Goal: Information Seeking & Learning: Learn about a topic

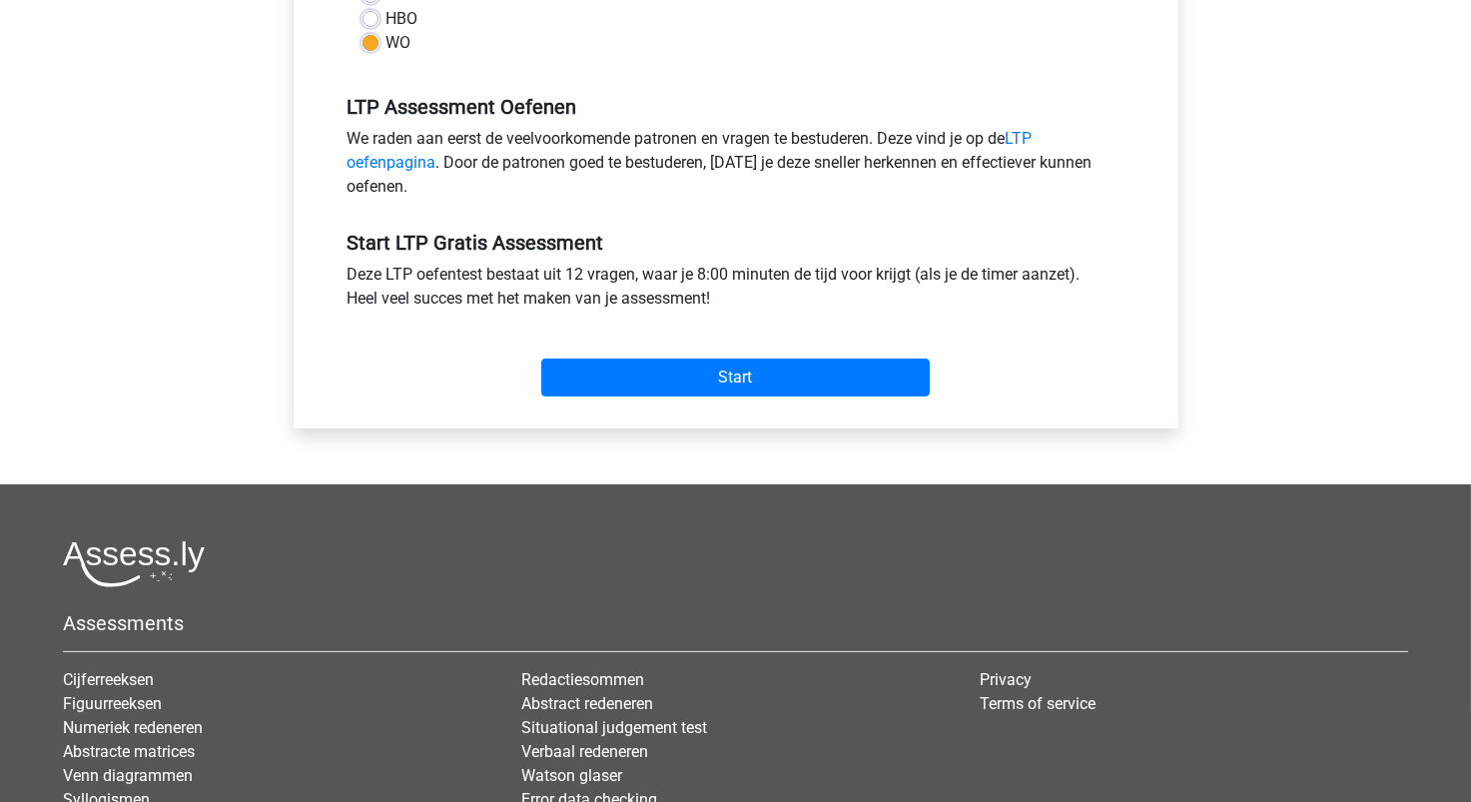
scroll to position [599, 0]
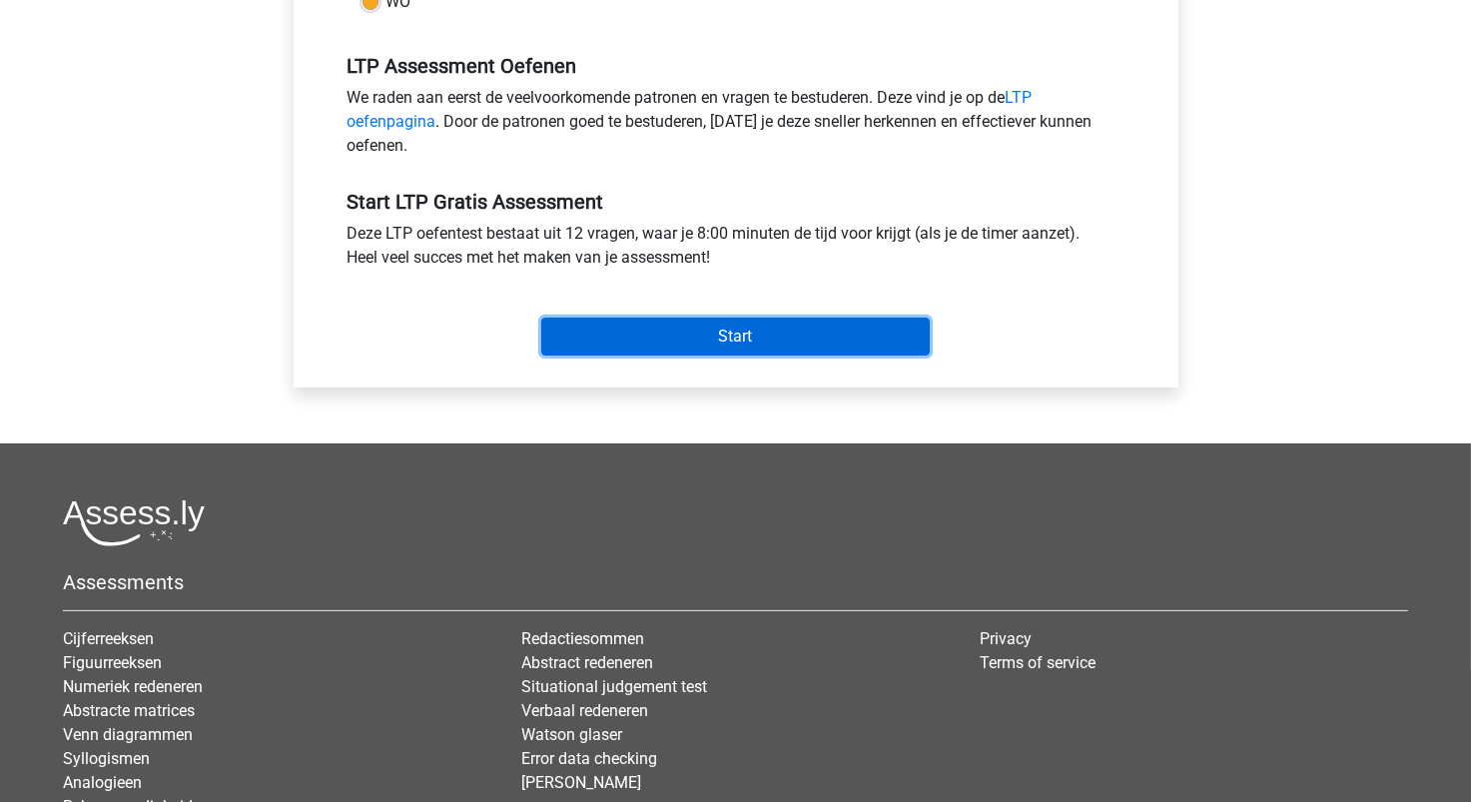
click at [694, 336] on input "Start" at bounding box center [735, 337] width 389 height 38
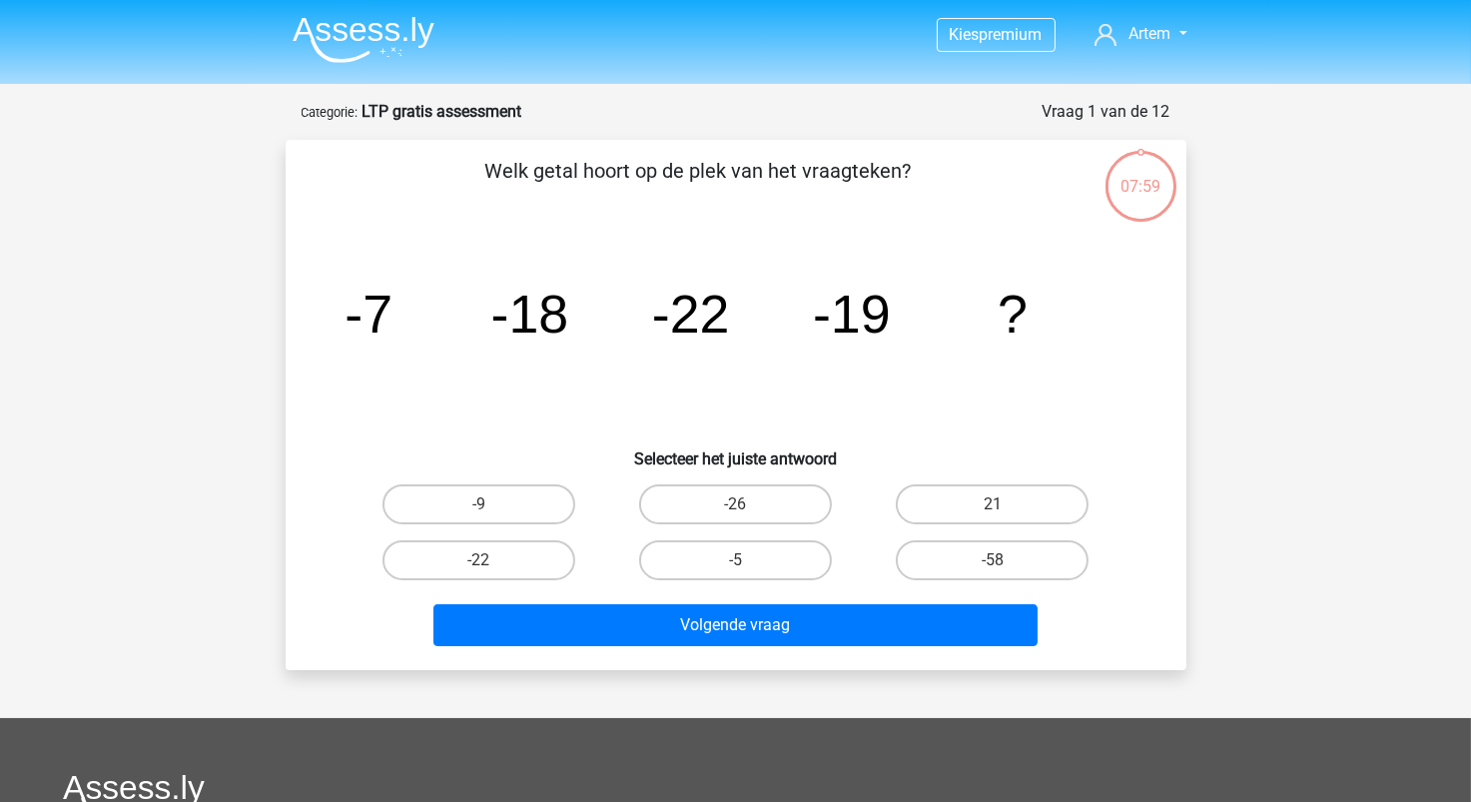
click at [380, 46] on img at bounding box center [364, 39] width 142 height 47
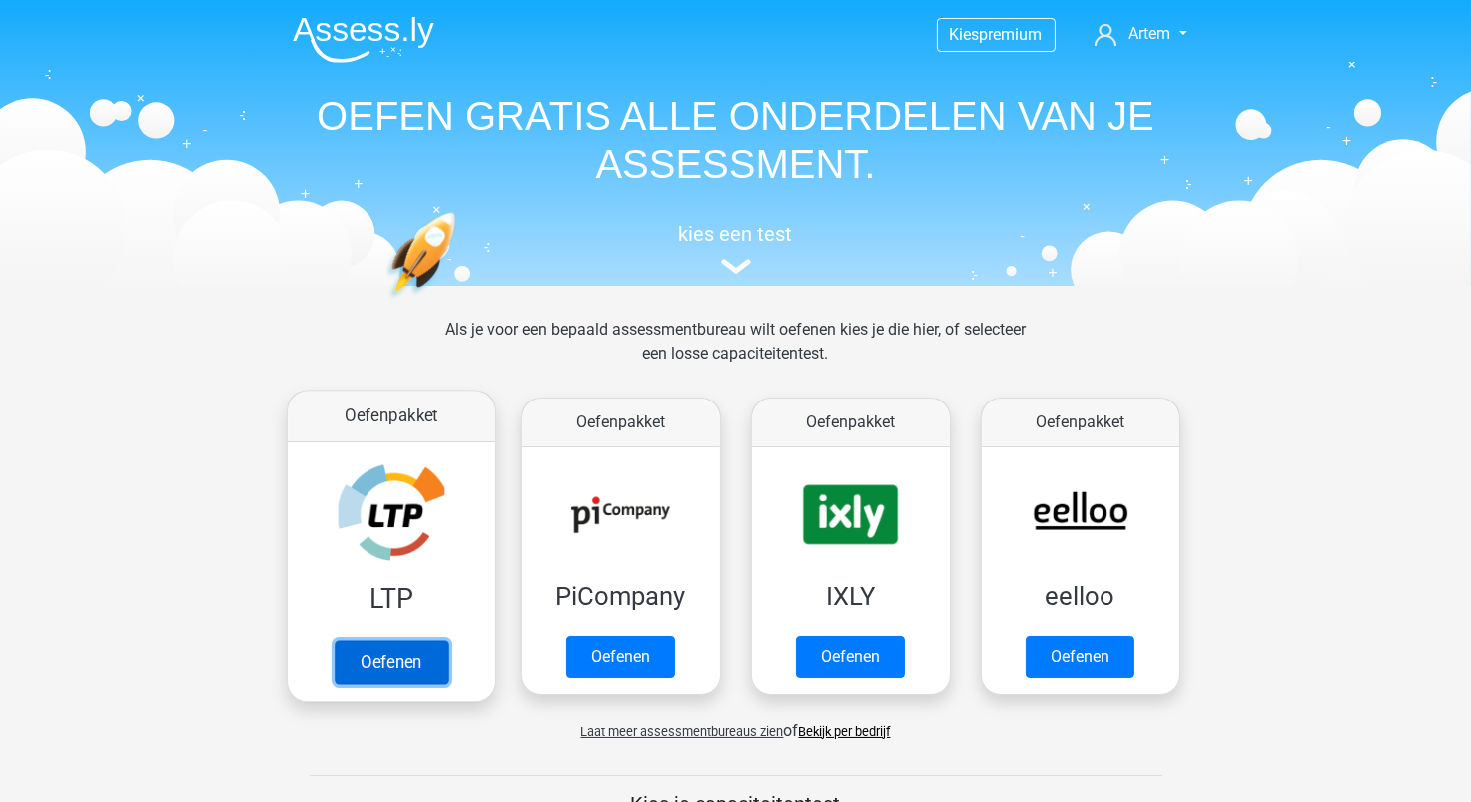
click at [415, 640] on link "Oefenen" at bounding box center [391, 662] width 114 height 44
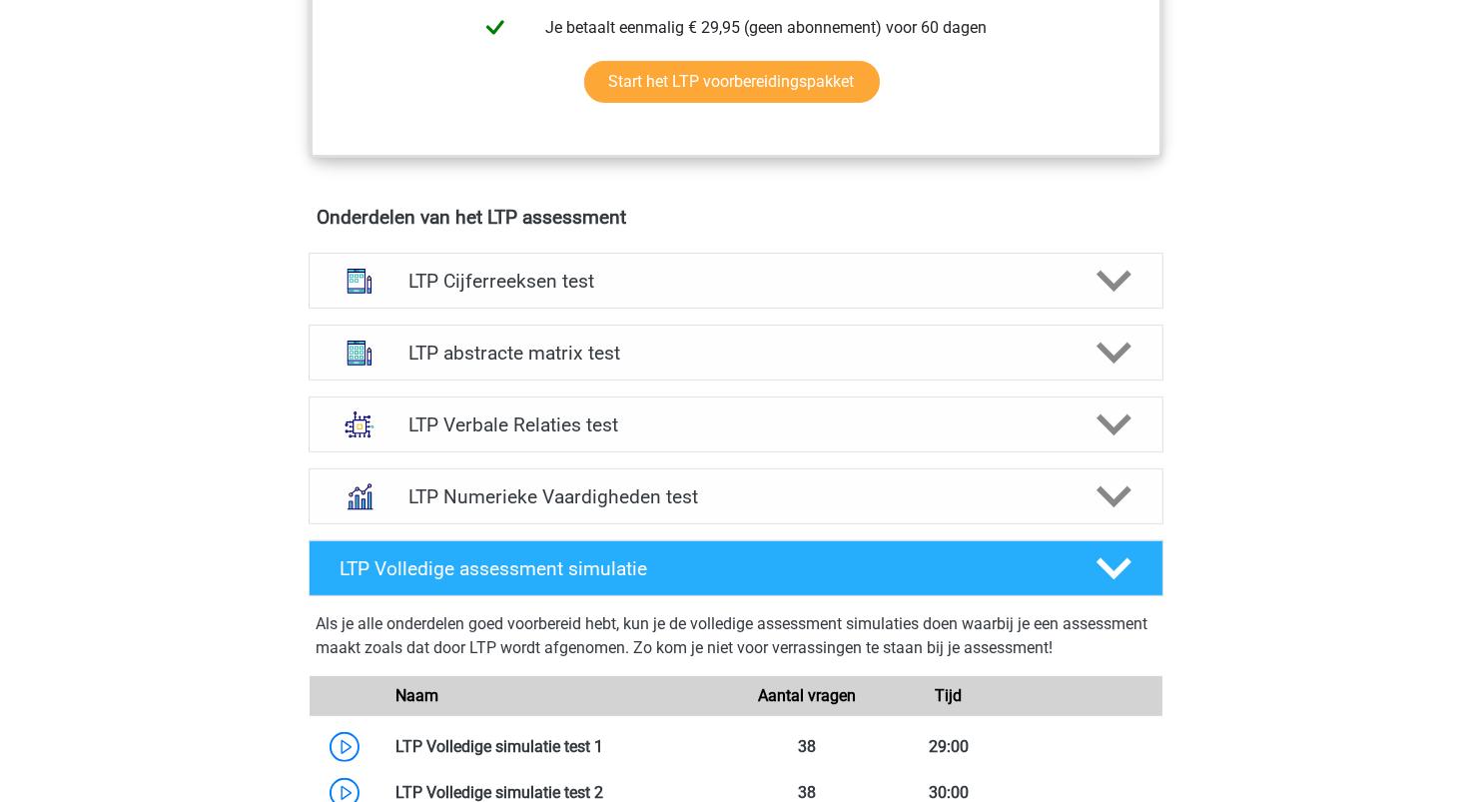
scroll to position [1098, 0]
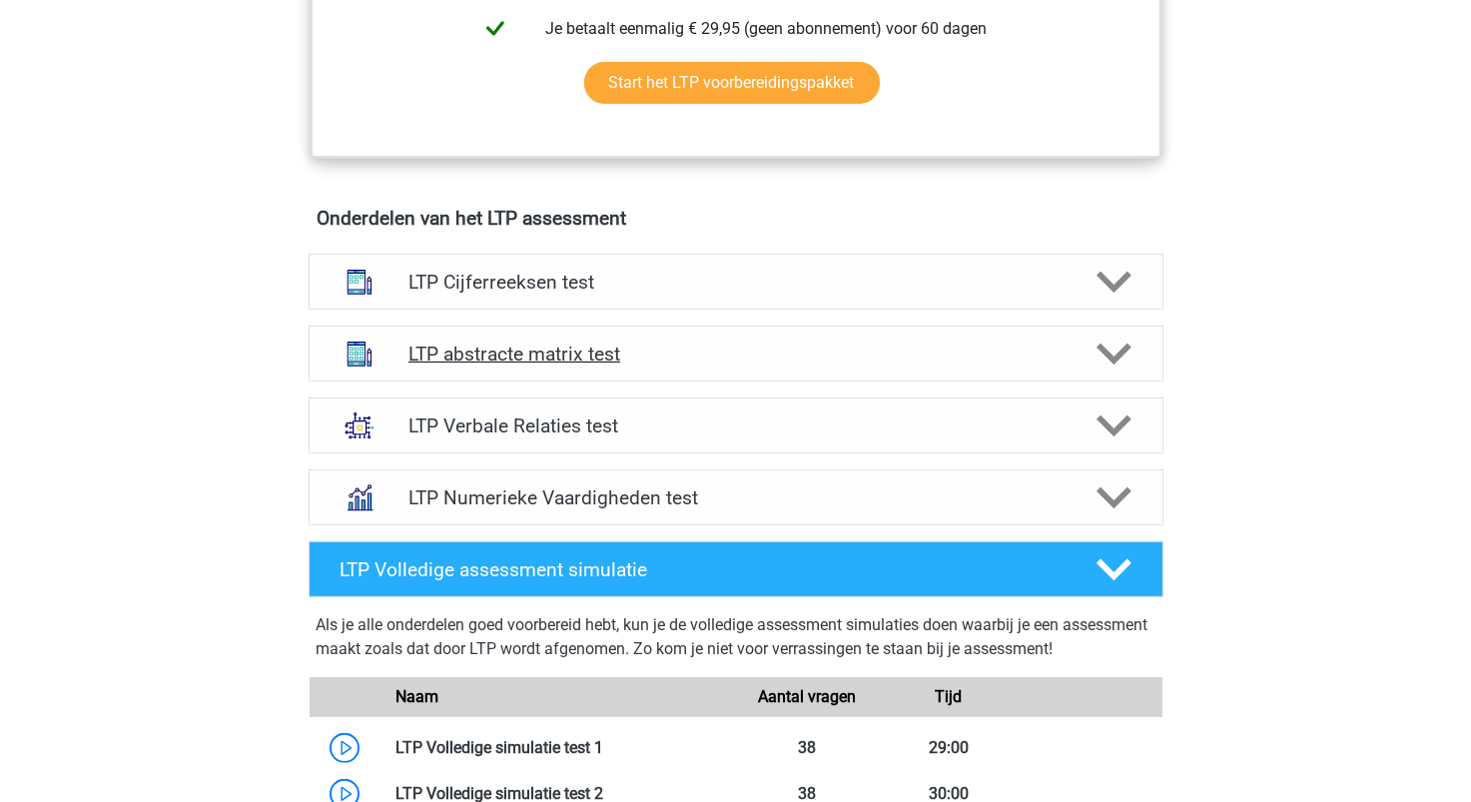
click at [564, 370] on div "LTP abstracte matrix test" at bounding box center [736, 354] width 855 height 56
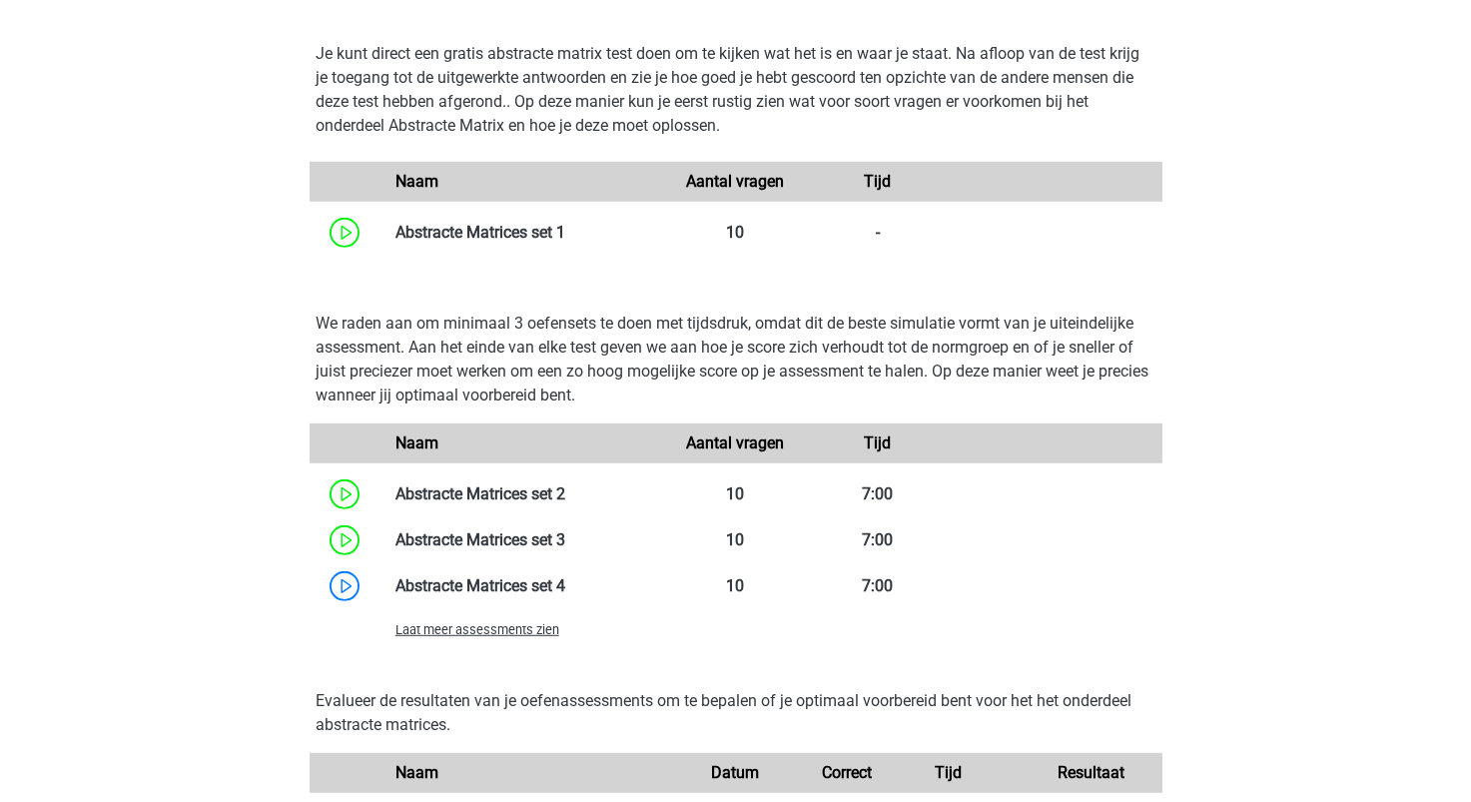
scroll to position [1897, 0]
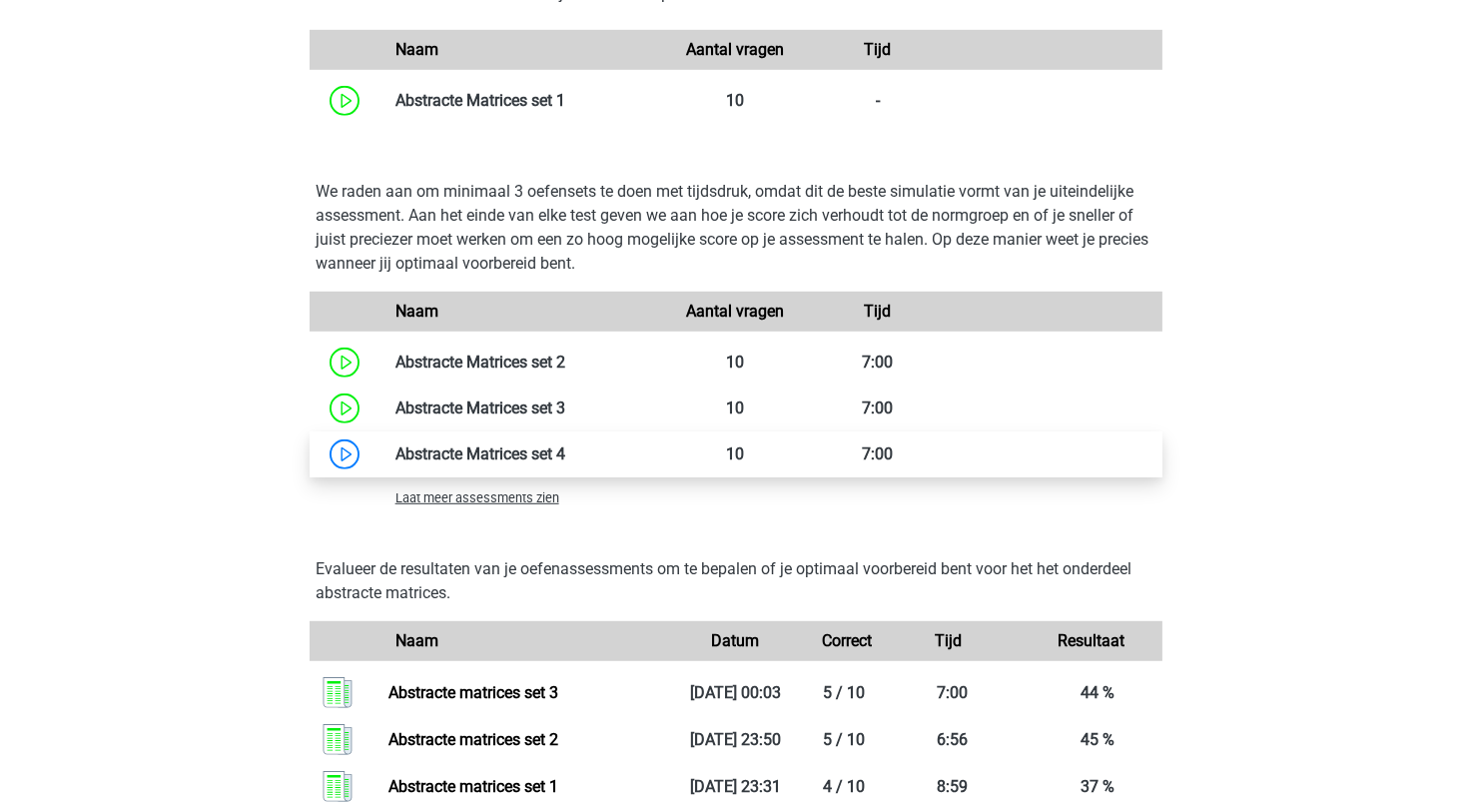
click at [565, 461] on link at bounding box center [565, 454] width 0 height 19
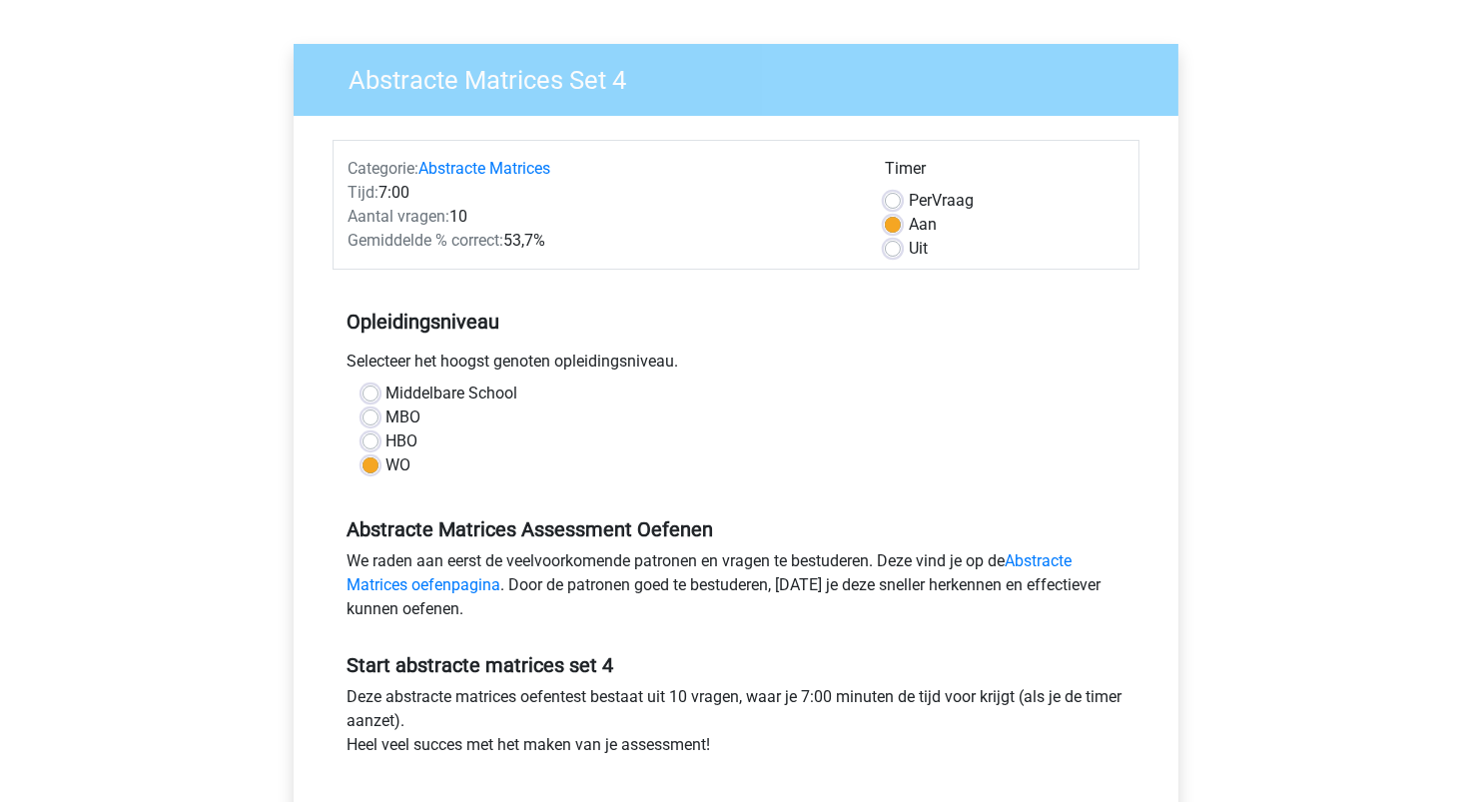
scroll to position [599, 0]
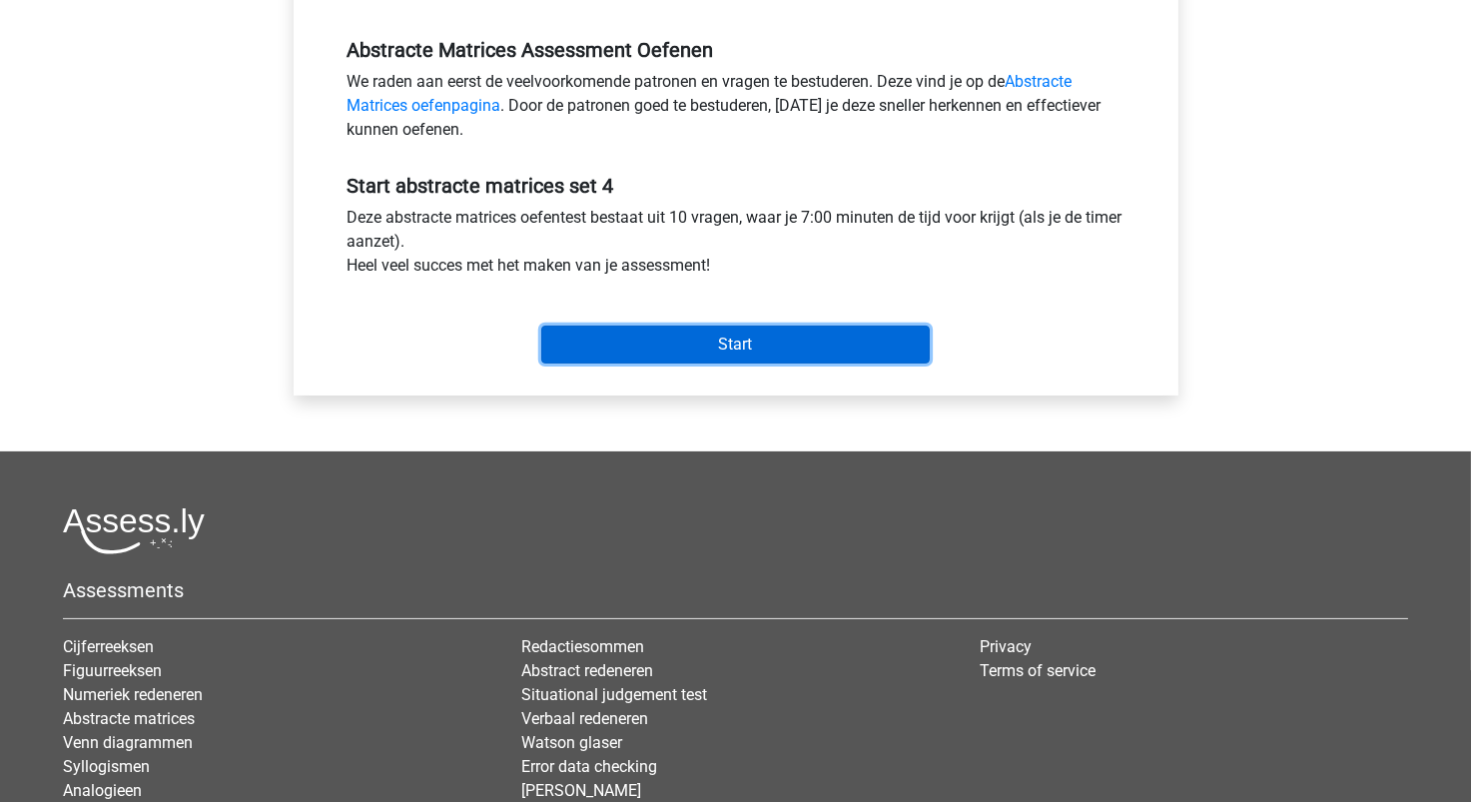
click at [680, 354] on input "Start" at bounding box center [735, 345] width 389 height 38
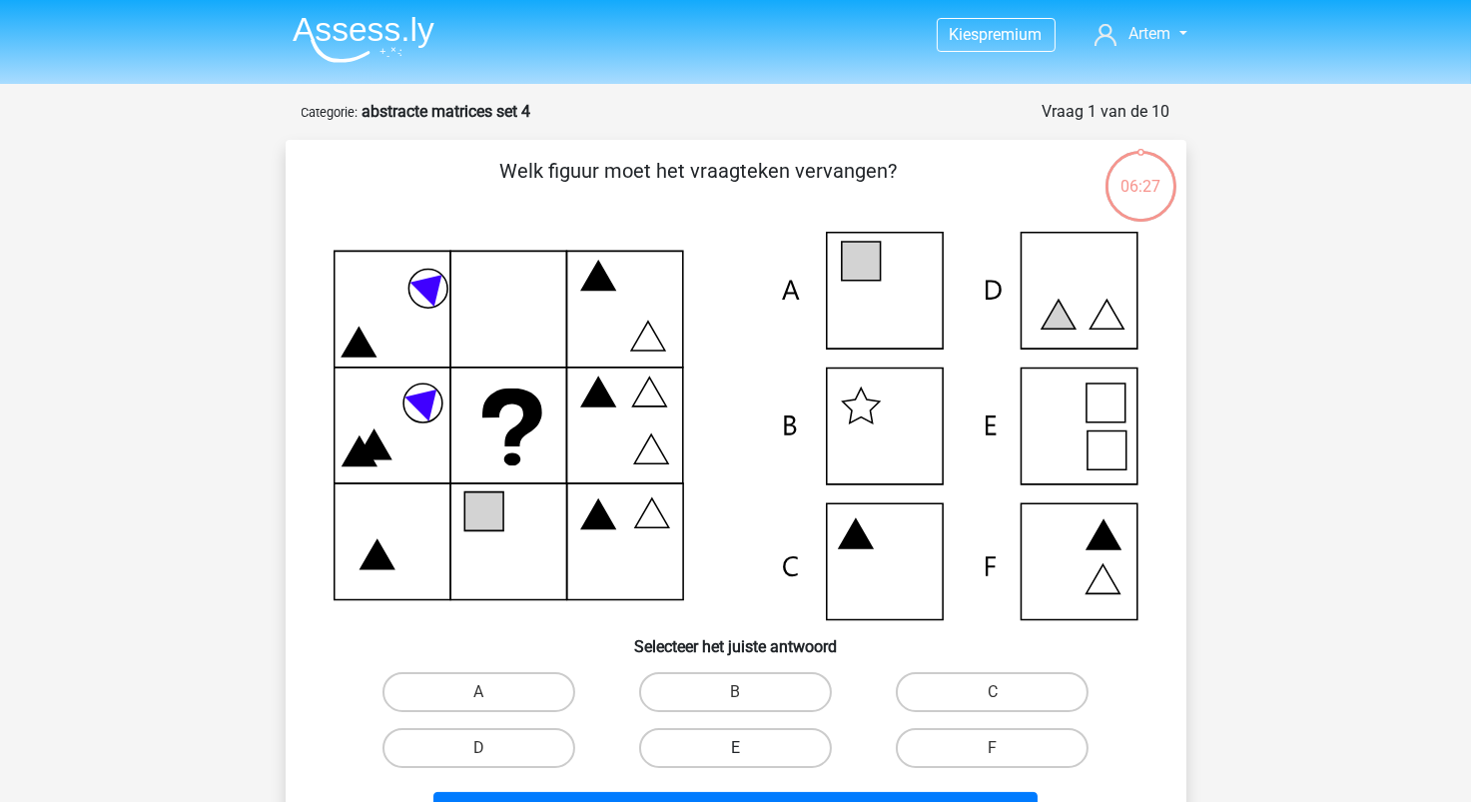
click at [744, 739] on label "E" at bounding box center [735, 748] width 193 height 40
click at [744, 748] on input "E" at bounding box center [741, 754] width 13 height 13
radio input "true"
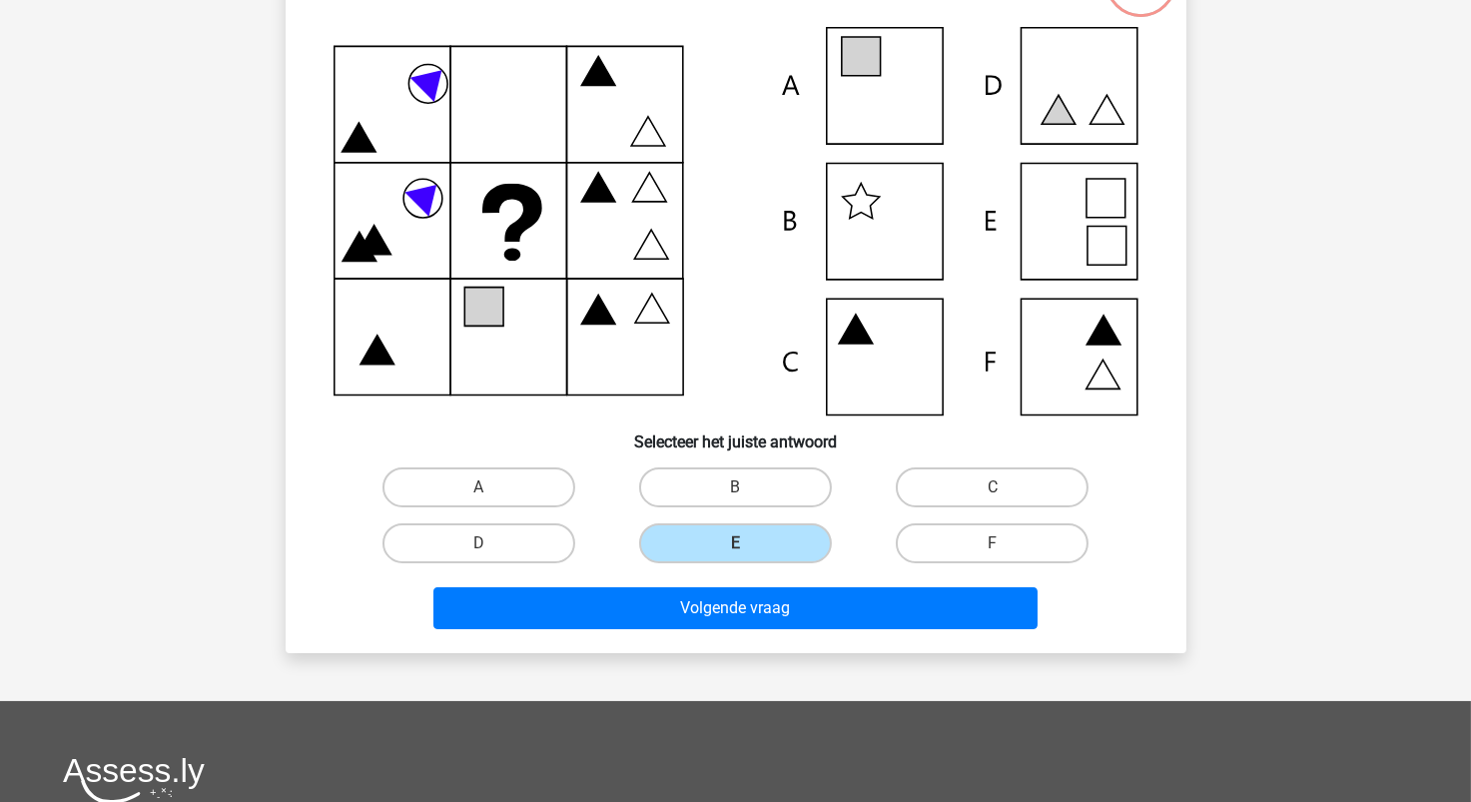
scroll to position [400, 0]
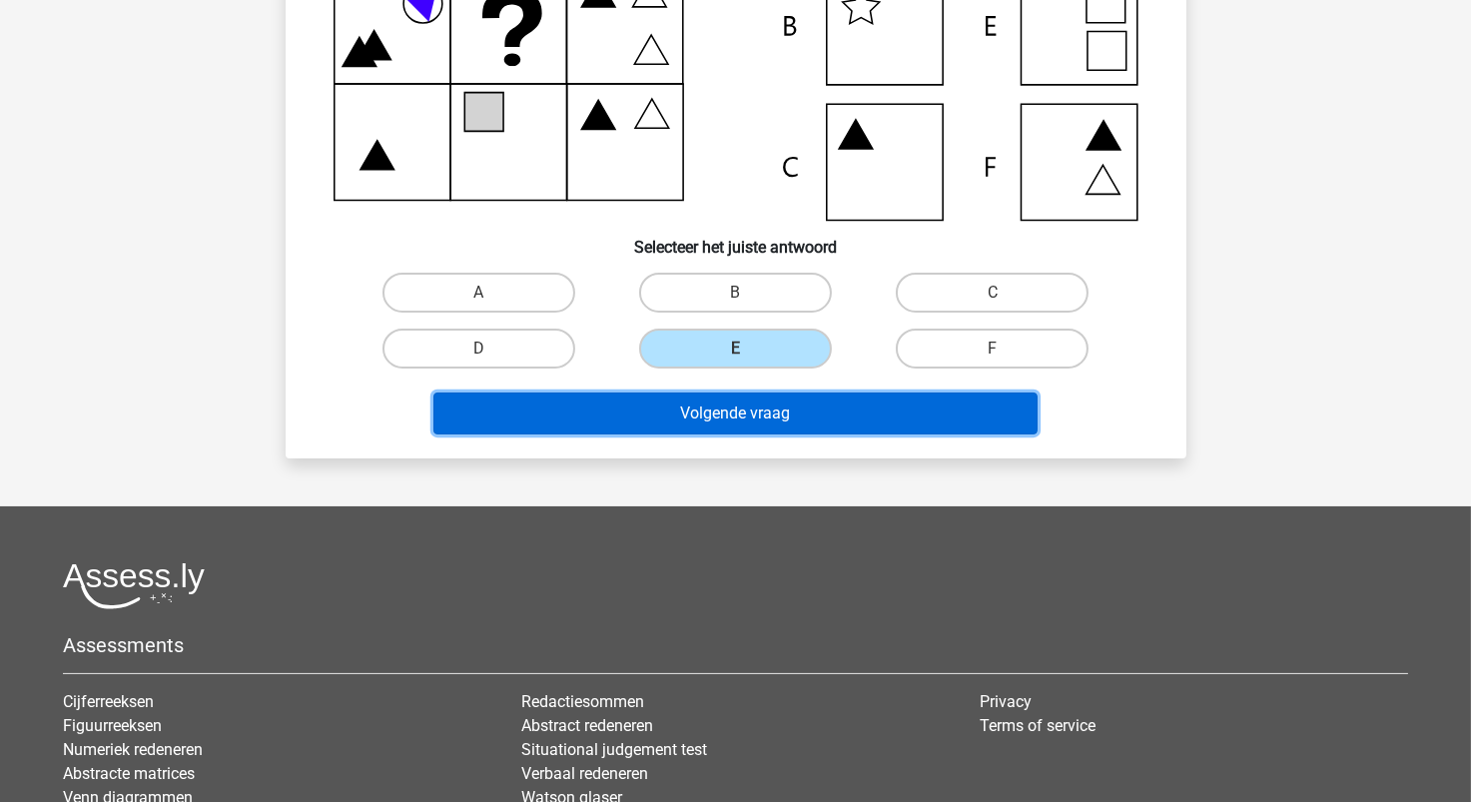
click at [775, 422] on button "Volgende vraag" at bounding box center [736, 414] width 604 height 42
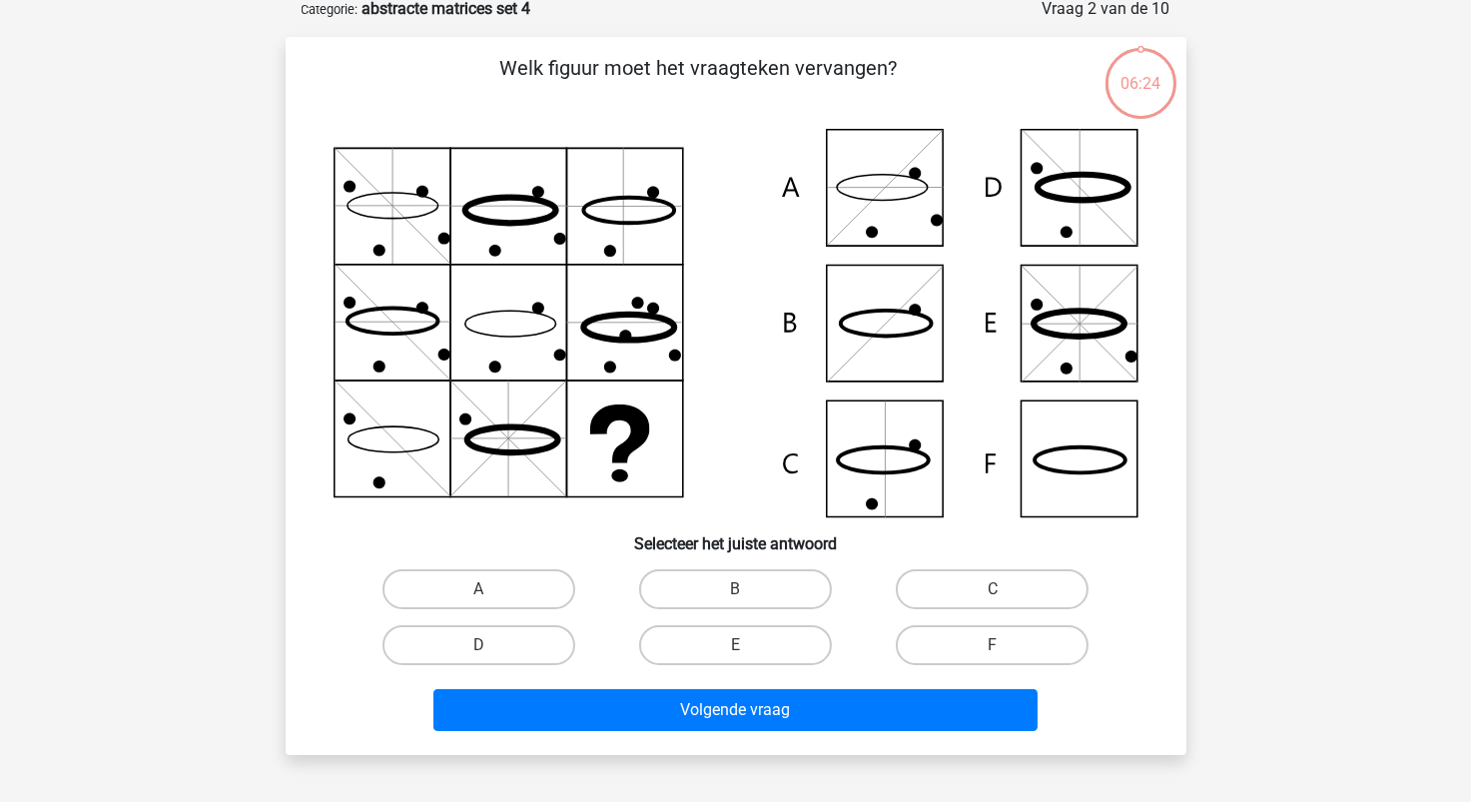
scroll to position [100, 0]
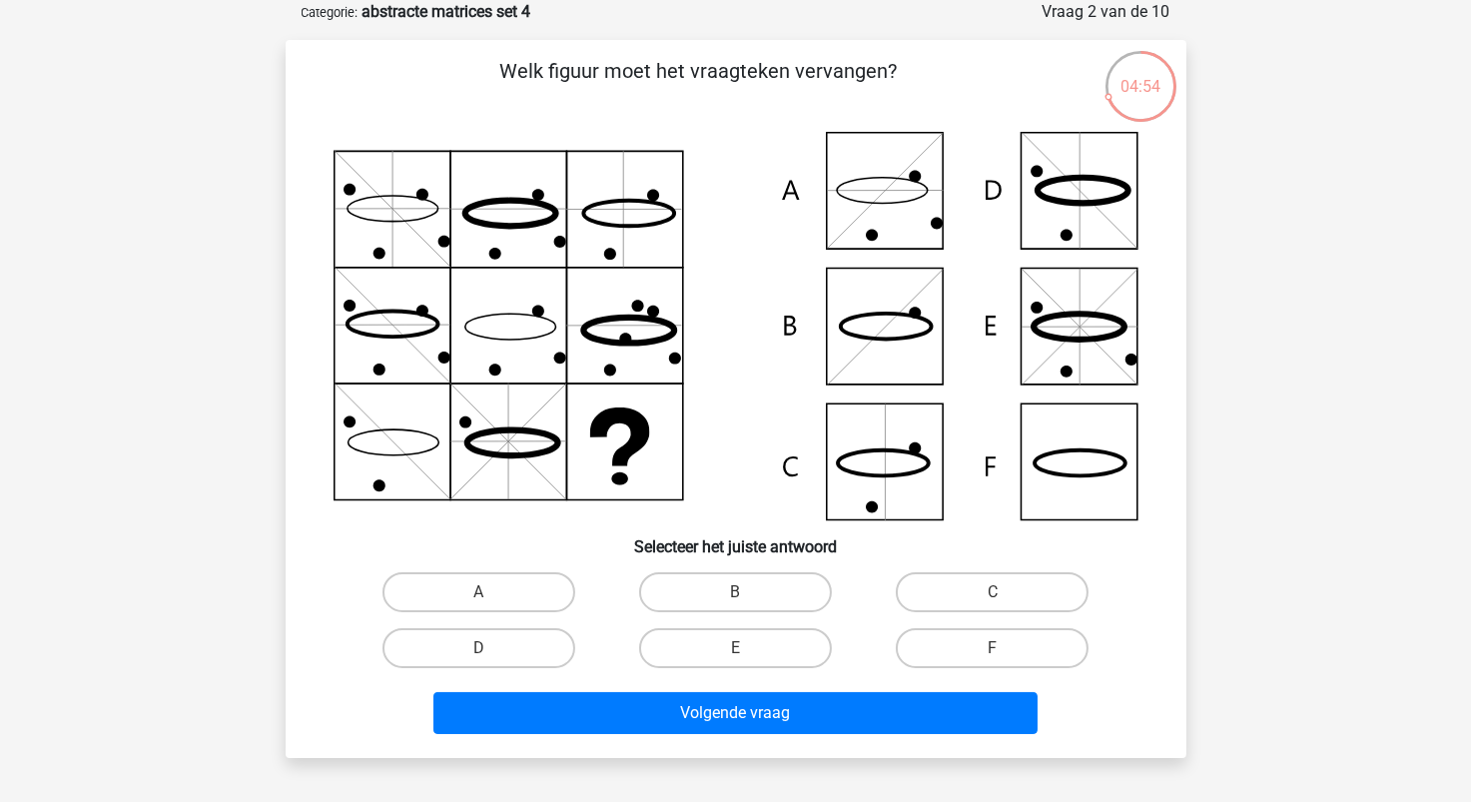
click at [1085, 329] on icon at bounding box center [736, 326] width 805 height 389
click at [757, 649] on label "E" at bounding box center [735, 648] width 193 height 40
click at [748, 649] on input "E" at bounding box center [741, 654] width 13 height 13
radio input "true"
click at [564, 587] on label "A" at bounding box center [479, 592] width 193 height 40
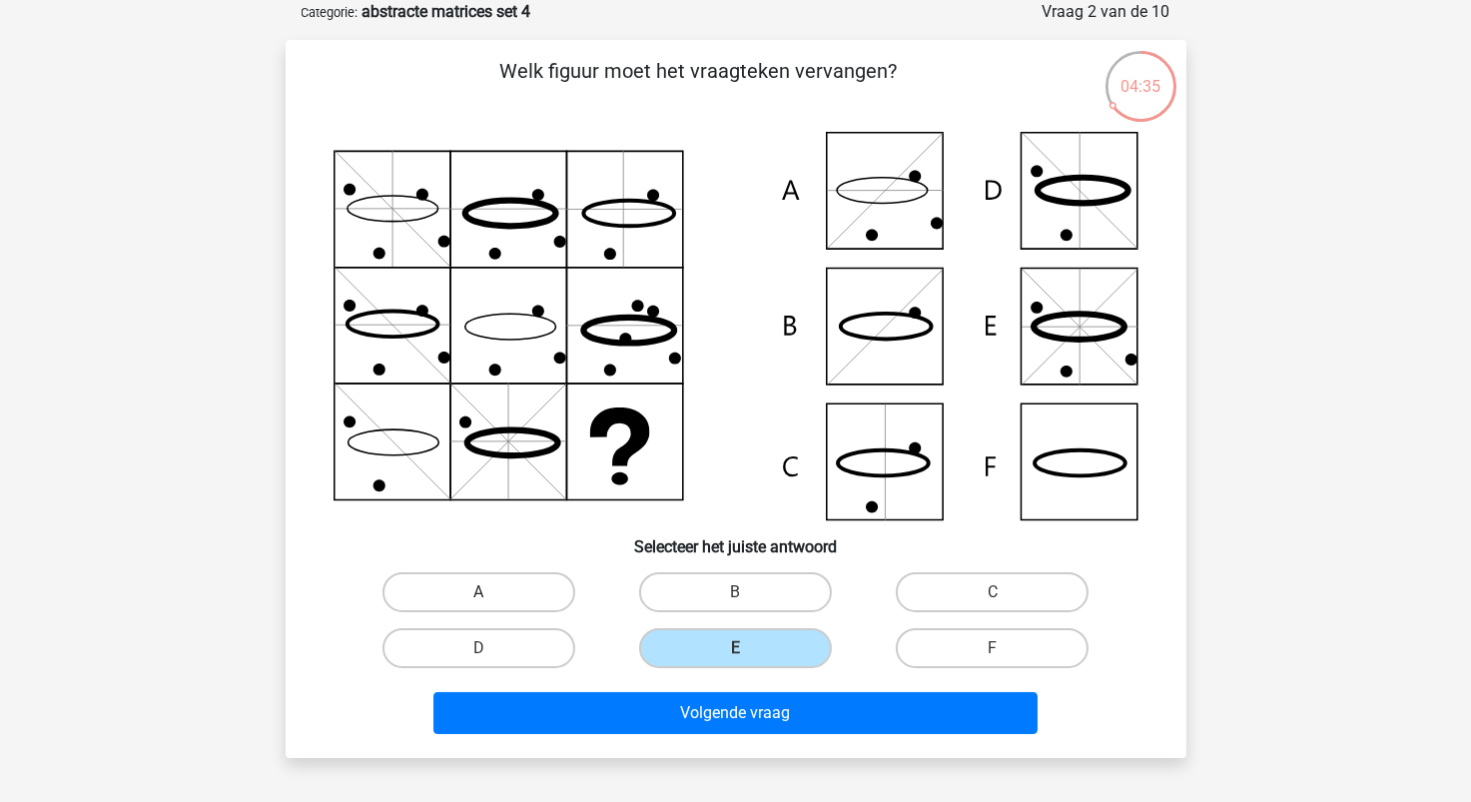
click at [491, 592] on input "A" at bounding box center [484, 598] width 13 height 13
radio input "true"
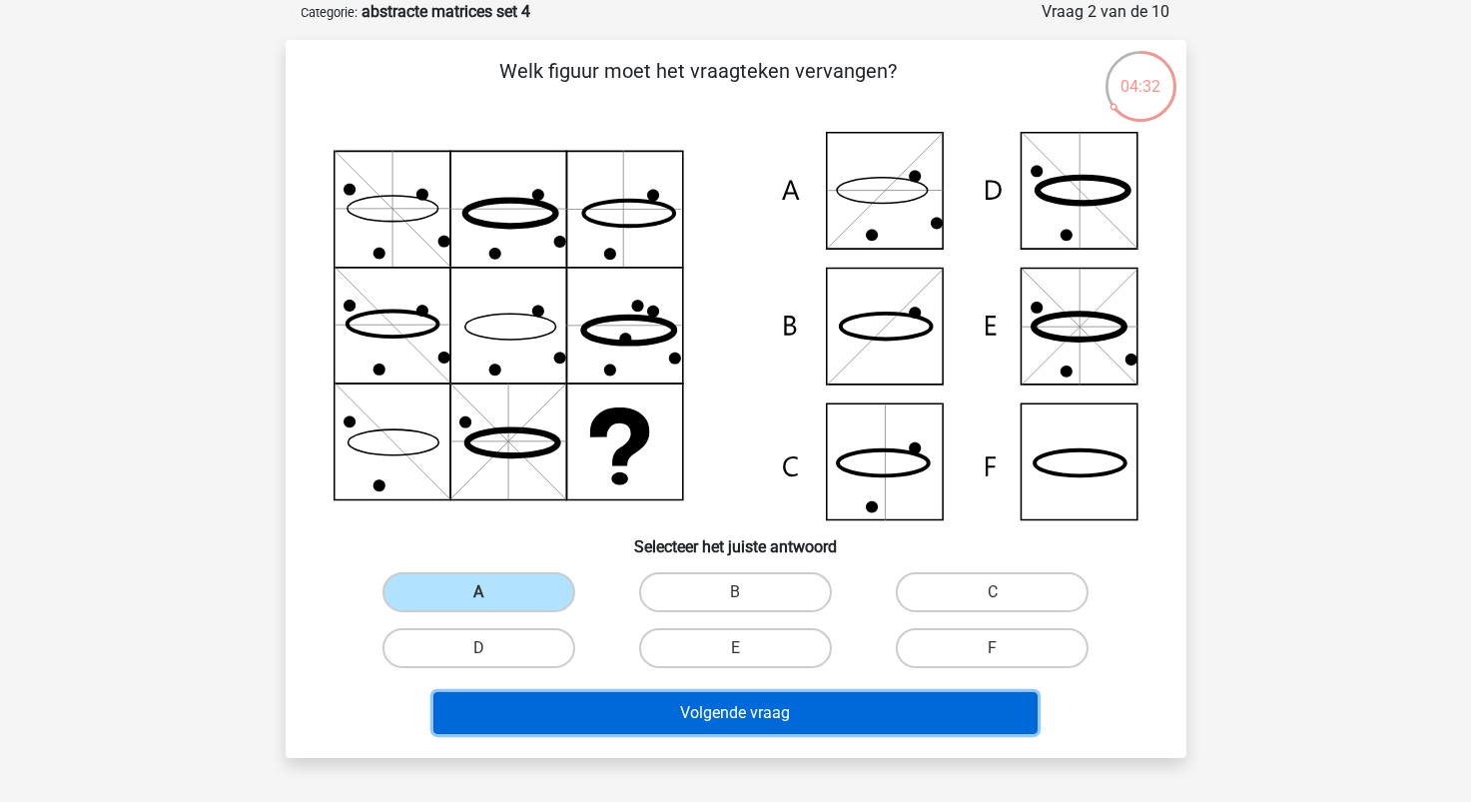
click at [747, 710] on button "Volgende vraag" at bounding box center [736, 713] width 604 height 42
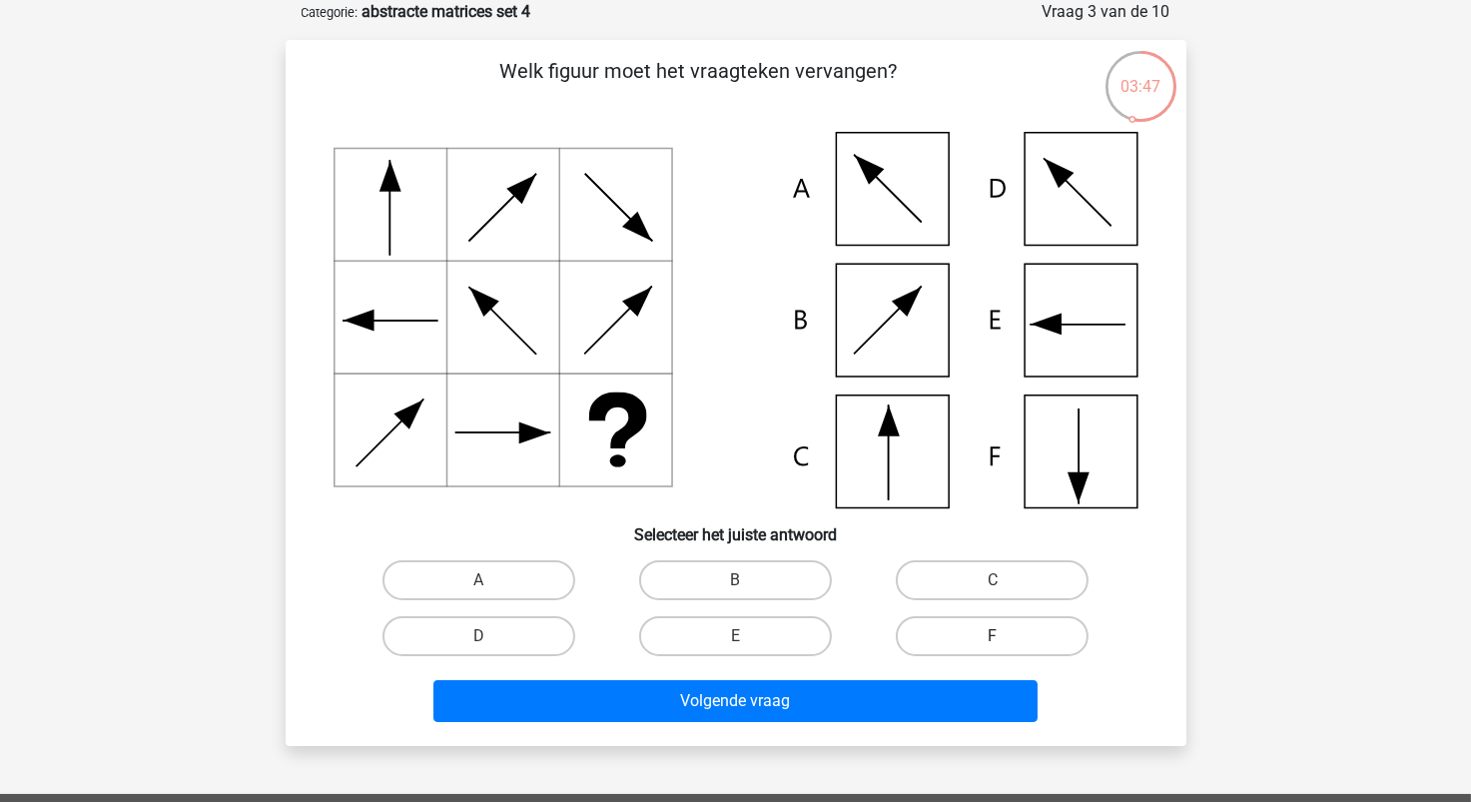
click at [956, 644] on label "F" at bounding box center [992, 636] width 193 height 40
click at [993, 644] on input "F" at bounding box center [999, 642] width 13 height 13
radio input "true"
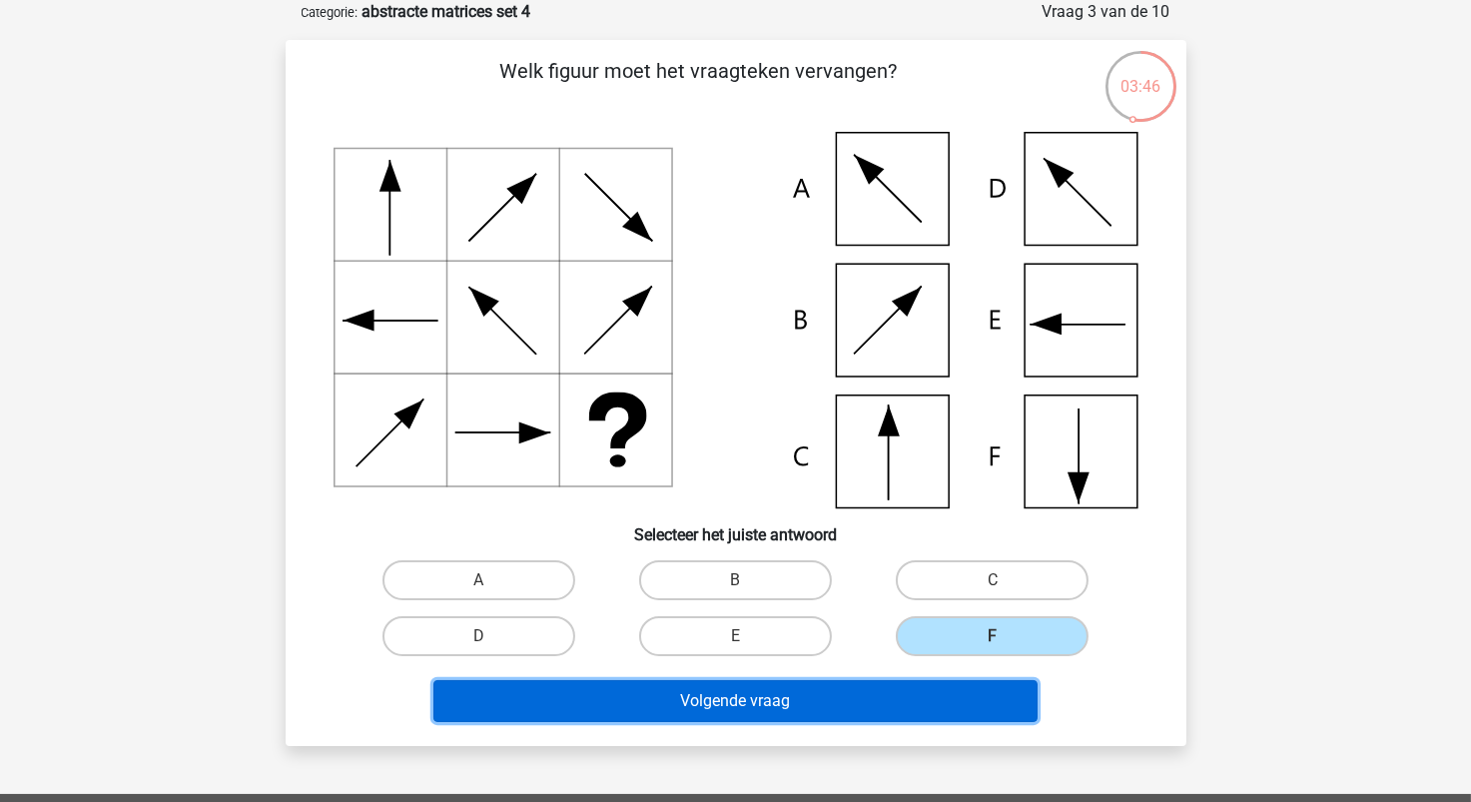
click at [938, 695] on button "Volgende vraag" at bounding box center [736, 701] width 604 height 42
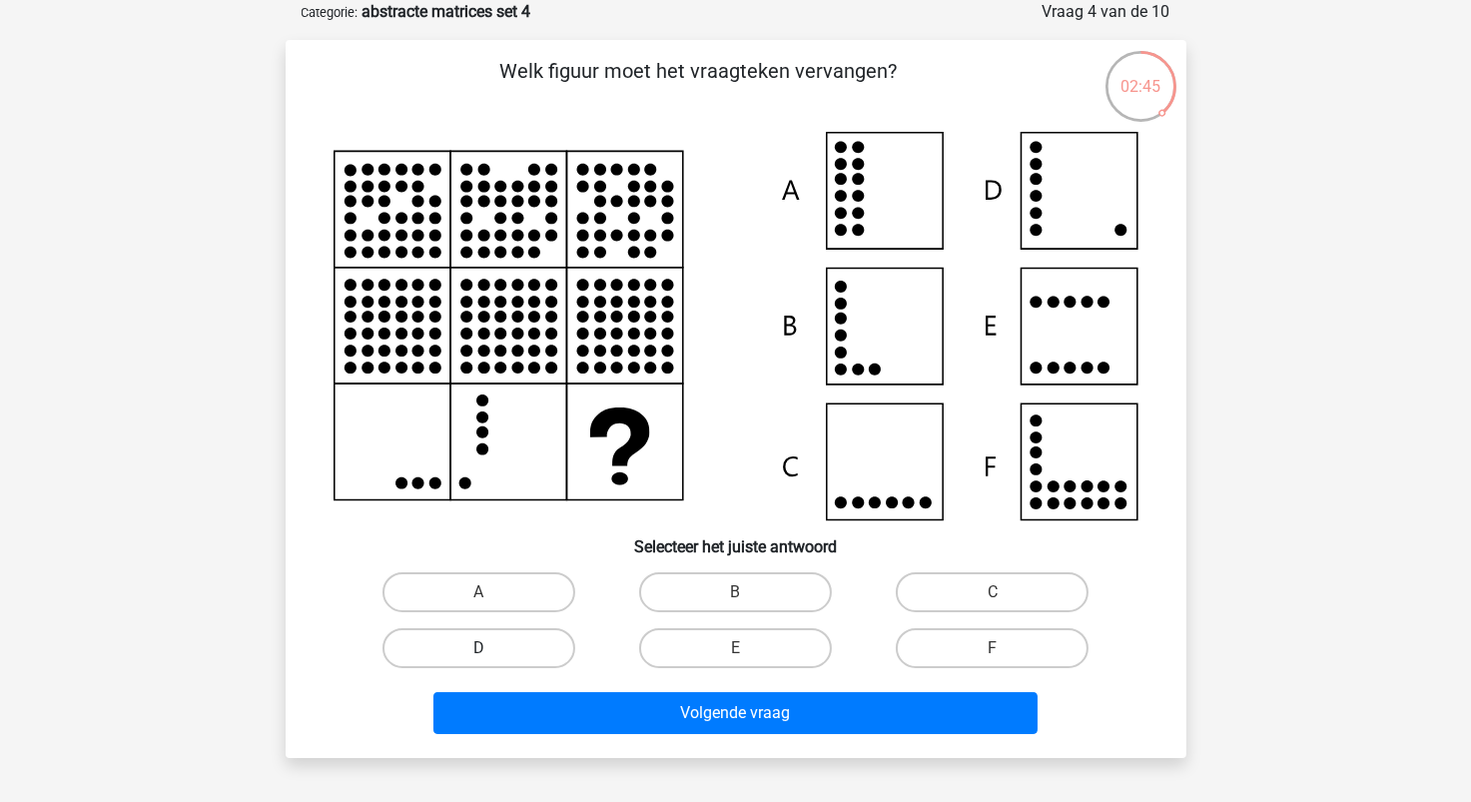
click at [478, 639] on label "D" at bounding box center [479, 648] width 193 height 40
click at [478, 648] on input "D" at bounding box center [484, 654] width 13 height 13
radio input "true"
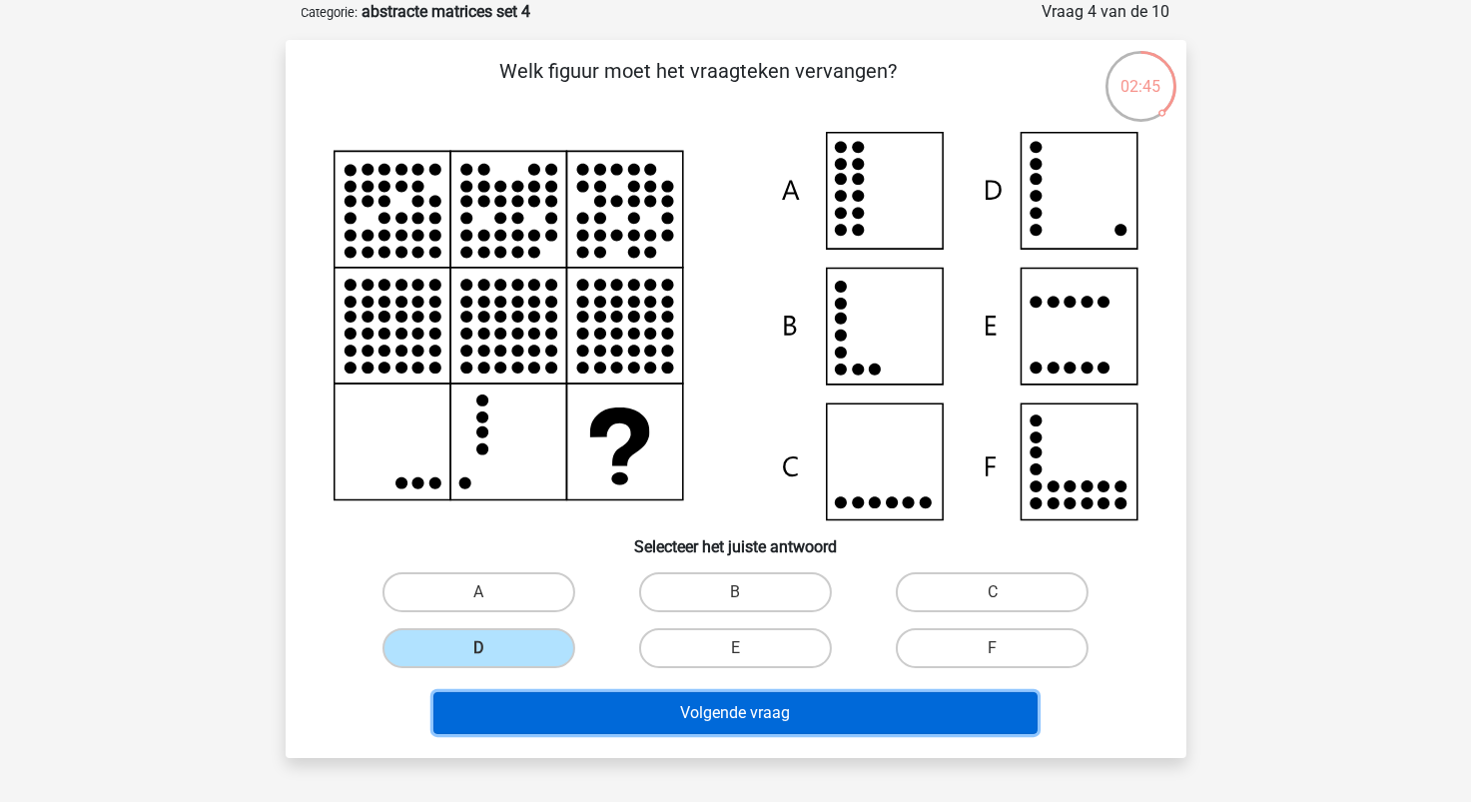
click at [750, 709] on button "Volgende vraag" at bounding box center [736, 713] width 604 height 42
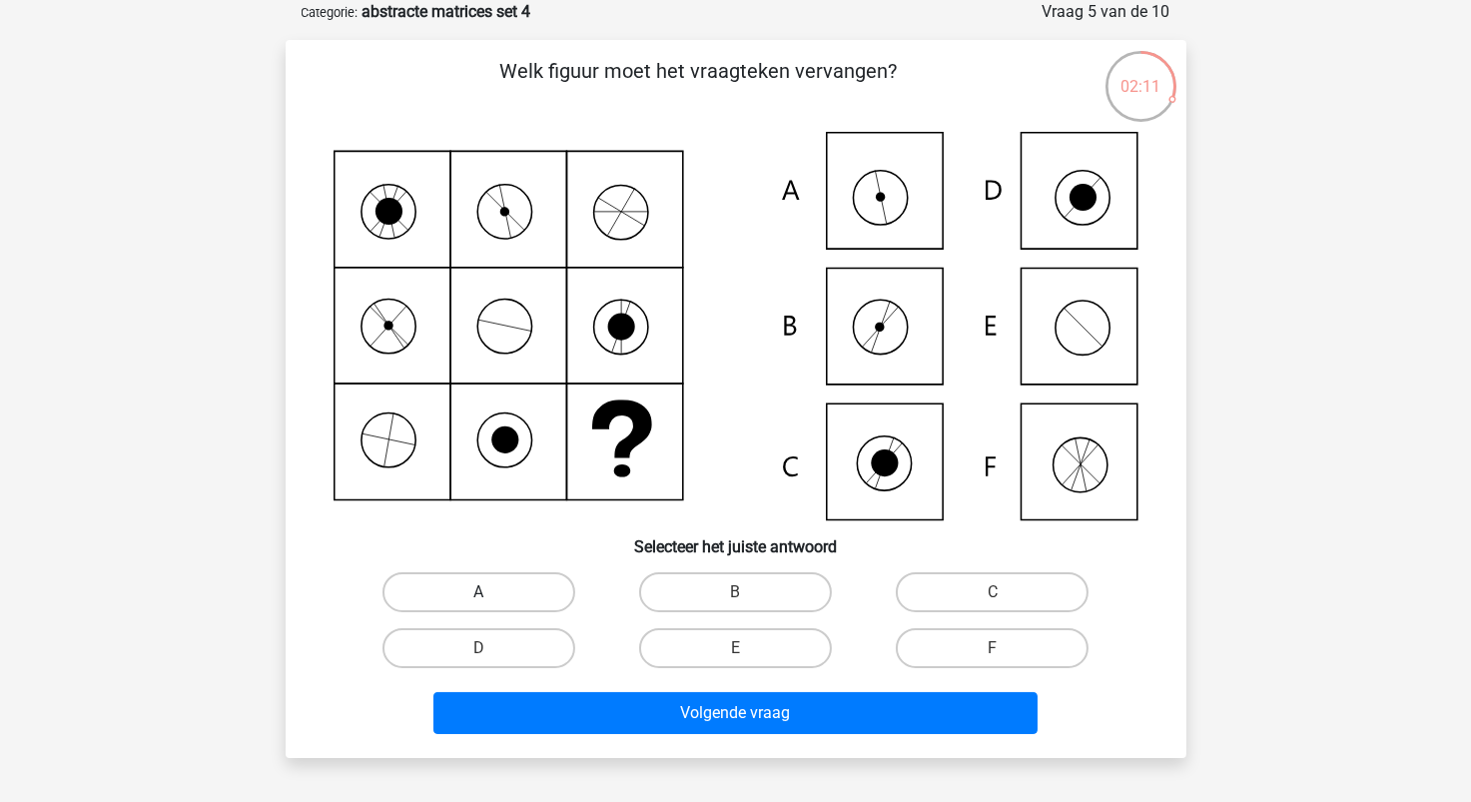
click at [539, 588] on label "A" at bounding box center [479, 592] width 193 height 40
click at [491, 592] on input "A" at bounding box center [484, 598] width 13 height 13
radio input "true"
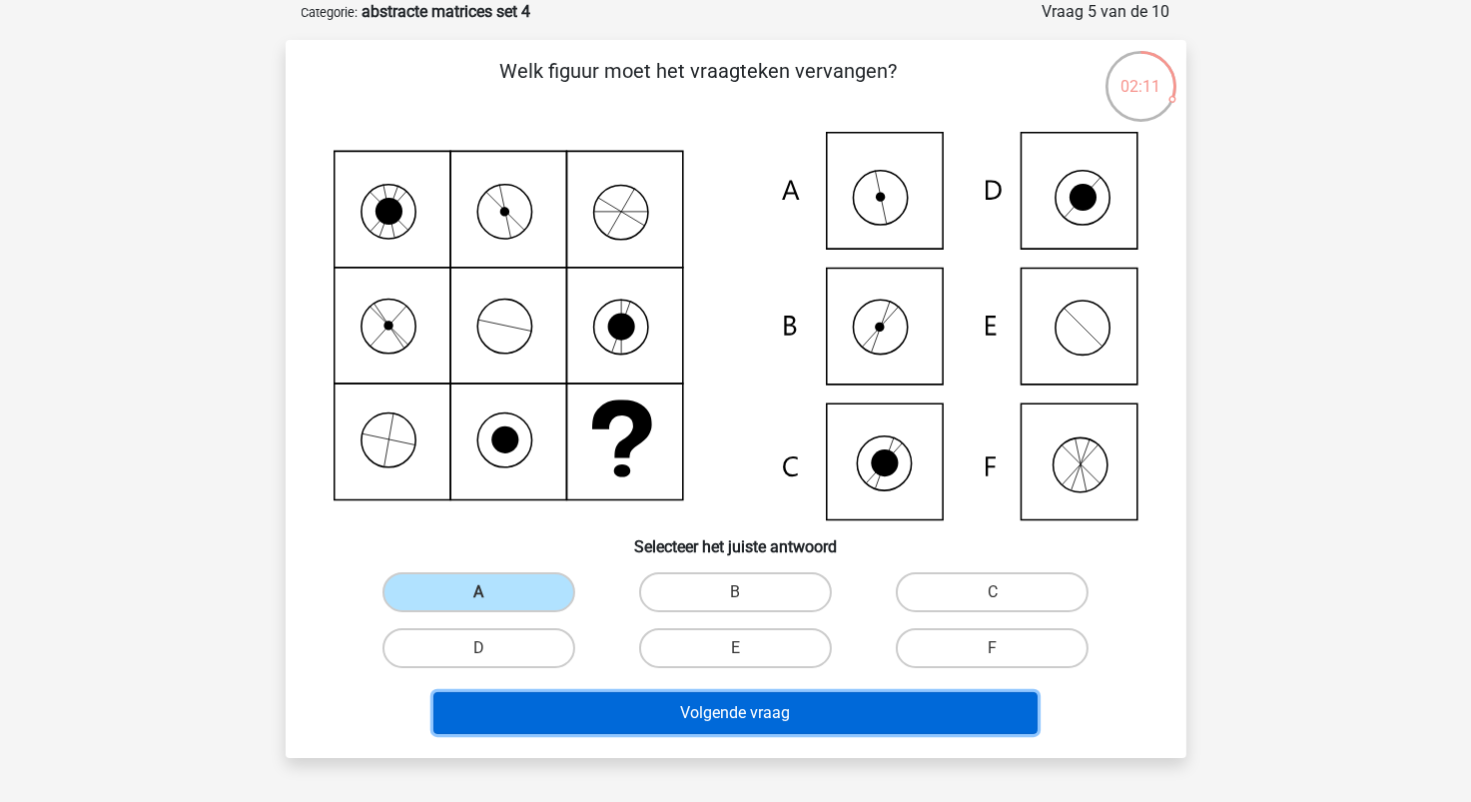
click at [716, 730] on button "Volgende vraag" at bounding box center [736, 713] width 604 height 42
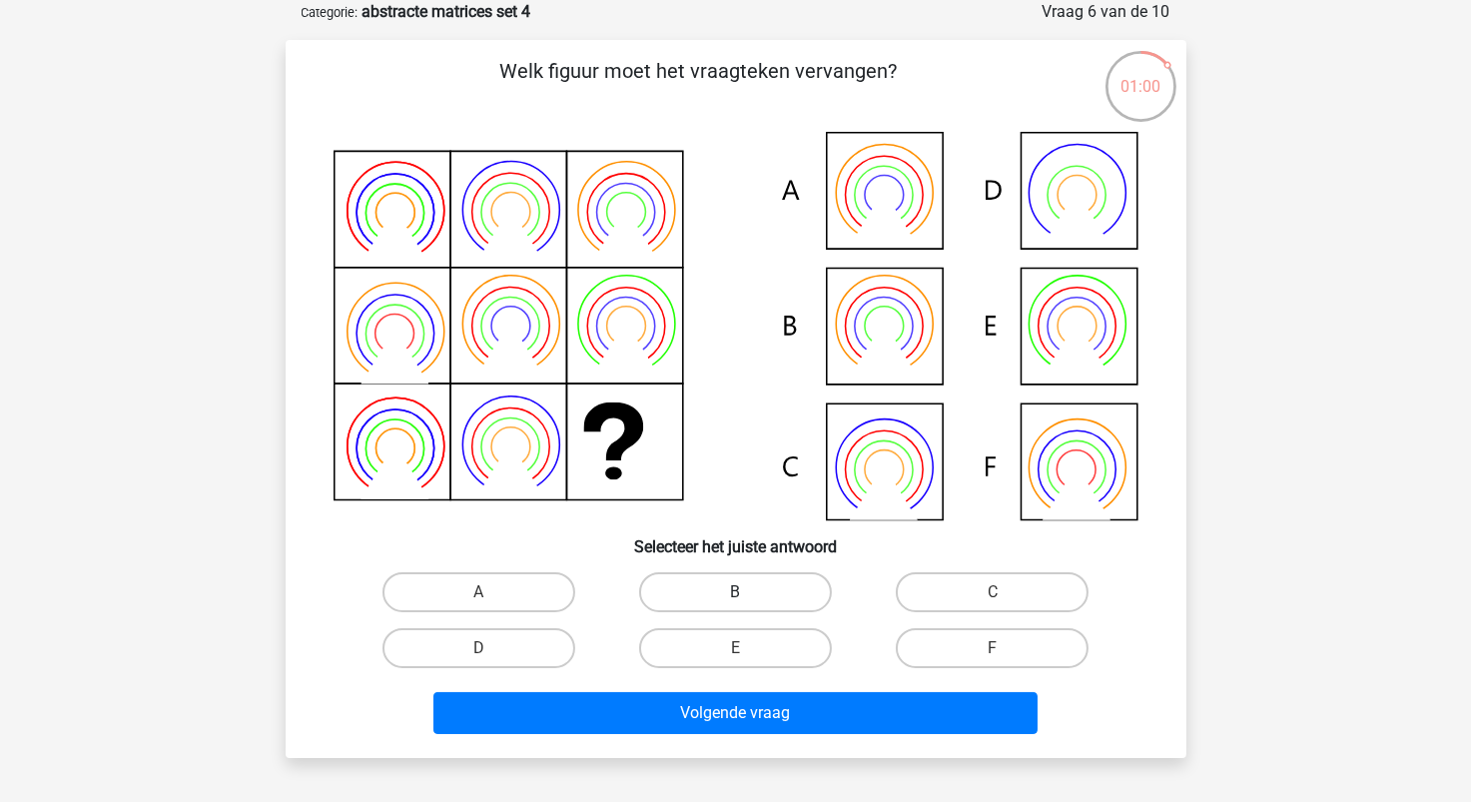
click at [726, 584] on label "B" at bounding box center [735, 592] width 193 height 40
click at [735, 592] on input "B" at bounding box center [741, 598] width 13 height 13
radio input "true"
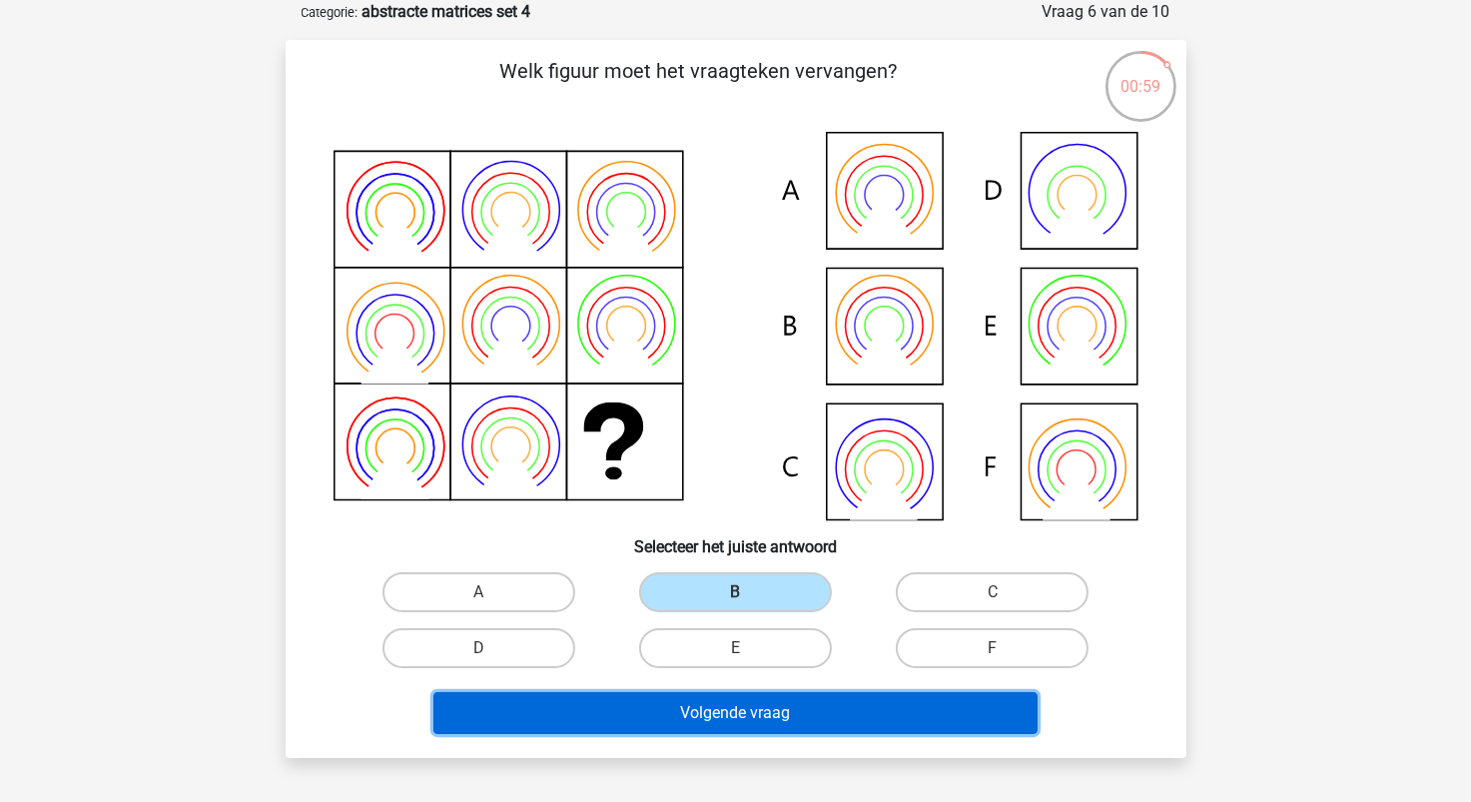
click at [760, 727] on button "Volgende vraag" at bounding box center [736, 713] width 604 height 42
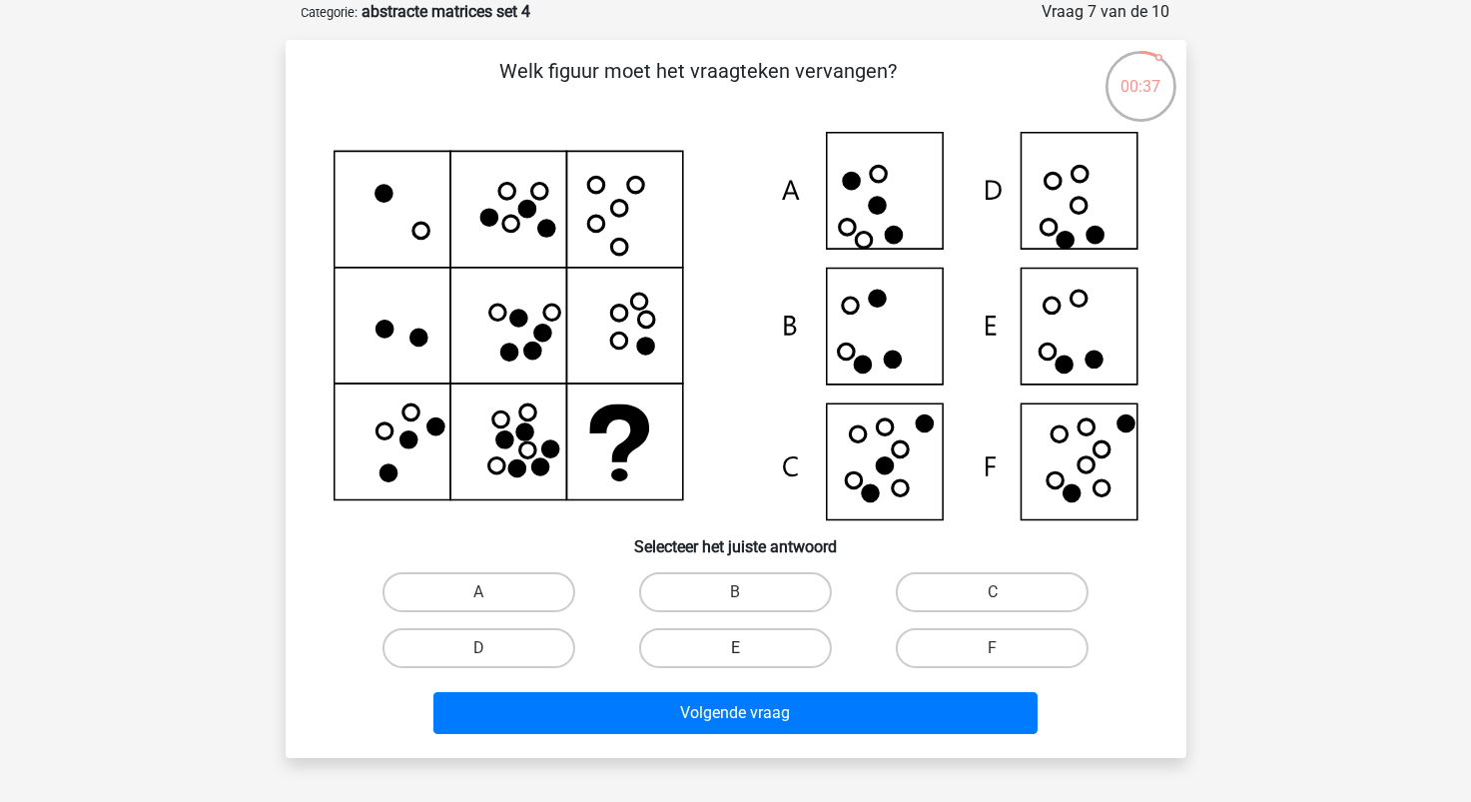
click at [789, 649] on label "E" at bounding box center [735, 648] width 193 height 40
click at [748, 649] on input "E" at bounding box center [741, 654] width 13 height 13
radio input "true"
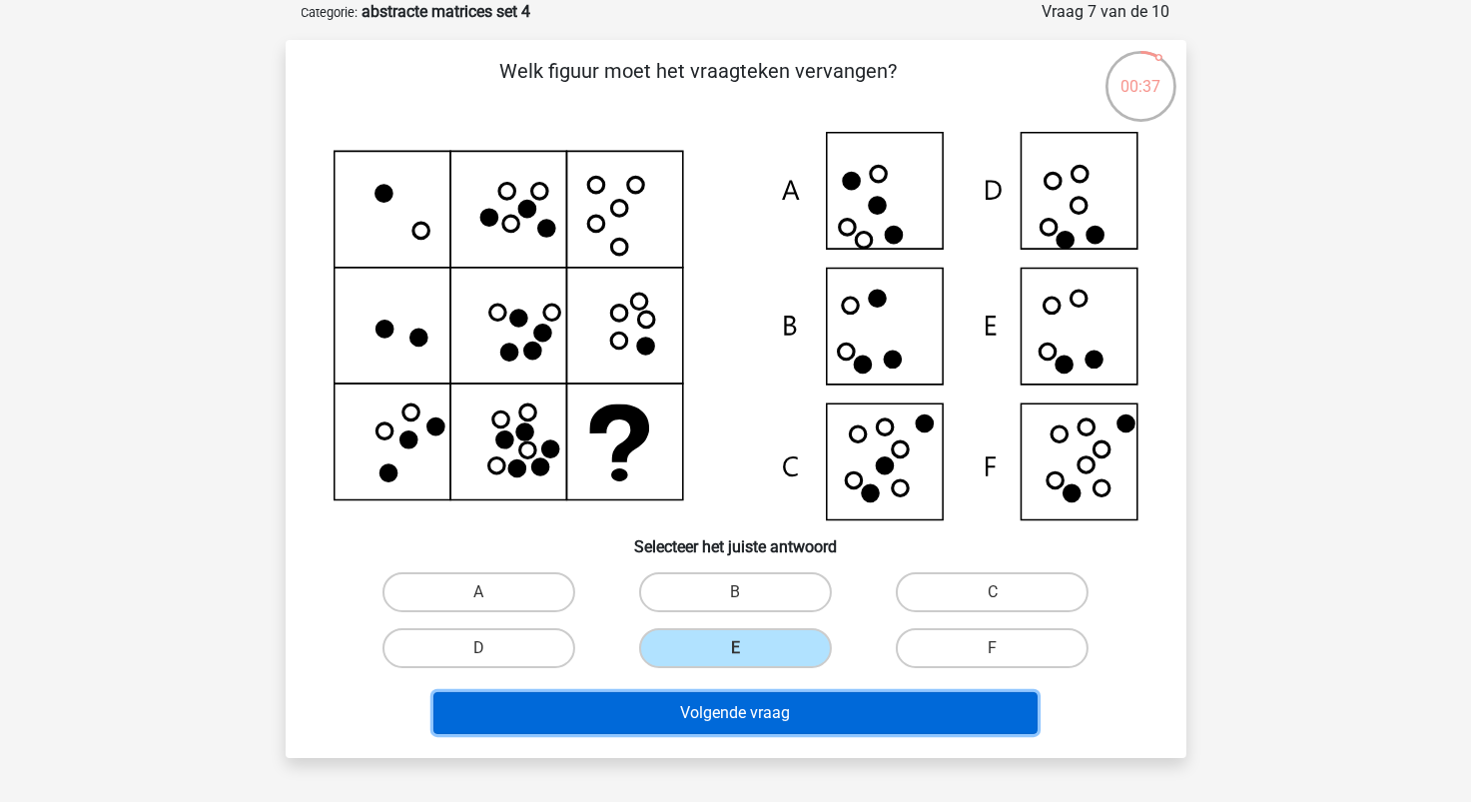
click at [784, 721] on button "Volgende vraag" at bounding box center [736, 713] width 604 height 42
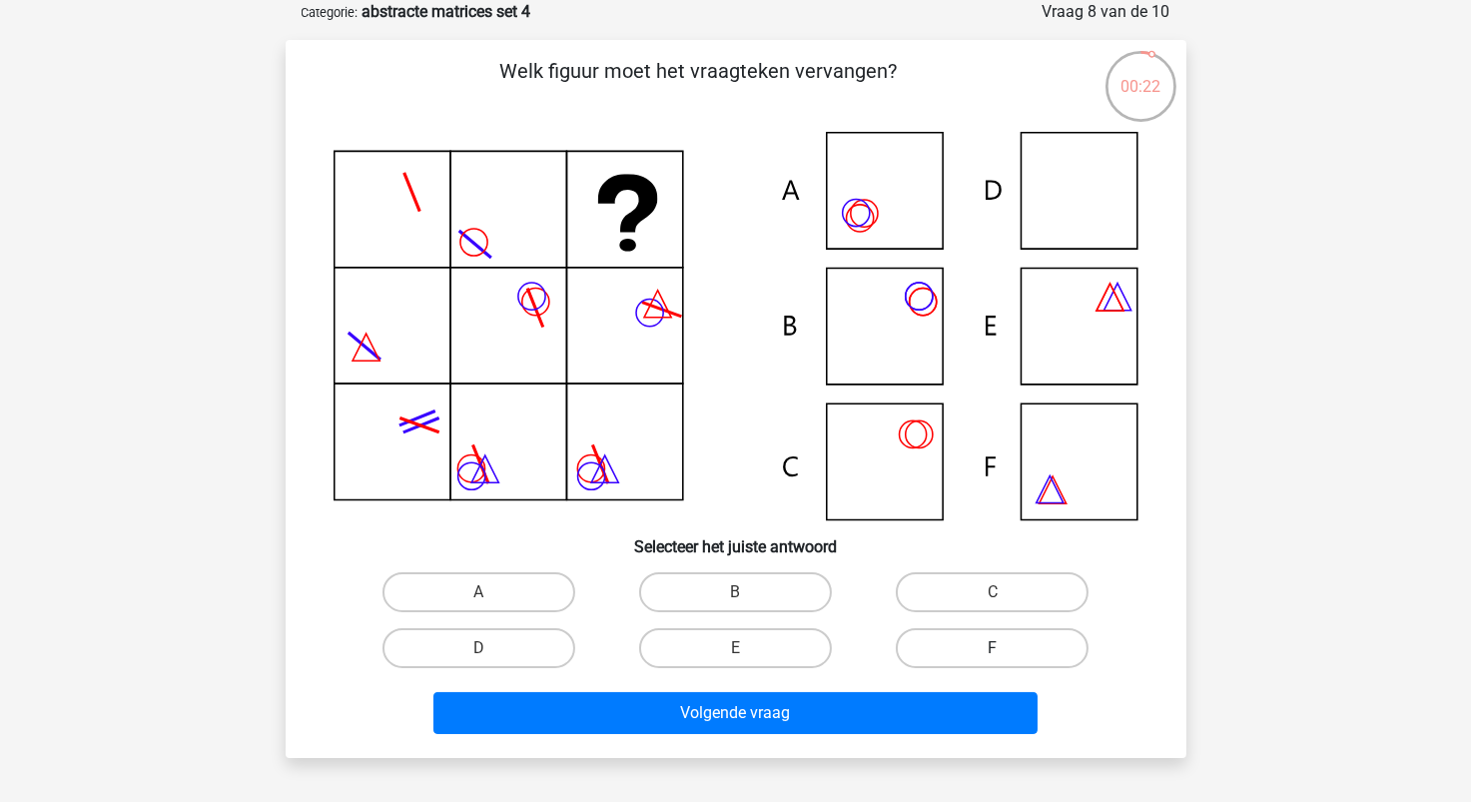
click at [971, 644] on label "F" at bounding box center [992, 648] width 193 height 40
click at [993, 648] on input "F" at bounding box center [999, 654] width 13 height 13
radio input "true"
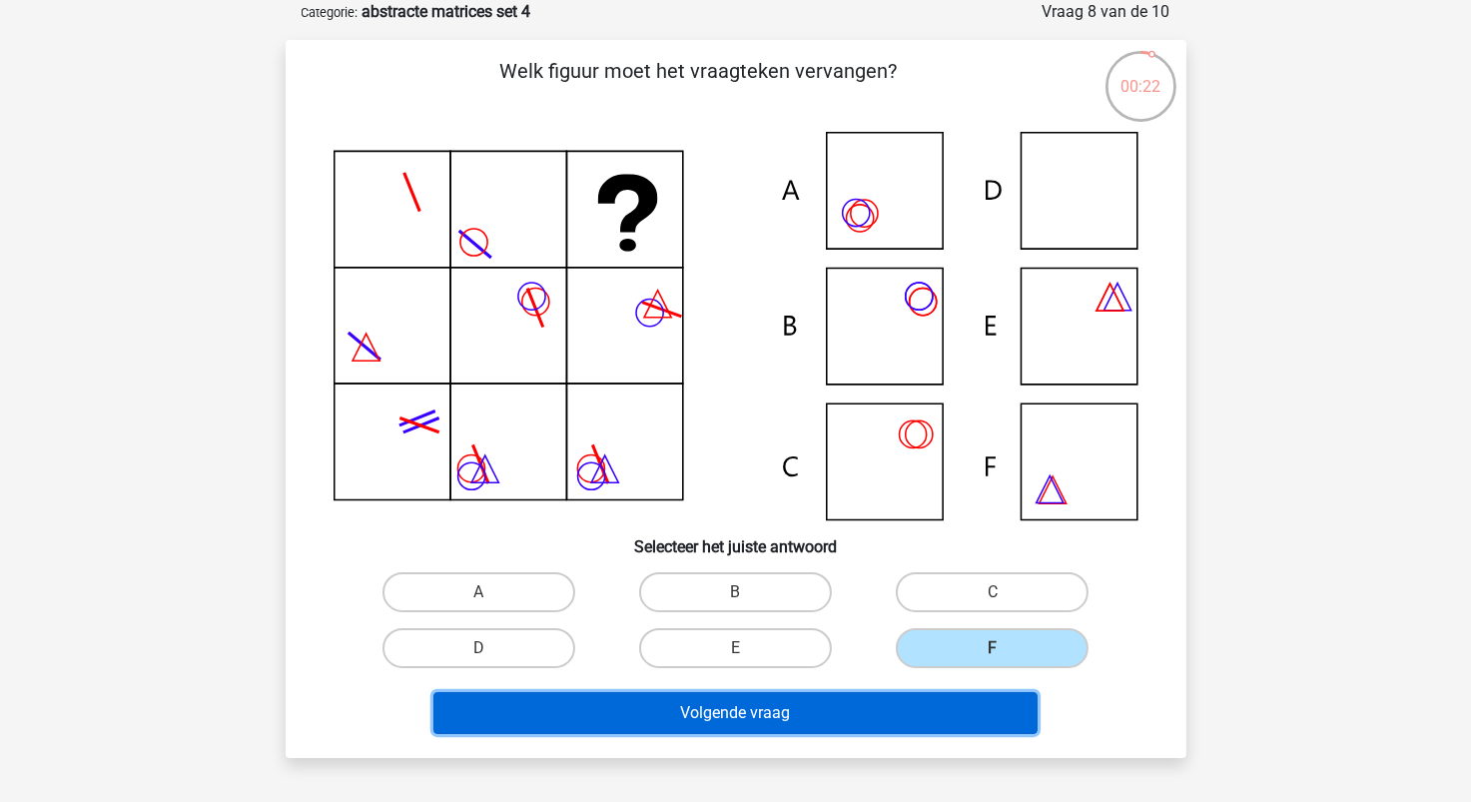
click at [910, 706] on button "Volgende vraag" at bounding box center [736, 713] width 604 height 42
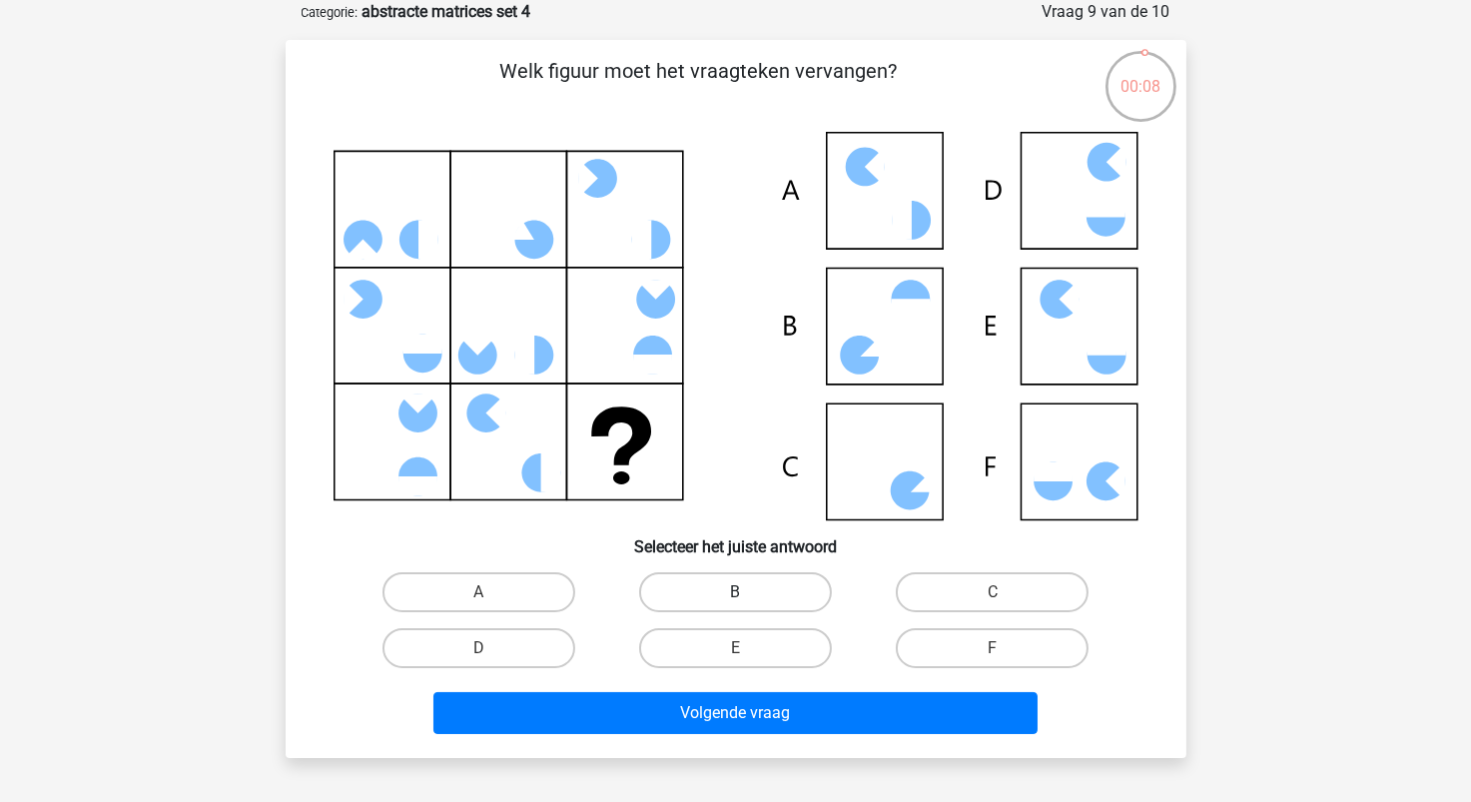
click at [773, 585] on label "B" at bounding box center [735, 592] width 193 height 40
click at [748, 592] on input "B" at bounding box center [741, 598] width 13 height 13
radio input "true"
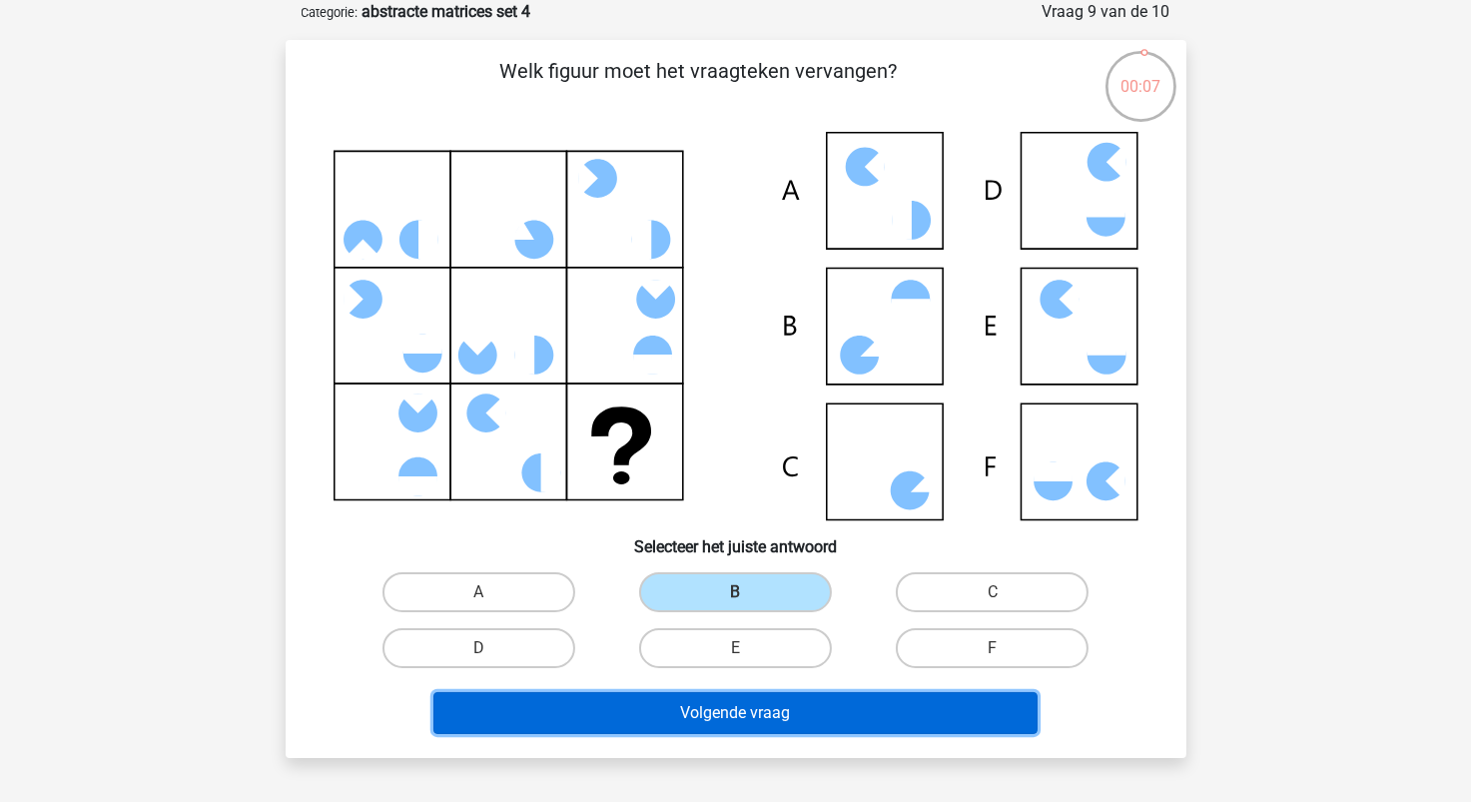
click at [786, 713] on button "Volgende vraag" at bounding box center [736, 713] width 604 height 42
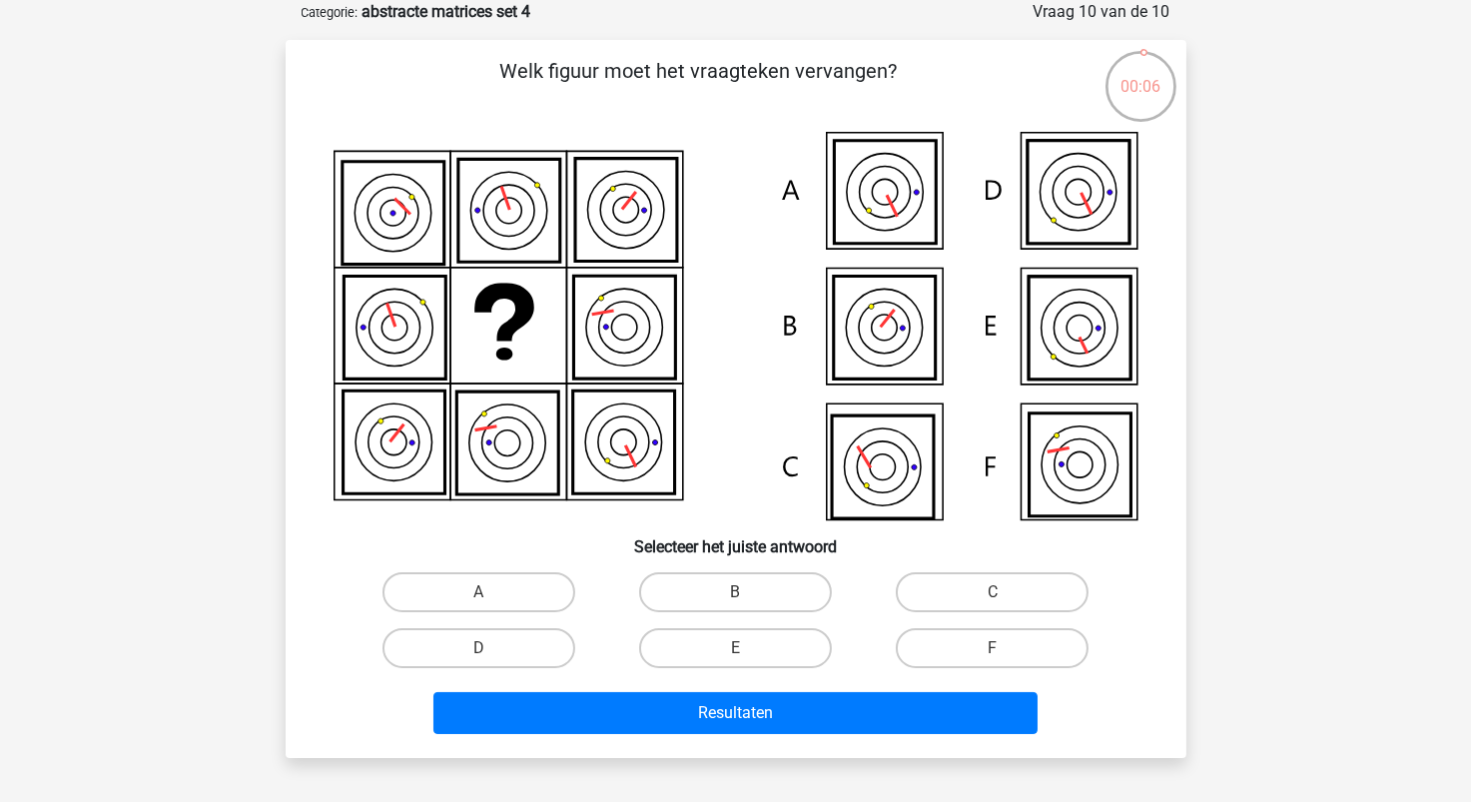
click at [998, 592] on input "C" at bounding box center [999, 598] width 13 height 13
radio input "true"
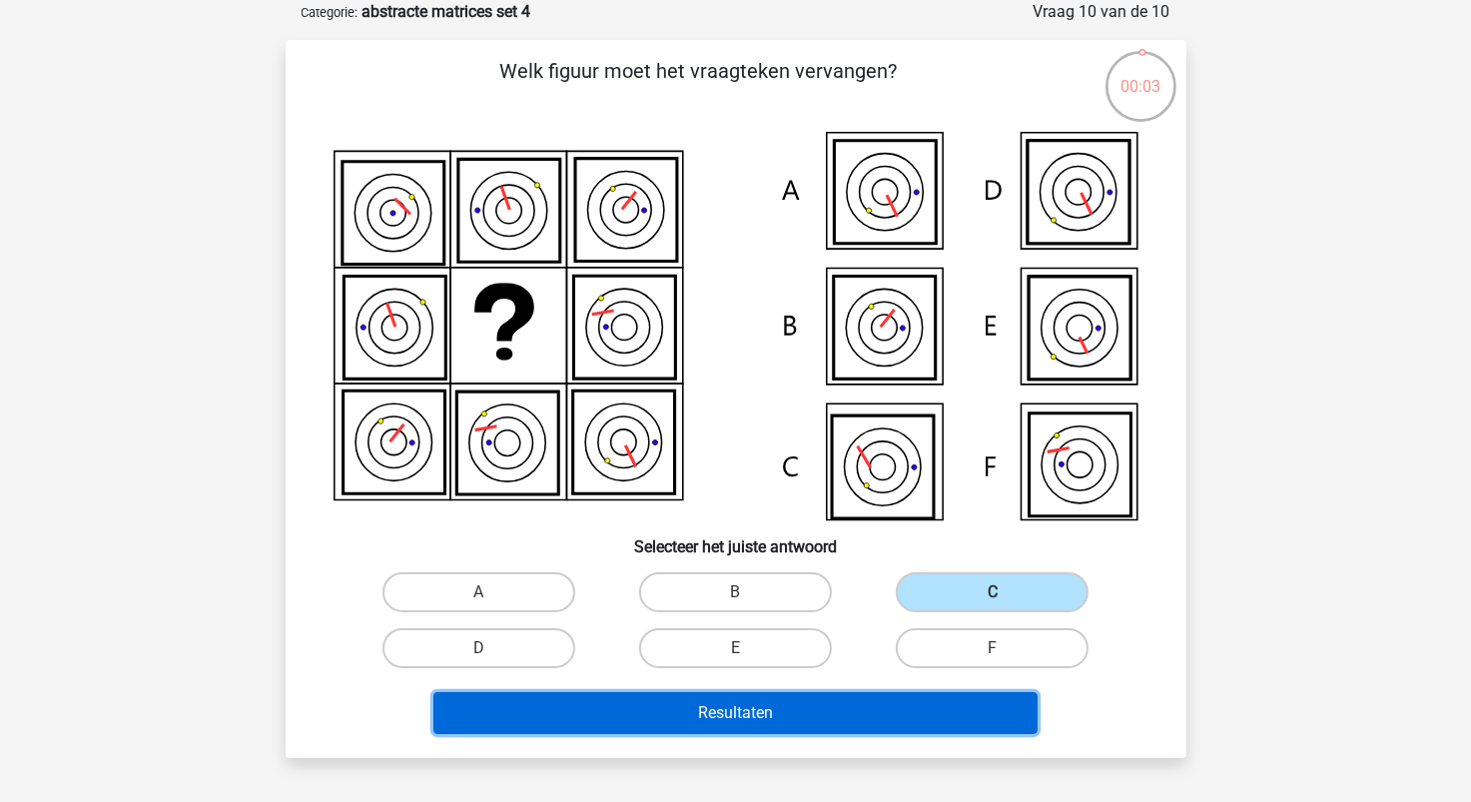
click at [867, 708] on button "Resultaten" at bounding box center [736, 713] width 604 height 42
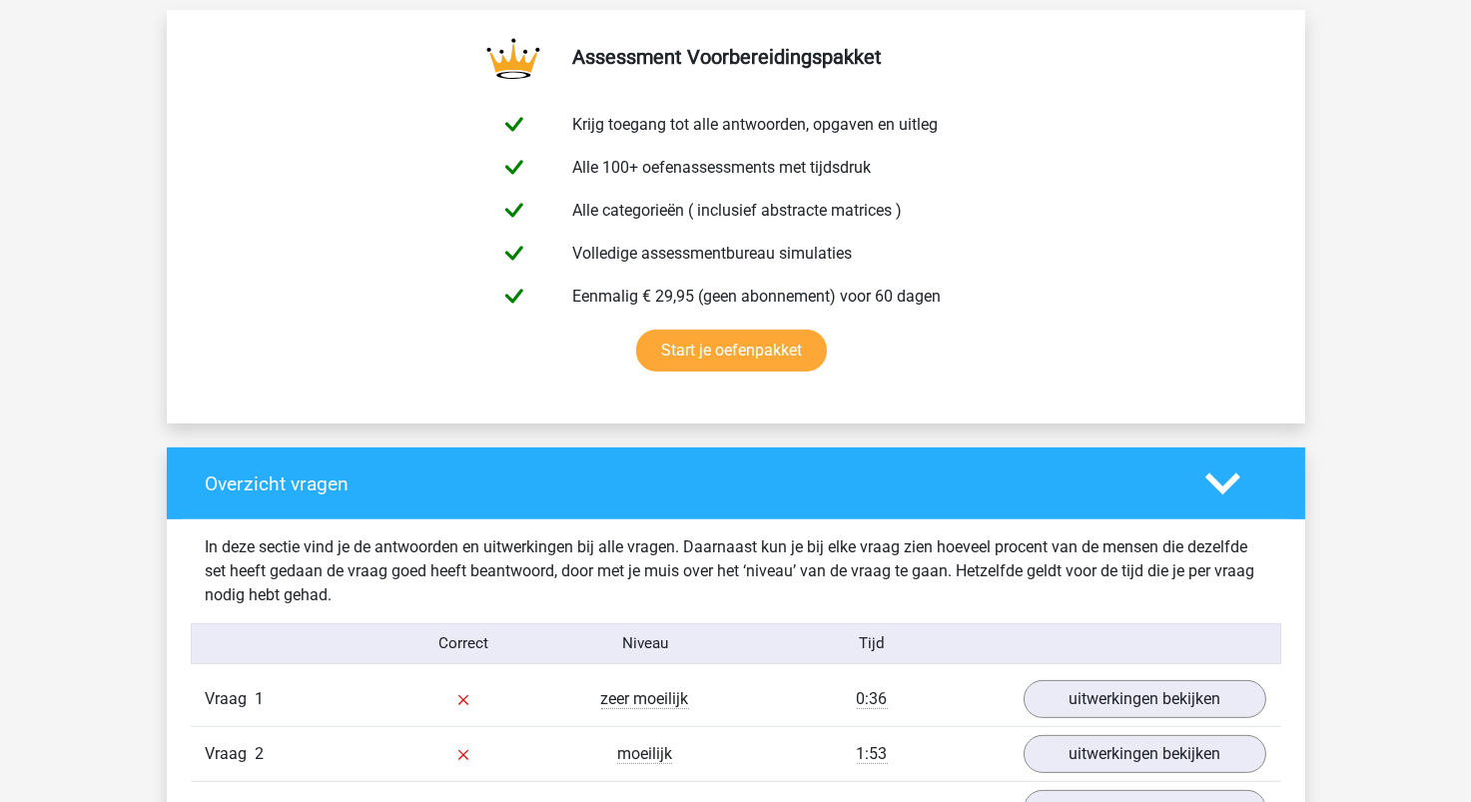
scroll to position [1298, 0]
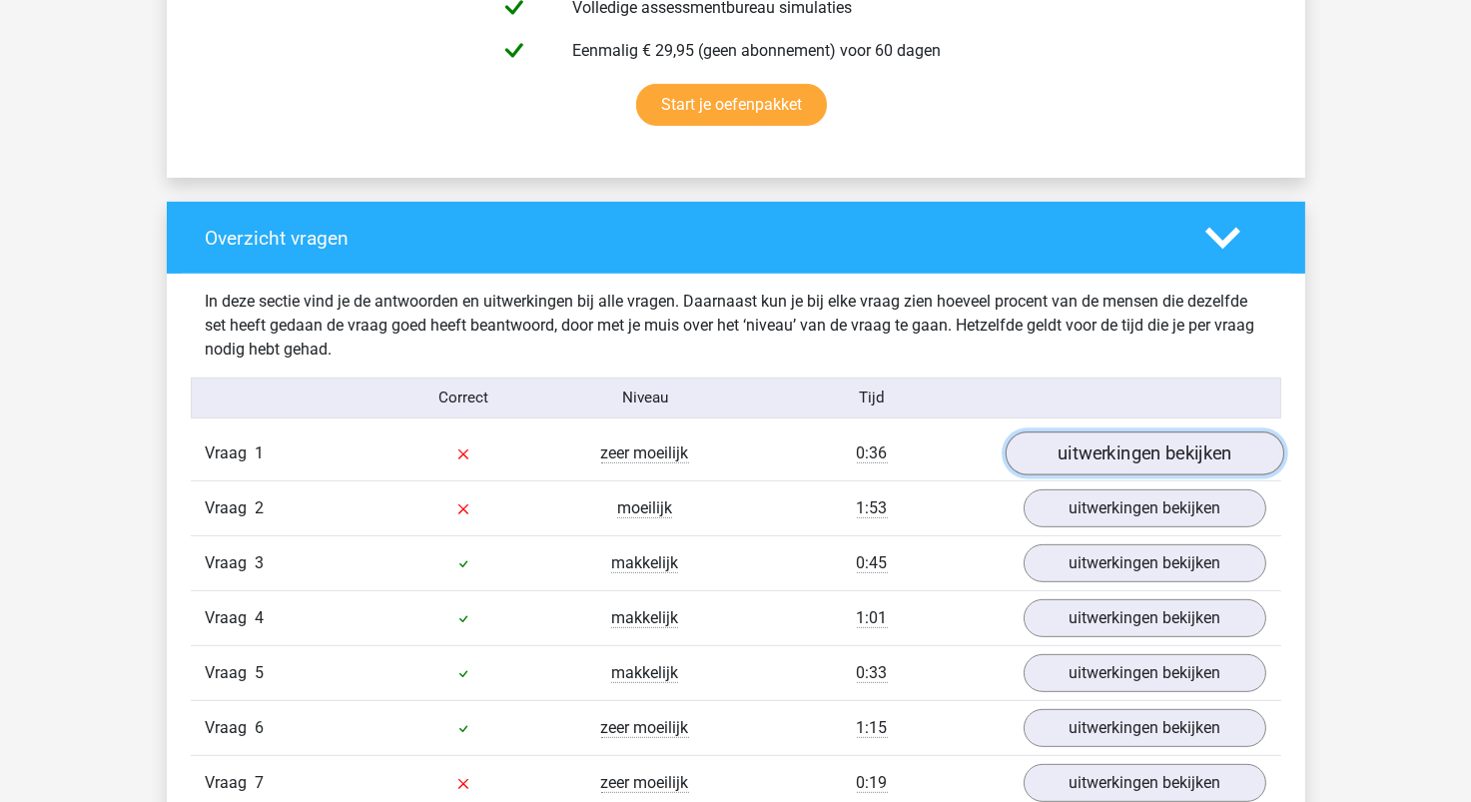
click at [1086, 455] on link "uitwerkingen bekijken" at bounding box center [1144, 454] width 279 height 44
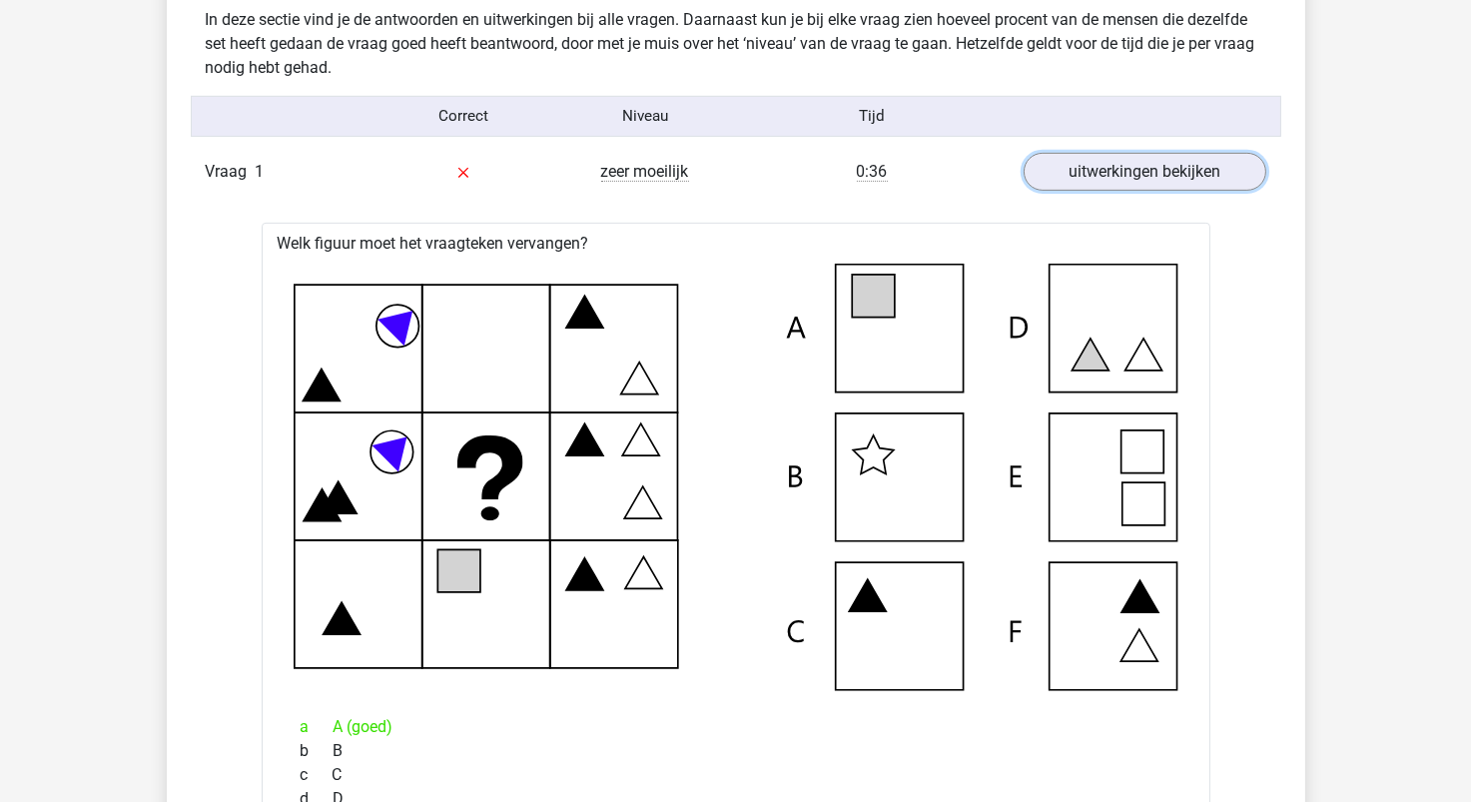
scroll to position [1497, 0]
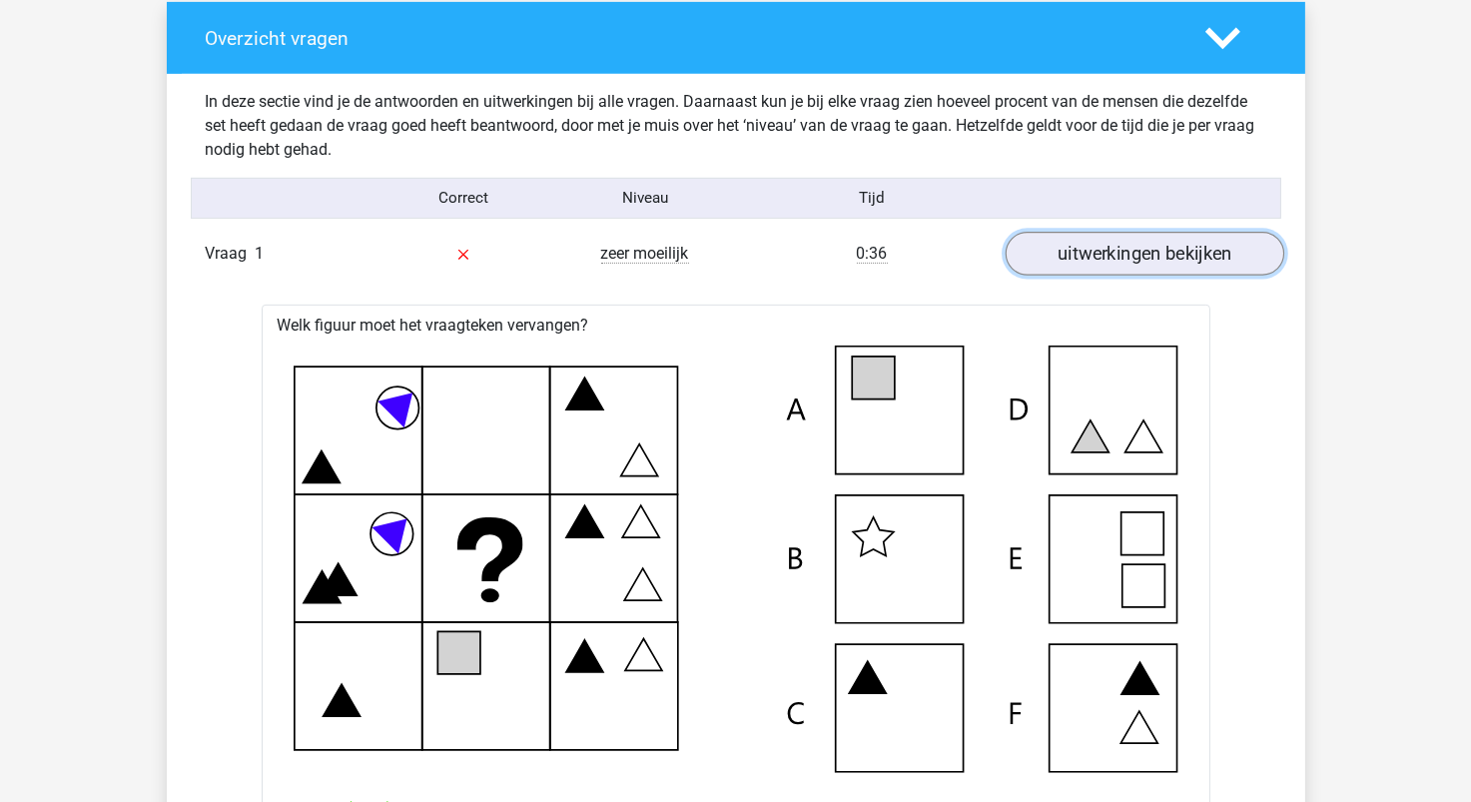
click at [1140, 266] on link "uitwerkingen bekijken" at bounding box center [1144, 254] width 279 height 44
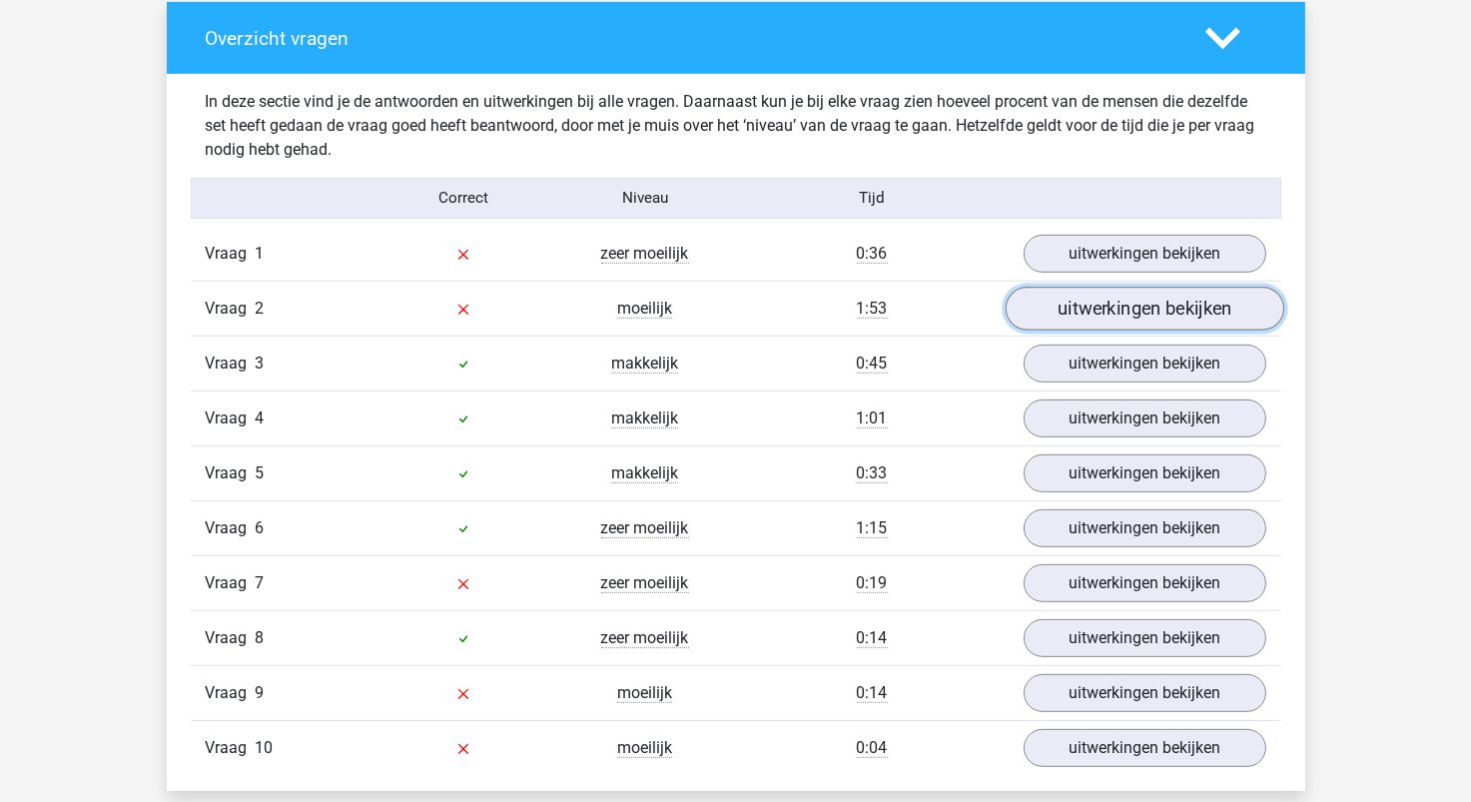
click at [1120, 323] on link "uitwerkingen bekijken" at bounding box center [1144, 309] width 279 height 44
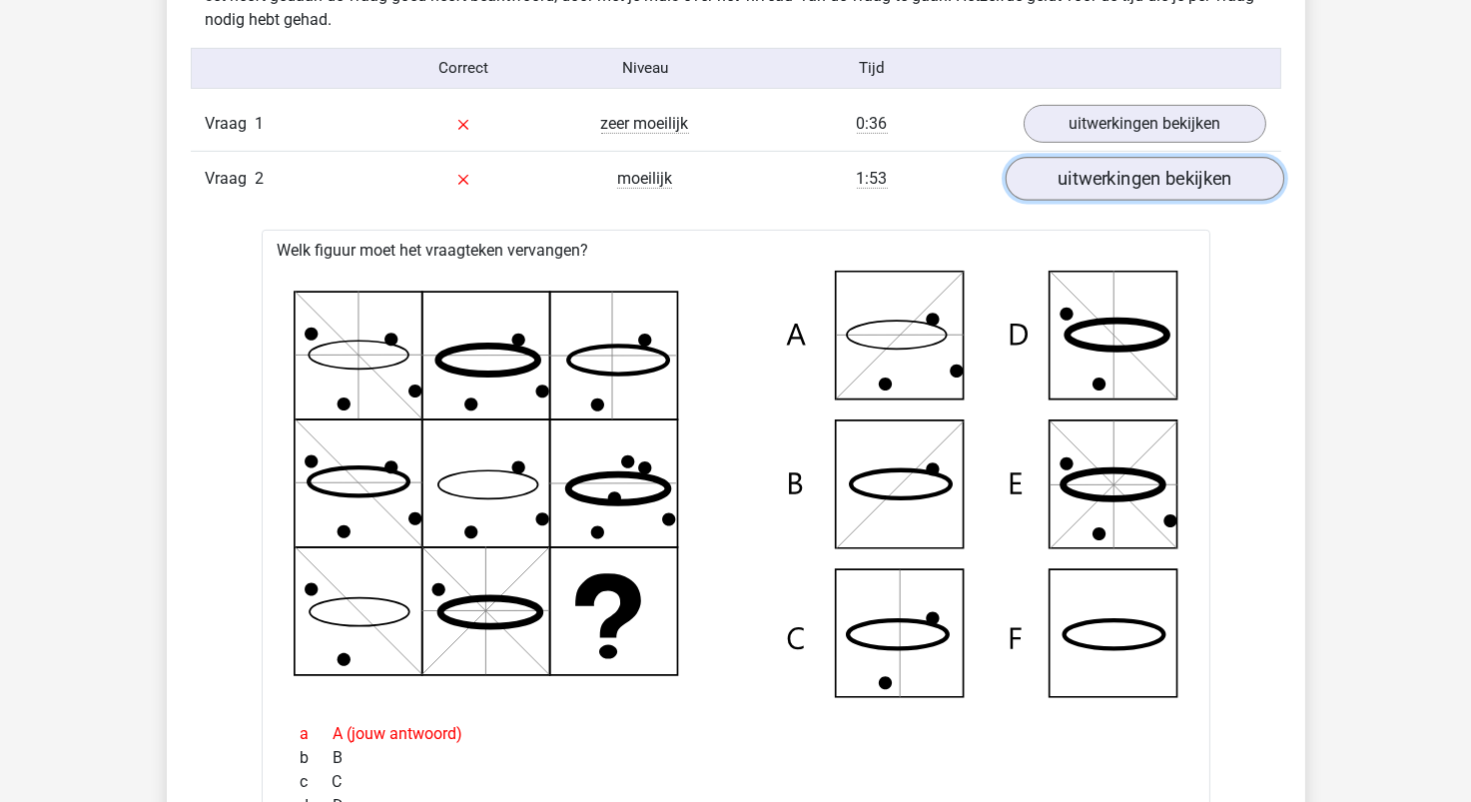
scroll to position [1598, 0]
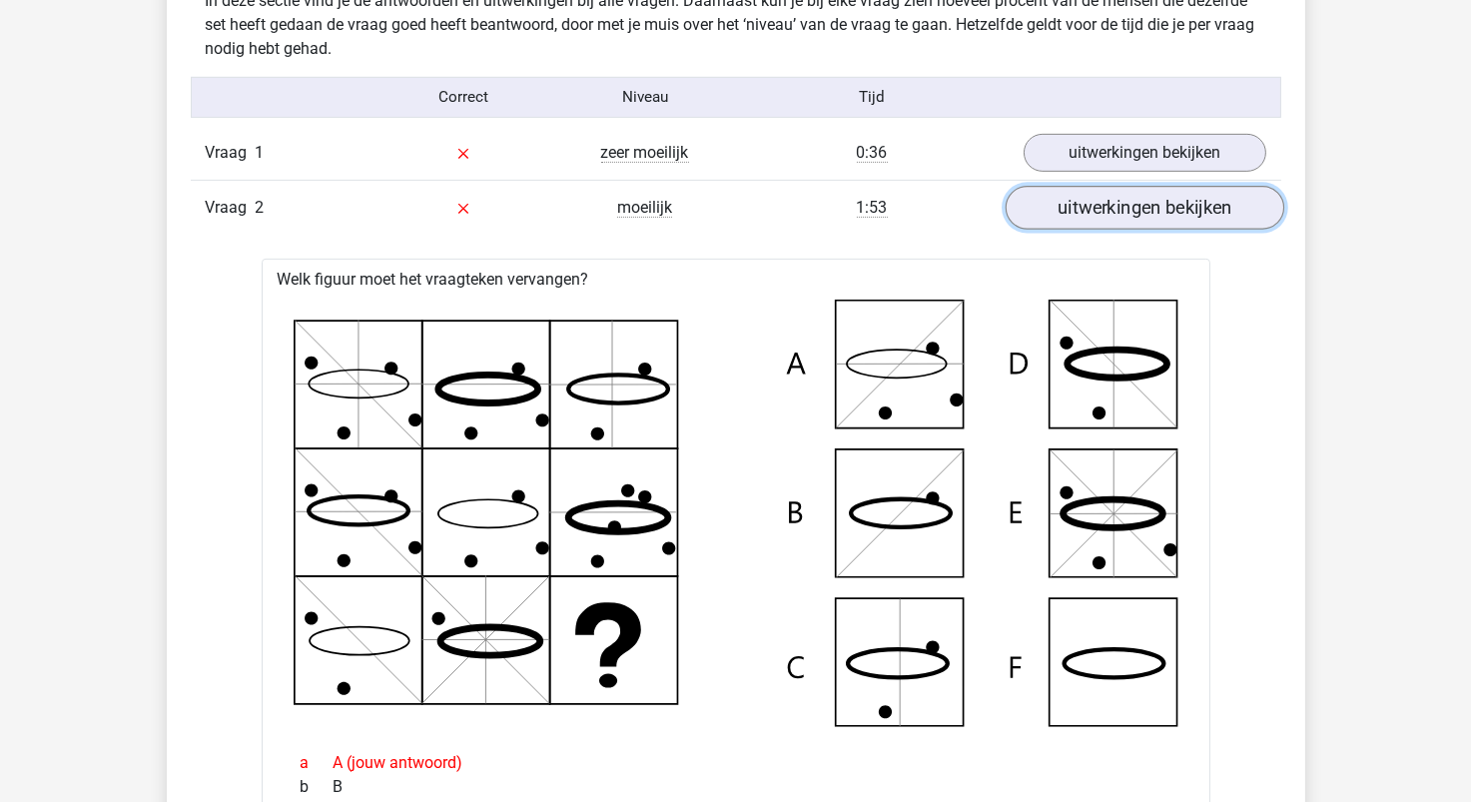
click at [1132, 206] on link "uitwerkingen bekijken" at bounding box center [1144, 208] width 279 height 44
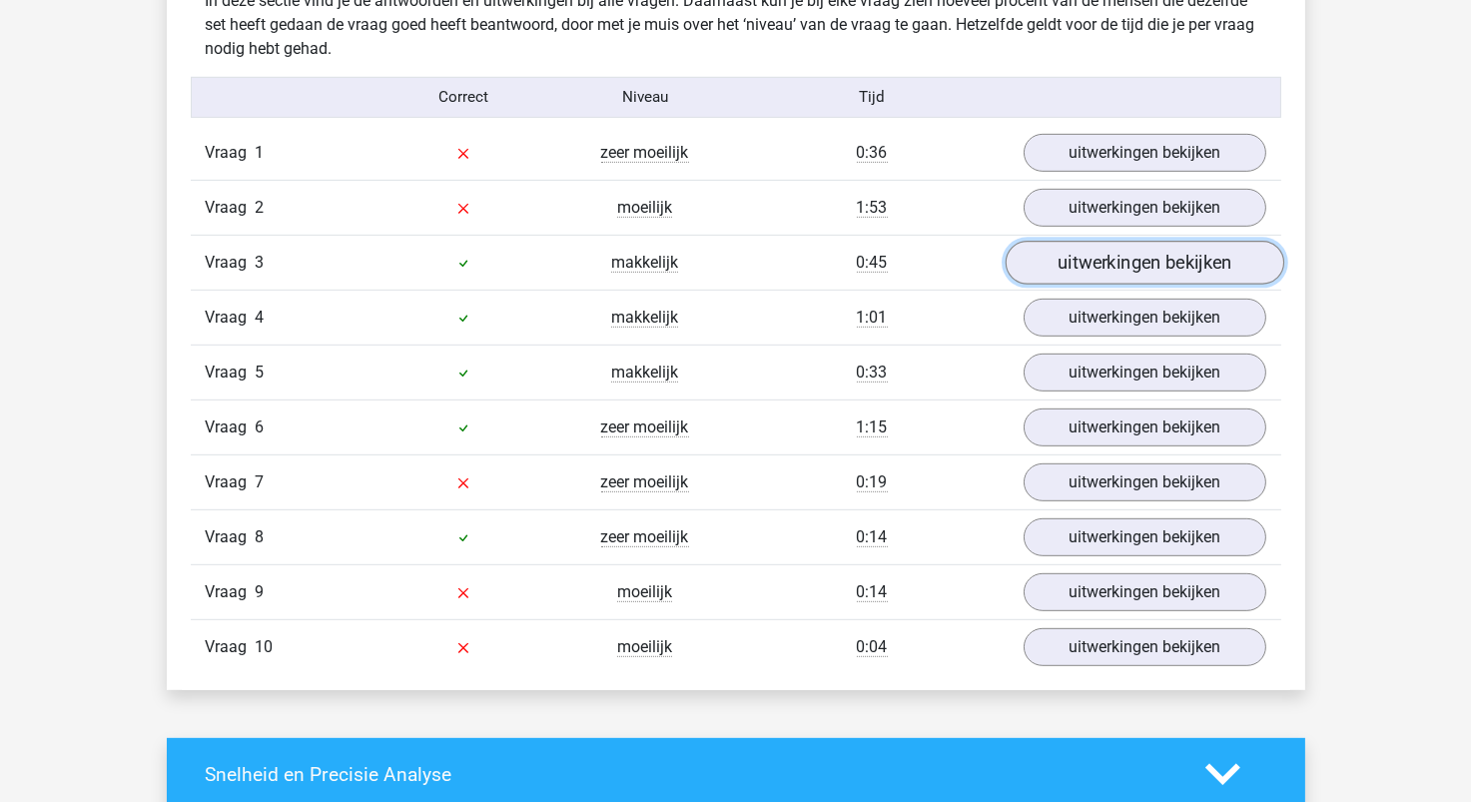
click at [1122, 261] on link "uitwerkingen bekijken" at bounding box center [1144, 263] width 279 height 44
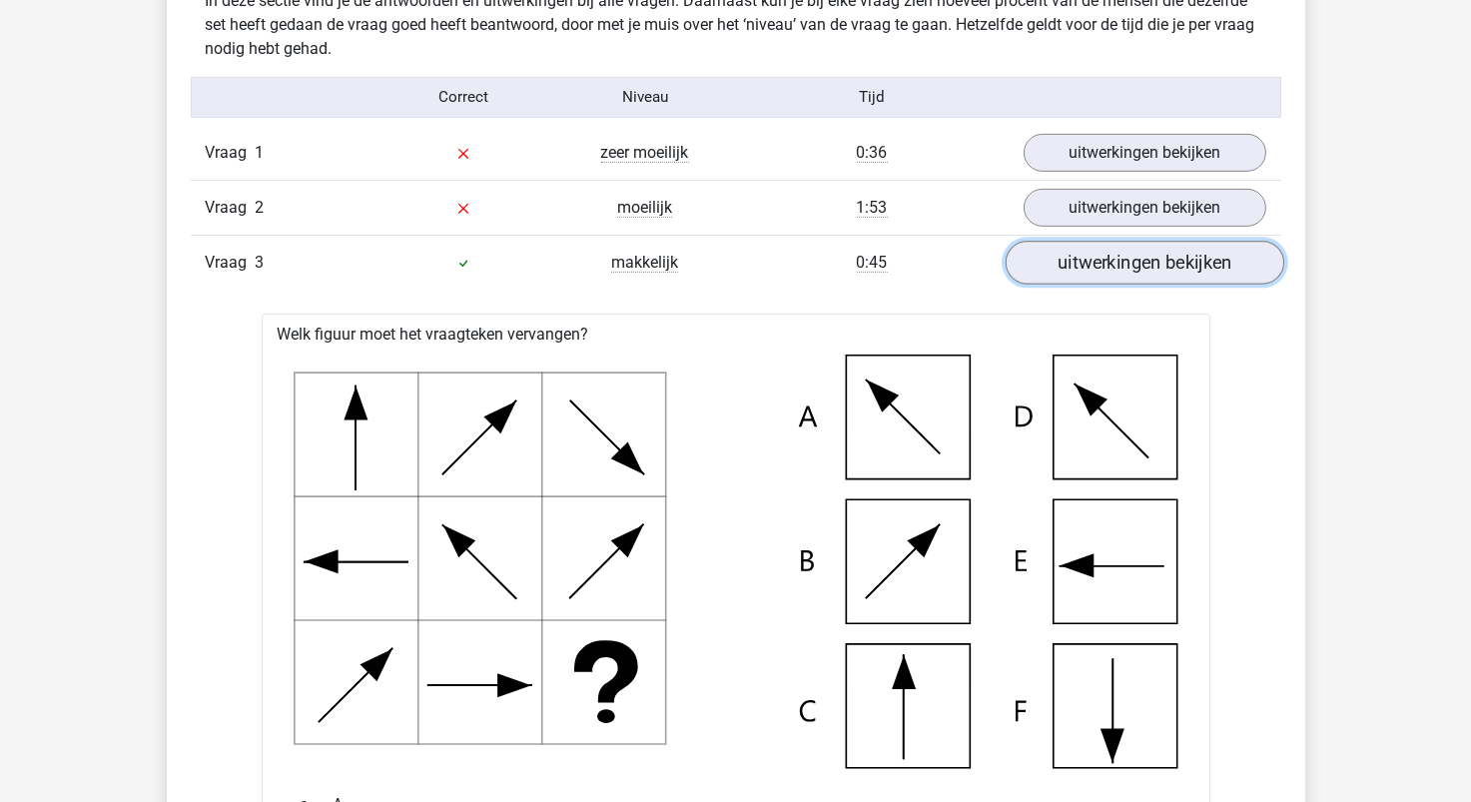
click at [1122, 261] on link "uitwerkingen bekijken" at bounding box center [1144, 263] width 279 height 44
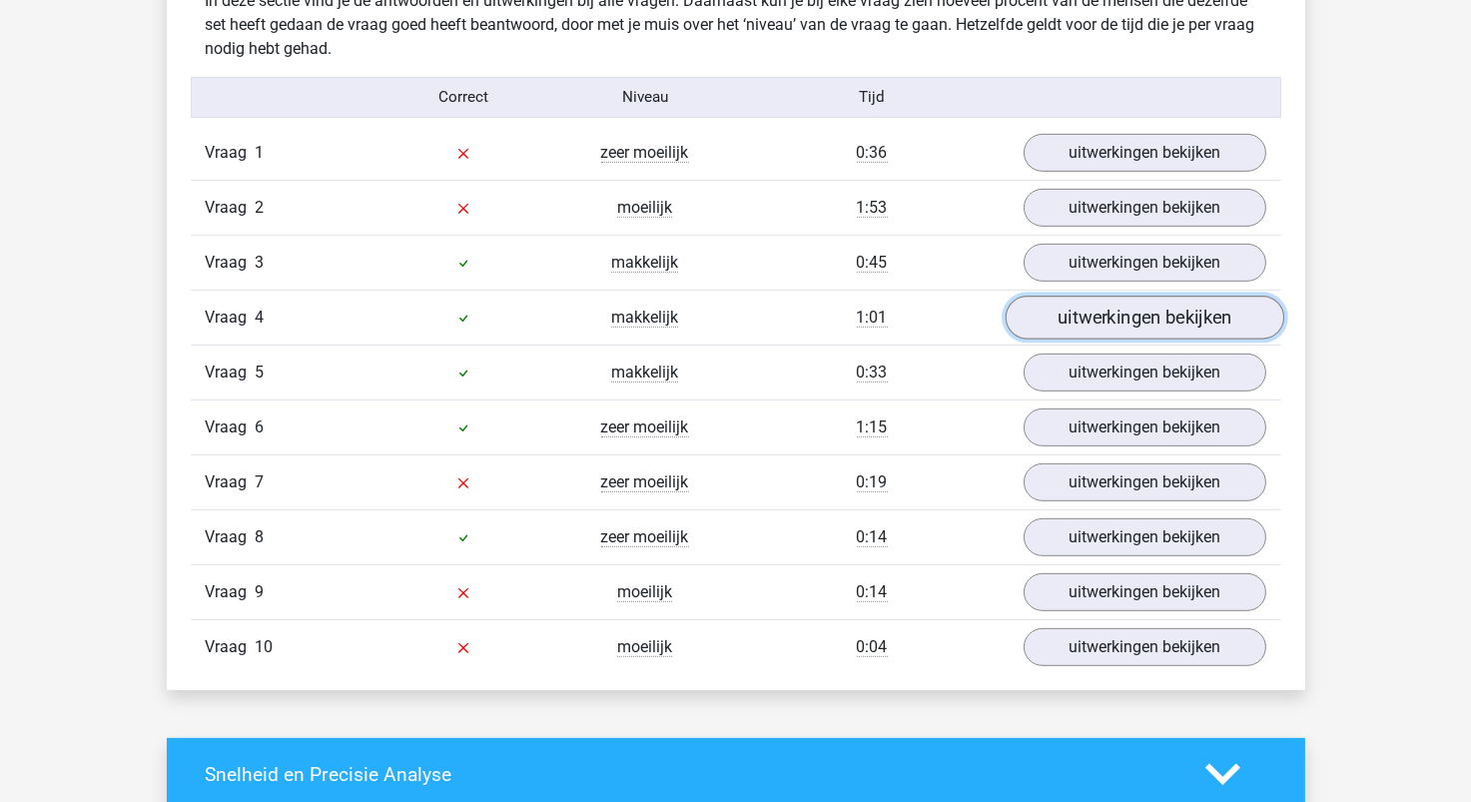
click at [1122, 316] on link "uitwerkingen bekijken" at bounding box center [1144, 318] width 279 height 44
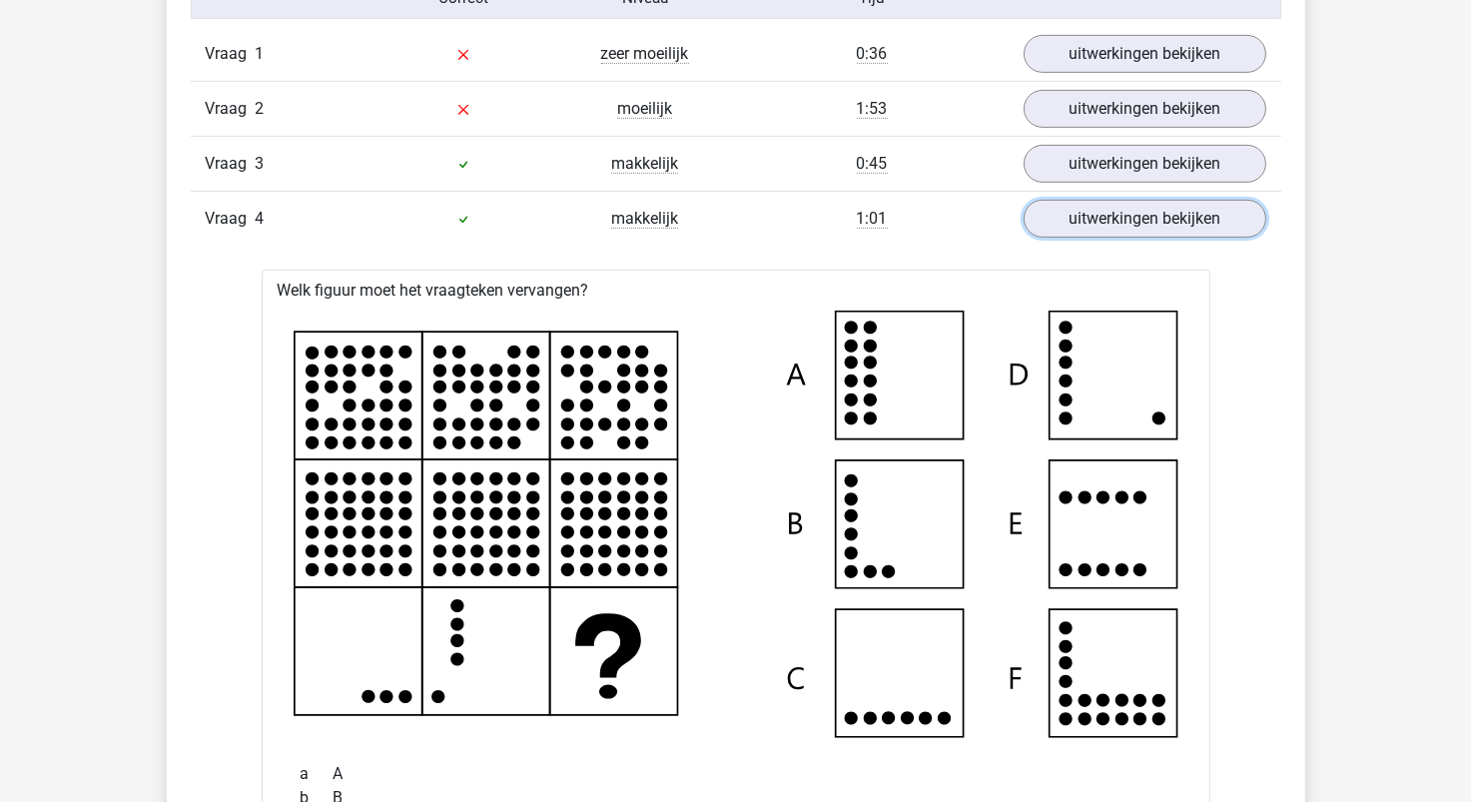
scroll to position [1497, 0]
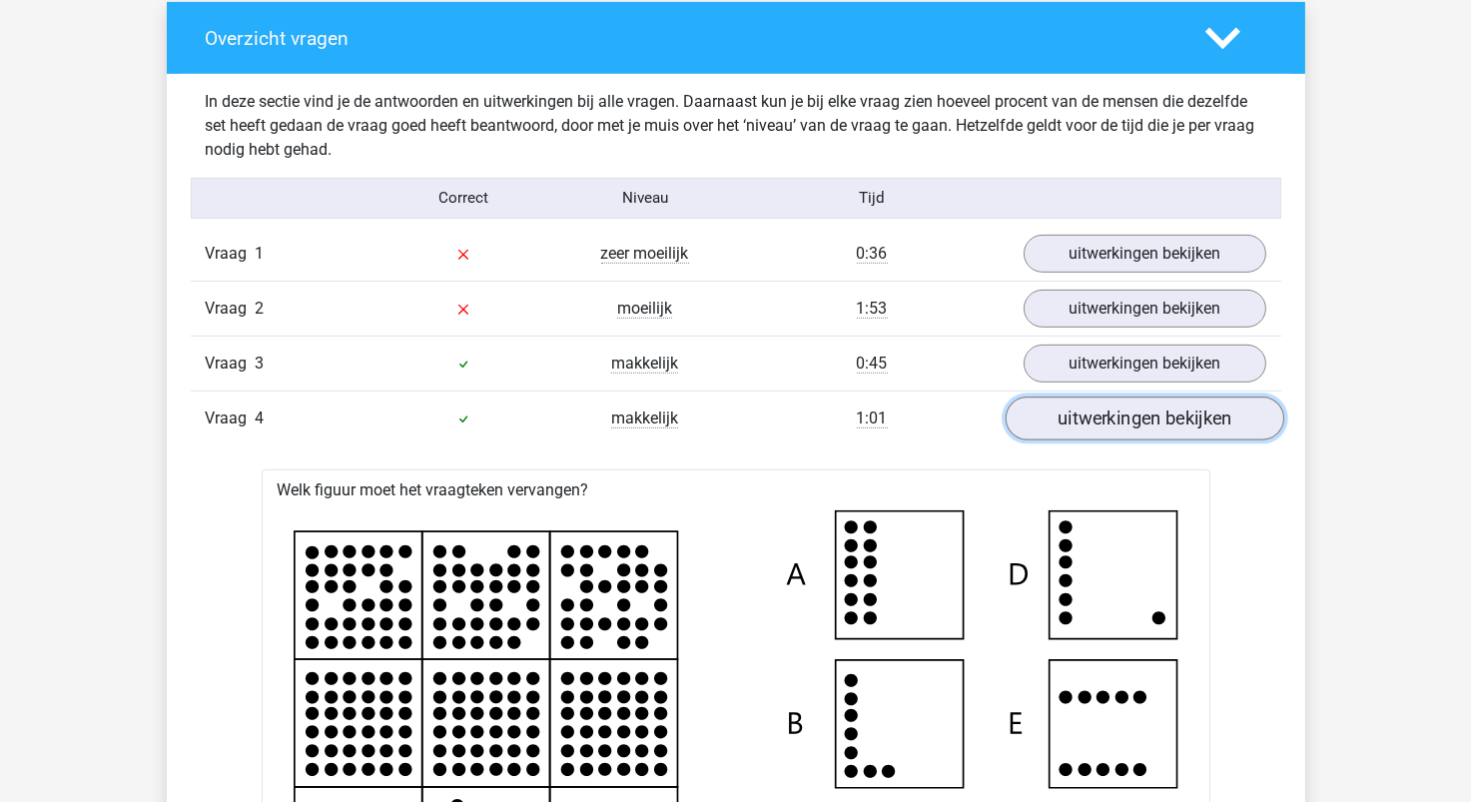
click at [1148, 425] on link "uitwerkingen bekijken" at bounding box center [1144, 419] width 279 height 44
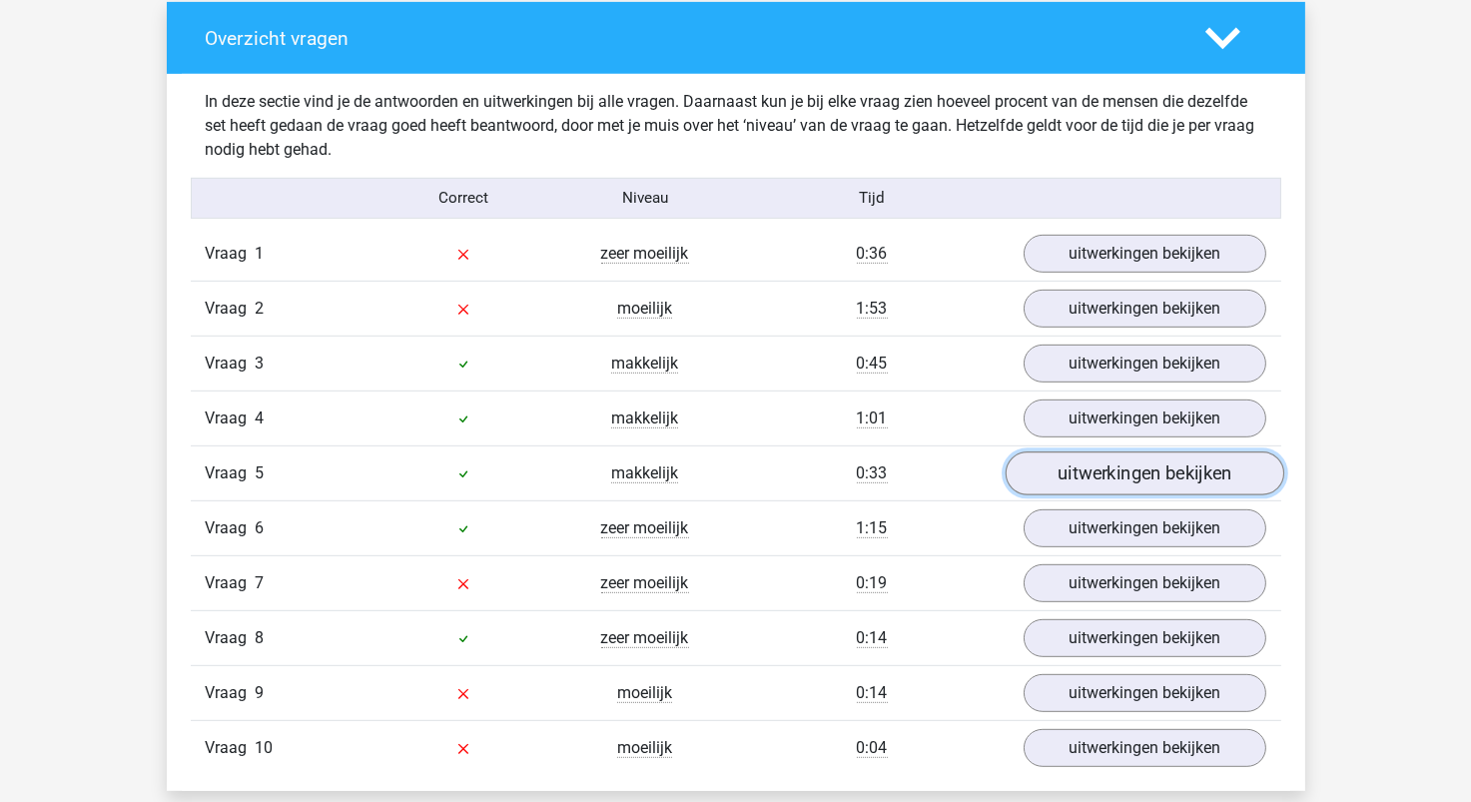
click at [1134, 480] on link "uitwerkingen bekijken" at bounding box center [1144, 474] width 279 height 44
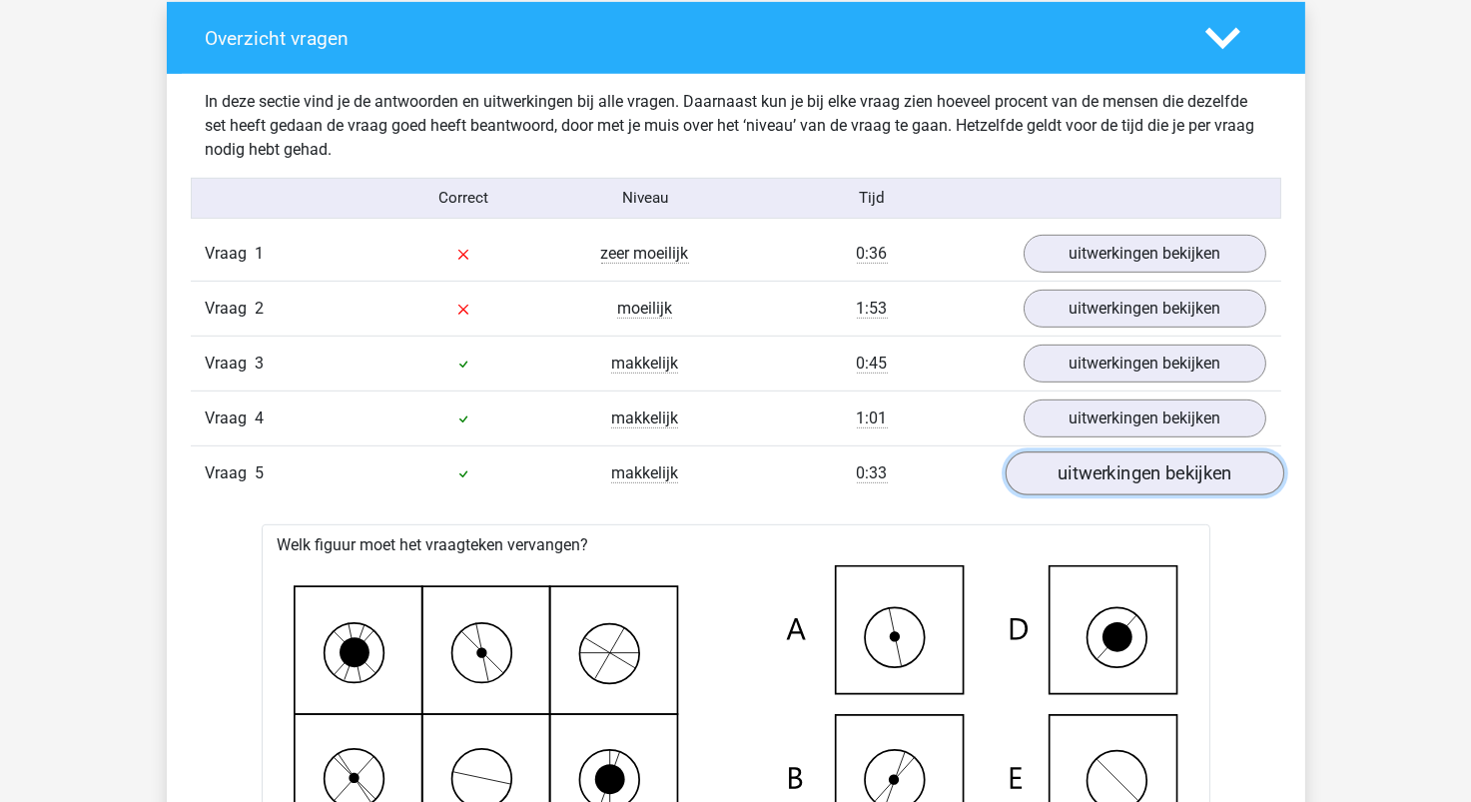
click at [1132, 481] on link "uitwerkingen bekijken" at bounding box center [1144, 474] width 279 height 44
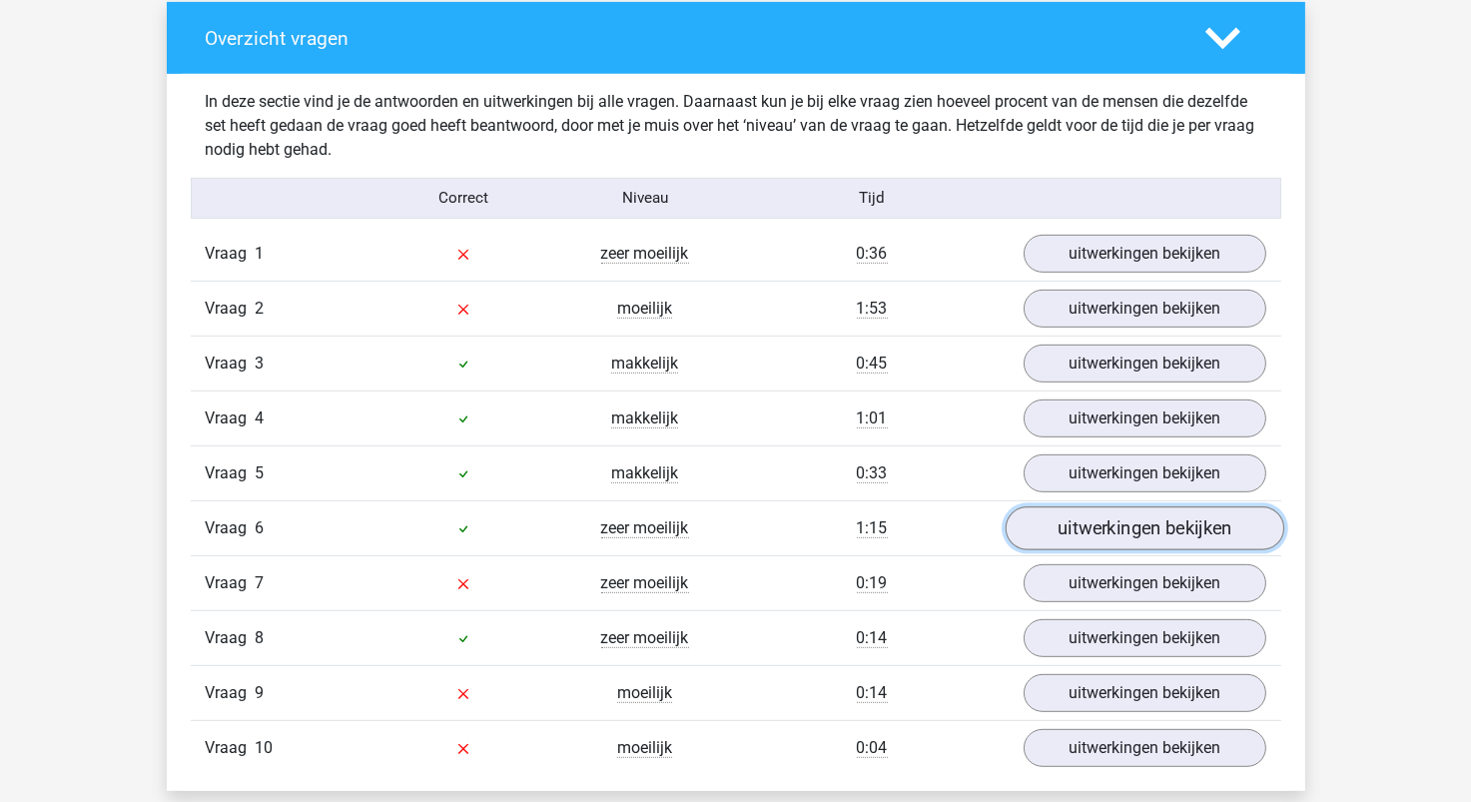
click at [1132, 521] on link "uitwerkingen bekijken" at bounding box center [1144, 528] width 279 height 44
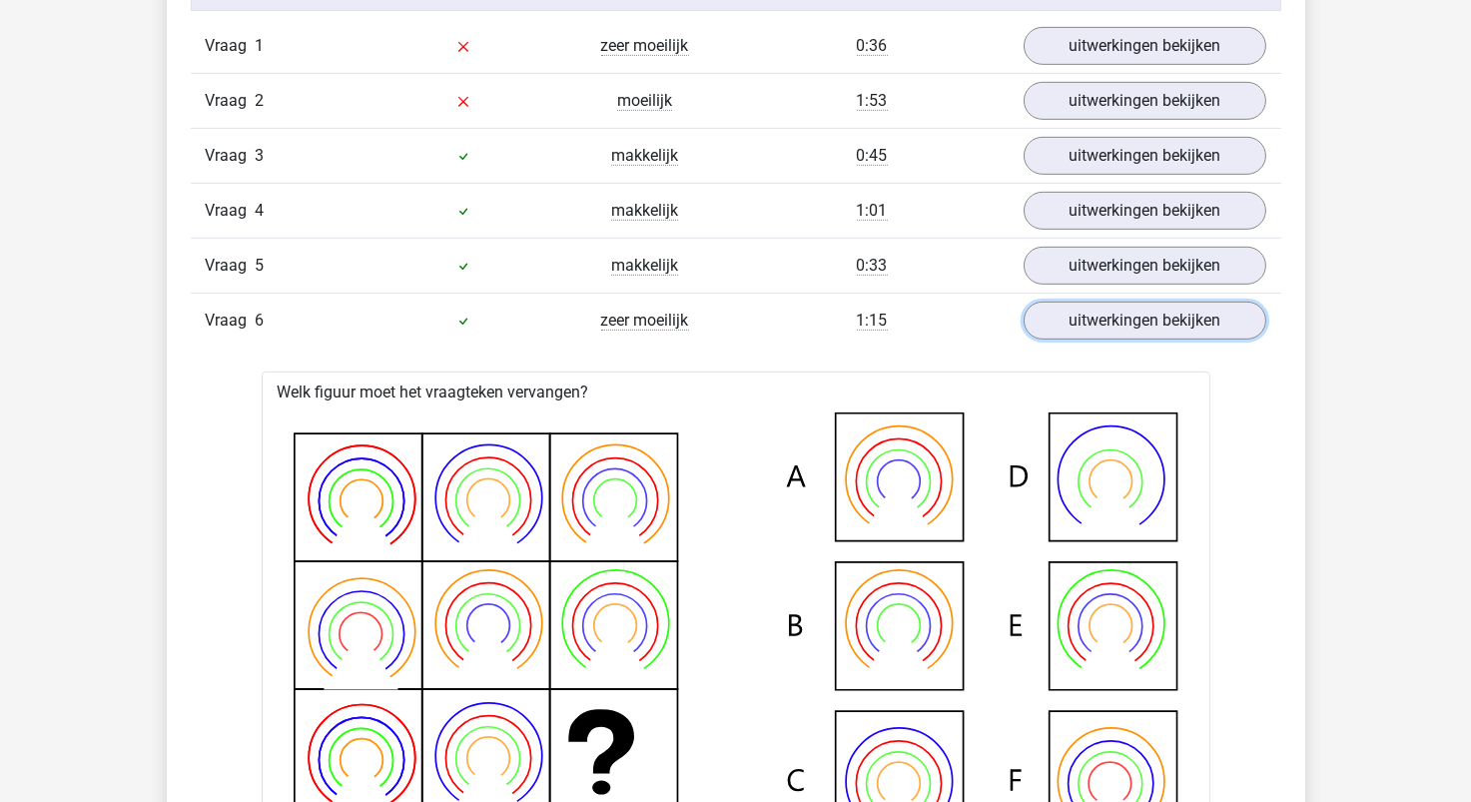
scroll to position [1697, 0]
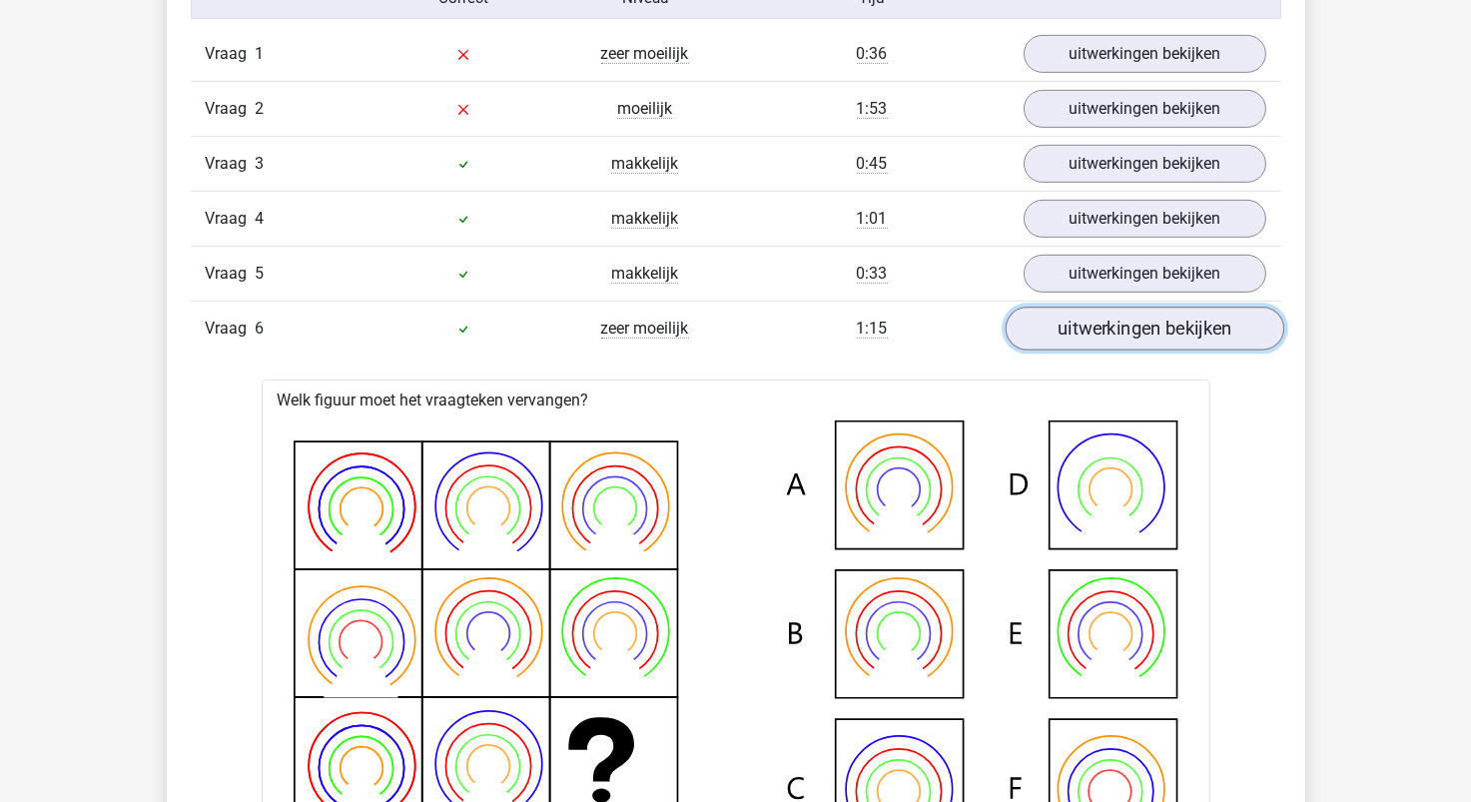
click at [1121, 333] on link "uitwerkingen bekijken" at bounding box center [1144, 329] width 279 height 44
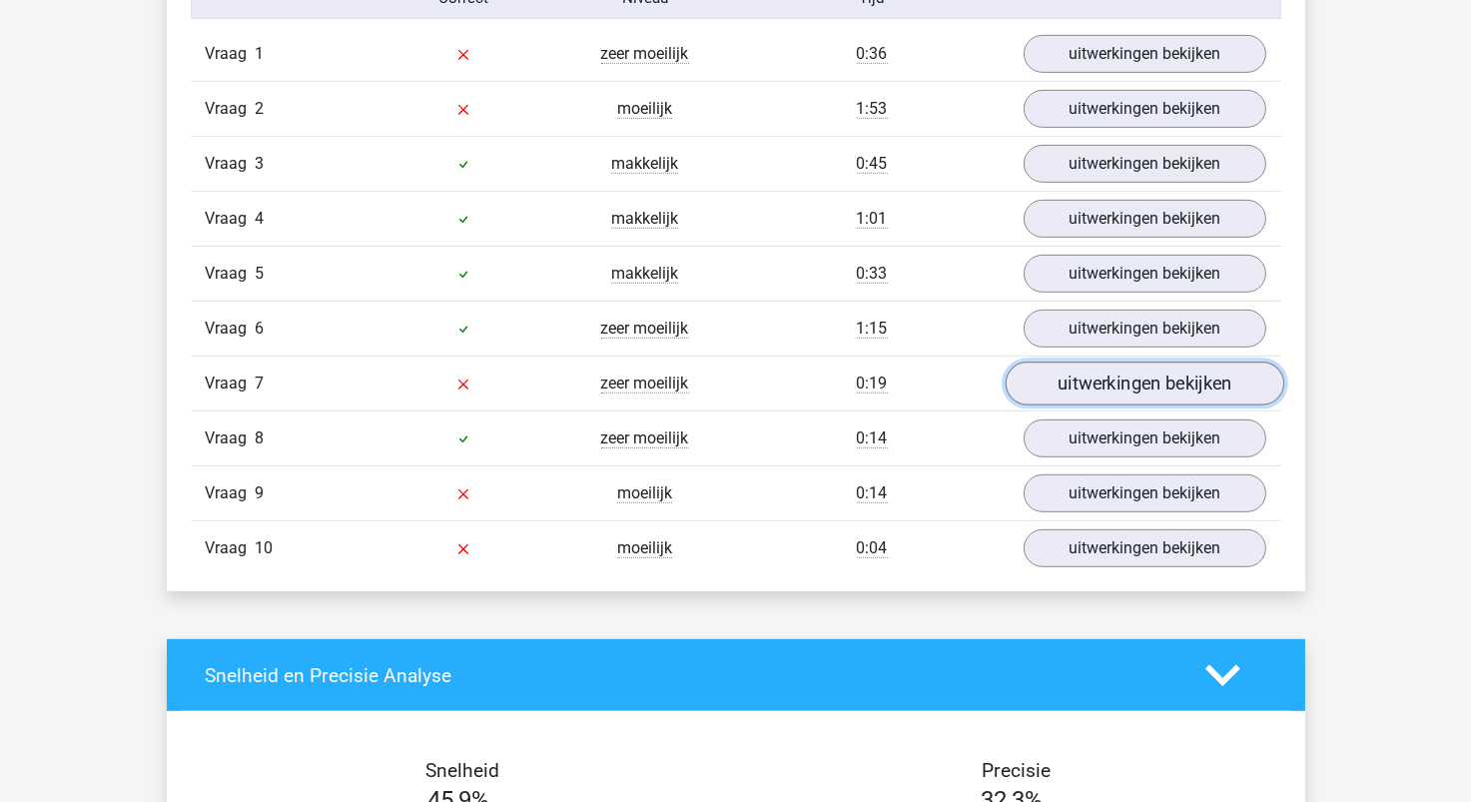
click at [1113, 382] on link "uitwerkingen bekijken" at bounding box center [1144, 384] width 279 height 44
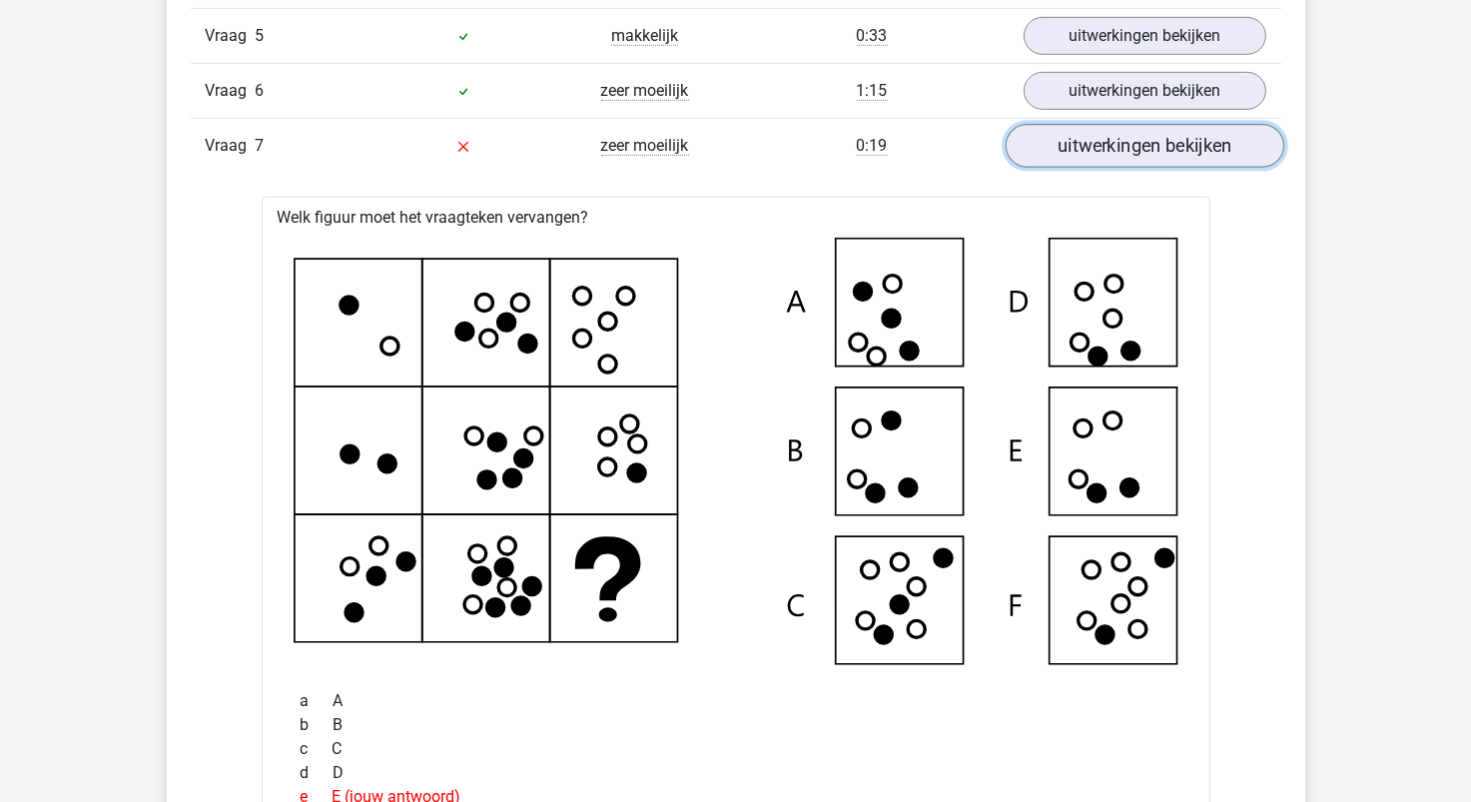
scroll to position [1998, 0]
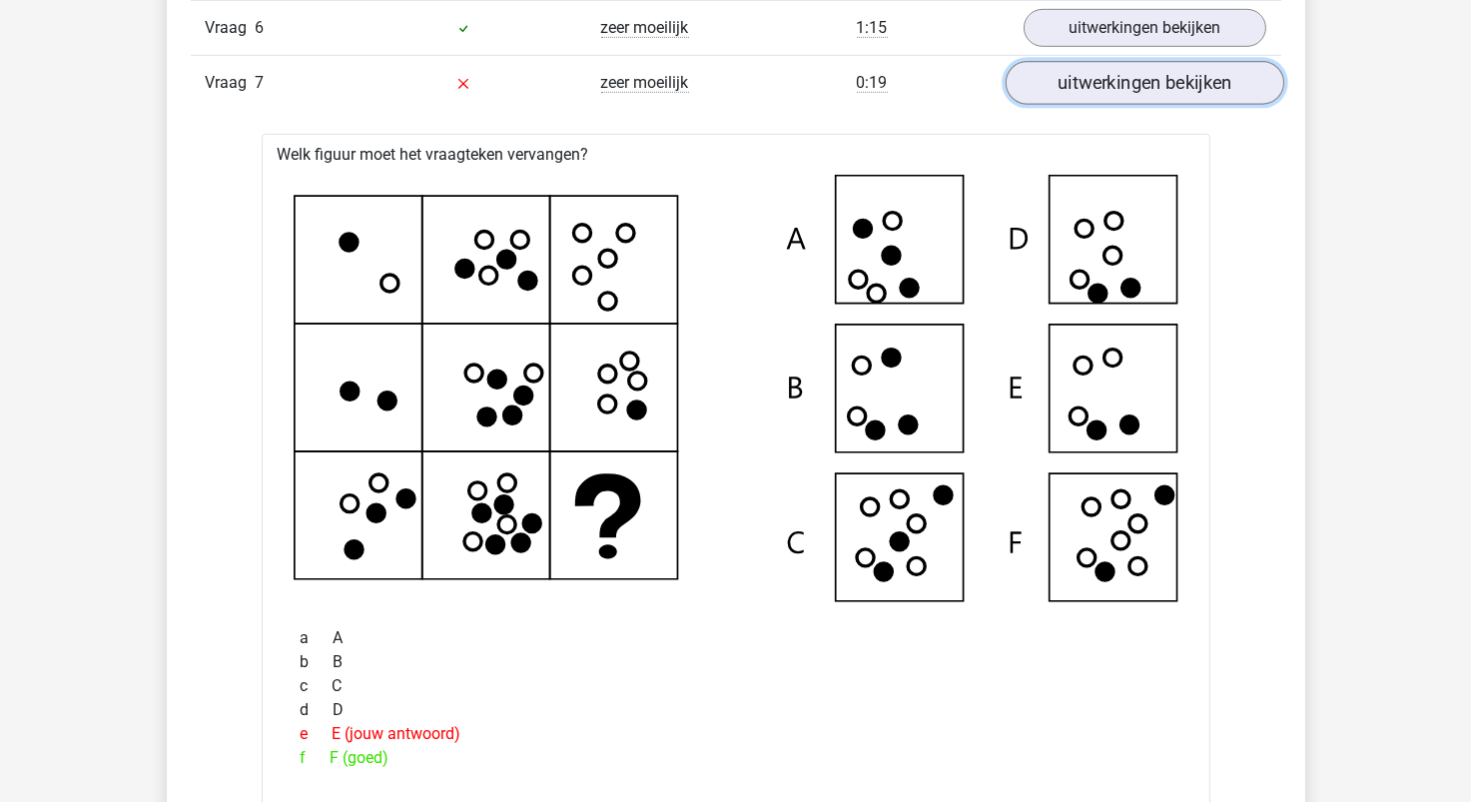
click at [1122, 91] on link "uitwerkingen bekijken" at bounding box center [1144, 83] width 279 height 44
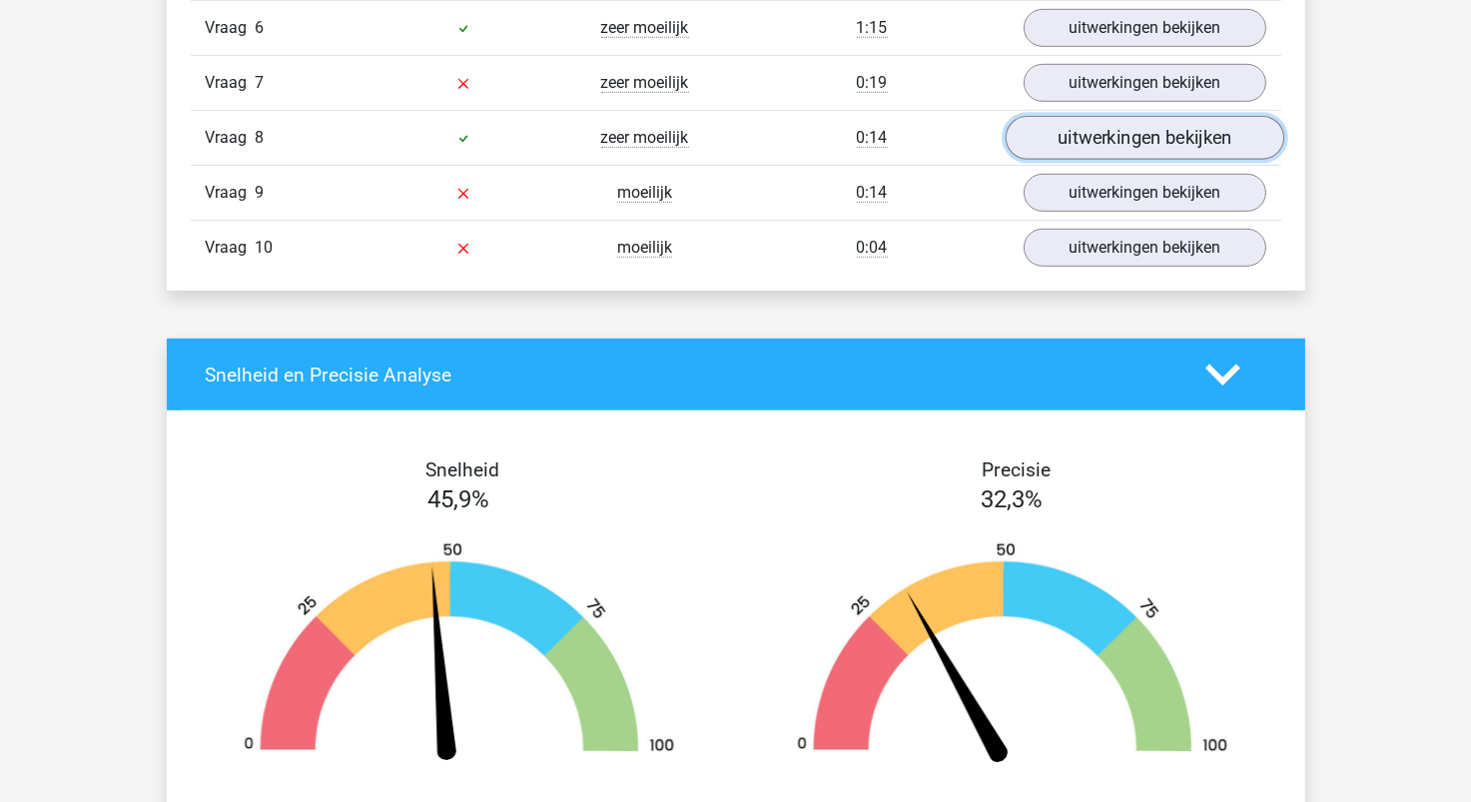
click at [1113, 138] on link "uitwerkingen bekijken" at bounding box center [1144, 138] width 279 height 44
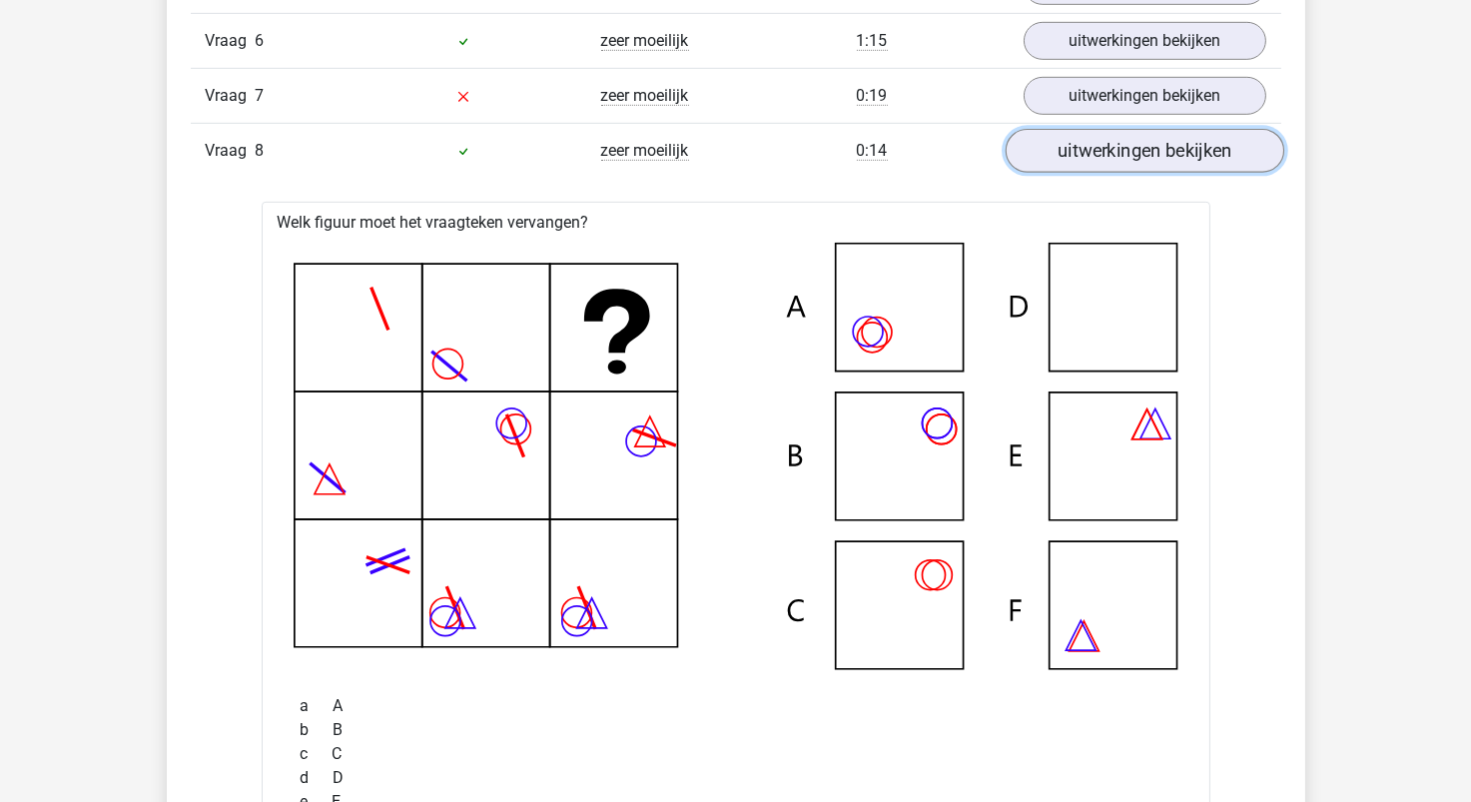
scroll to position [1897, 0]
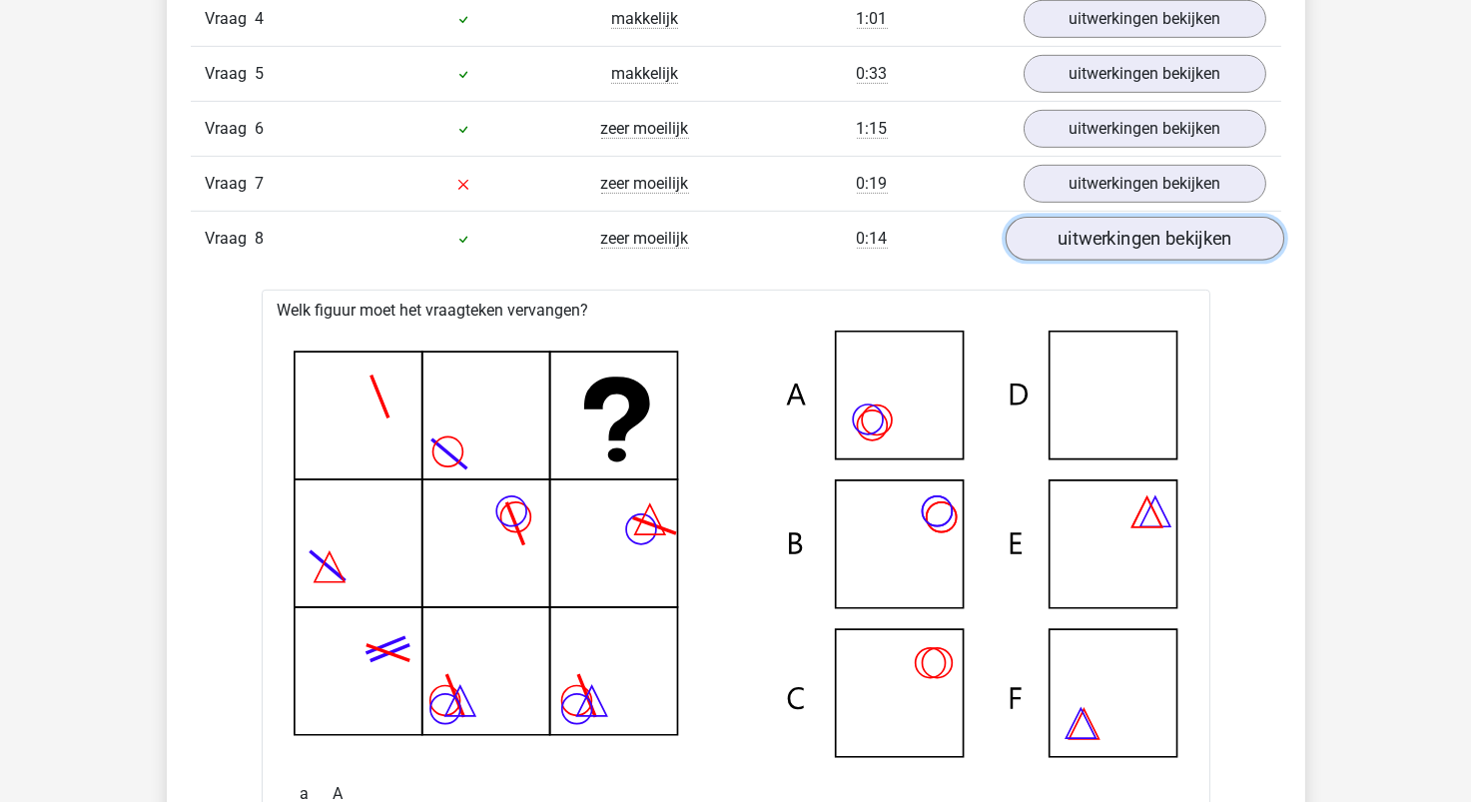
click at [1137, 252] on link "uitwerkingen bekijken" at bounding box center [1144, 239] width 279 height 44
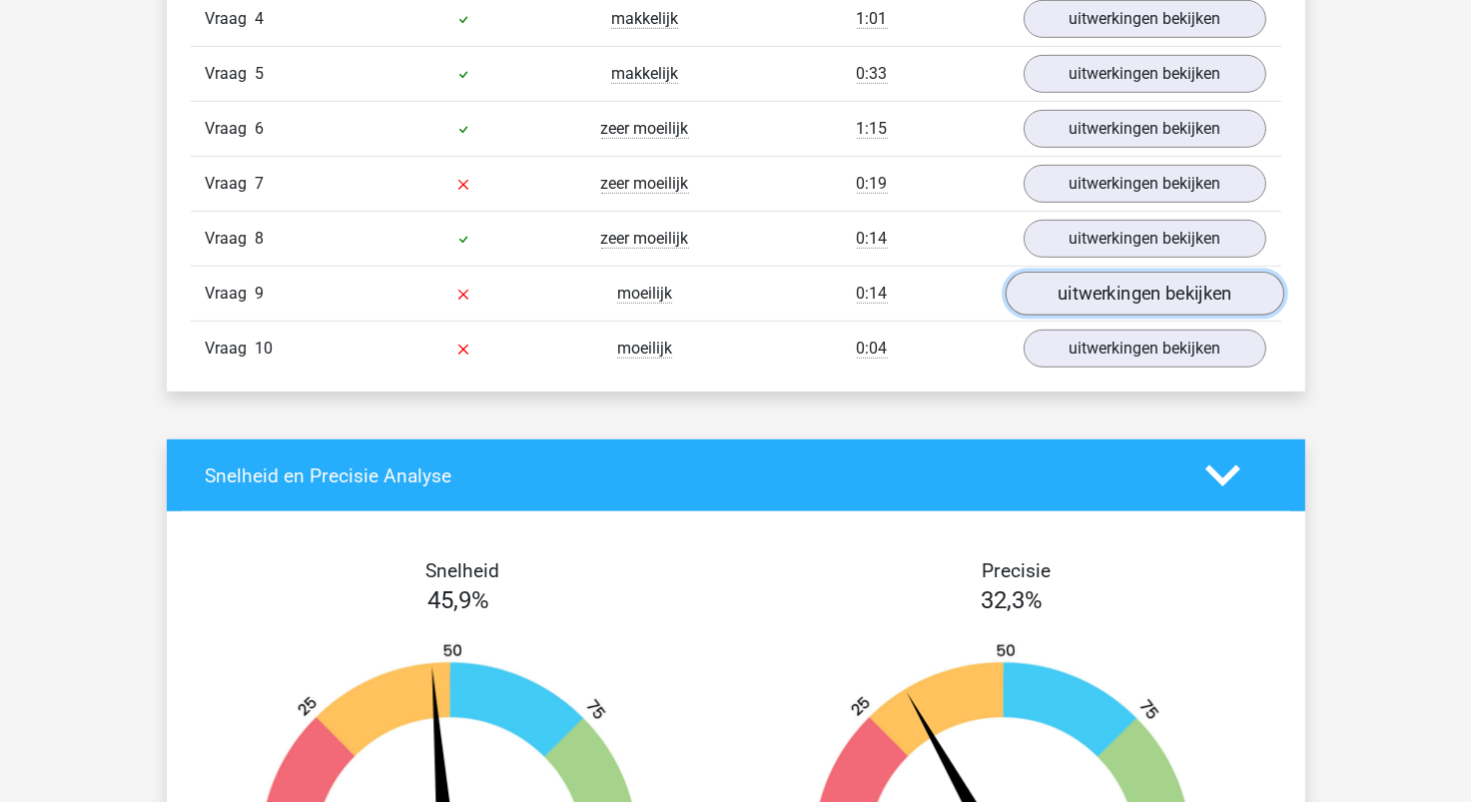
click at [1150, 283] on link "uitwerkingen bekijken" at bounding box center [1144, 294] width 279 height 44
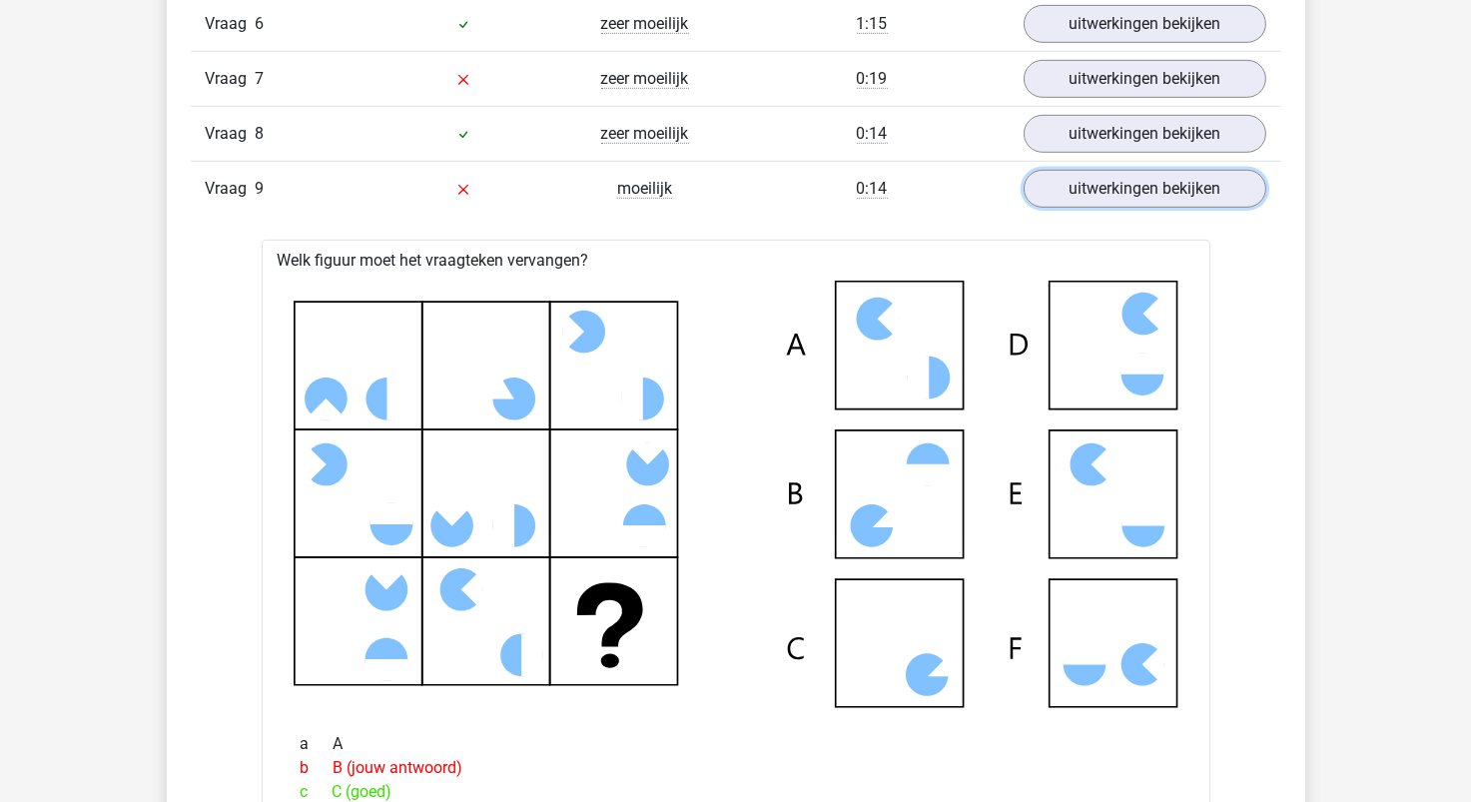
scroll to position [2097, 0]
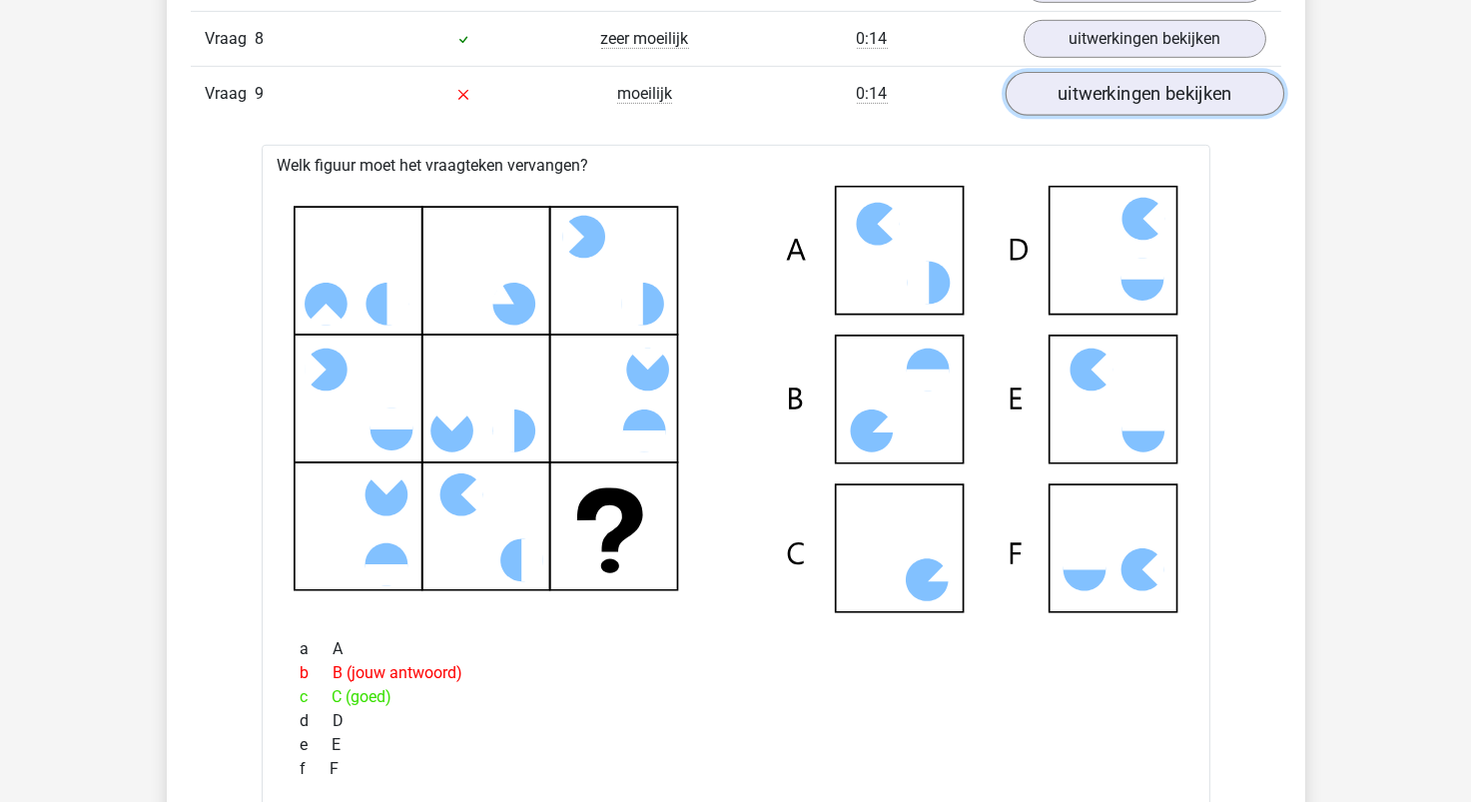
click at [1129, 103] on link "uitwerkingen bekijken" at bounding box center [1144, 94] width 279 height 44
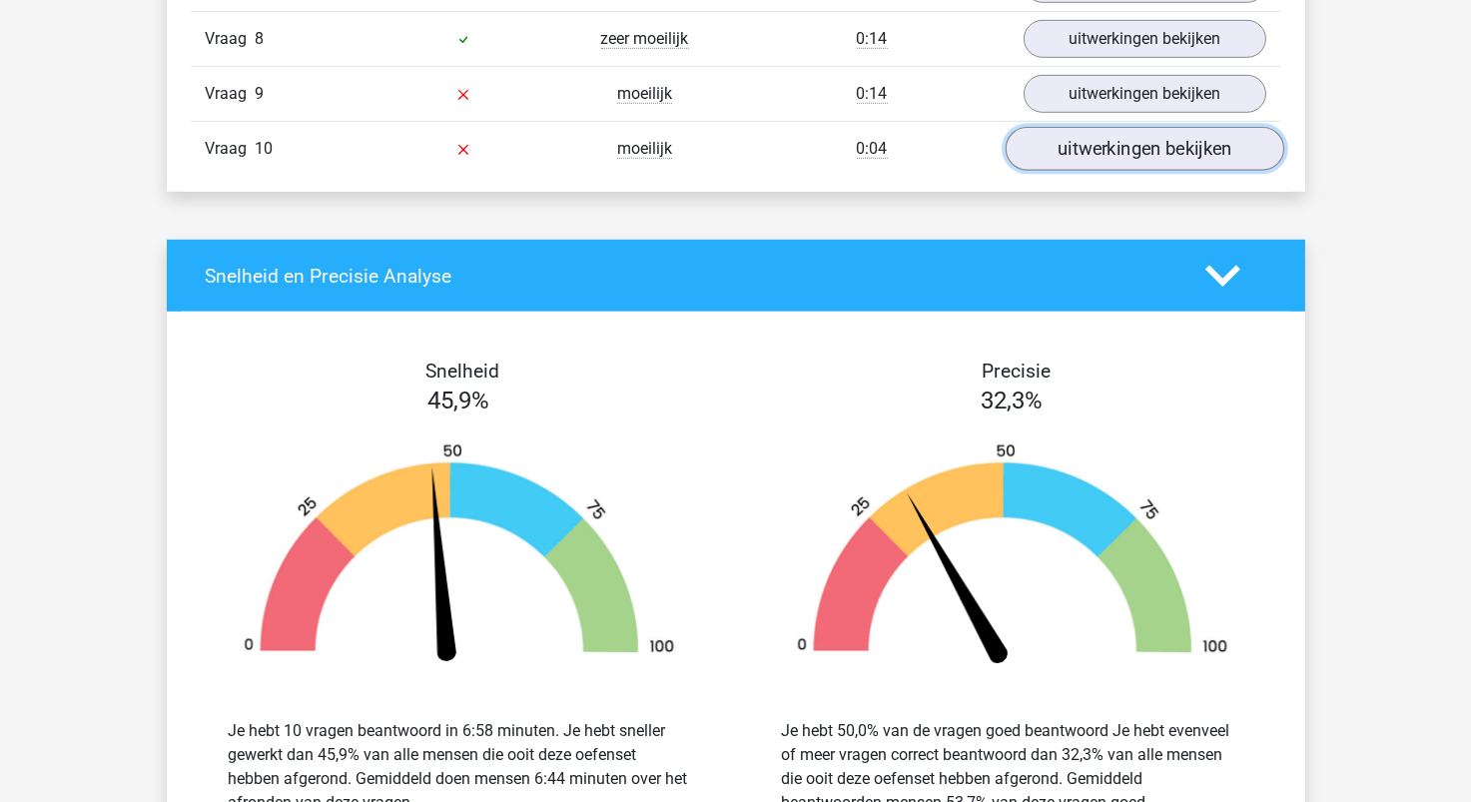
click at [1115, 150] on link "uitwerkingen bekijken" at bounding box center [1144, 149] width 279 height 44
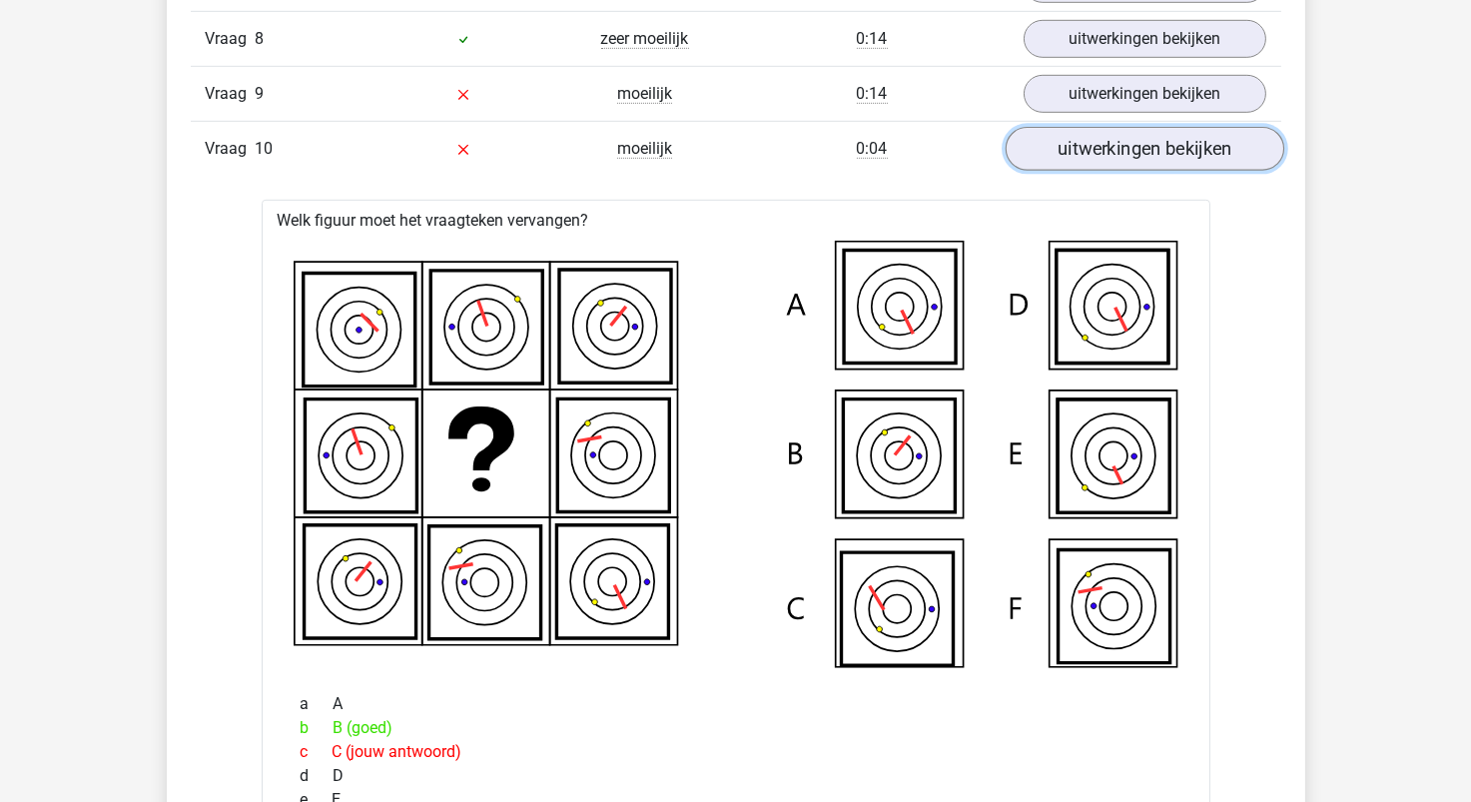
click at [1075, 148] on link "uitwerkingen bekijken" at bounding box center [1144, 149] width 279 height 44
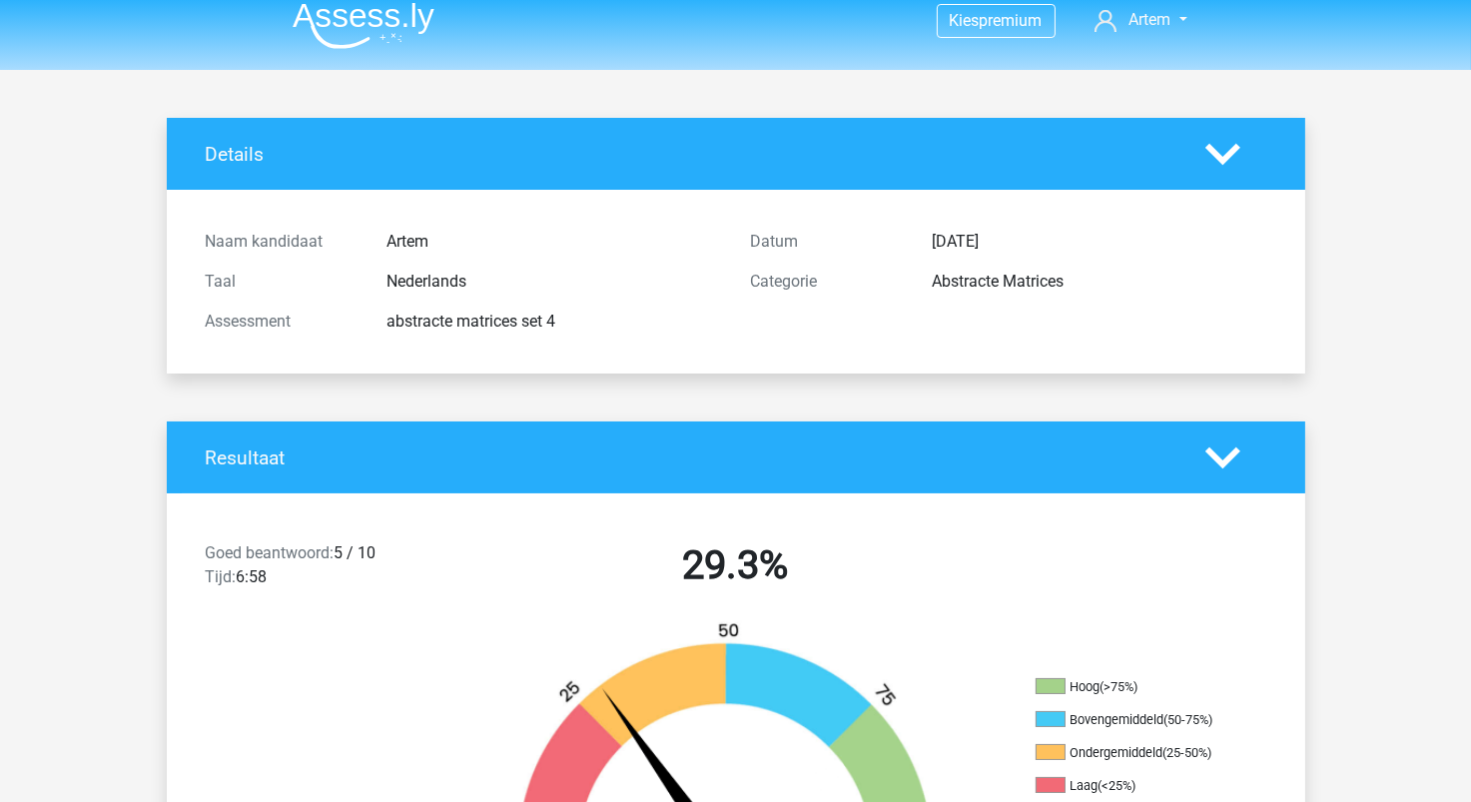
scroll to position [0, 0]
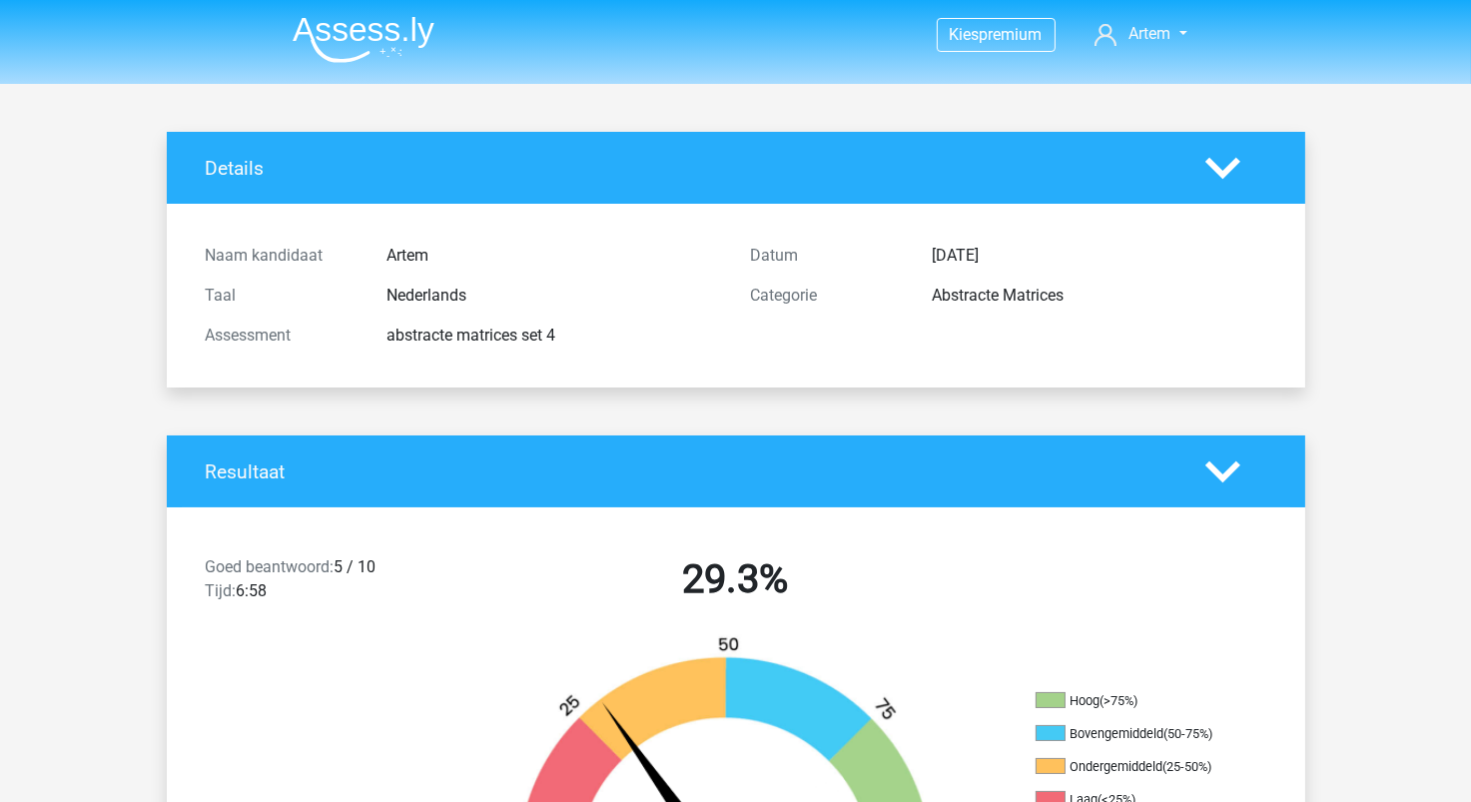
click at [407, 37] on img at bounding box center [364, 39] width 142 height 47
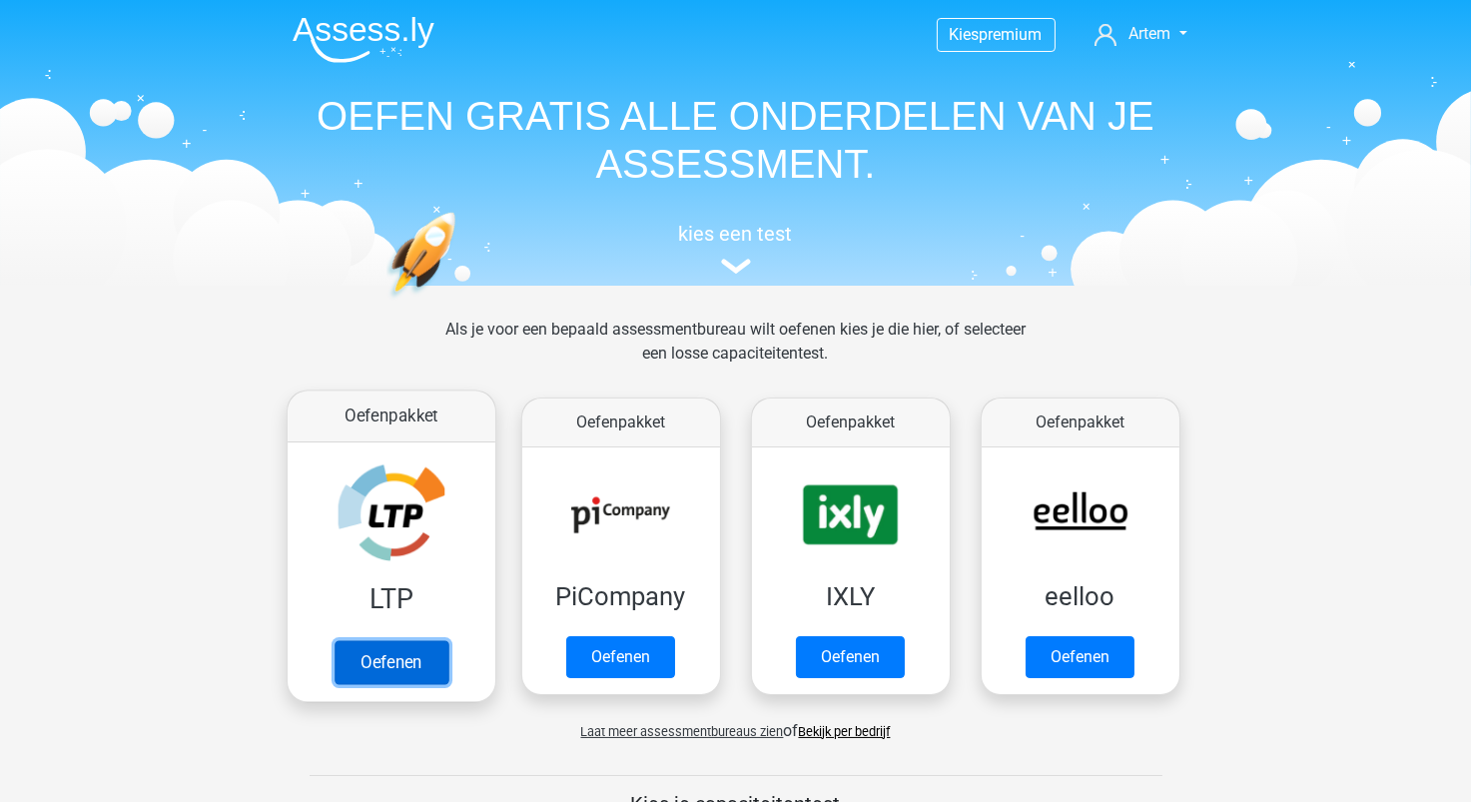
click at [377, 662] on link "Oefenen" at bounding box center [391, 662] width 114 height 44
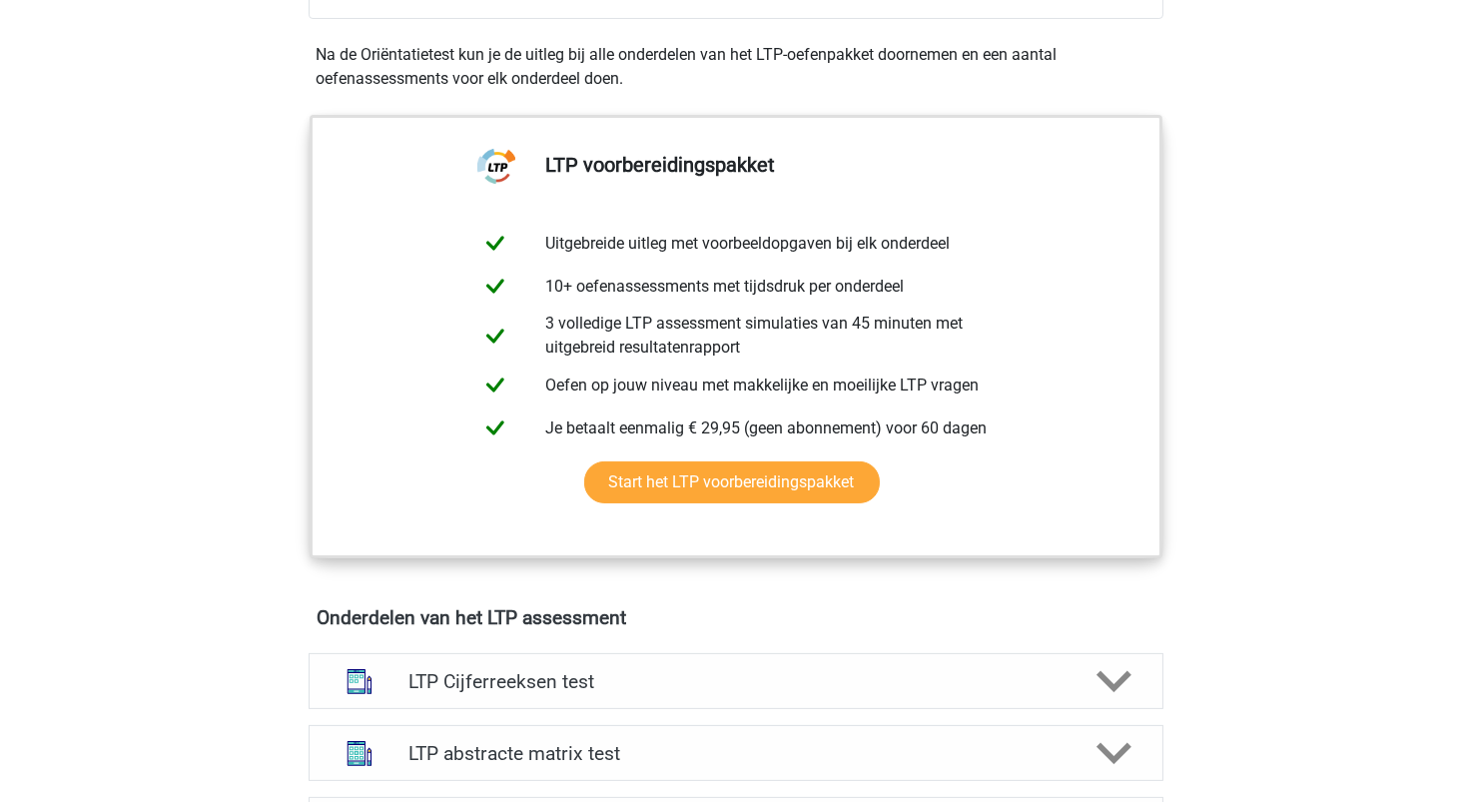
scroll to position [1298, 0]
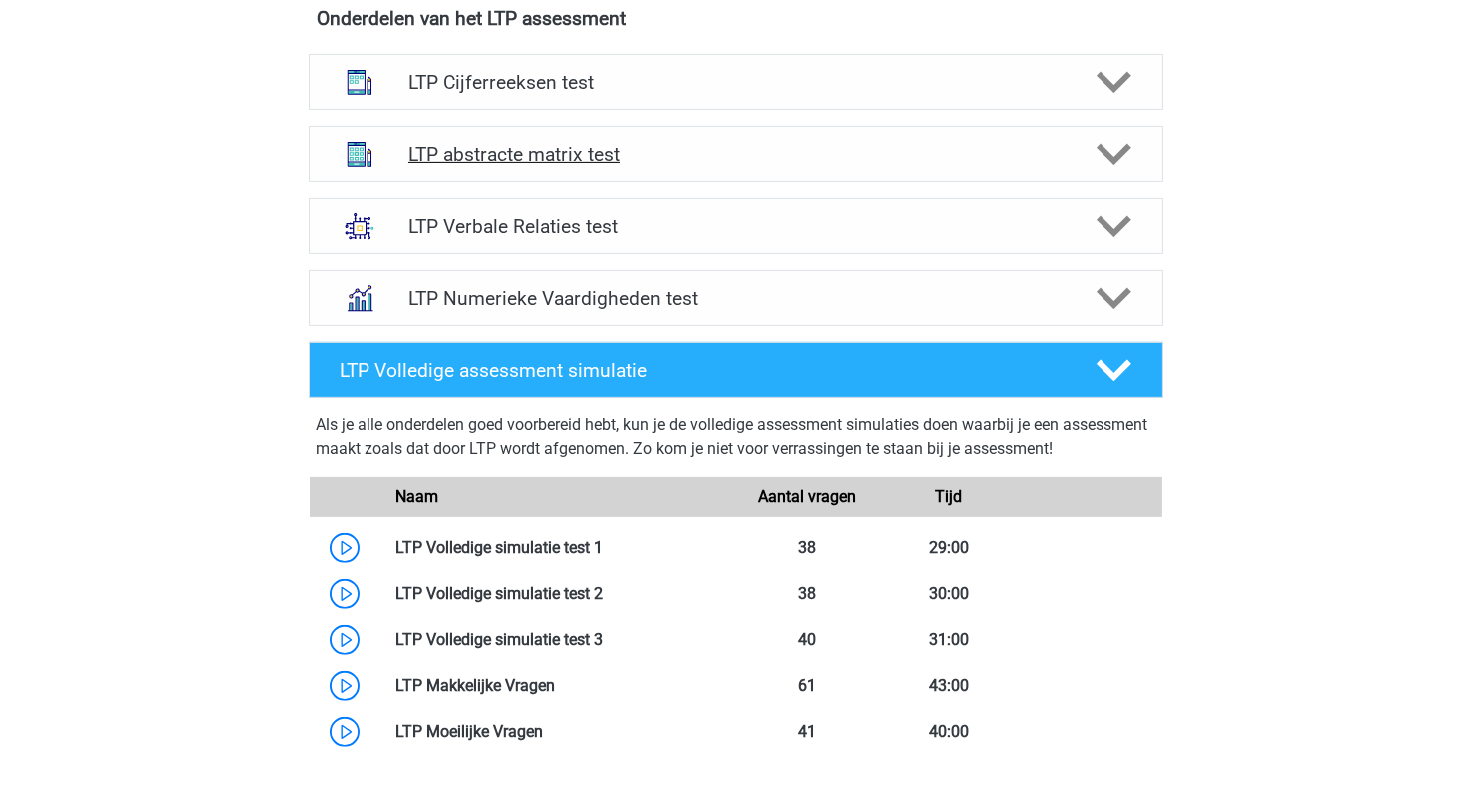
click at [552, 158] on h4 "LTP abstracte matrix test" at bounding box center [736, 154] width 654 height 23
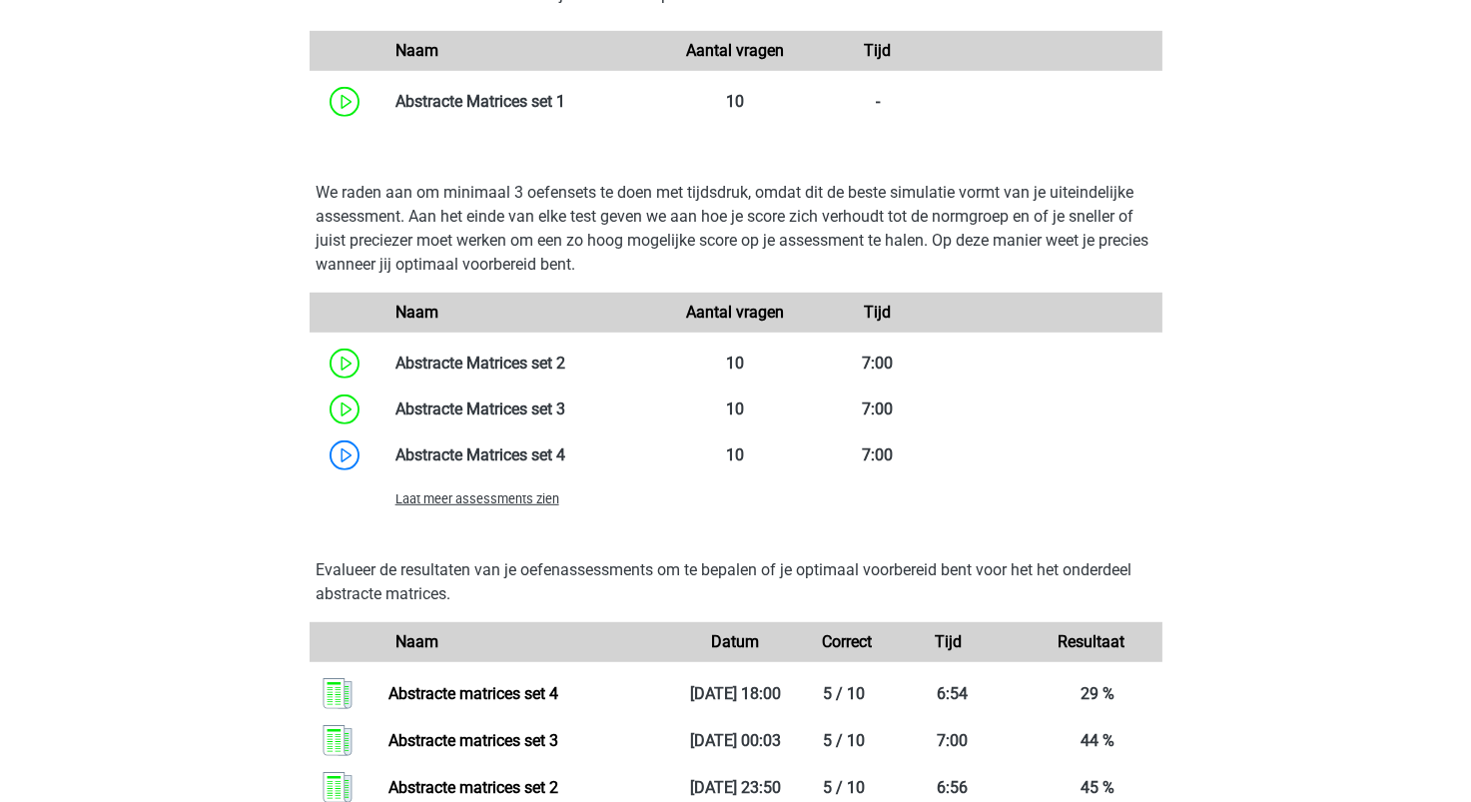
scroll to position [1897, 0]
click at [506, 497] on span "Laat meer assessments zien" at bounding box center [478, 497] width 164 height 15
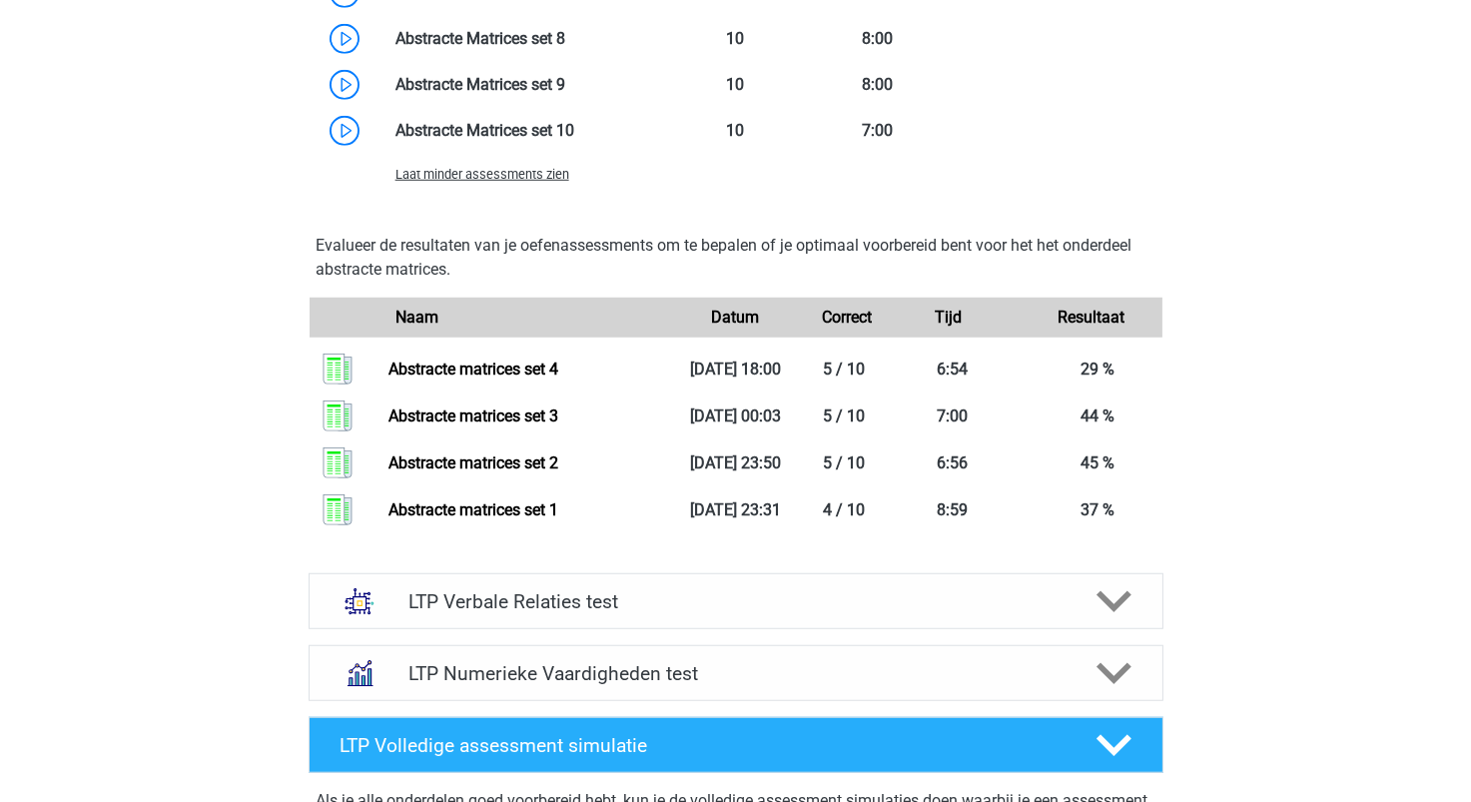
scroll to position [2097, 0]
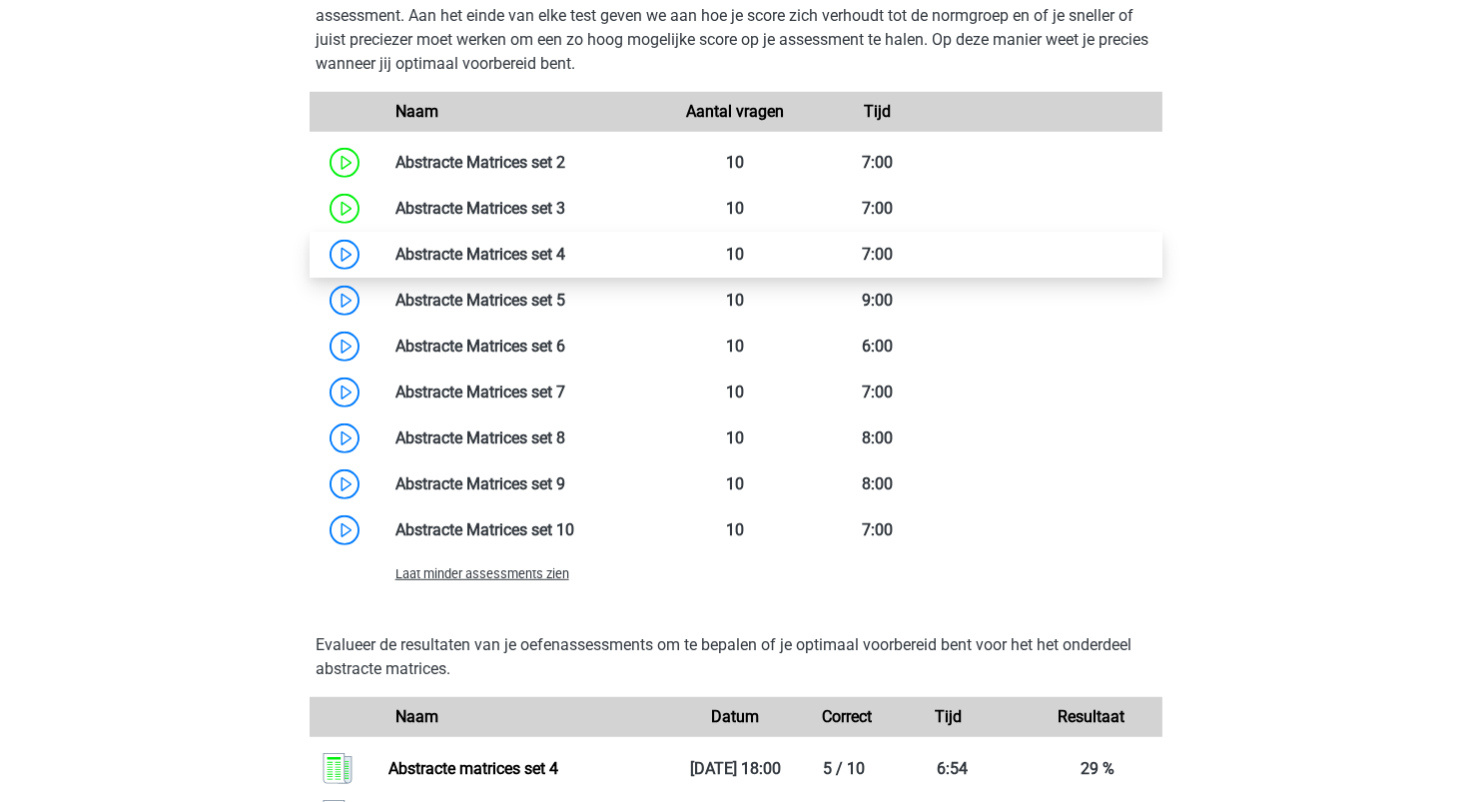
click at [565, 248] on link at bounding box center [565, 254] width 0 height 19
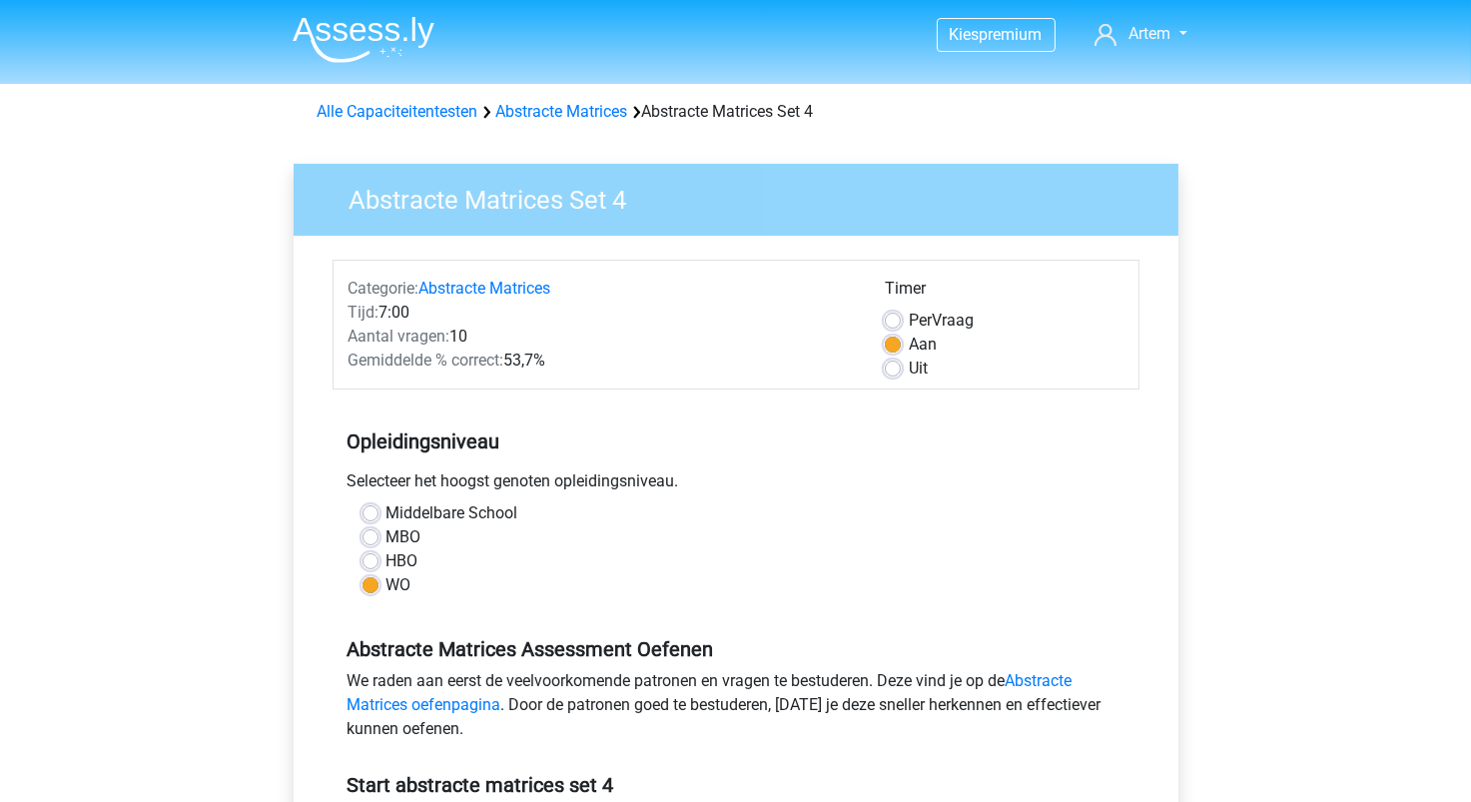
scroll to position [698, 0]
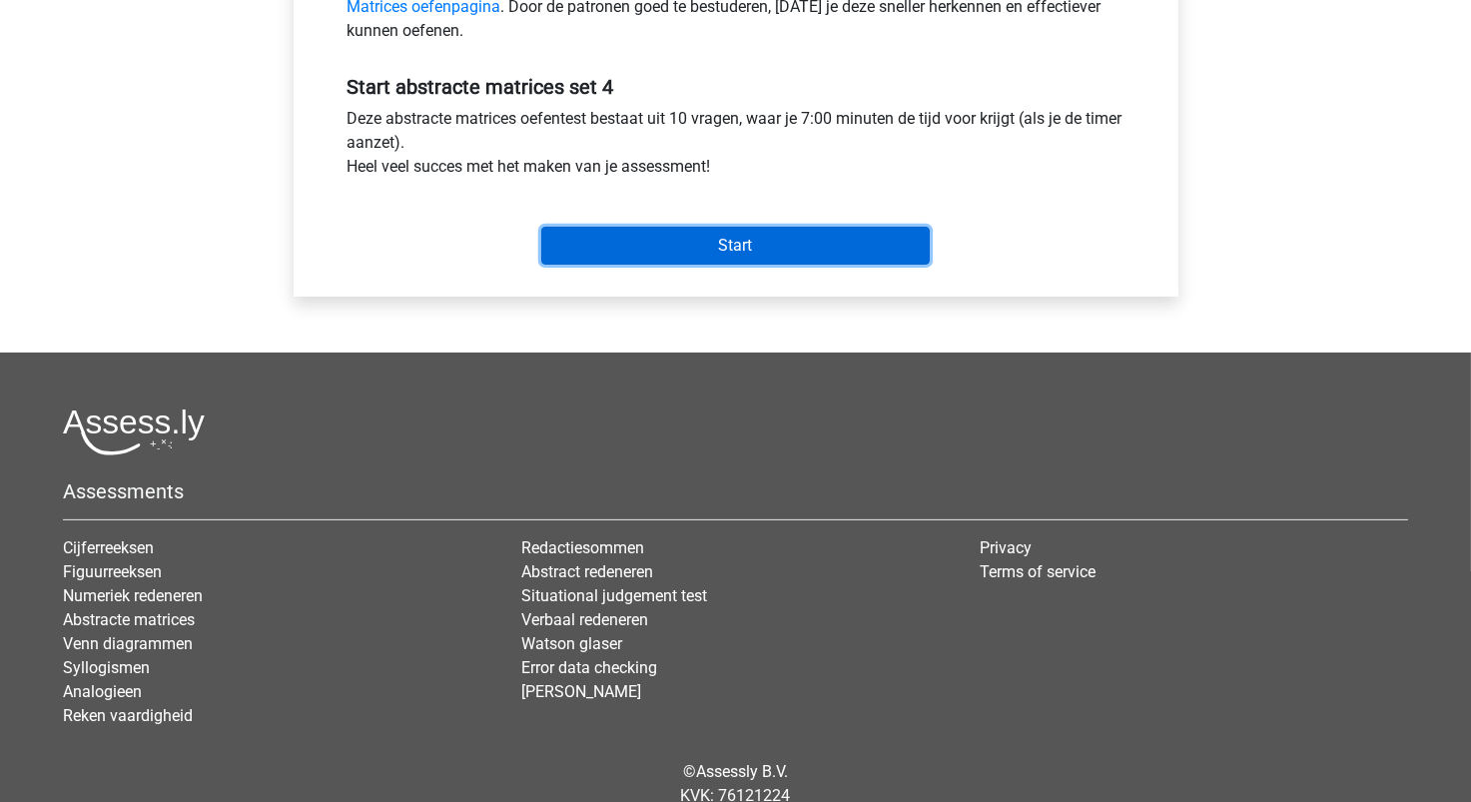
click at [729, 251] on input "Start" at bounding box center [735, 246] width 389 height 38
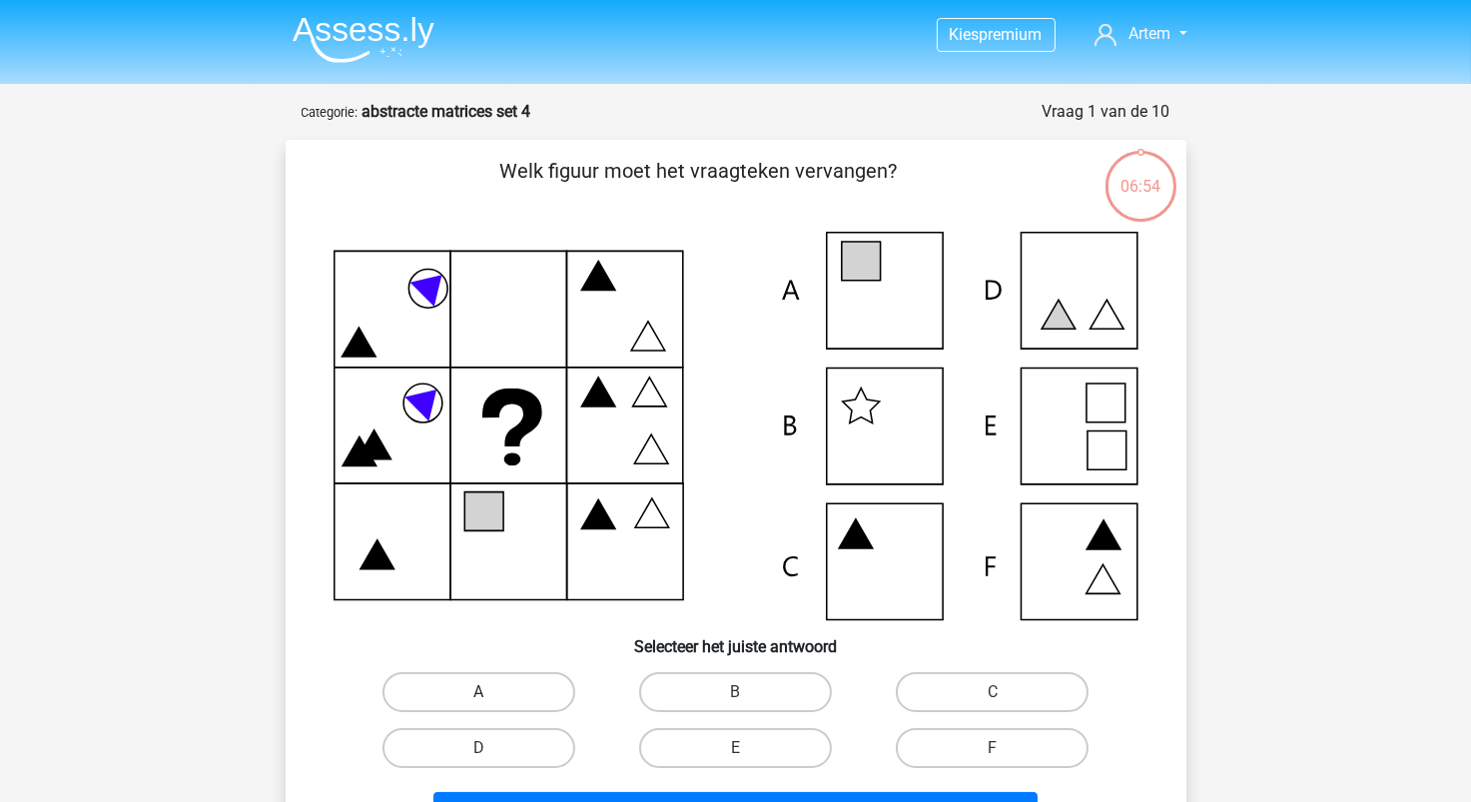
click at [543, 681] on label "A" at bounding box center [479, 692] width 193 height 40
click at [491, 692] on input "A" at bounding box center [484, 698] width 13 height 13
radio input "true"
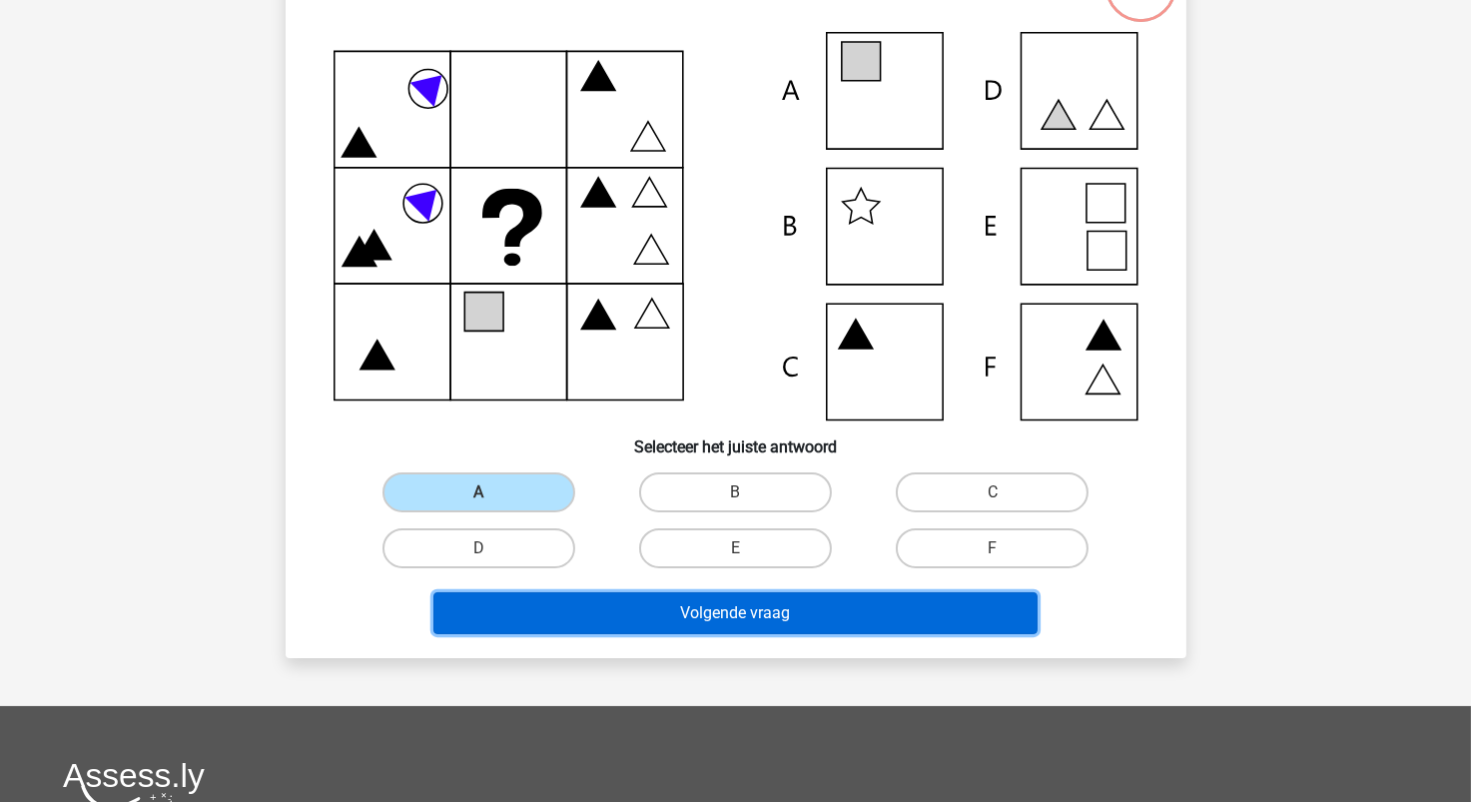
click at [711, 624] on button "Volgende vraag" at bounding box center [736, 613] width 604 height 42
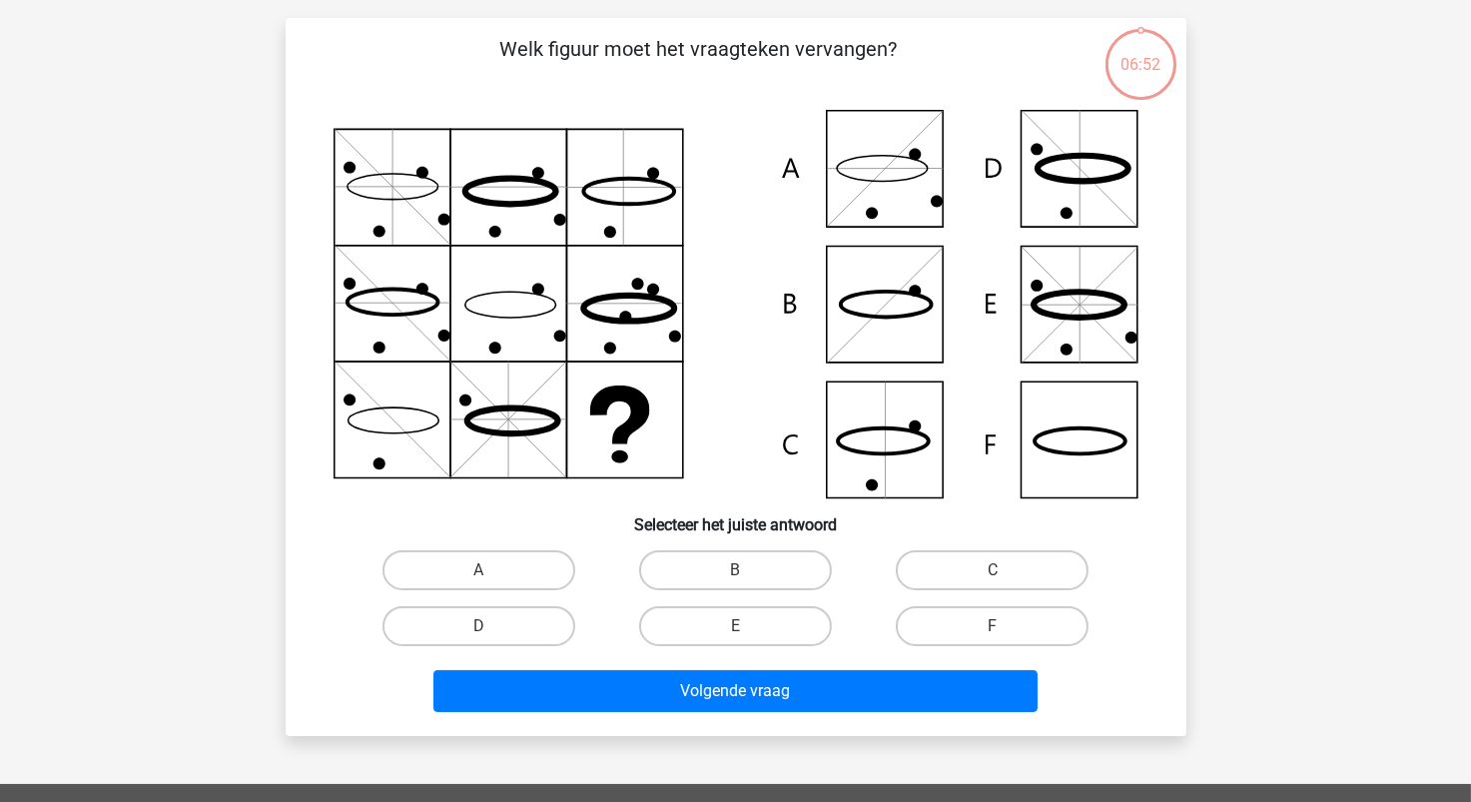
scroll to position [100, 0]
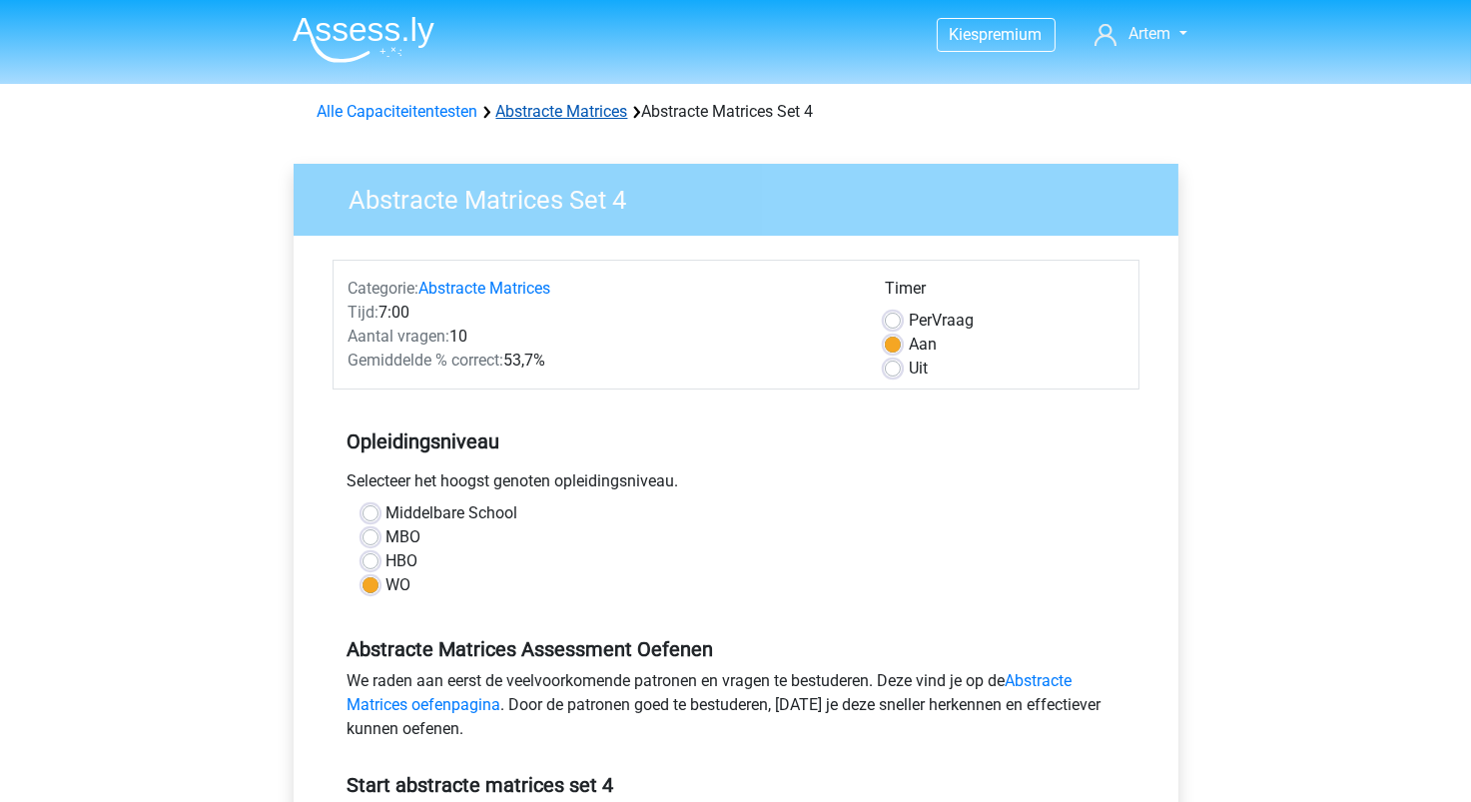
click at [565, 113] on link "Abstracte Matrices" at bounding box center [562, 111] width 132 height 19
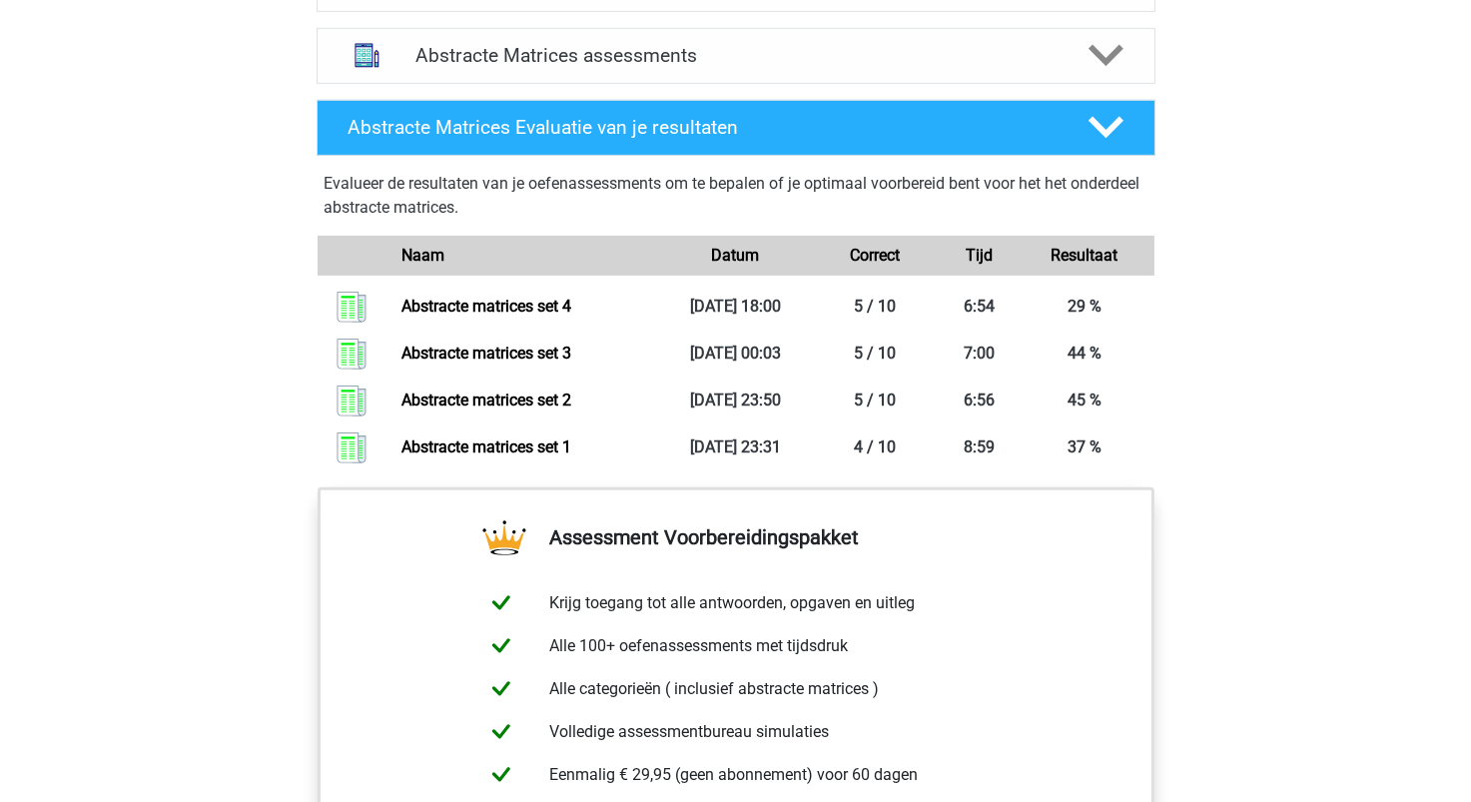
scroll to position [1098, 0]
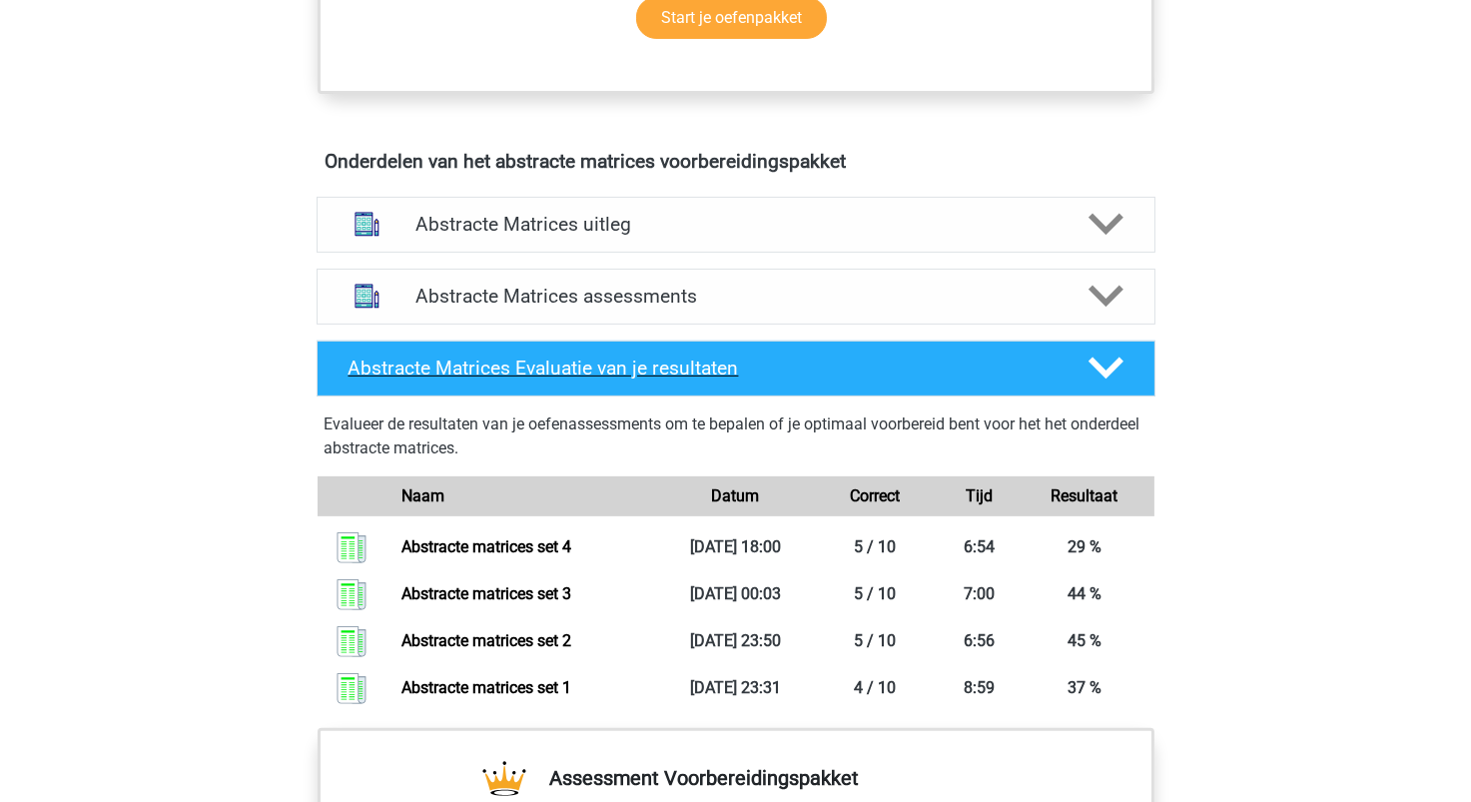
click at [920, 363] on h4 "Abstracte Matrices Evaluatie van je resultaten" at bounding box center [703, 368] width 708 height 23
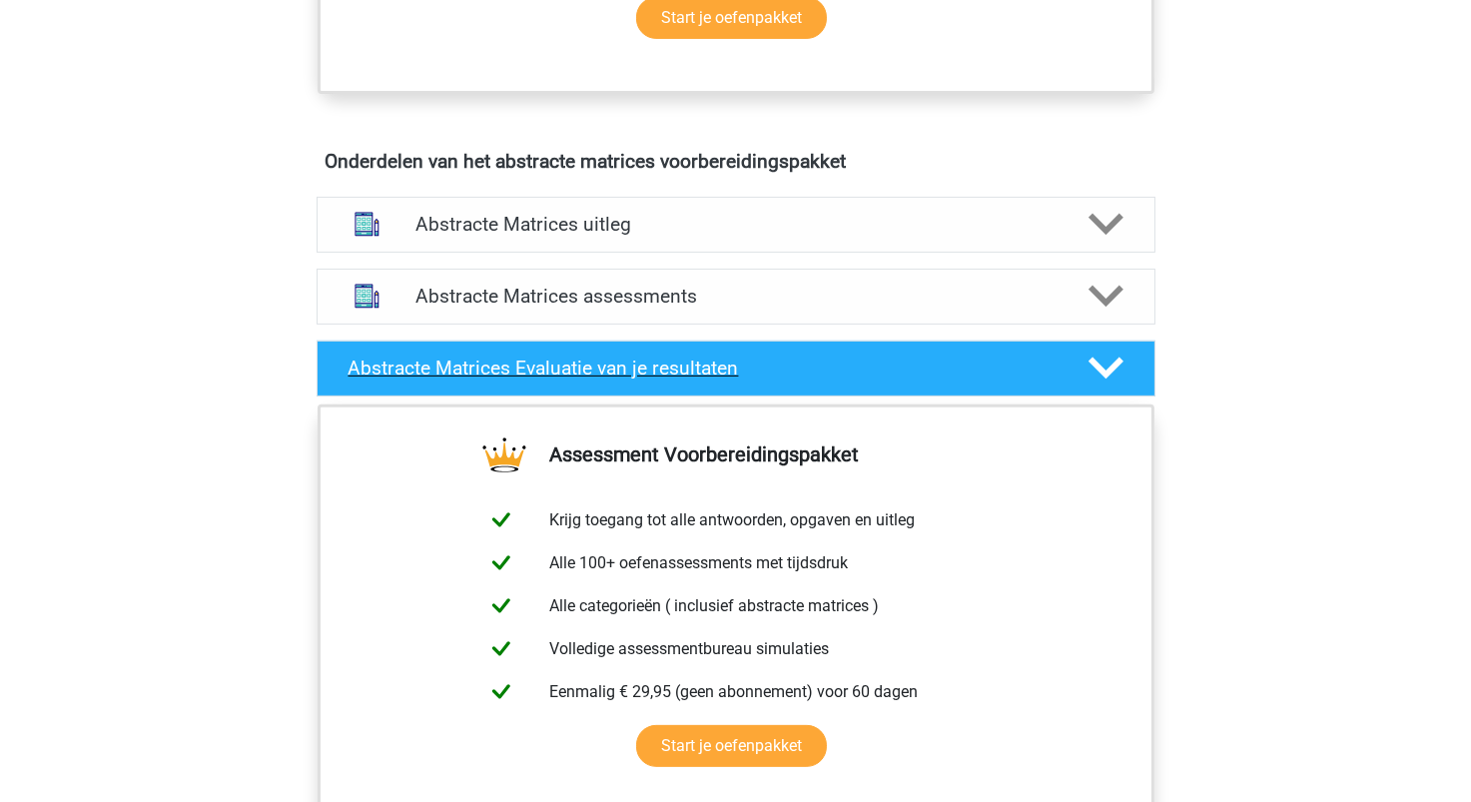
click at [920, 363] on h4 "Abstracte Matrices Evaluatie van je resultaten" at bounding box center [703, 368] width 708 height 23
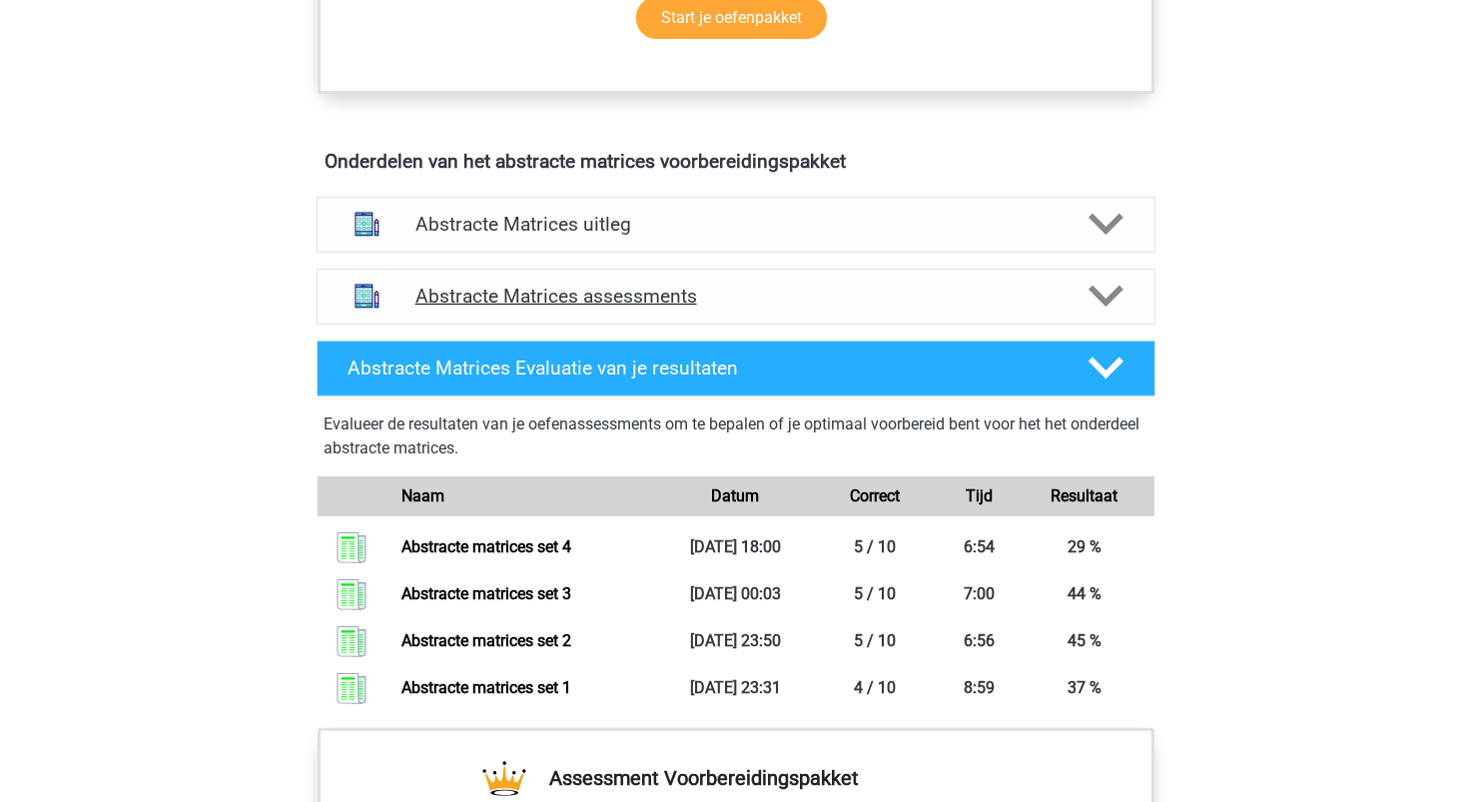
click at [596, 304] on h4 "Abstracte Matrices assessments" at bounding box center [736, 296] width 641 height 23
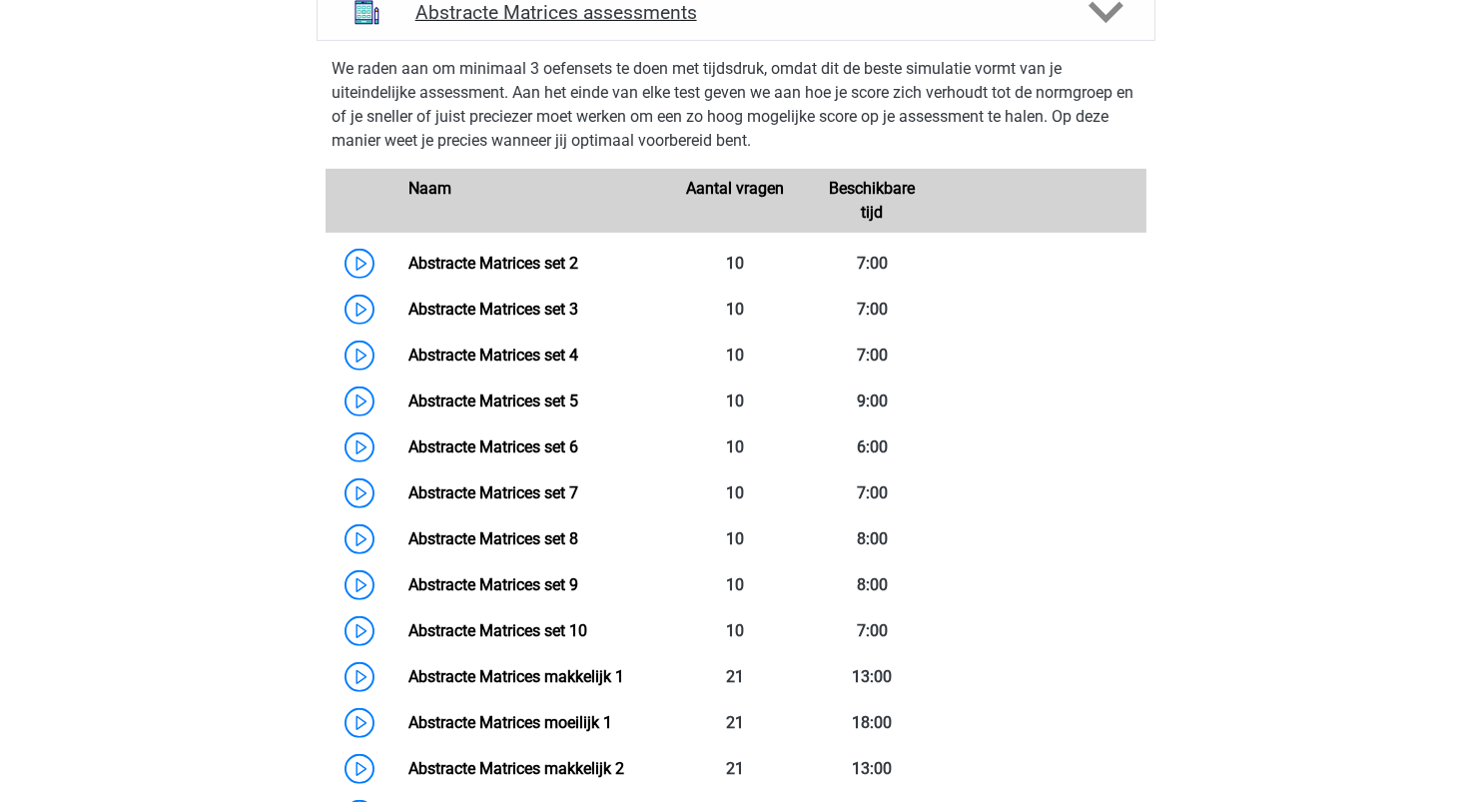
scroll to position [1399, 0]
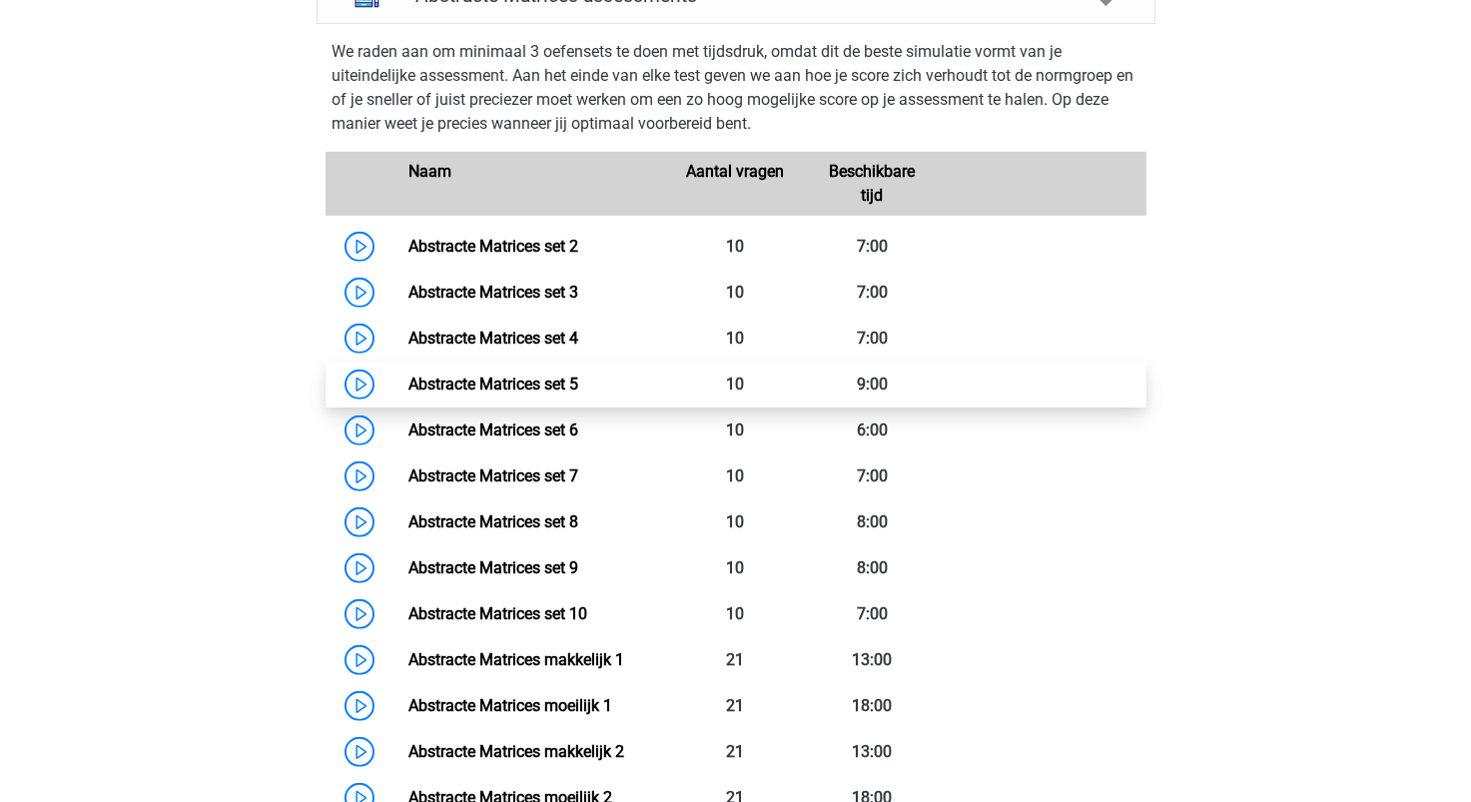
click at [567, 387] on link "Abstracte Matrices set 5" at bounding box center [494, 384] width 170 height 19
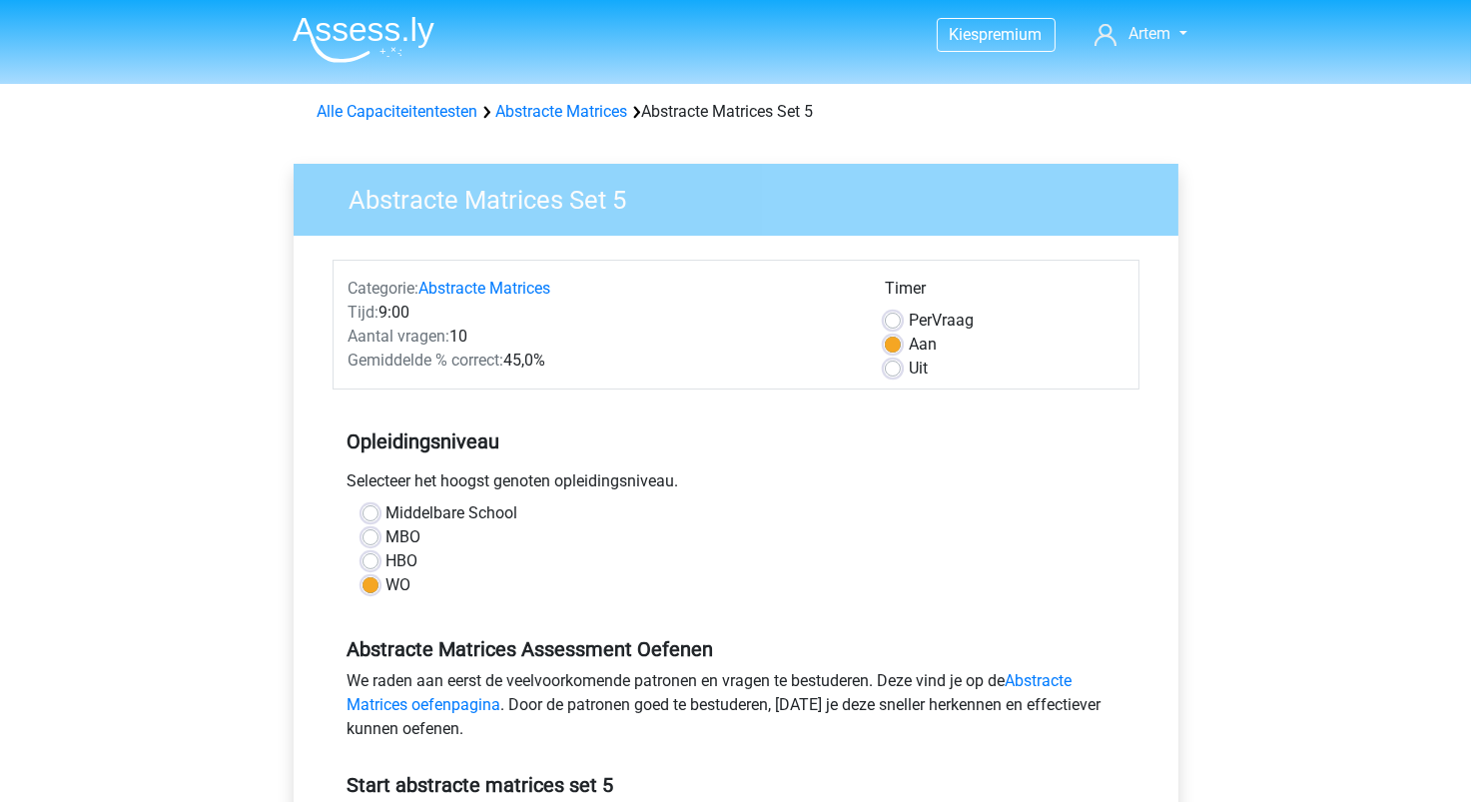
scroll to position [599, 0]
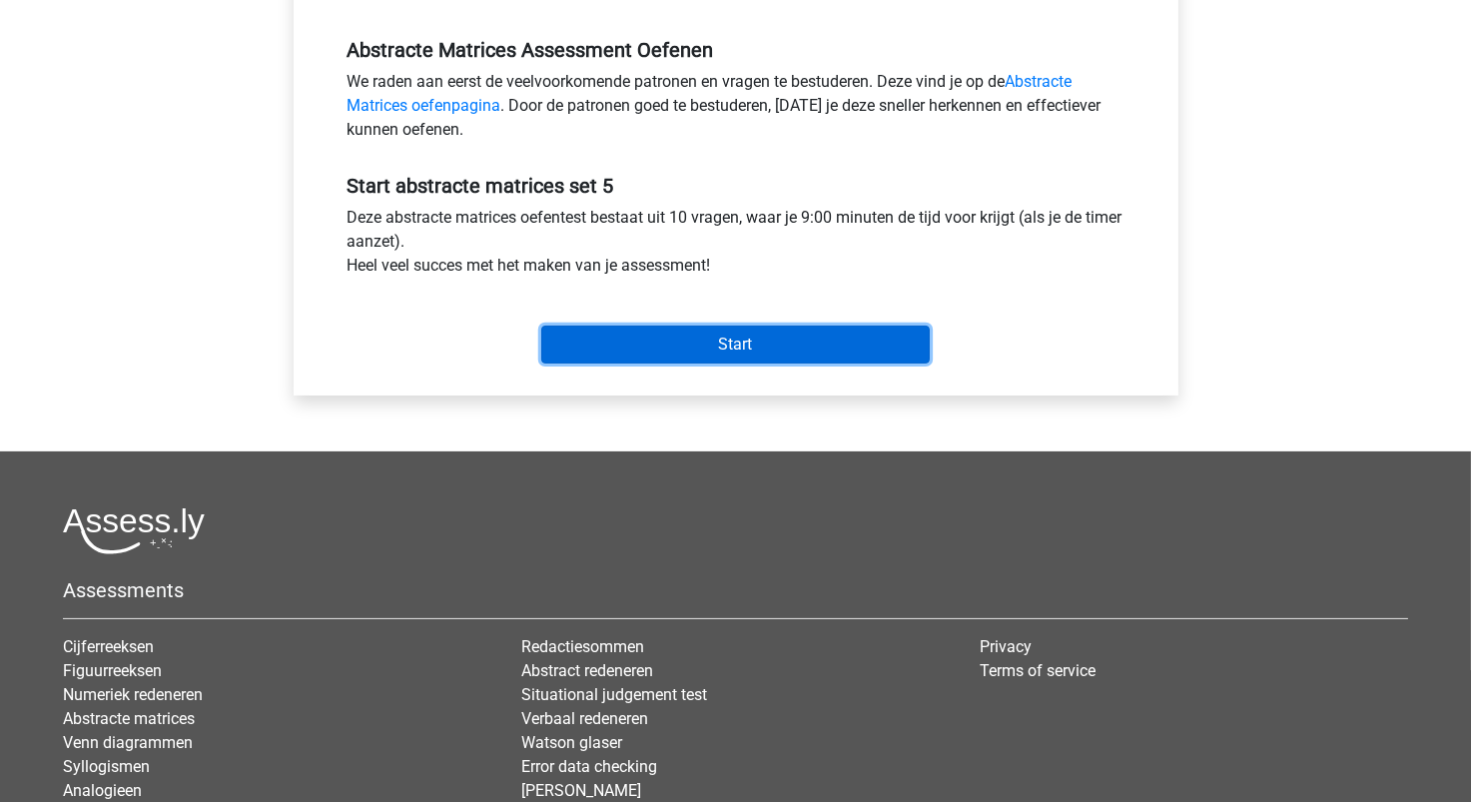
click at [644, 359] on input "Start" at bounding box center [735, 345] width 389 height 38
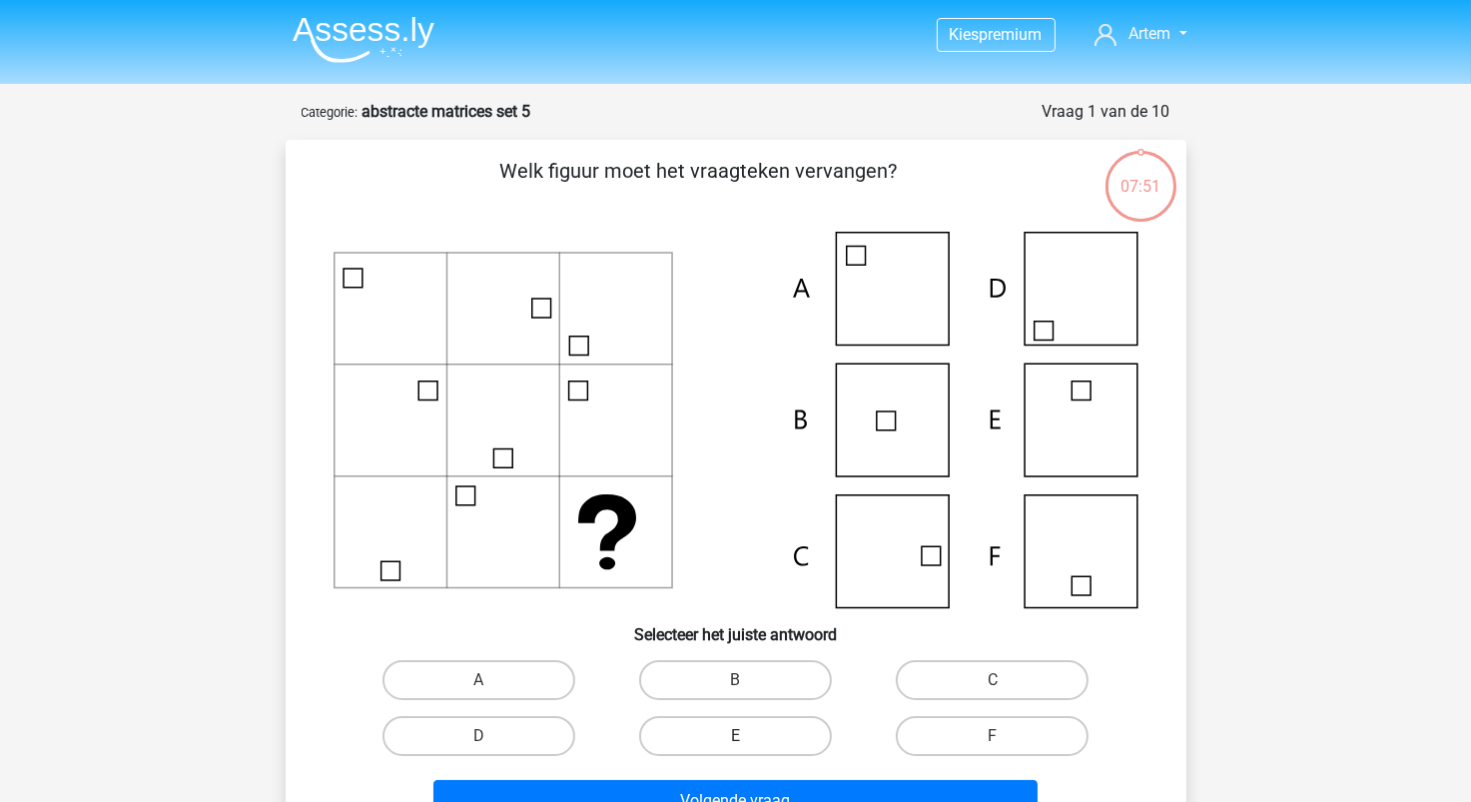
click at [762, 735] on label "E" at bounding box center [735, 736] width 193 height 40
click at [748, 736] on input "E" at bounding box center [741, 742] width 13 height 13
radio input "true"
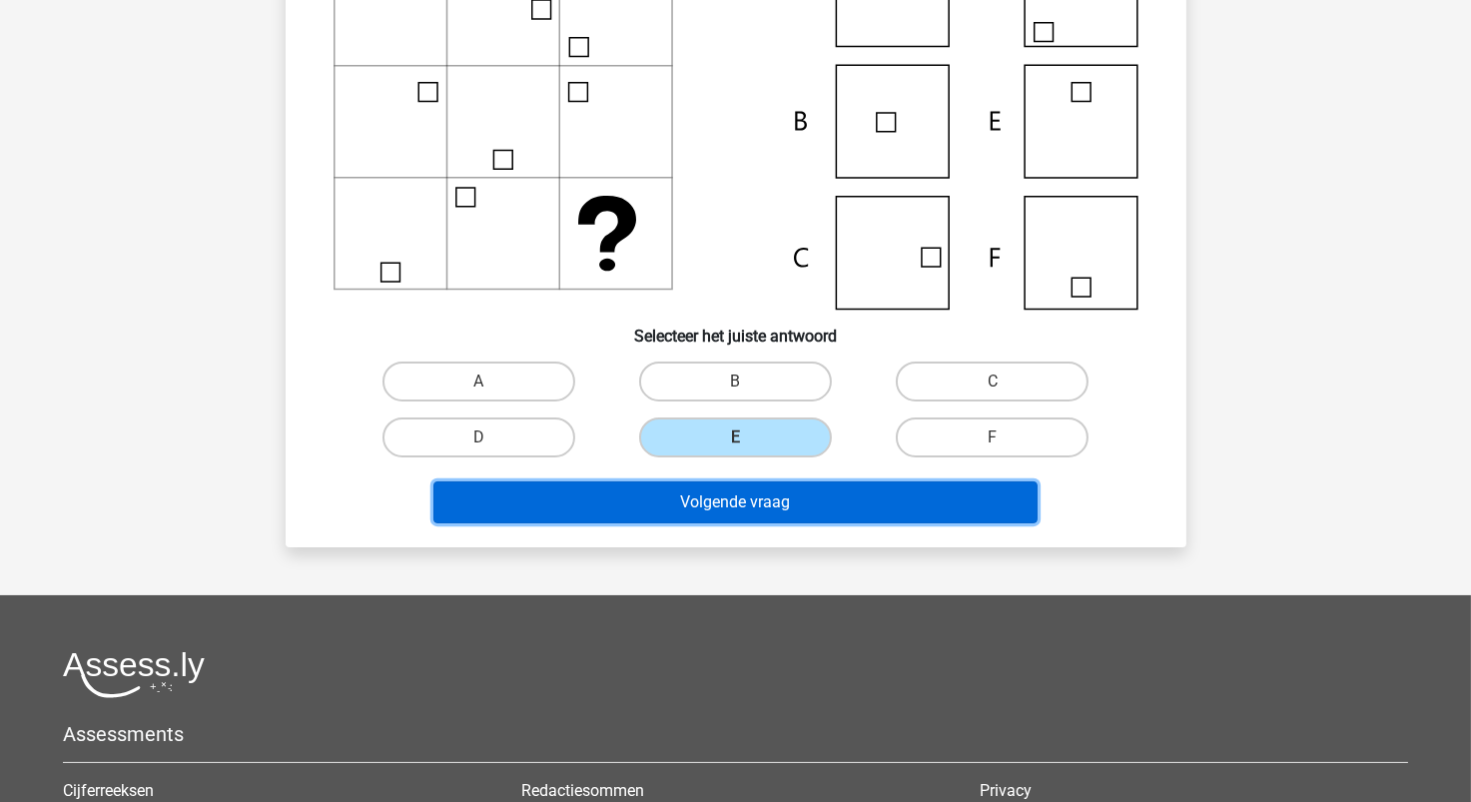
click at [751, 498] on button "Volgende vraag" at bounding box center [736, 502] width 604 height 42
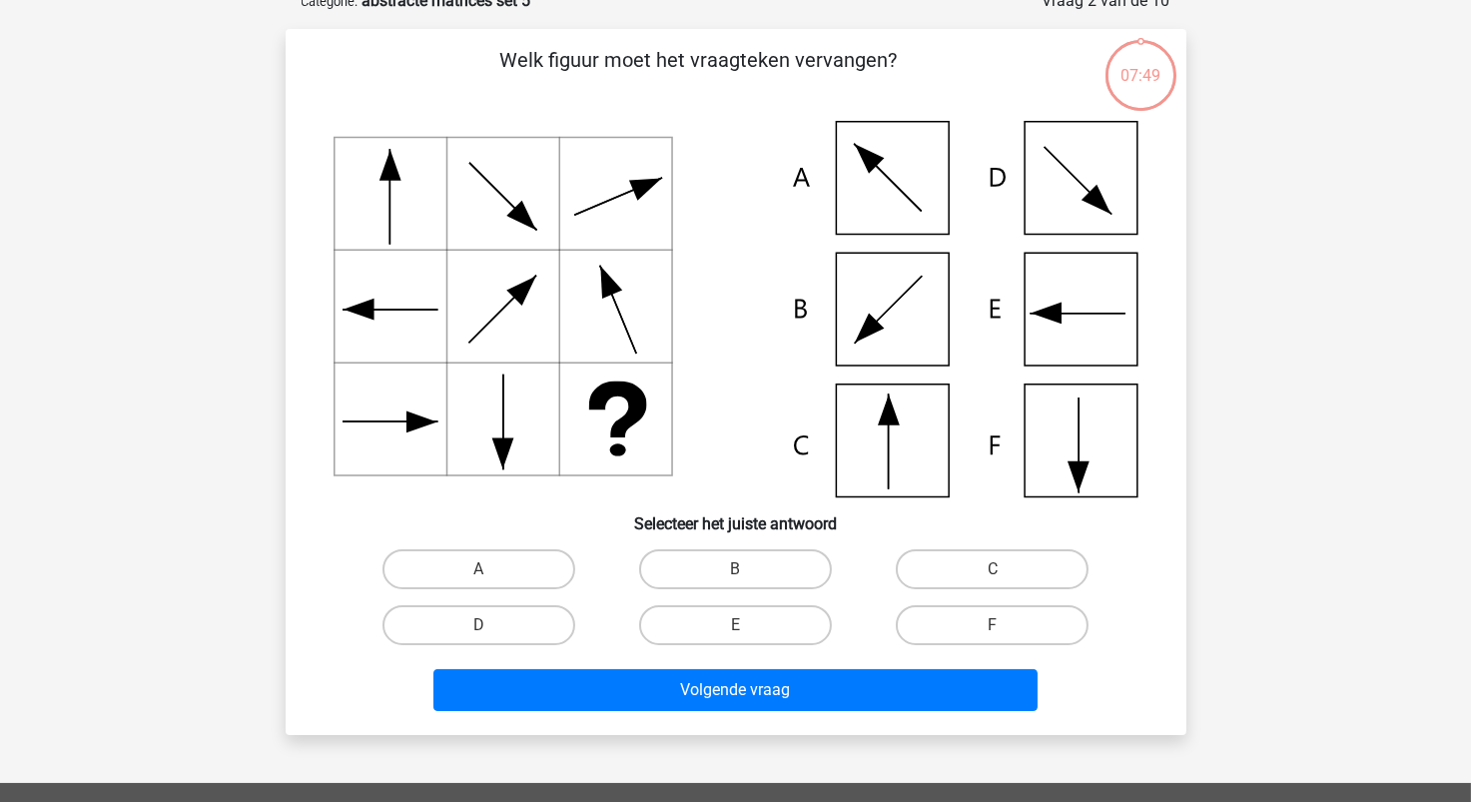
scroll to position [100, 0]
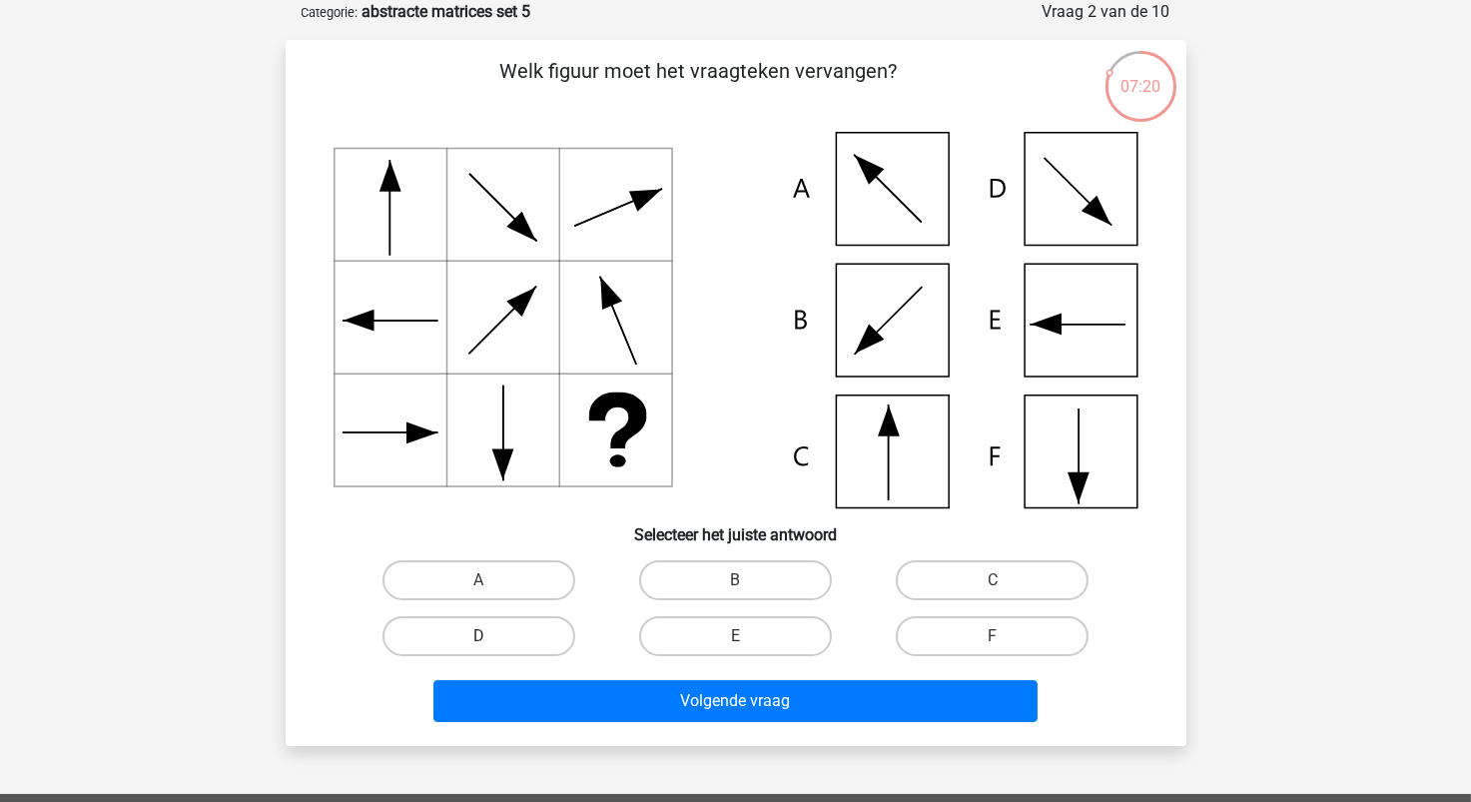
click at [550, 643] on label "D" at bounding box center [479, 636] width 193 height 40
click at [491, 643] on input "D" at bounding box center [484, 642] width 13 height 13
radio input "true"
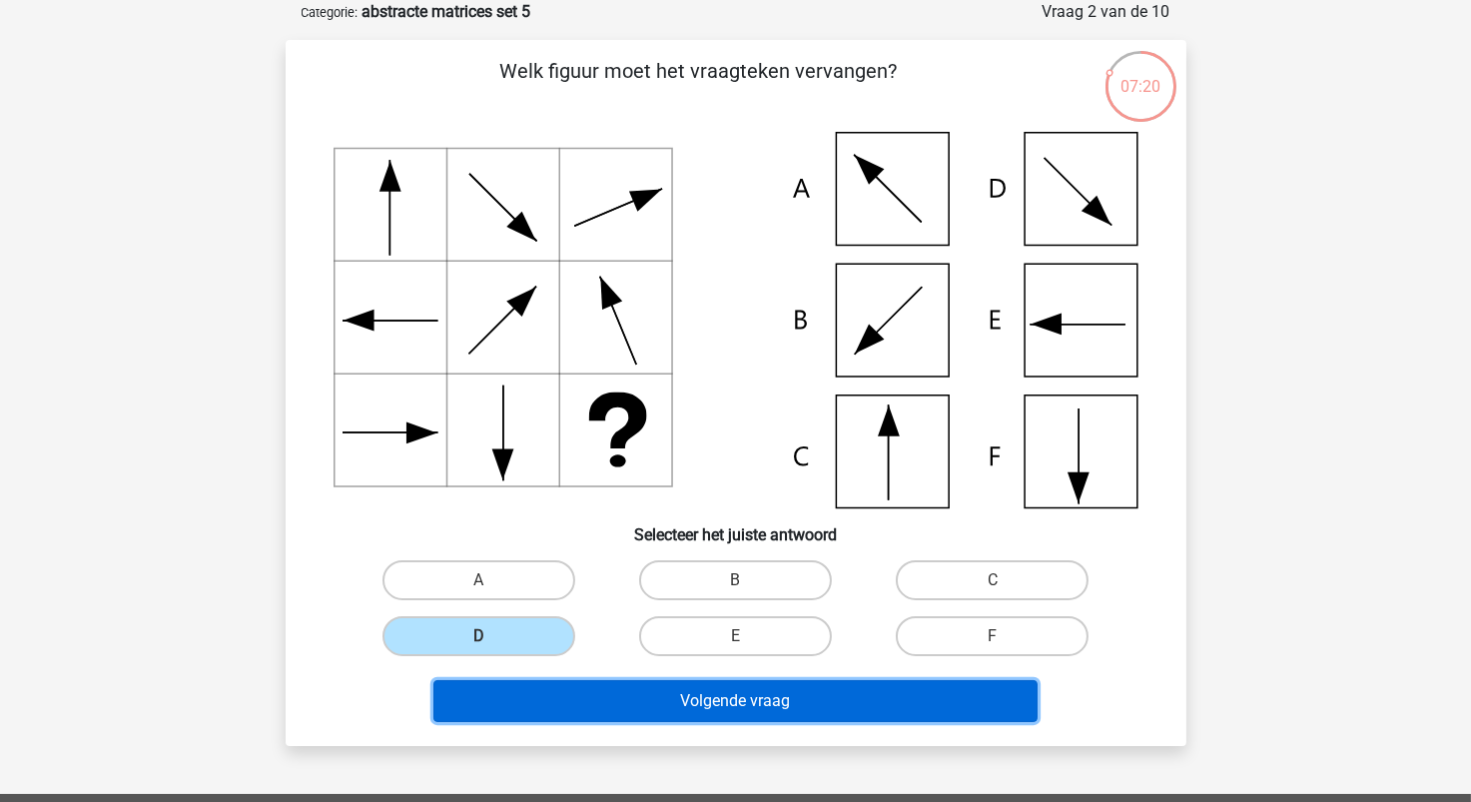
click at [650, 713] on button "Volgende vraag" at bounding box center [736, 701] width 604 height 42
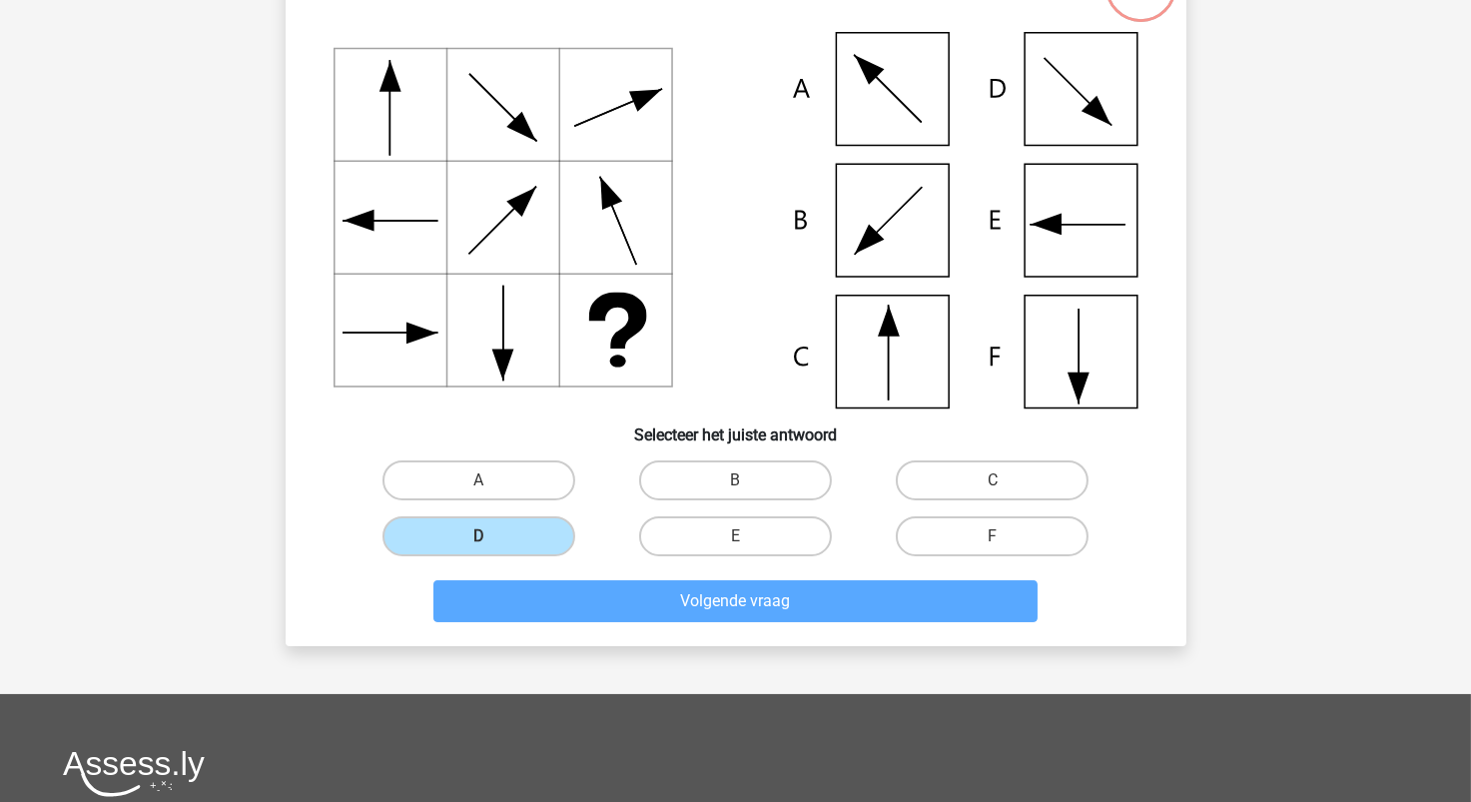
scroll to position [200, 0]
click at [725, 478] on label "B" at bounding box center [735, 481] width 193 height 40
click at [735, 480] on input "B" at bounding box center [741, 486] width 13 height 13
radio input "true"
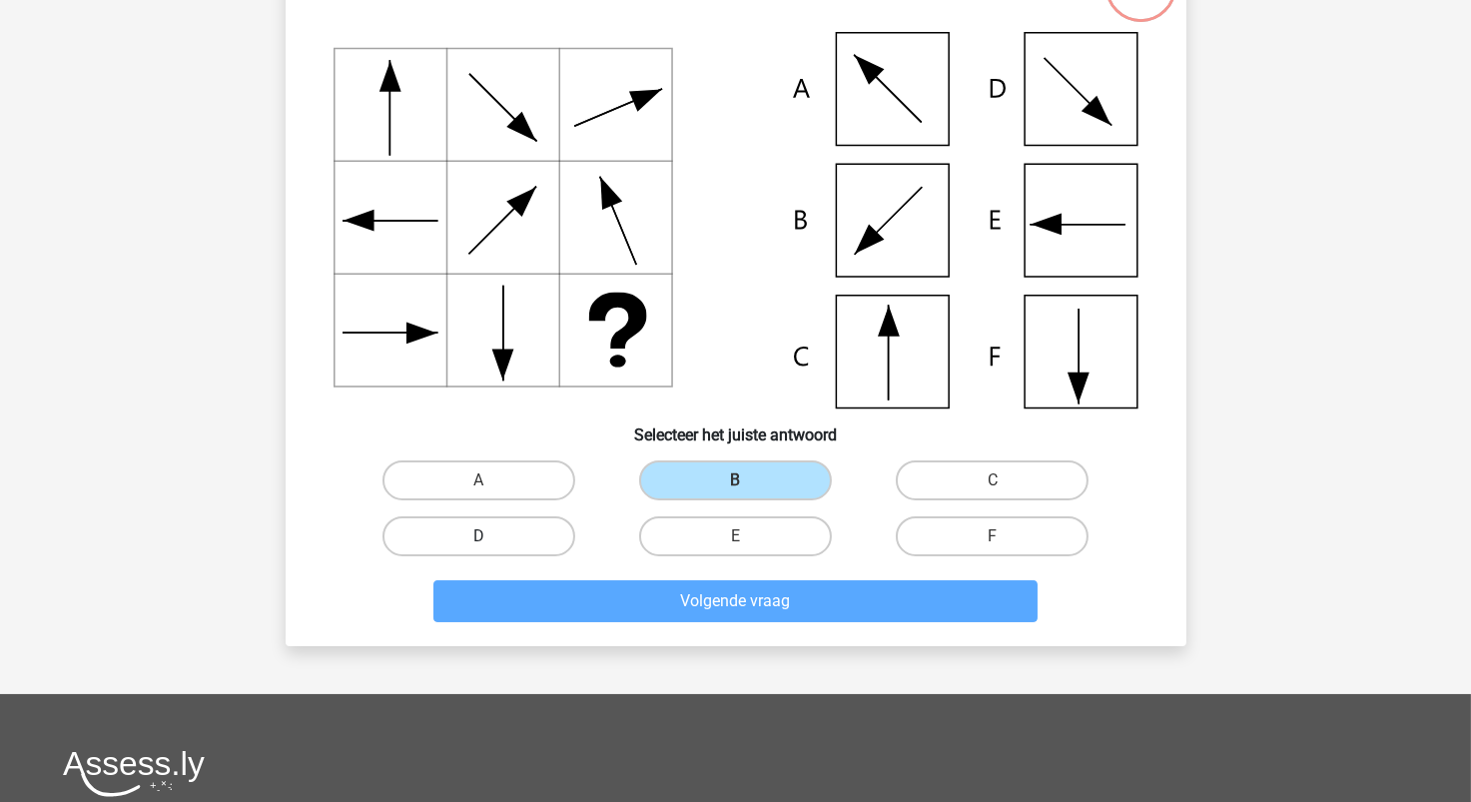
click at [505, 542] on label "D" at bounding box center [479, 536] width 193 height 40
click at [491, 542] on input "D" at bounding box center [484, 542] width 13 height 13
radio input "true"
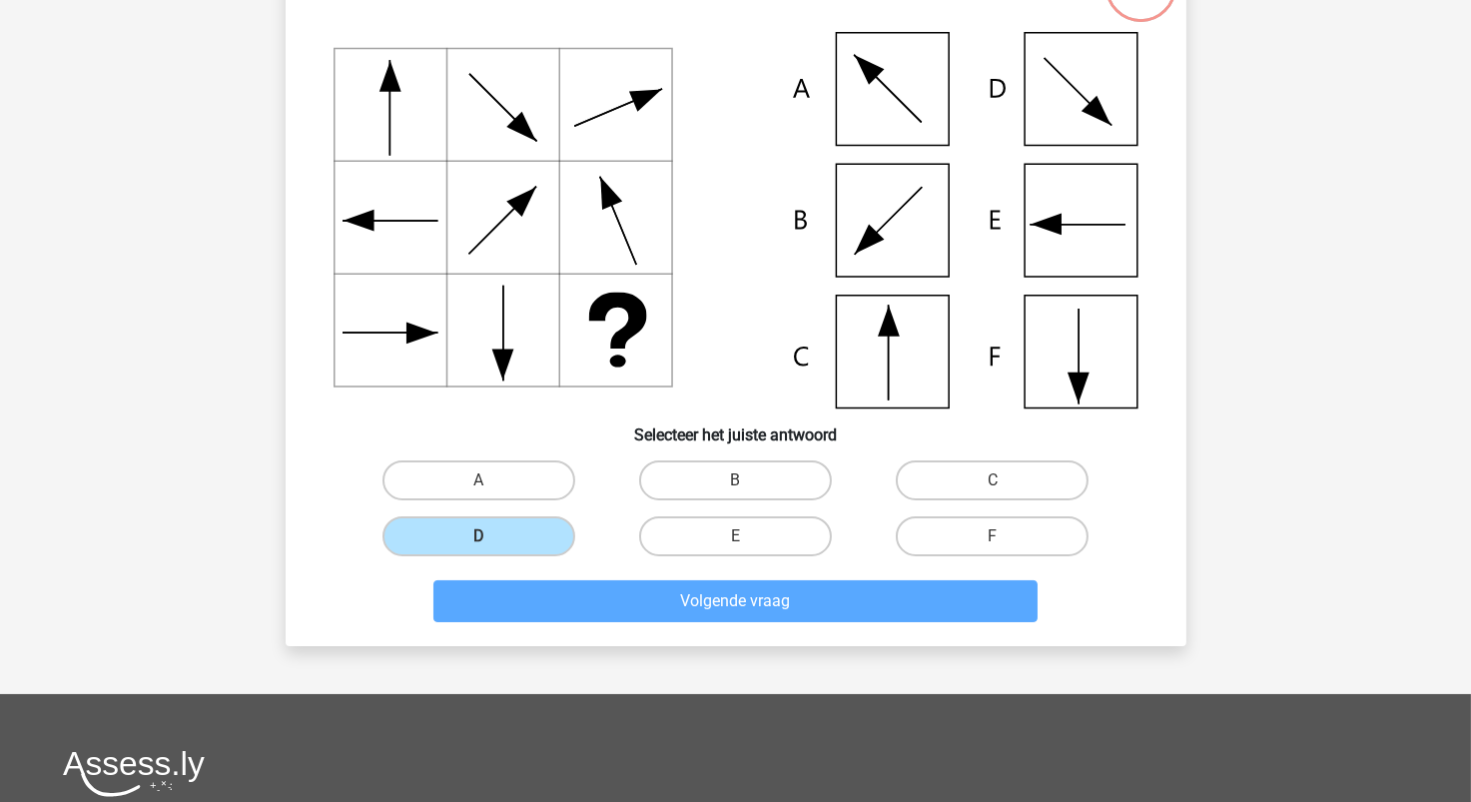
click at [641, 573] on div "Volgende vraag" at bounding box center [736, 597] width 837 height 66
click at [766, 489] on label "B" at bounding box center [735, 481] width 193 height 40
click at [748, 489] on input "B" at bounding box center [741, 486] width 13 height 13
radio input "true"
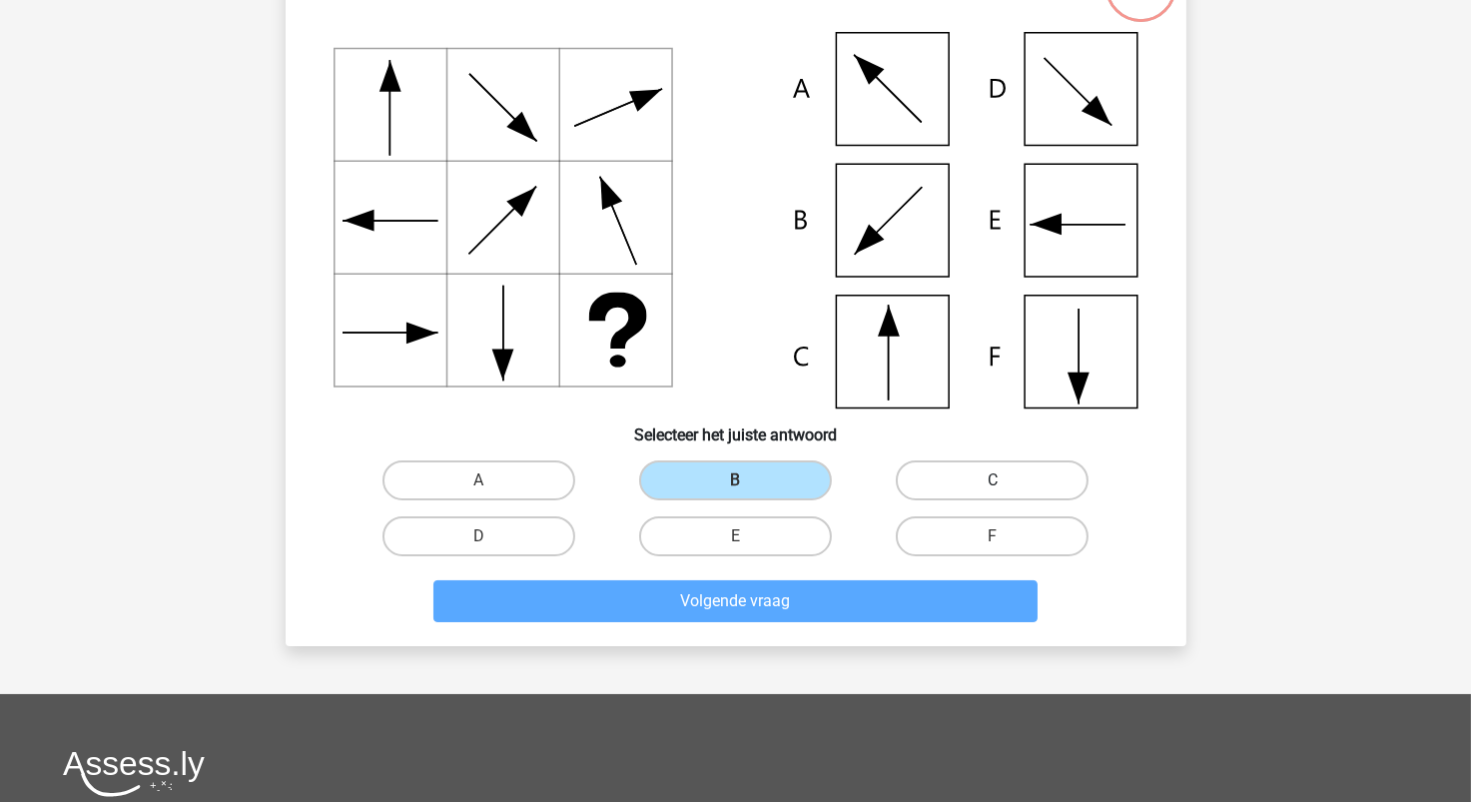
click at [1023, 465] on label "C" at bounding box center [992, 481] width 193 height 40
click at [1006, 480] on input "C" at bounding box center [999, 486] width 13 height 13
radio input "true"
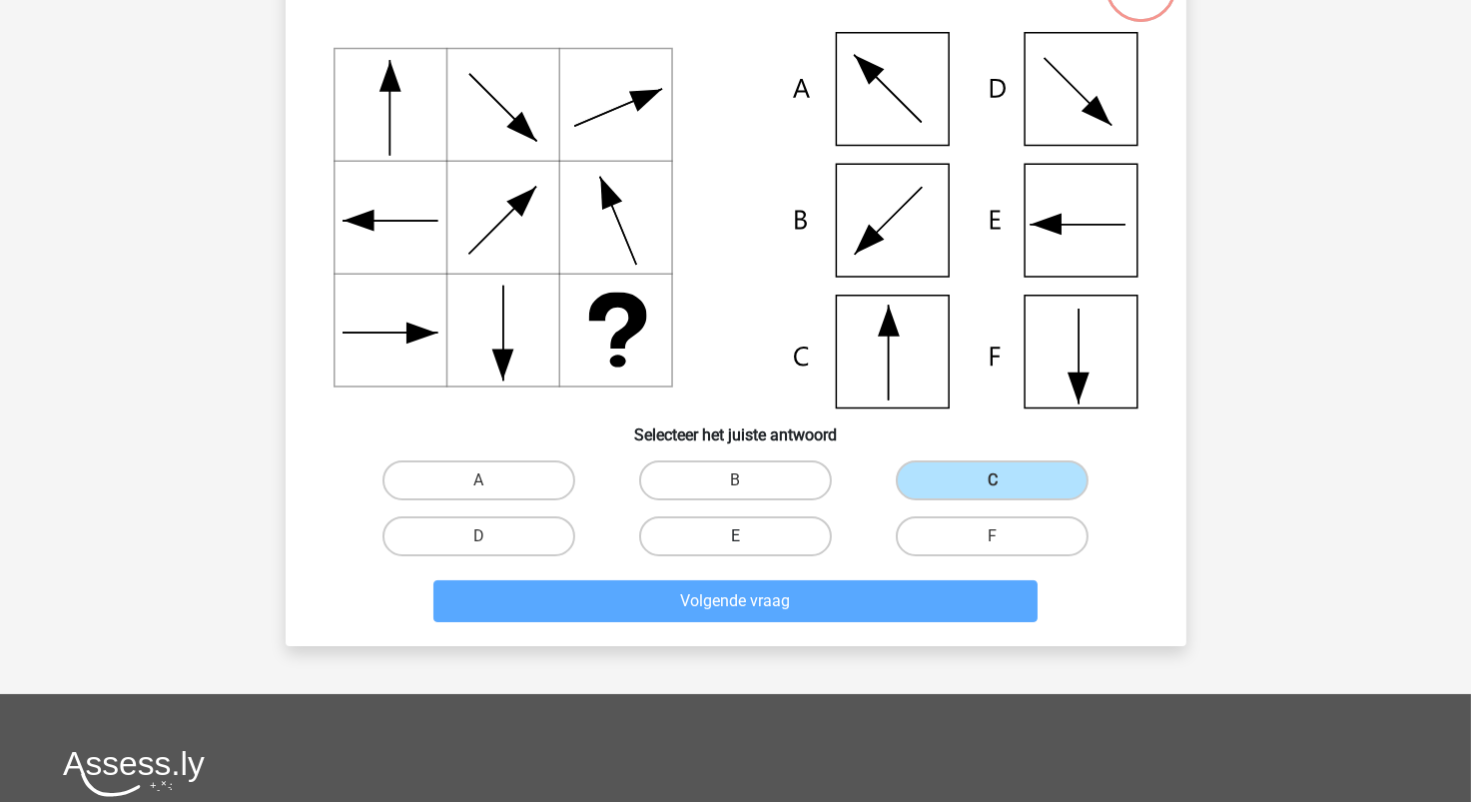
click at [782, 537] on label "E" at bounding box center [735, 536] width 193 height 40
click at [748, 537] on input "E" at bounding box center [741, 542] width 13 height 13
radio input "true"
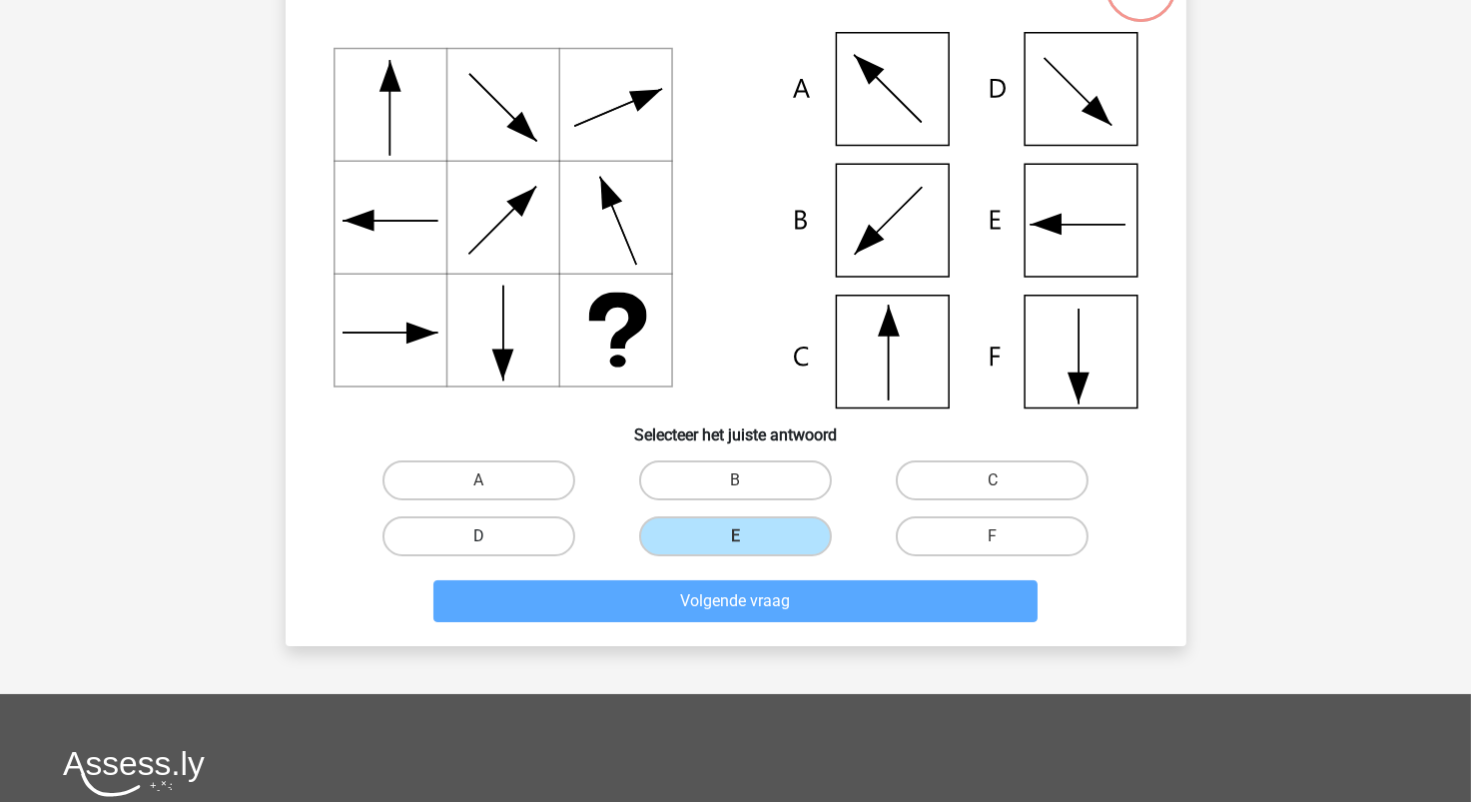
click at [521, 538] on label "D" at bounding box center [479, 536] width 193 height 40
click at [491, 538] on input "D" at bounding box center [484, 542] width 13 height 13
radio input "true"
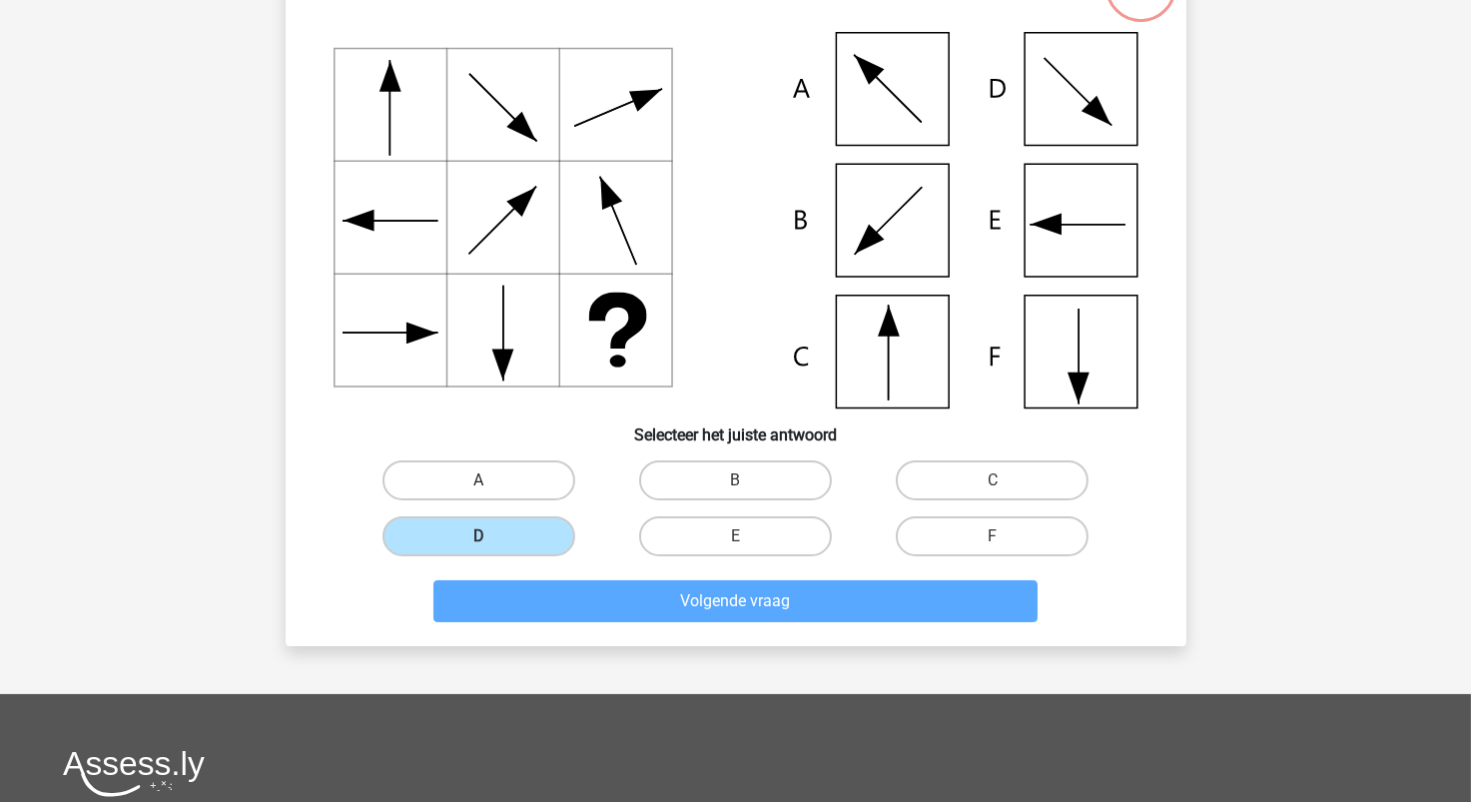
click at [545, 471] on label "A" at bounding box center [479, 481] width 193 height 40
click at [491, 480] on input "A" at bounding box center [484, 486] width 13 height 13
radio input "true"
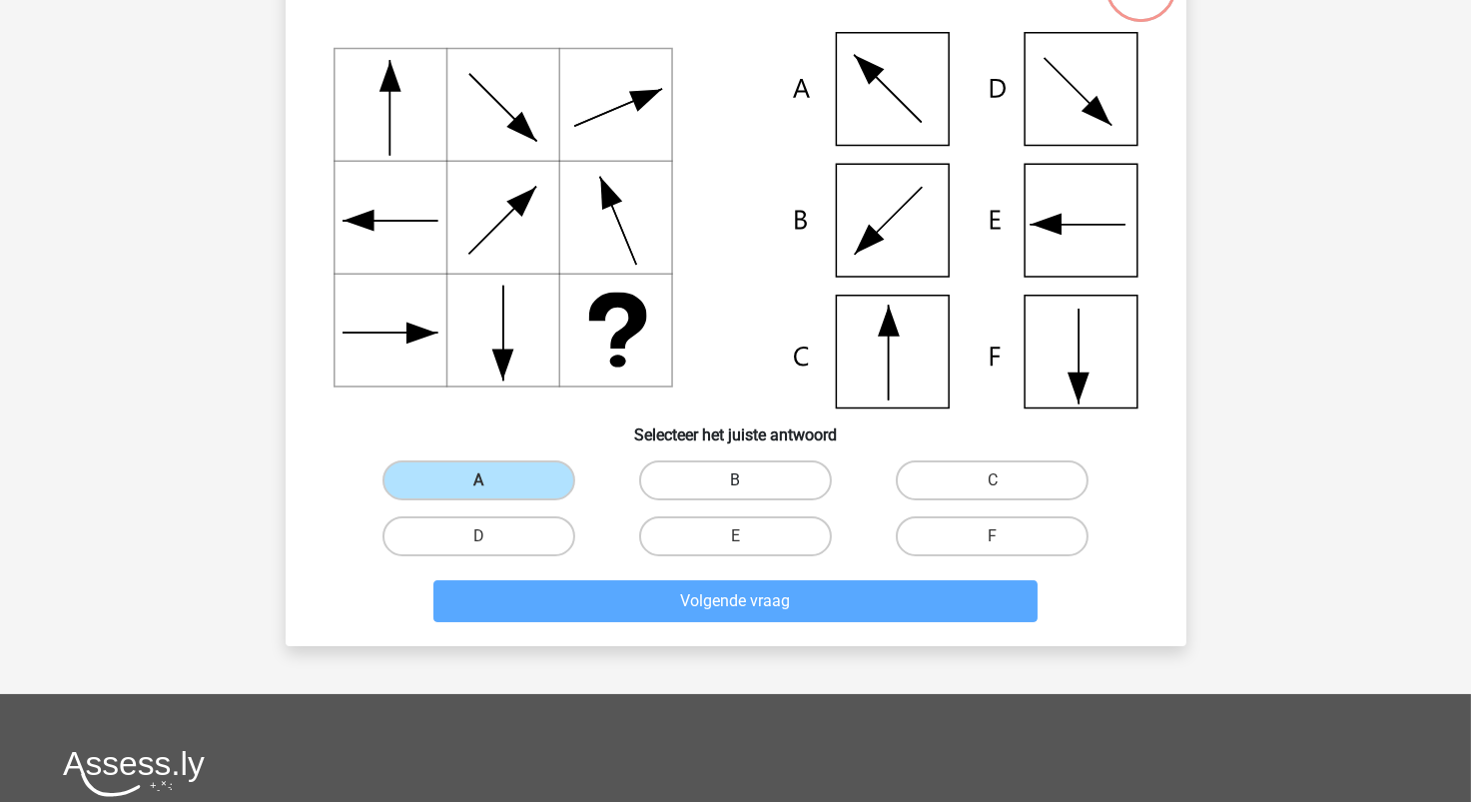
click at [734, 491] on label "B" at bounding box center [735, 481] width 193 height 40
click at [735, 491] on input "B" at bounding box center [741, 486] width 13 height 13
radio input "true"
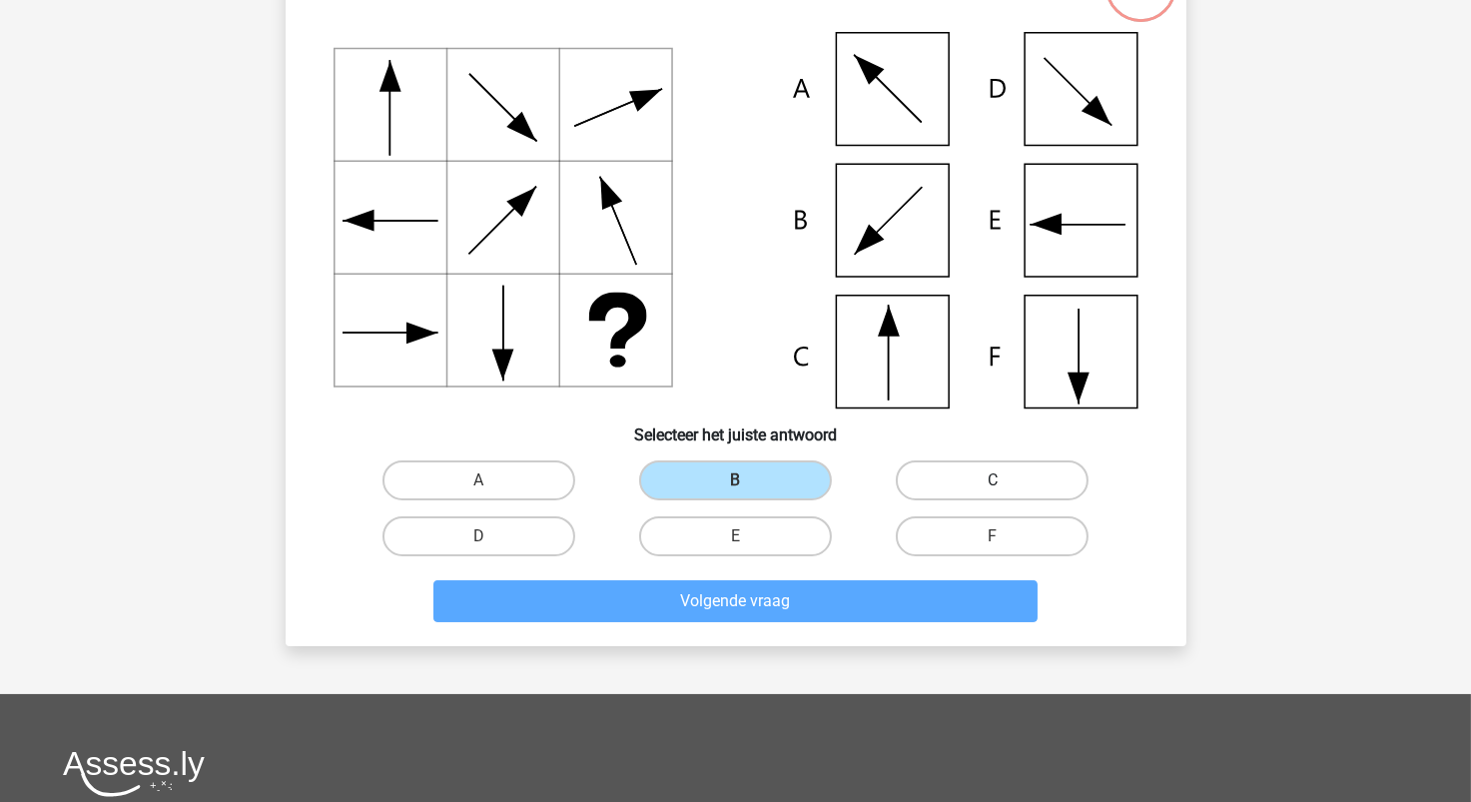
click at [931, 476] on label "C" at bounding box center [992, 481] width 193 height 40
click at [993, 480] on input "C" at bounding box center [999, 486] width 13 height 13
radio input "true"
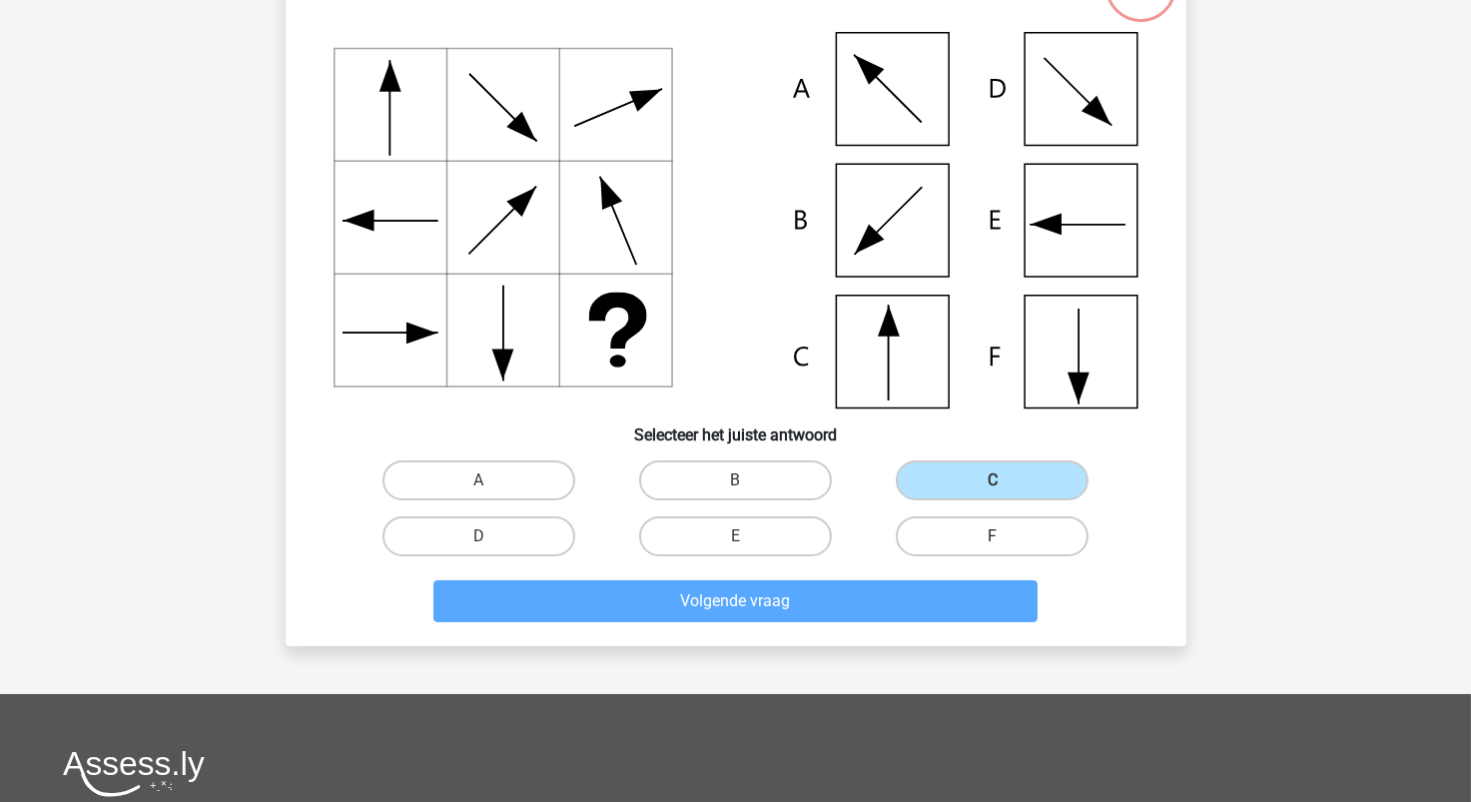
click at [948, 534] on label "F" at bounding box center [992, 536] width 193 height 40
click at [993, 536] on input "F" at bounding box center [999, 542] width 13 height 13
radio input "true"
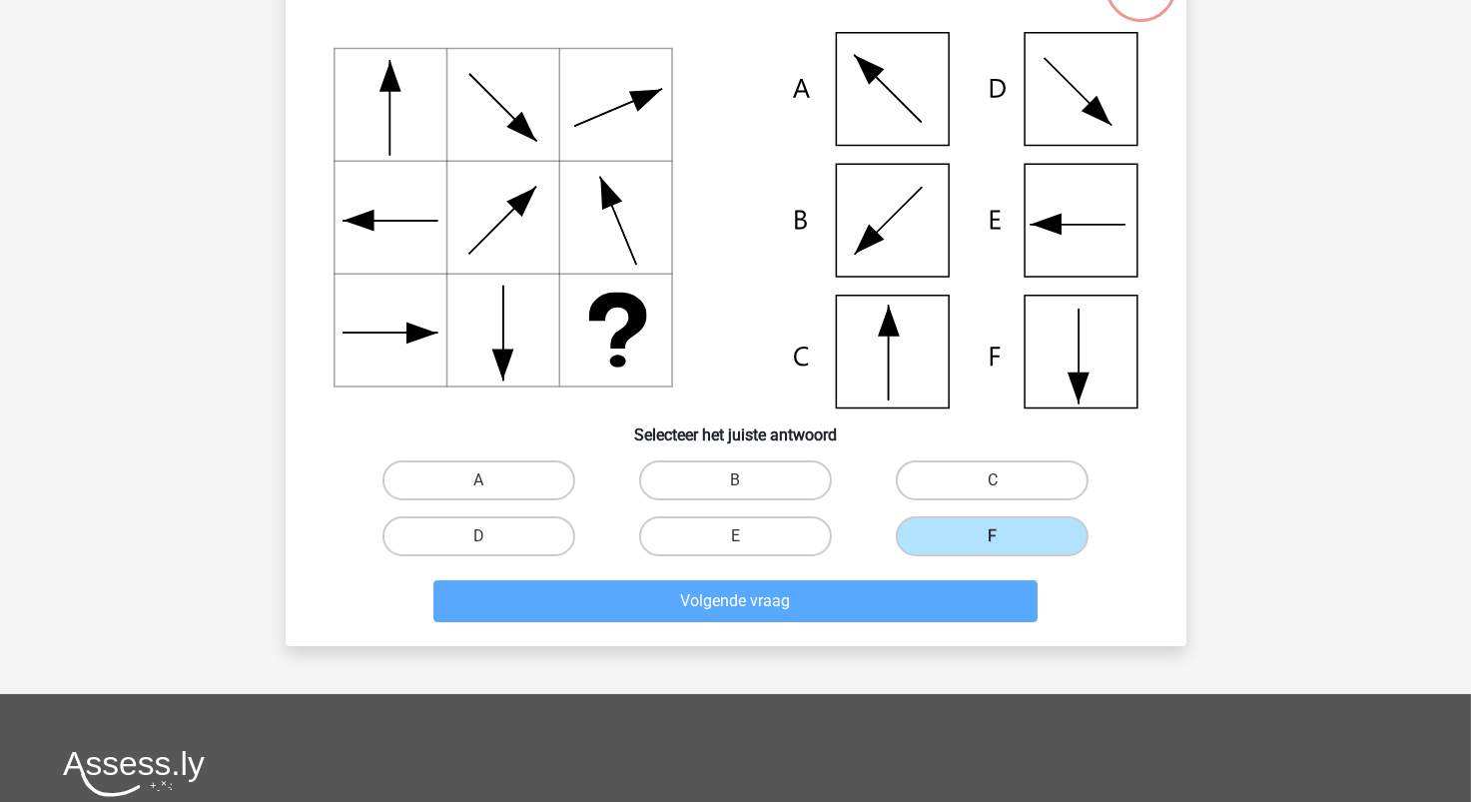
click at [726, 557] on div "E" at bounding box center [735, 536] width 257 height 56
drag, startPoint x: 560, startPoint y: 542, endPoint x: 576, endPoint y: 559, distance: 23.3
click at [559, 540] on label "D" at bounding box center [479, 536] width 193 height 40
click at [491, 540] on input "D" at bounding box center [484, 542] width 13 height 13
radio input "true"
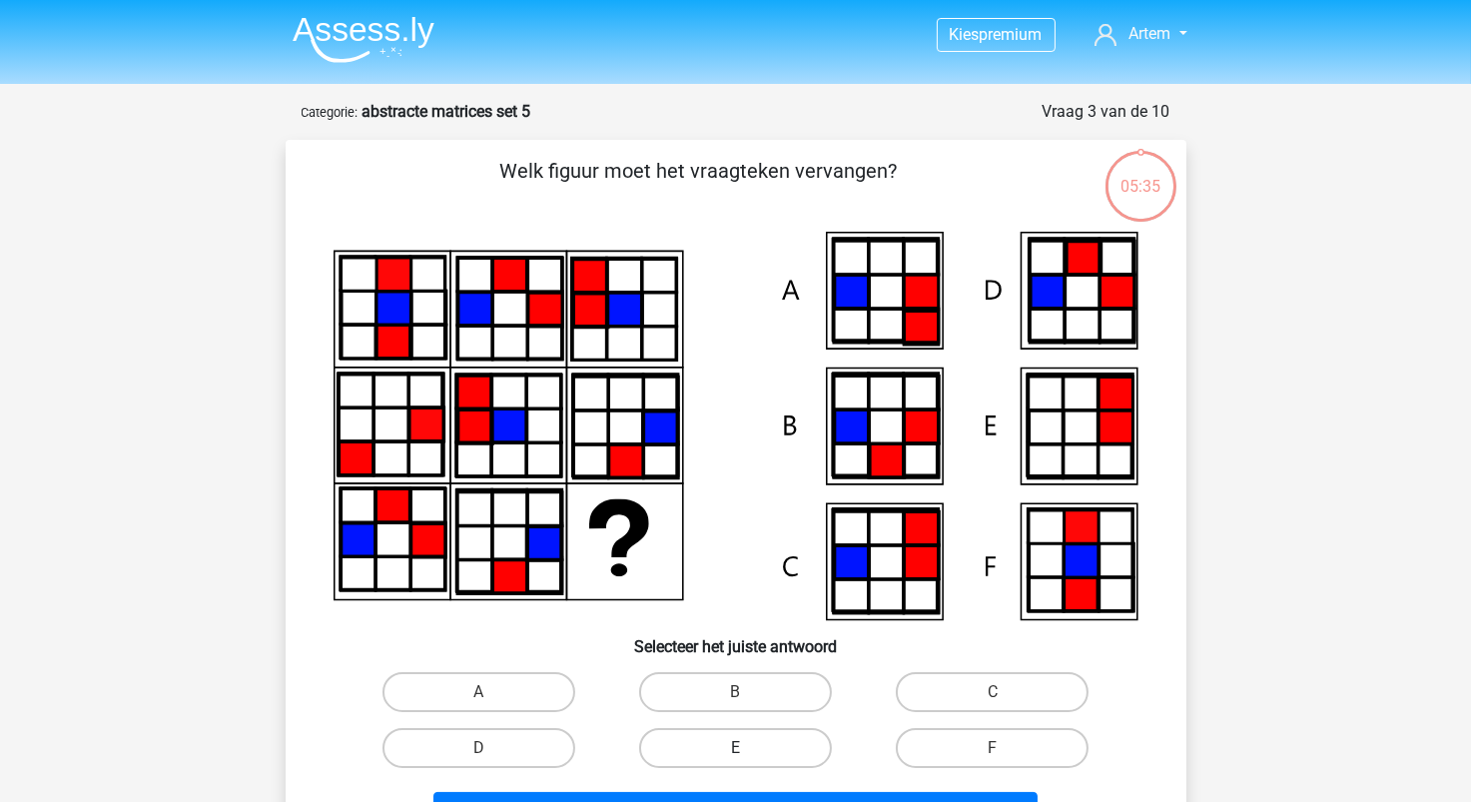
drag, startPoint x: 738, startPoint y: 746, endPoint x: 756, endPoint y: 757, distance: 21.1
click at [738, 746] on label "E" at bounding box center [735, 748] width 193 height 40
click at [738, 748] on input "E" at bounding box center [741, 754] width 13 height 13
radio input "true"
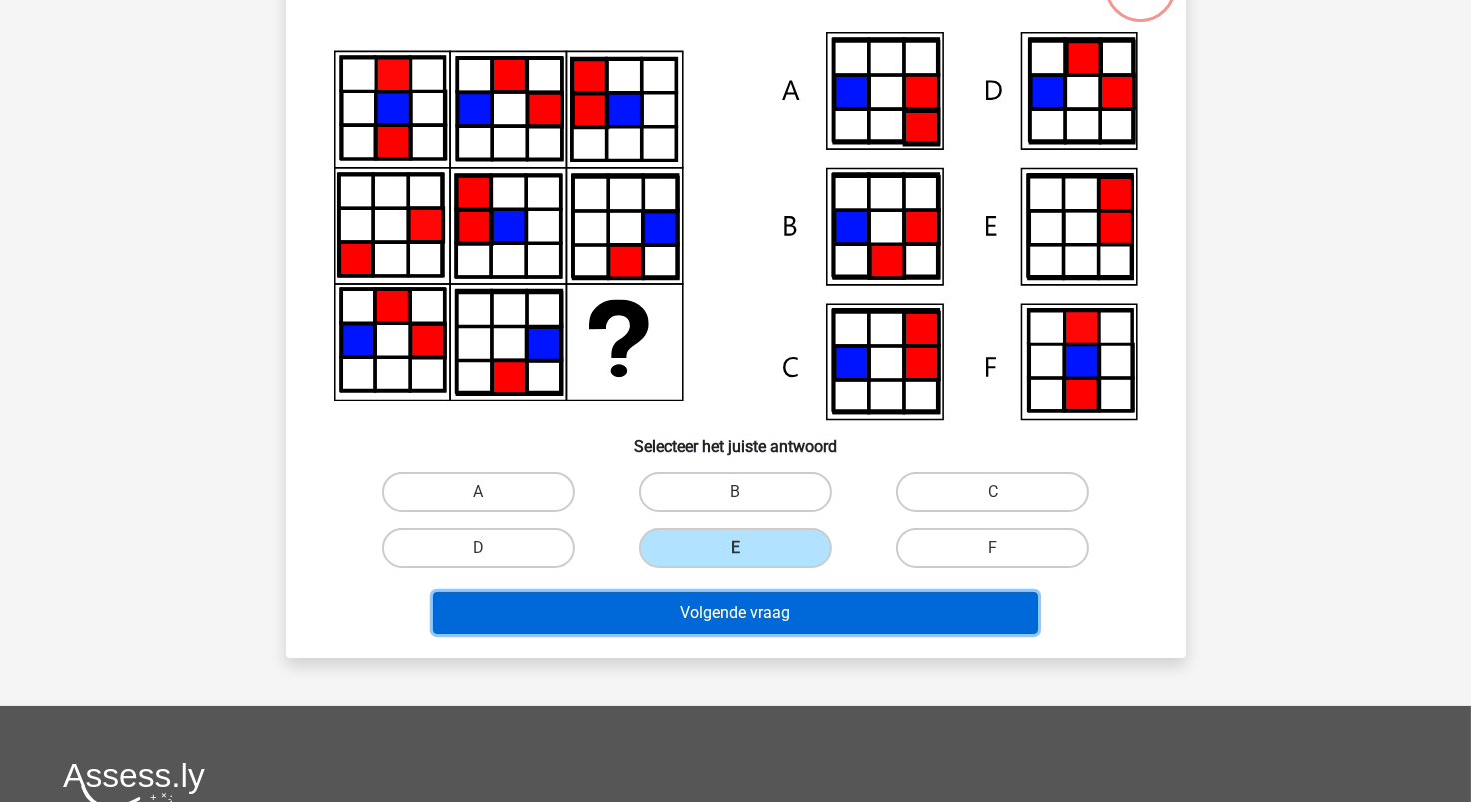
click at [788, 615] on button "Volgende vraag" at bounding box center [736, 613] width 604 height 42
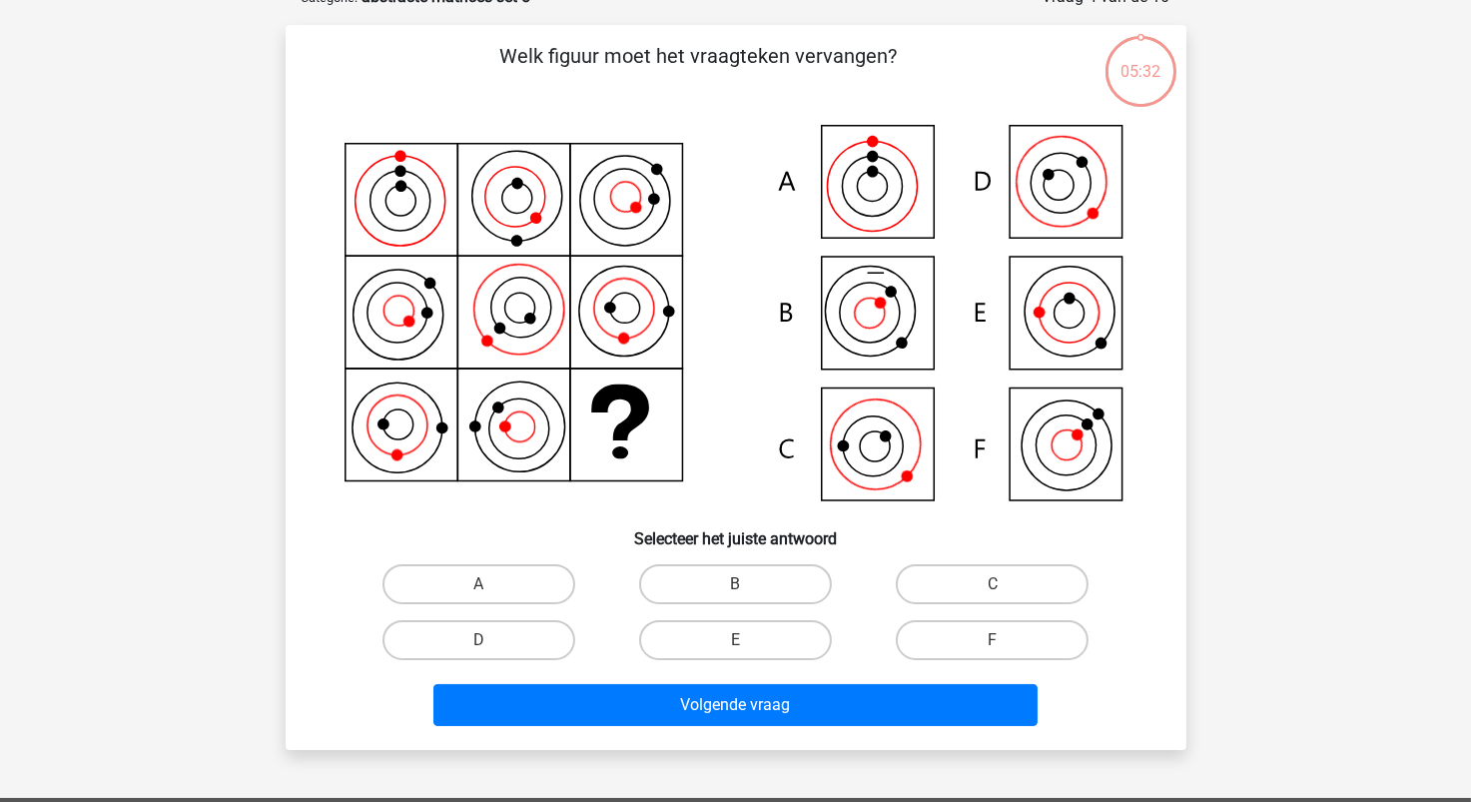
scroll to position [100, 0]
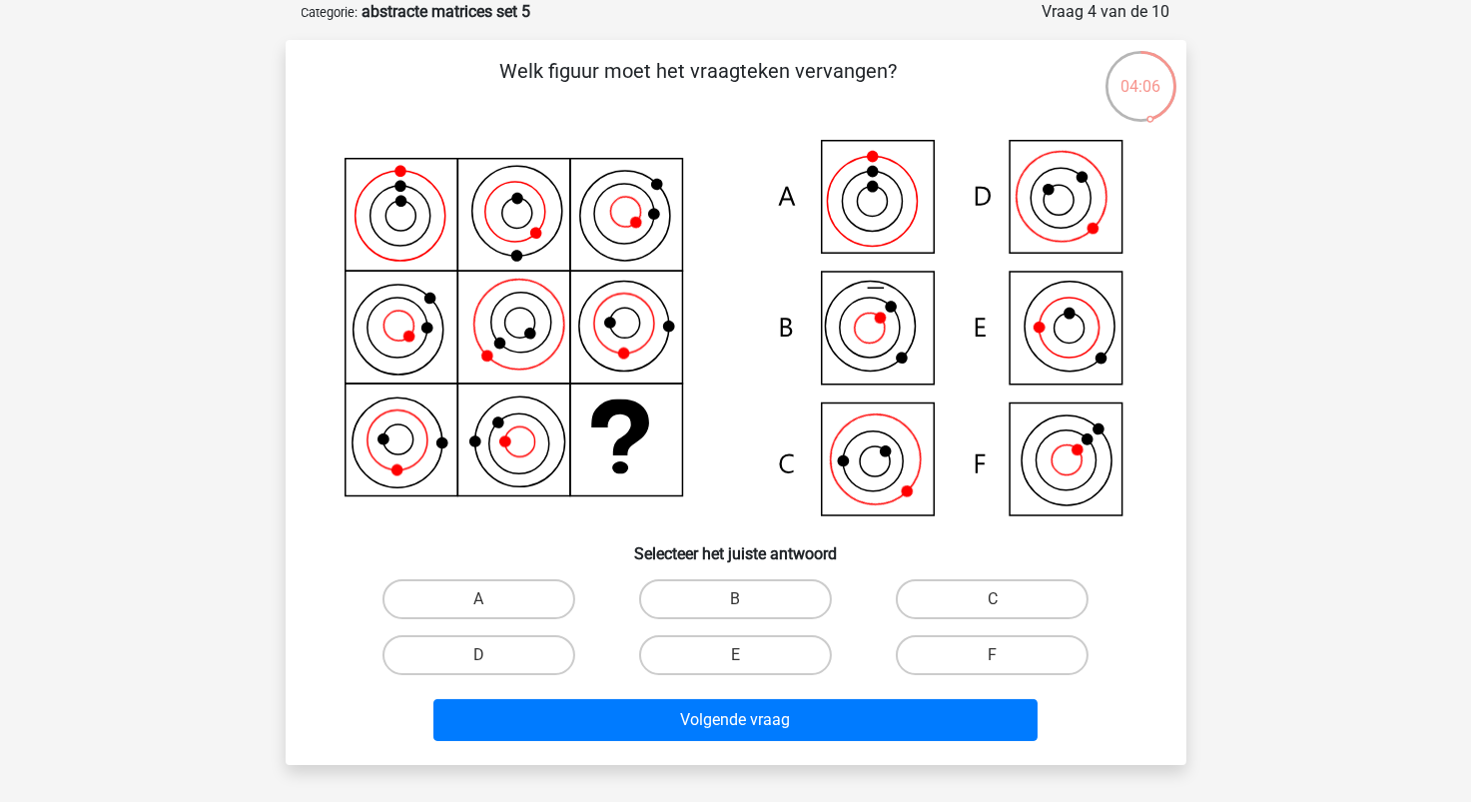
click at [739, 665] on input "E" at bounding box center [741, 661] width 13 height 13
radio input "true"
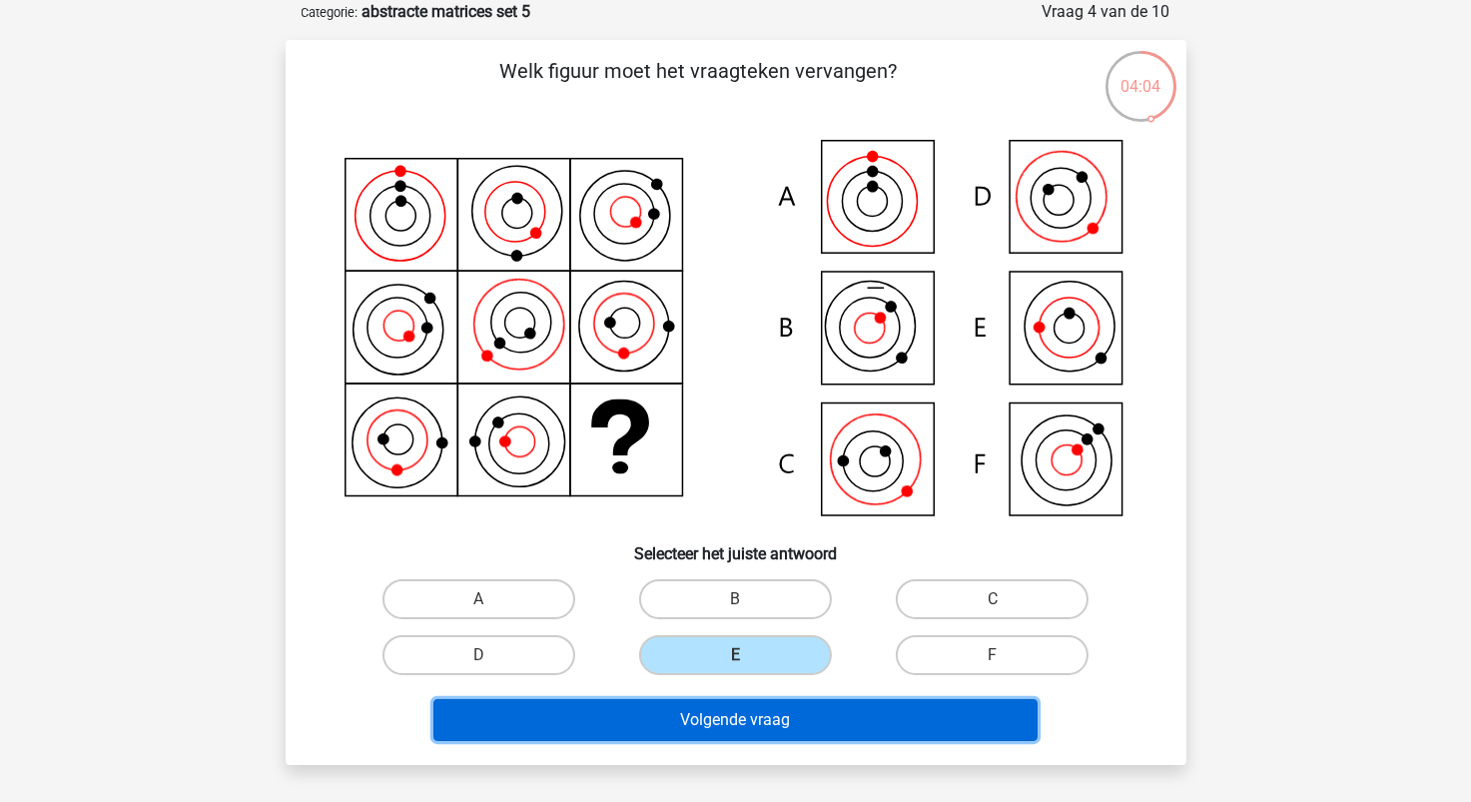
click at [756, 721] on button "Volgende vraag" at bounding box center [736, 720] width 604 height 42
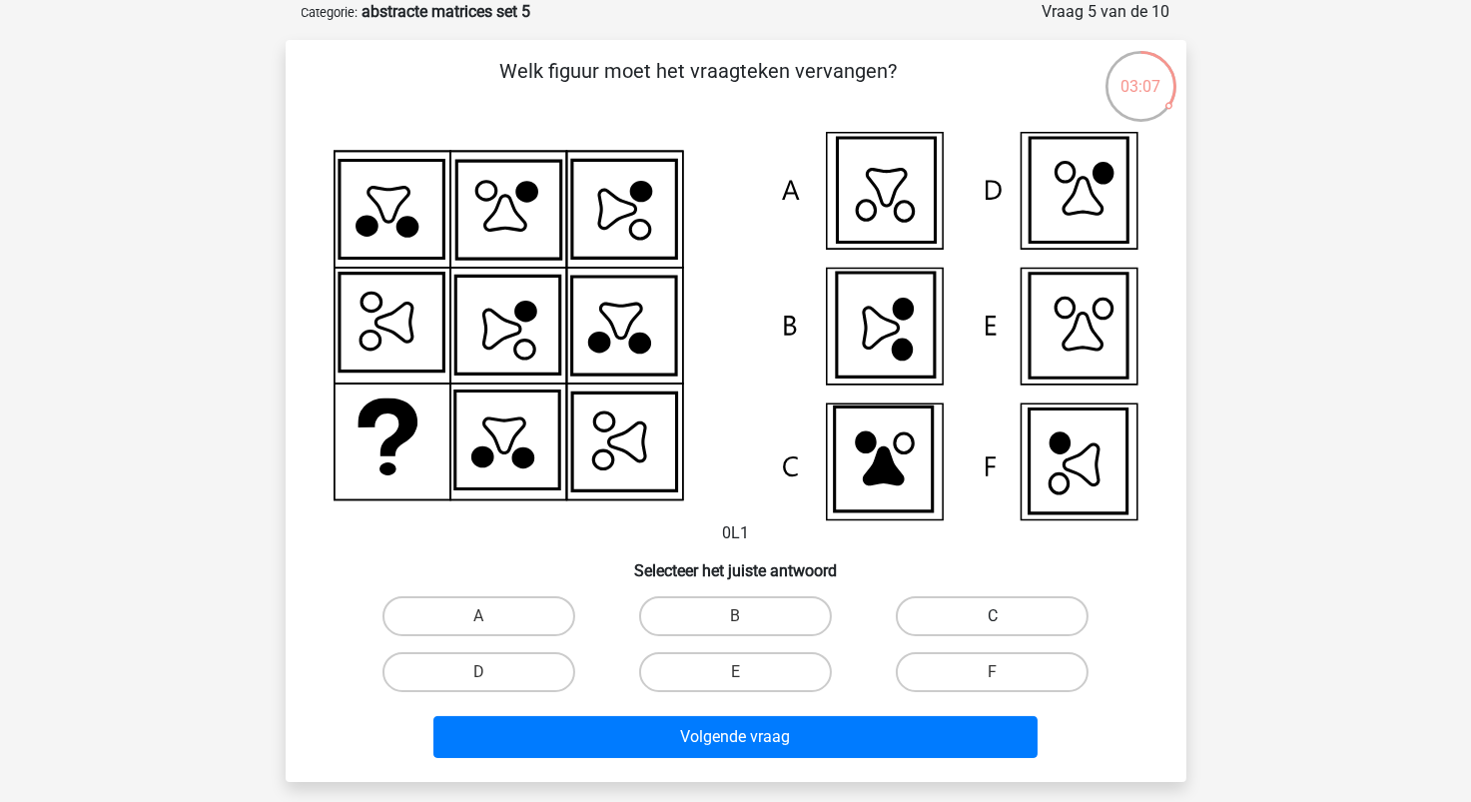
click at [948, 625] on label "C" at bounding box center [992, 616] width 193 height 40
click at [993, 625] on input "C" at bounding box center [999, 622] width 13 height 13
radio input "true"
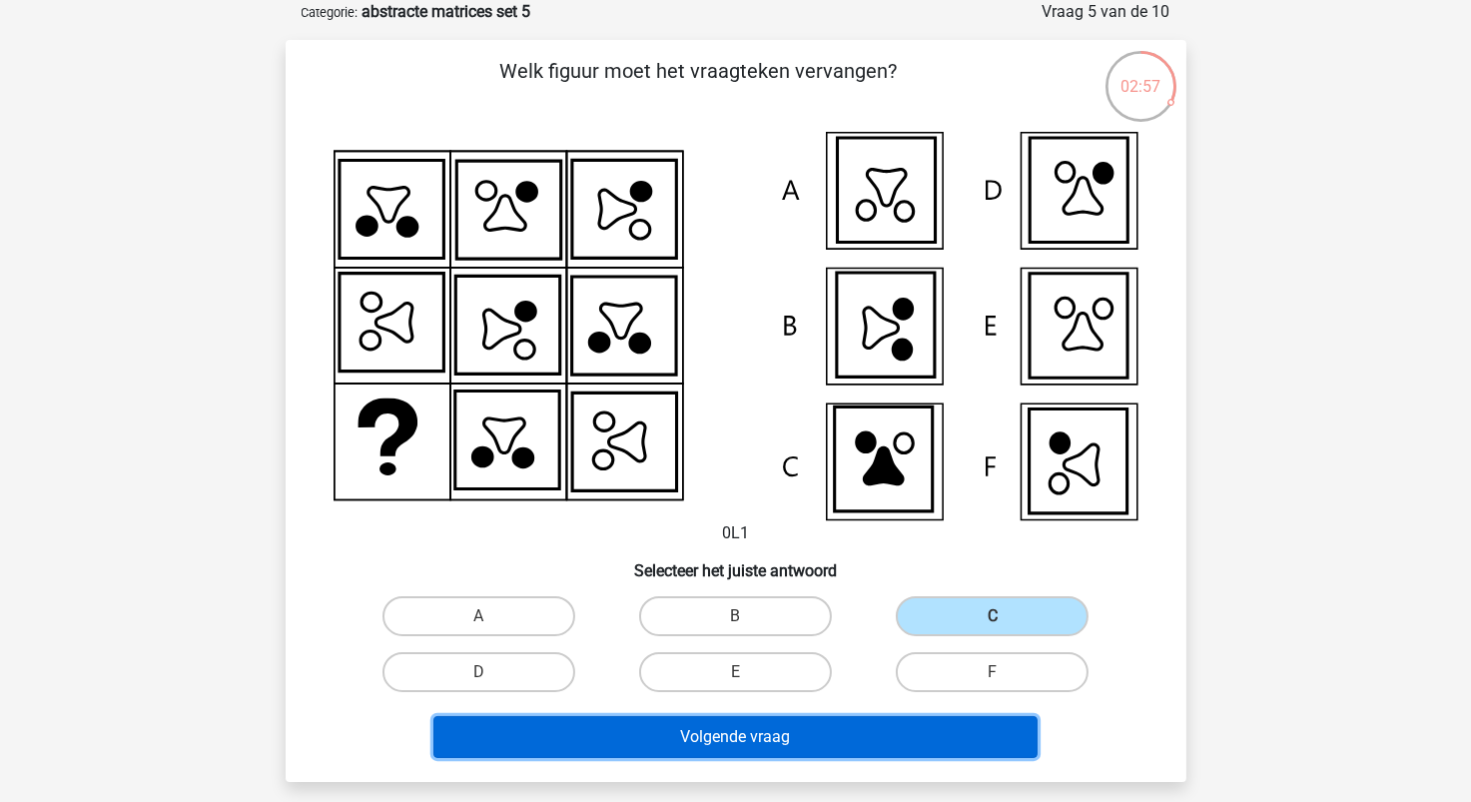
click at [813, 735] on button "Volgende vraag" at bounding box center [736, 737] width 604 height 42
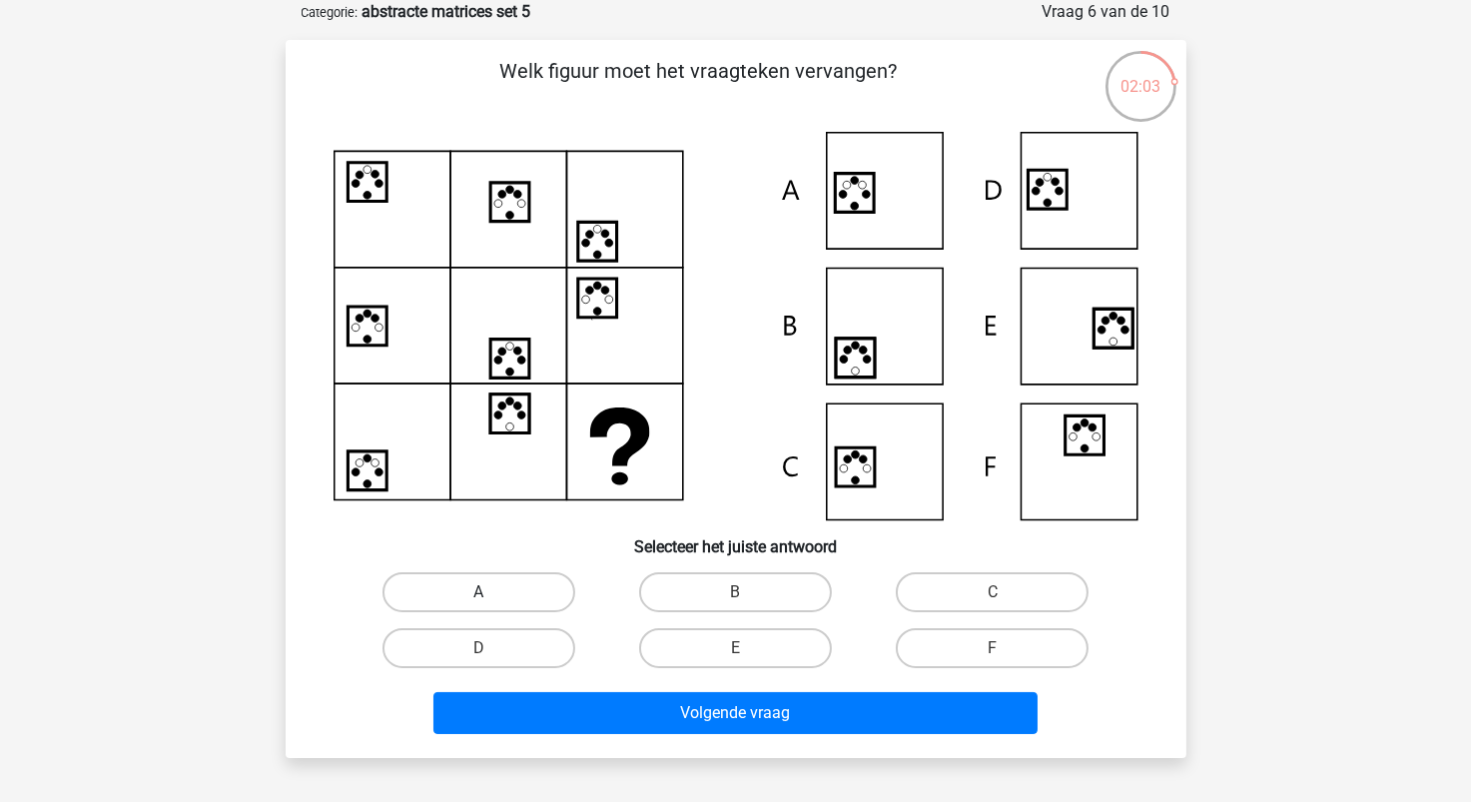
click at [532, 580] on label "A" at bounding box center [479, 592] width 193 height 40
click at [491, 592] on input "A" at bounding box center [484, 598] width 13 height 13
radio input "true"
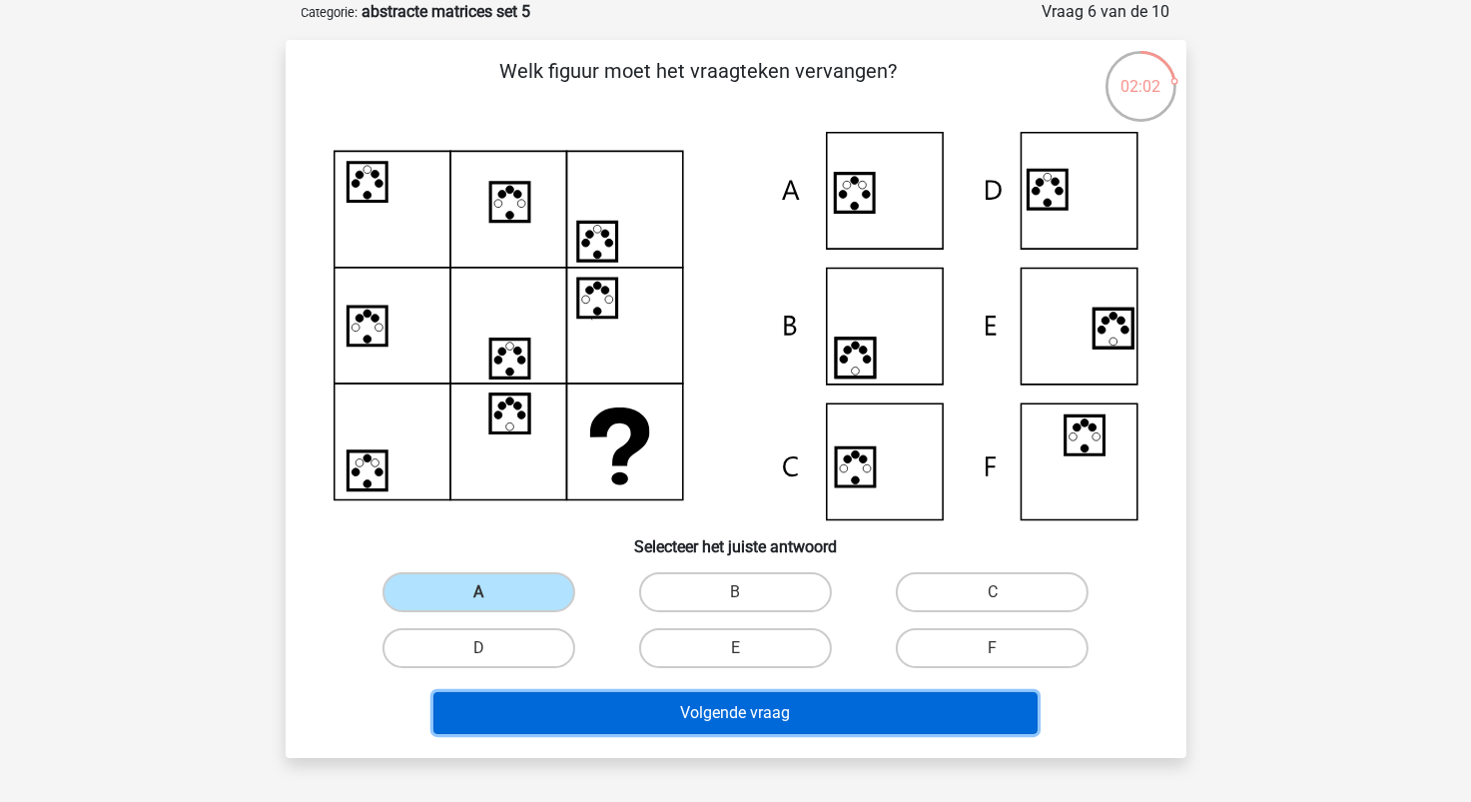
click at [711, 719] on button "Volgende vraag" at bounding box center [736, 713] width 604 height 42
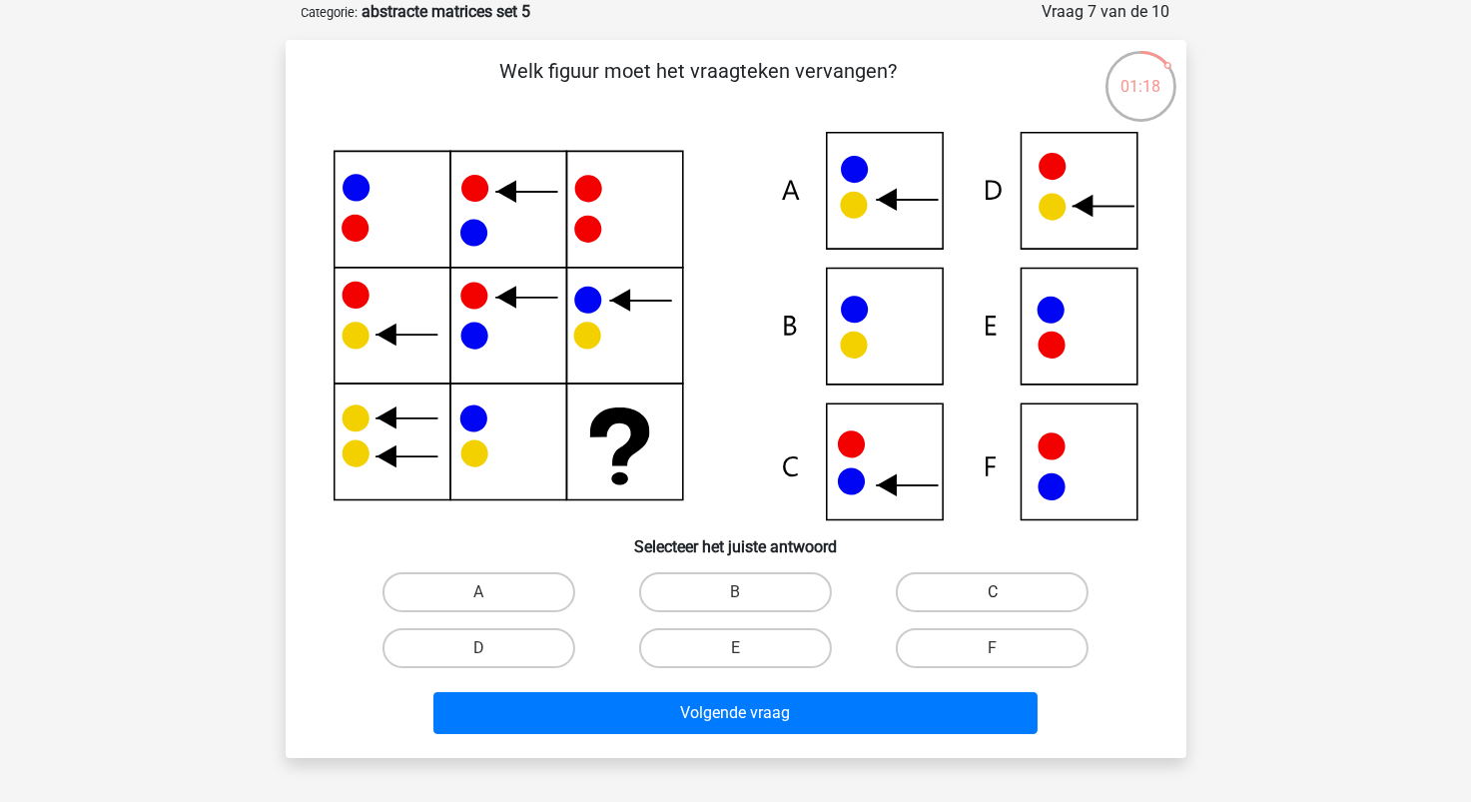
click at [939, 603] on label "C" at bounding box center [992, 592] width 193 height 40
click at [993, 603] on input "C" at bounding box center [999, 598] width 13 height 13
radio input "true"
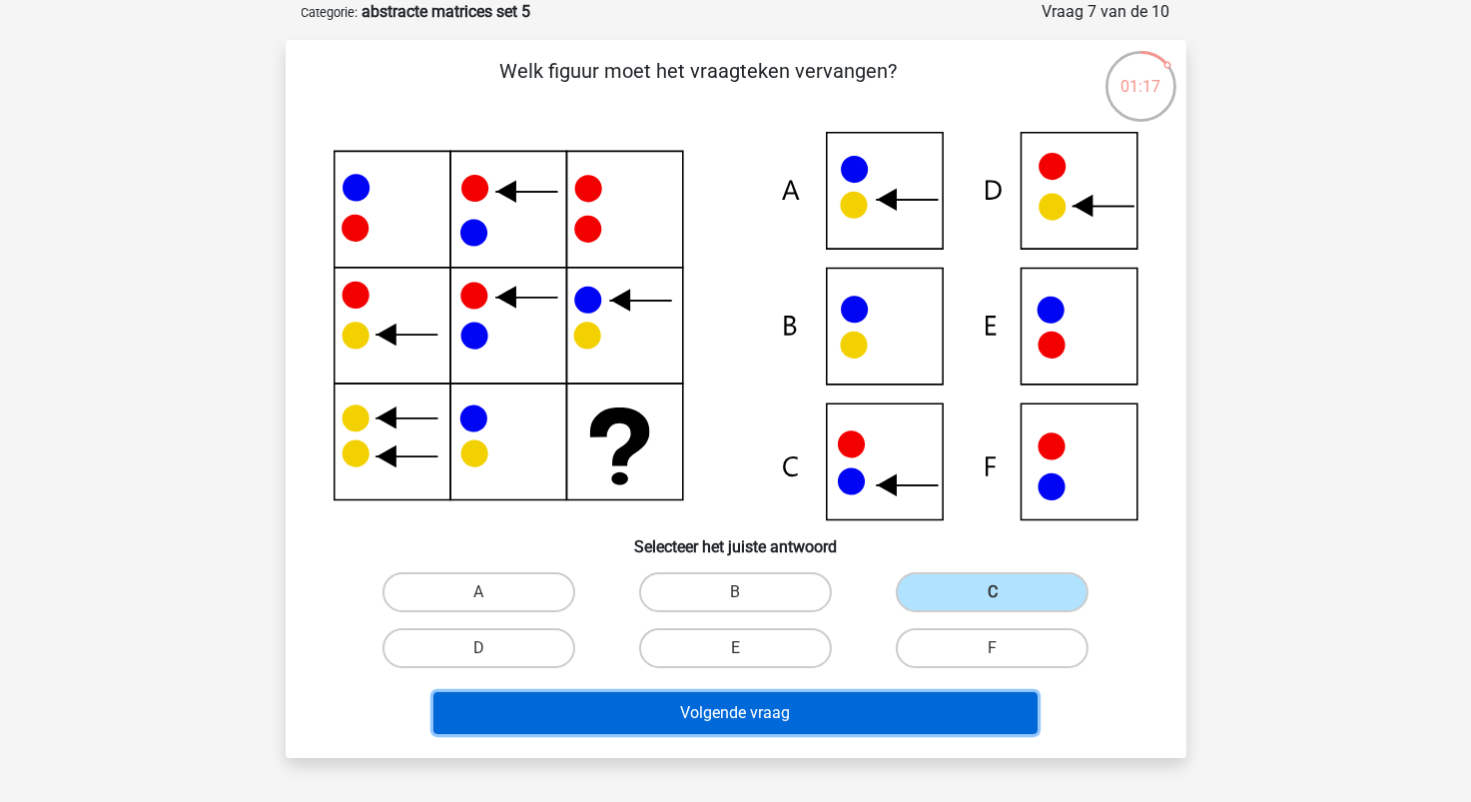
click at [863, 711] on button "Volgende vraag" at bounding box center [736, 713] width 604 height 42
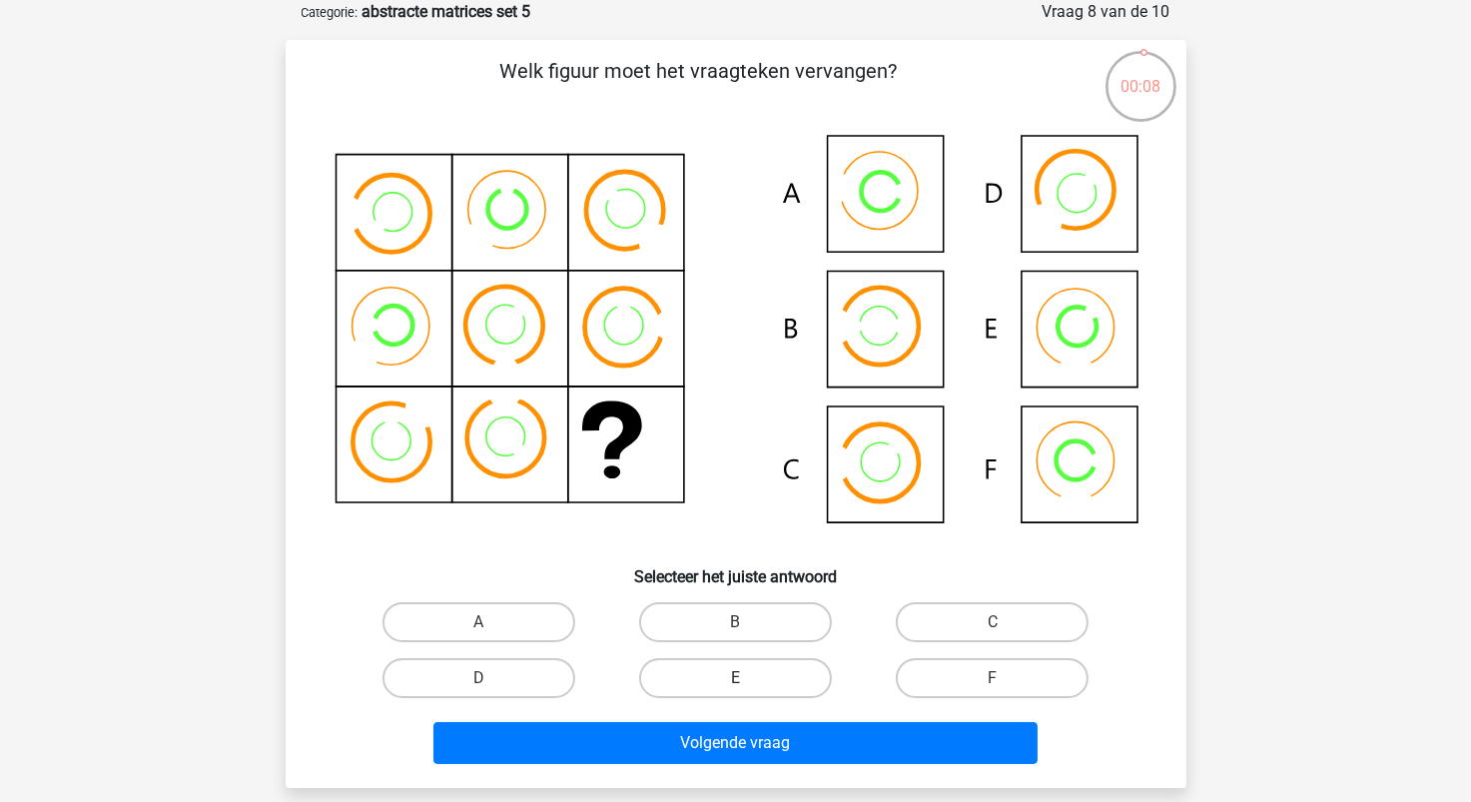
click at [794, 675] on label "E" at bounding box center [735, 678] width 193 height 40
click at [748, 678] on input "E" at bounding box center [741, 684] width 13 height 13
radio input "true"
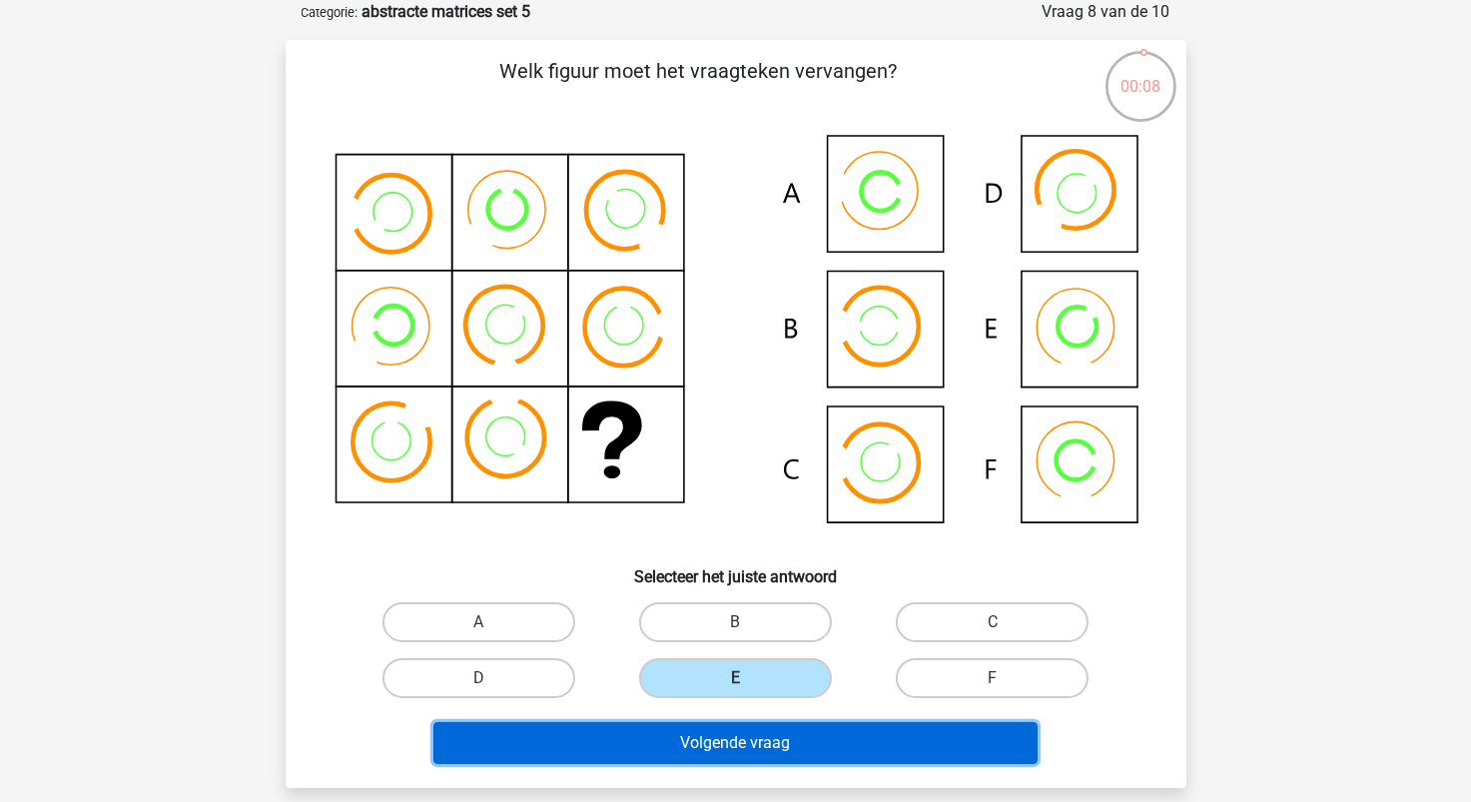
click at [814, 761] on button "Volgende vraag" at bounding box center [736, 743] width 604 height 42
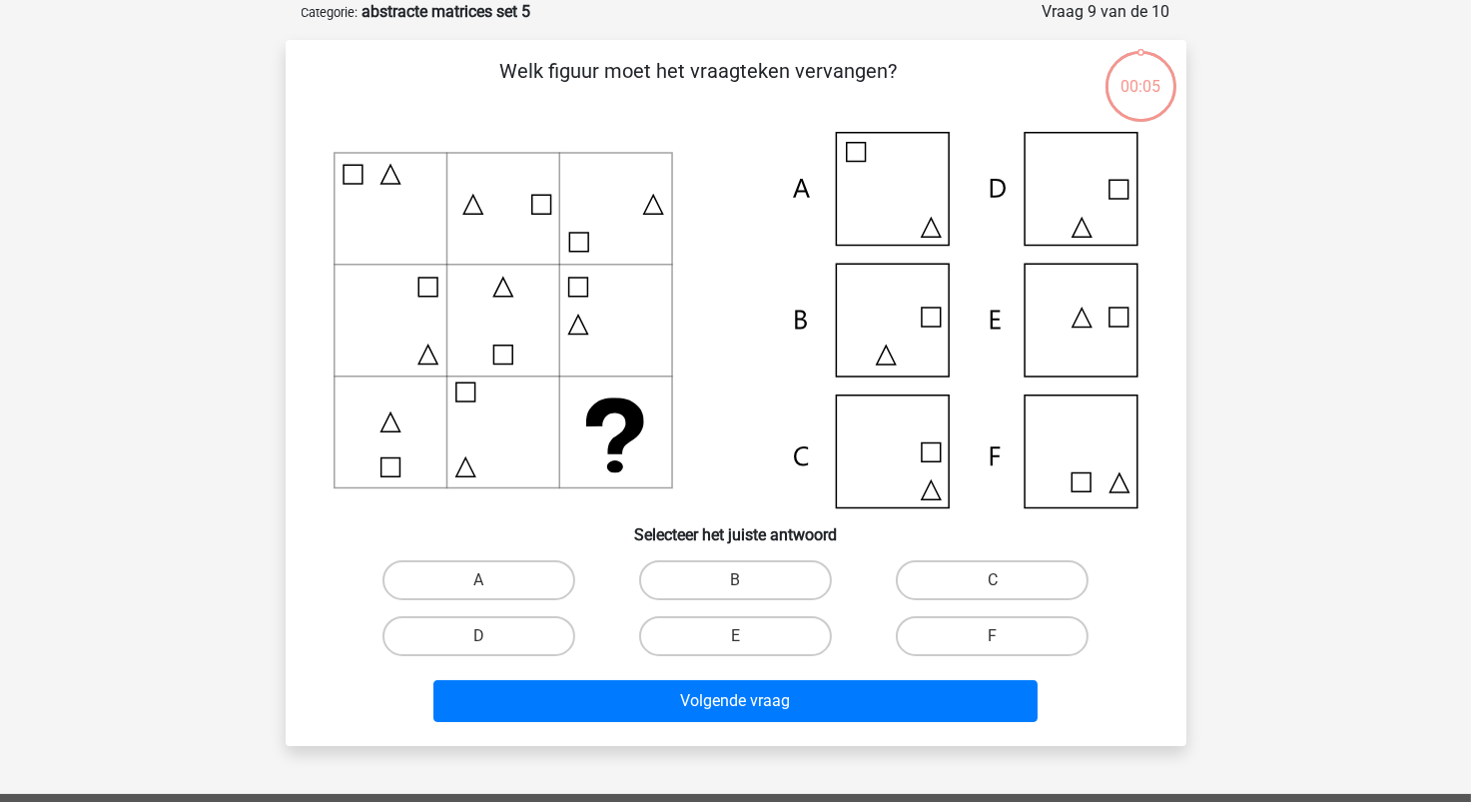
click at [837, 745] on div "Kies premium Artem artvdovenko@yahoo.com" at bounding box center [735, 611] width 1471 height 1422
click at [786, 635] on label "E" at bounding box center [735, 636] width 193 height 40
click at [748, 636] on input "E" at bounding box center [741, 642] width 13 height 13
radio input "true"
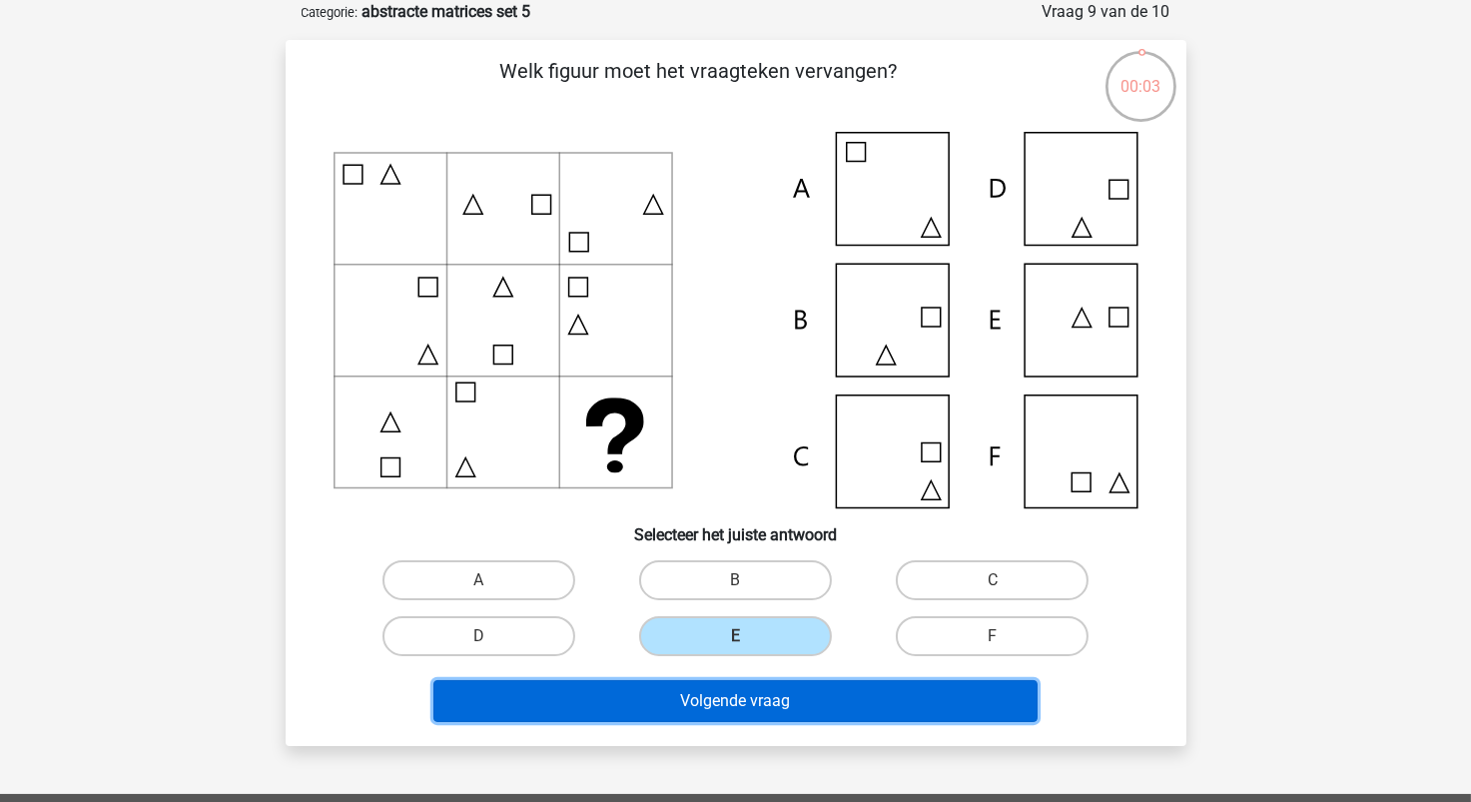
click at [813, 680] on button "Volgende vraag" at bounding box center [736, 701] width 604 height 42
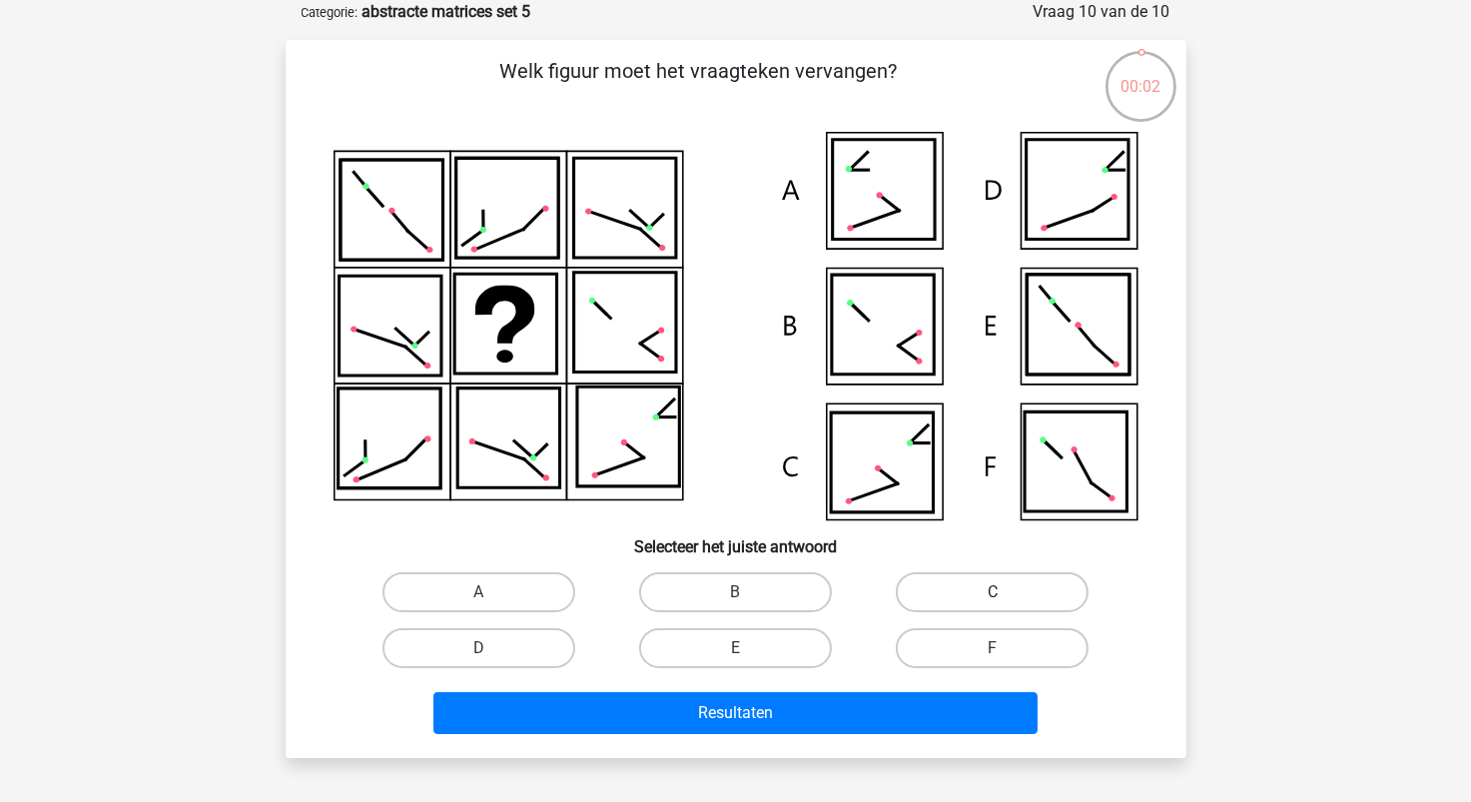
click at [945, 606] on label "C" at bounding box center [992, 592] width 193 height 40
click at [993, 605] on input "C" at bounding box center [999, 598] width 13 height 13
radio input "true"
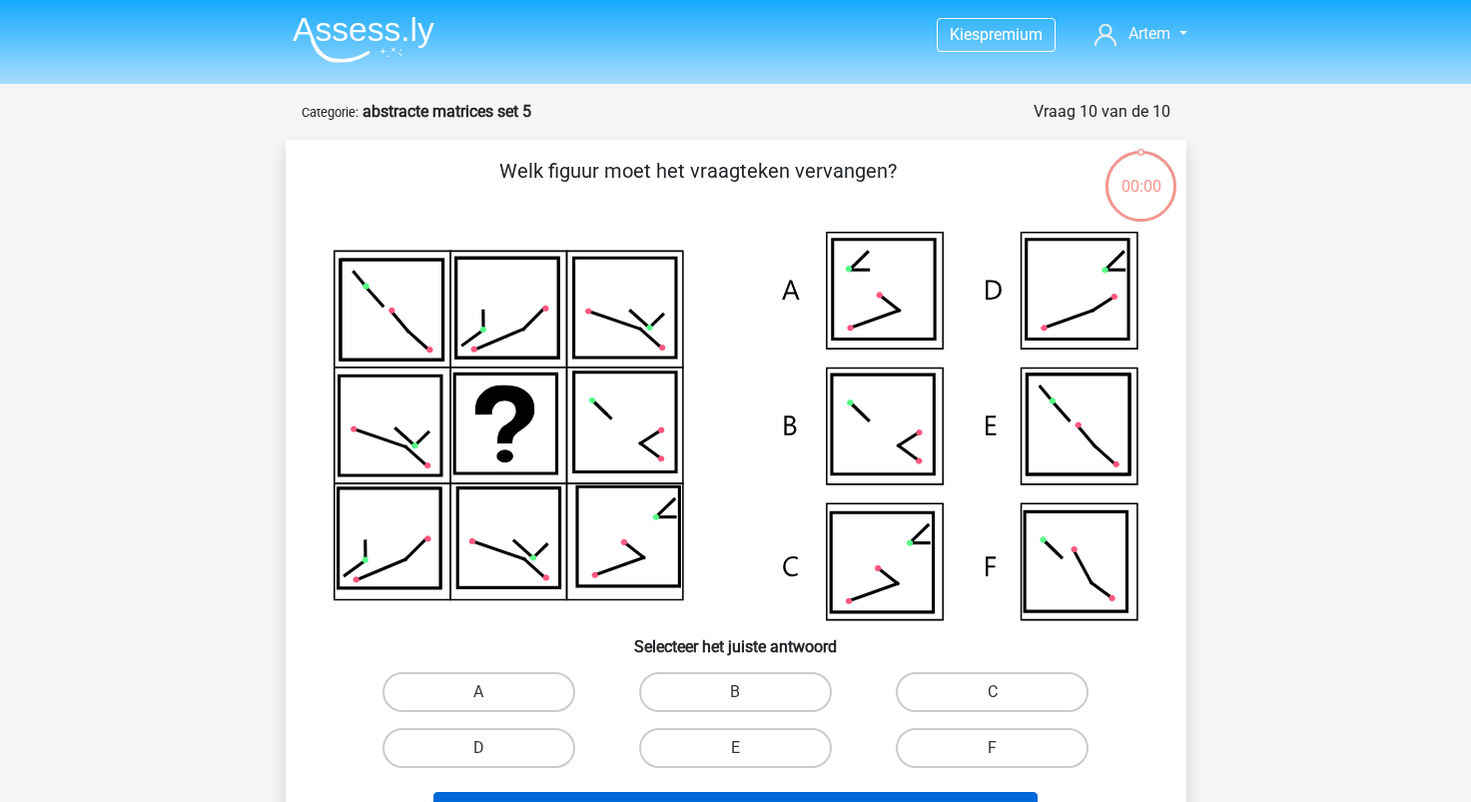
scroll to position [100, 0]
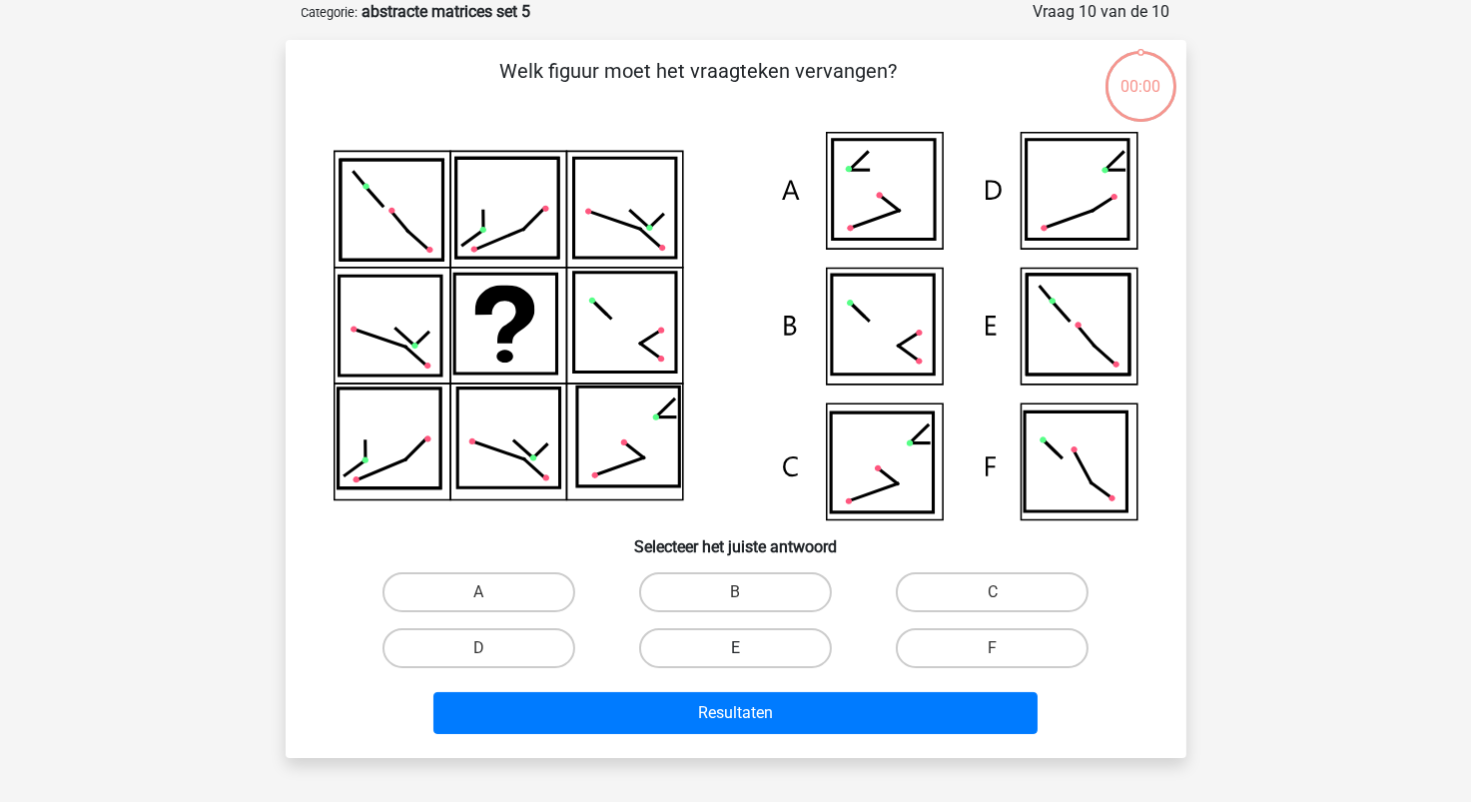
click at [765, 646] on label "E" at bounding box center [735, 648] width 193 height 40
click at [748, 648] on input "E" at bounding box center [741, 654] width 13 height 13
radio input "true"
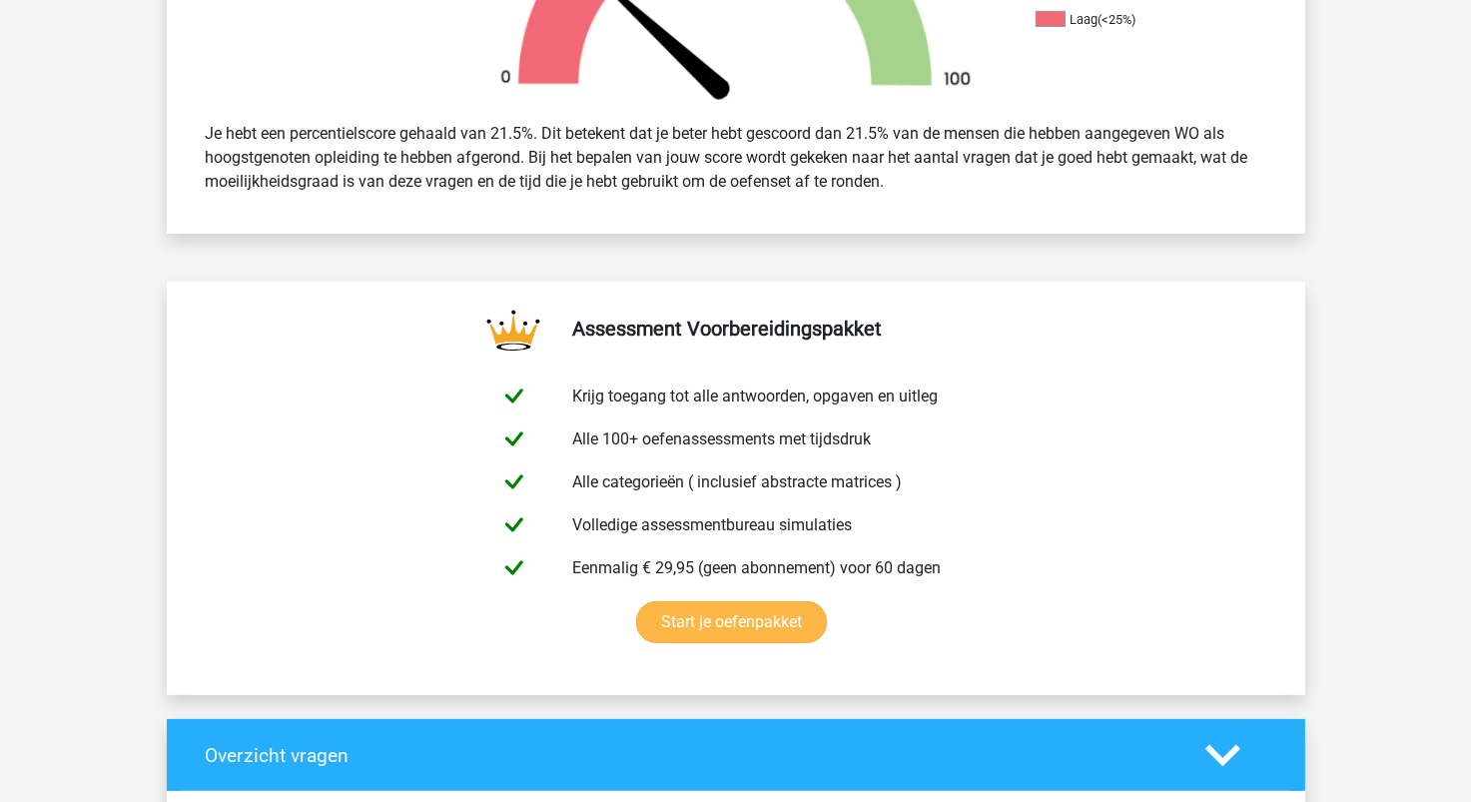
scroll to position [1098, 0]
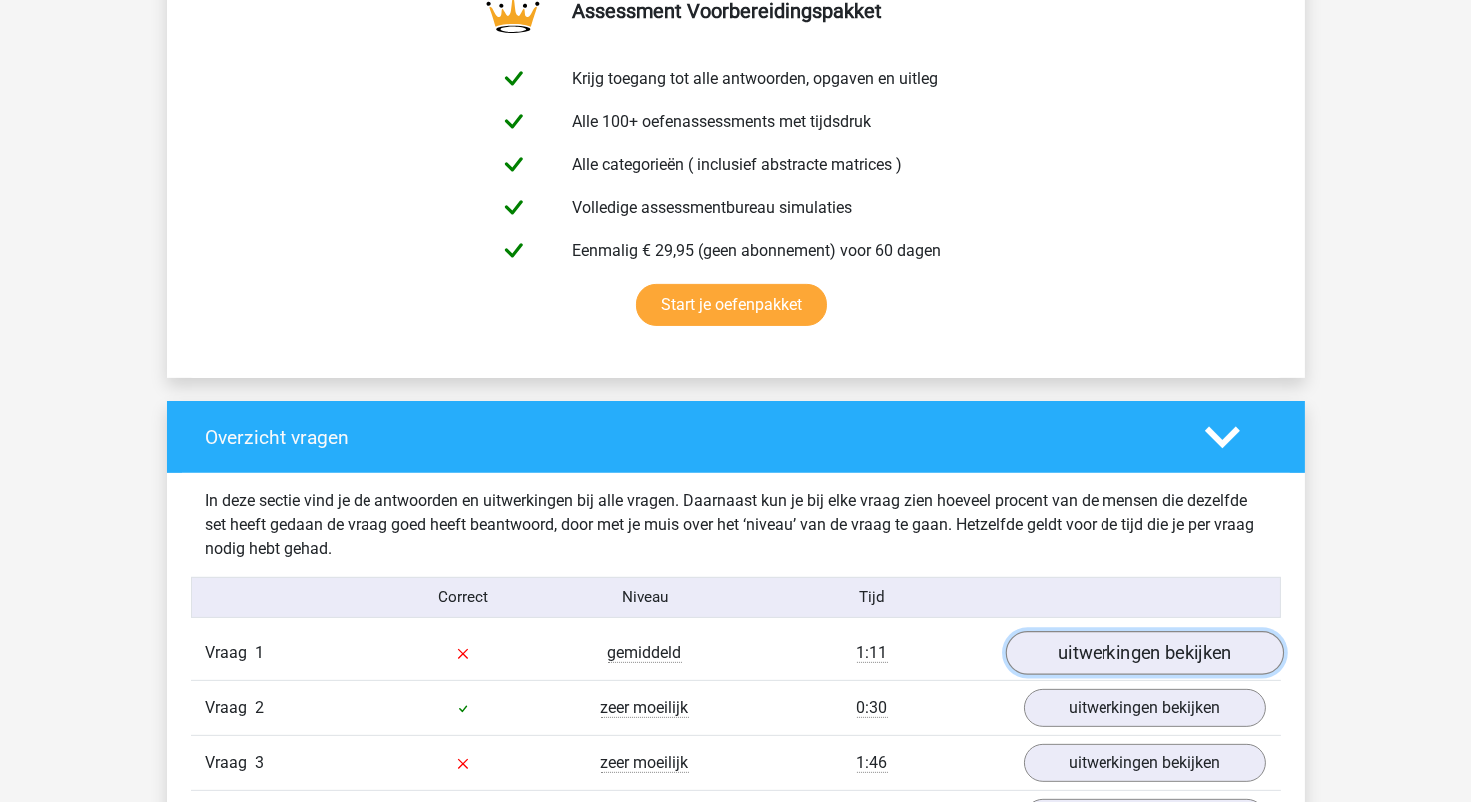
click at [1139, 662] on link "uitwerkingen bekijken" at bounding box center [1144, 653] width 279 height 44
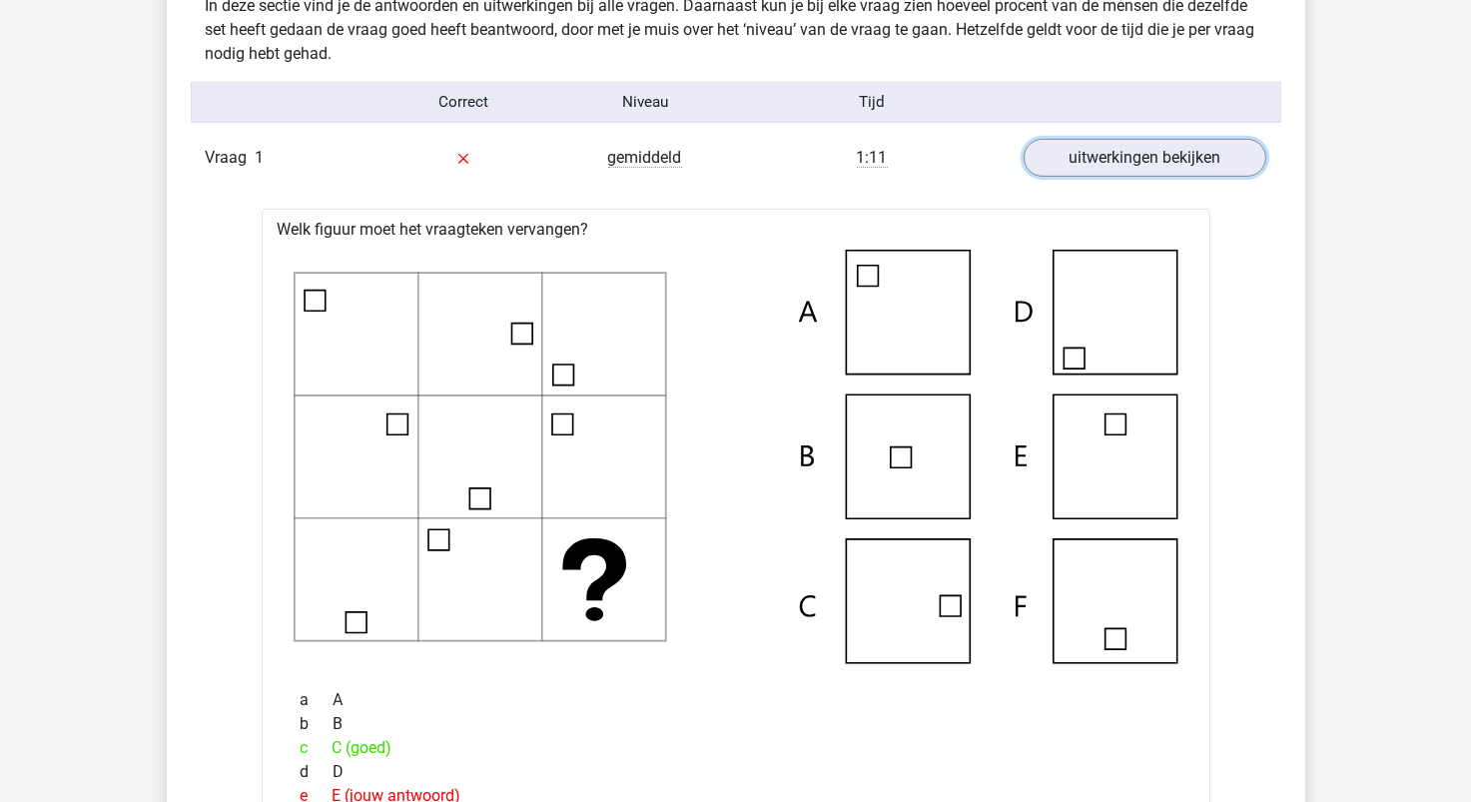
scroll to position [1399, 0]
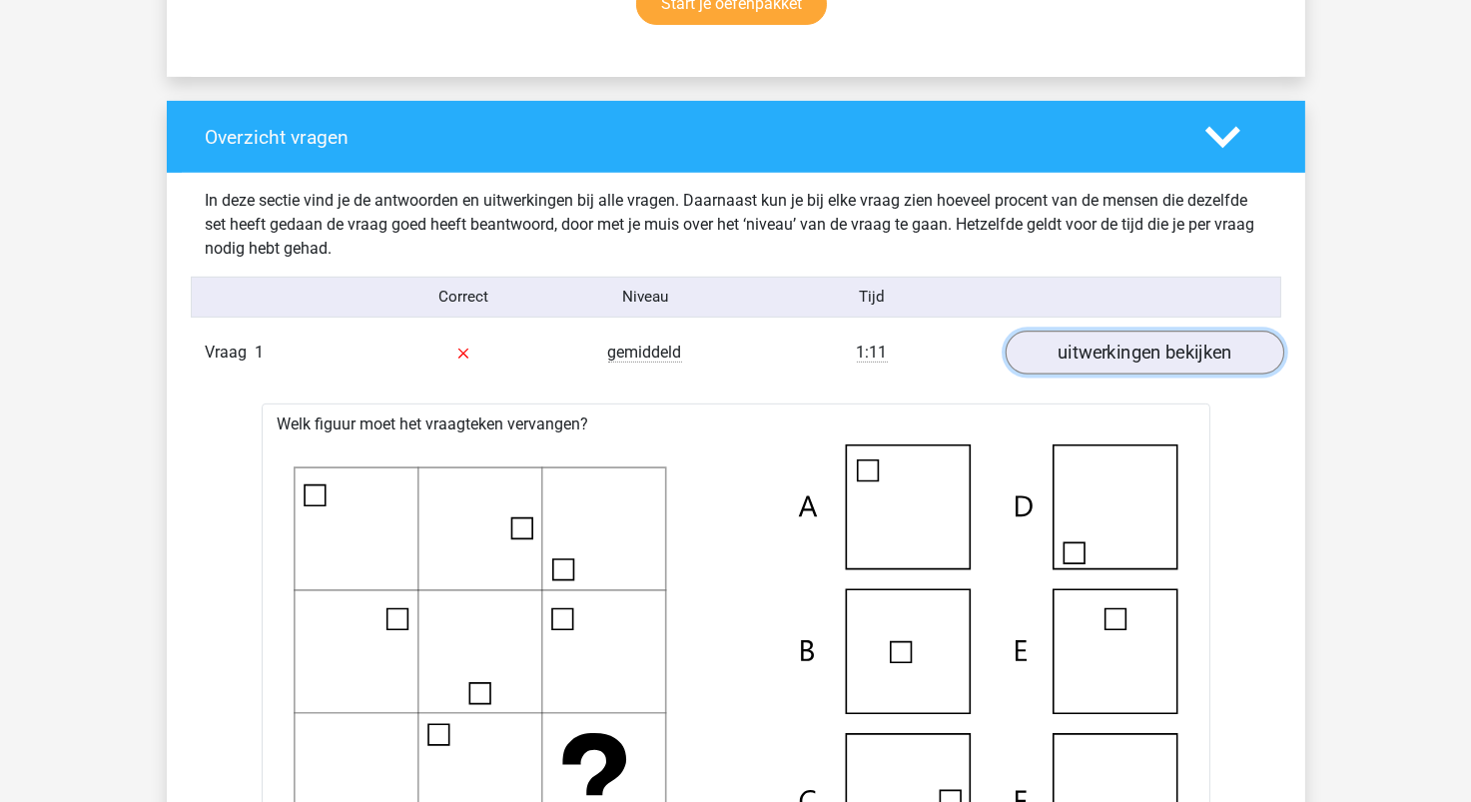
click at [1068, 343] on link "uitwerkingen bekijken" at bounding box center [1144, 353] width 279 height 44
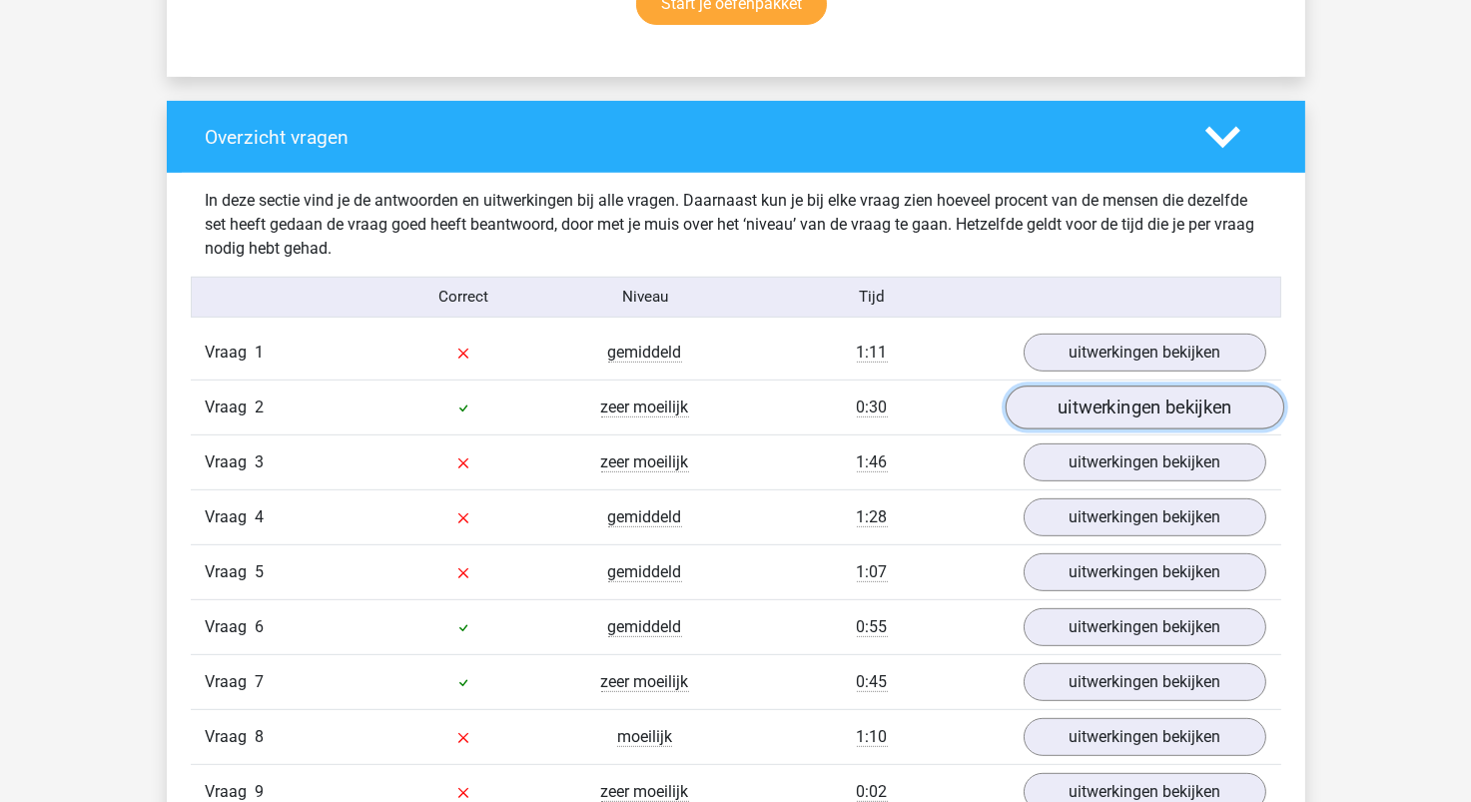
click at [1089, 414] on link "uitwerkingen bekijken" at bounding box center [1144, 408] width 279 height 44
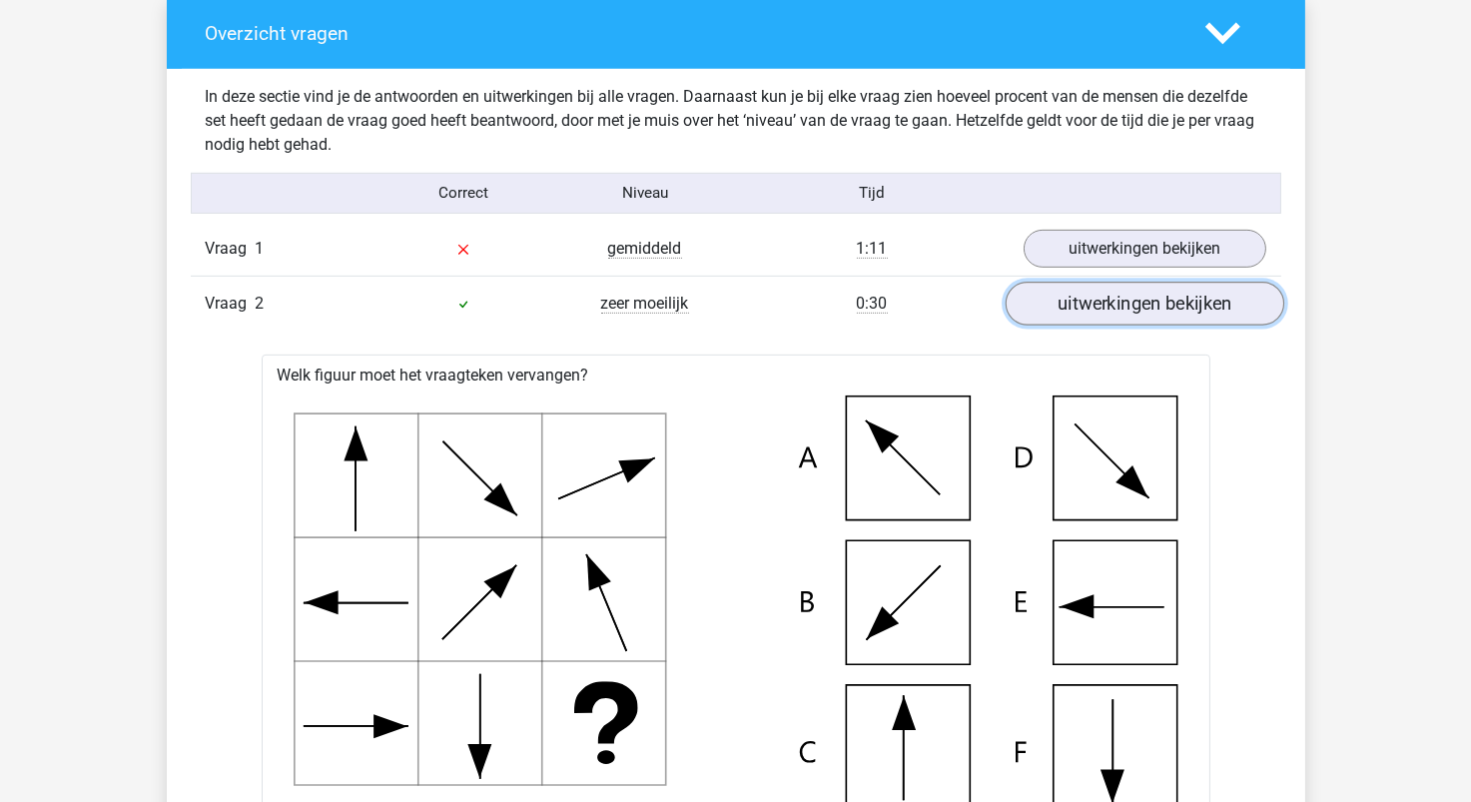
scroll to position [1697, 0]
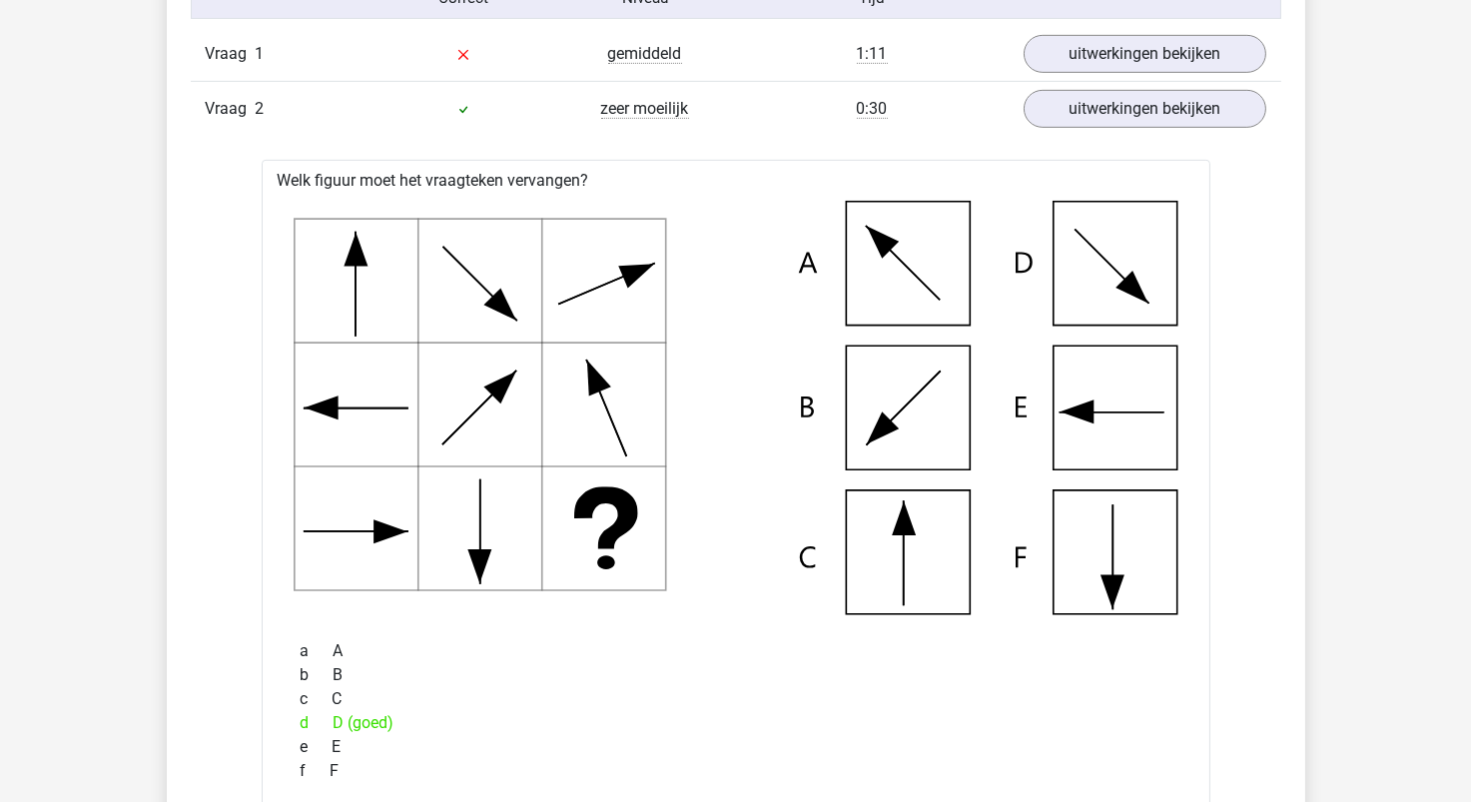
click at [1111, 128] on div "Vraag 2 zeer moeilijk 0:30 uitwerkingen bekijken" at bounding box center [736, 108] width 1091 height 55
click at [1111, 118] on link "uitwerkingen bekijken" at bounding box center [1144, 109] width 279 height 44
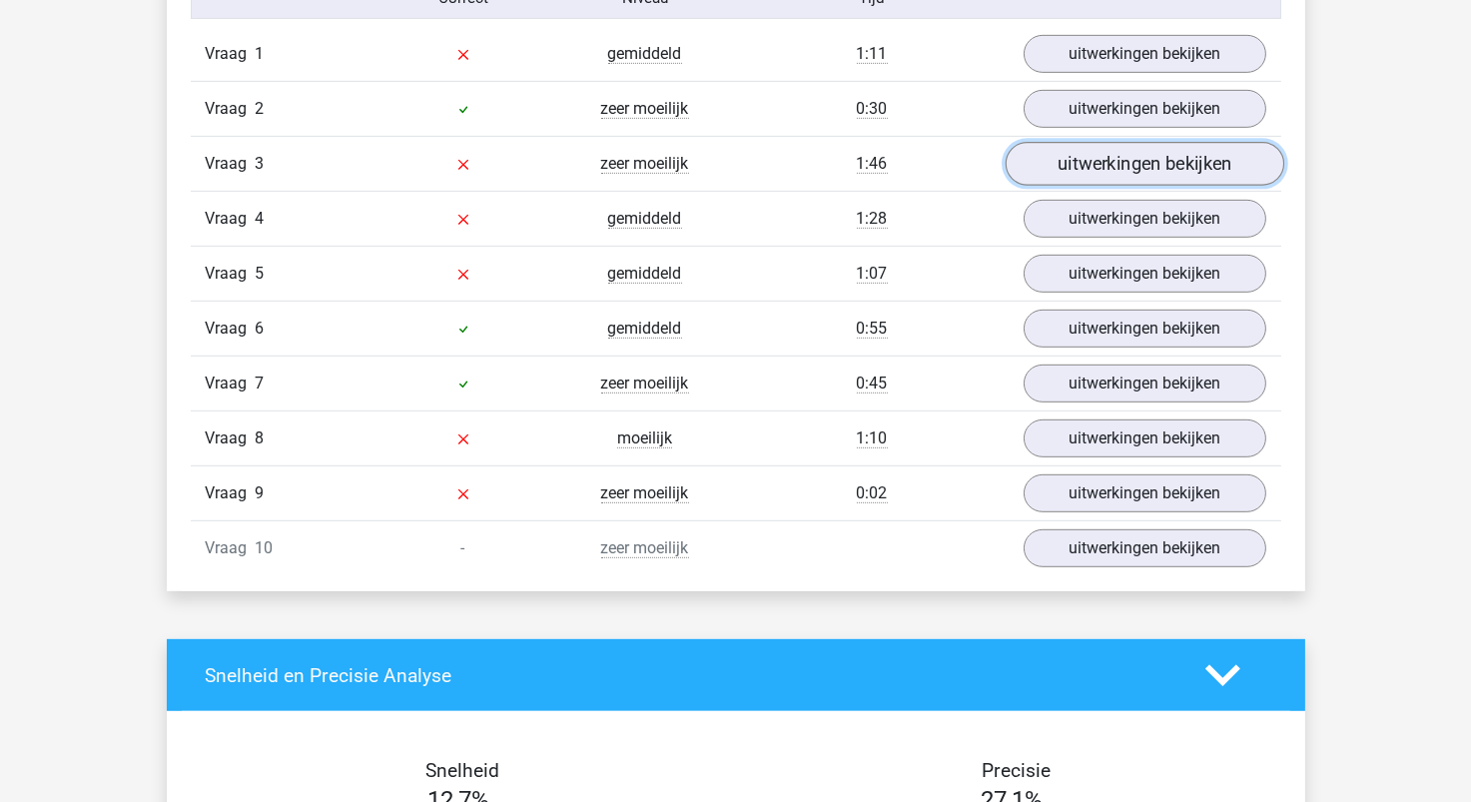
click at [1111, 161] on link "uitwerkingen bekijken" at bounding box center [1144, 164] width 279 height 44
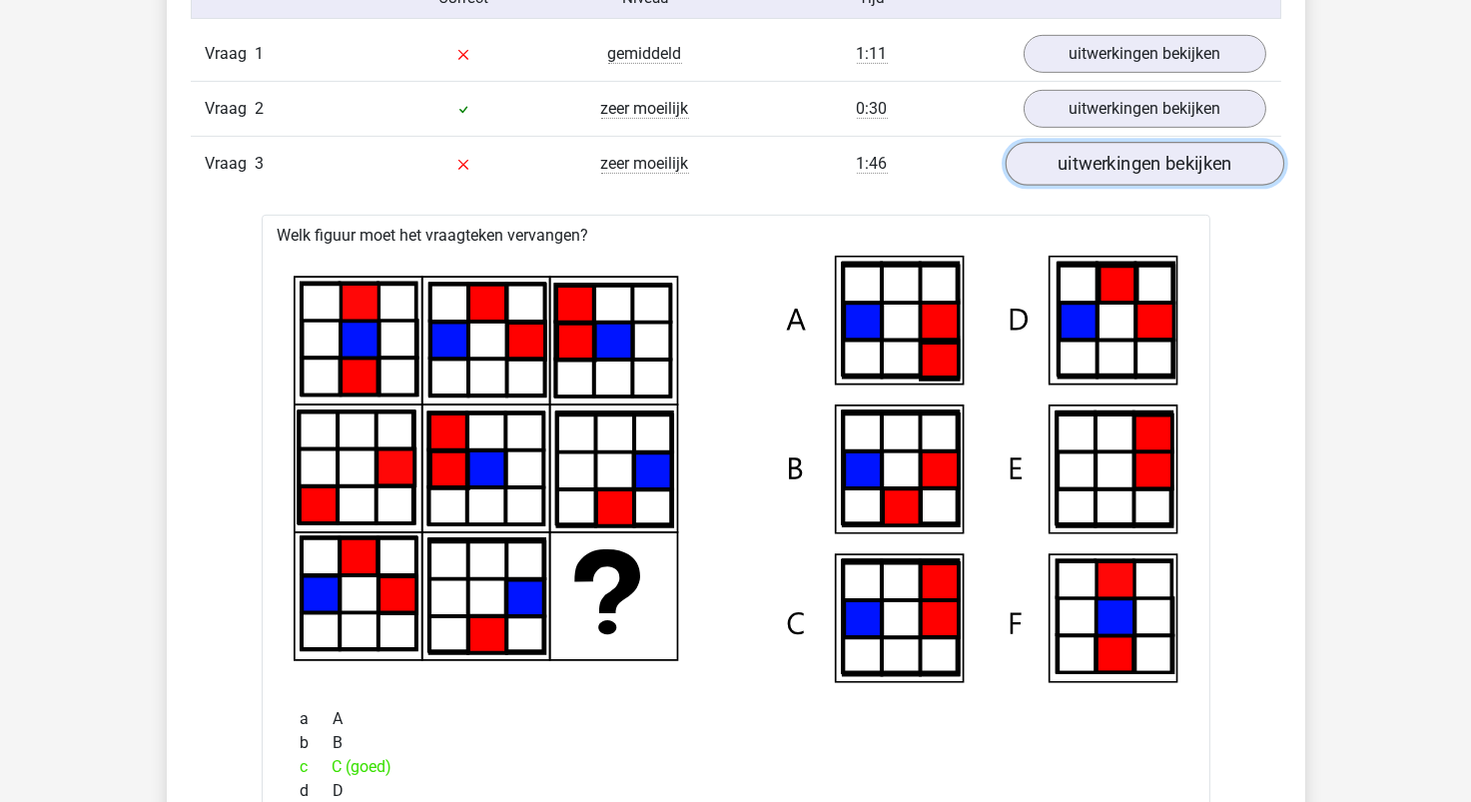
click at [1116, 171] on link "uitwerkingen bekijken" at bounding box center [1144, 164] width 279 height 44
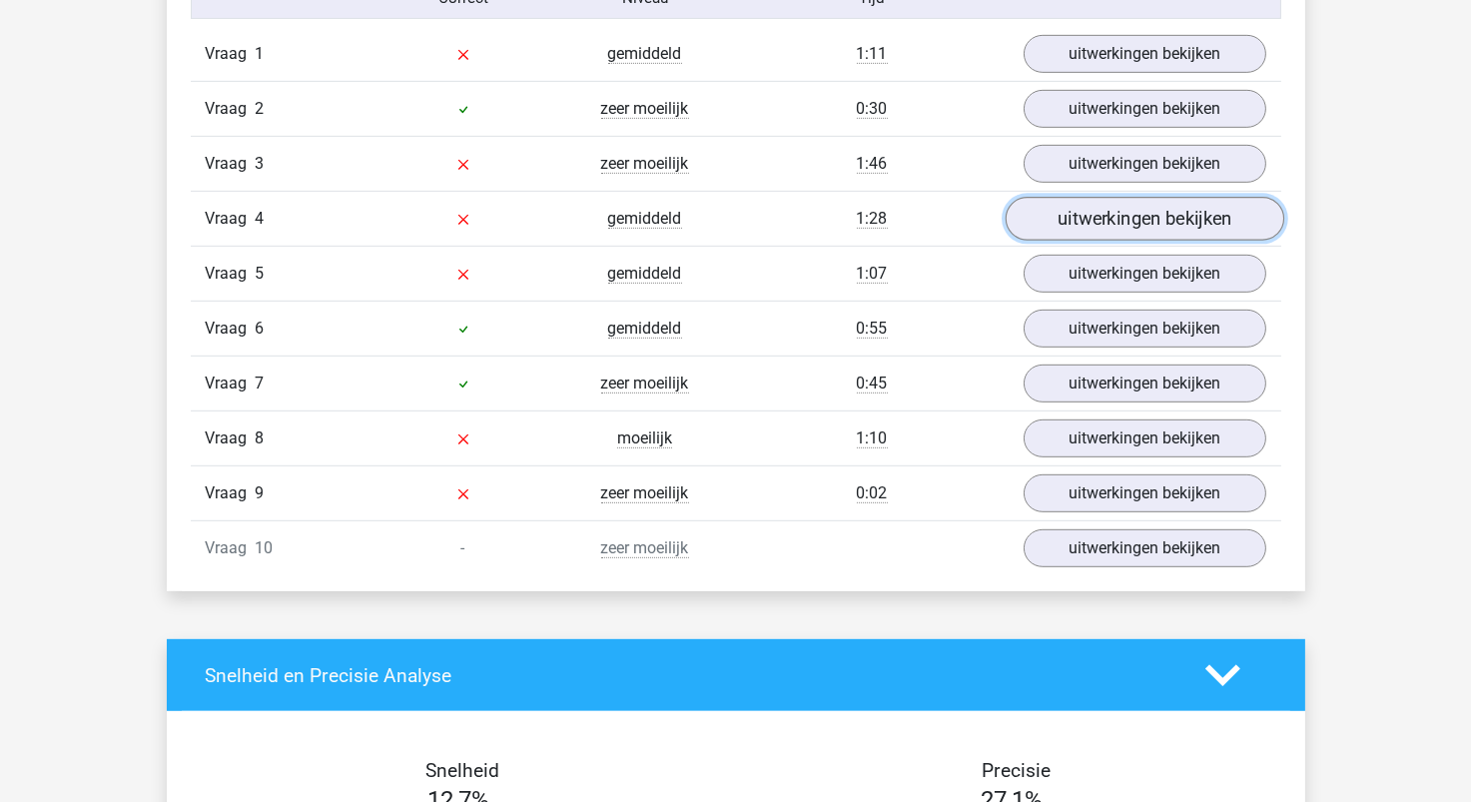
click at [1111, 220] on link "uitwerkingen bekijken" at bounding box center [1144, 219] width 279 height 44
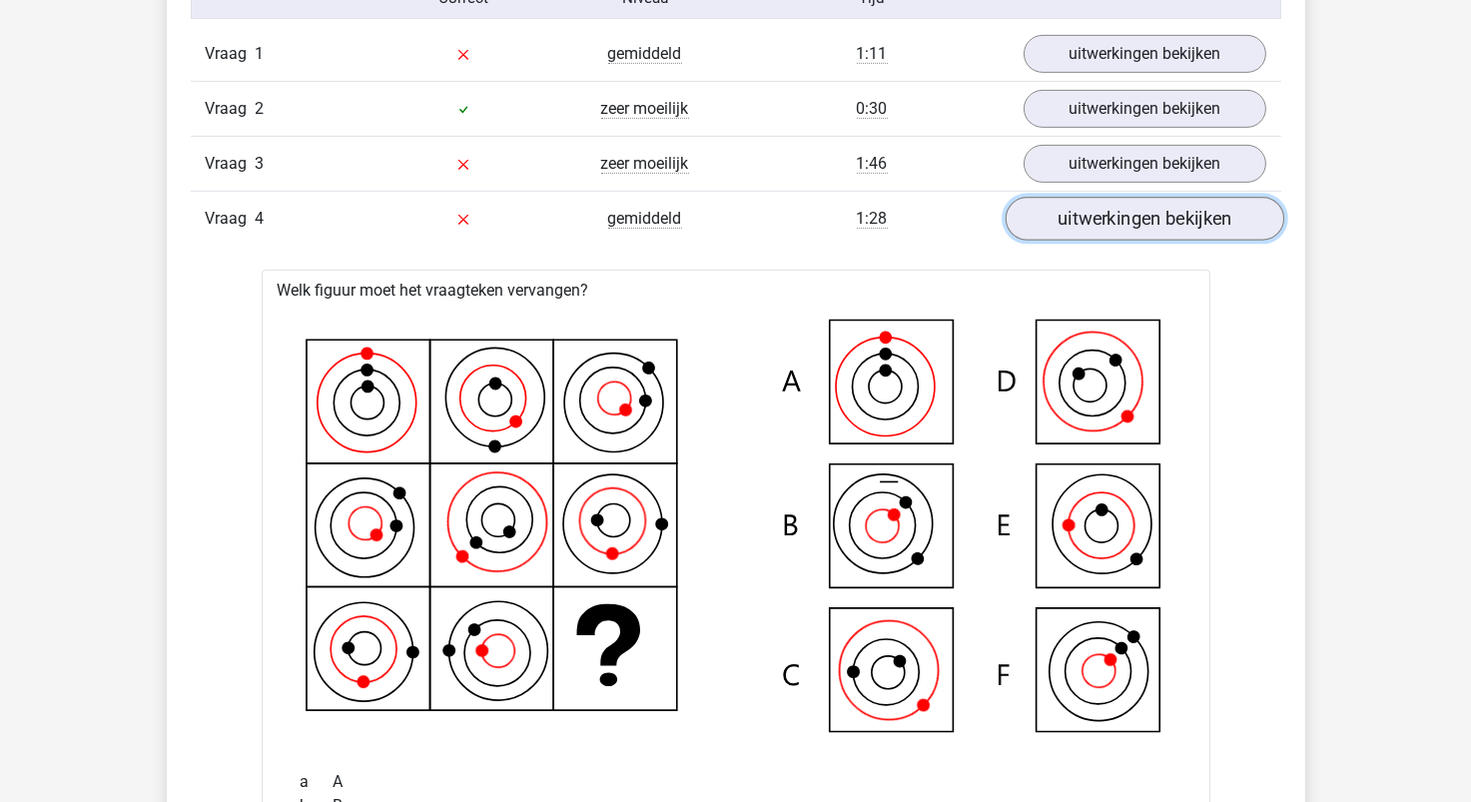
click at [1109, 216] on link "uitwerkingen bekijken" at bounding box center [1144, 219] width 279 height 44
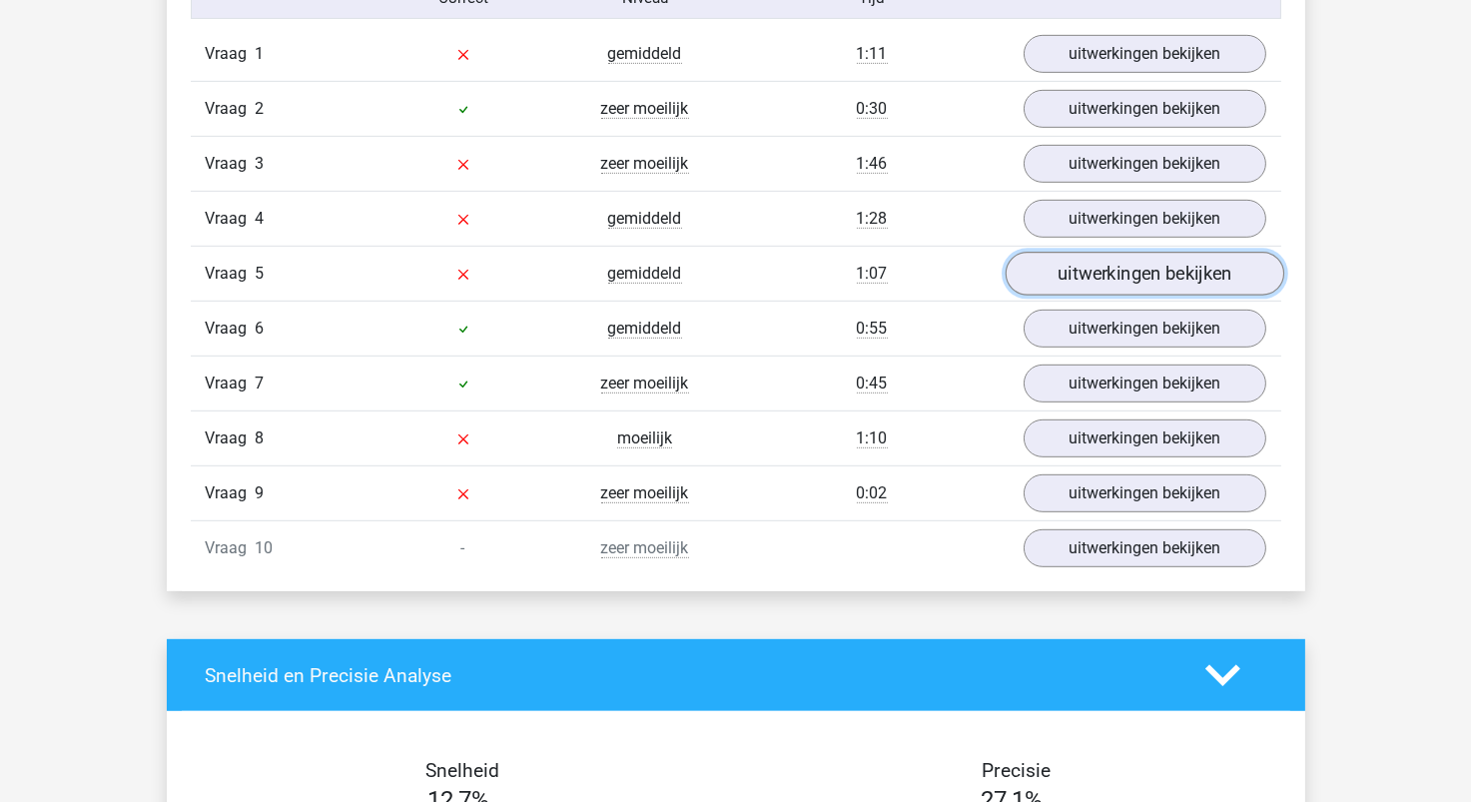
click at [1130, 279] on link "uitwerkingen bekijken" at bounding box center [1144, 274] width 279 height 44
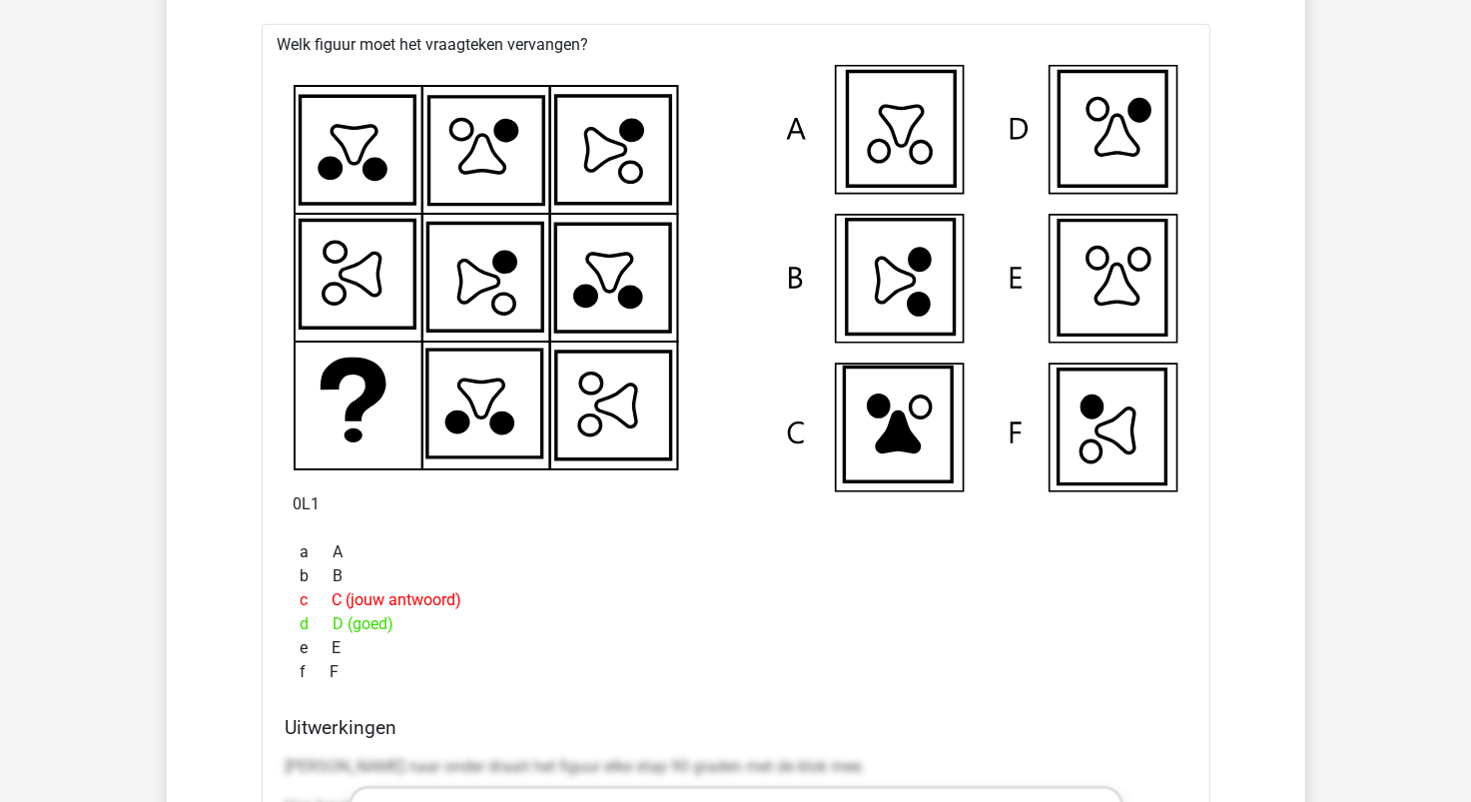
scroll to position [1497, 0]
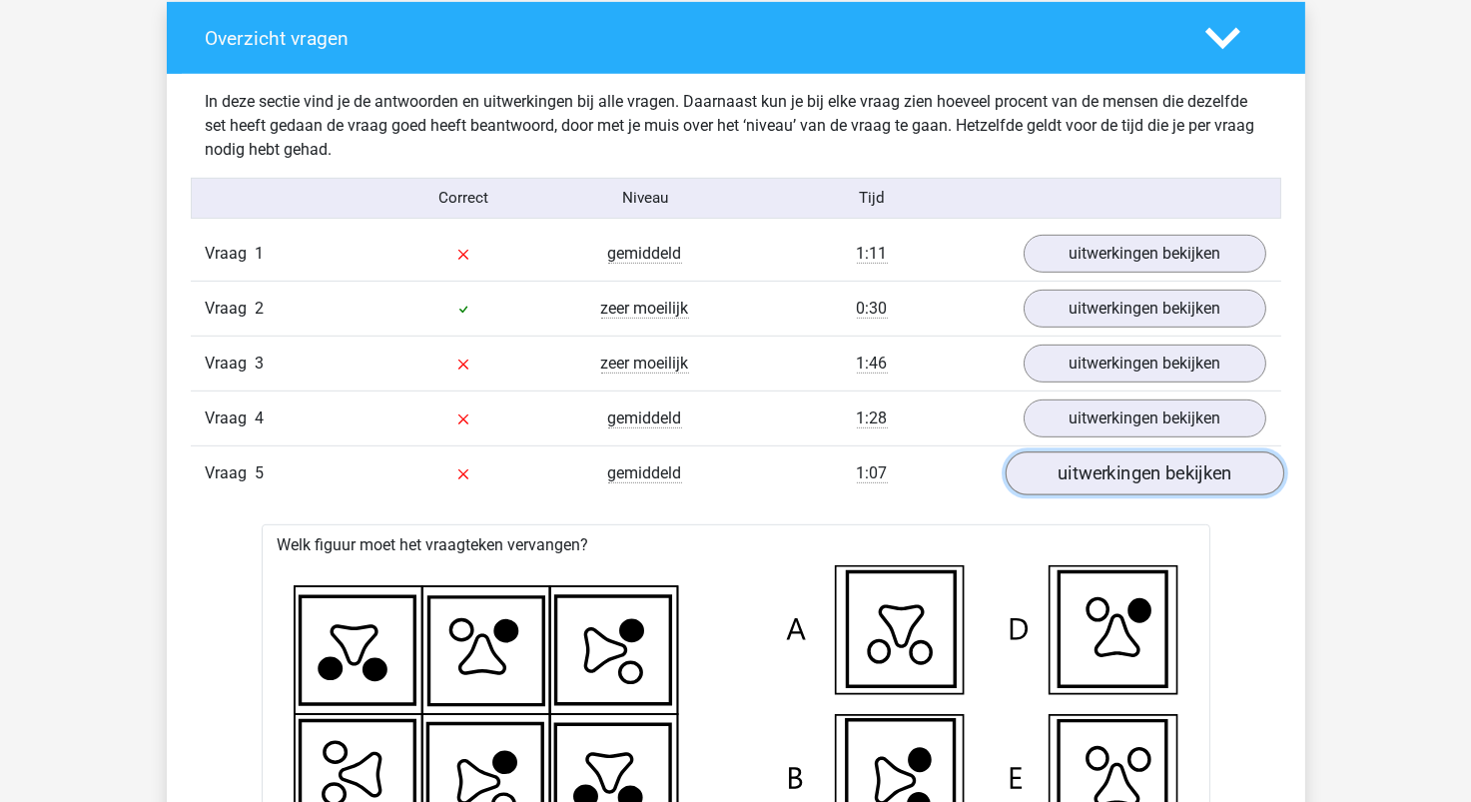
click at [1158, 476] on link "uitwerkingen bekijken" at bounding box center [1144, 474] width 279 height 44
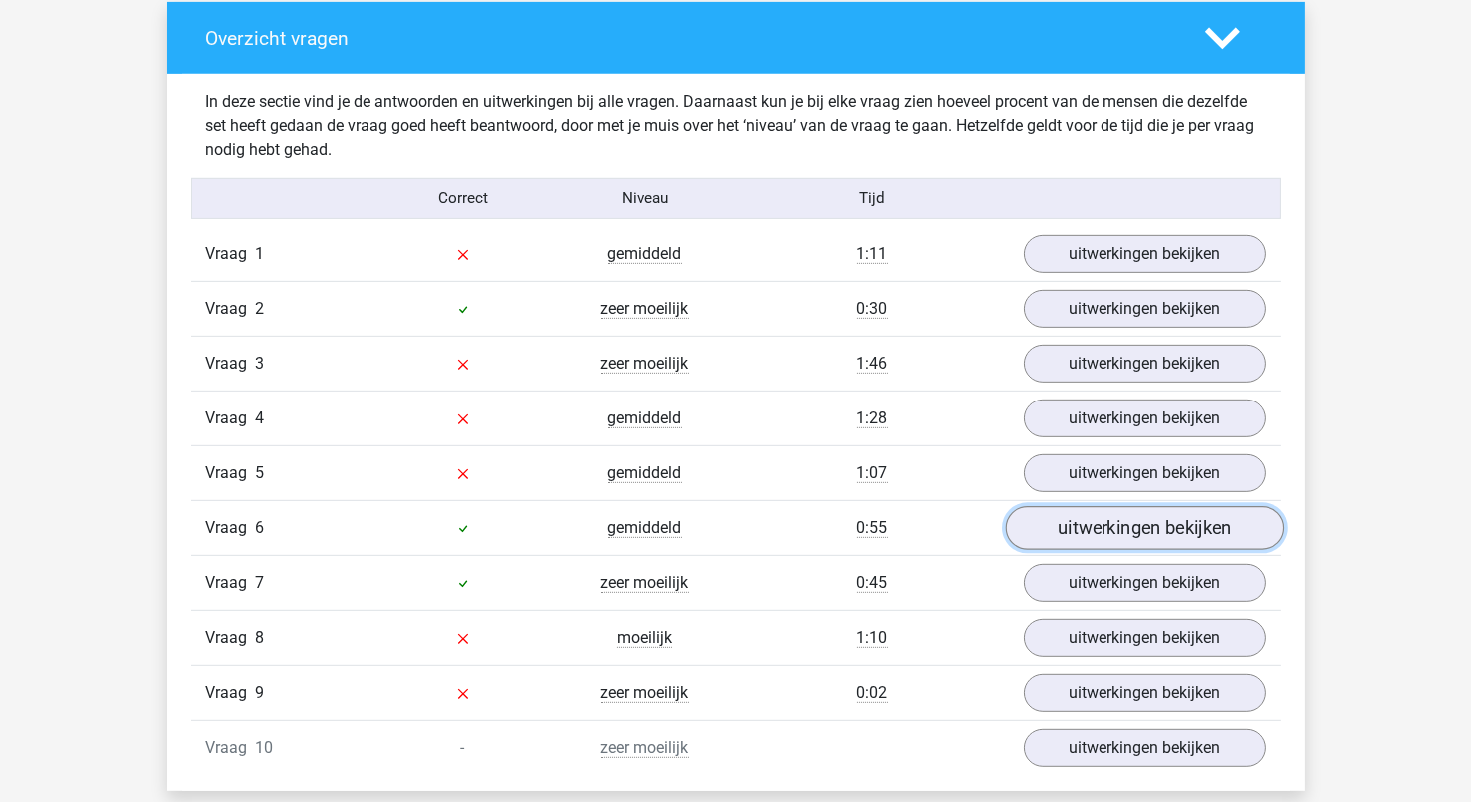
click at [1139, 529] on link "uitwerkingen bekijken" at bounding box center [1144, 528] width 279 height 44
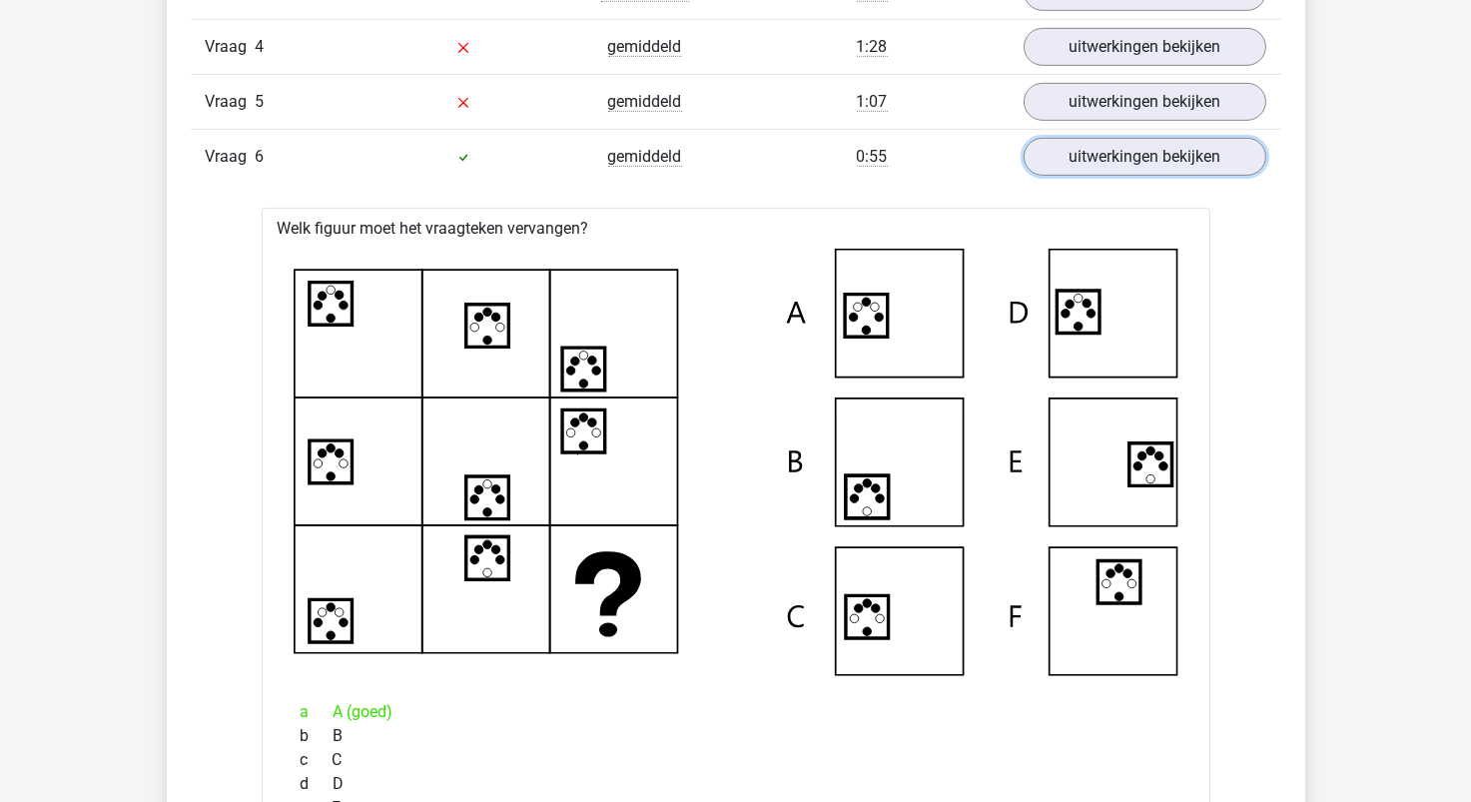
scroll to position [1697, 0]
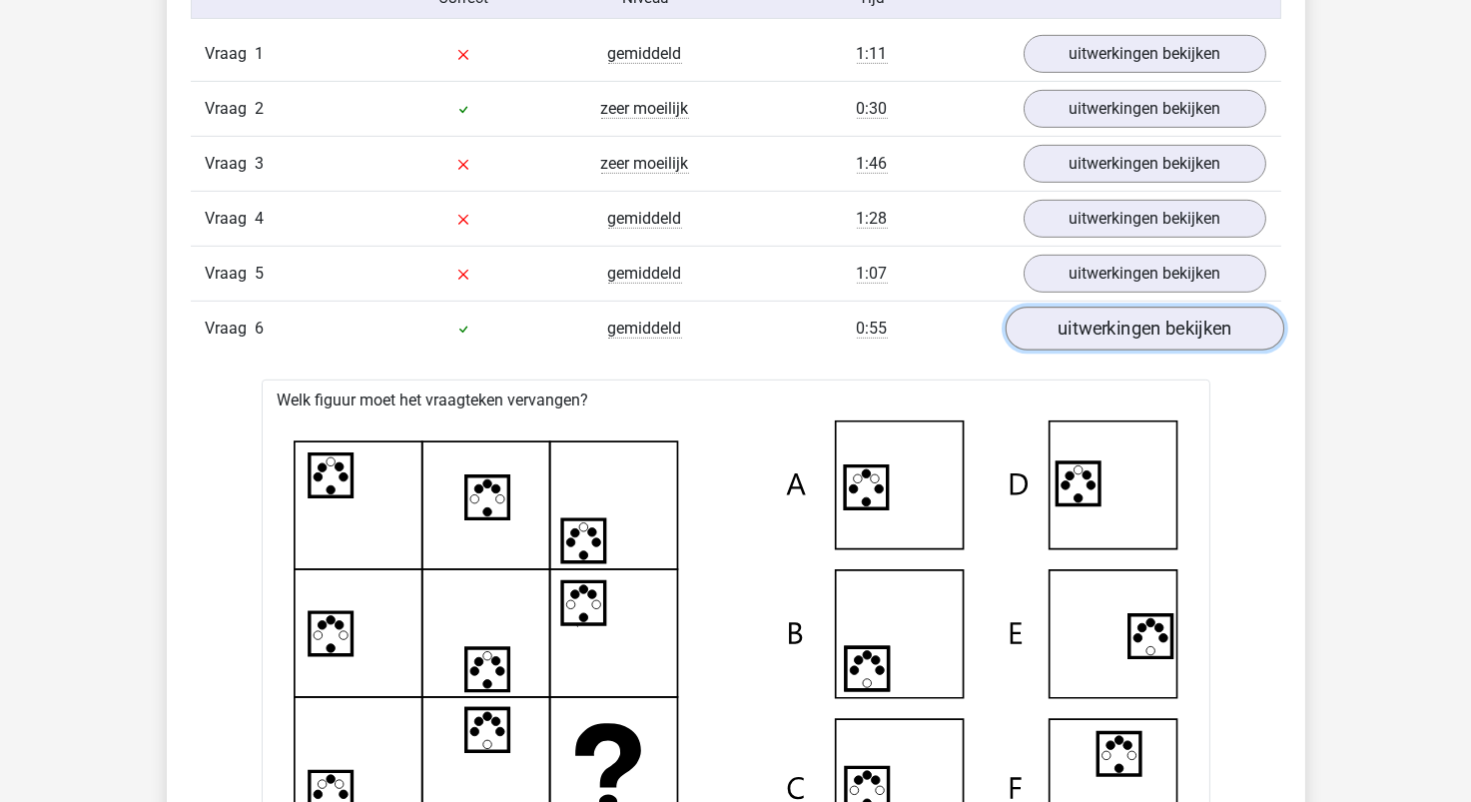
click at [1119, 334] on link "uitwerkingen bekijken" at bounding box center [1144, 329] width 279 height 44
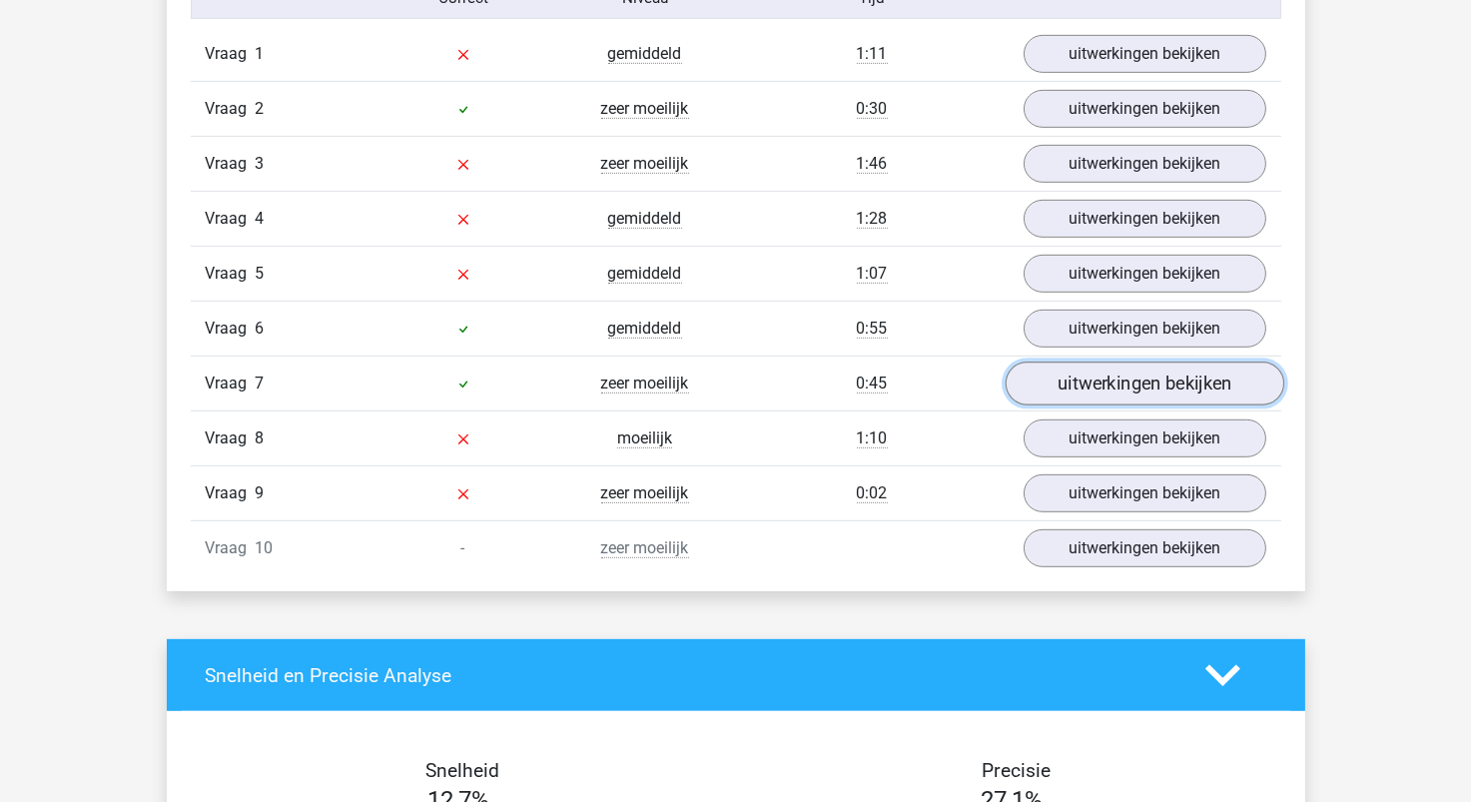
click at [1120, 391] on link "uitwerkingen bekijken" at bounding box center [1144, 384] width 279 height 44
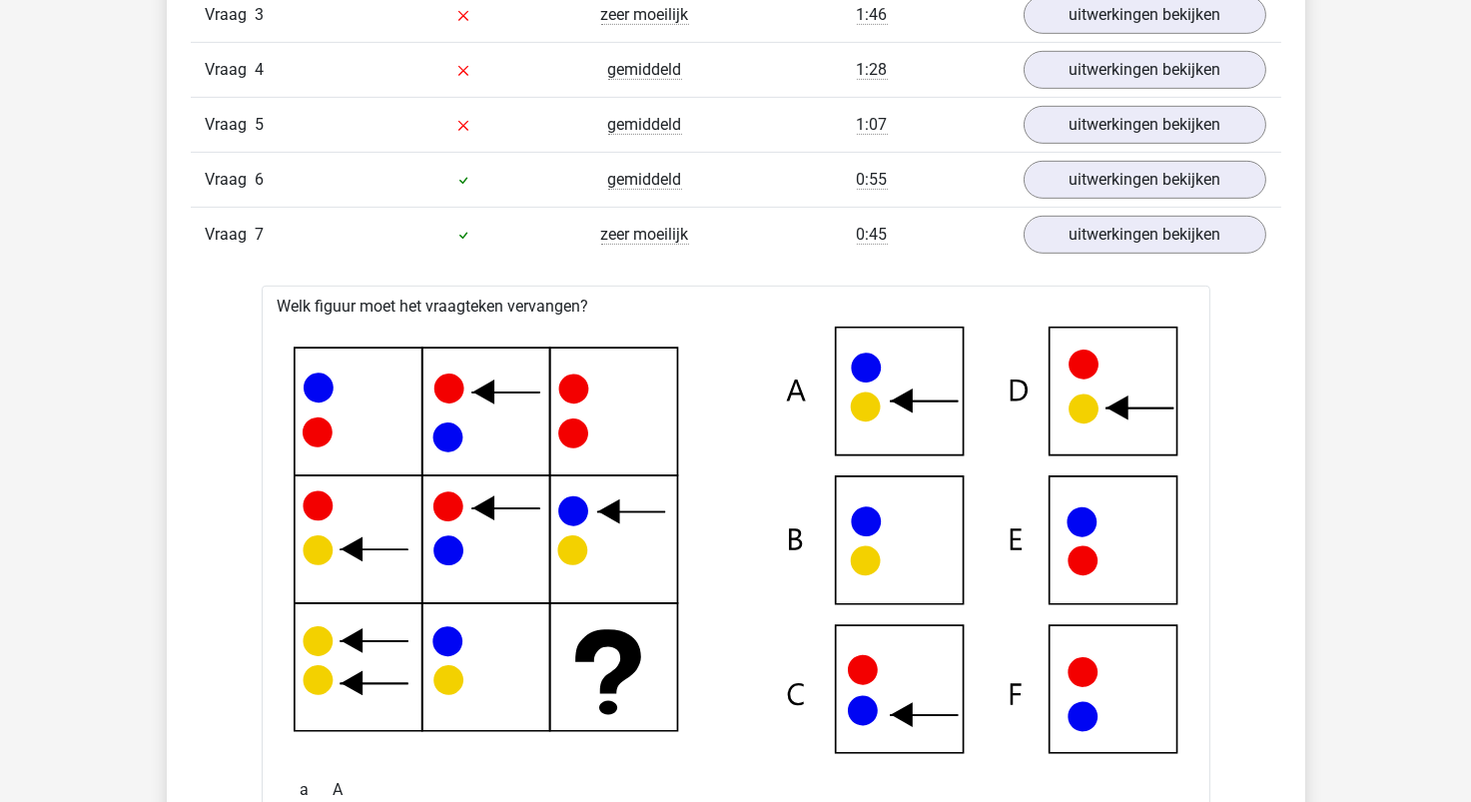
scroll to position [1798, 0]
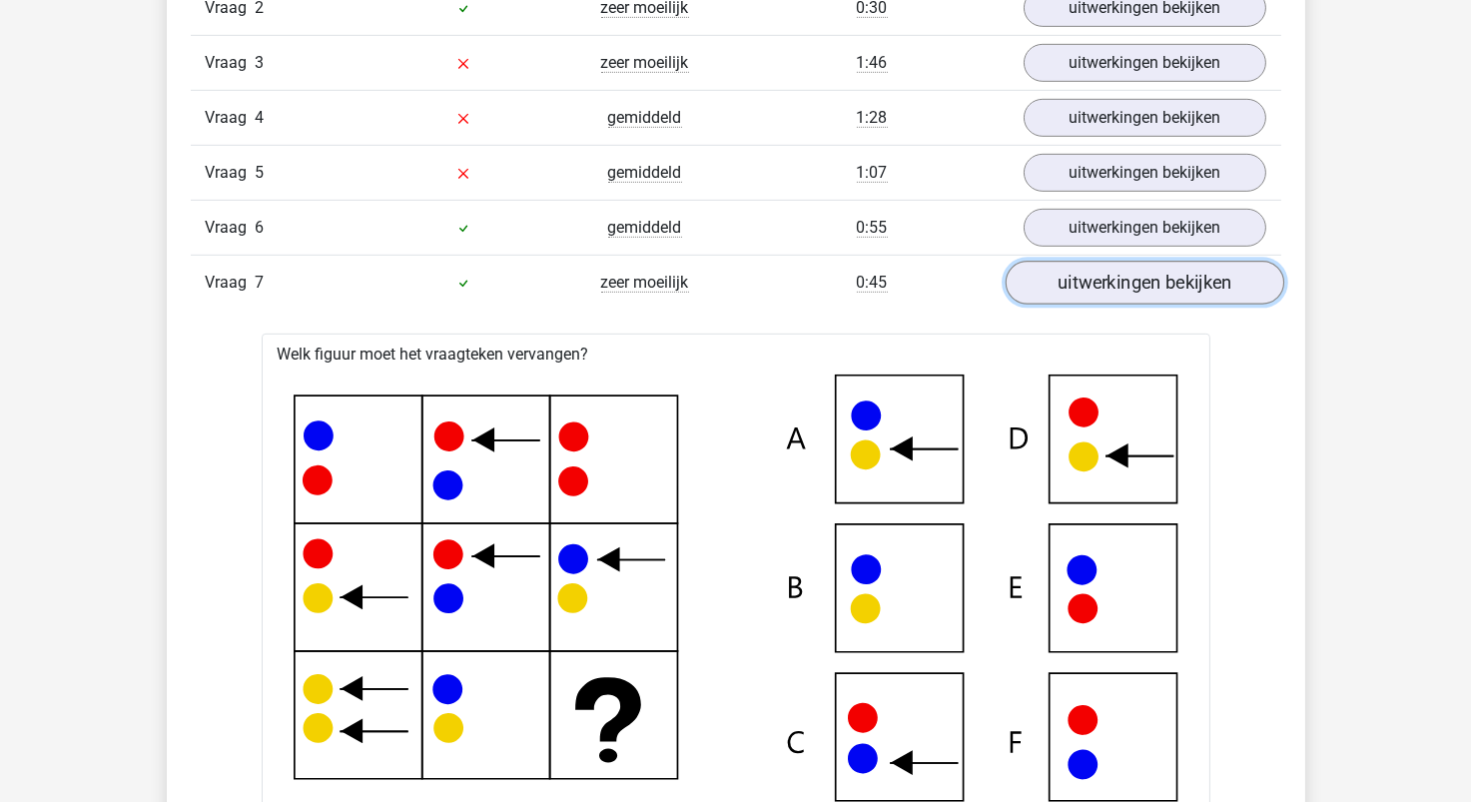
click at [1082, 291] on link "uitwerkingen bekijken" at bounding box center [1144, 283] width 279 height 44
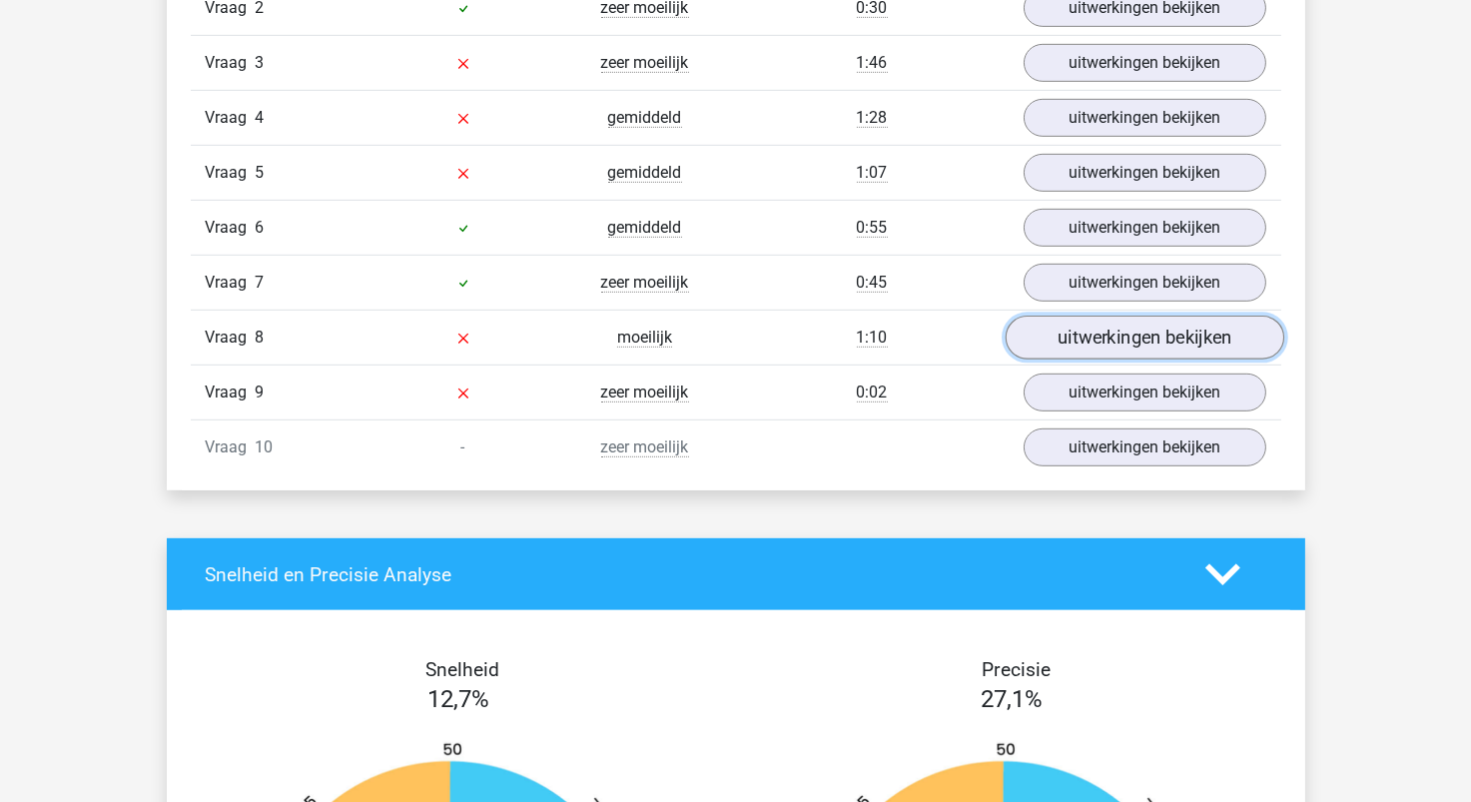
click at [1083, 339] on link "uitwerkingen bekijken" at bounding box center [1144, 338] width 279 height 44
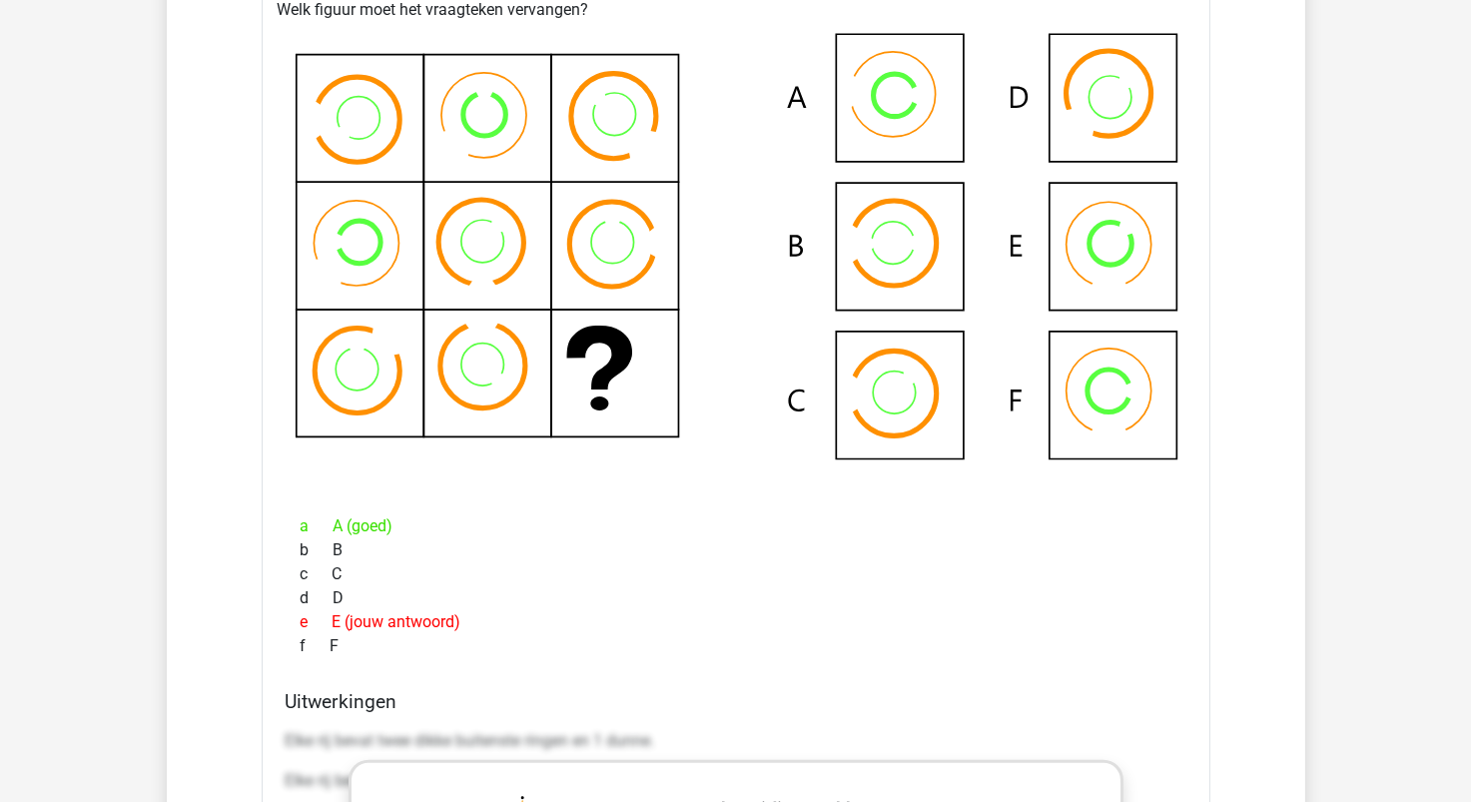
scroll to position [1998, 0]
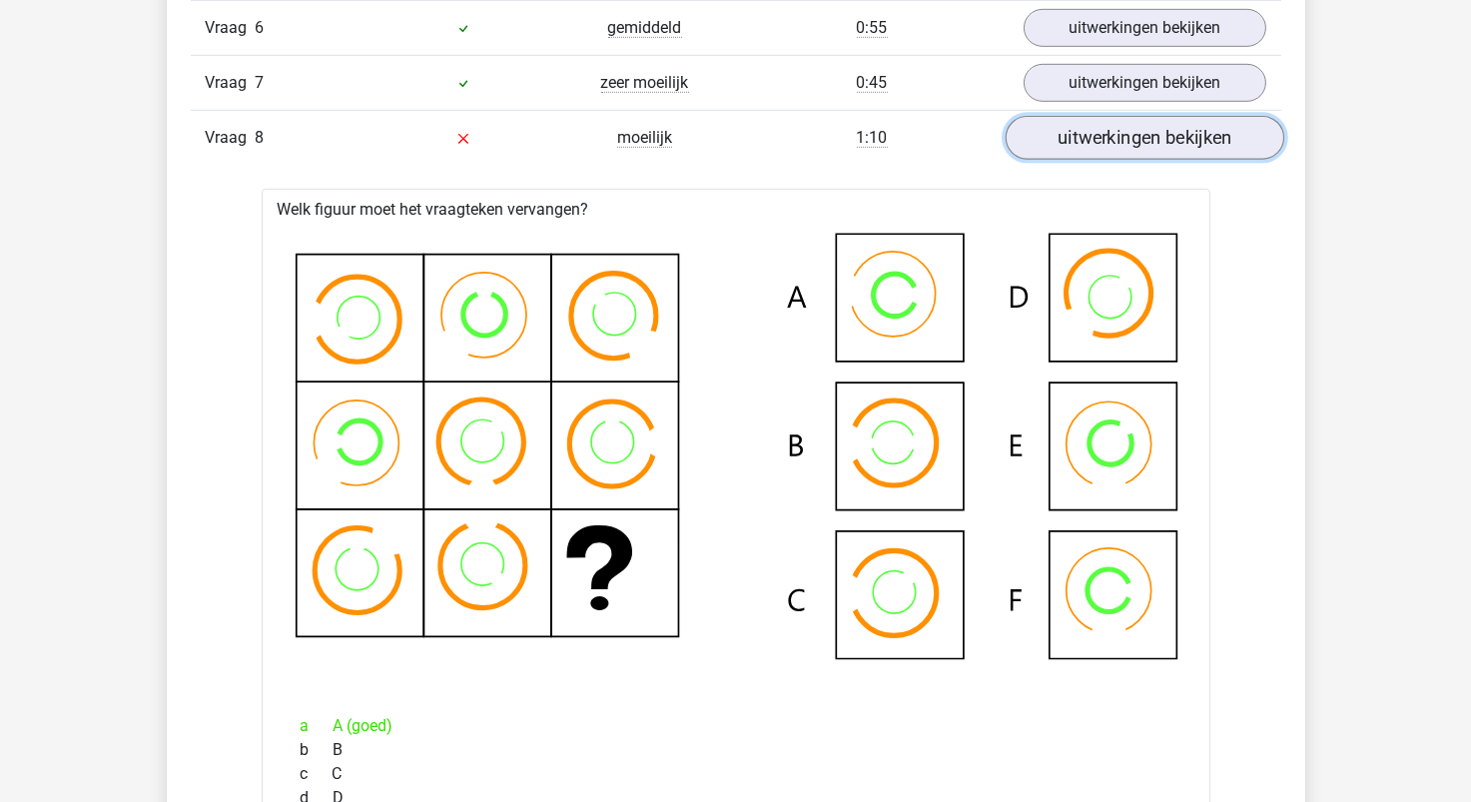
click at [1169, 140] on link "uitwerkingen bekijken" at bounding box center [1144, 138] width 279 height 44
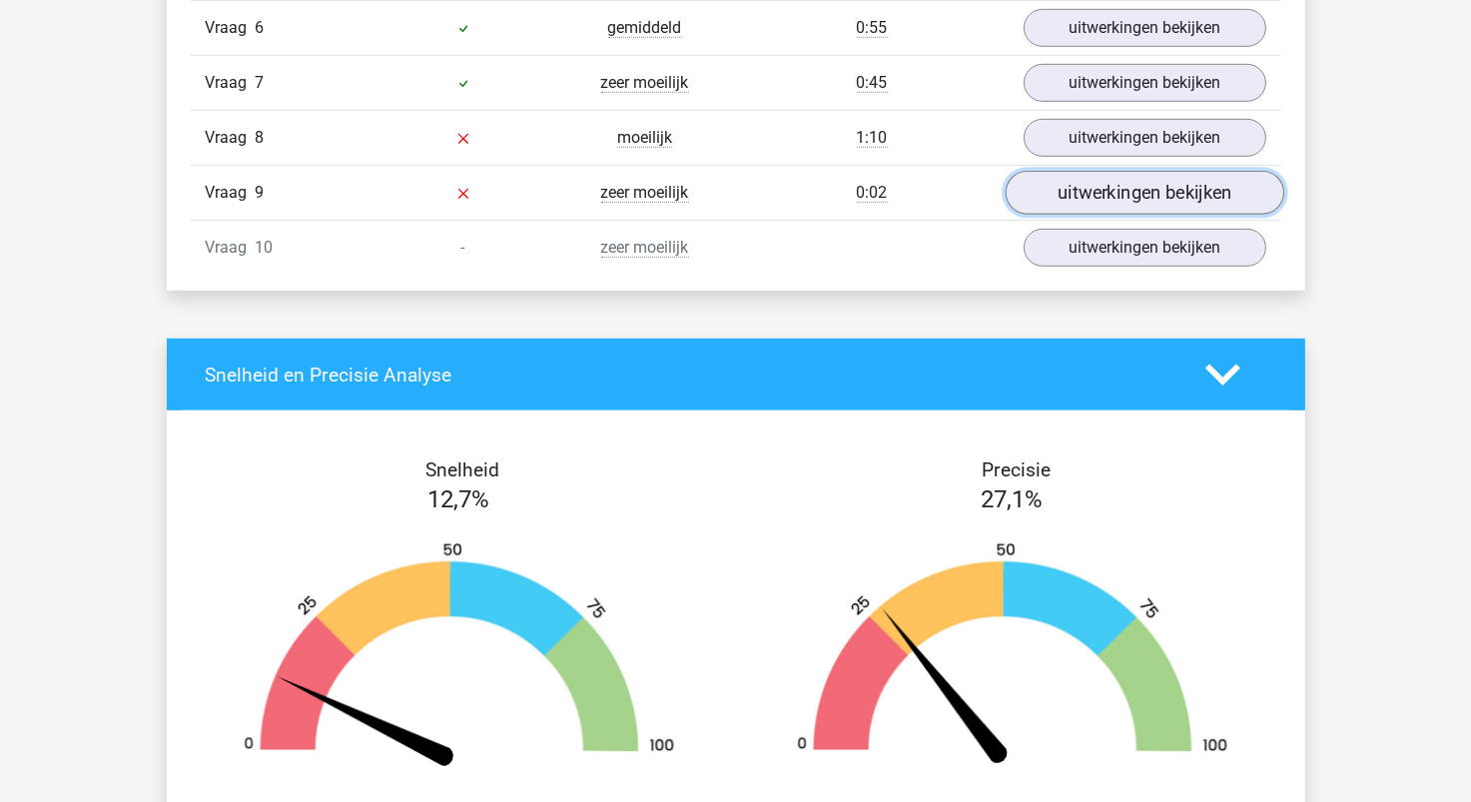
click at [1148, 202] on link "uitwerkingen bekijken" at bounding box center [1144, 193] width 279 height 44
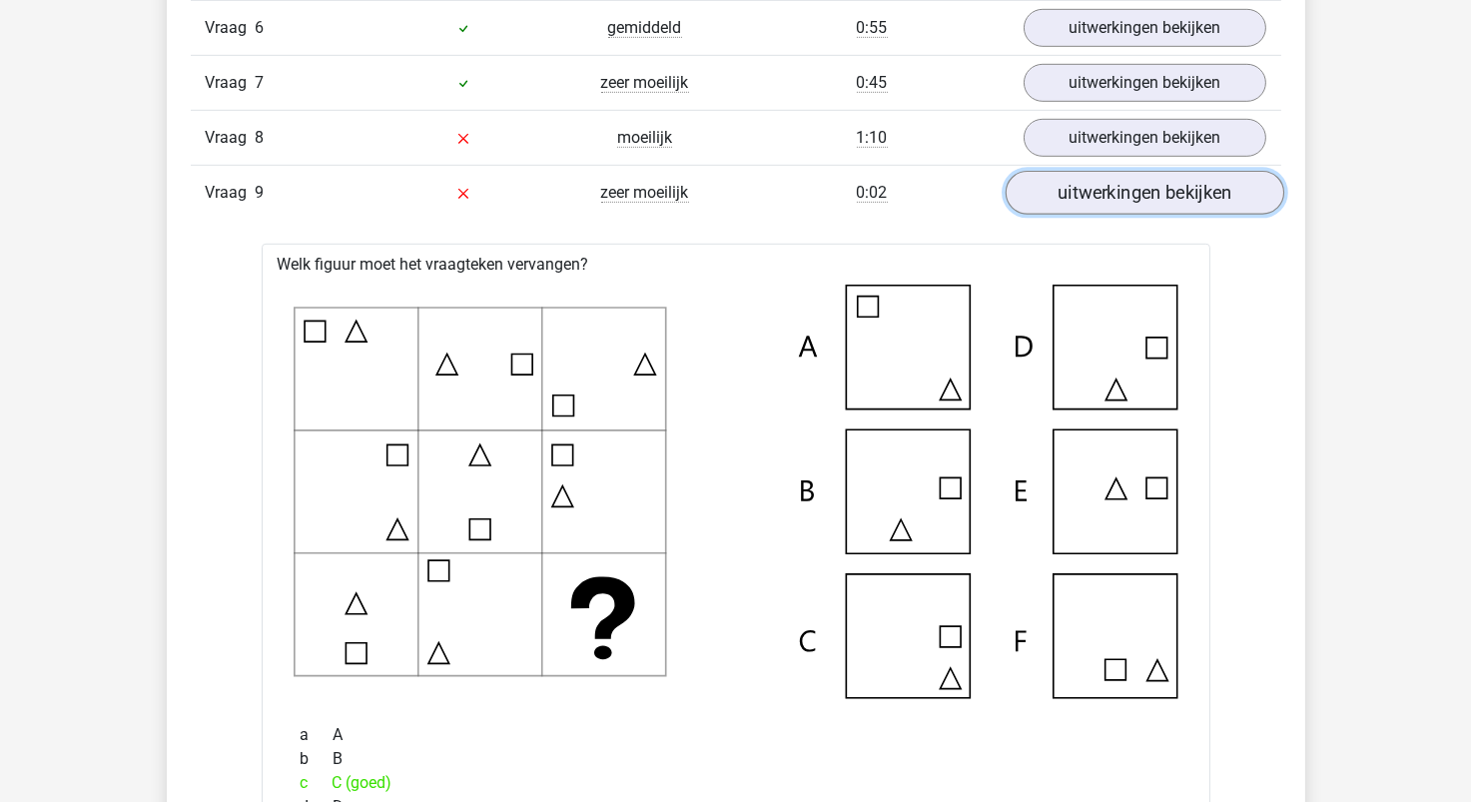
click at [1107, 192] on link "uitwerkingen bekijken" at bounding box center [1144, 193] width 279 height 44
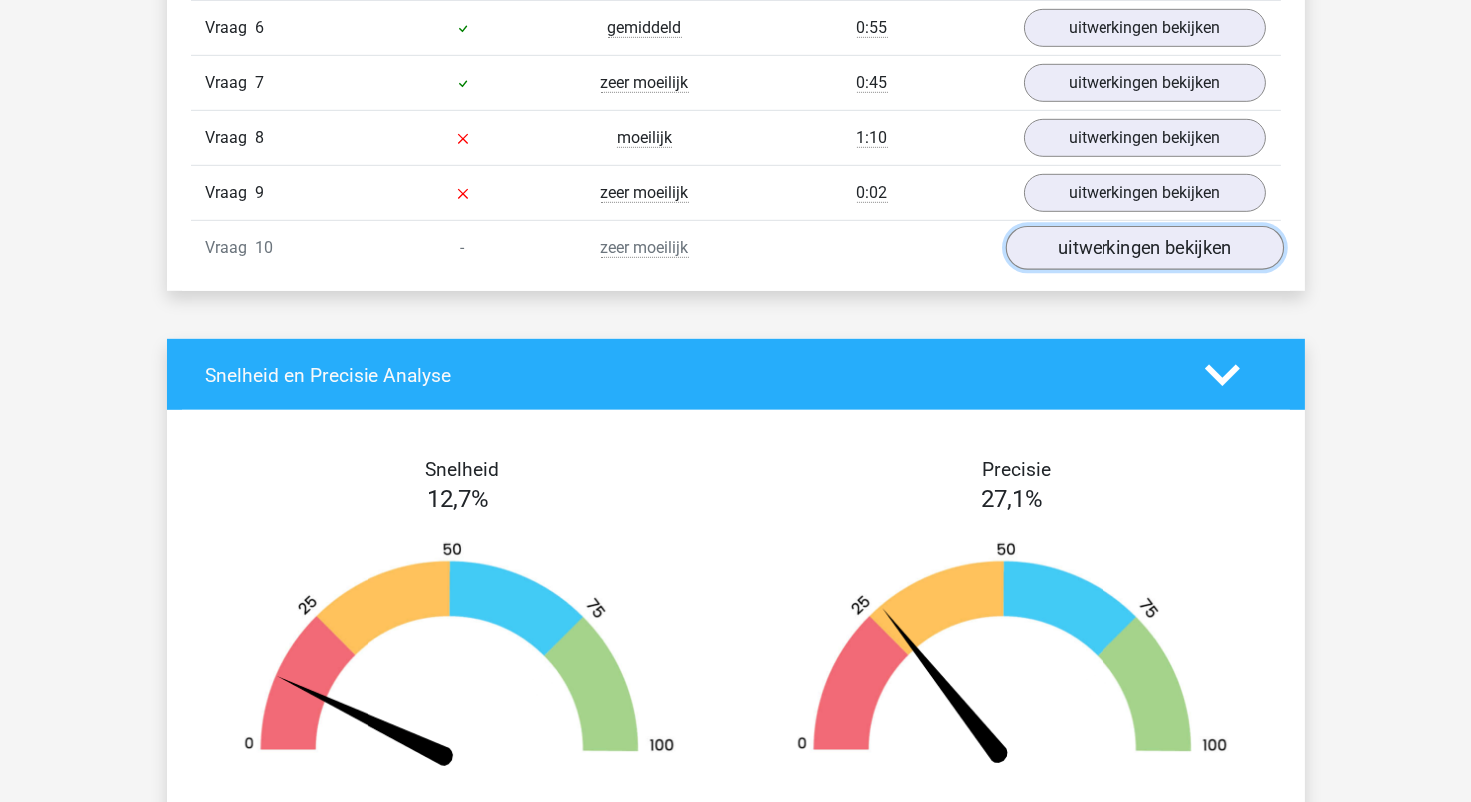
click at [1096, 240] on link "uitwerkingen bekijken" at bounding box center [1144, 248] width 279 height 44
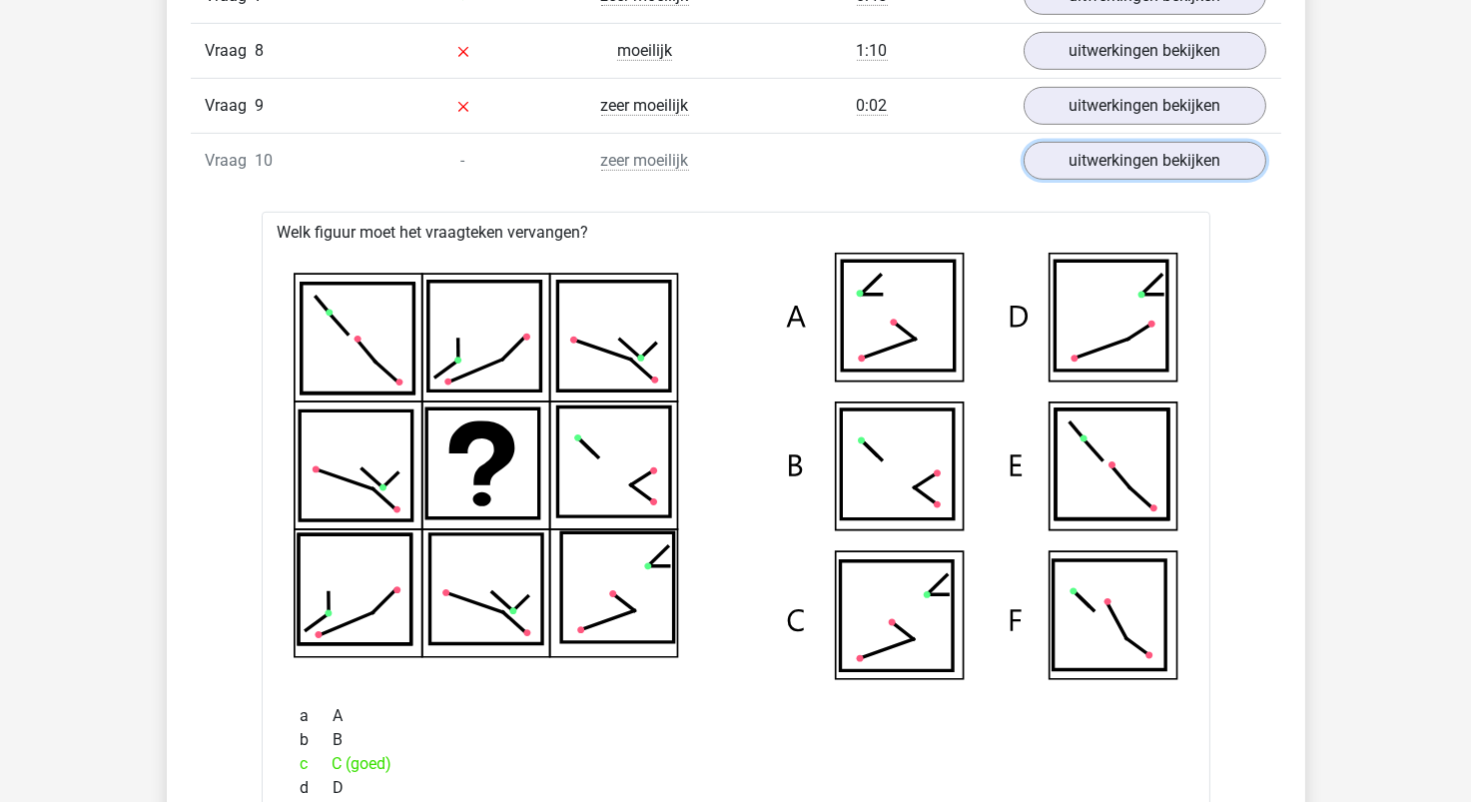
scroll to position [2097, 0]
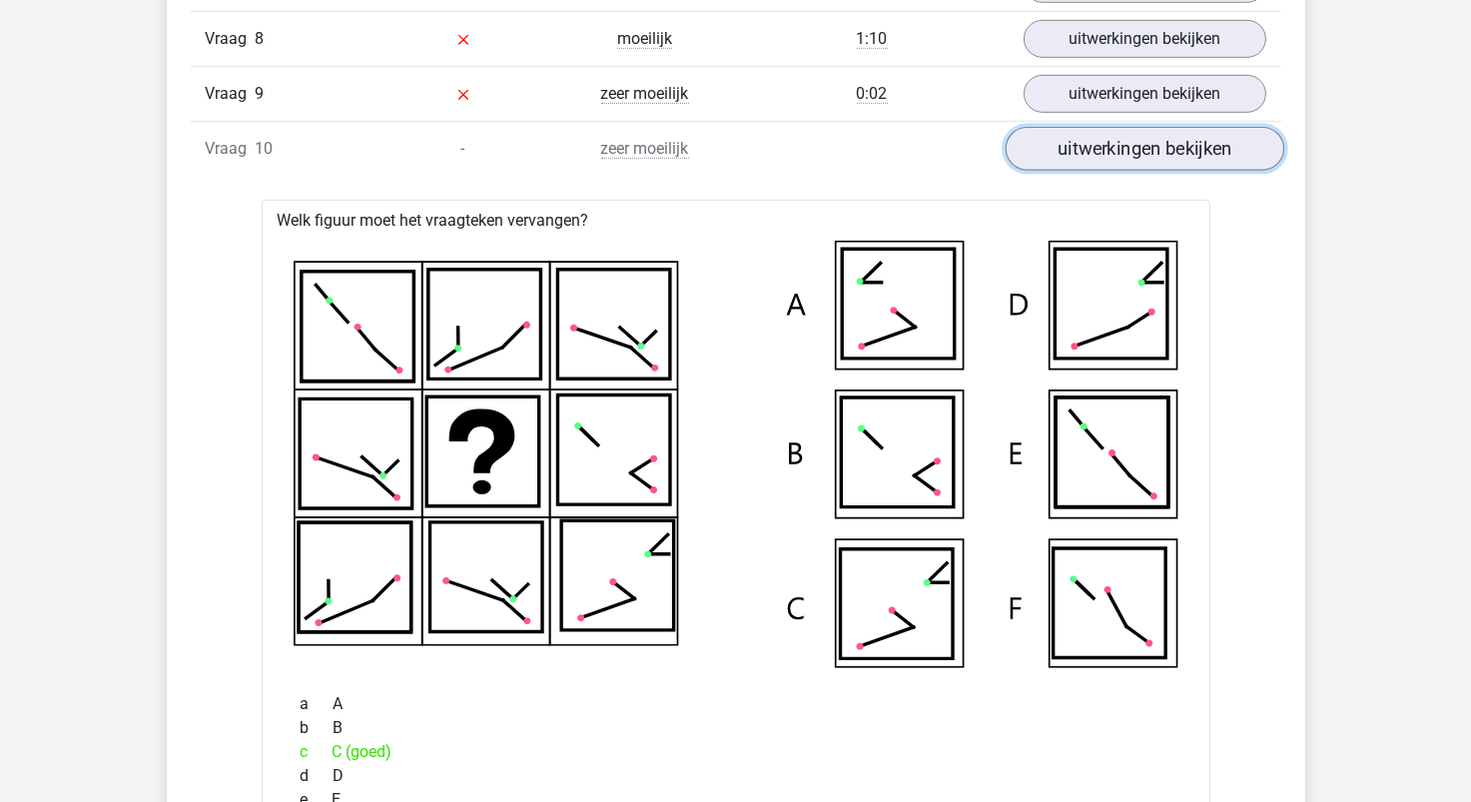
click at [1090, 145] on link "uitwerkingen bekijken" at bounding box center [1144, 149] width 279 height 44
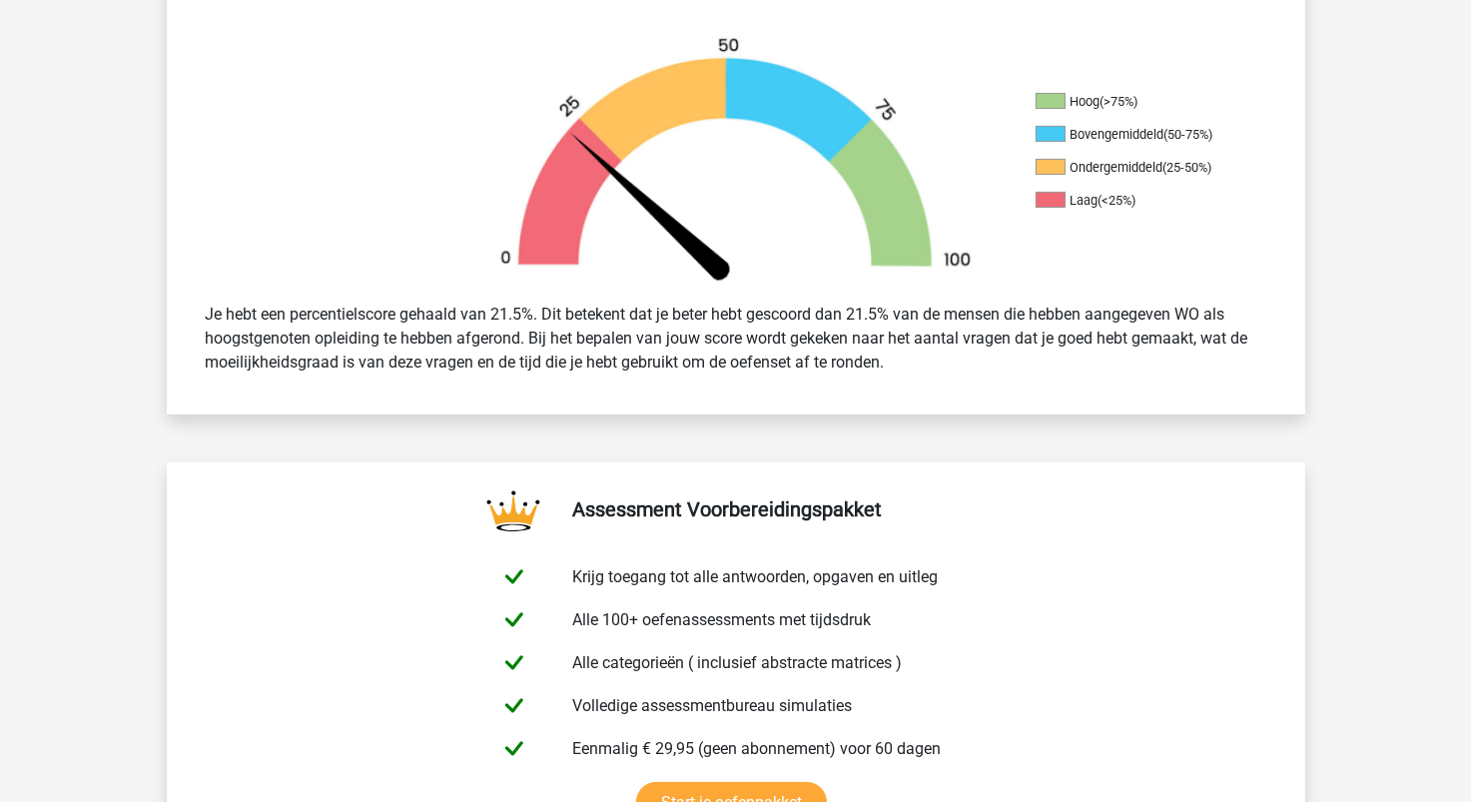
scroll to position [0, 0]
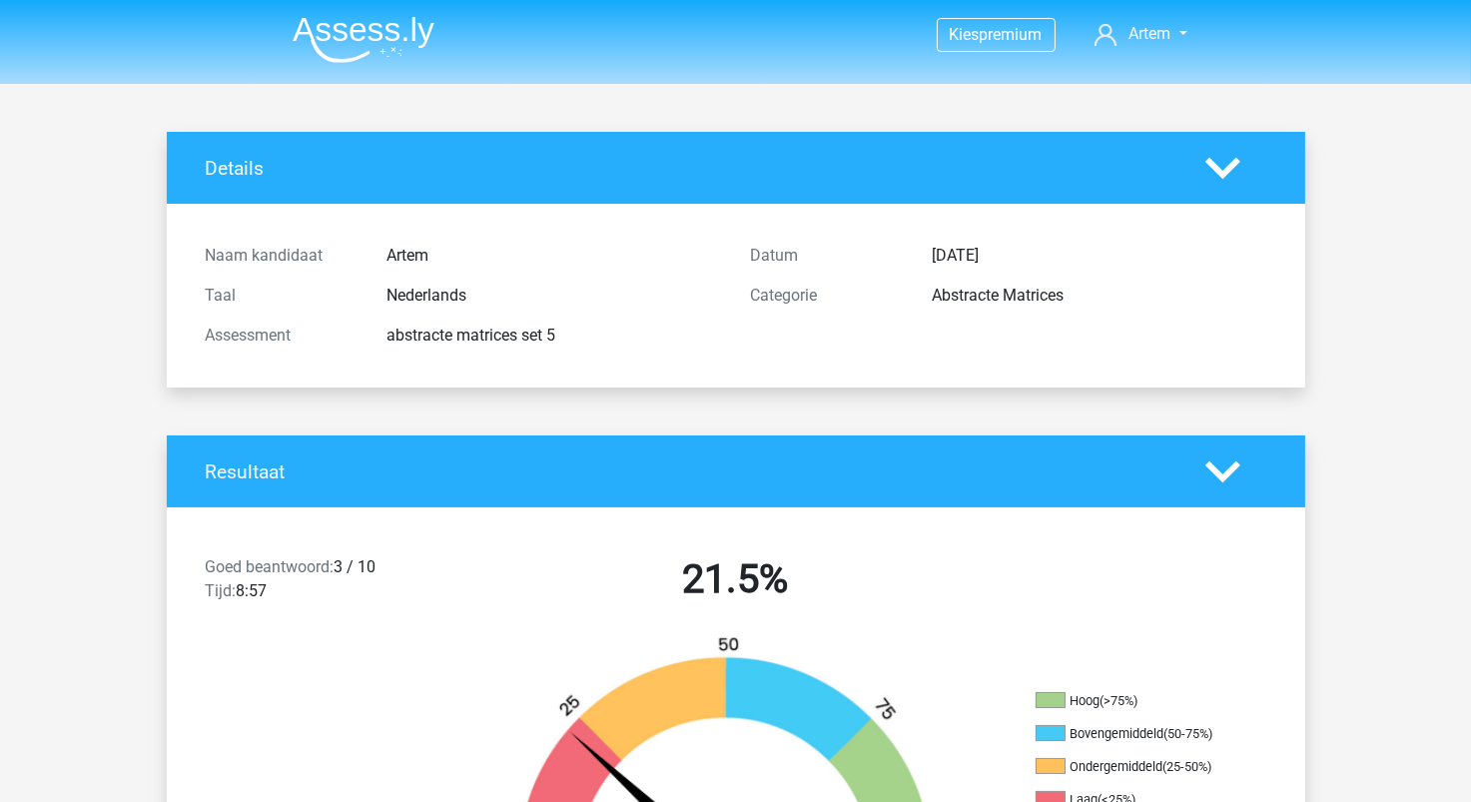
click at [399, 59] on img at bounding box center [364, 39] width 142 height 47
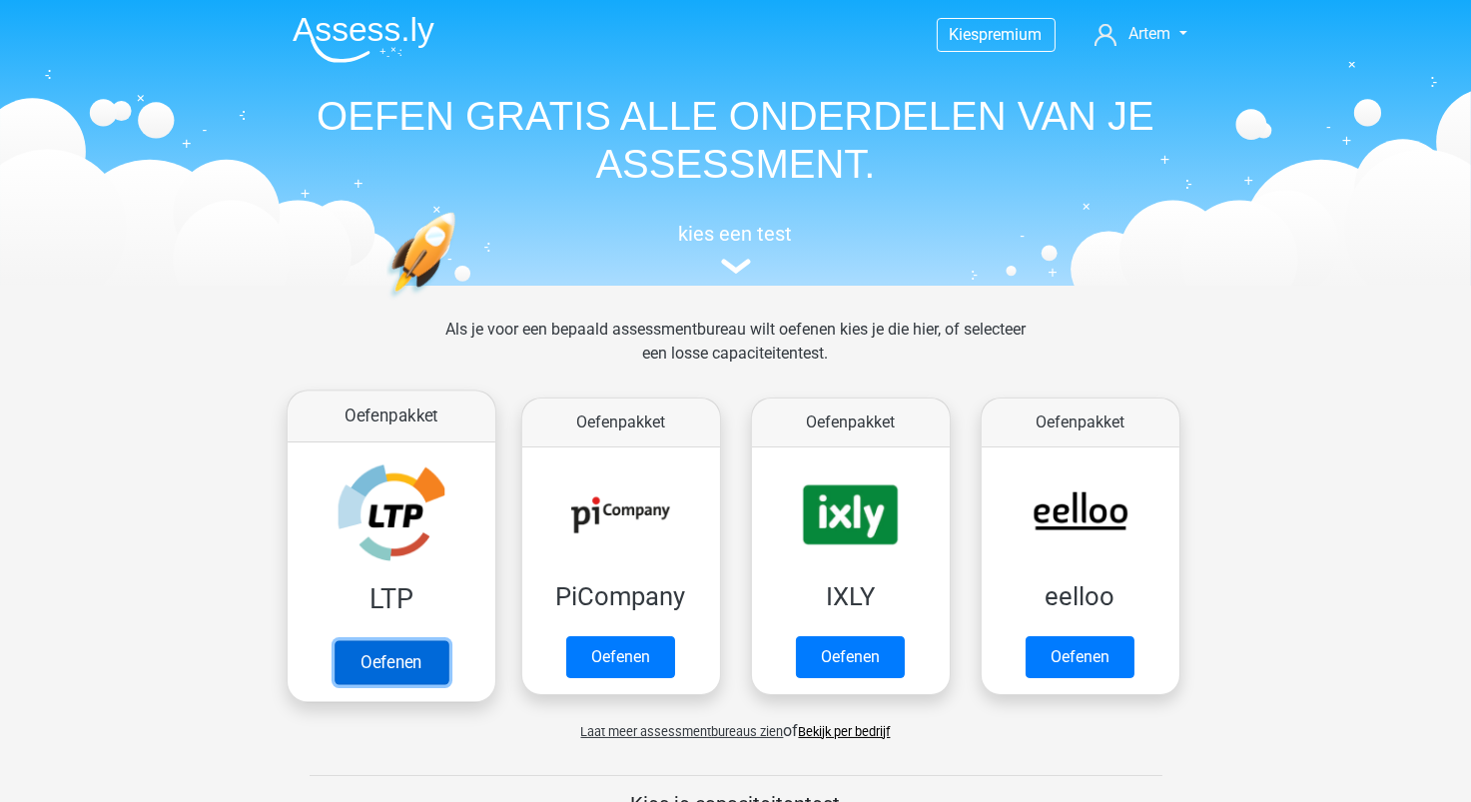
click at [364, 652] on link "Oefenen" at bounding box center [391, 662] width 114 height 44
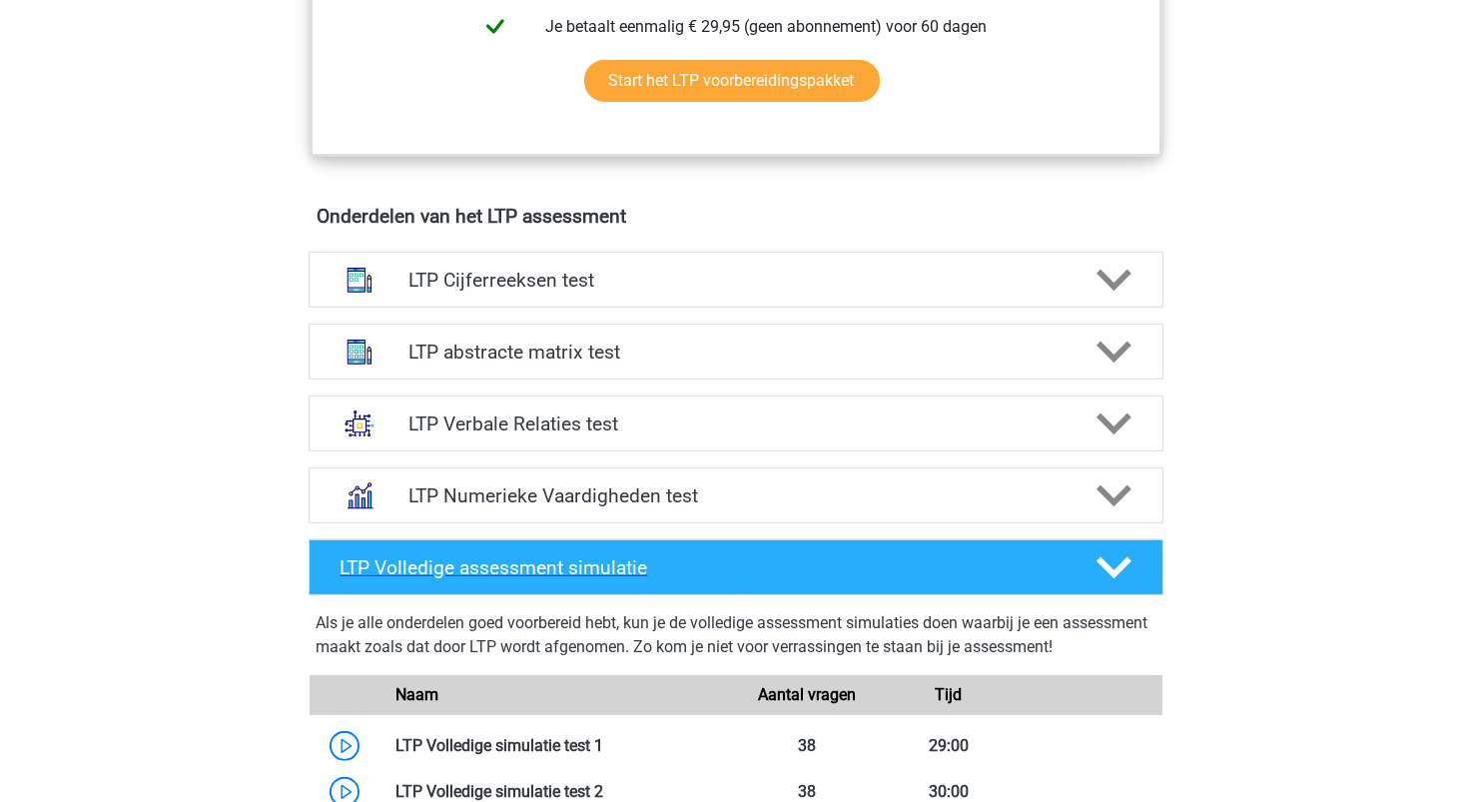
scroll to position [1098, 0]
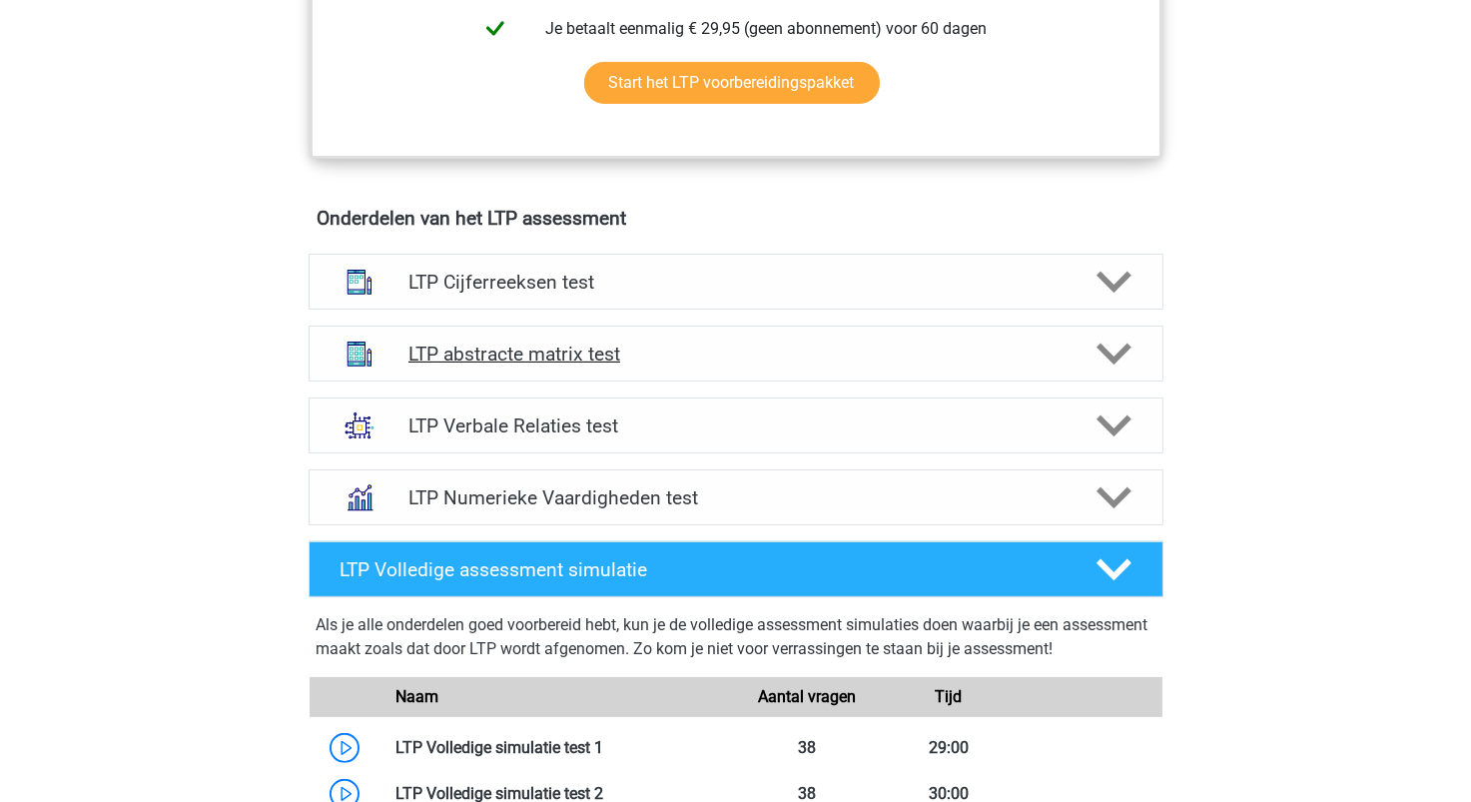
click at [547, 358] on h4 "LTP abstracte matrix test" at bounding box center [736, 354] width 654 height 23
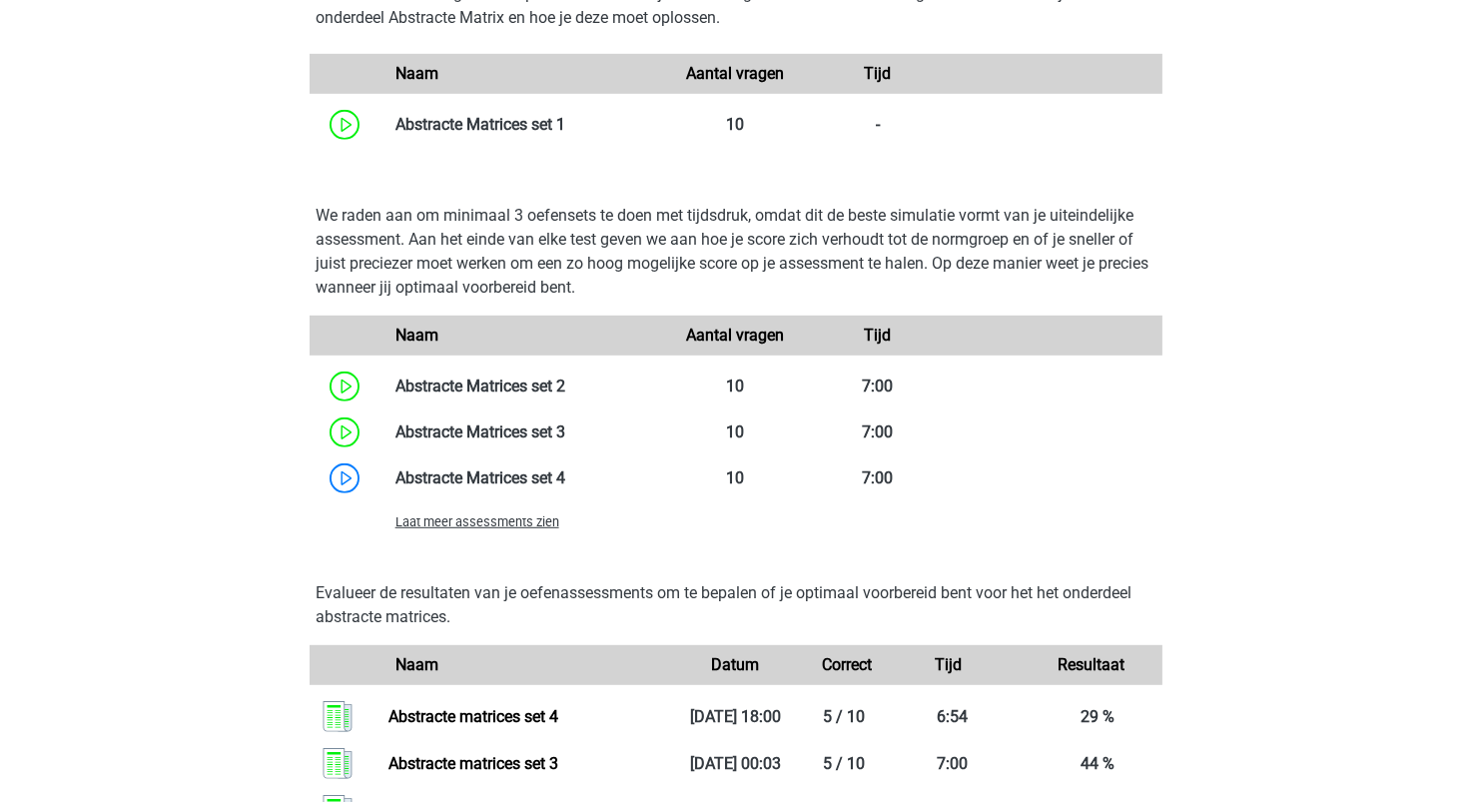
scroll to position [1897, 0]
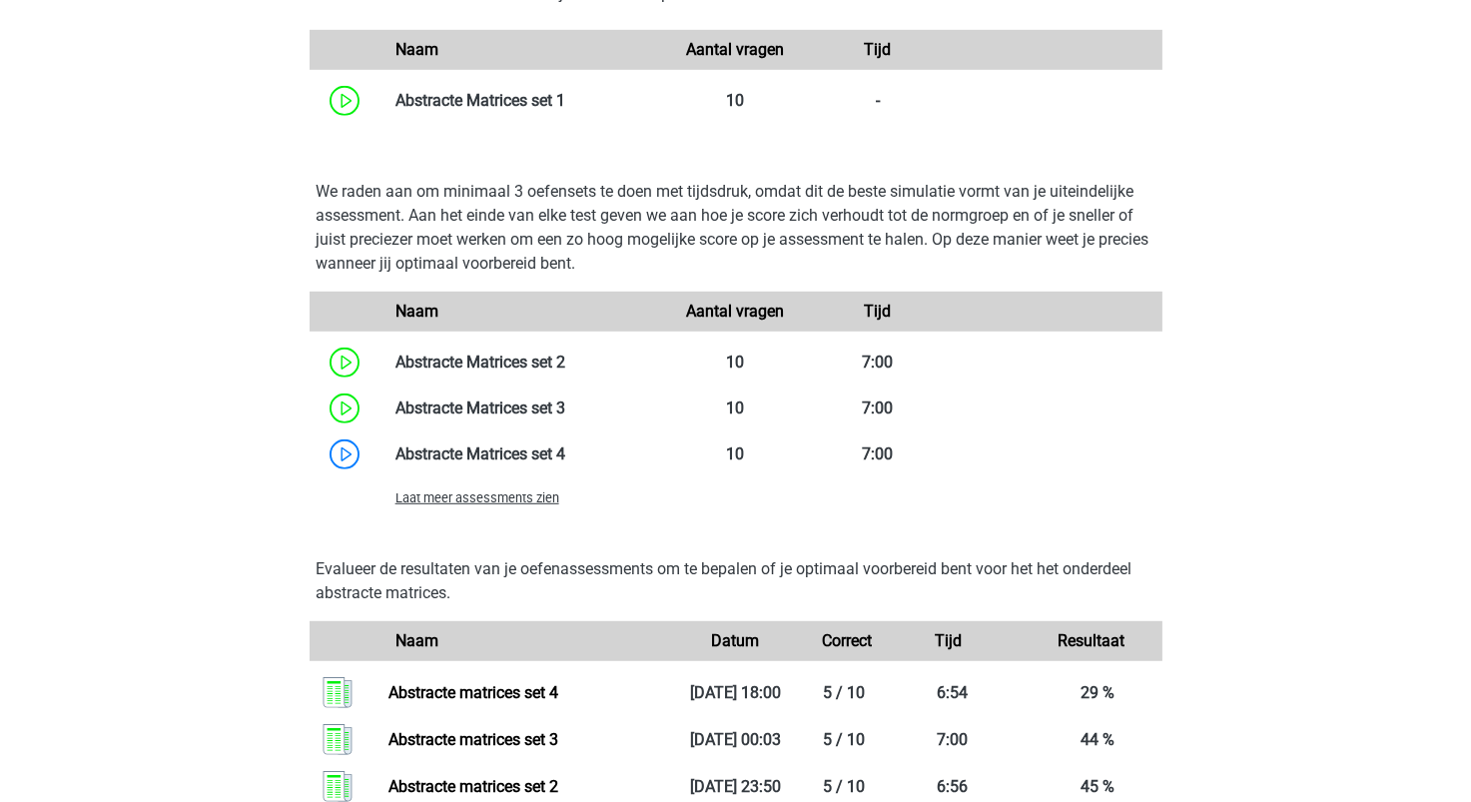
click at [487, 503] on span "Laat meer assessments zien" at bounding box center [478, 497] width 164 height 15
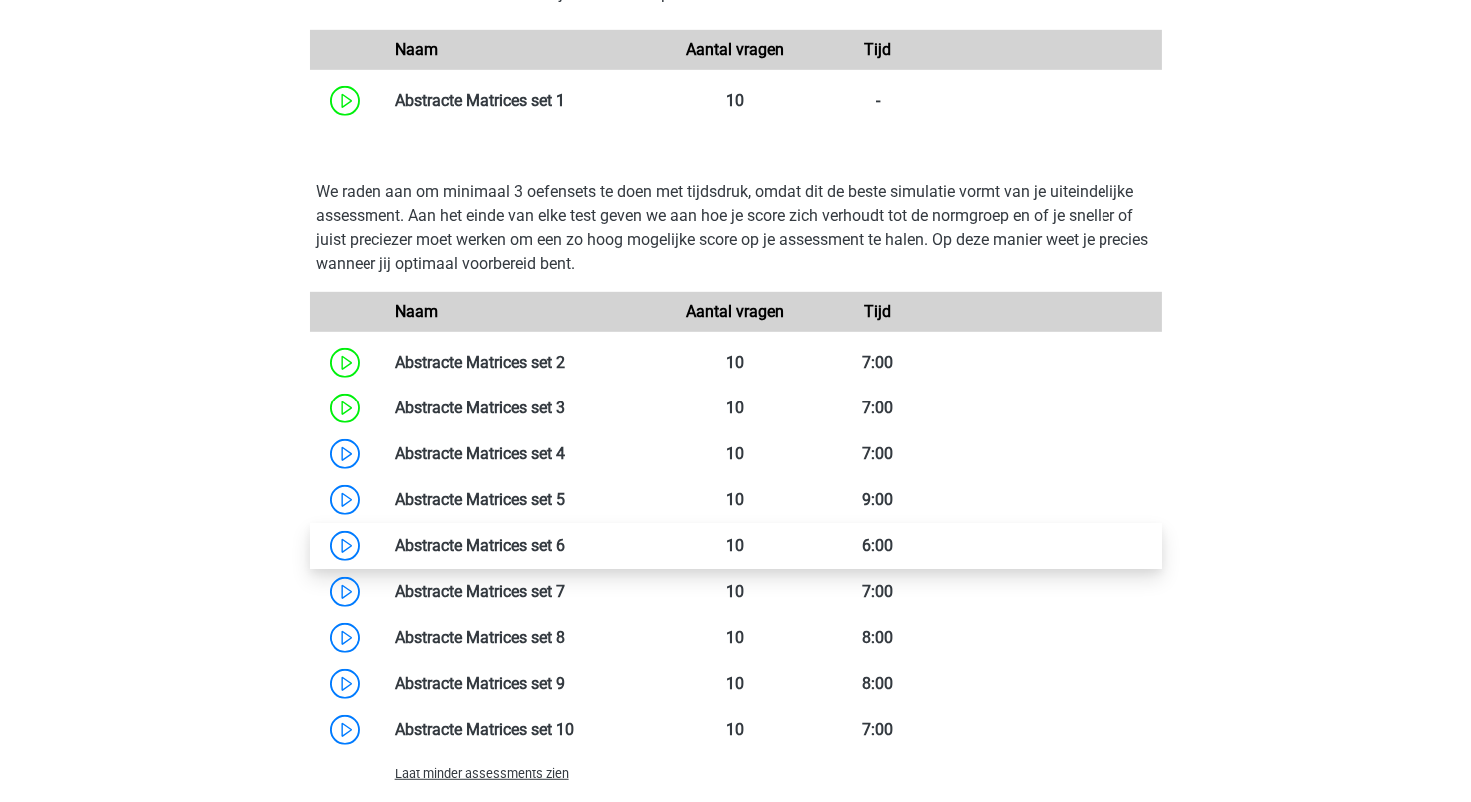
click at [565, 555] on link at bounding box center [565, 545] width 0 height 19
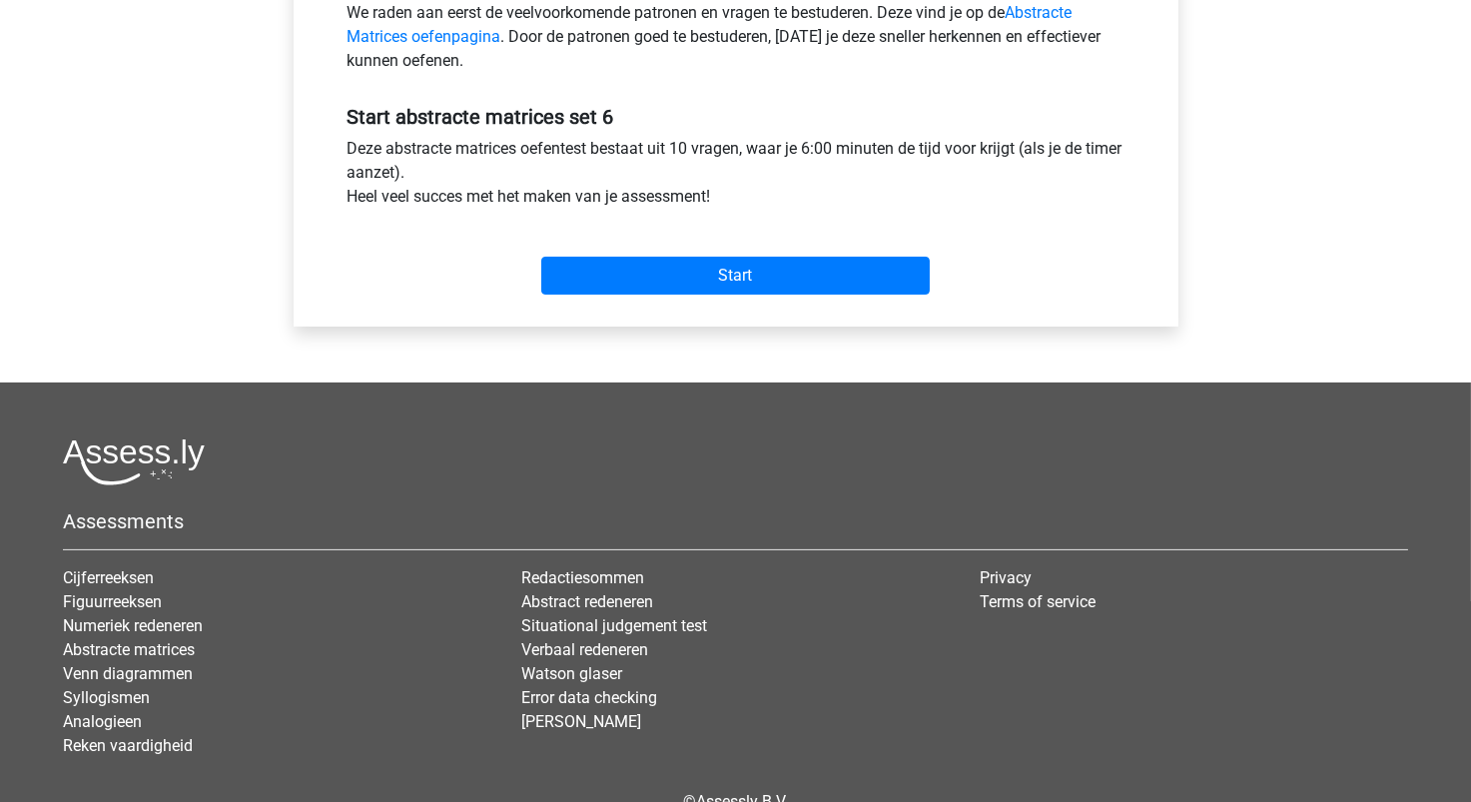
scroll to position [698, 0]
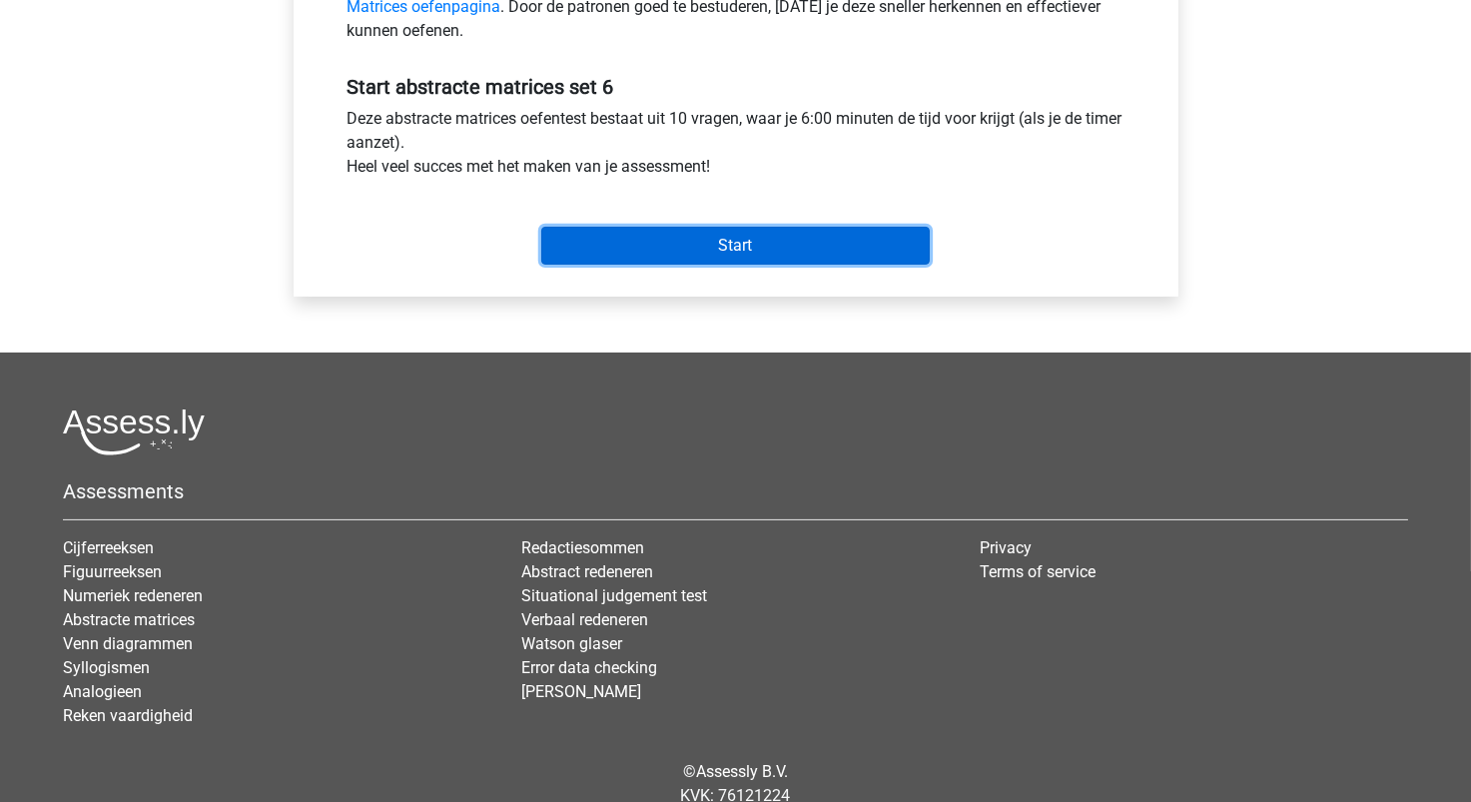
click at [691, 248] on input "Start" at bounding box center [735, 246] width 389 height 38
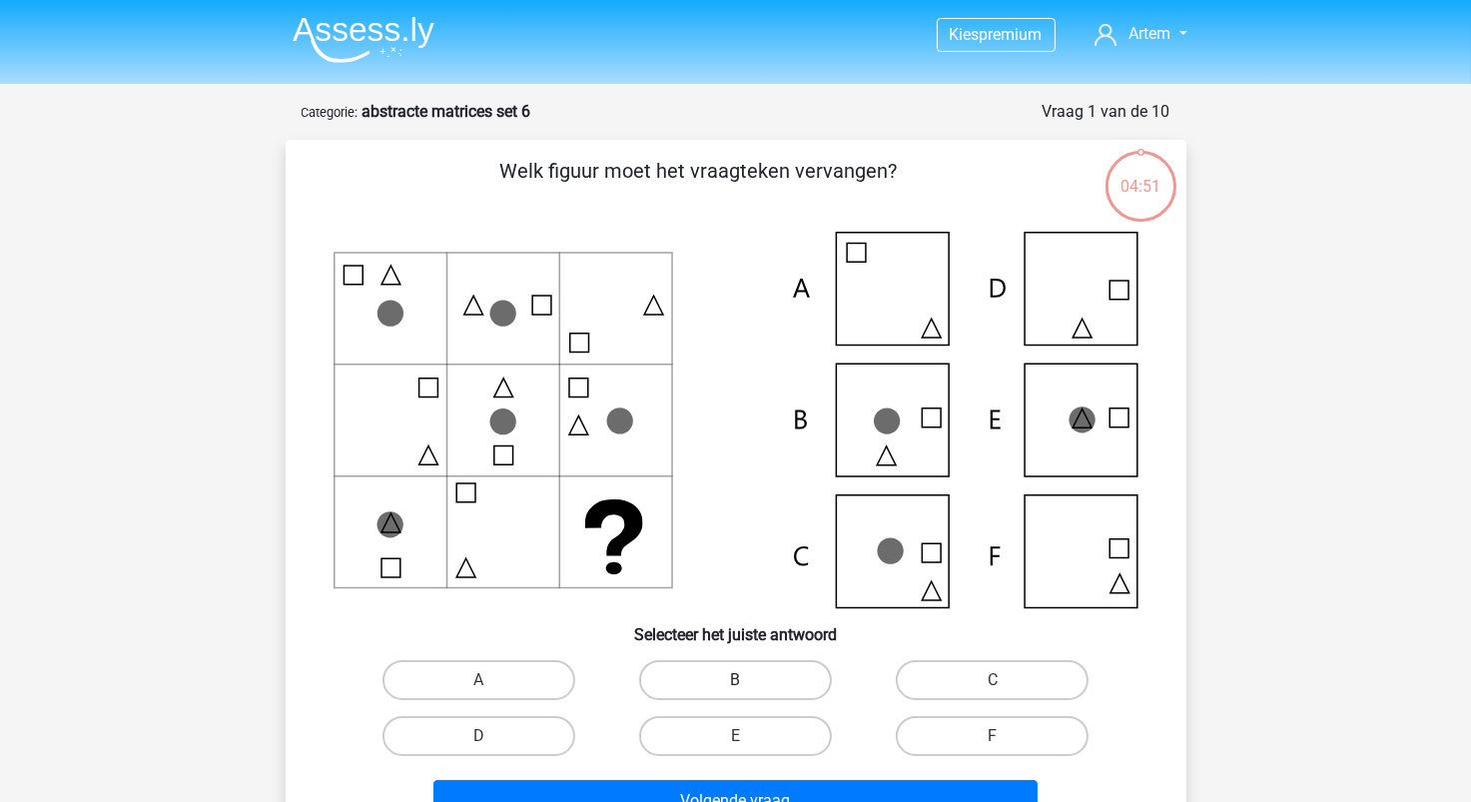
click at [782, 682] on label "B" at bounding box center [735, 680] width 193 height 40
click at [748, 682] on input "B" at bounding box center [741, 686] width 13 height 13
radio input "true"
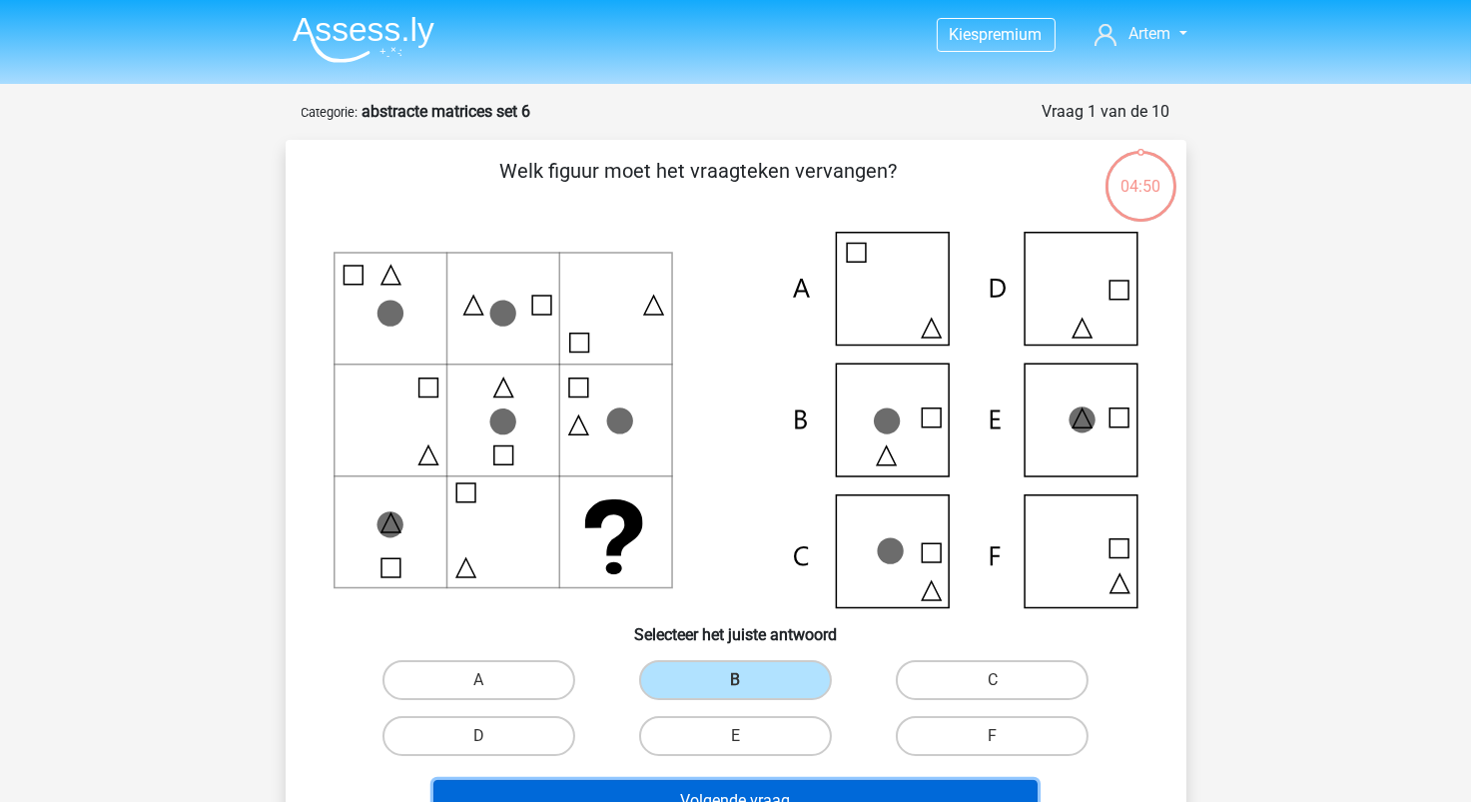
click at [784, 789] on button "Volgende vraag" at bounding box center [736, 801] width 604 height 42
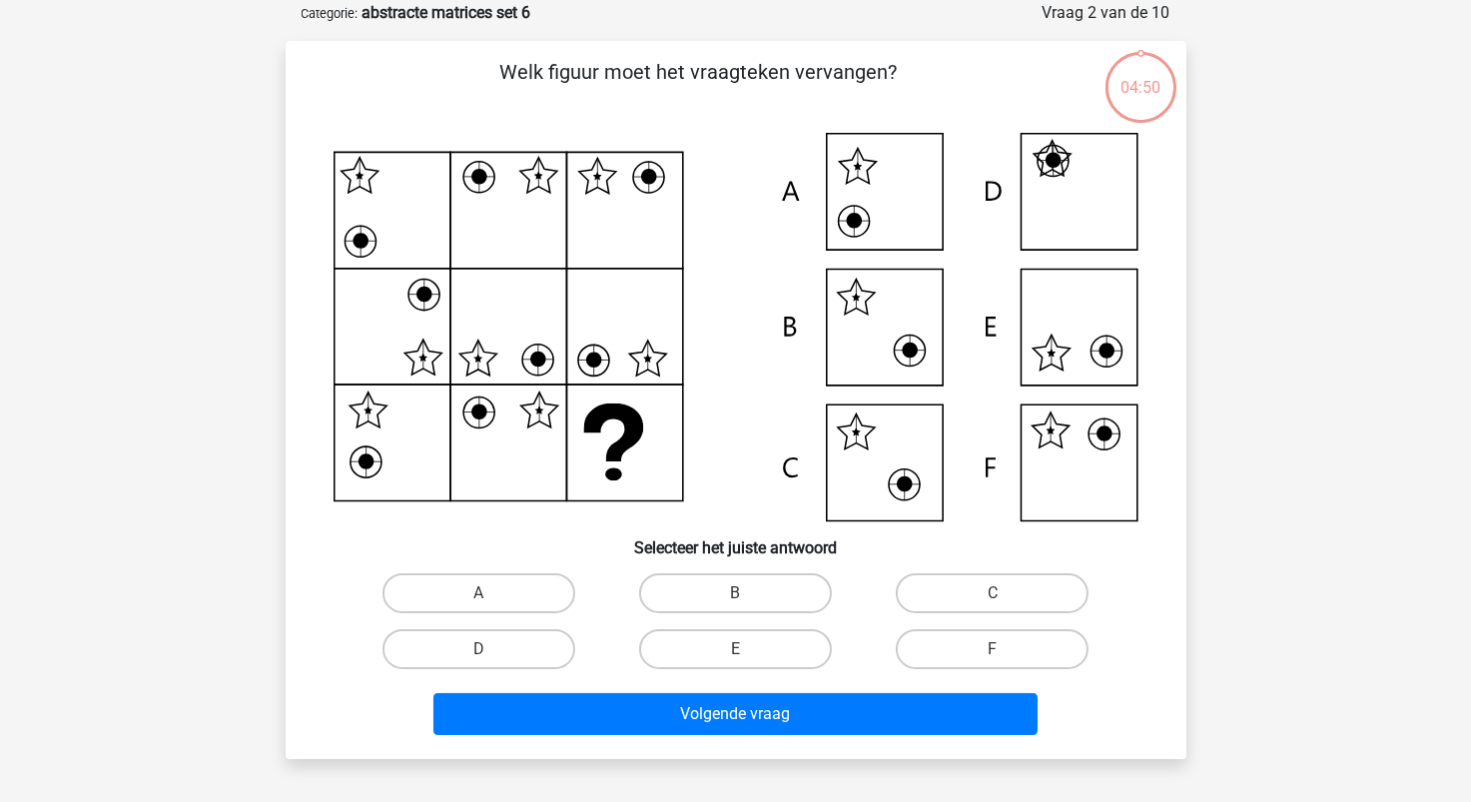
scroll to position [100, 0]
click at [1024, 648] on label "F" at bounding box center [992, 648] width 193 height 40
click at [1006, 648] on input "F" at bounding box center [999, 654] width 13 height 13
radio input "true"
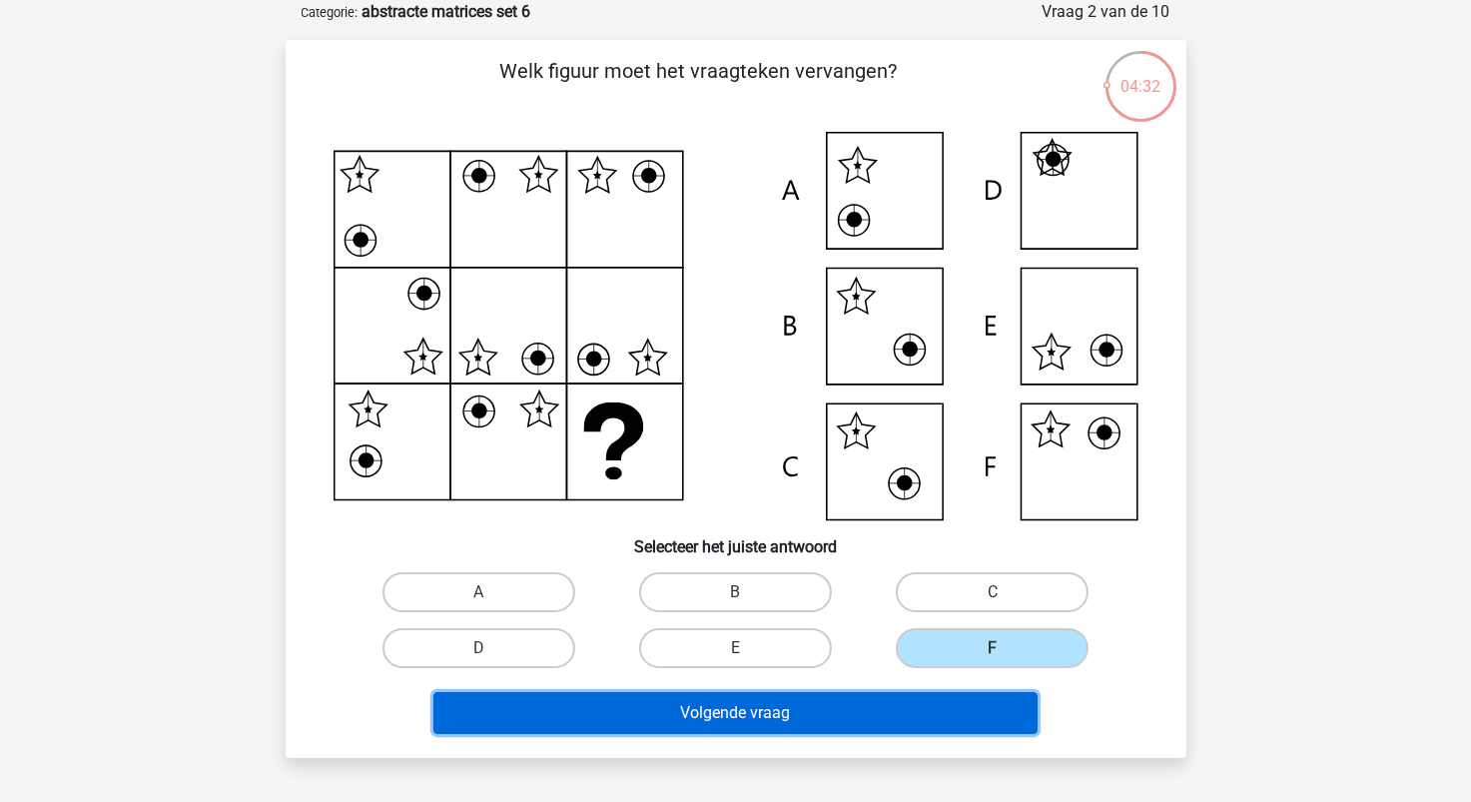
click at [920, 702] on button "Volgende vraag" at bounding box center [736, 713] width 604 height 42
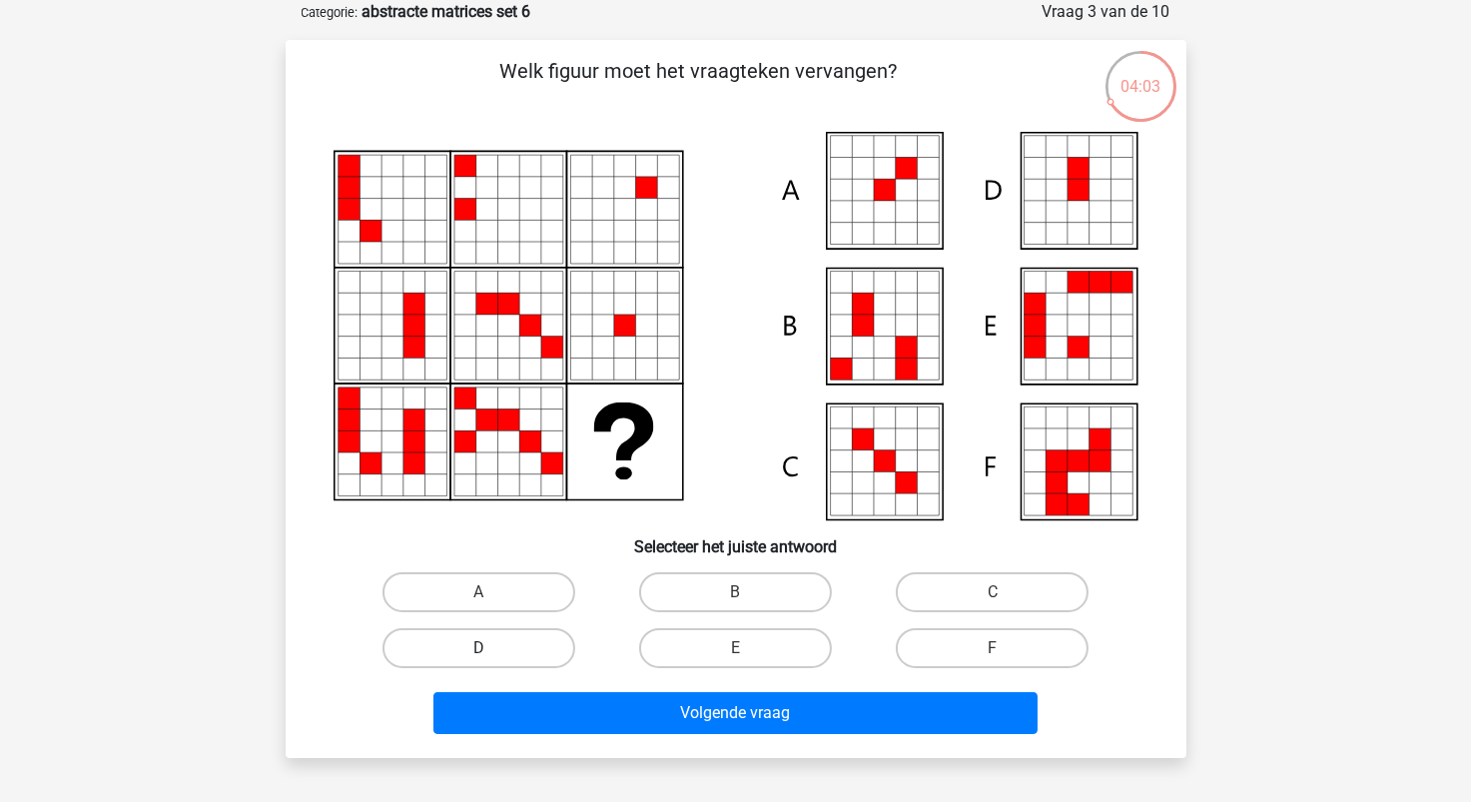
click at [526, 653] on label "D" at bounding box center [479, 648] width 193 height 40
click at [491, 653] on input "D" at bounding box center [484, 654] width 13 height 13
radio input "true"
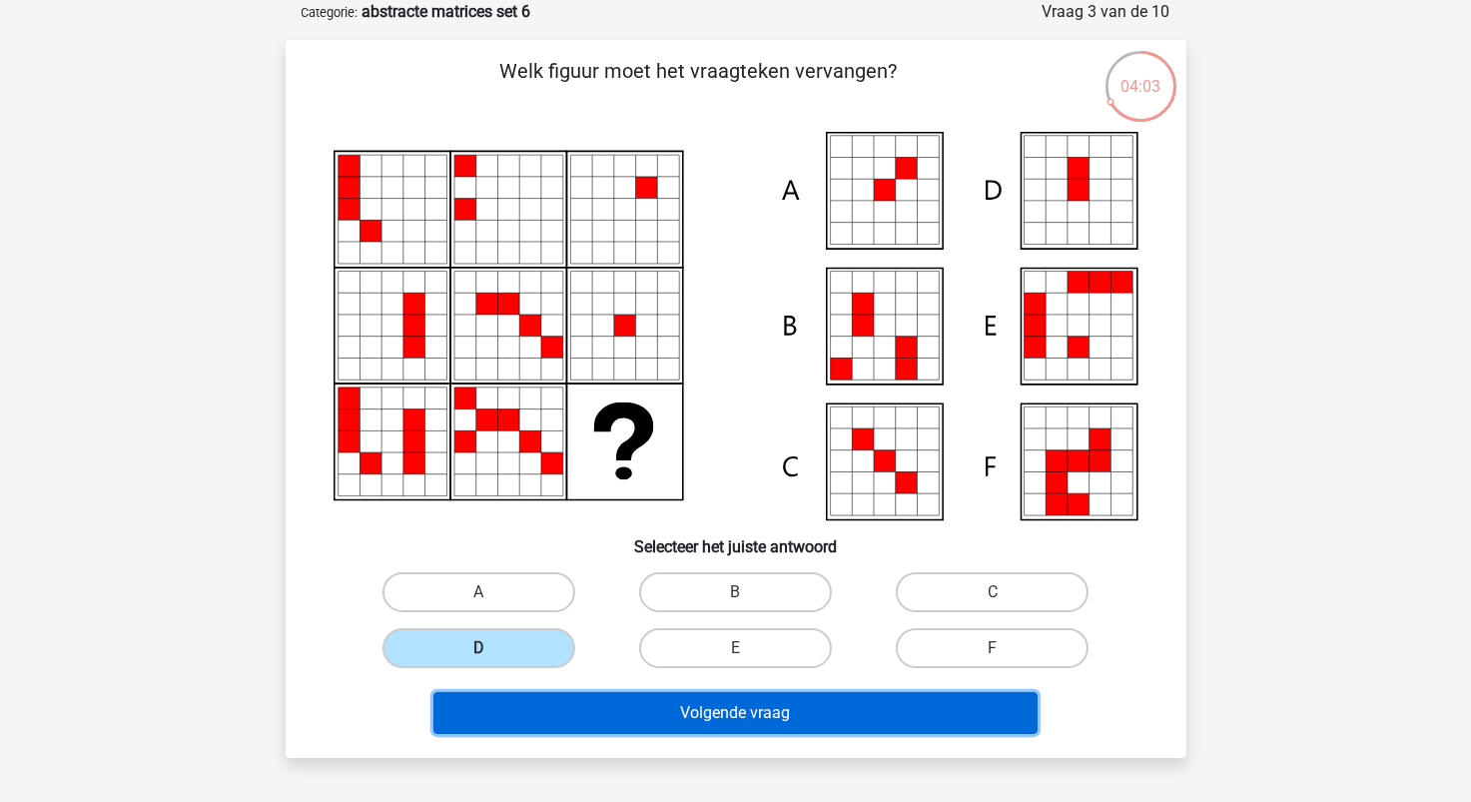
click at [686, 715] on button "Volgende vraag" at bounding box center [736, 713] width 604 height 42
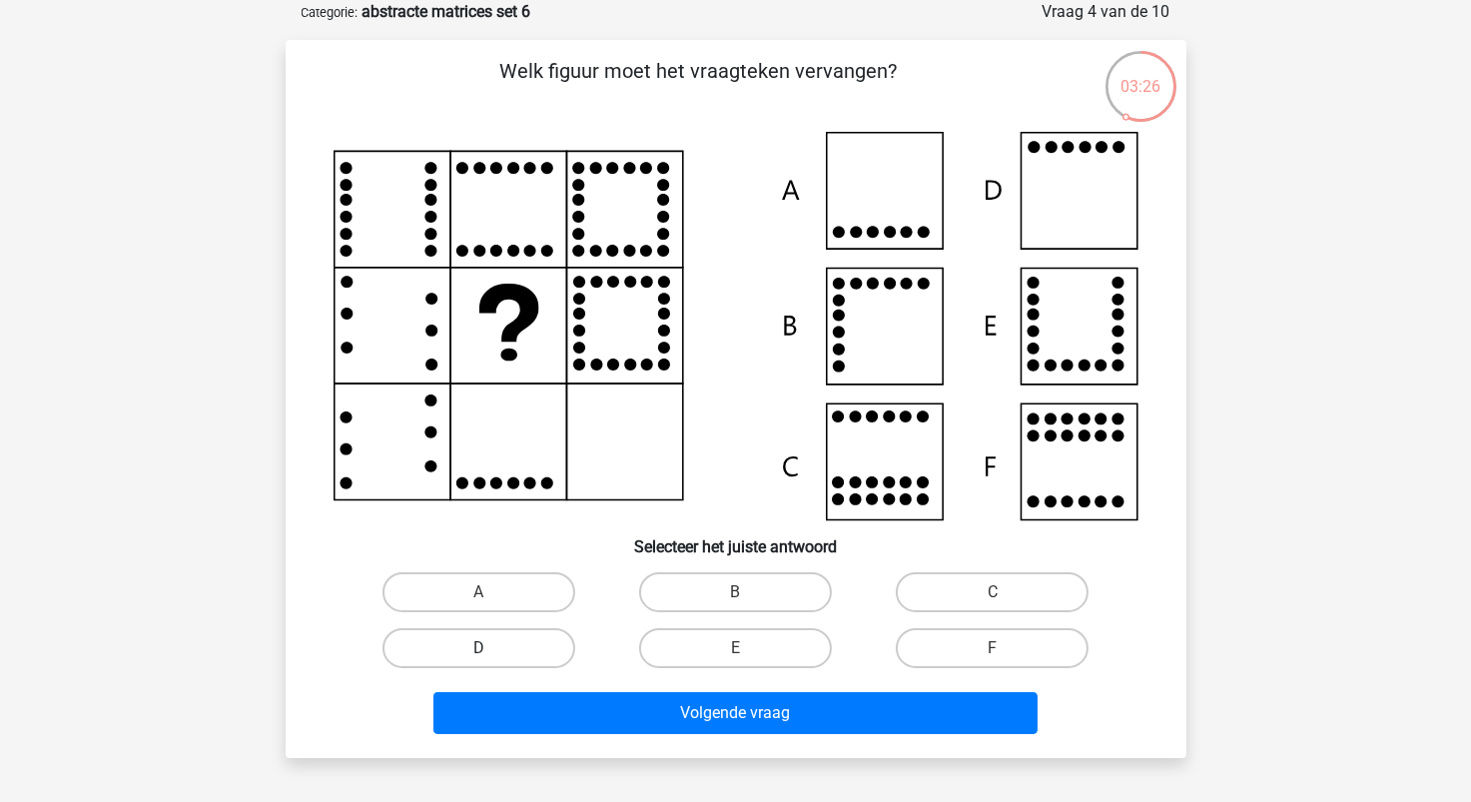
click at [527, 650] on label "D" at bounding box center [479, 648] width 193 height 40
click at [491, 650] on input "D" at bounding box center [484, 654] width 13 height 13
radio input "true"
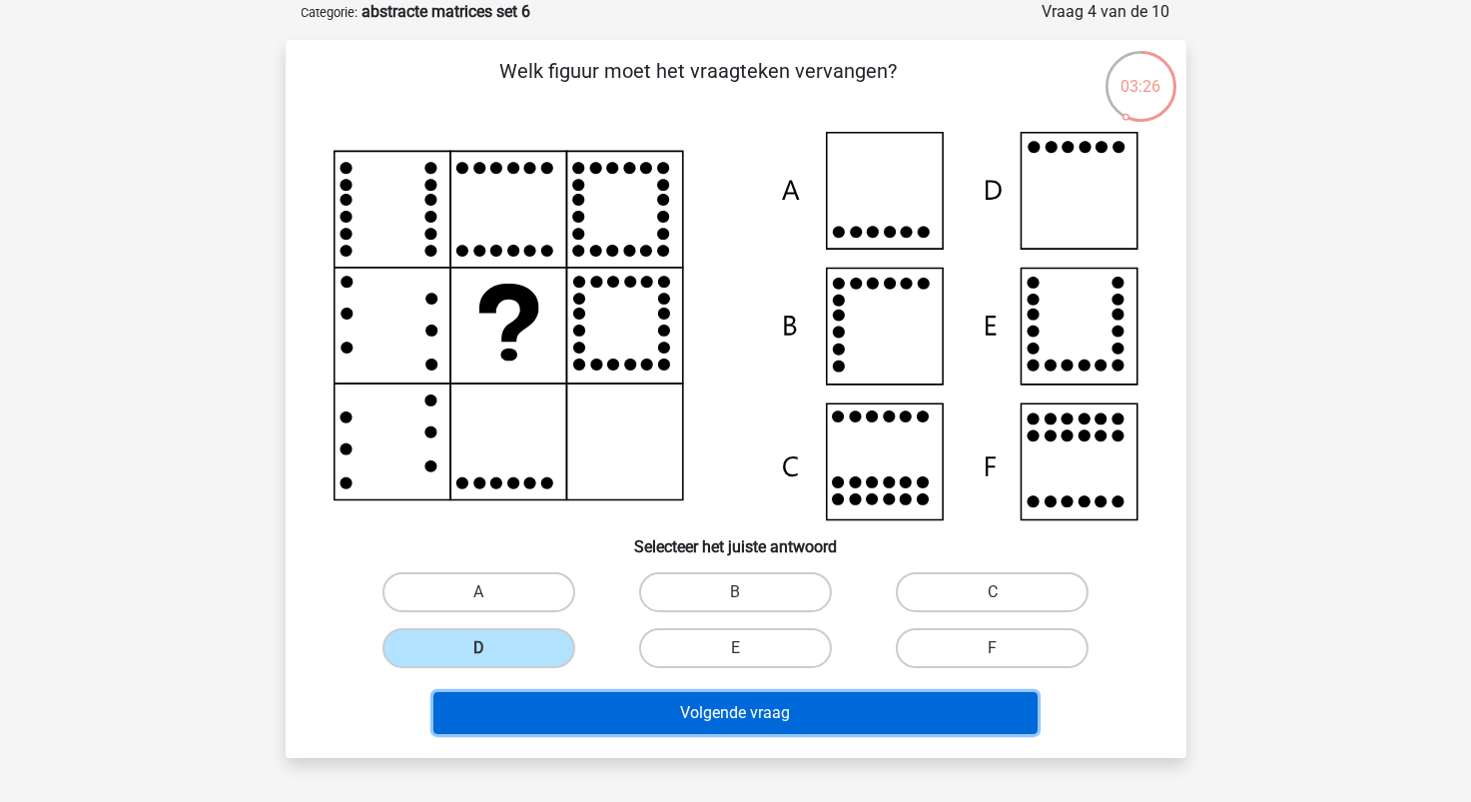
click at [660, 723] on button "Volgende vraag" at bounding box center [736, 713] width 604 height 42
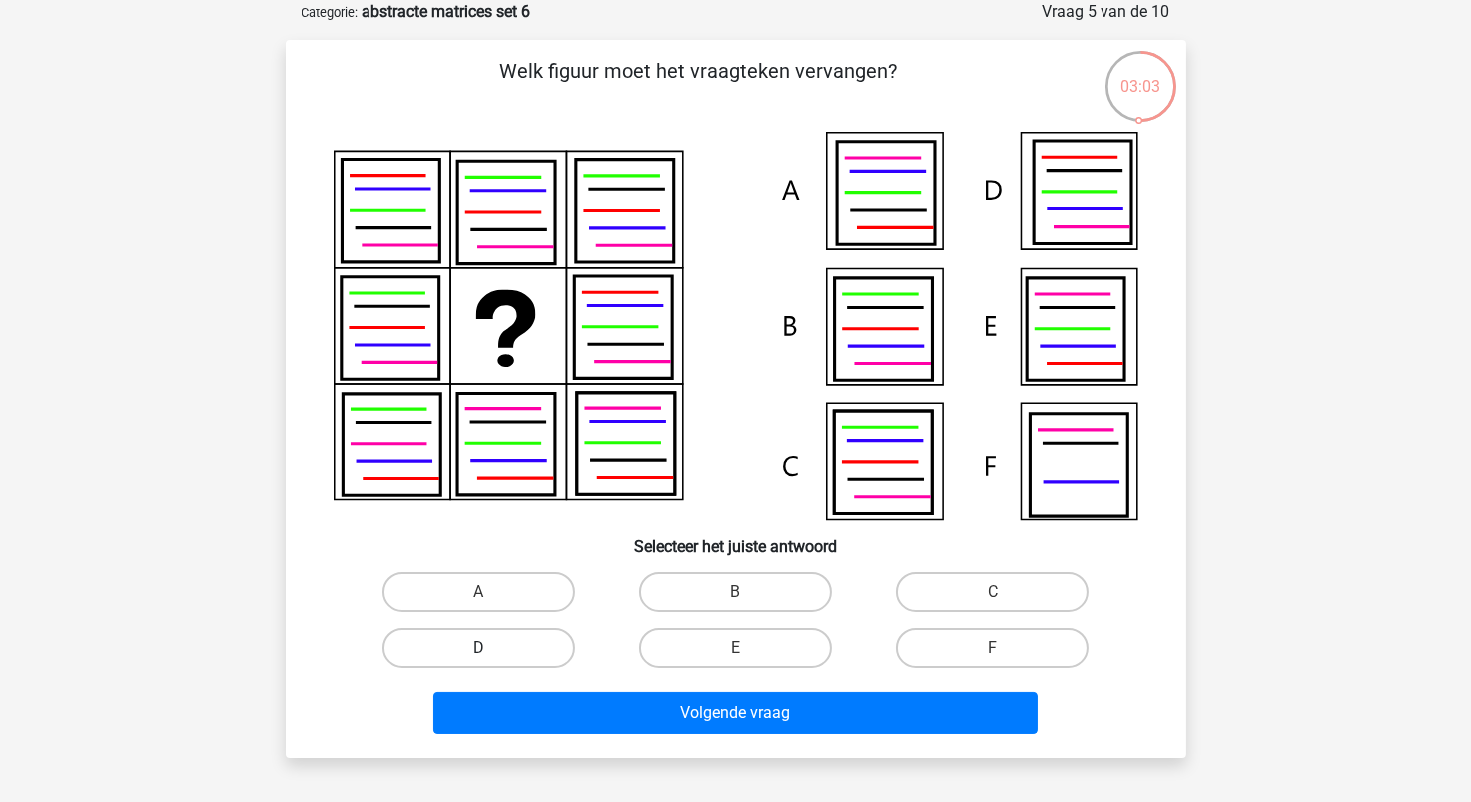
click at [543, 646] on label "D" at bounding box center [479, 648] width 193 height 40
click at [491, 648] on input "D" at bounding box center [484, 654] width 13 height 13
radio input "true"
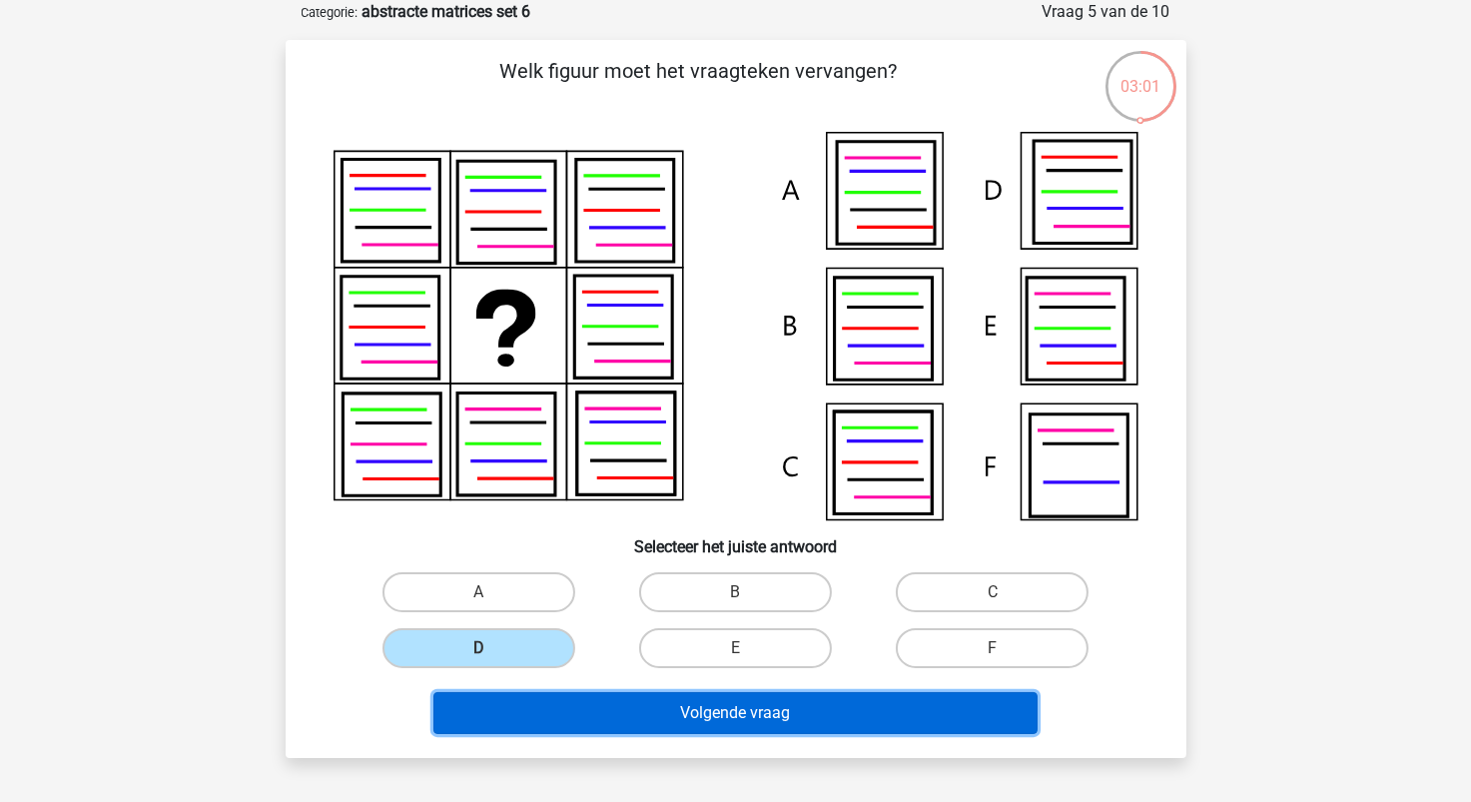
click at [644, 709] on button "Volgende vraag" at bounding box center [736, 713] width 604 height 42
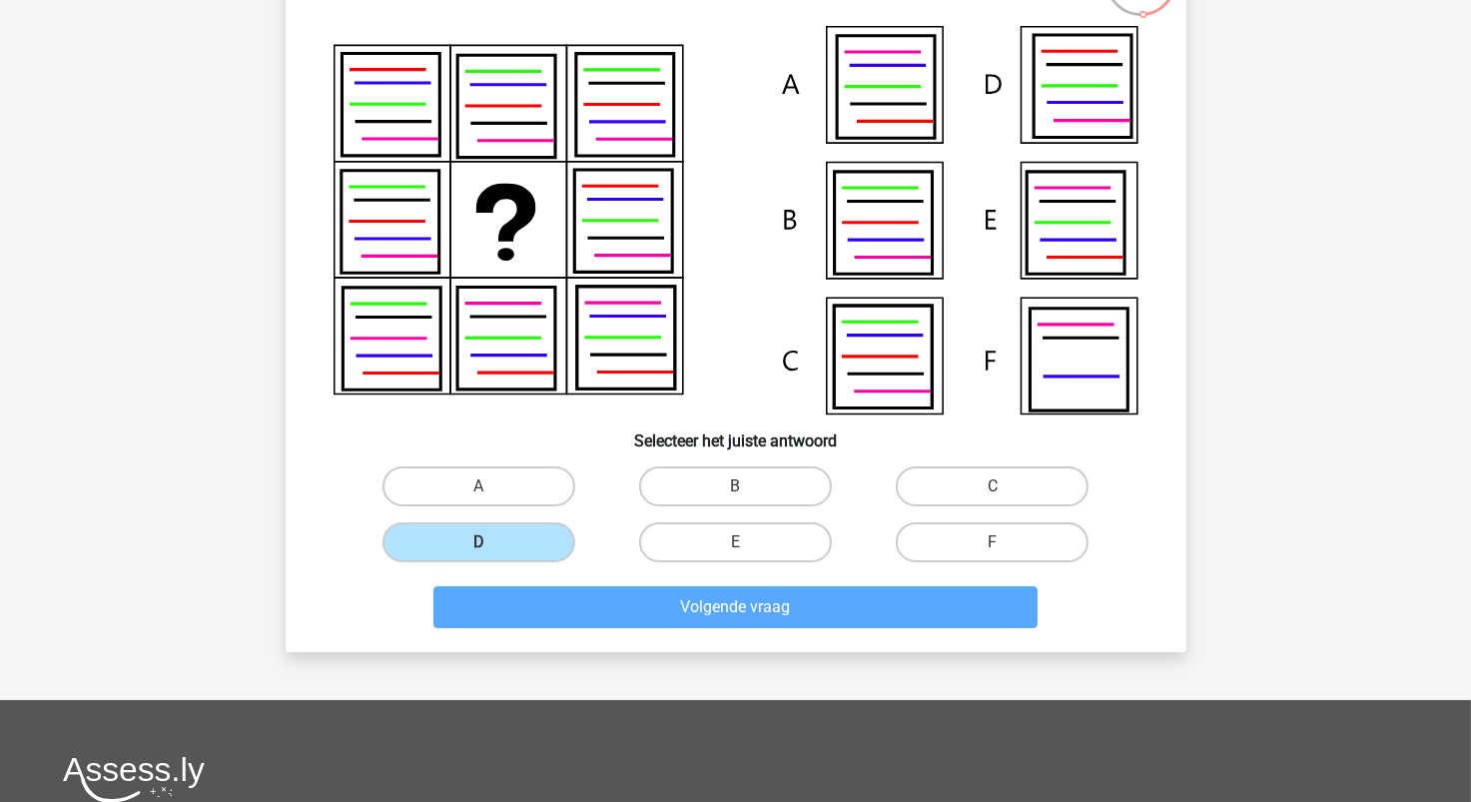
scroll to position [300, 0]
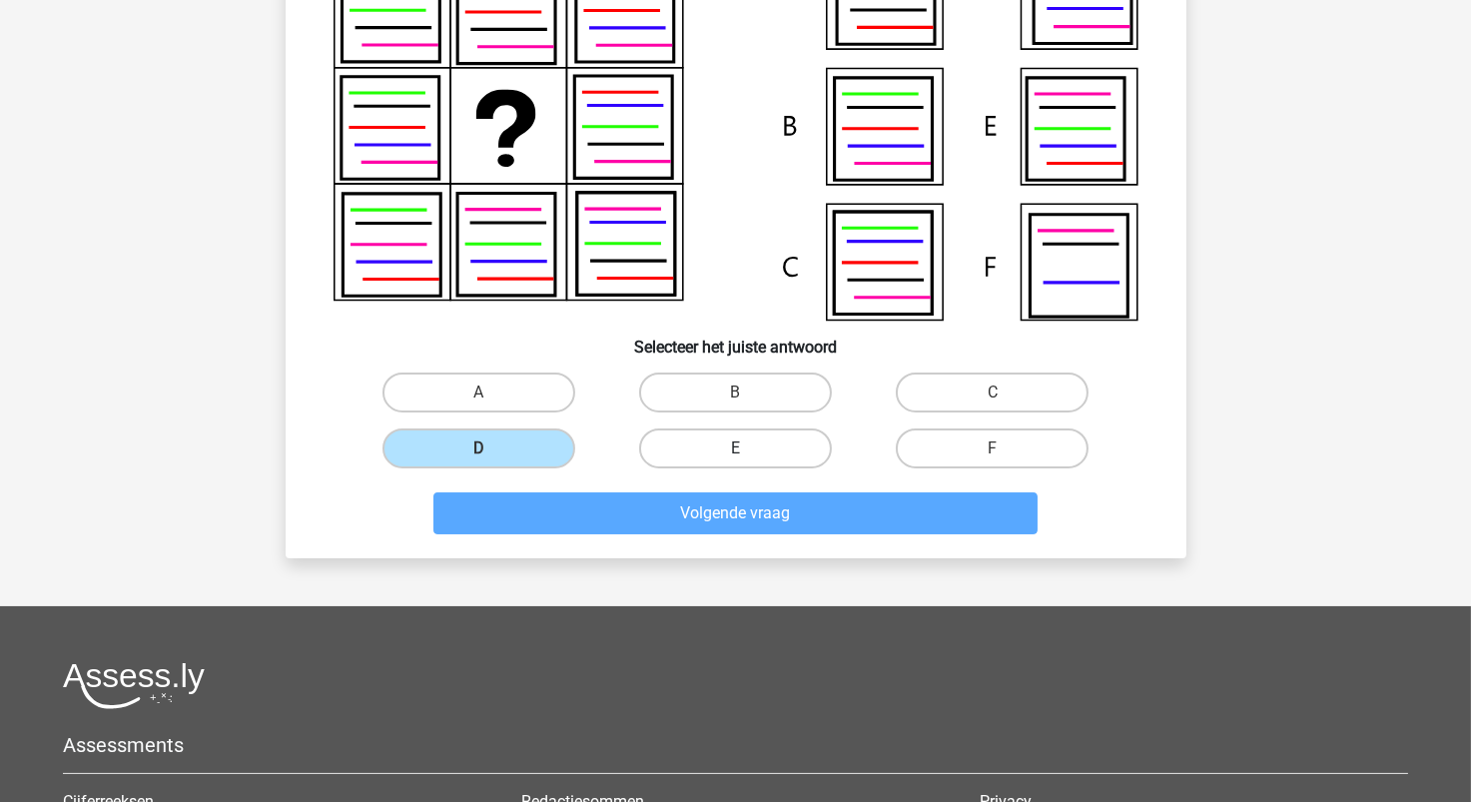
click at [722, 453] on label "E" at bounding box center [735, 449] width 193 height 40
click at [735, 453] on input "E" at bounding box center [741, 455] width 13 height 13
radio input "true"
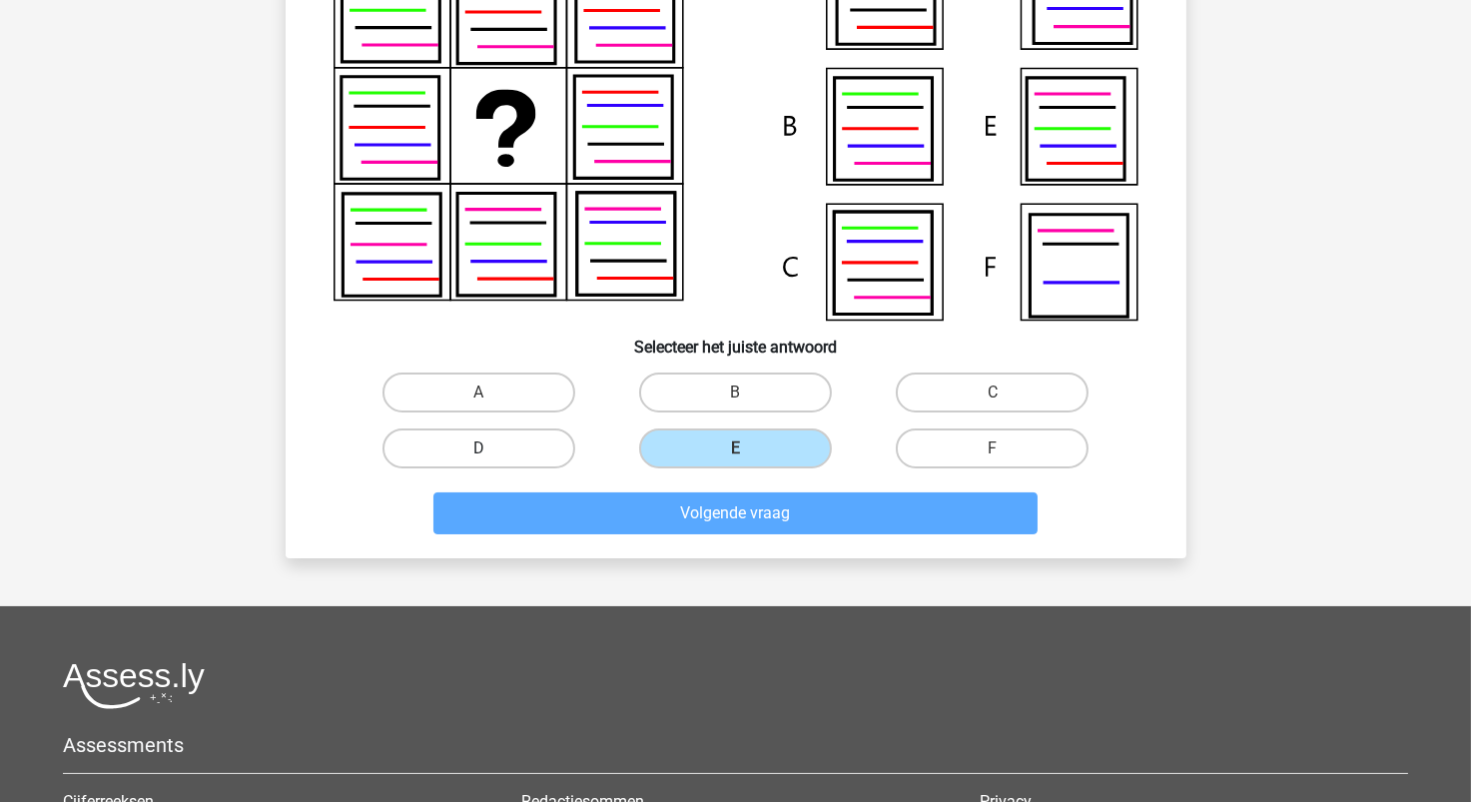
click at [528, 448] on label "D" at bounding box center [479, 449] width 193 height 40
click at [491, 449] on input "D" at bounding box center [484, 455] width 13 height 13
radio input "true"
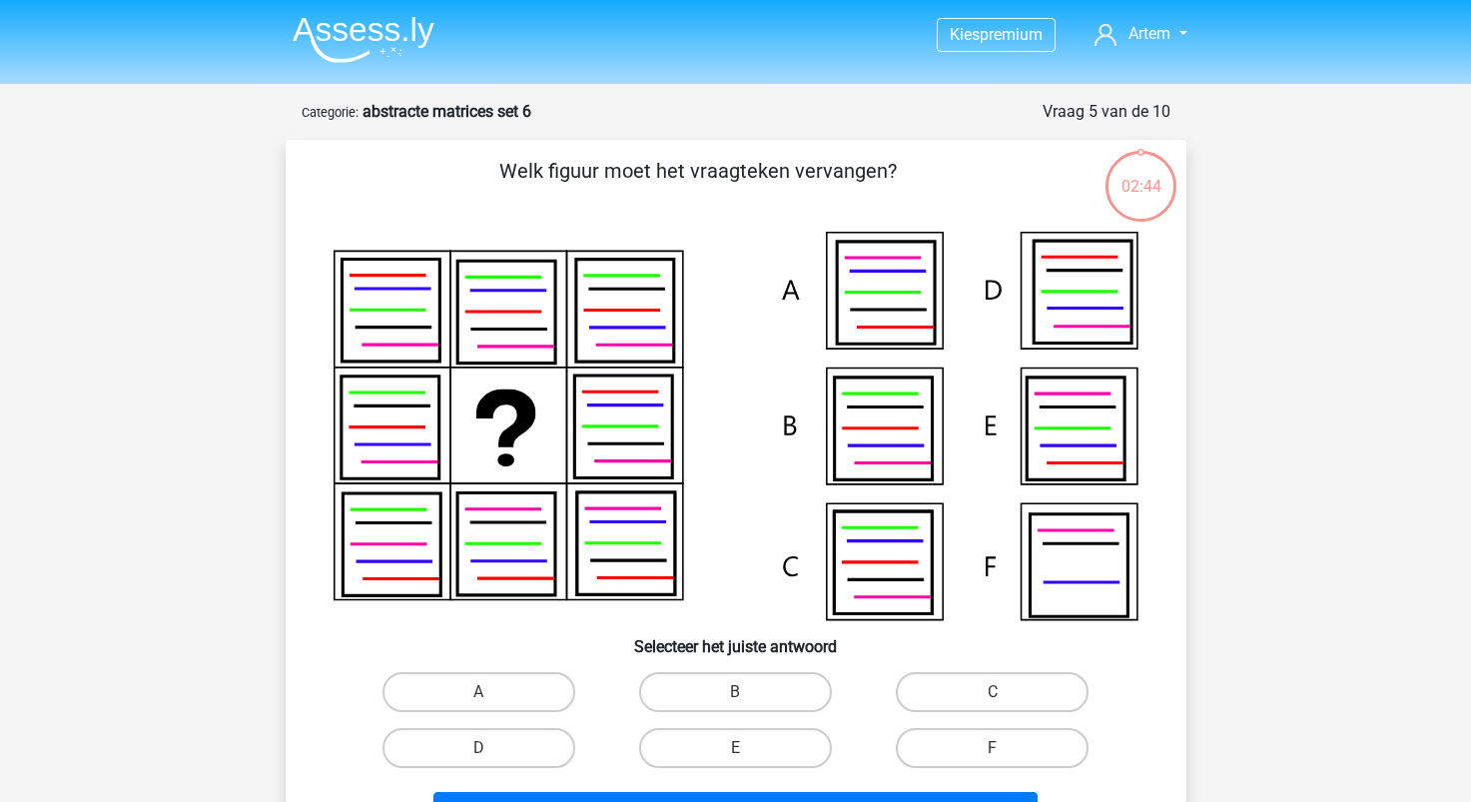
scroll to position [300, 0]
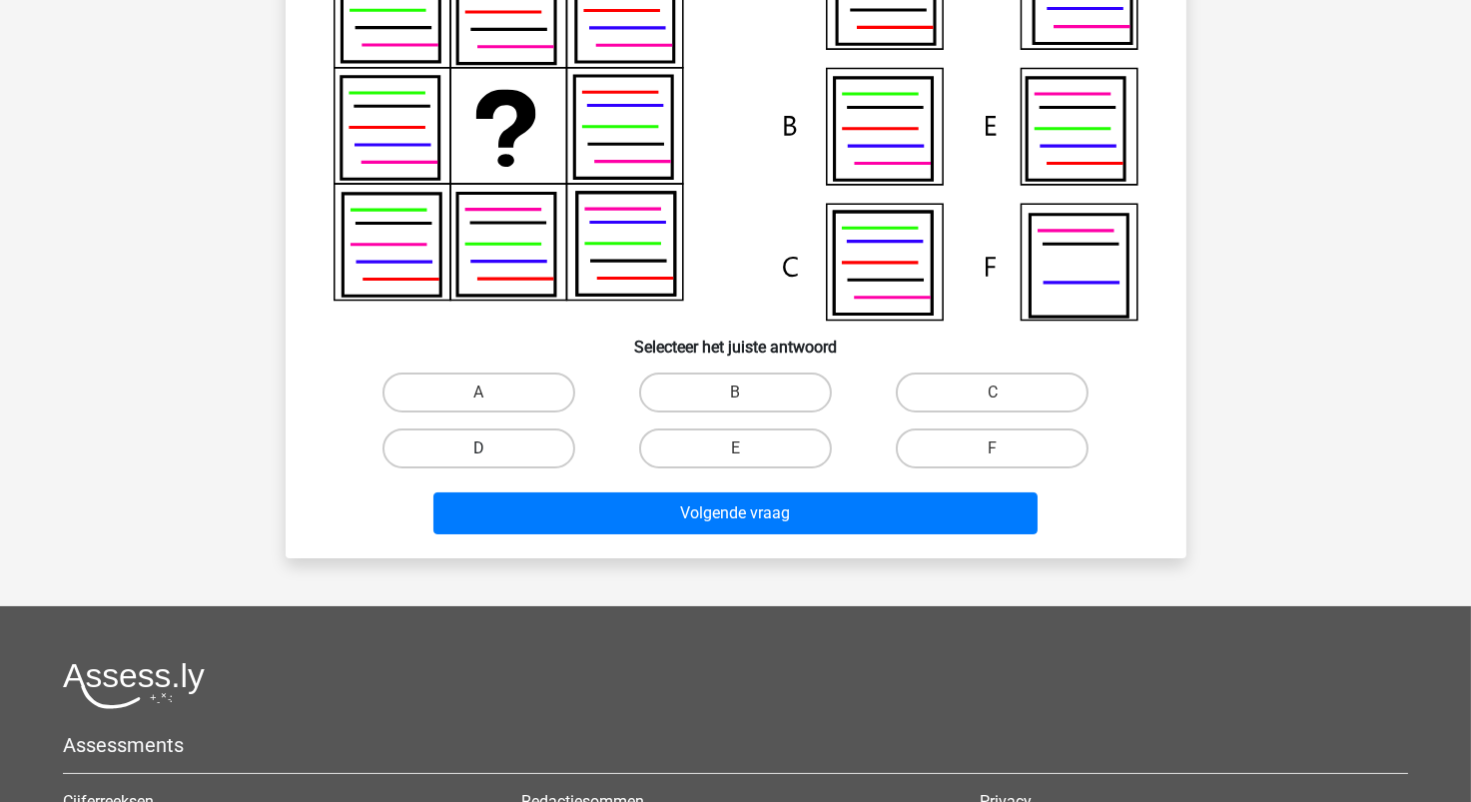
click at [543, 447] on label "D" at bounding box center [479, 449] width 193 height 40
click at [491, 449] on input "D" at bounding box center [484, 455] width 13 height 13
radio input "true"
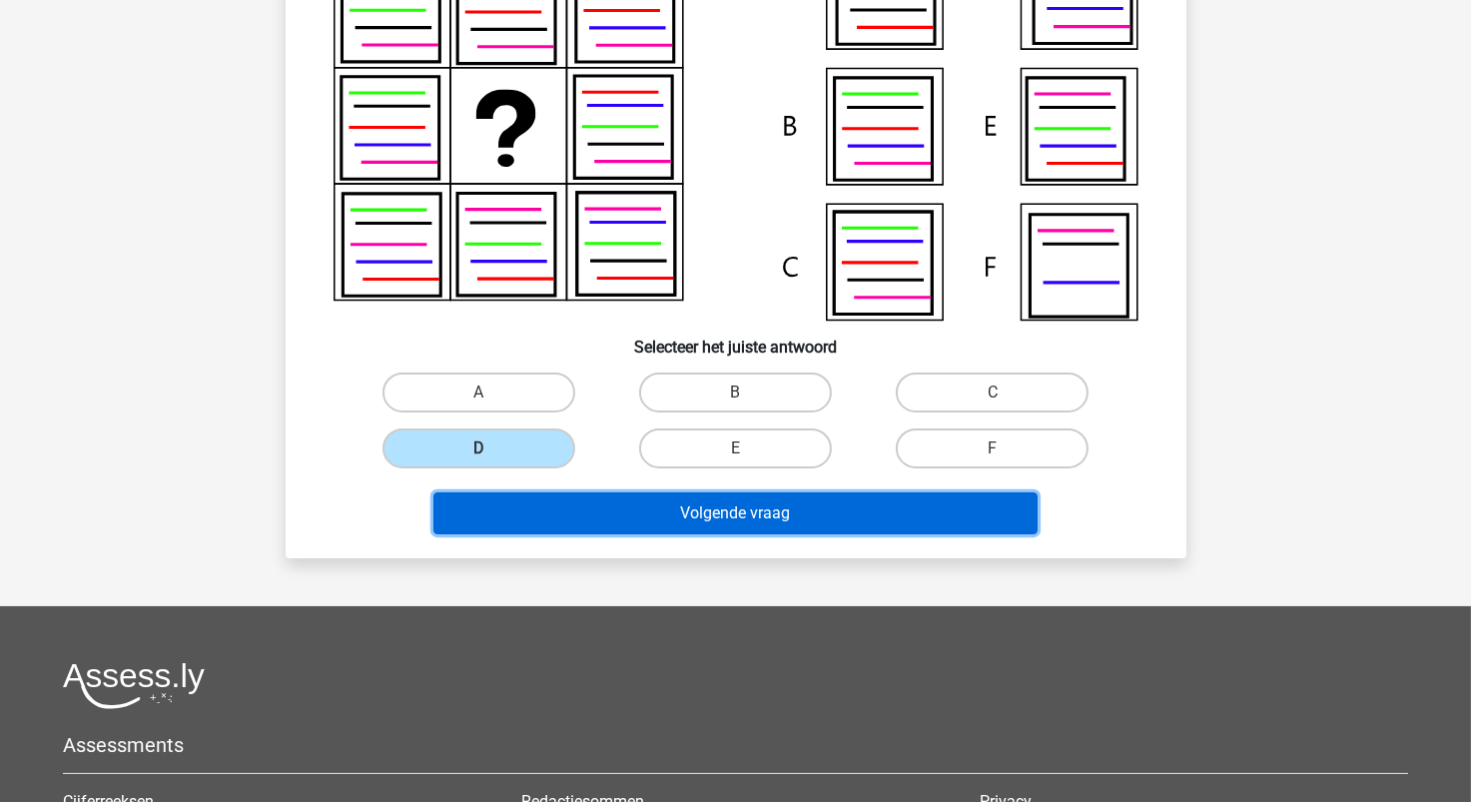
click at [654, 508] on button "Volgende vraag" at bounding box center [736, 513] width 604 height 42
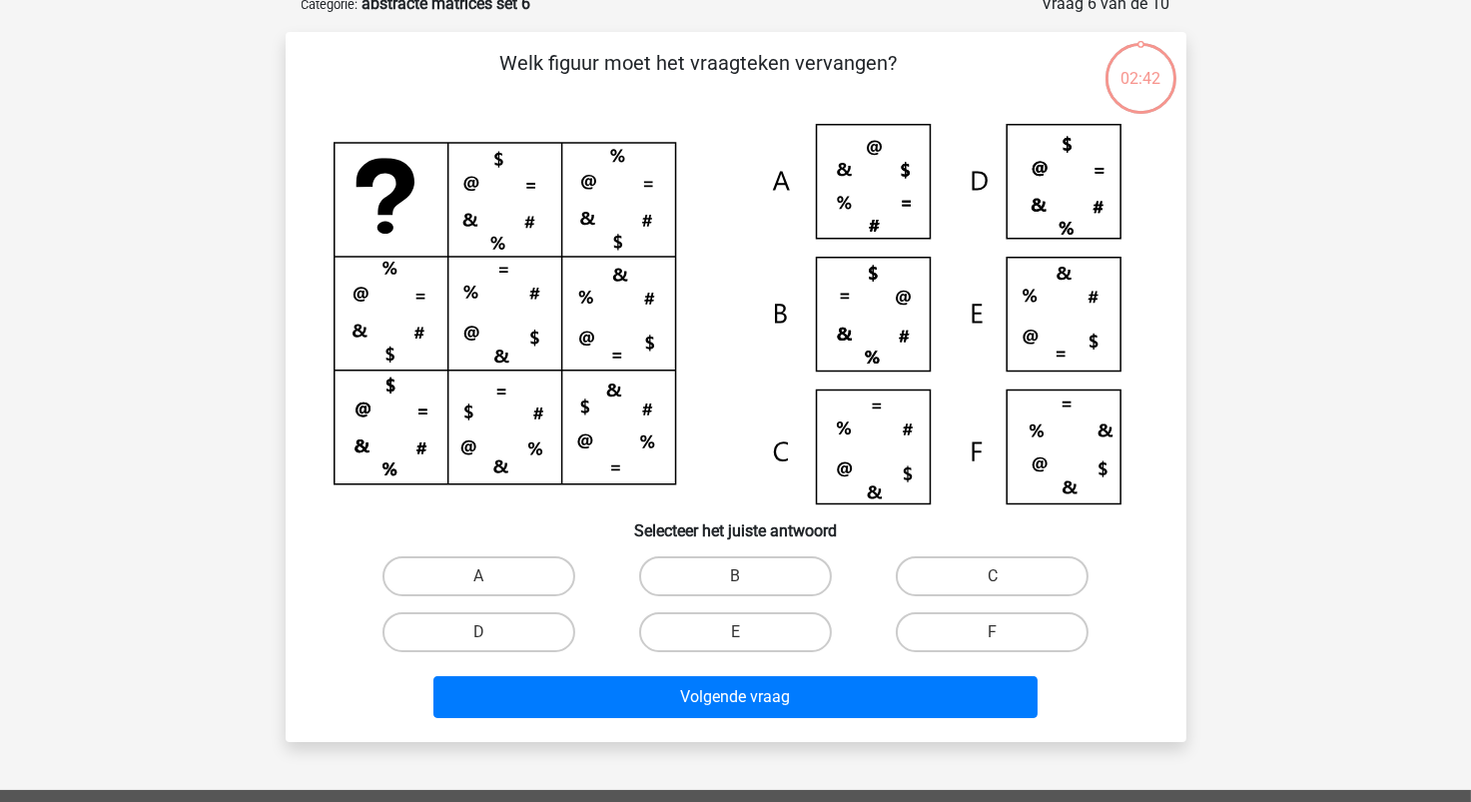
scroll to position [100, 0]
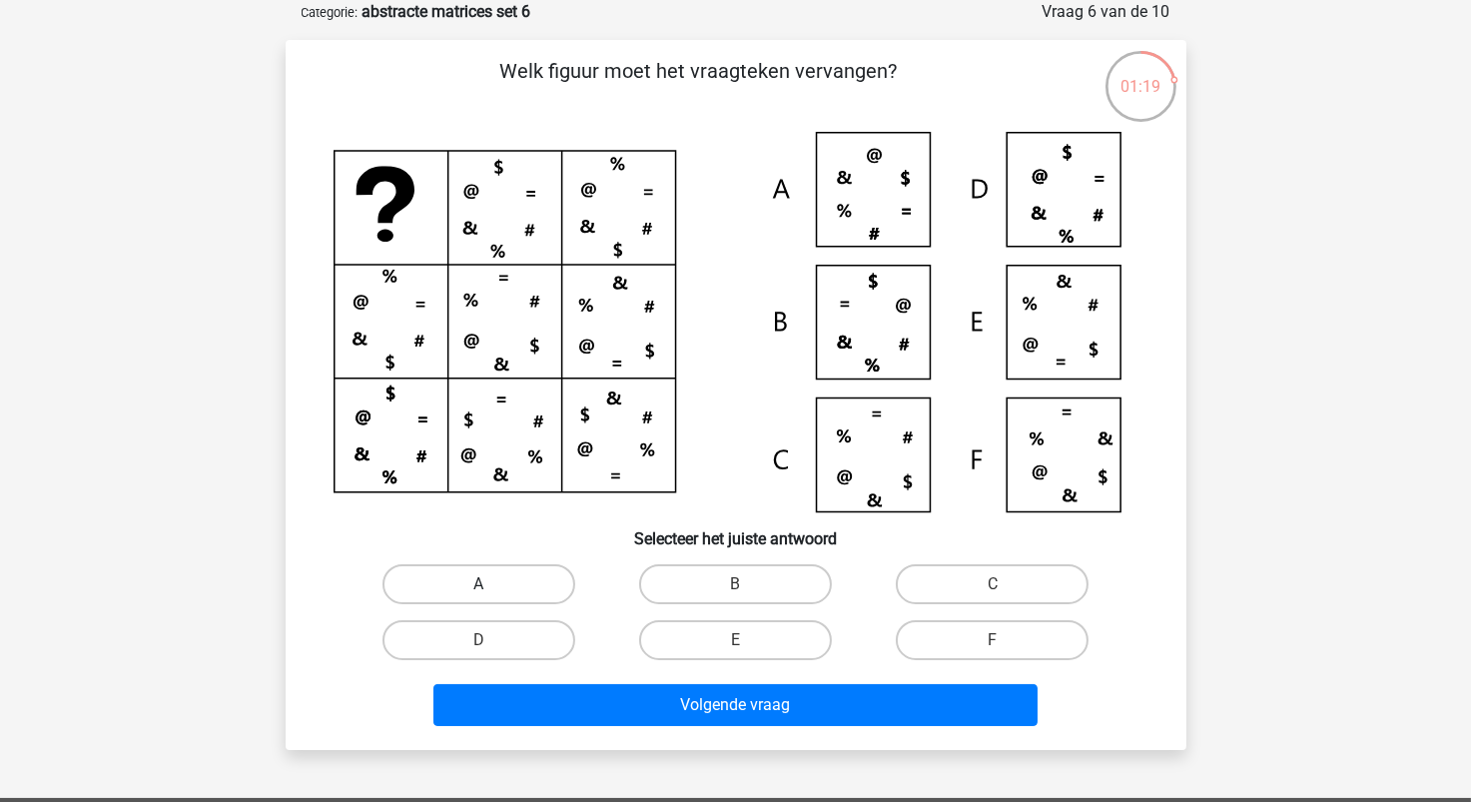
click at [470, 585] on label "A" at bounding box center [479, 584] width 193 height 40
click at [478, 585] on input "A" at bounding box center [484, 590] width 13 height 13
radio input "true"
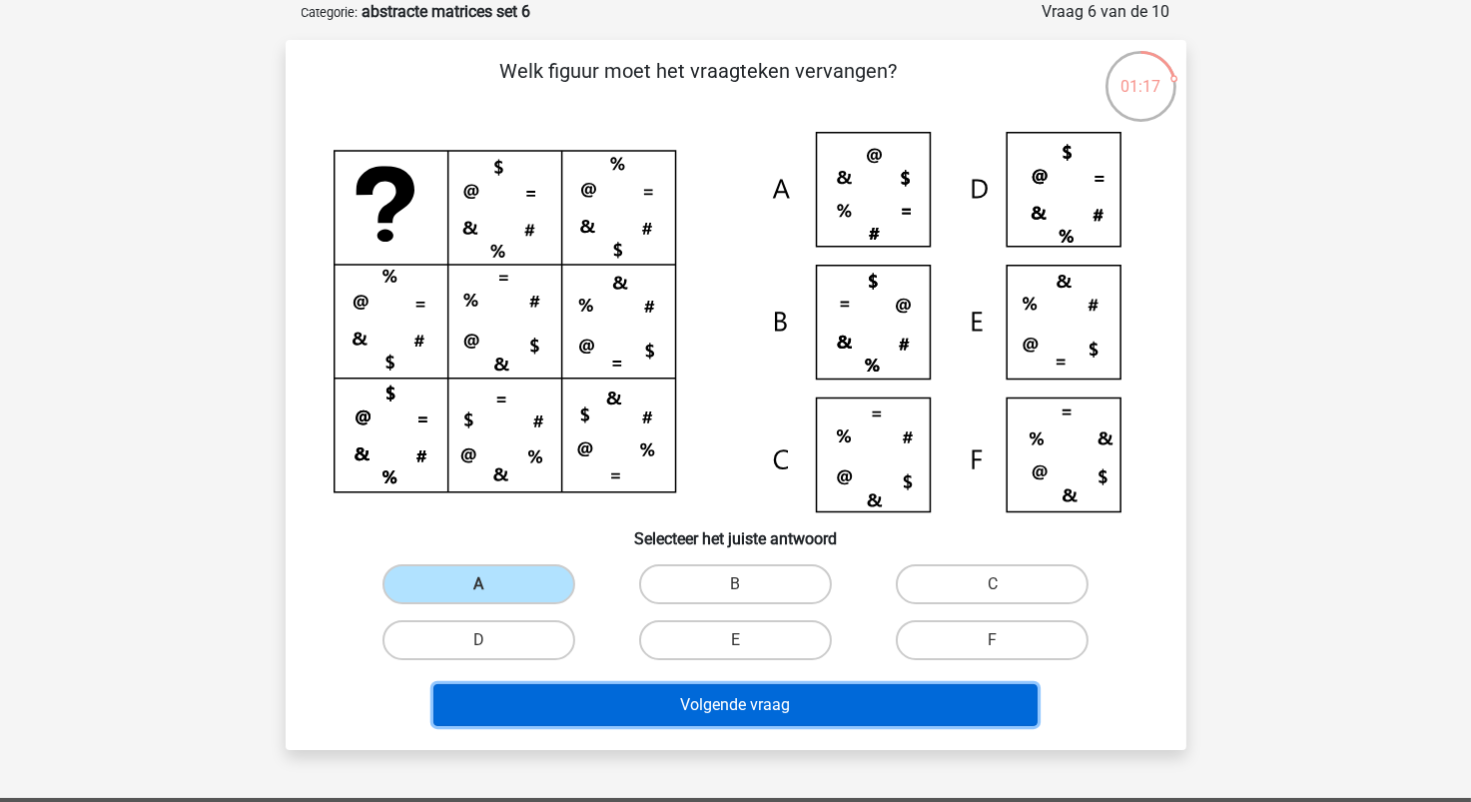
click at [730, 714] on button "Volgende vraag" at bounding box center [736, 705] width 604 height 42
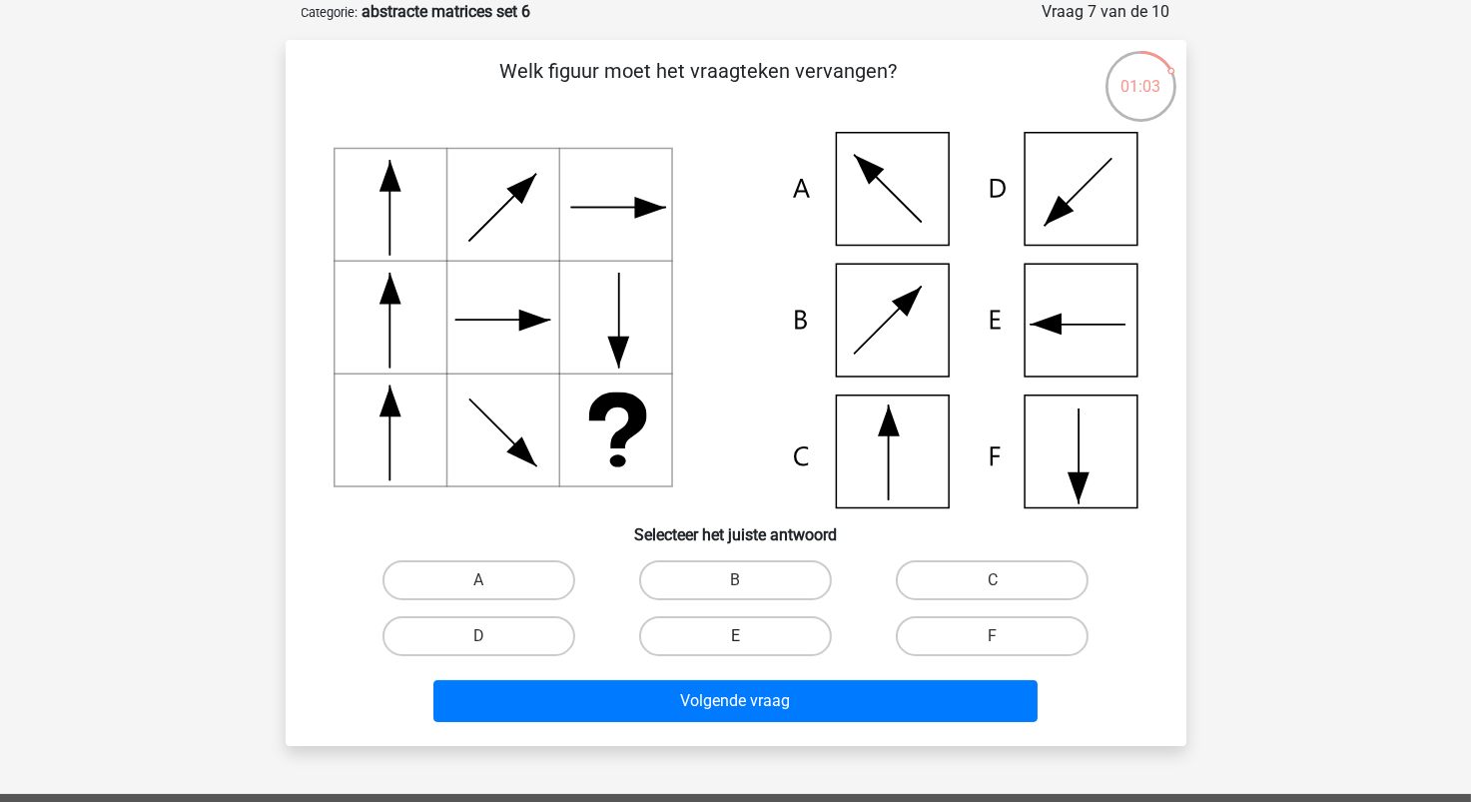
click at [762, 636] on label "E" at bounding box center [735, 636] width 193 height 40
click at [748, 636] on input "E" at bounding box center [741, 642] width 13 height 13
radio input "true"
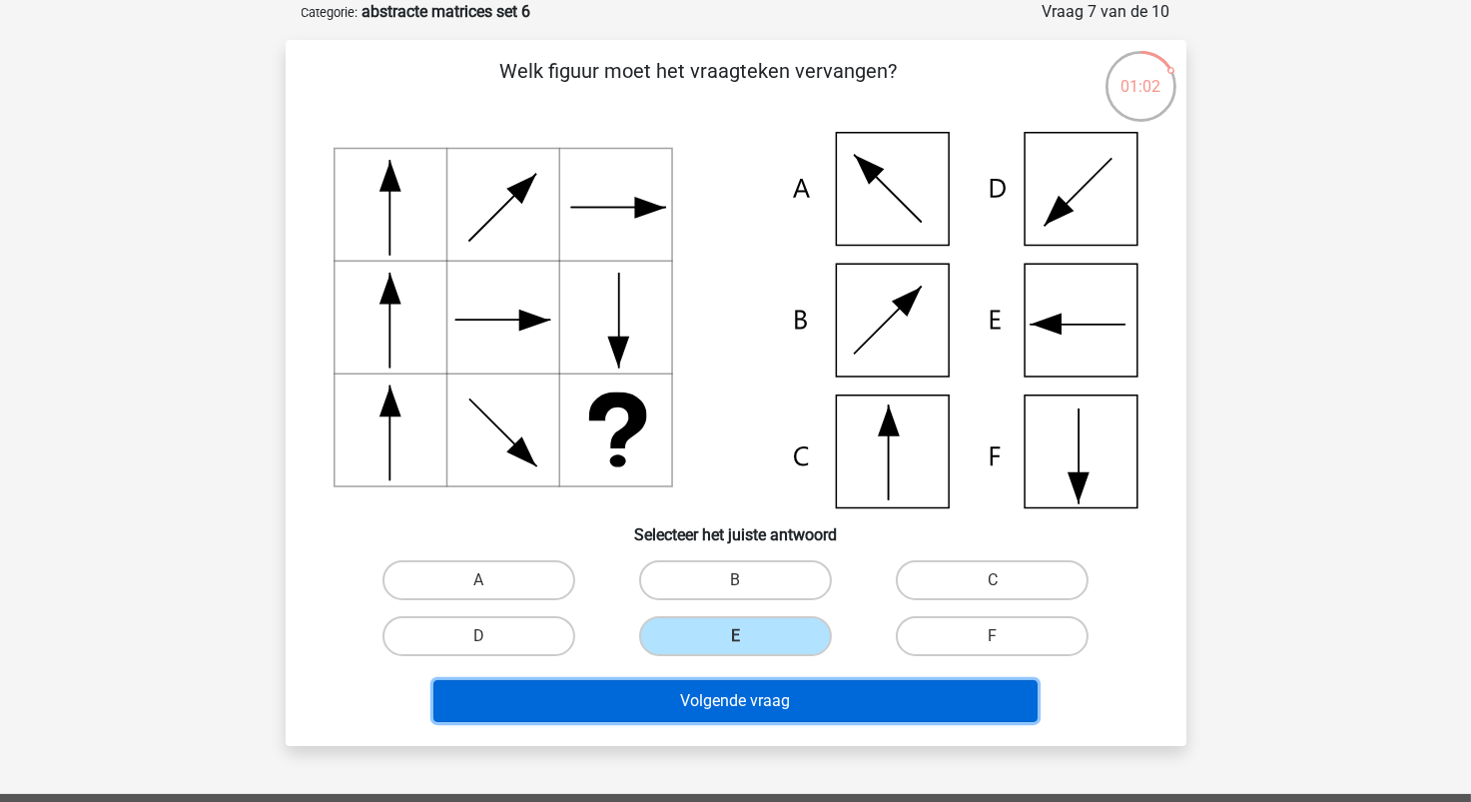
click at [775, 710] on button "Volgende vraag" at bounding box center [736, 701] width 604 height 42
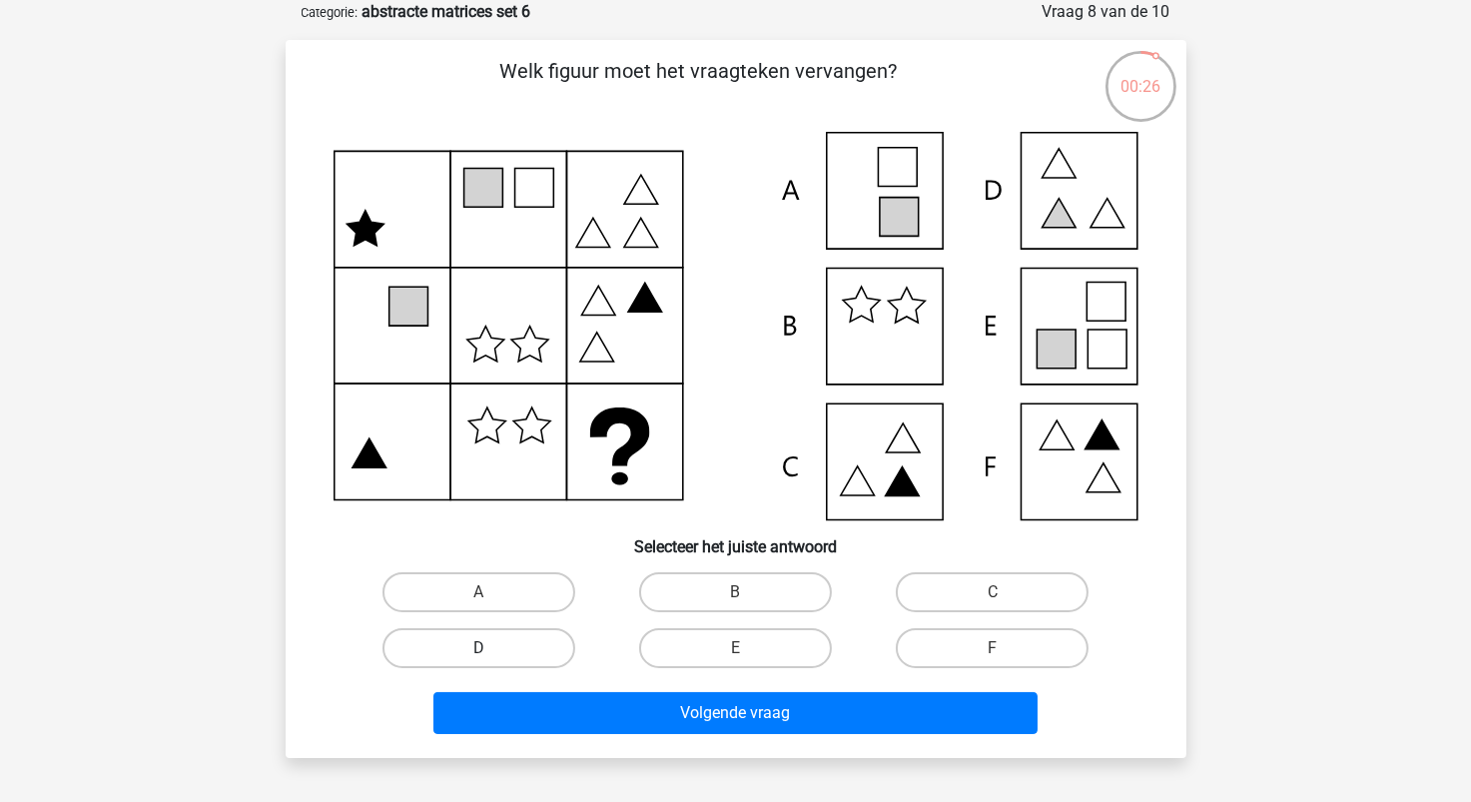
click at [512, 644] on label "D" at bounding box center [479, 648] width 193 height 40
click at [491, 648] on input "D" at bounding box center [484, 654] width 13 height 13
radio input "true"
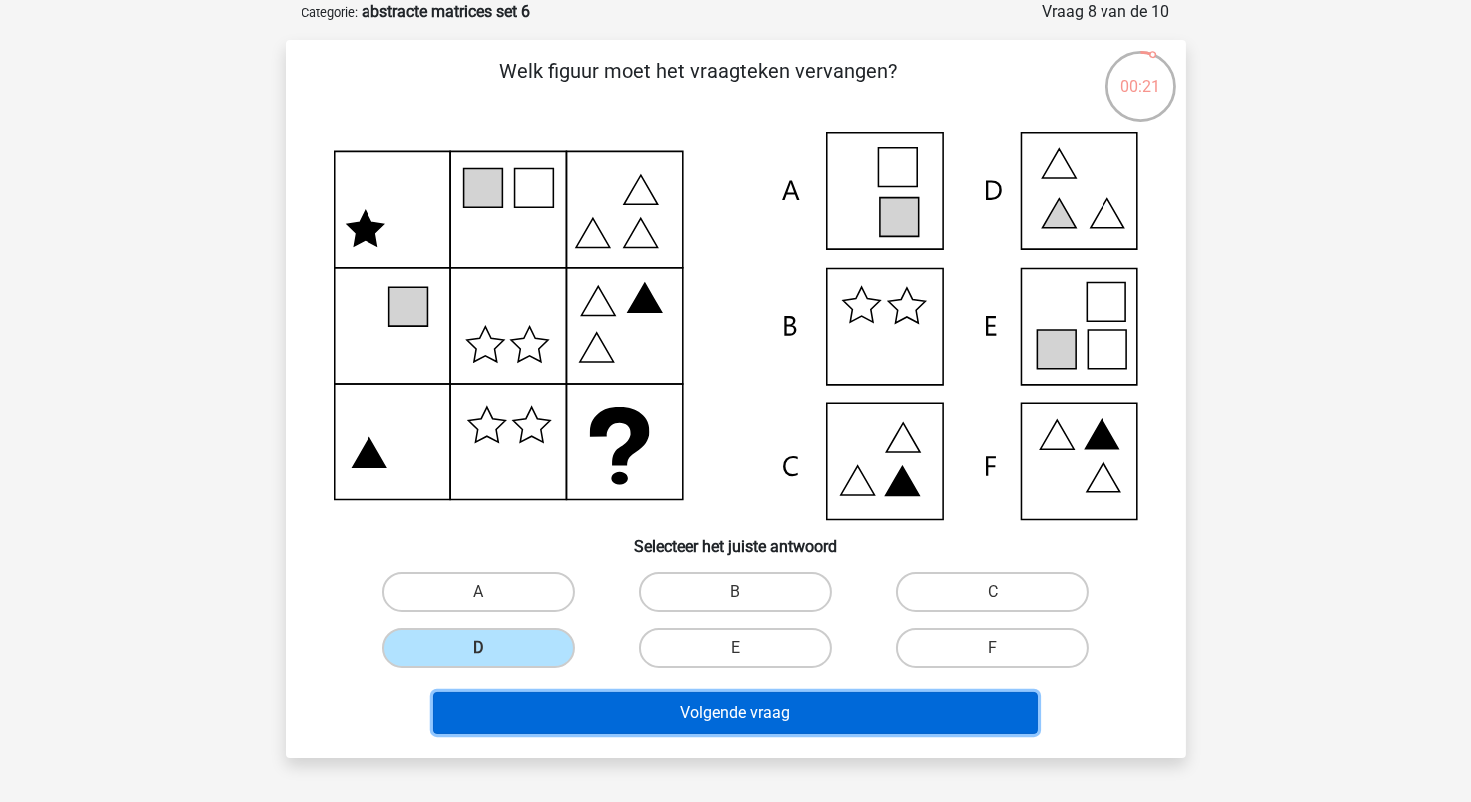
click at [721, 712] on button "Volgende vraag" at bounding box center [736, 713] width 604 height 42
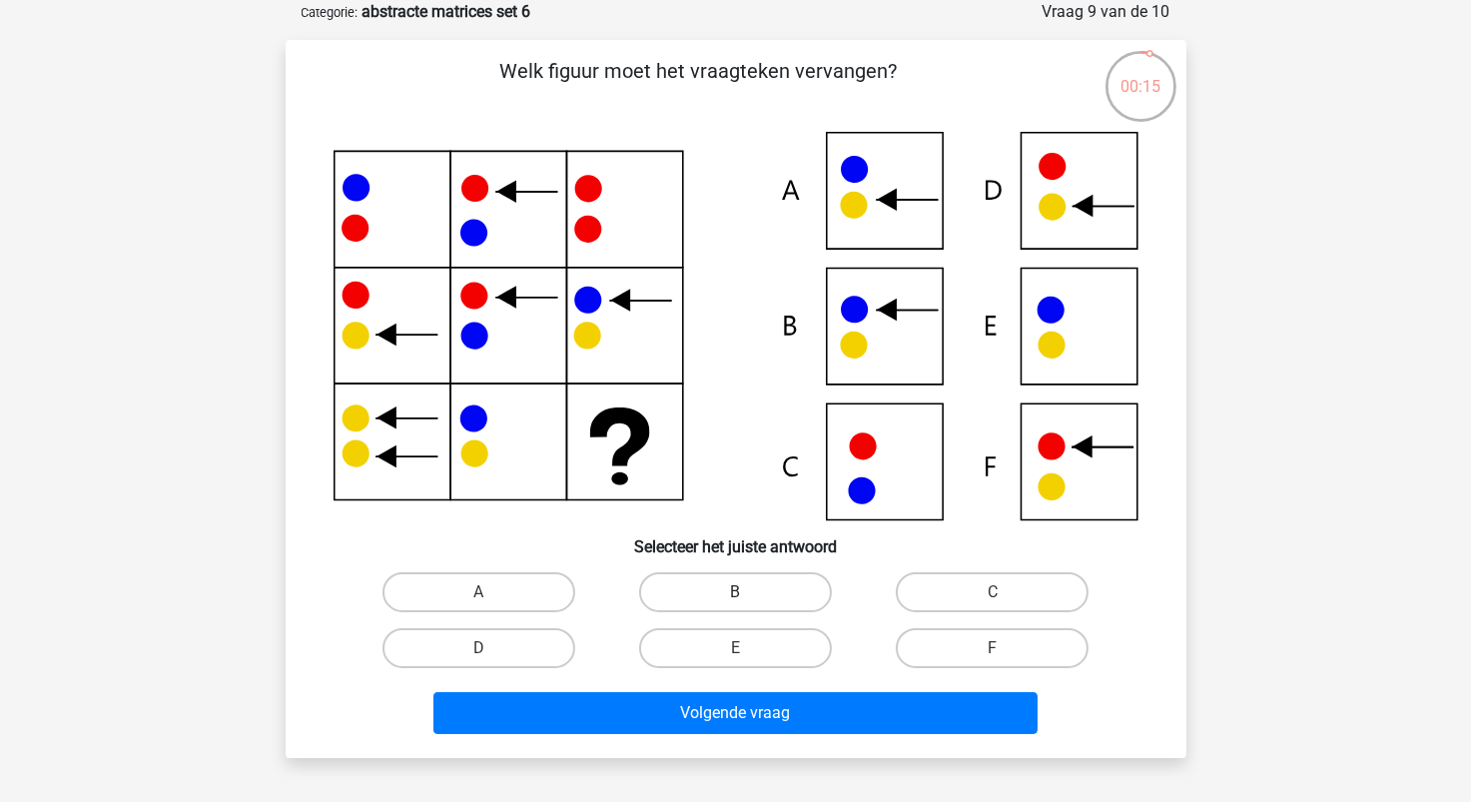
click at [795, 589] on label "B" at bounding box center [735, 592] width 193 height 40
click at [748, 592] on input "B" at bounding box center [741, 598] width 13 height 13
radio input "true"
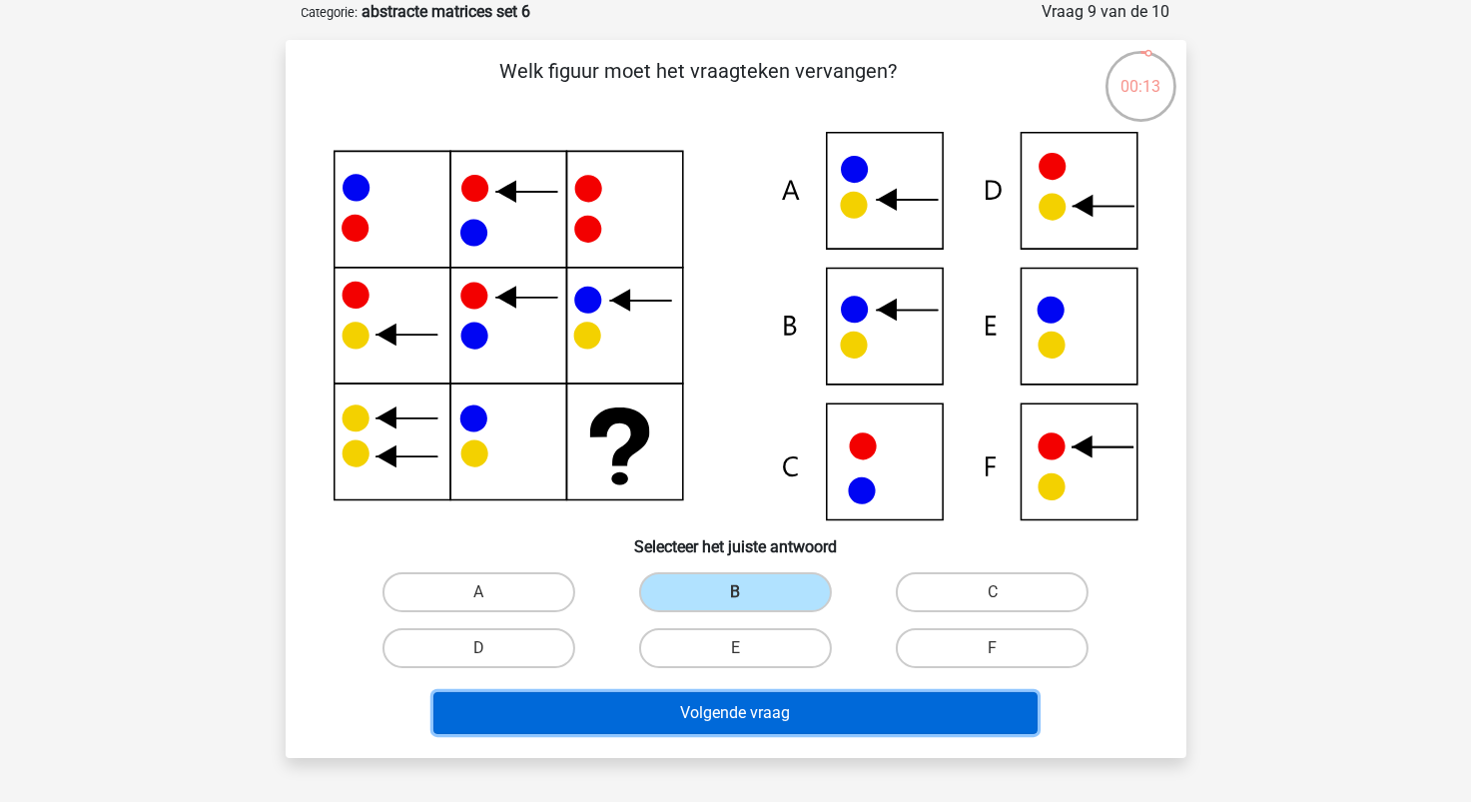
click at [822, 721] on button "Volgende vraag" at bounding box center [736, 713] width 604 height 42
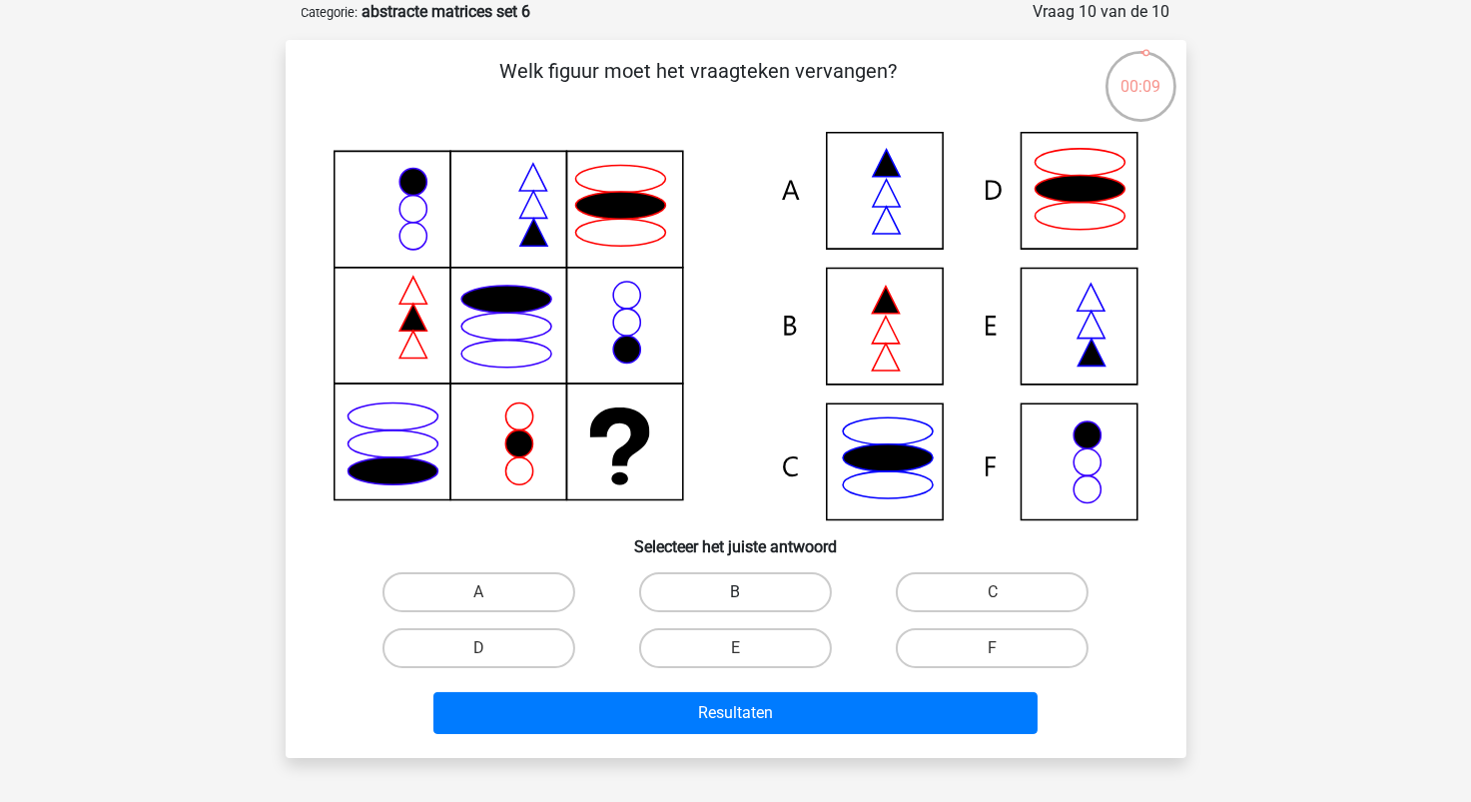
click at [718, 591] on label "B" at bounding box center [735, 592] width 193 height 40
click at [735, 592] on input "B" at bounding box center [741, 598] width 13 height 13
radio input "true"
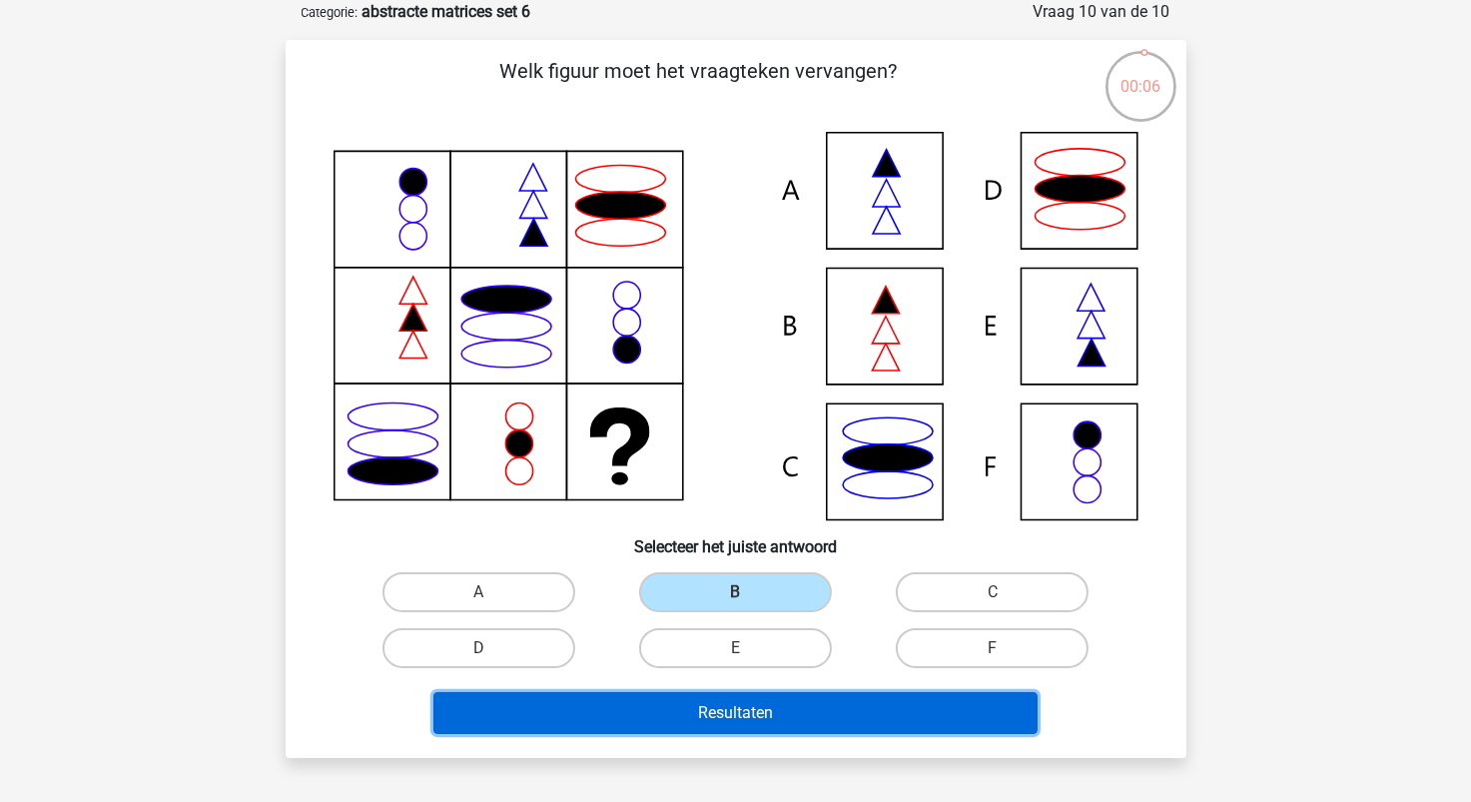
click at [765, 706] on button "Resultaten" at bounding box center [736, 713] width 604 height 42
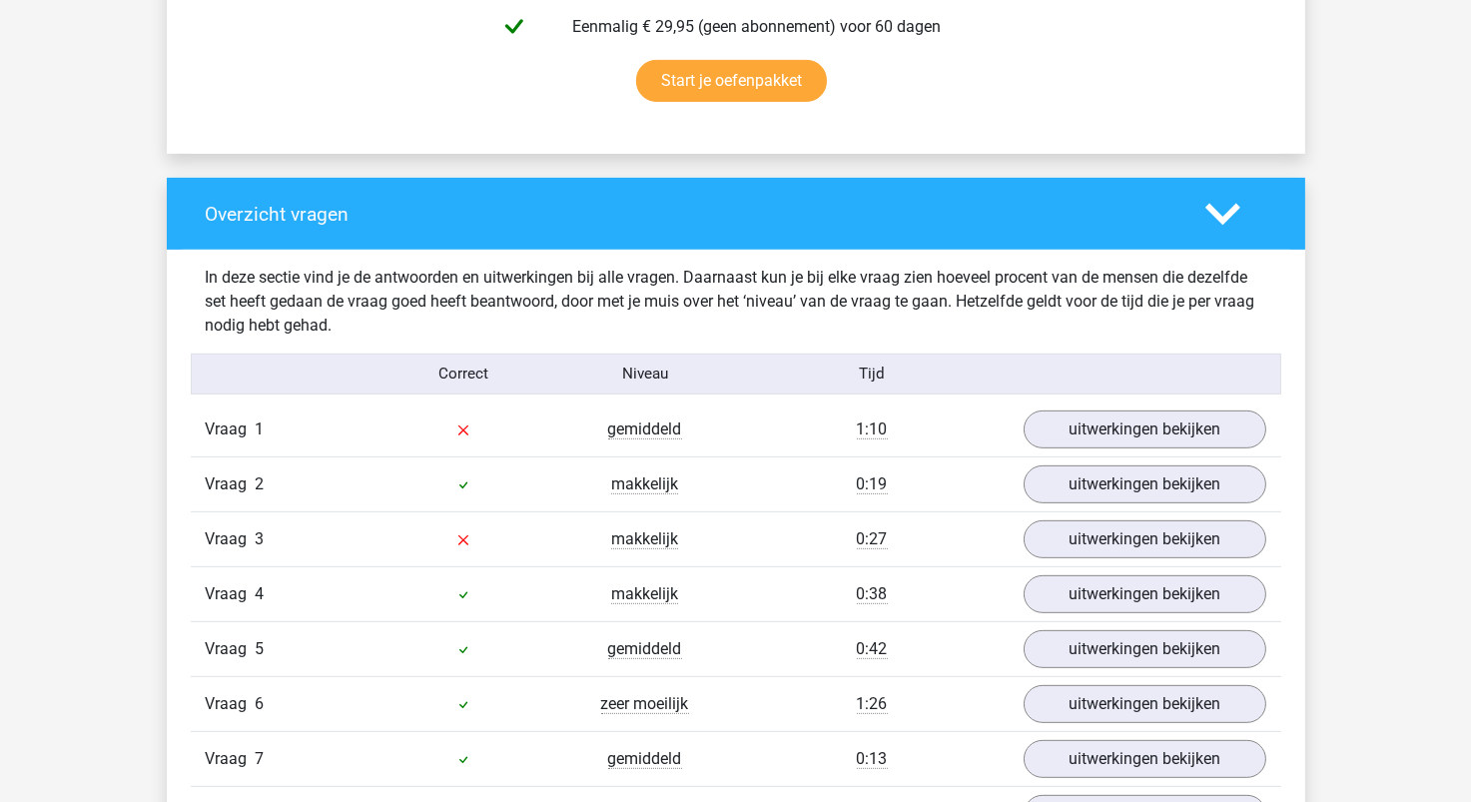
scroll to position [1298, 0]
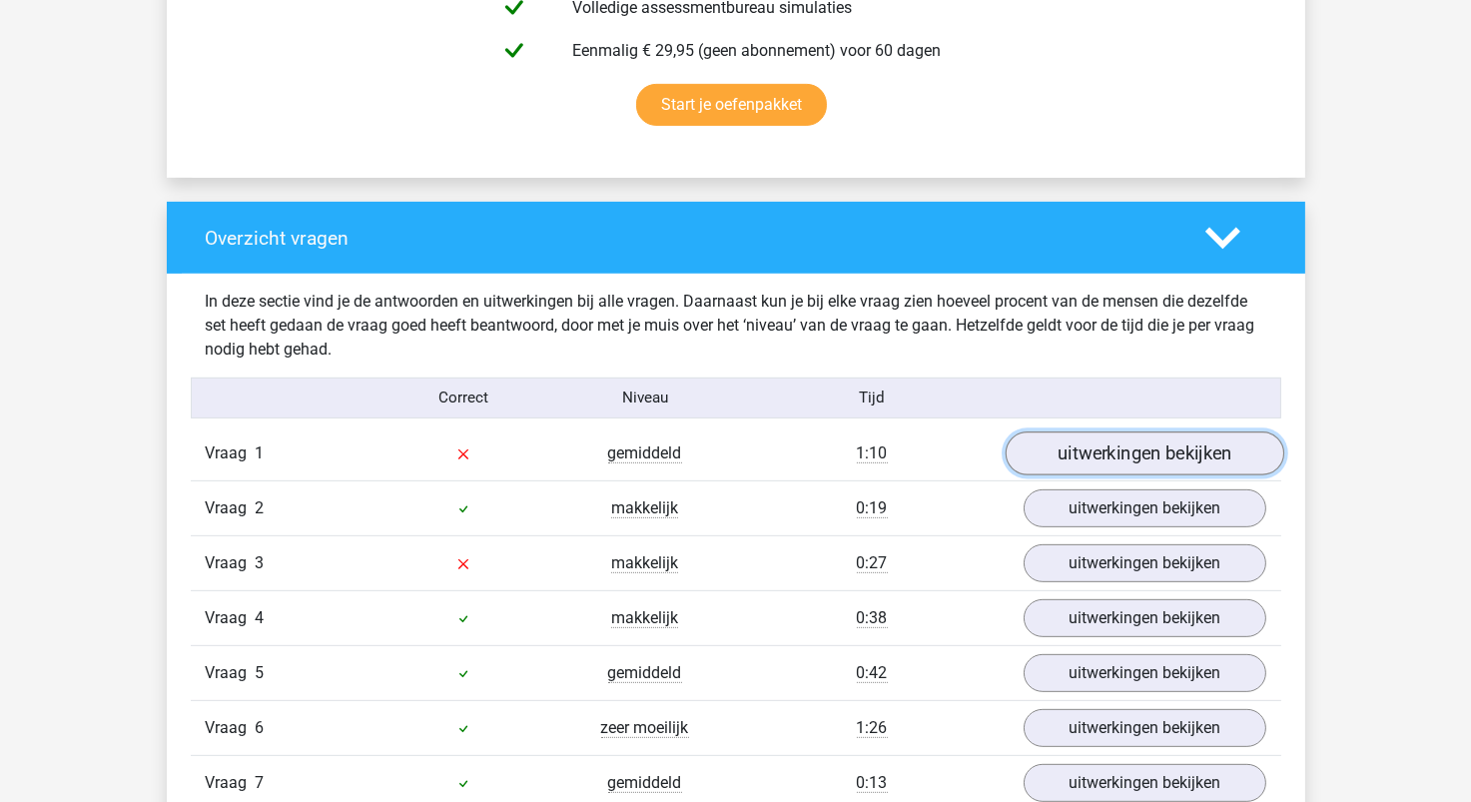
click at [1088, 457] on link "uitwerkingen bekijken" at bounding box center [1144, 454] width 279 height 44
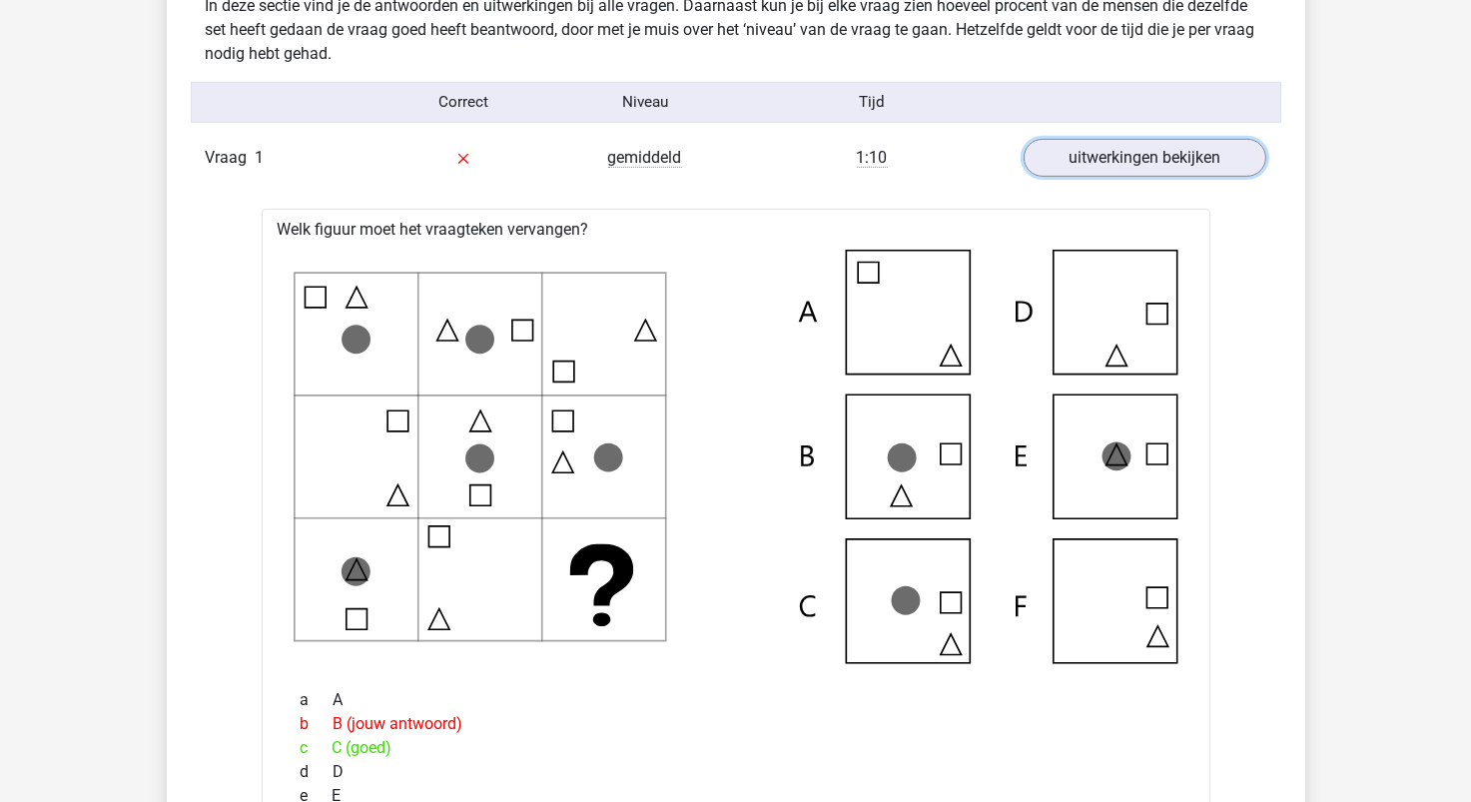
scroll to position [1497, 0]
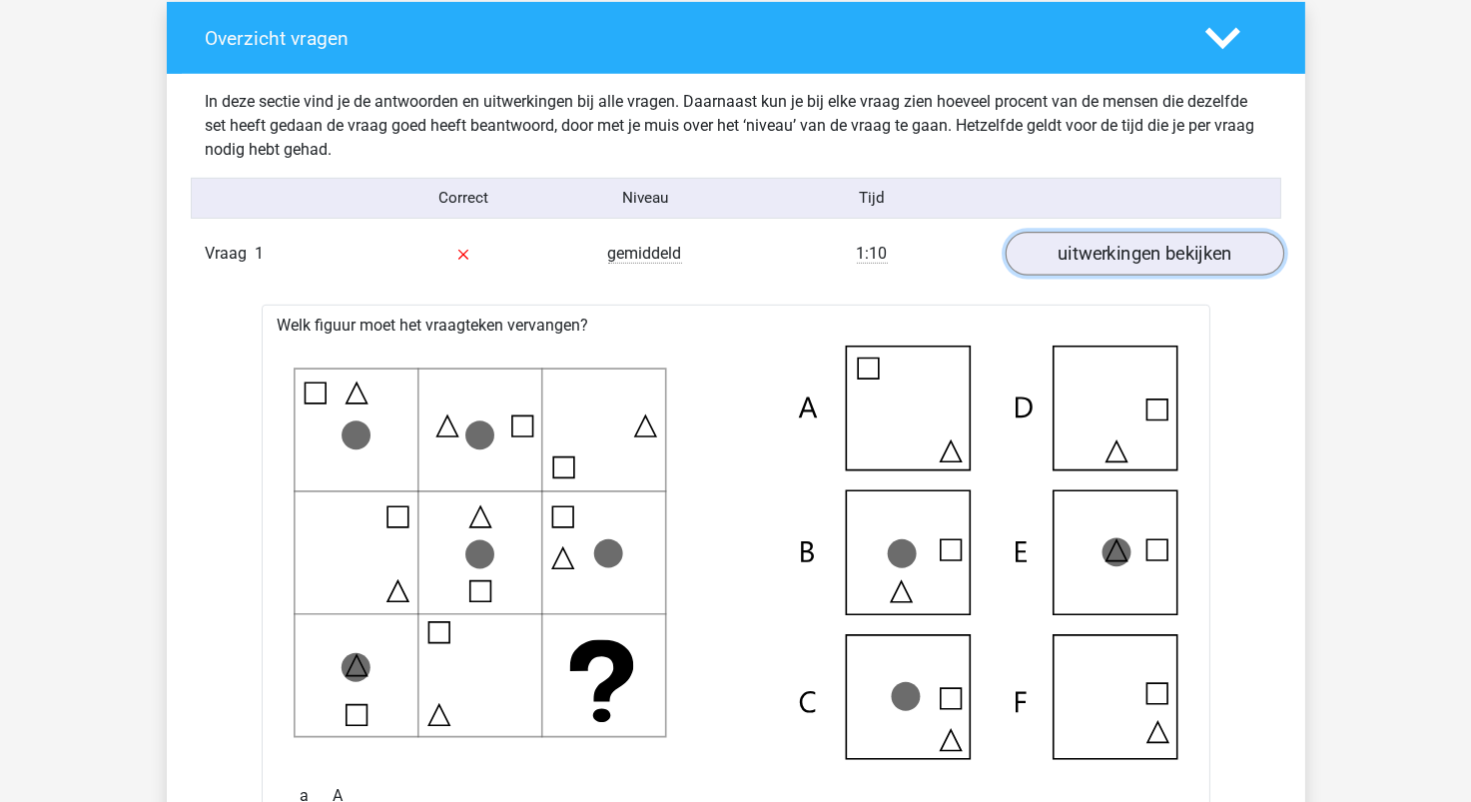
click at [1108, 263] on link "uitwerkingen bekijken" at bounding box center [1144, 254] width 279 height 44
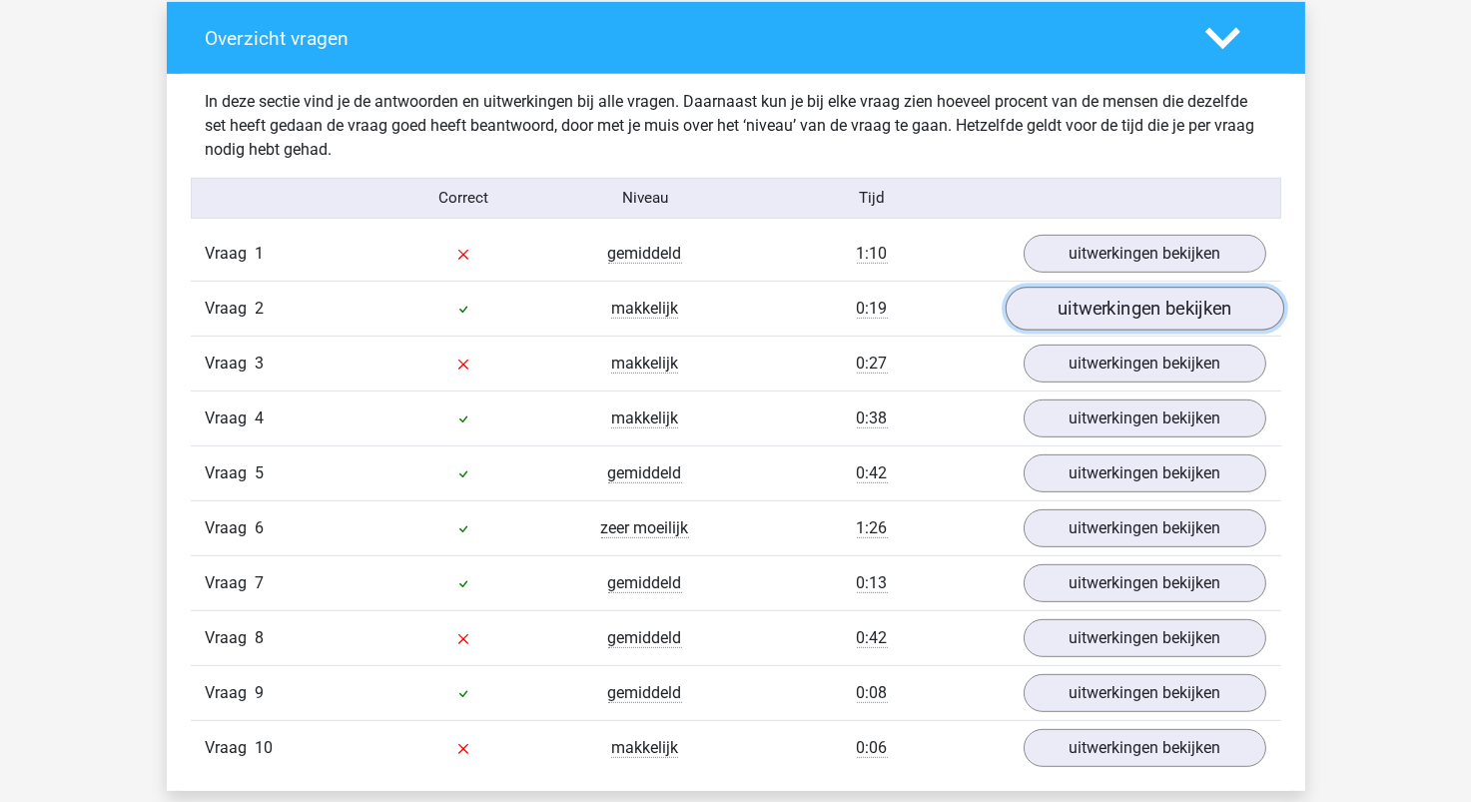
click at [1095, 313] on link "uitwerkingen bekijken" at bounding box center [1144, 309] width 279 height 44
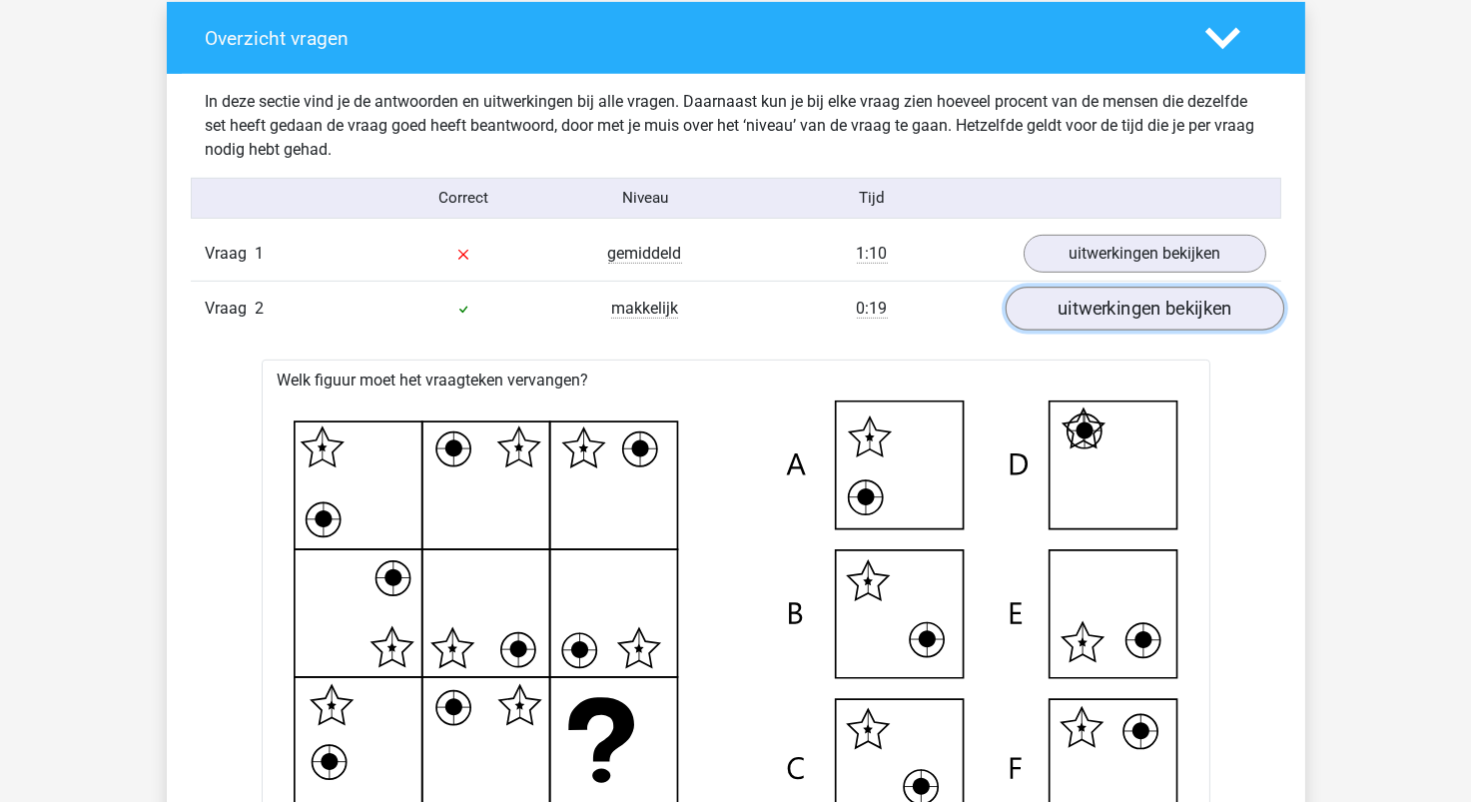
click at [1095, 313] on link "uitwerkingen bekijken" at bounding box center [1144, 309] width 279 height 44
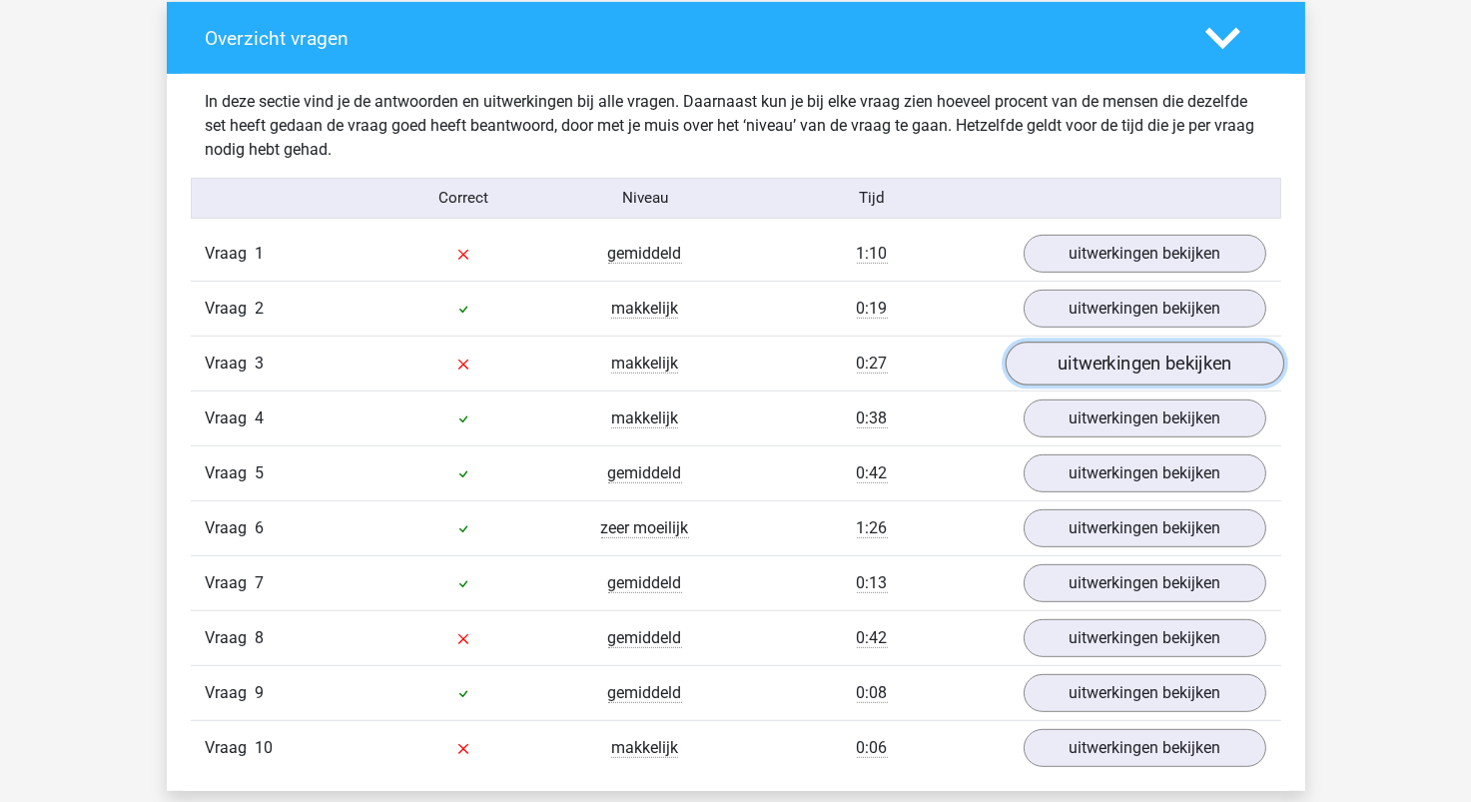
click at [1116, 354] on link "uitwerkingen bekijken" at bounding box center [1144, 364] width 279 height 44
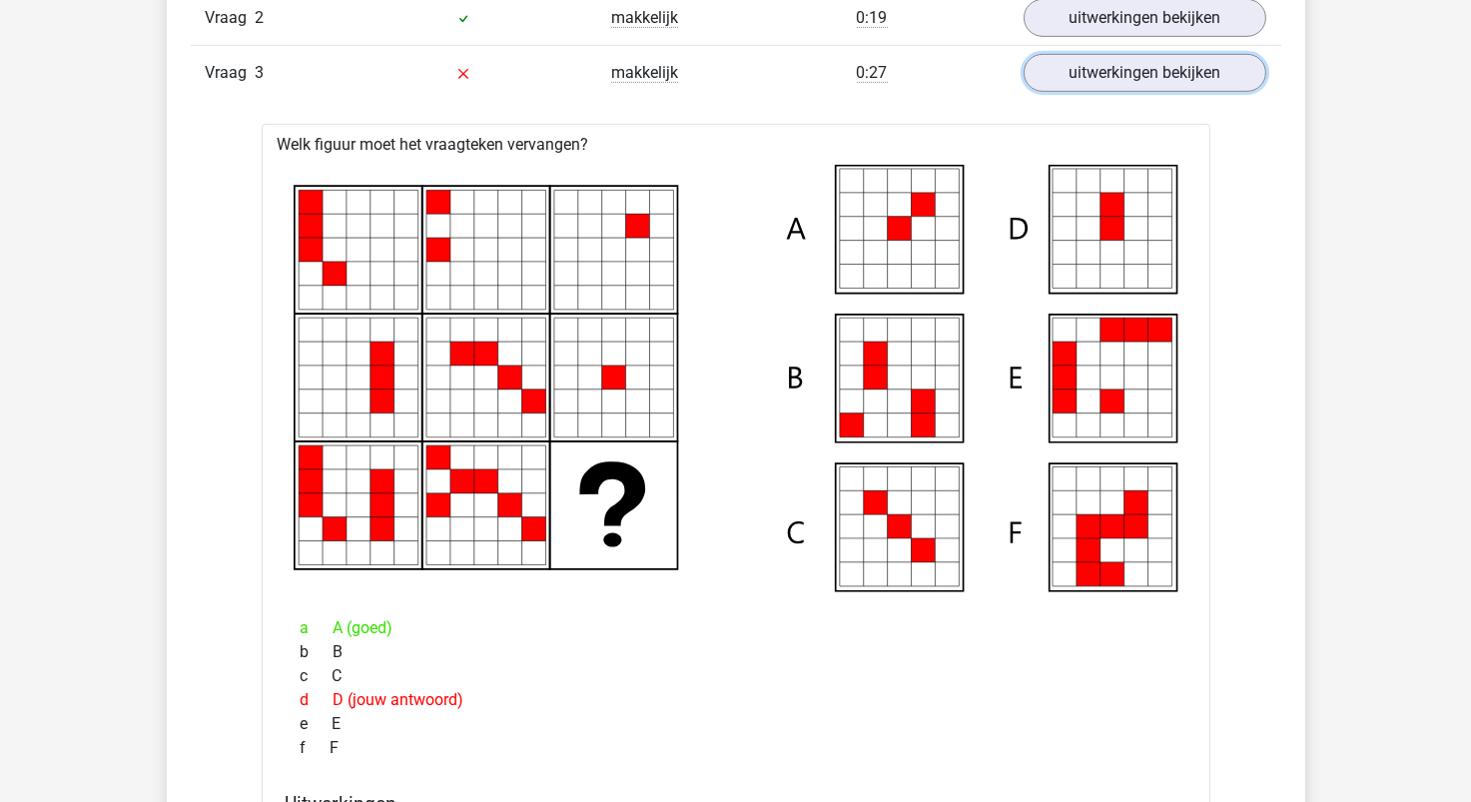
scroll to position [1697, 0]
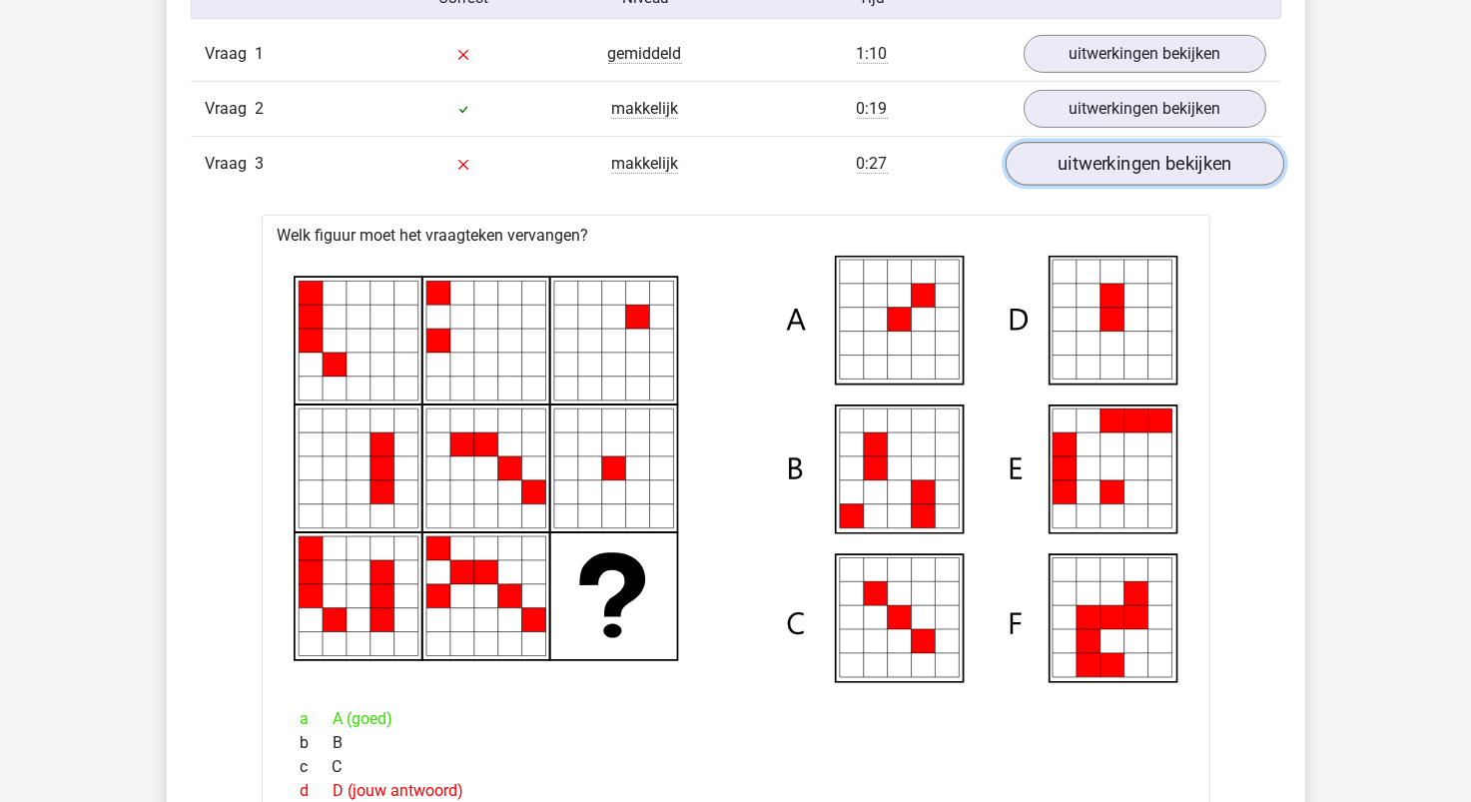
click at [1119, 177] on link "uitwerkingen bekijken" at bounding box center [1144, 164] width 279 height 44
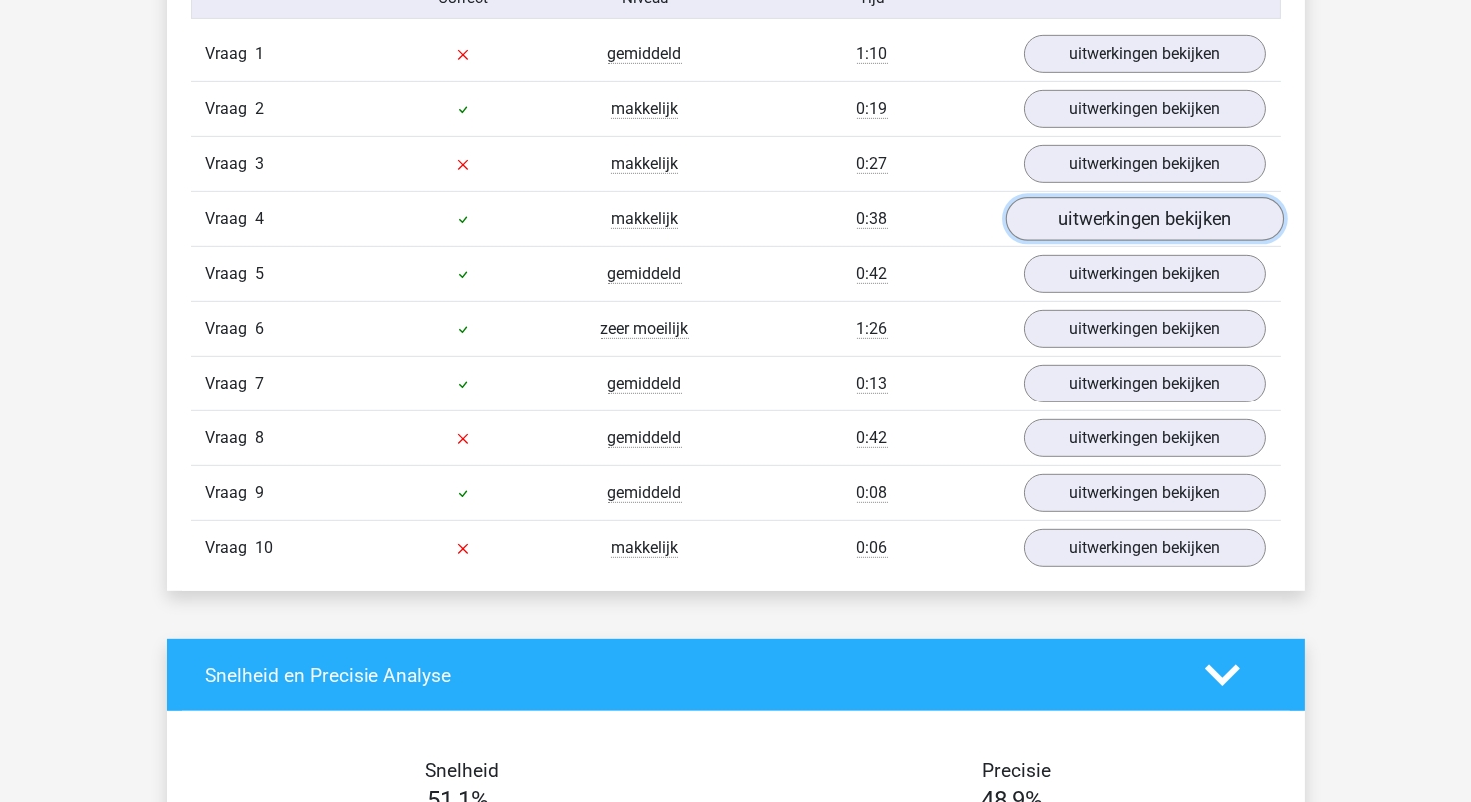
click at [1109, 211] on link "uitwerkingen bekijken" at bounding box center [1144, 219] width 279 height 44
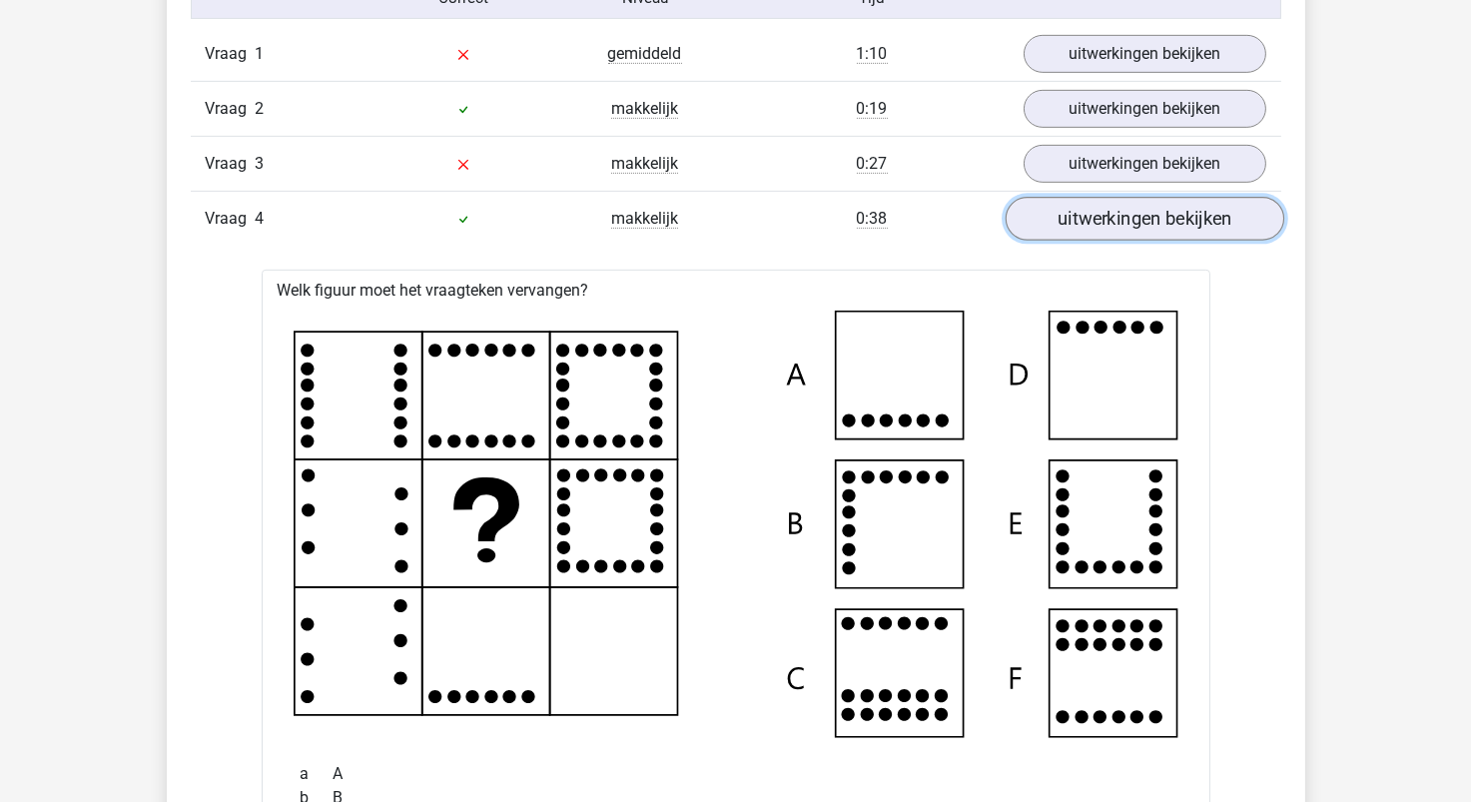
click at [1111, 203] on link "uitwerkingen bekijken" at bounding box center [1144, 219] width 279 height 44
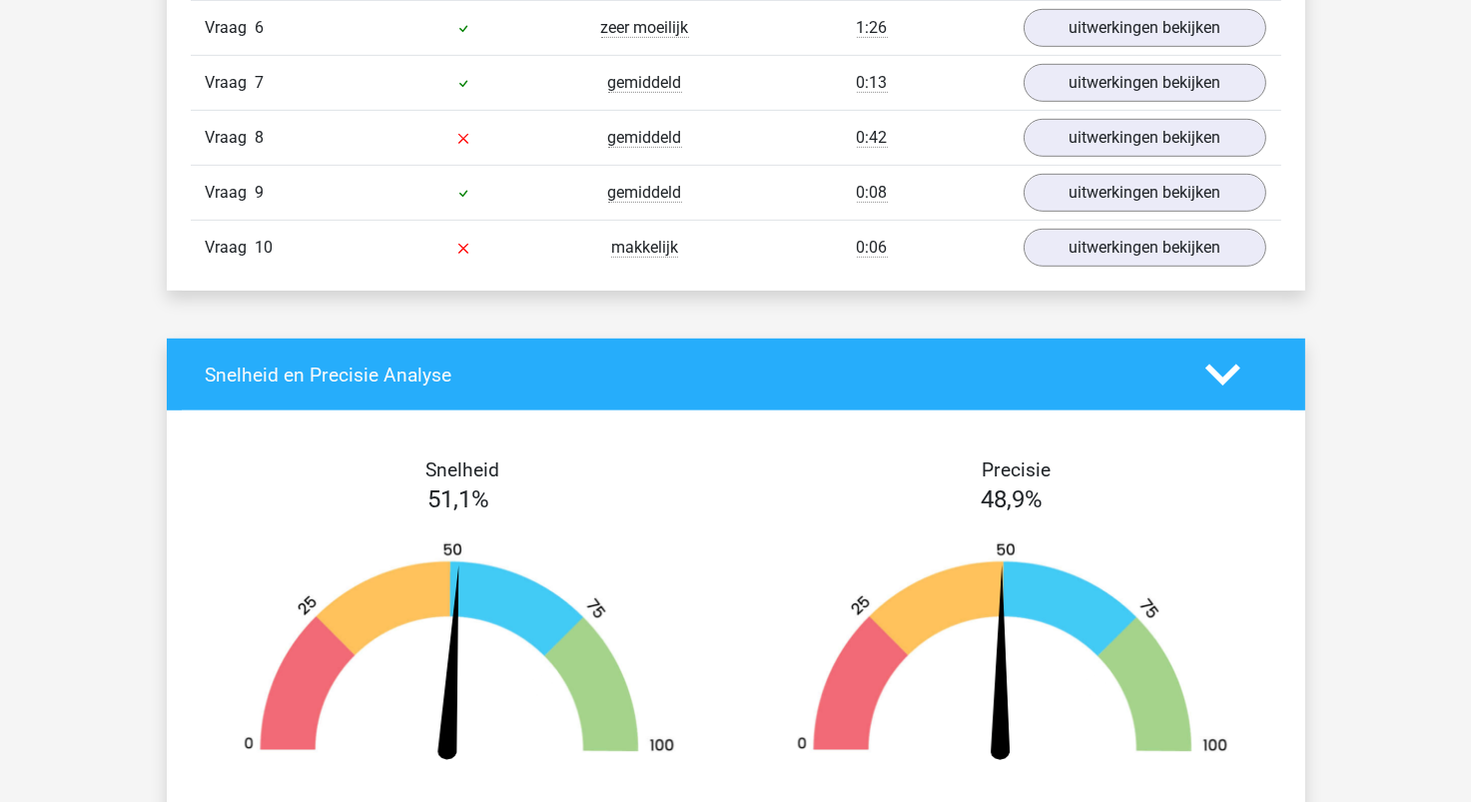
scroll to position [1598, 0]
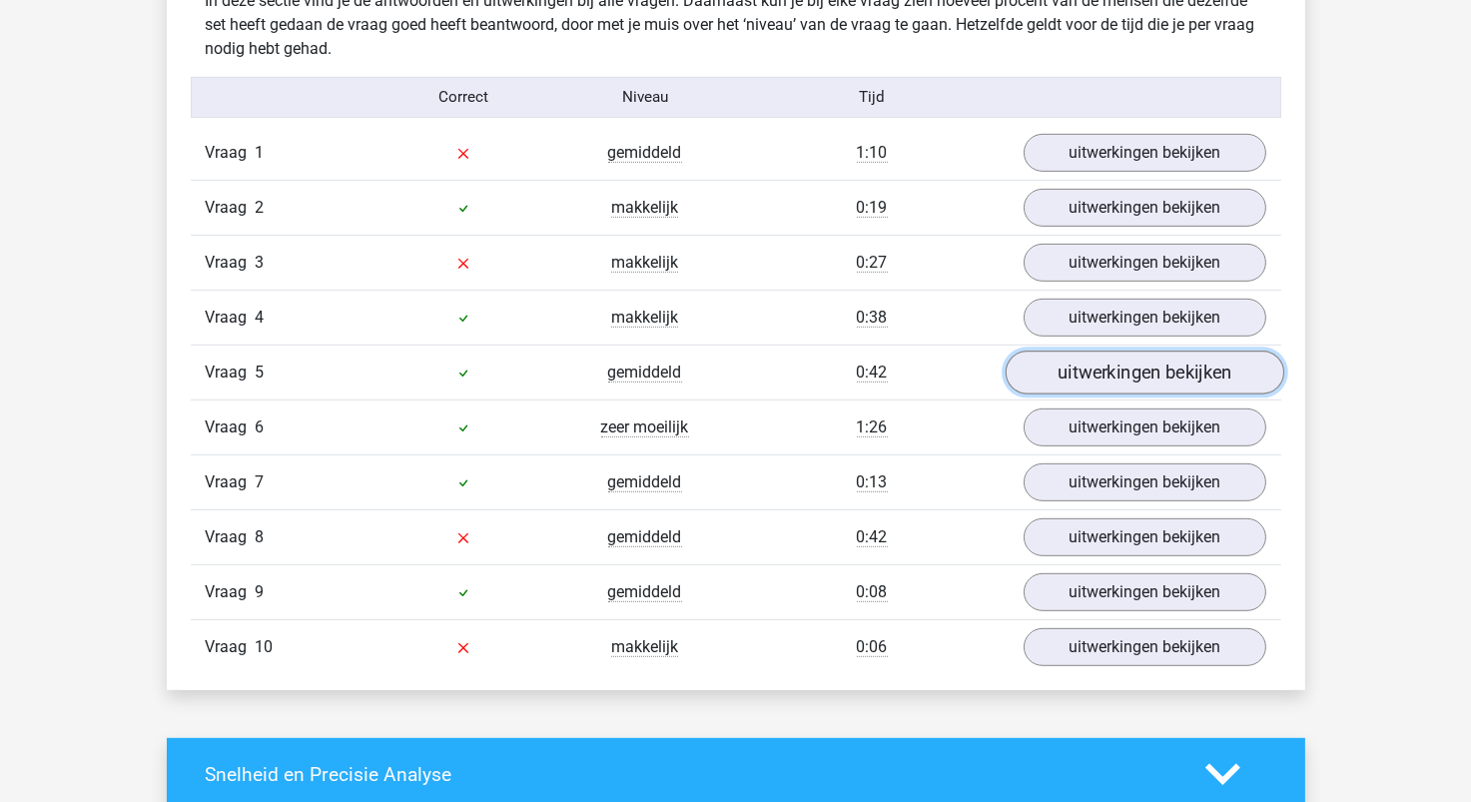
click at [1105, 381] on link "uitwerkingen bekijken" at bounding box center [1144, 373] width 279 height 44
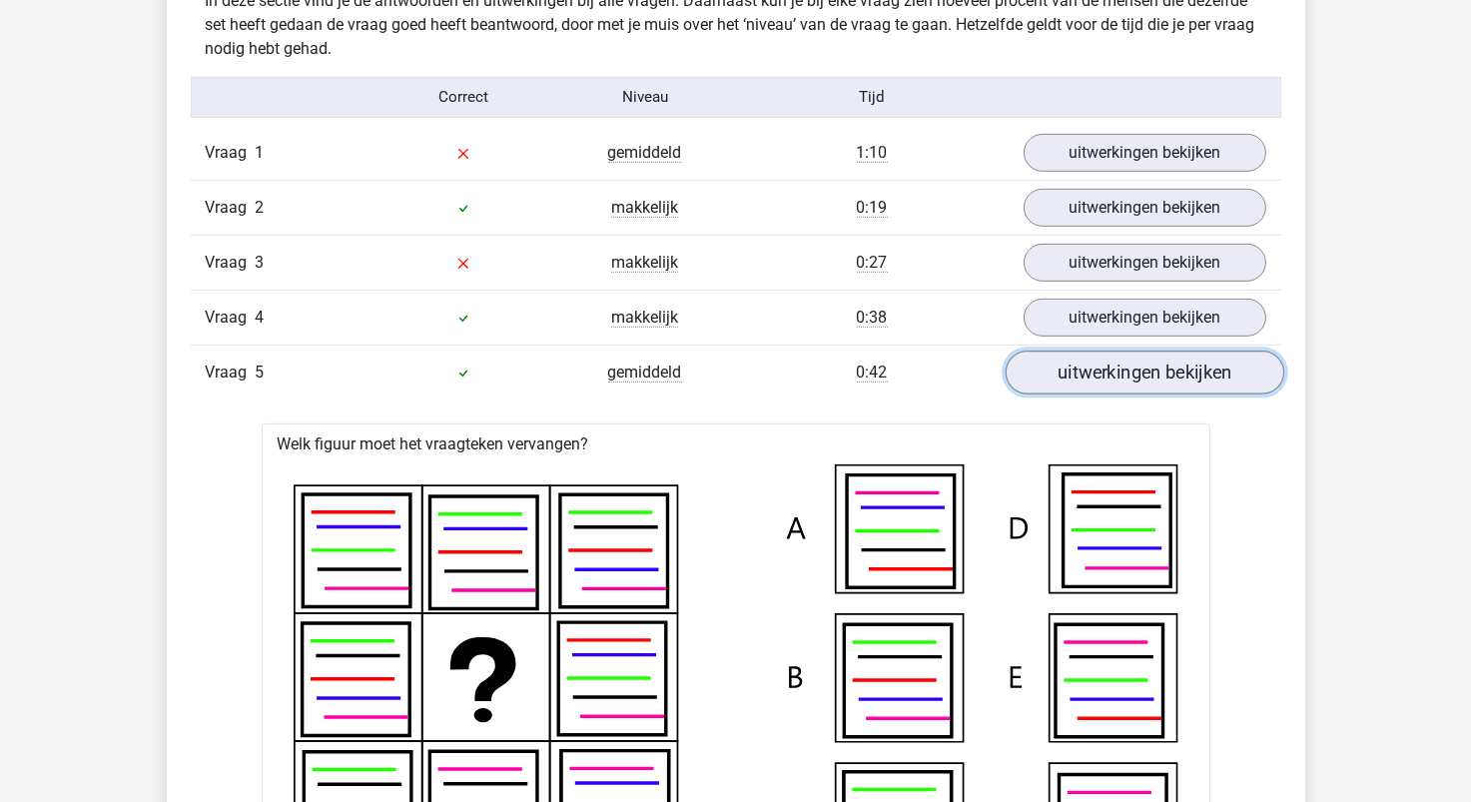
click at [1105, 381] on link "uitwerkingen bekijken" at bounding box center [1144, 373] width 279 height 44
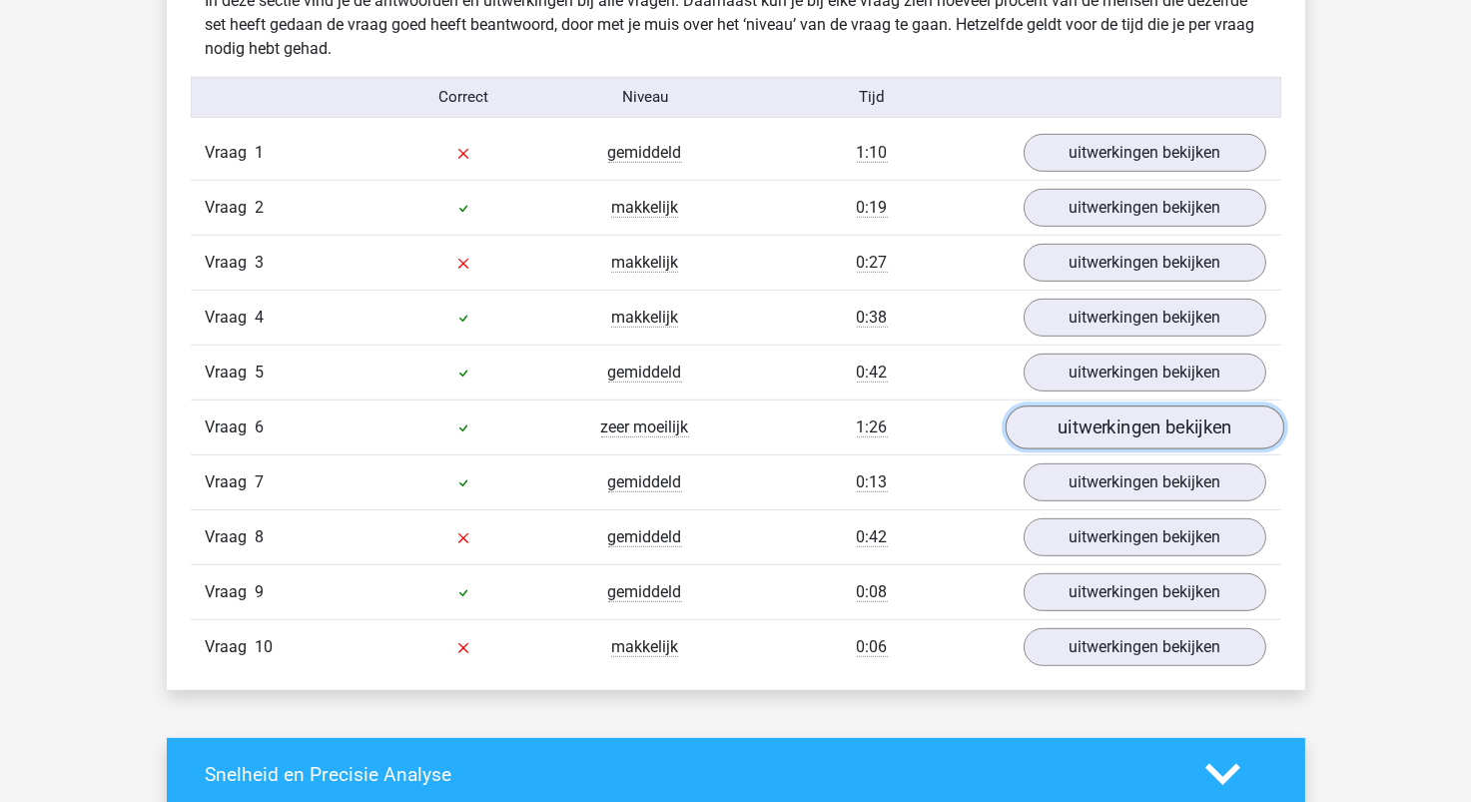
click at [1110, 431] on link "uitwerkingen bekijken" at bounding box center [1144, 428] width 279 height 44
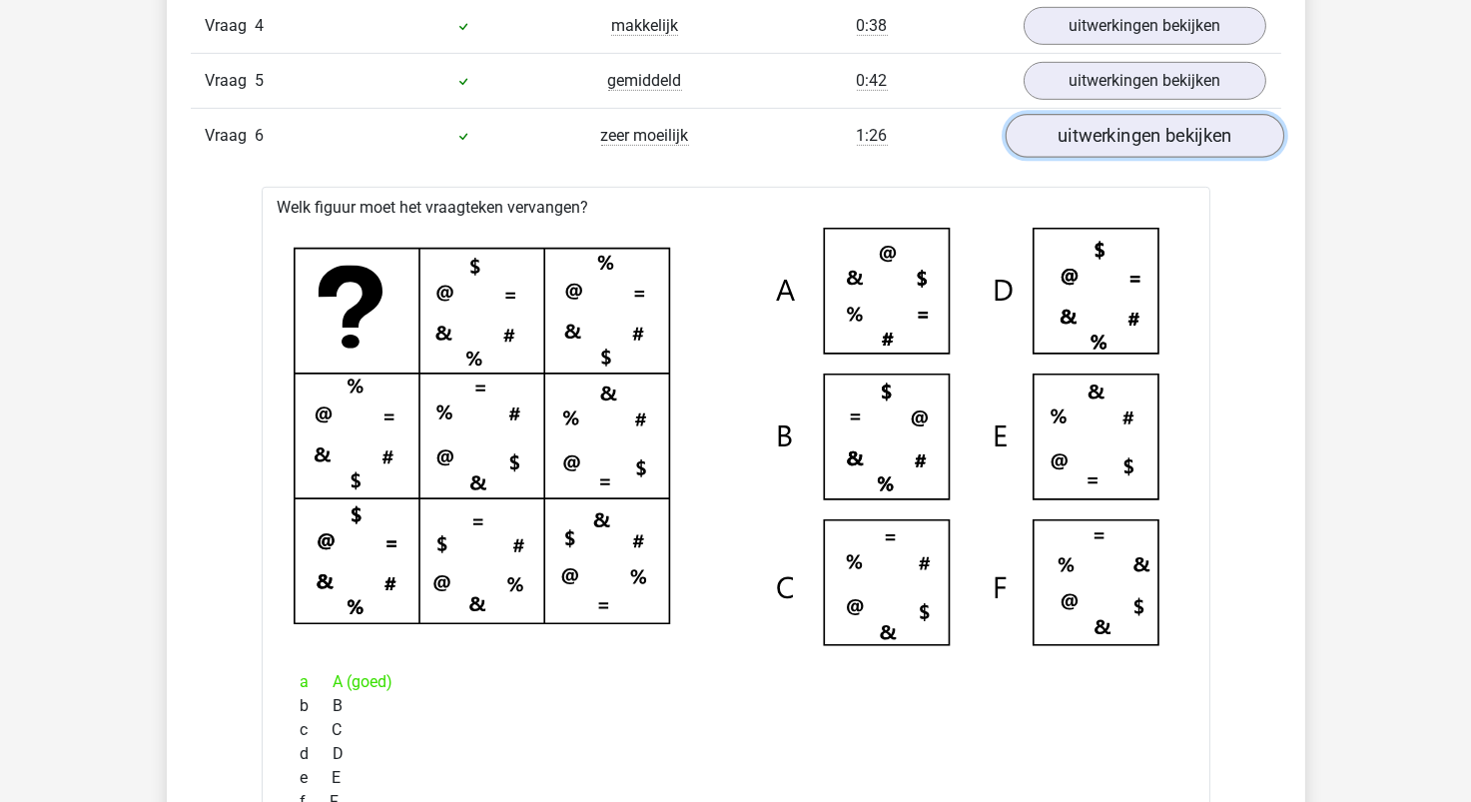
scroll to position [1697, 0]
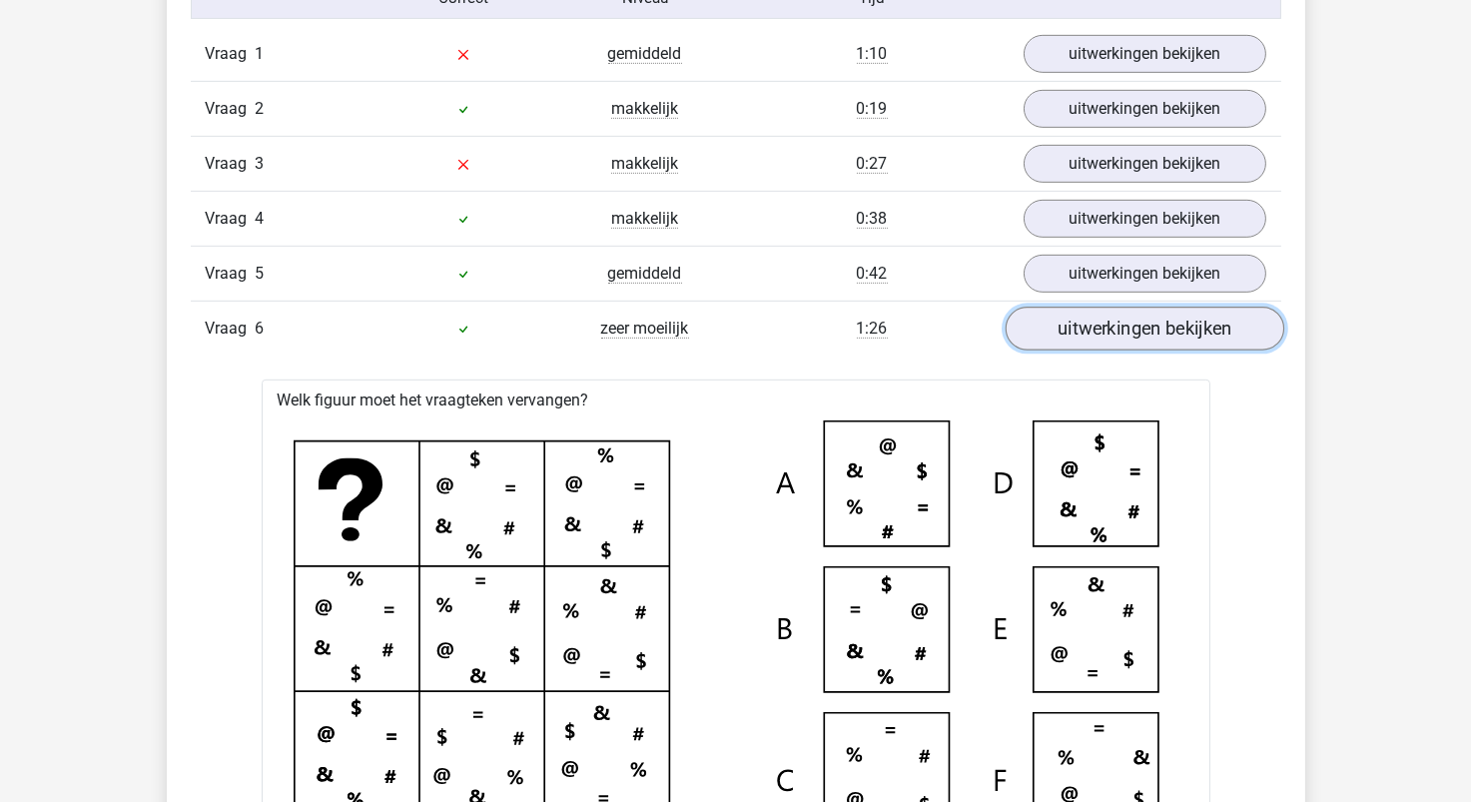
click at [1123, 331] on link "uitwerkingen bekijken" at bounding box center [1144, 329] width 279 height 44
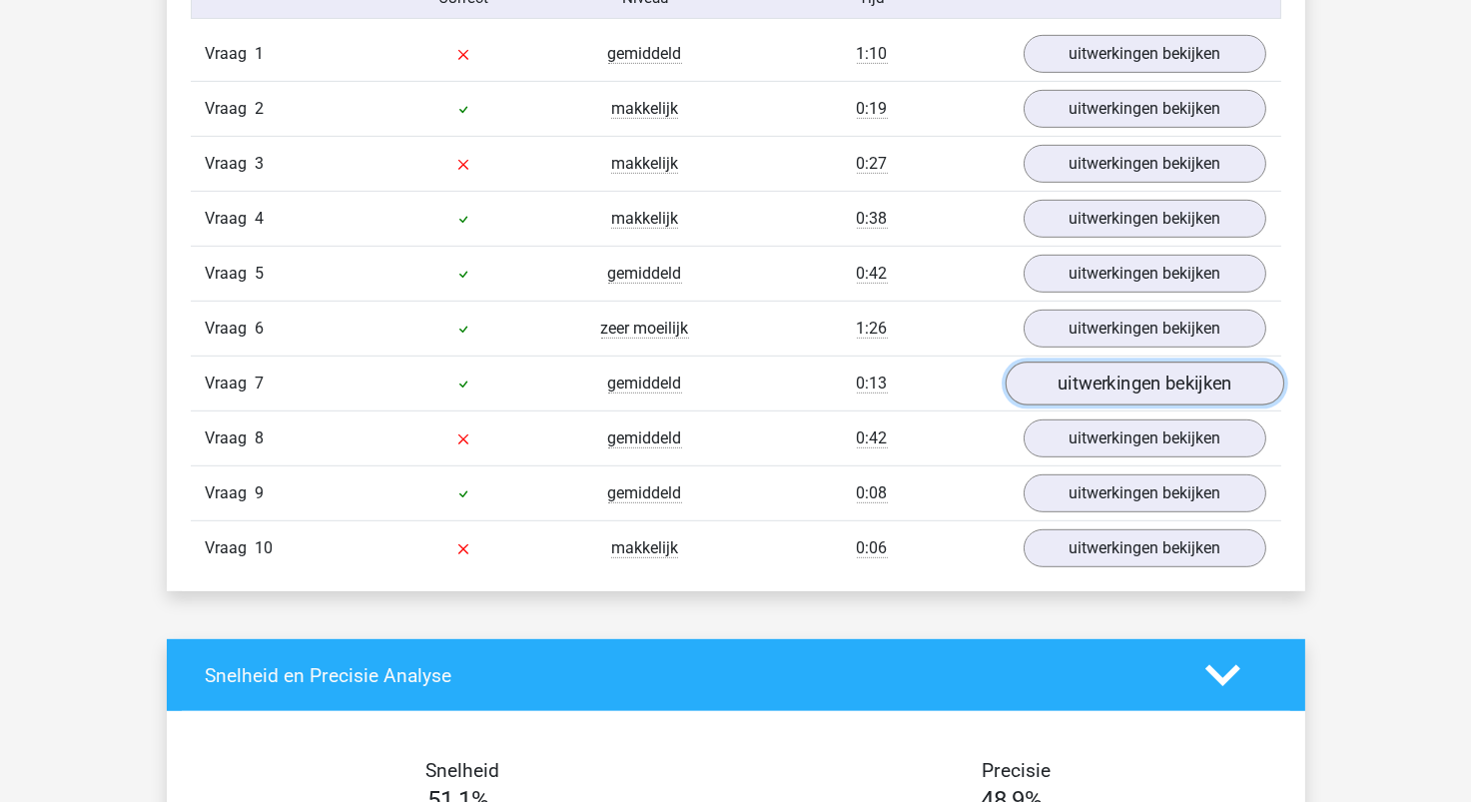
click at [1110, 390] on link "uitwerkingen bekijken" at bounding box center [1144, 384] width 279 height 44
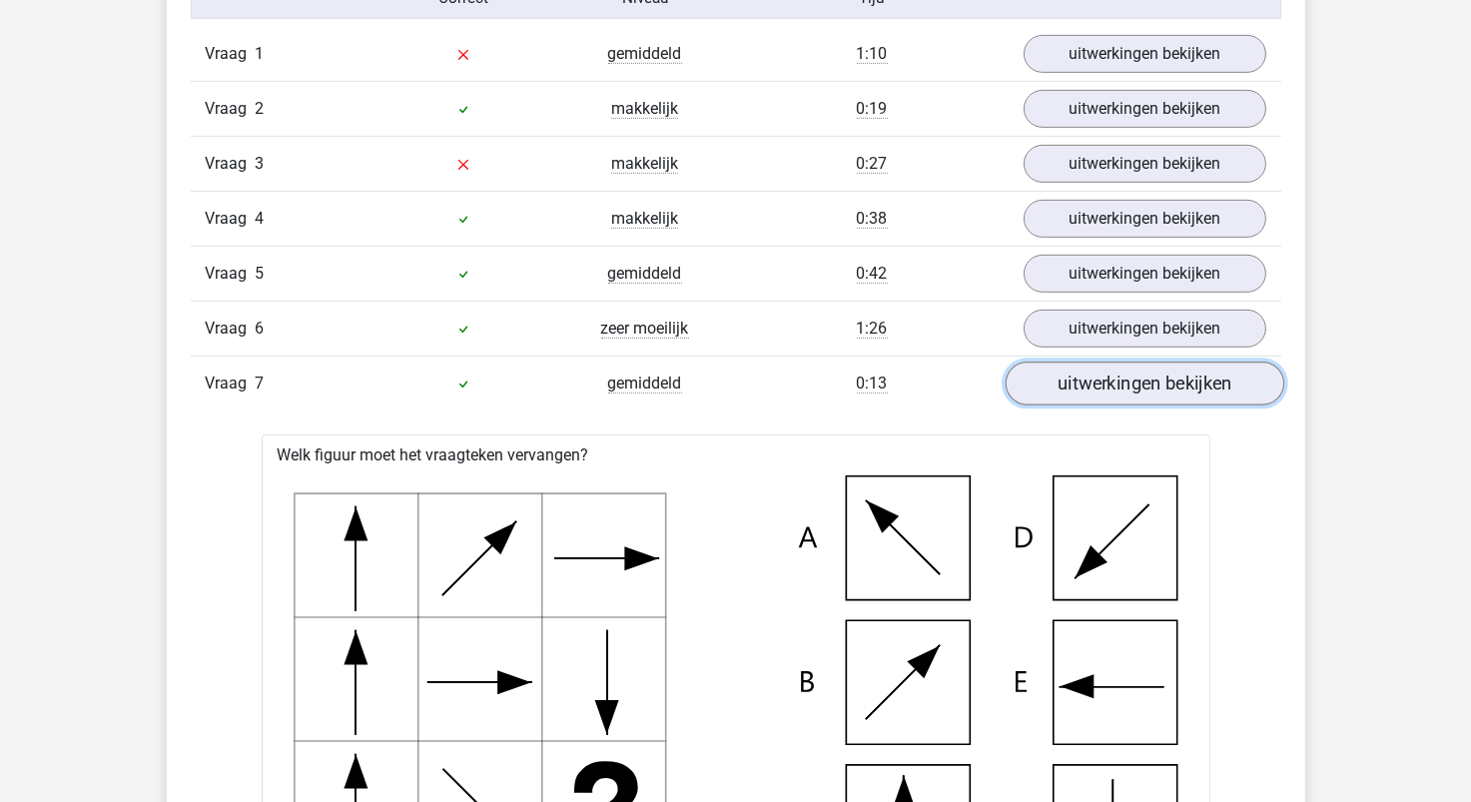
click at [1113, 374] on link "uitwerkingen bekijken" at bounding box center [1144, 384] width 279 height 44
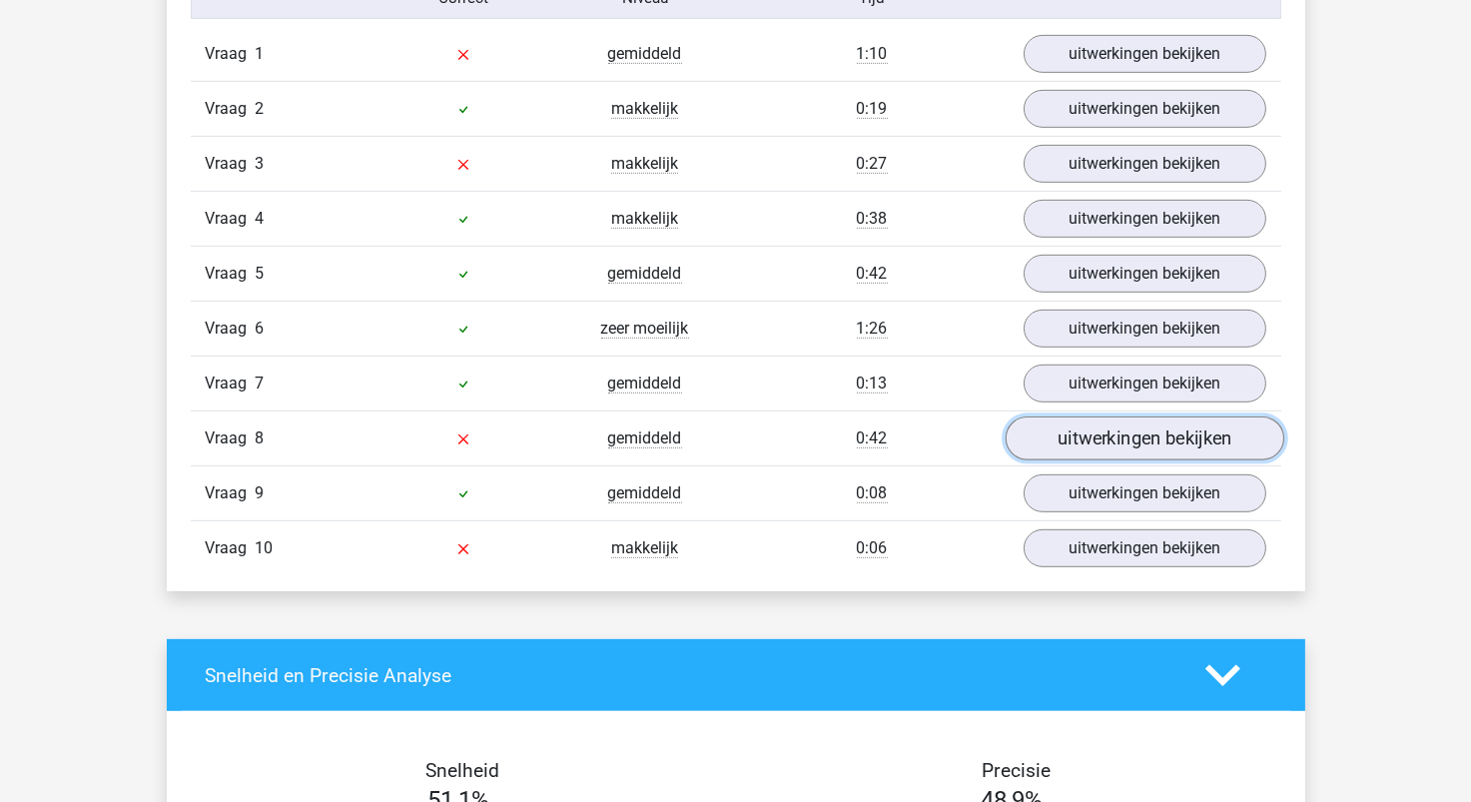
click at [1109, 418] on link "uitwerkingen bekijken" at bounding box center [1144, 439] width 279 height 44
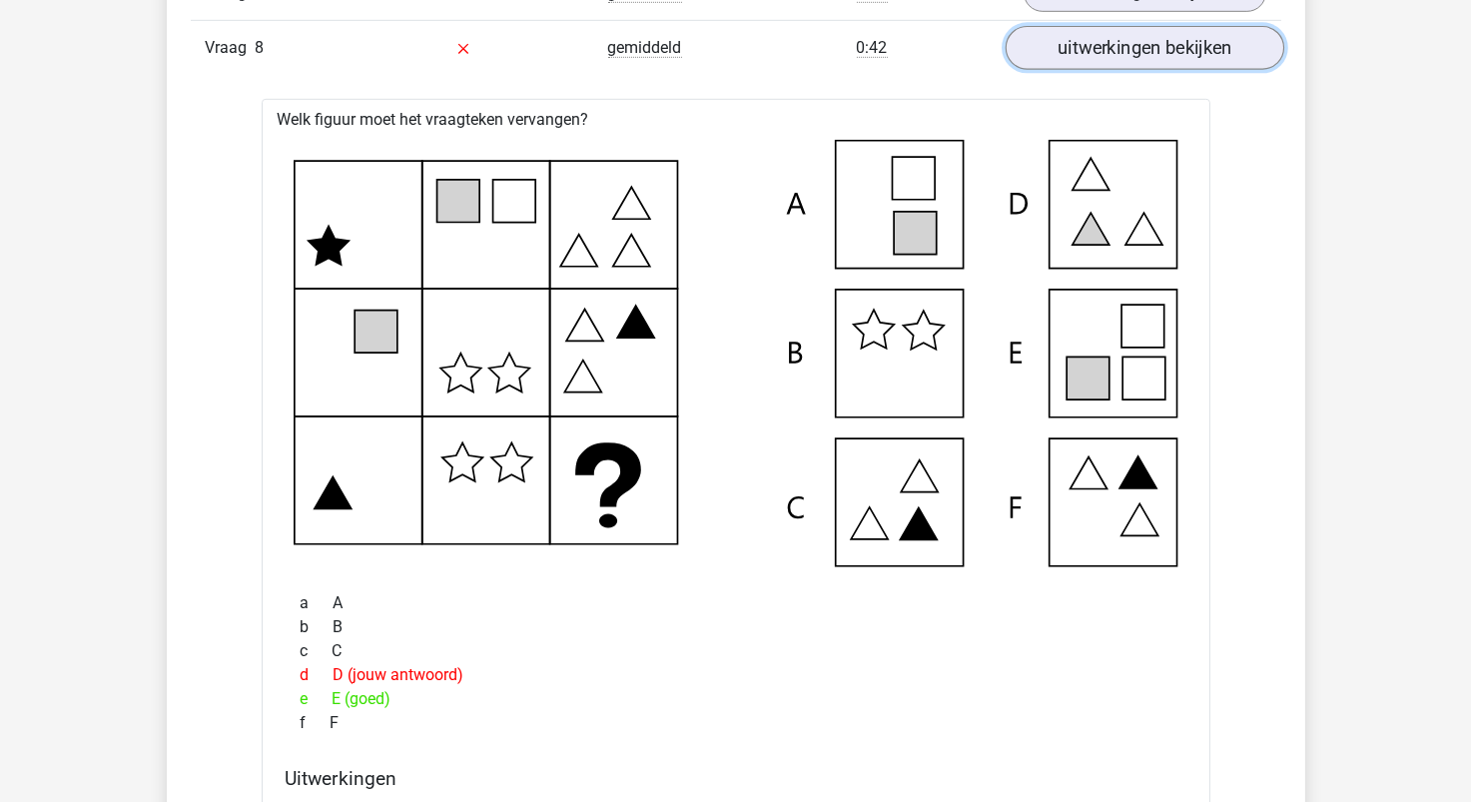
scroll to position [2097, 0]
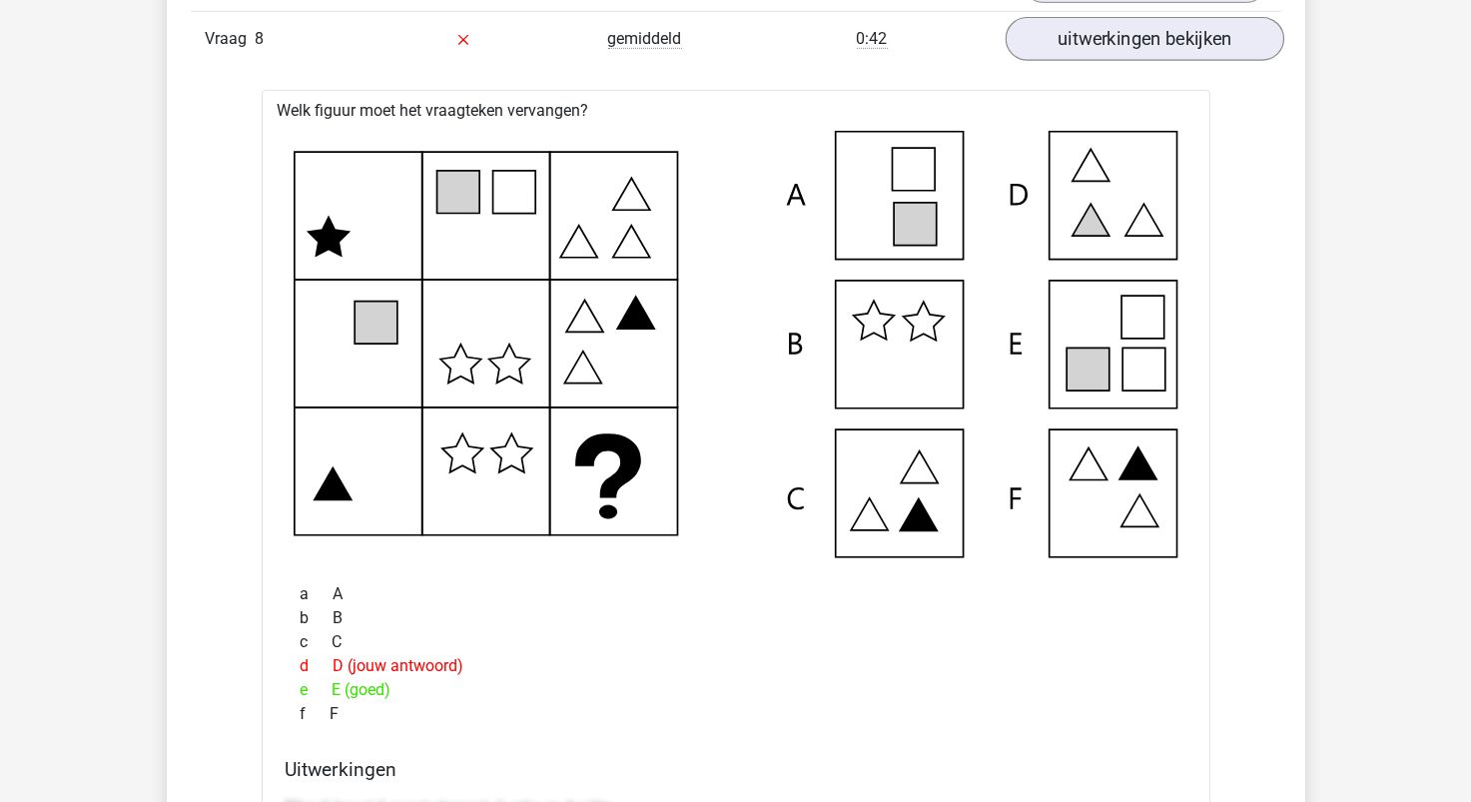
click at [1129, 50] on div "Vraag 8 gemiddeld 0:42 uitwerkingen bekijken" at bounding box center [736, 38] width 1091 height 55
click at [1130, 54] on link "uitwerkingen bekijken" at bounding box center [1144, 39] width 279 height 44
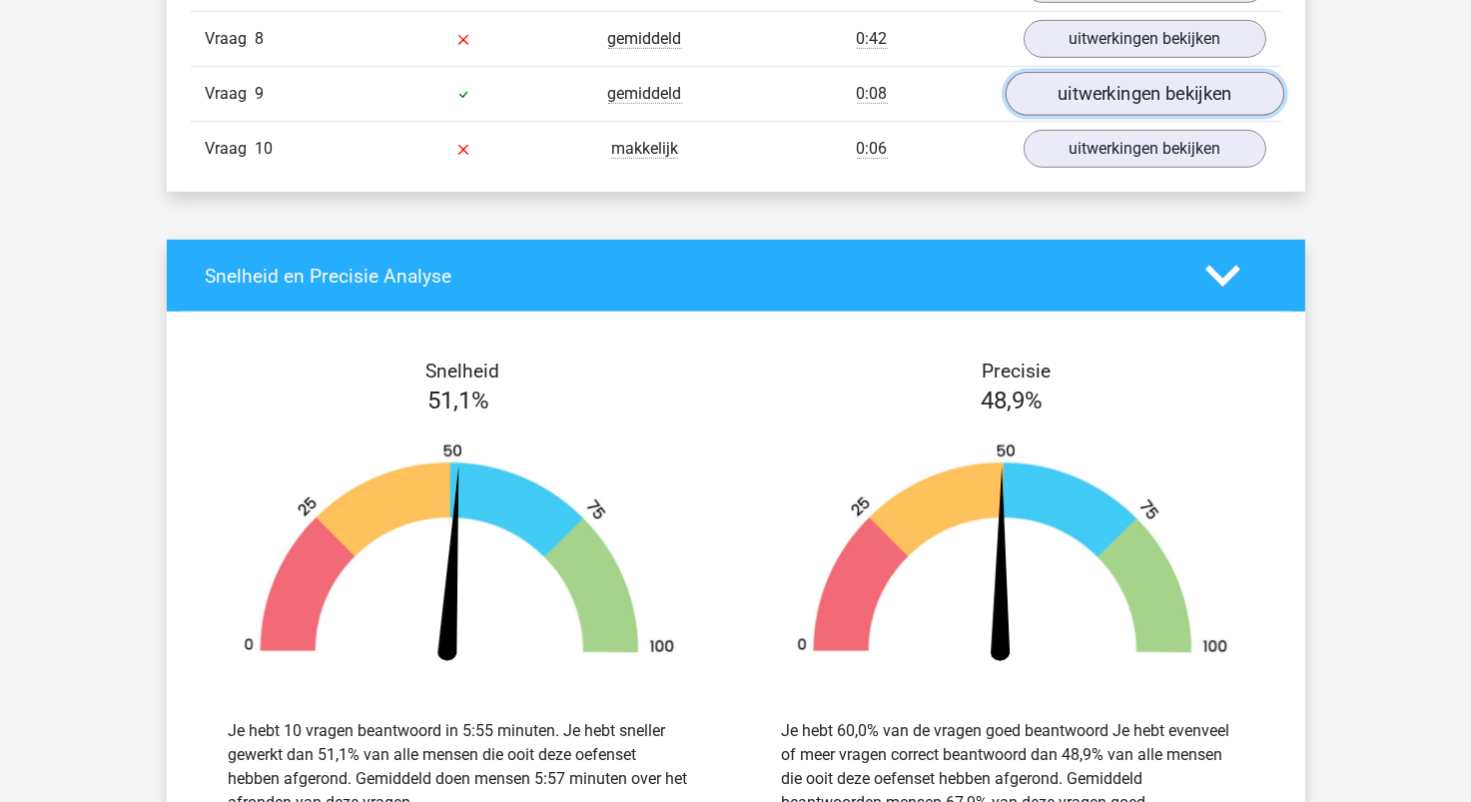
click at [1105, 85] on link "uitwerkingen bekijken" at bounding box center [1144, 94] width 279 height 44
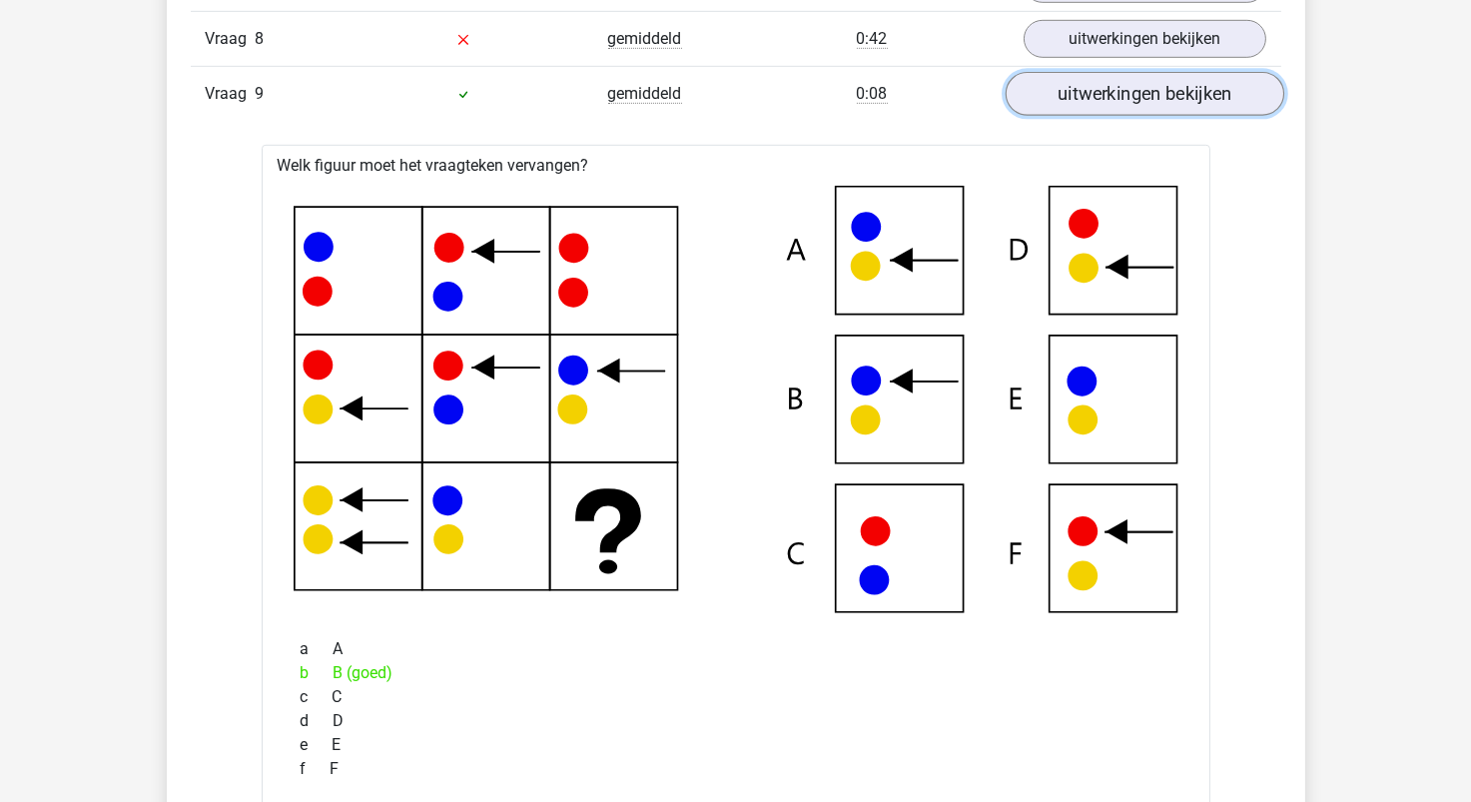
click at [1102, 97] on link "uitwerkingen bekijken" at bounding box center [1144, 94] width 279 height 44
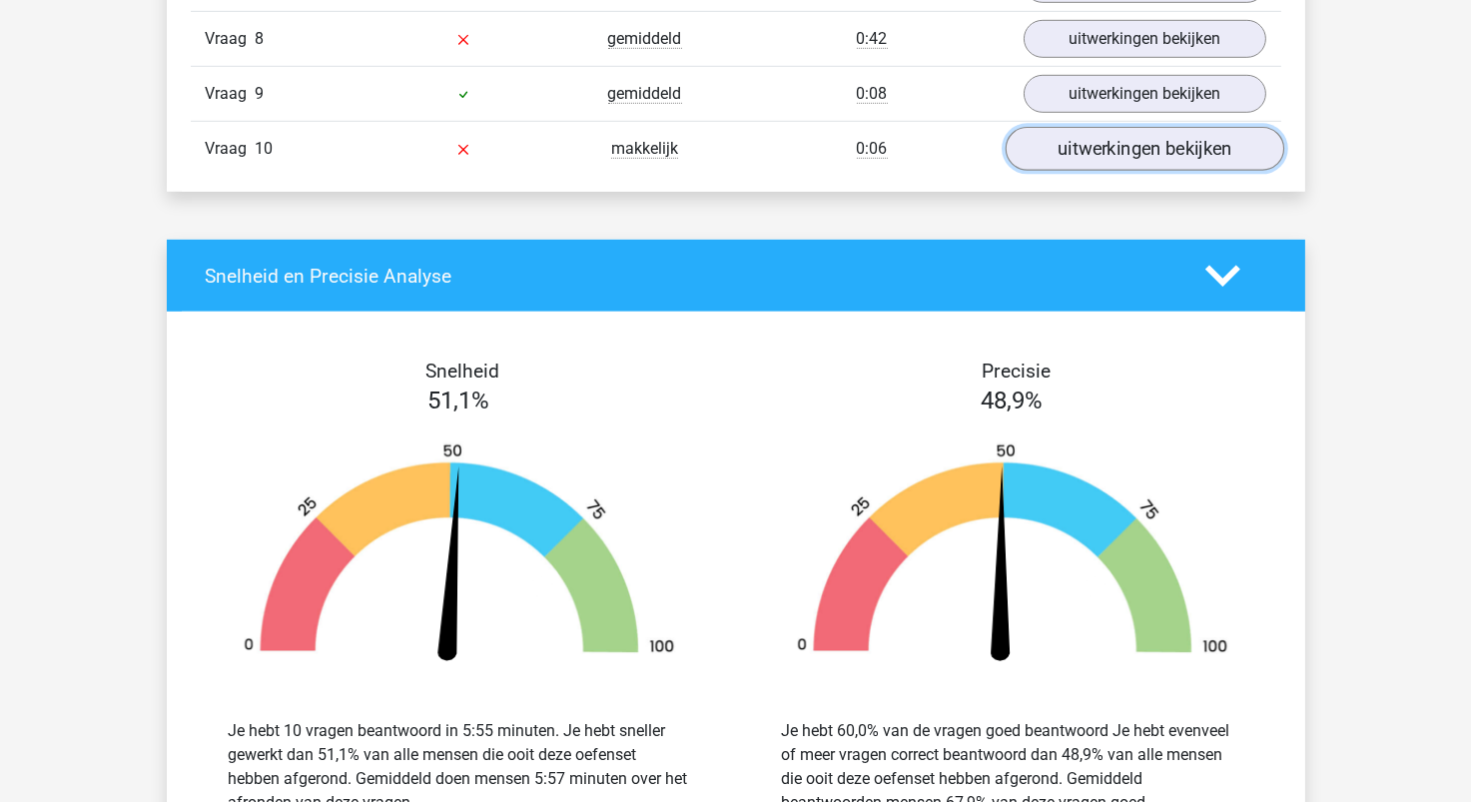
click at [1094, 157] on link "uitwerkingen bekijken" at bounding box center [1144, 149] width 279 height 44
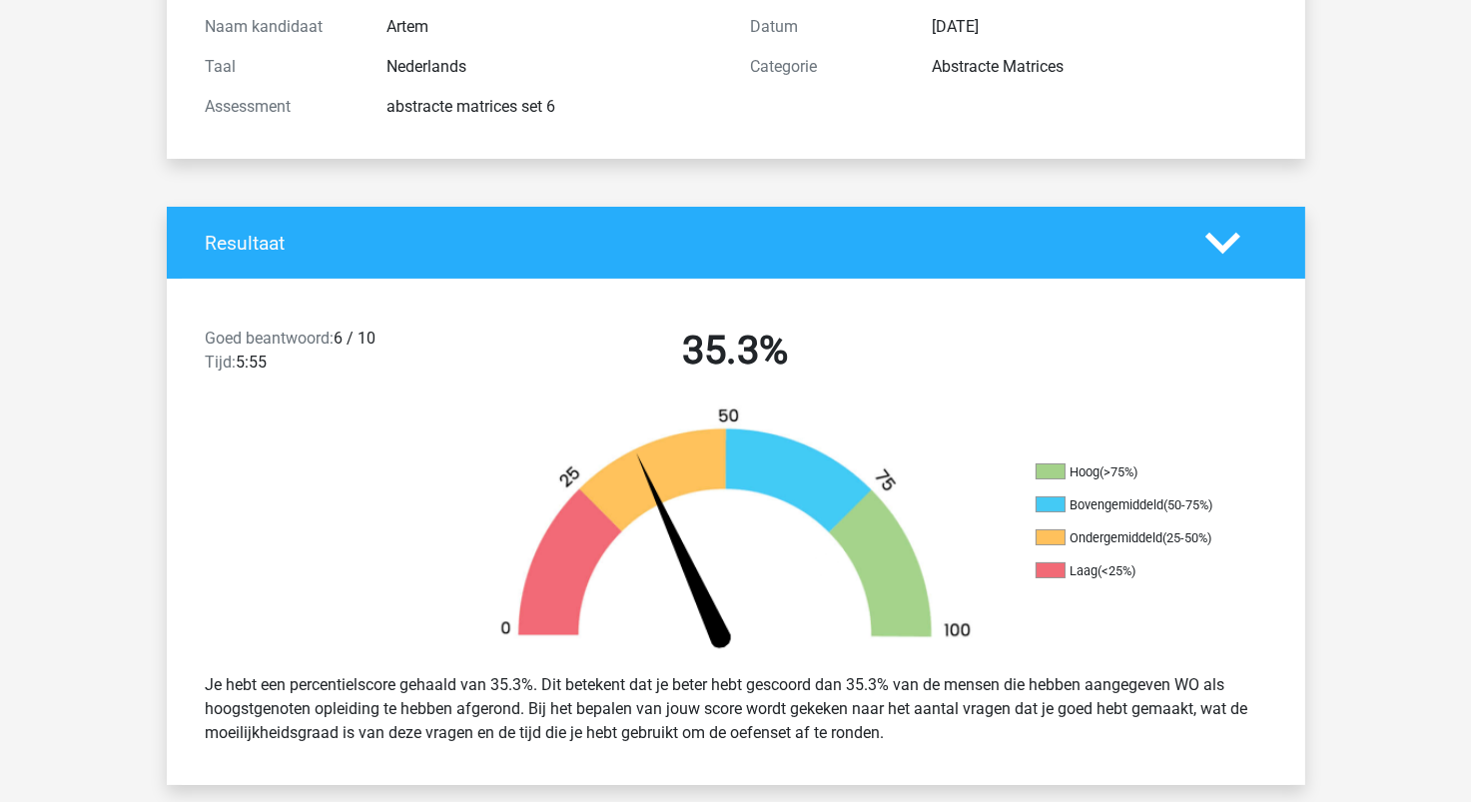
scroll to position [0, 0]
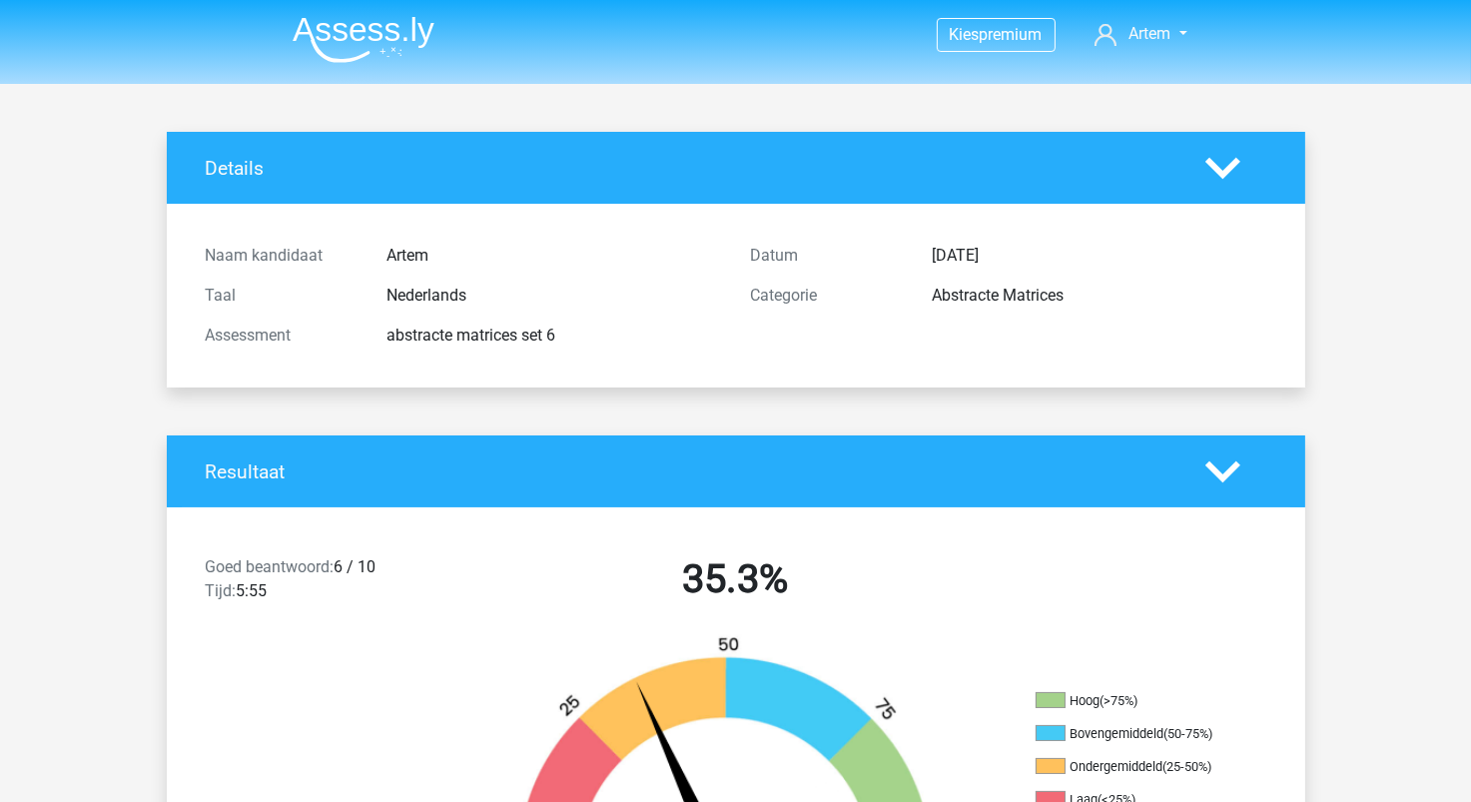
click at [397, 50] on img at bounding box center [364, 39] width 142 height 47
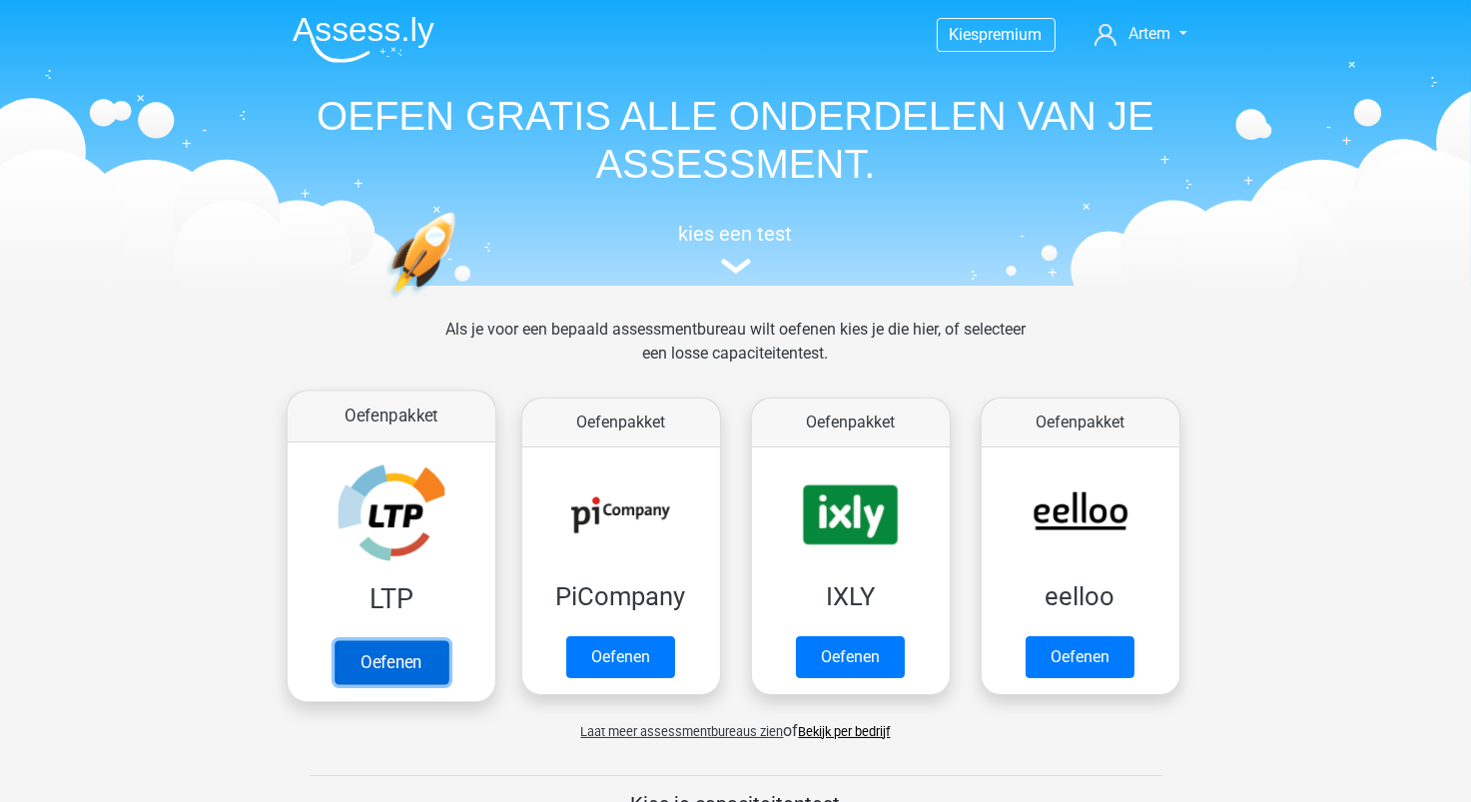
click at [395, 656] on link "Oefenen" at bounding box center [391, 662] width 114 height 44
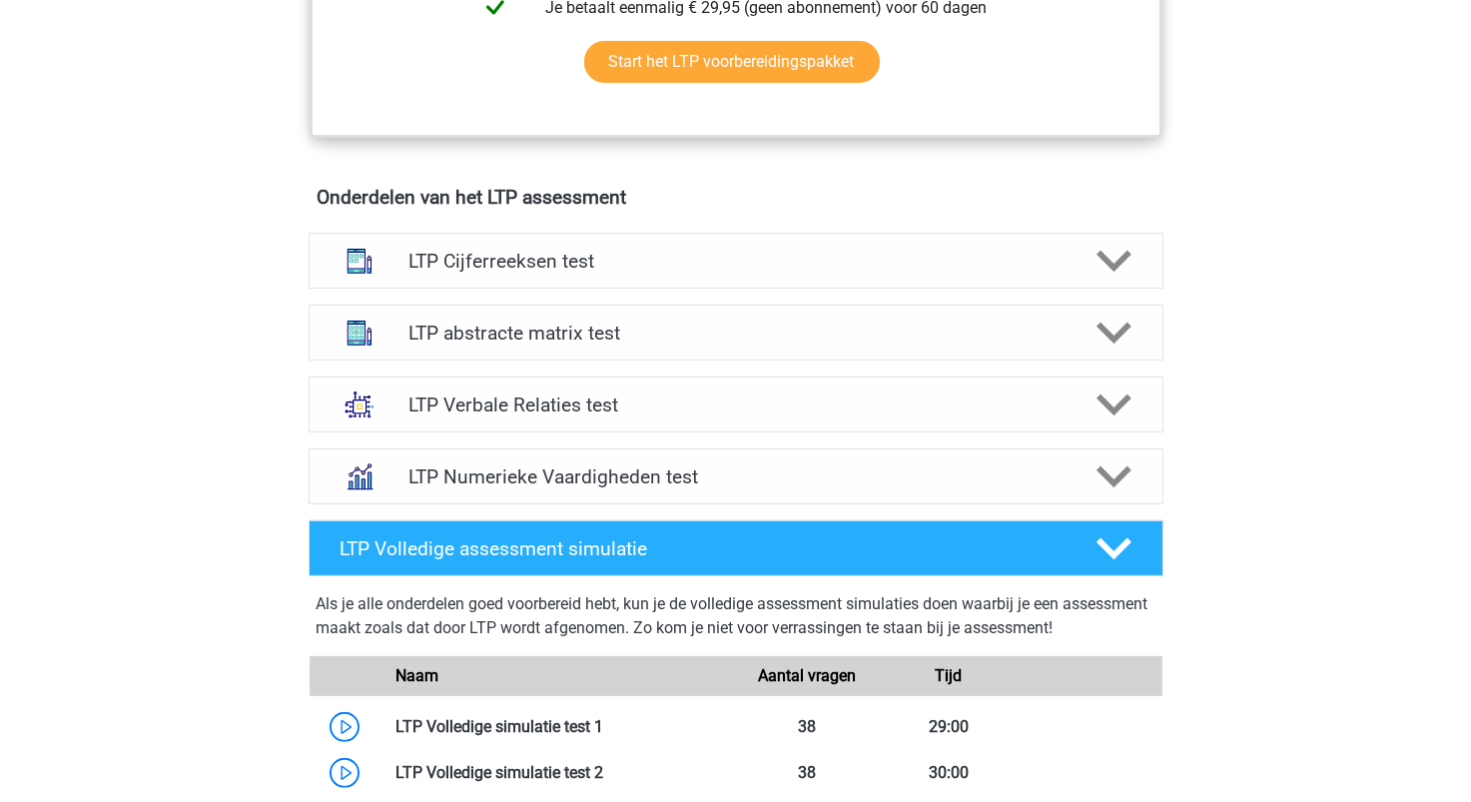
scroll to position [999, 0]
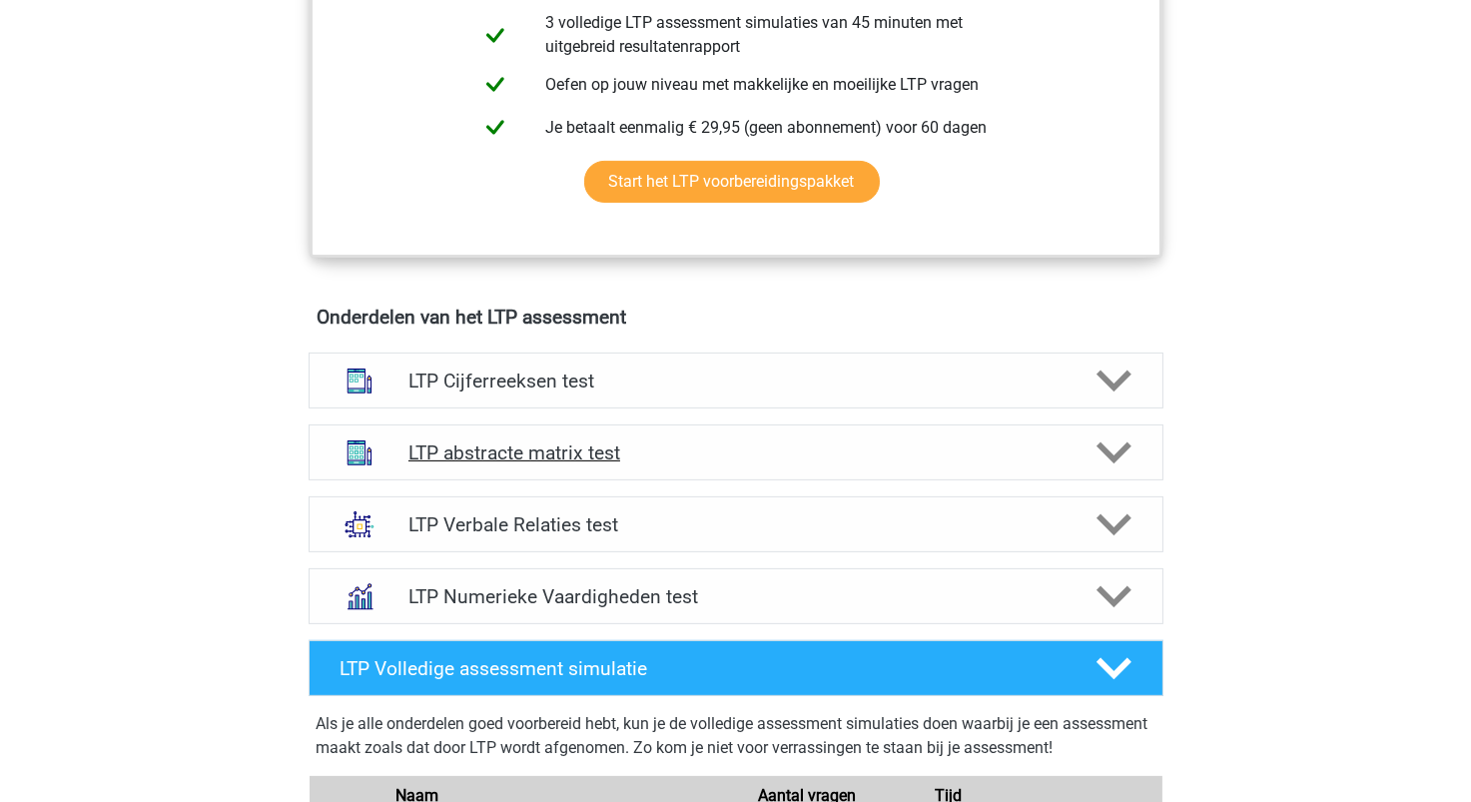
click at [562, 453] on h4 "LTP abstracte matrix test" at bounding box center [736, 453] width 654 height 23
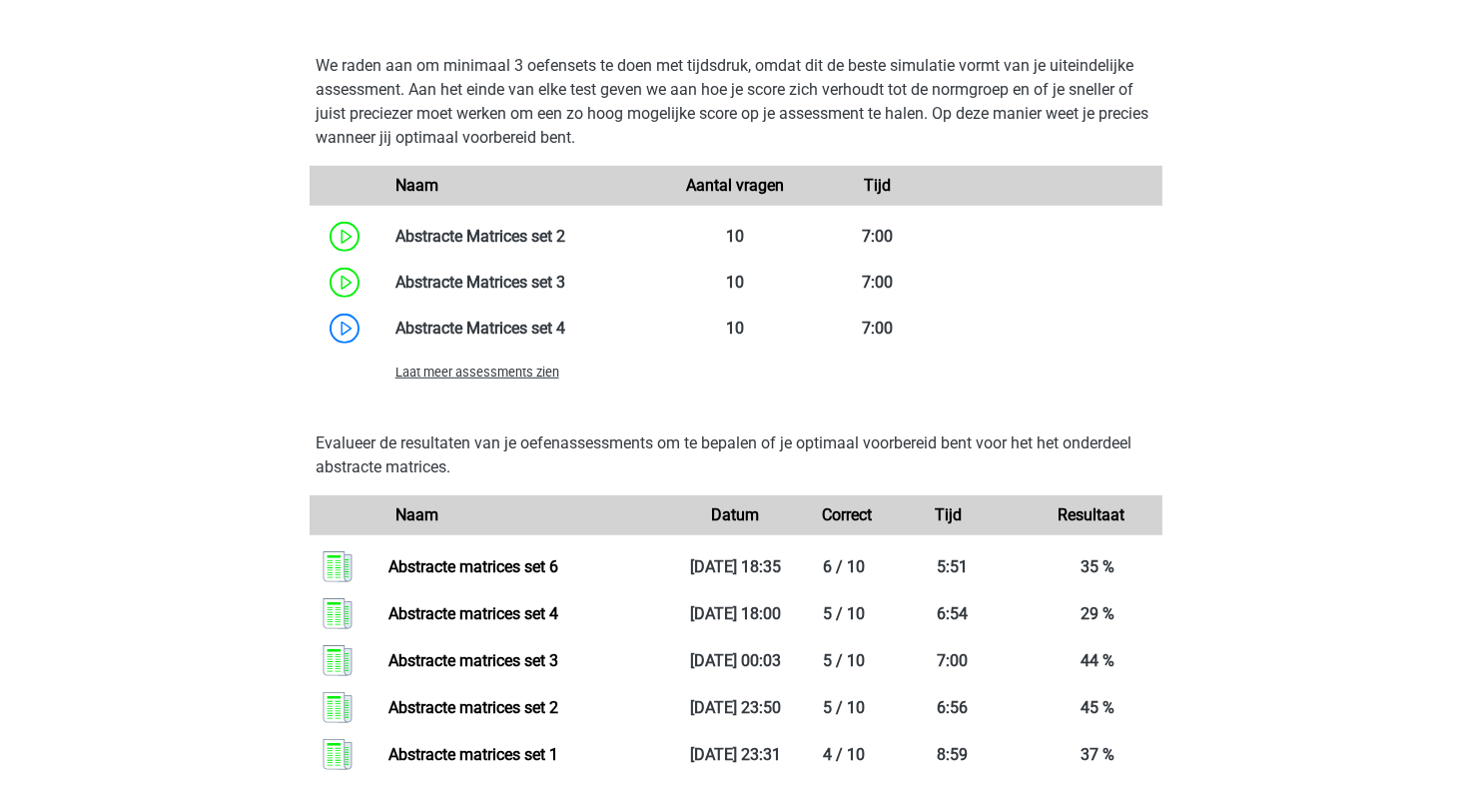
scroll to position [1998, 0]
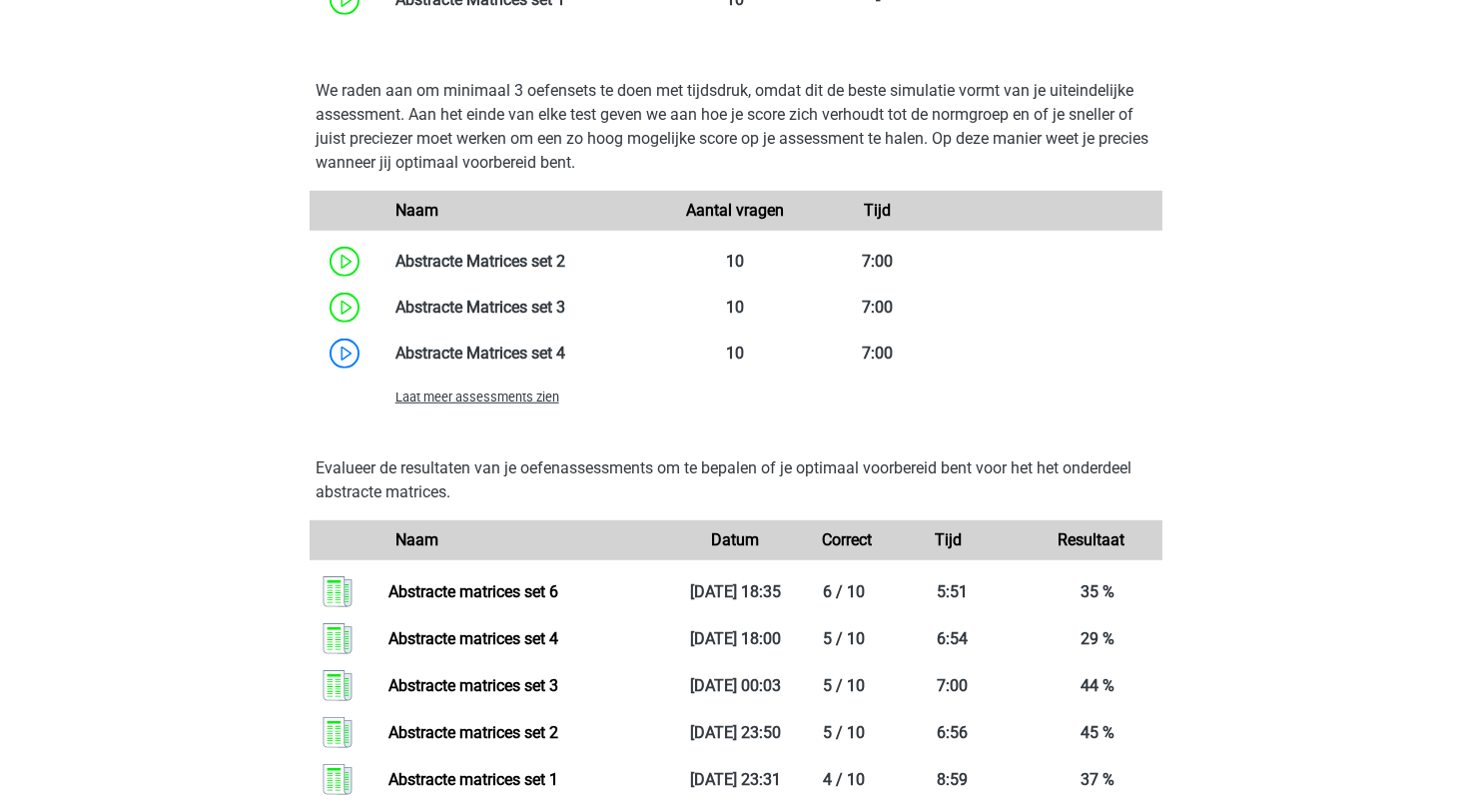
click at [522, 407] on div "Laat meer assessments zien" at bounding box center [523, 397] width 285 height 24
click at [522, 397] on span "Laat meer assessments zien" at bounding box center [478, 397] width 164 height 15
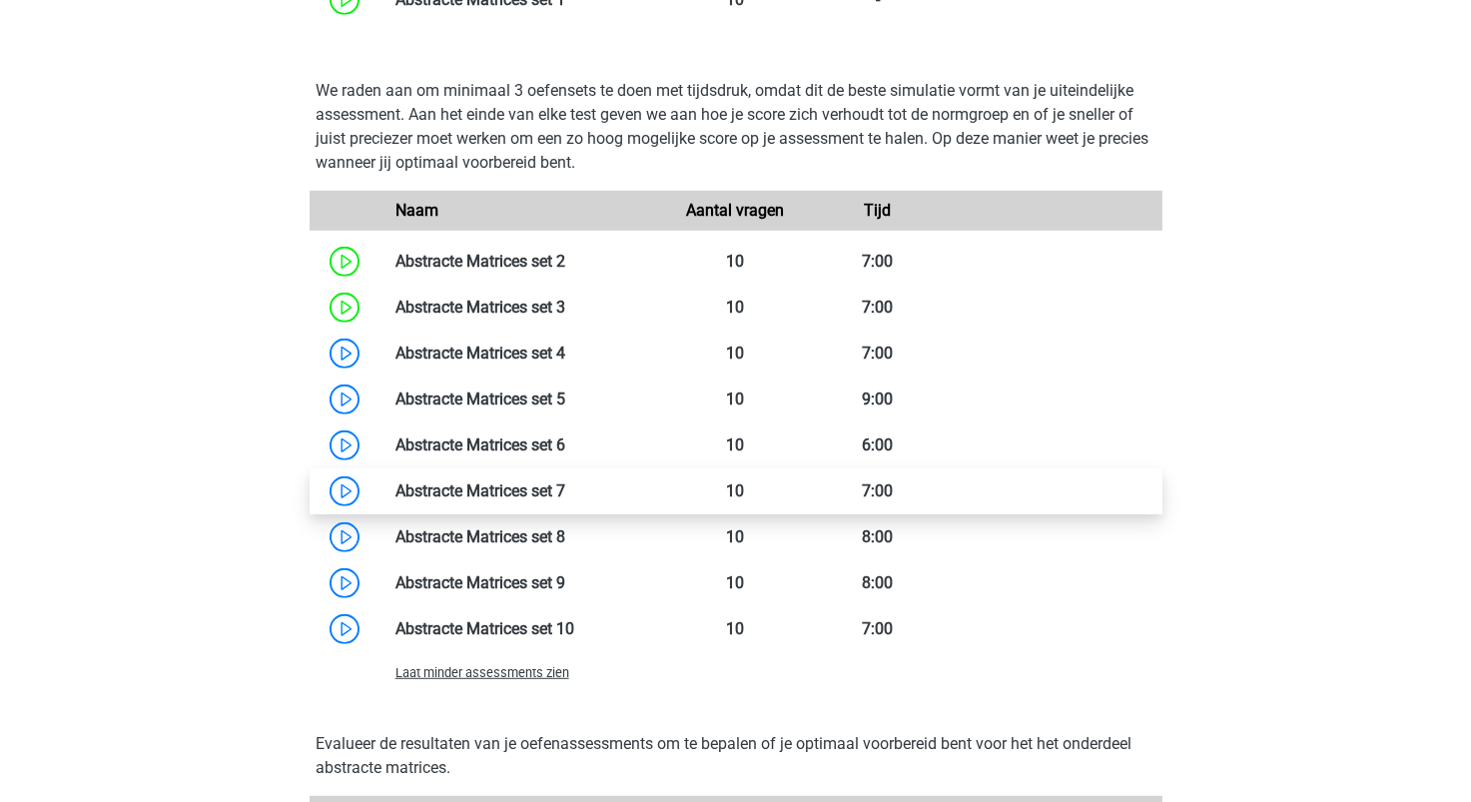
click at [565, 492] on link at bounding box center [565, 490] width 0 height 19
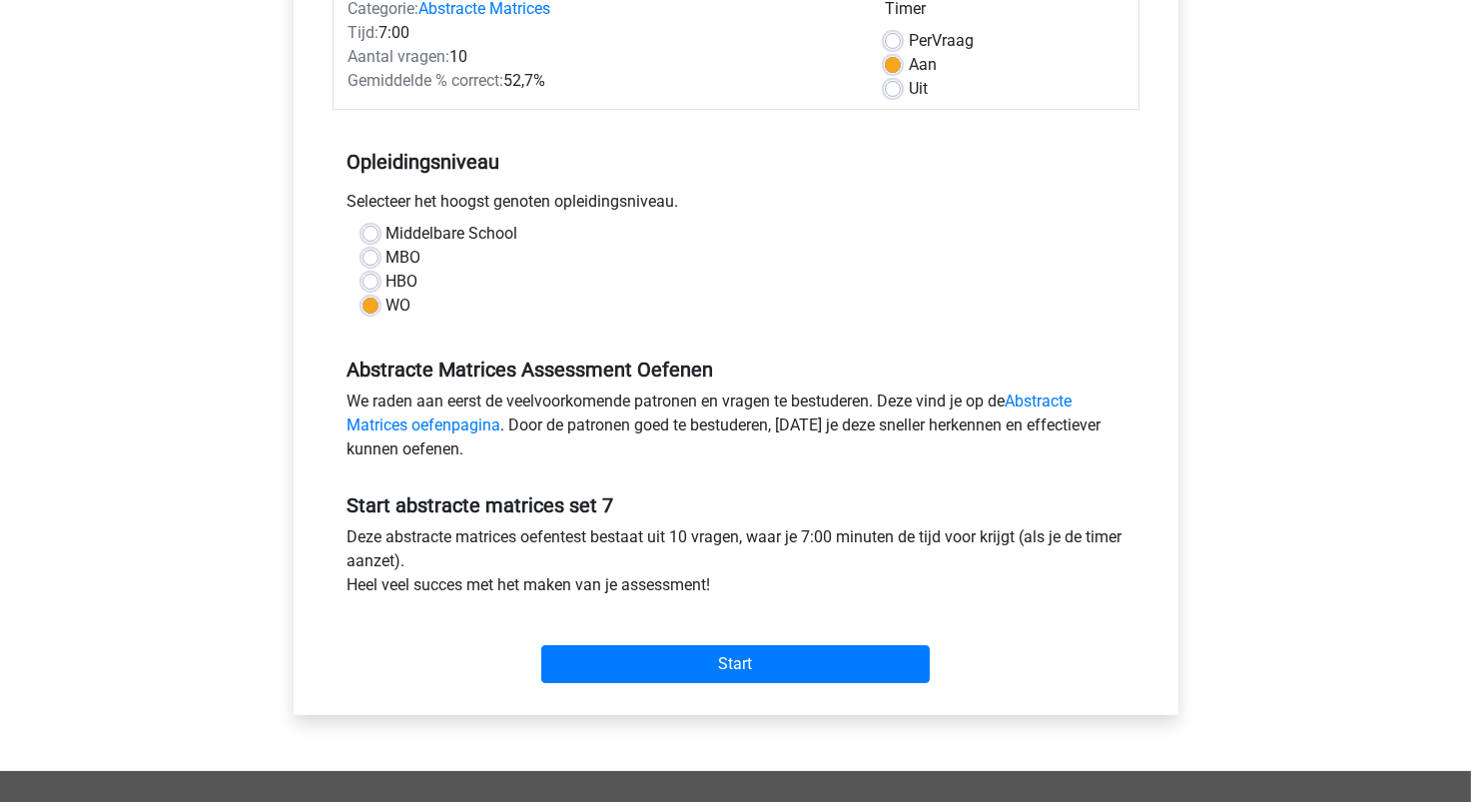
scroll to position [299, 0]
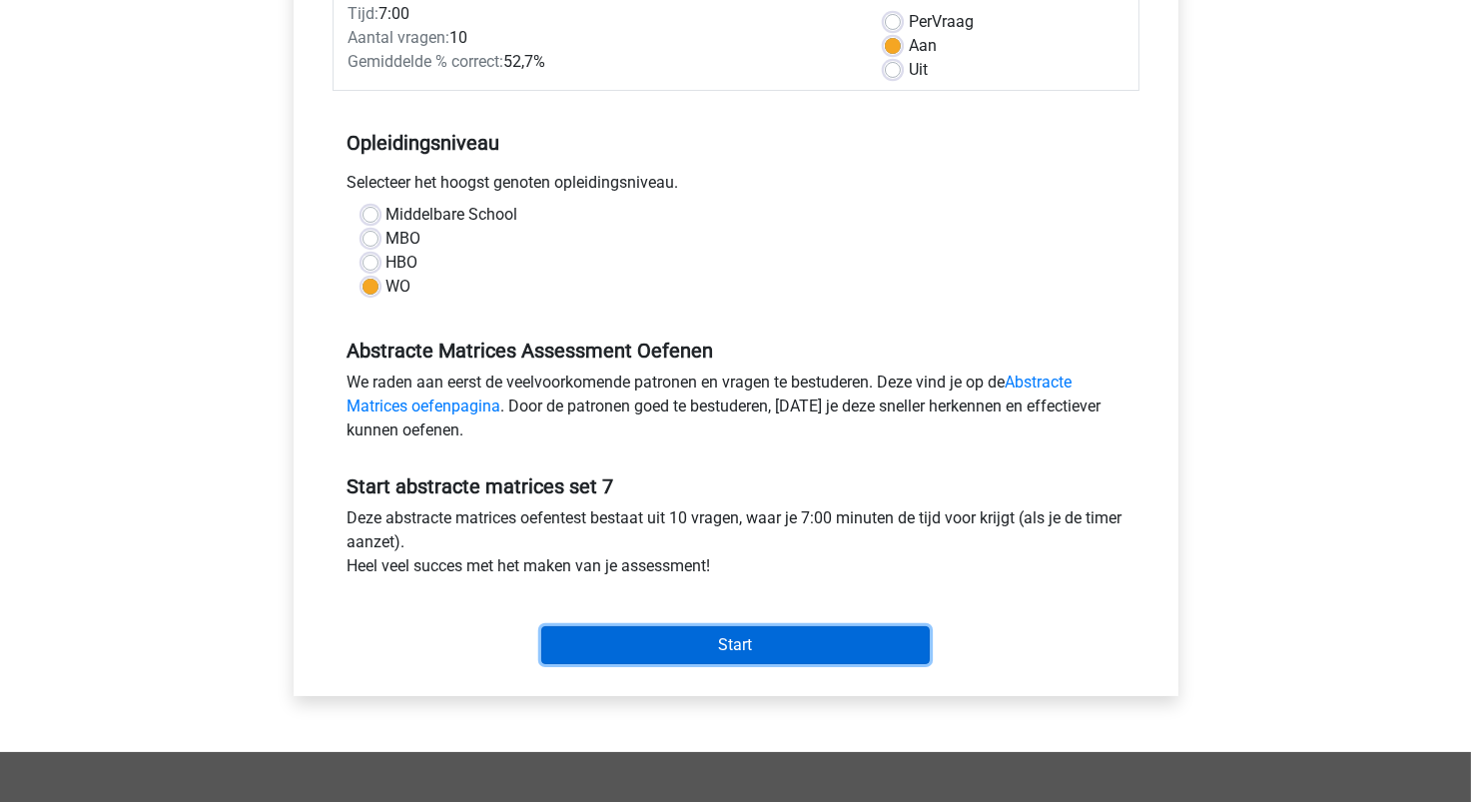
click at [683, 640] on input "Start" at bounding box center [735, 645] width 389 height 38
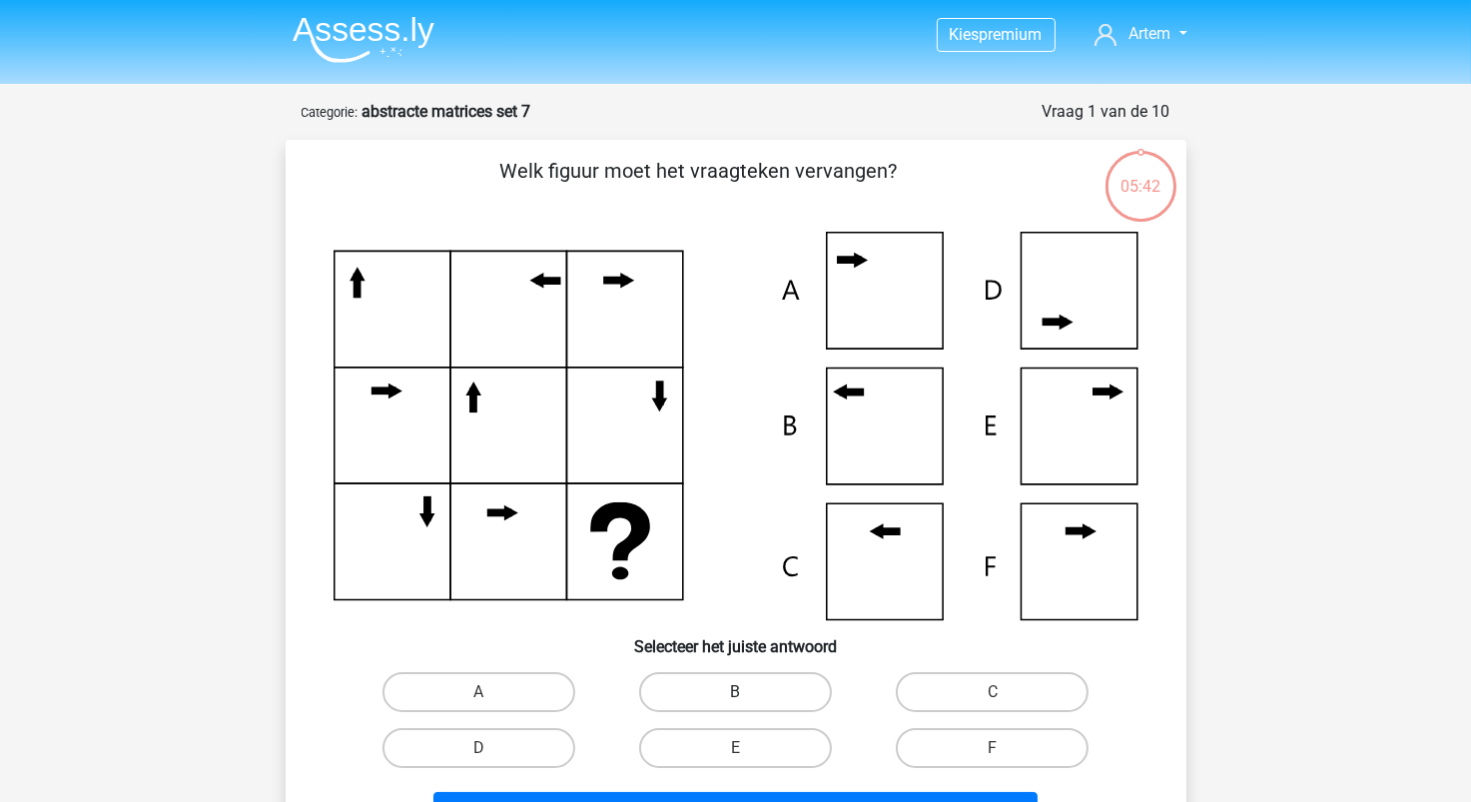
click at [701, 692] on label "B" at bounding box center [735, 692] width 193 height 40
click at [735, 692] on input "B" at bounding box center [741, 698] width 13 height 13
radio input "true"
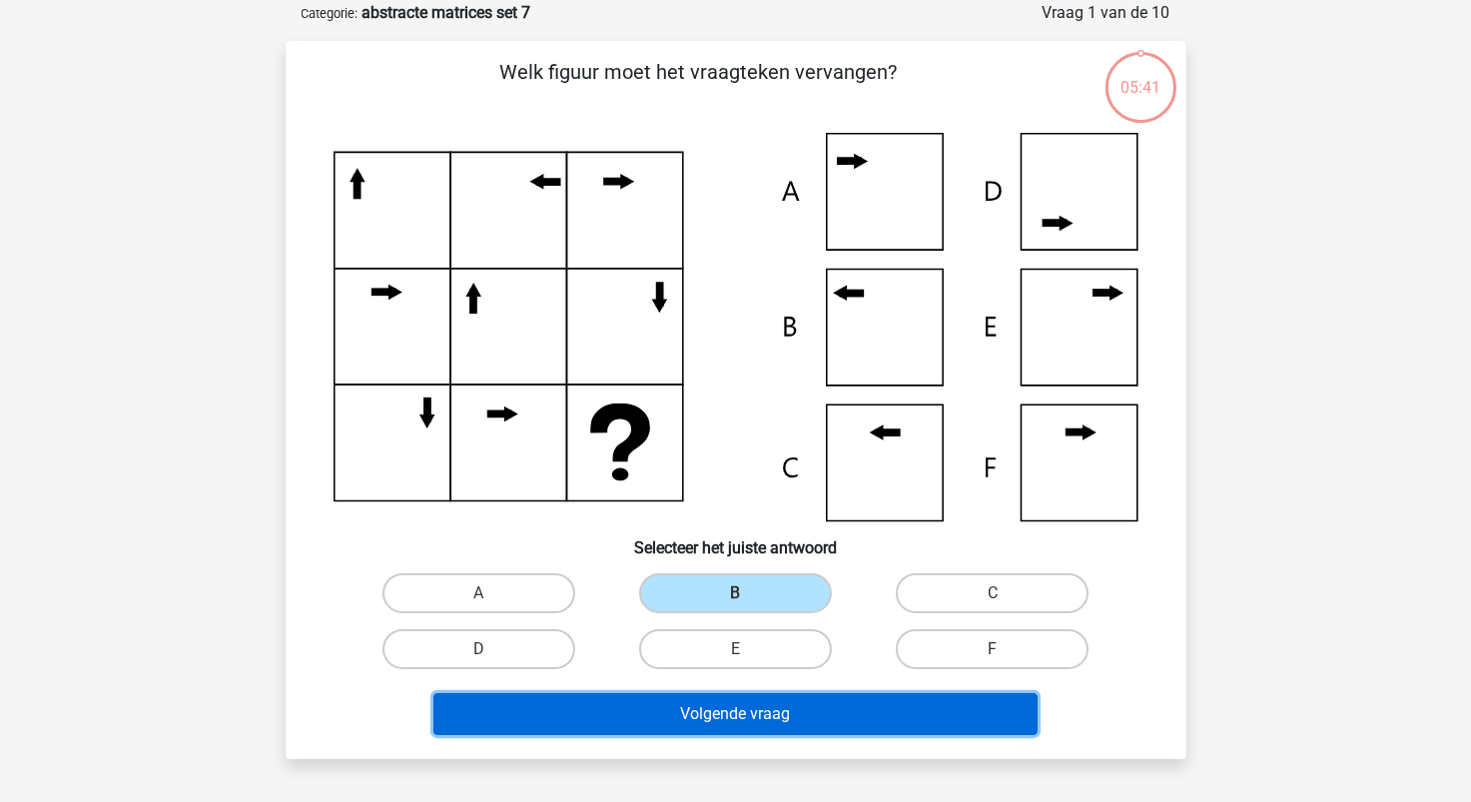
click at [761, 712] on button "Volgende vraag" at bounding box center [736, 714] width 604 height 42
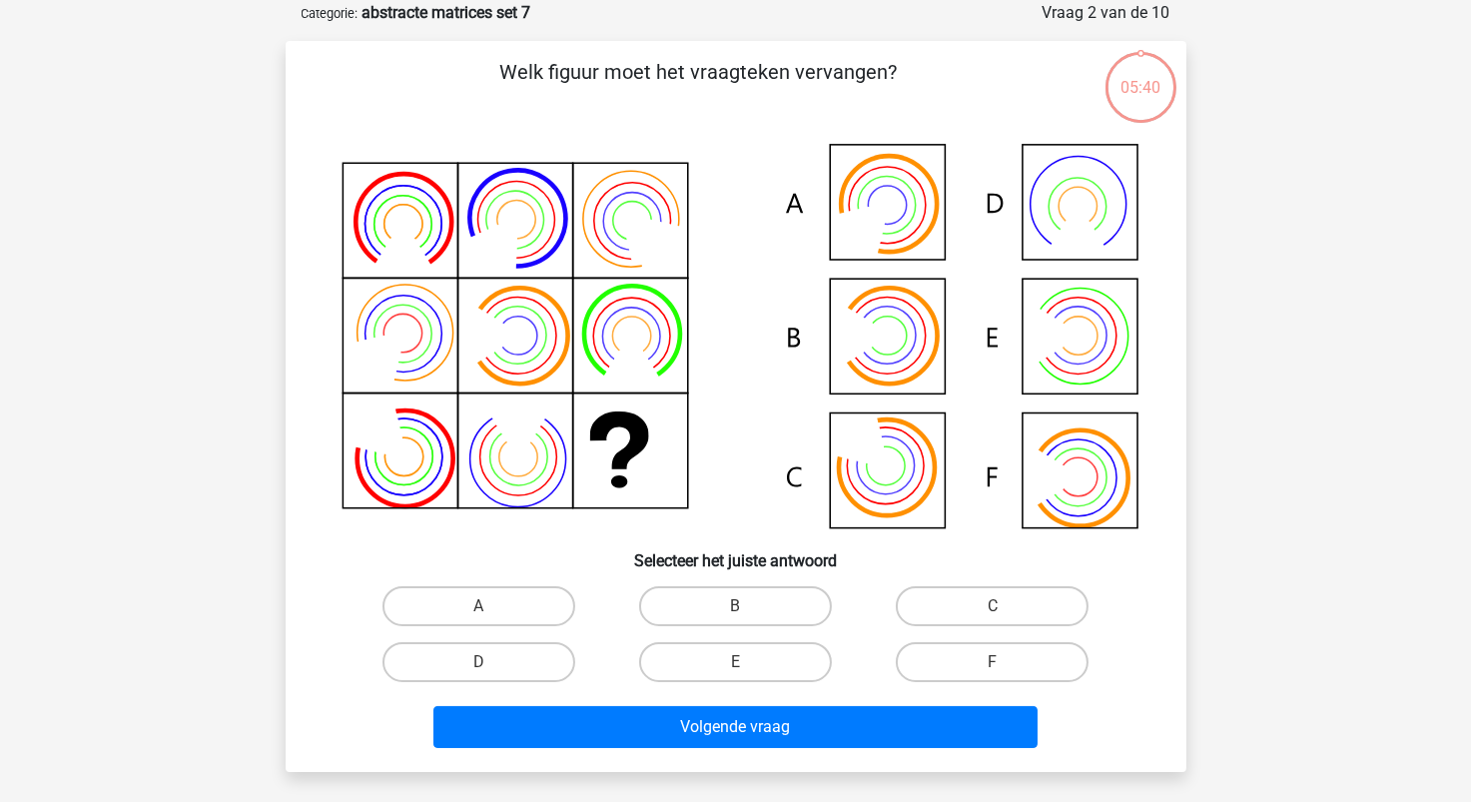
scroll to position [100, 0]
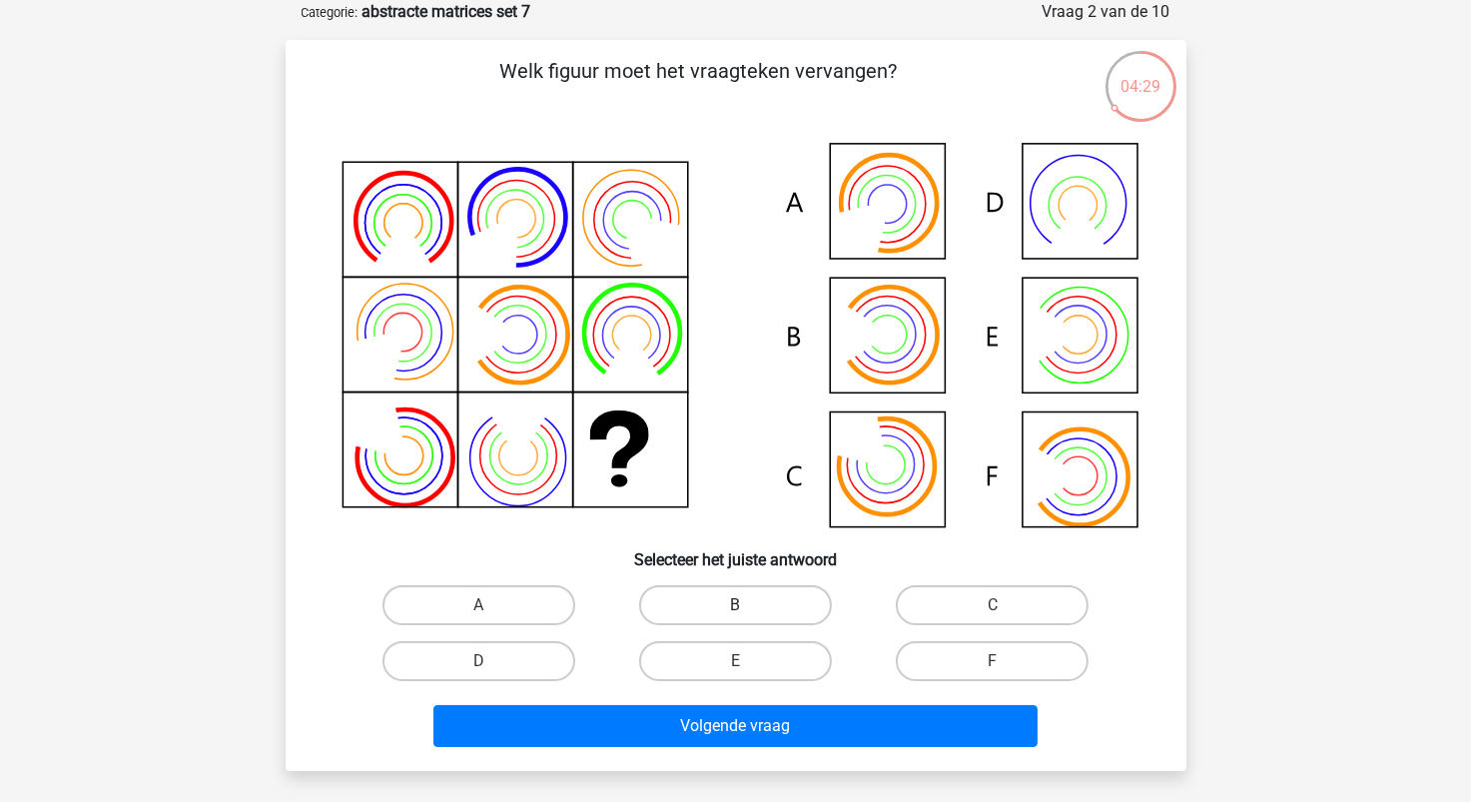
click at [712, 606] on label "B" at bounding box center [735, 605] width 193 height 40
click at [735, 606] on input "B" at bounding box center [741, 611] width 13 height 13
radio input "true"
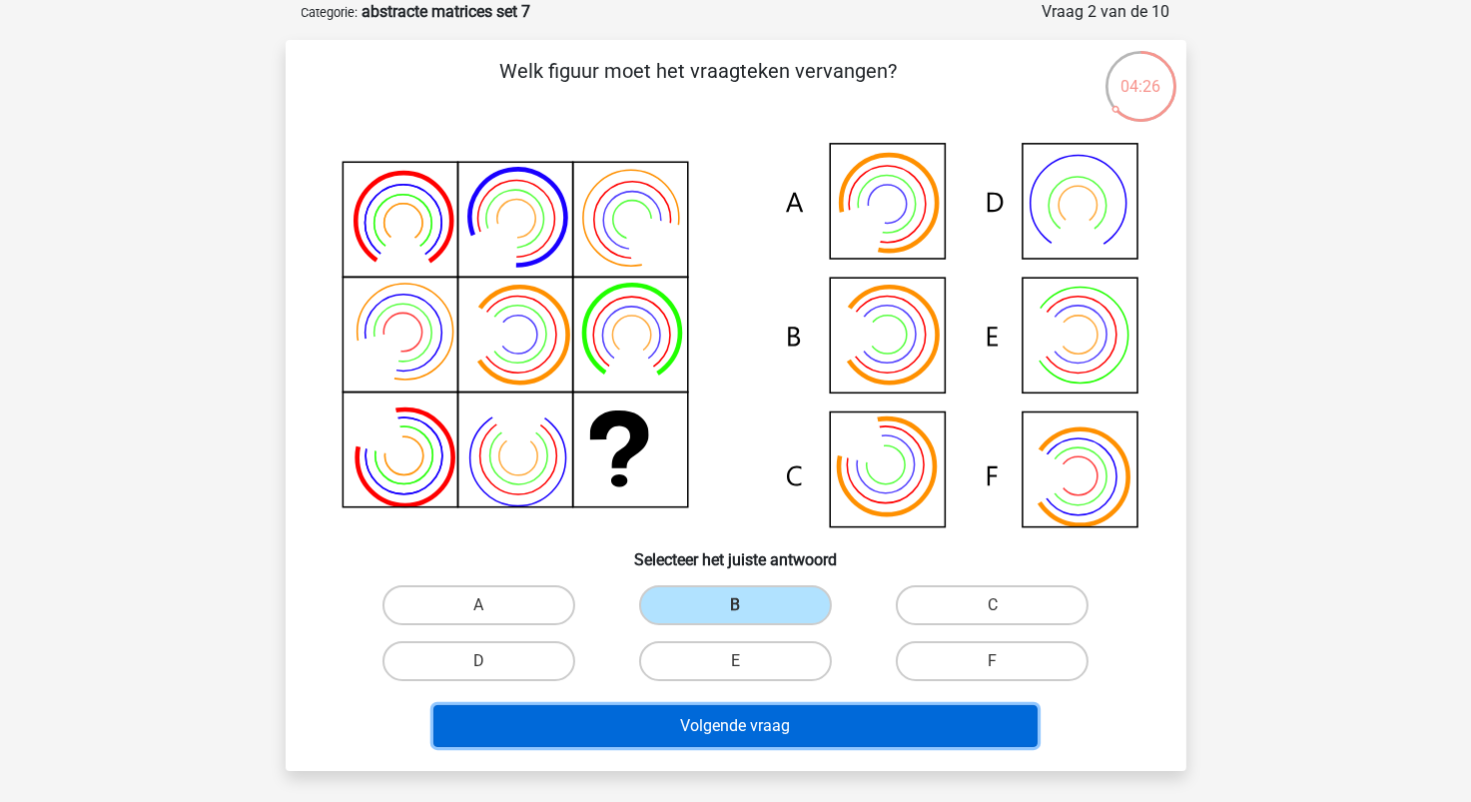
click at [726, 724] on button "Volgende vraag" at bounding box center [736, 726] width 604 height 42
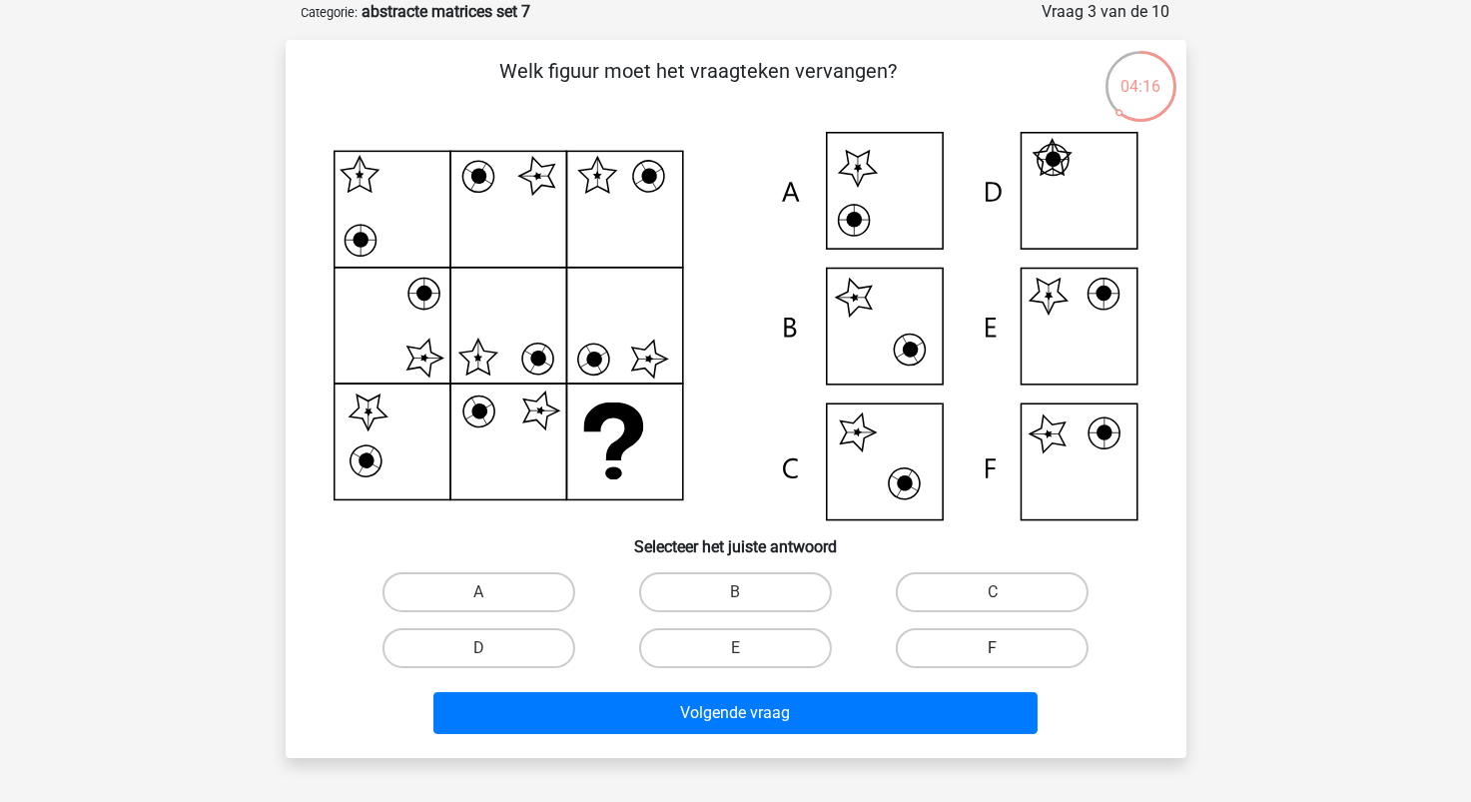
click at [980, 650] on label "F" at bounding box center [992, 648] width 193 height 40
click at [993, 650] on input "F" at bounding box center [999, 654] width 13 height 13
radio input "true"
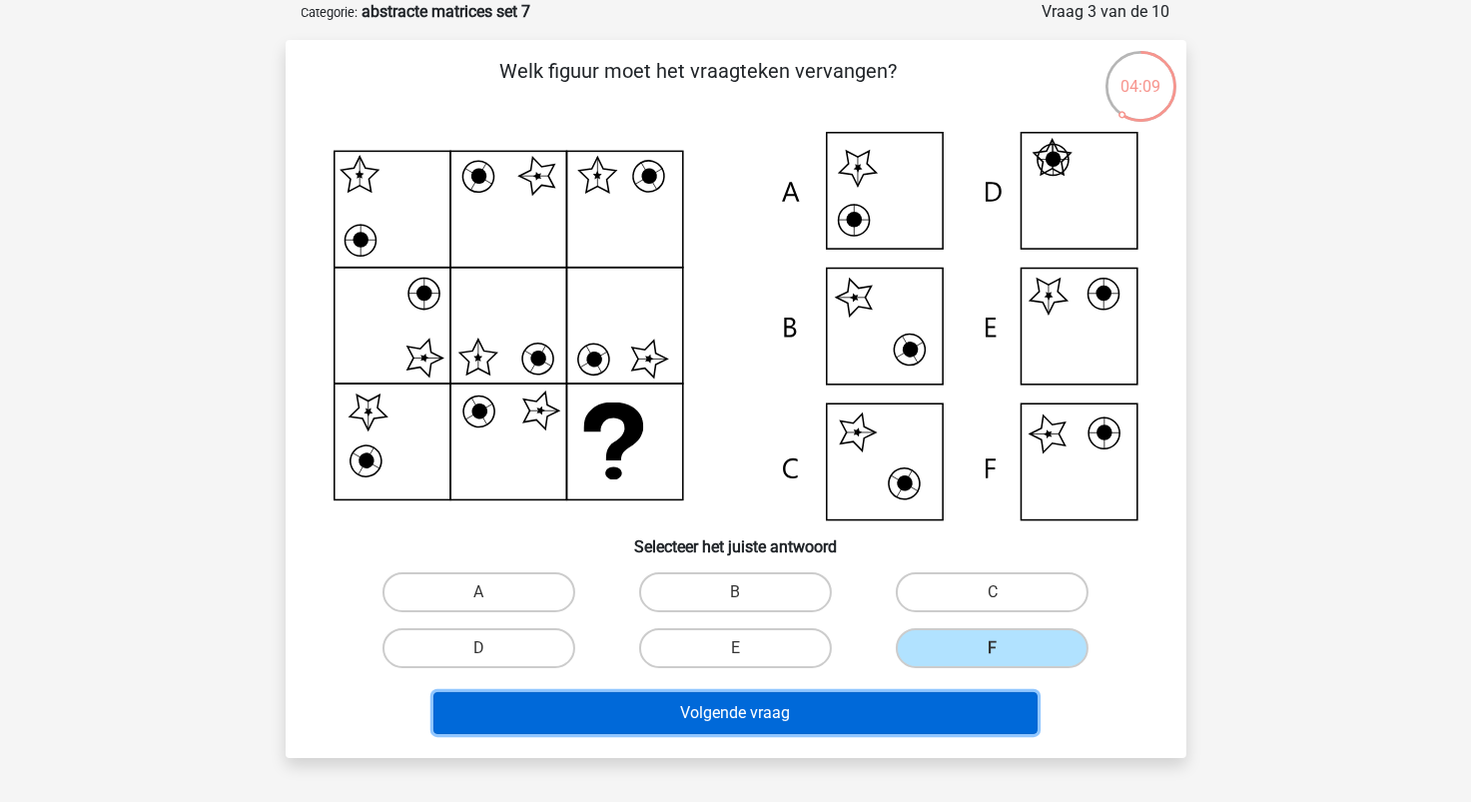
click at [812, 710] on button "Volgende vraag" at bounding box center [736, 713] width 604 height 42
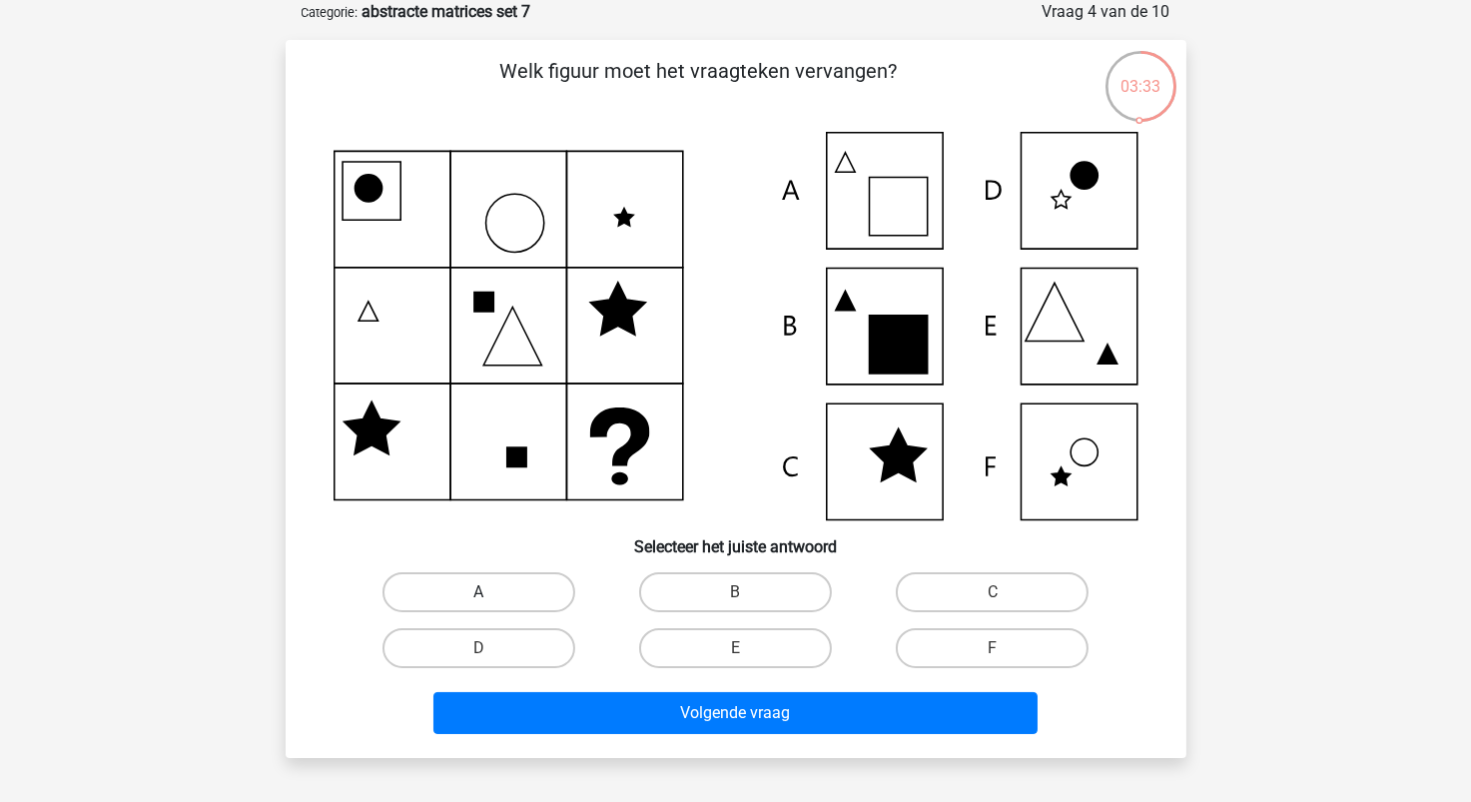
click at [476, 603] on label "A" at bounding box center [479, 592] width 193 height 40
click at [478, 603] on input "A" at bounding box center [484, 598] width 13 height 13
radio input "true"
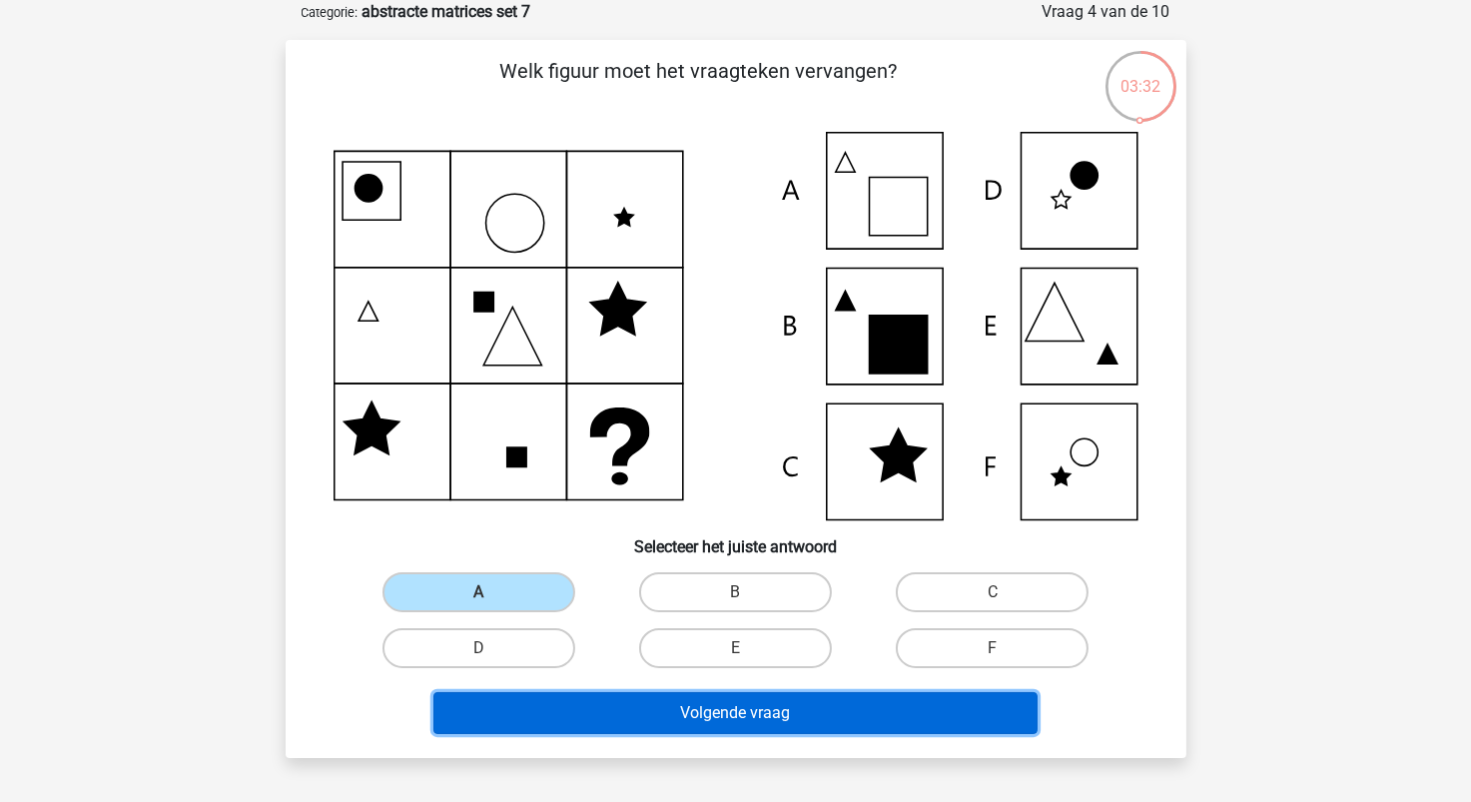
click at [707, 710] on button "Volgende vraag" at bounding box center [736, 713] width 604 height 42
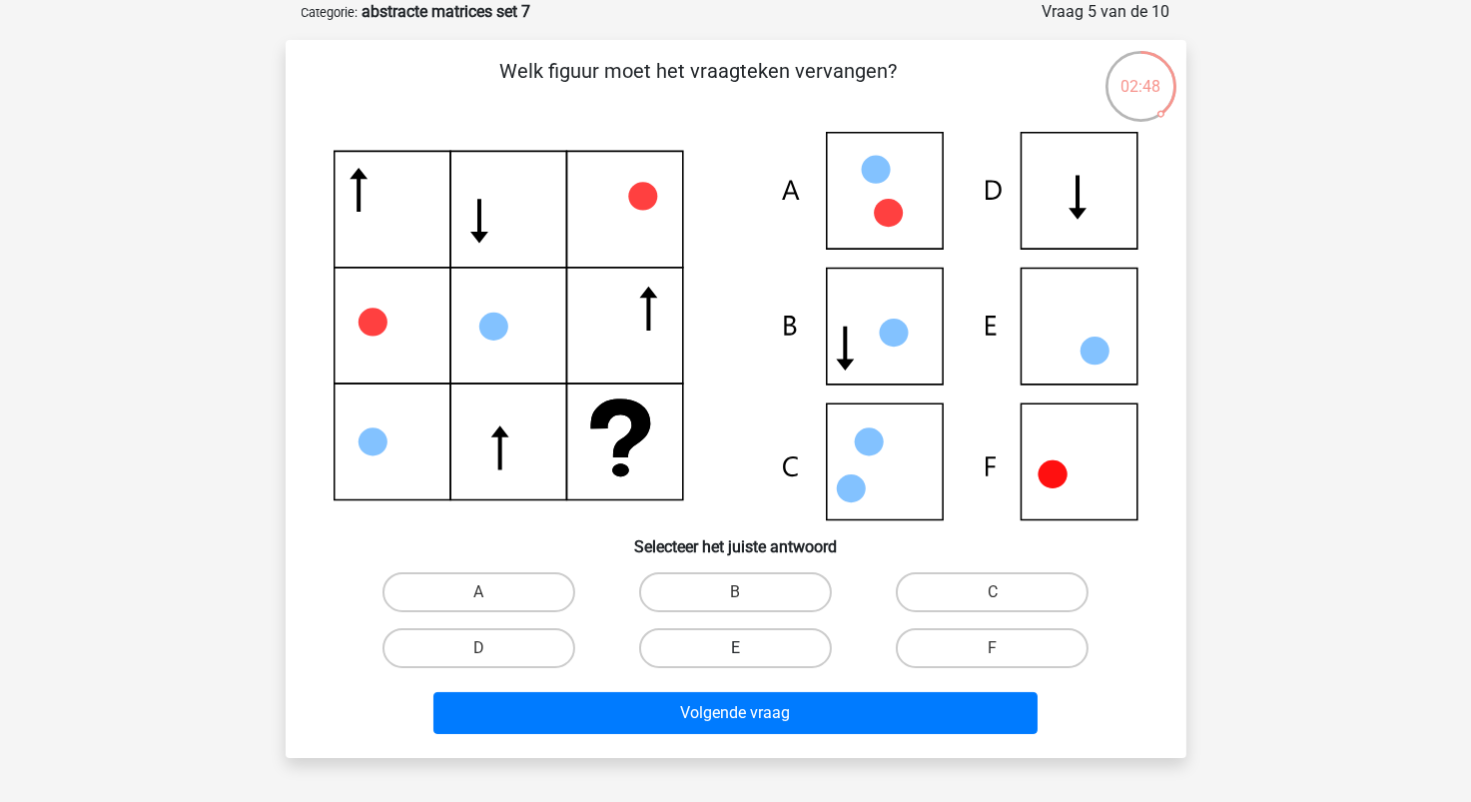
click at [749, 652] on label "E" at bounding box center [735, 648] width 193 height 40
click at [748, 652] on input "E" at bounding box center [741, 654] width 13 height 13
radio input "true"
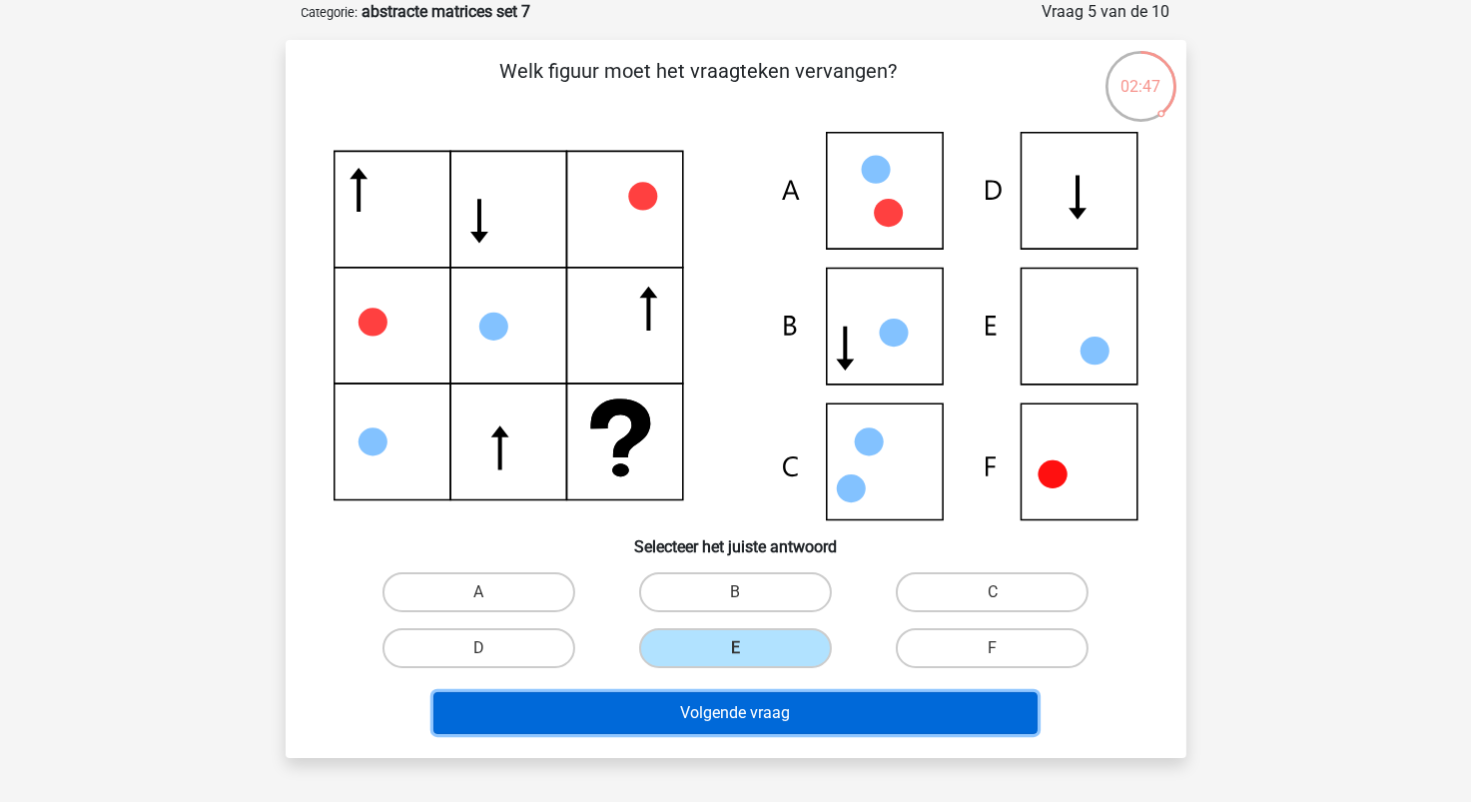
click at [796, 711] on button "Volgende vraag" at bounding box center [736, 713] width 604 height 42
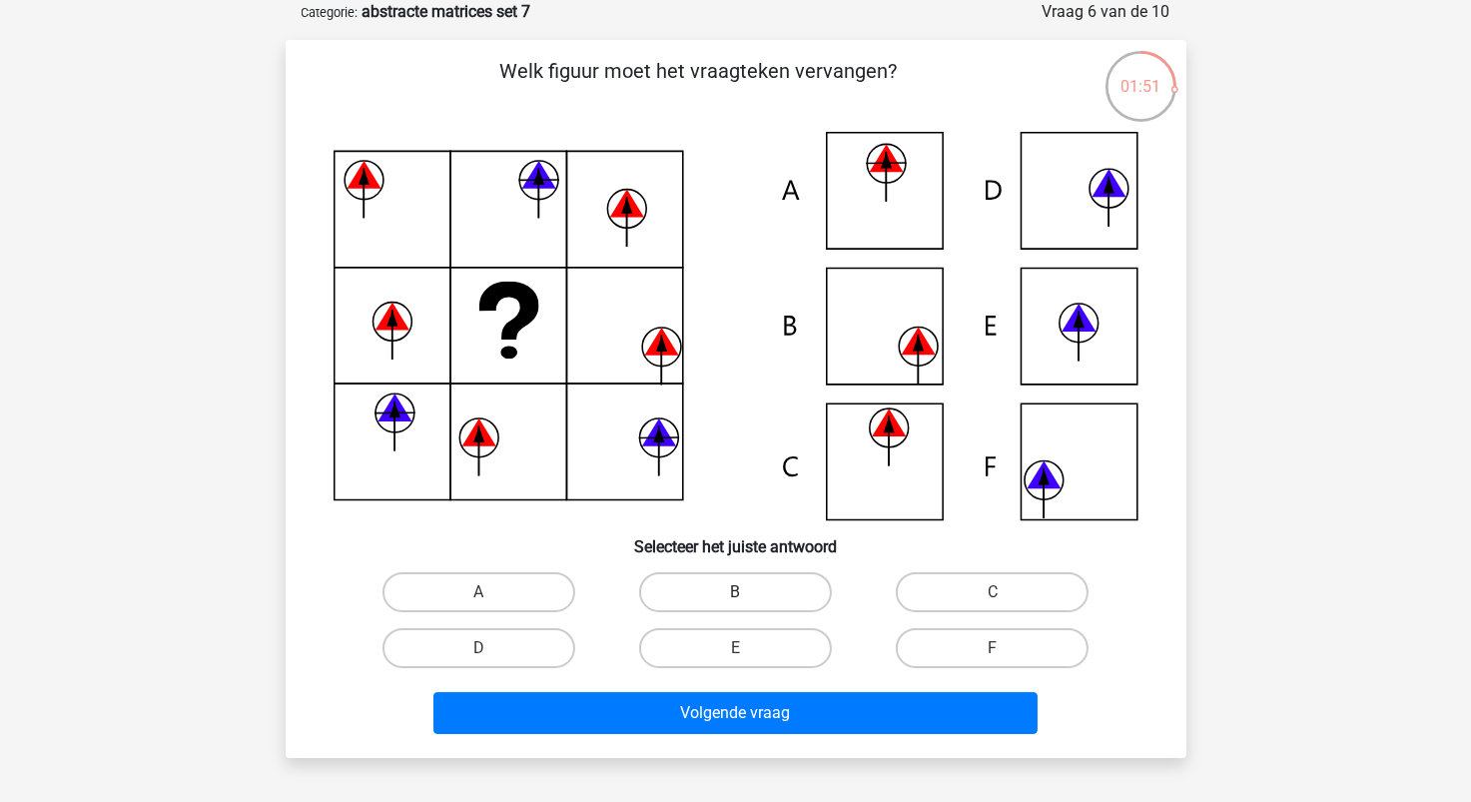
click at [728, 600] on label "B" at bounding box center [735, 592] width 193 height 40
click at [735, 600] on input "B" at bounding box center [741, 598] width 13 height 13
radio input "true"
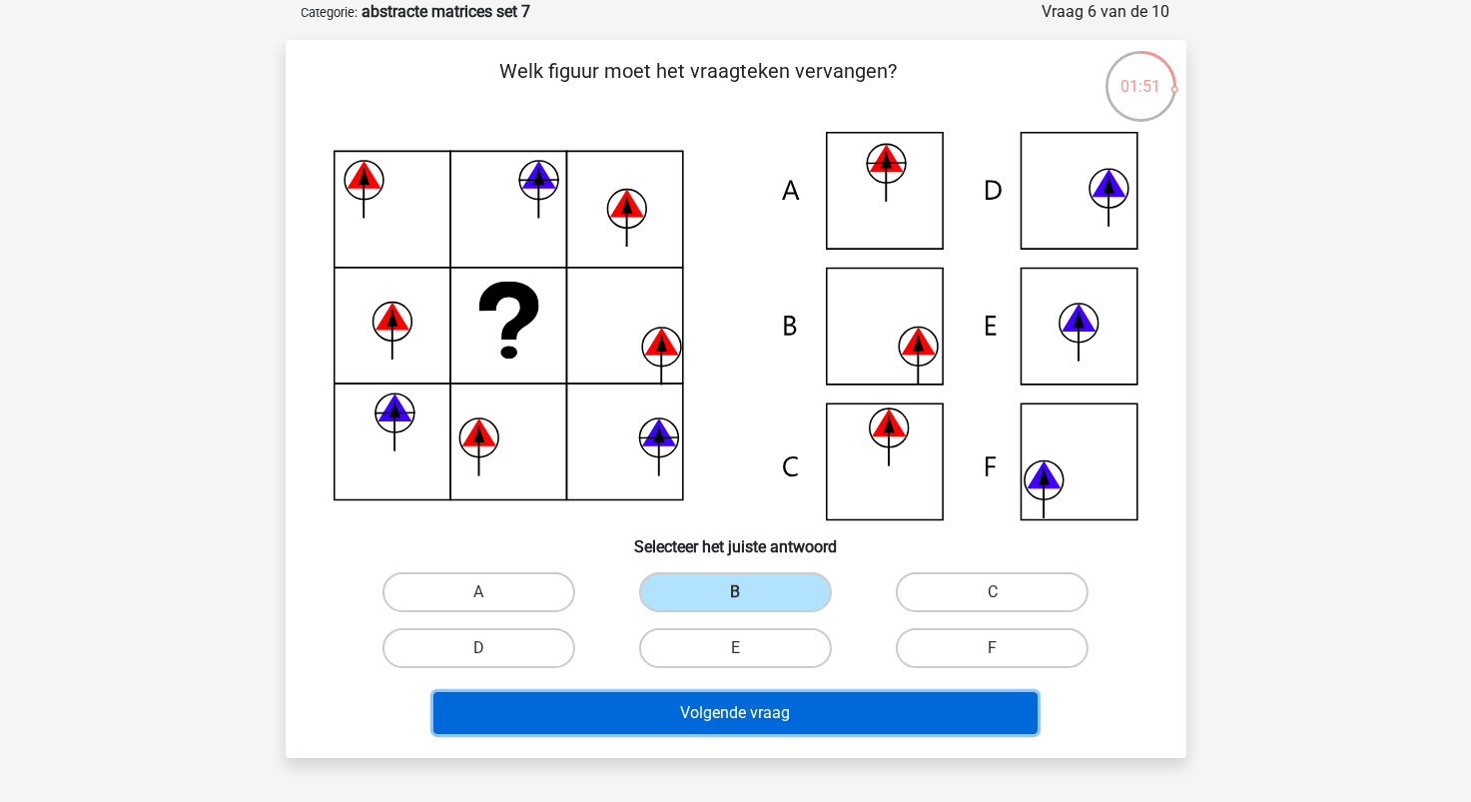
click at [739, 724] on button "Volgende vraag" at bounding box center [736, 713] width 604 height 42
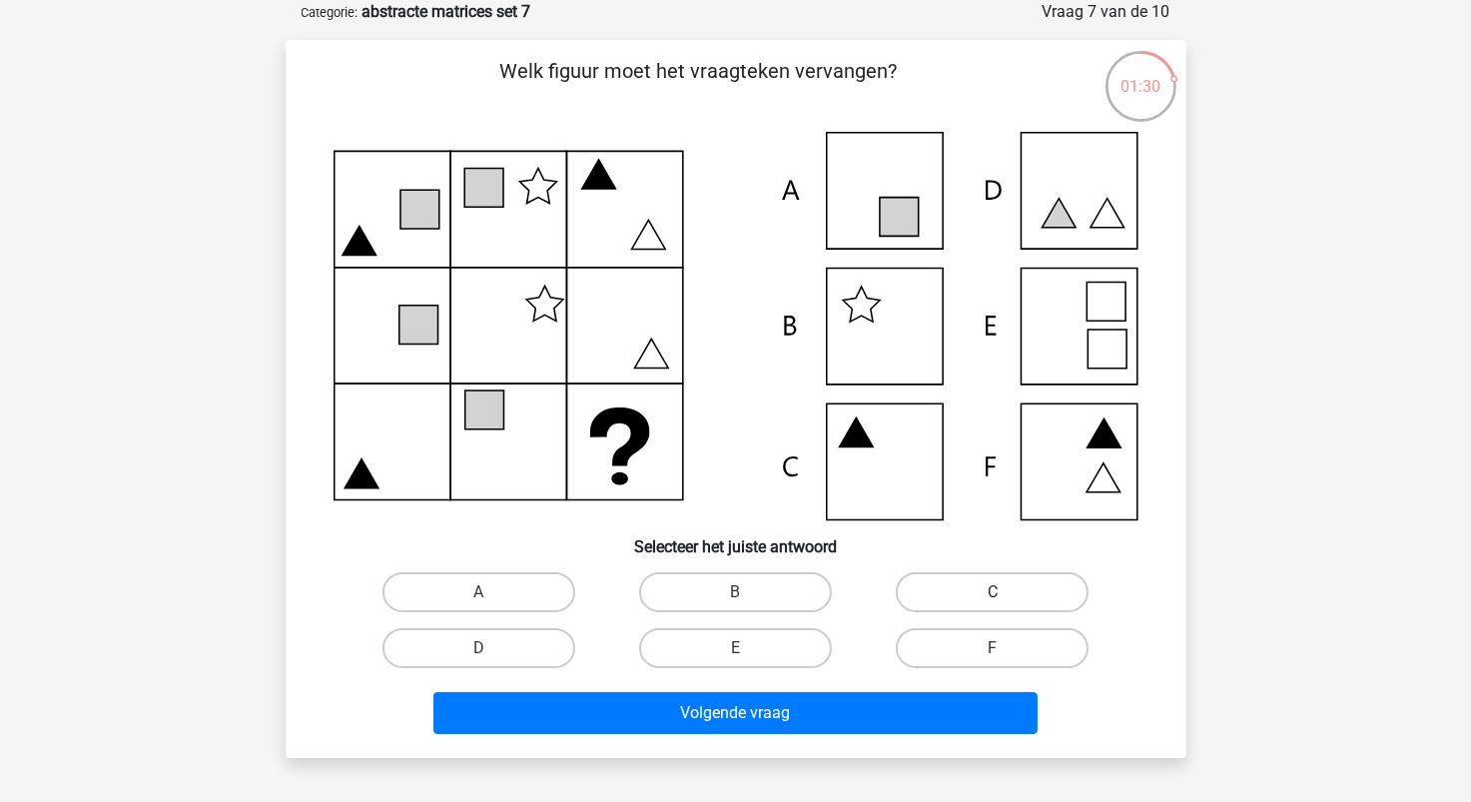
click at [968, 592] on label "C" at bounding box center [992, 592] width 193 height 40
click at [993, 592] on input "C" at bounding box center [999, 598] width 13 height 13
radio input "true"
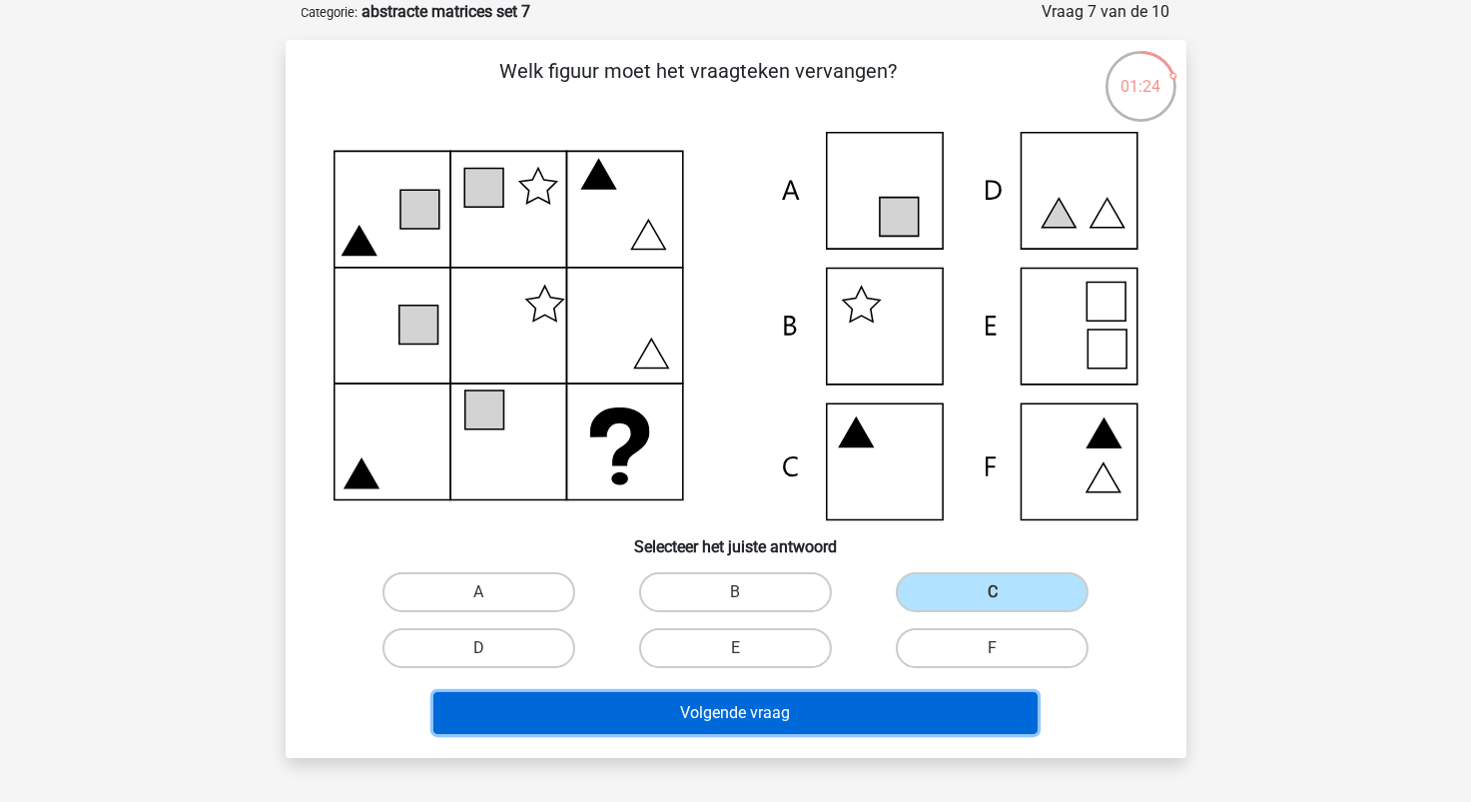
click at [796, 705] on button "Volgende vraag" at bounding box center [736, 713] width 604 height 42
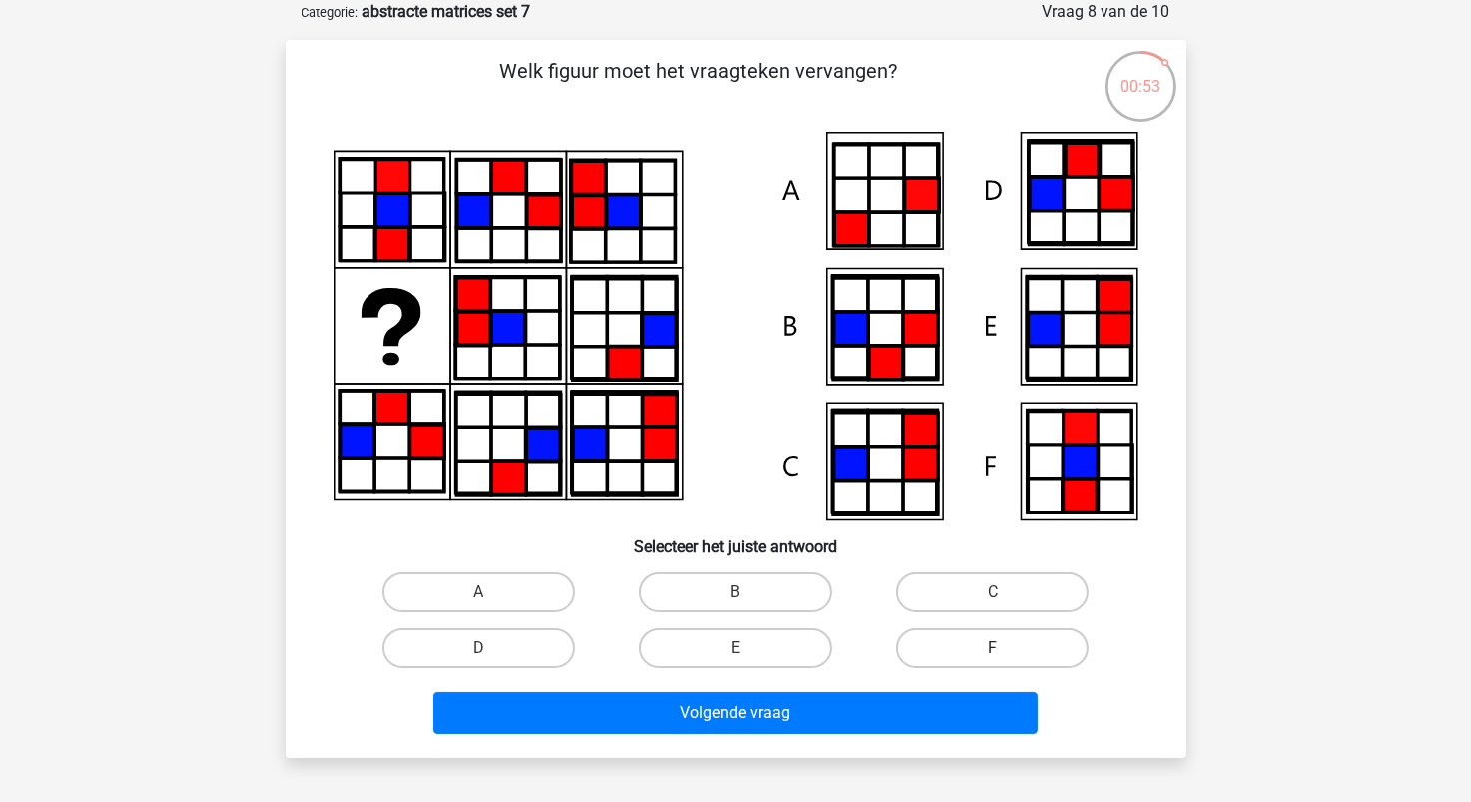
click at [966, 651] on label "F" at bounding box center [992, 648] width 193 height 40
click at [993, 651] on input "F" at bounding box center [999, 654] width 13 height 13
radio input "true"
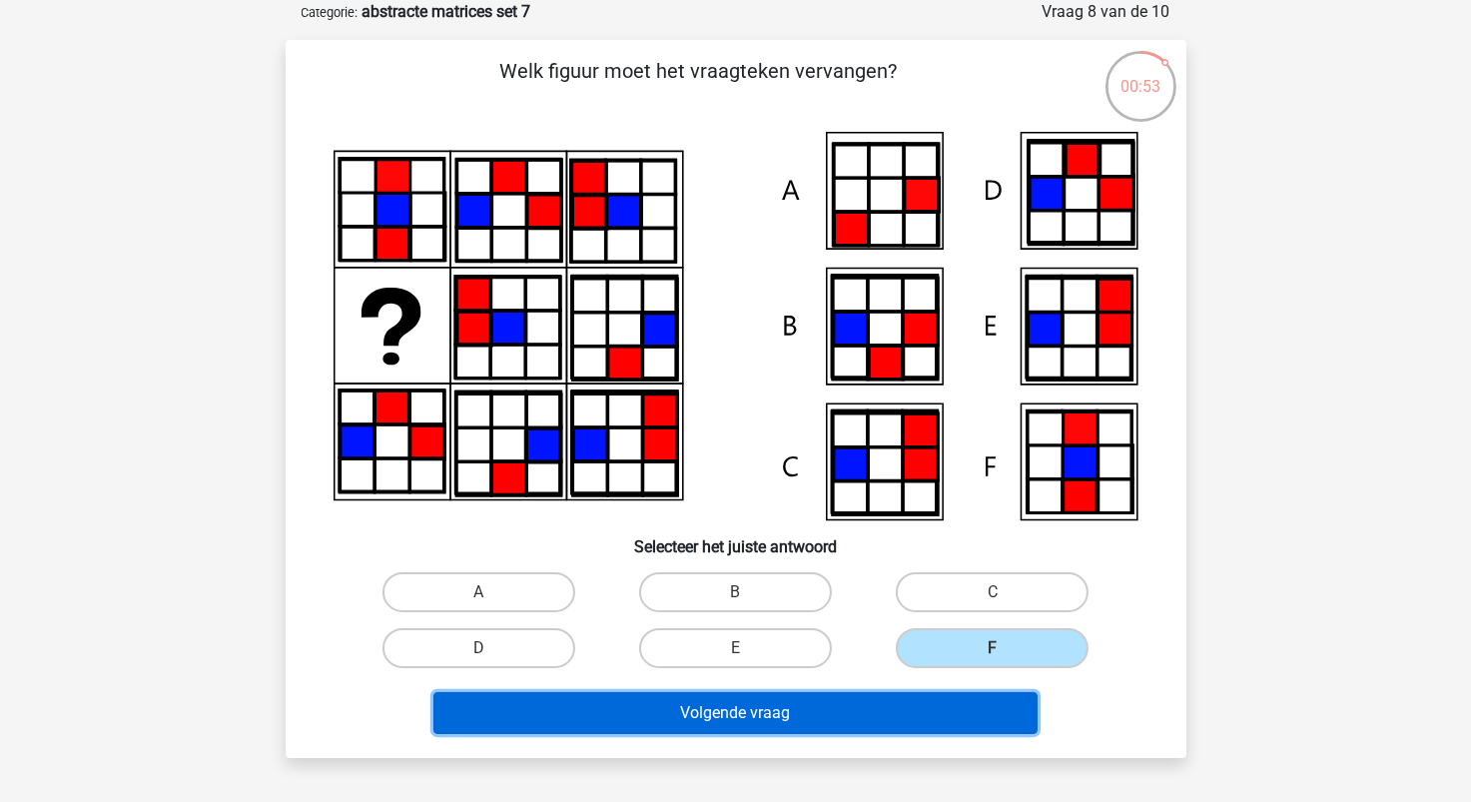
click at [908, 715] on button "Volgende vraag" at bounding box center [736, 713] width 604 height 42
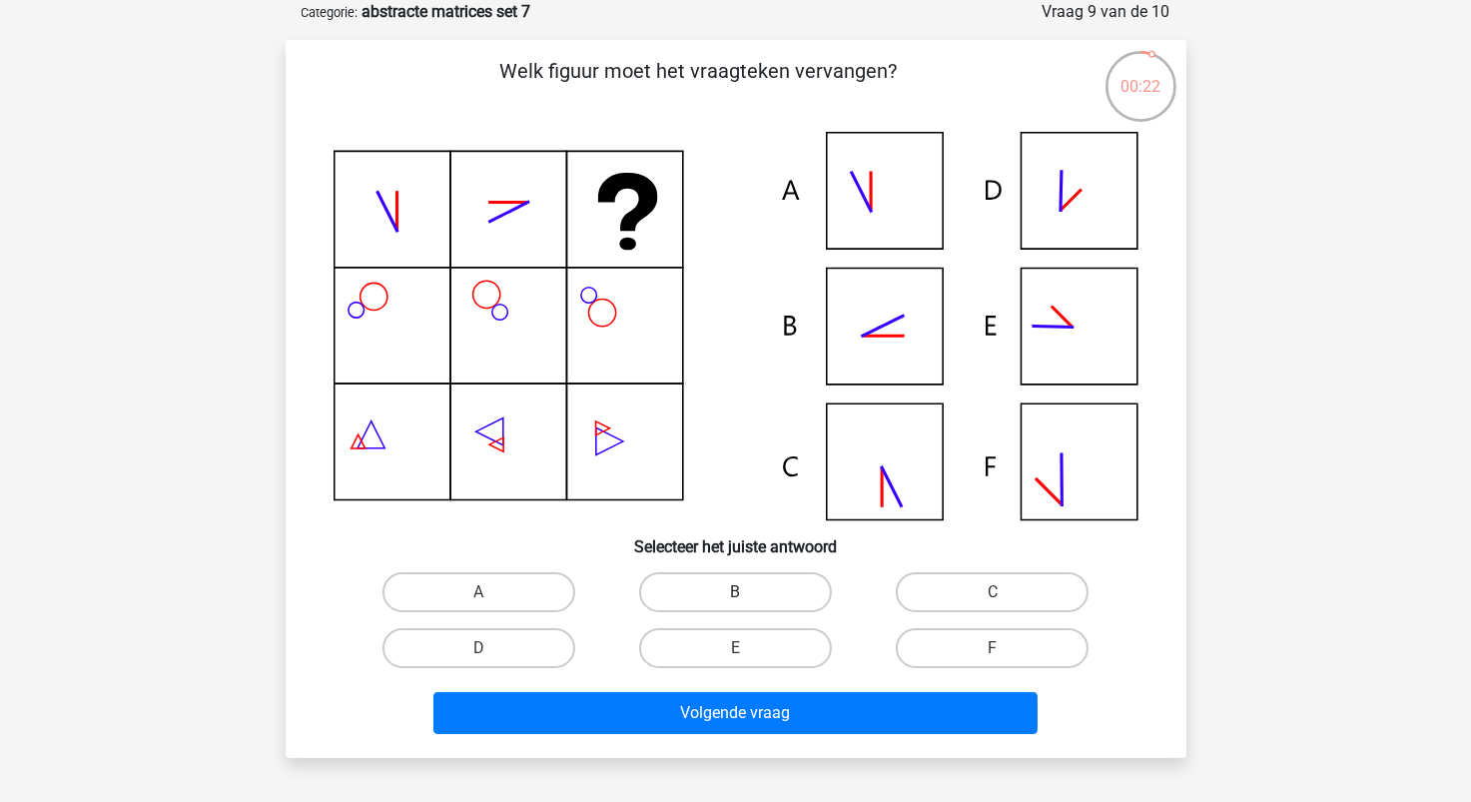
click at [798, 594] on label "B" at bounding box center [735, 592] width 193 height 40
click at [748, 594] on input "B" at bounding box center [741, 598] width 13 height 13
radio input "true"
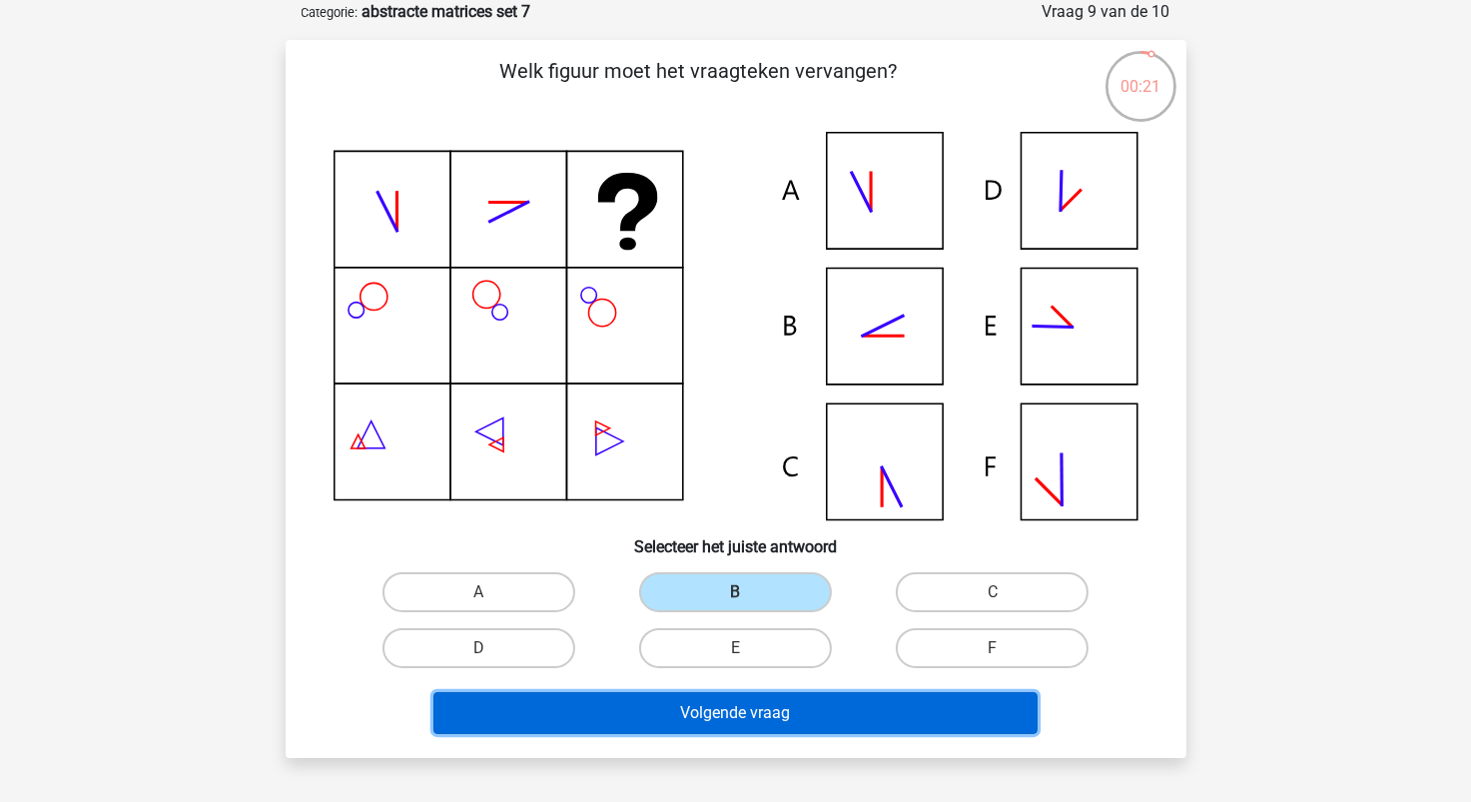
click at [861, 713] on button "Volgende vraag" at bounding box center [736, 713] width 604 height 42
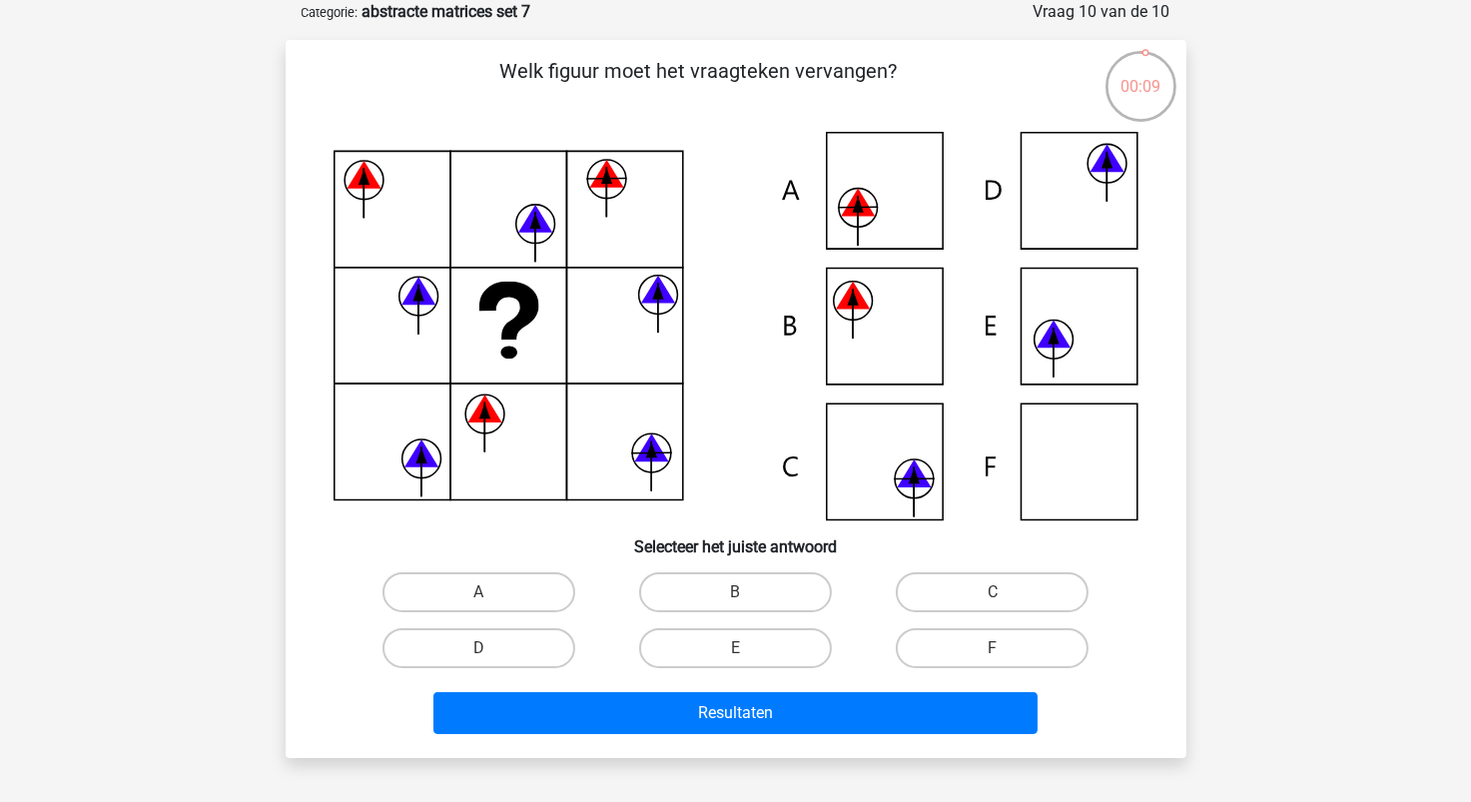
click at [741, 592] on input "B" at bounding box center [741, 598] width 13 height 13
radio input "true"
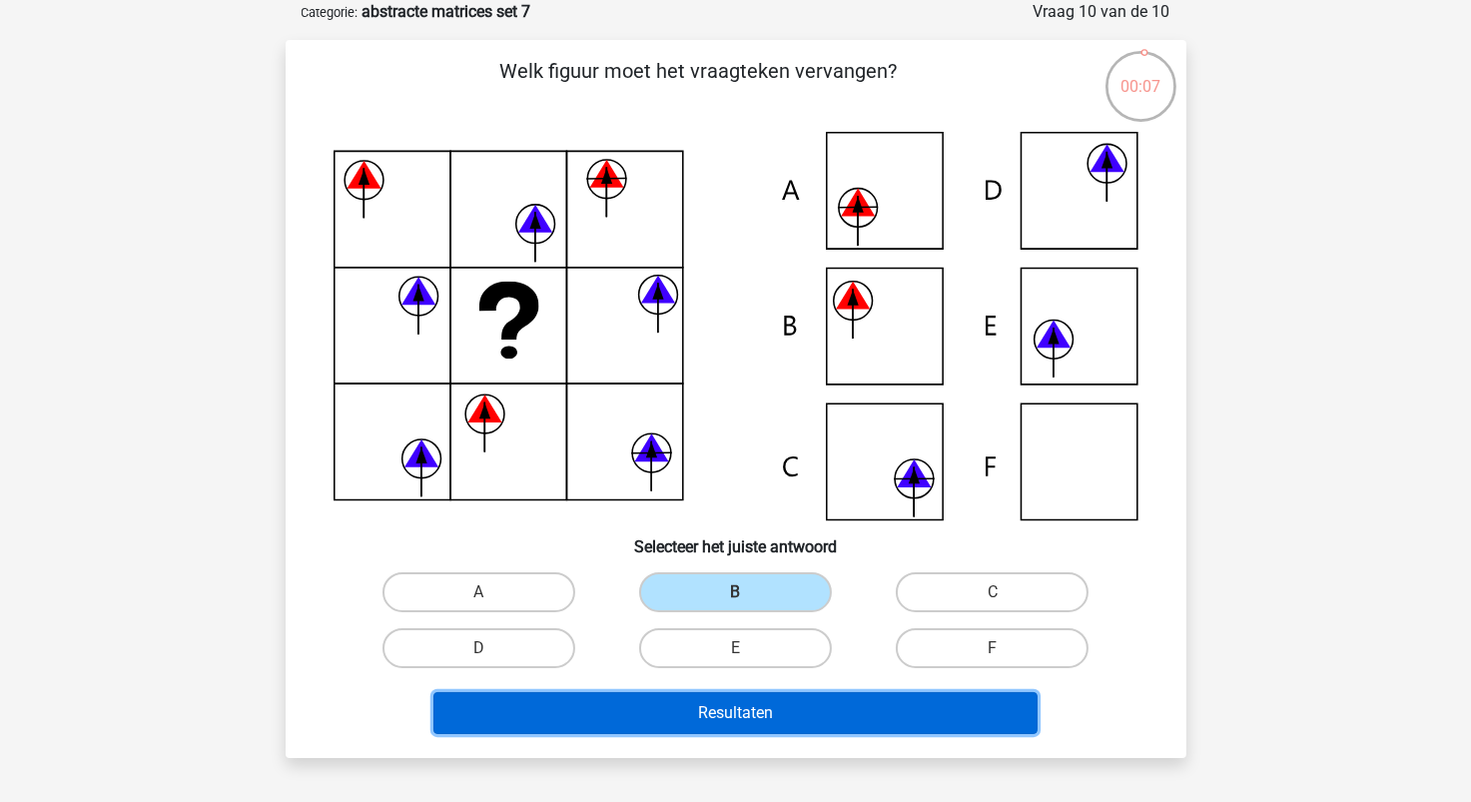
click at [783, 710] on button "Resultaten" at bounding box center [736, 713] width 604 height 42
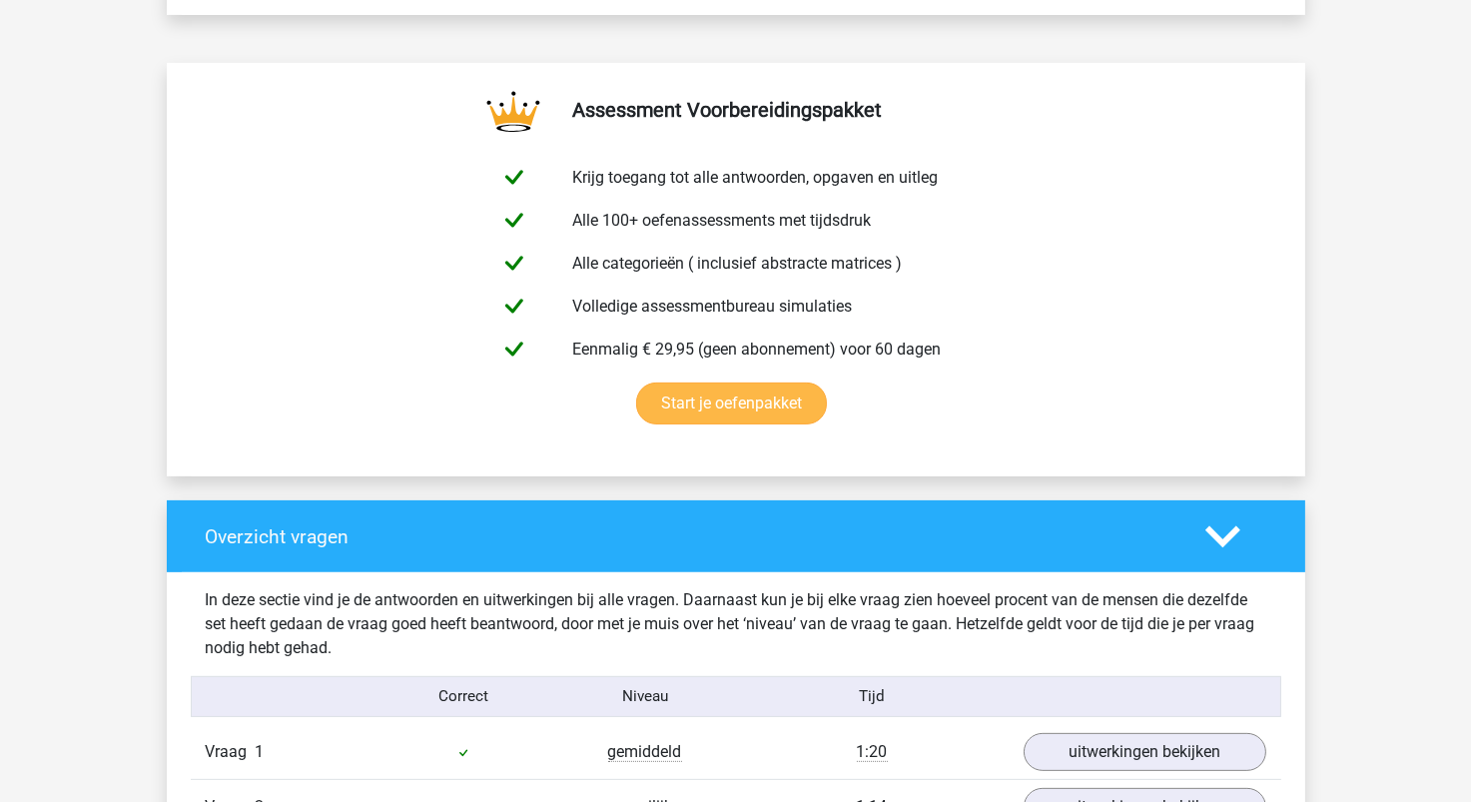
scroll to position [1298, 0]
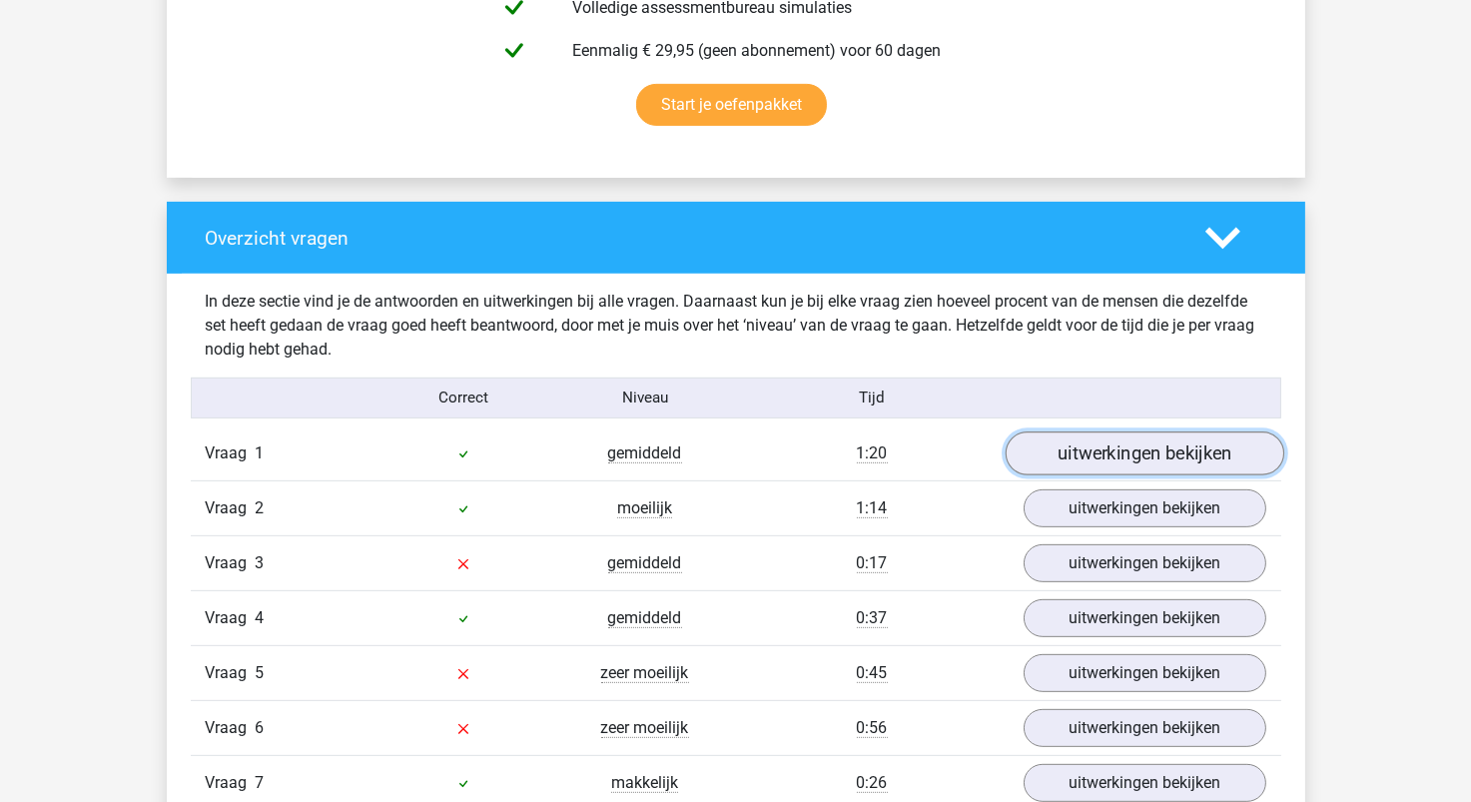
click at [1113, 460] on link "uitwerkingen bekijken" at bounding box center [1144, 454] width 279 height 44
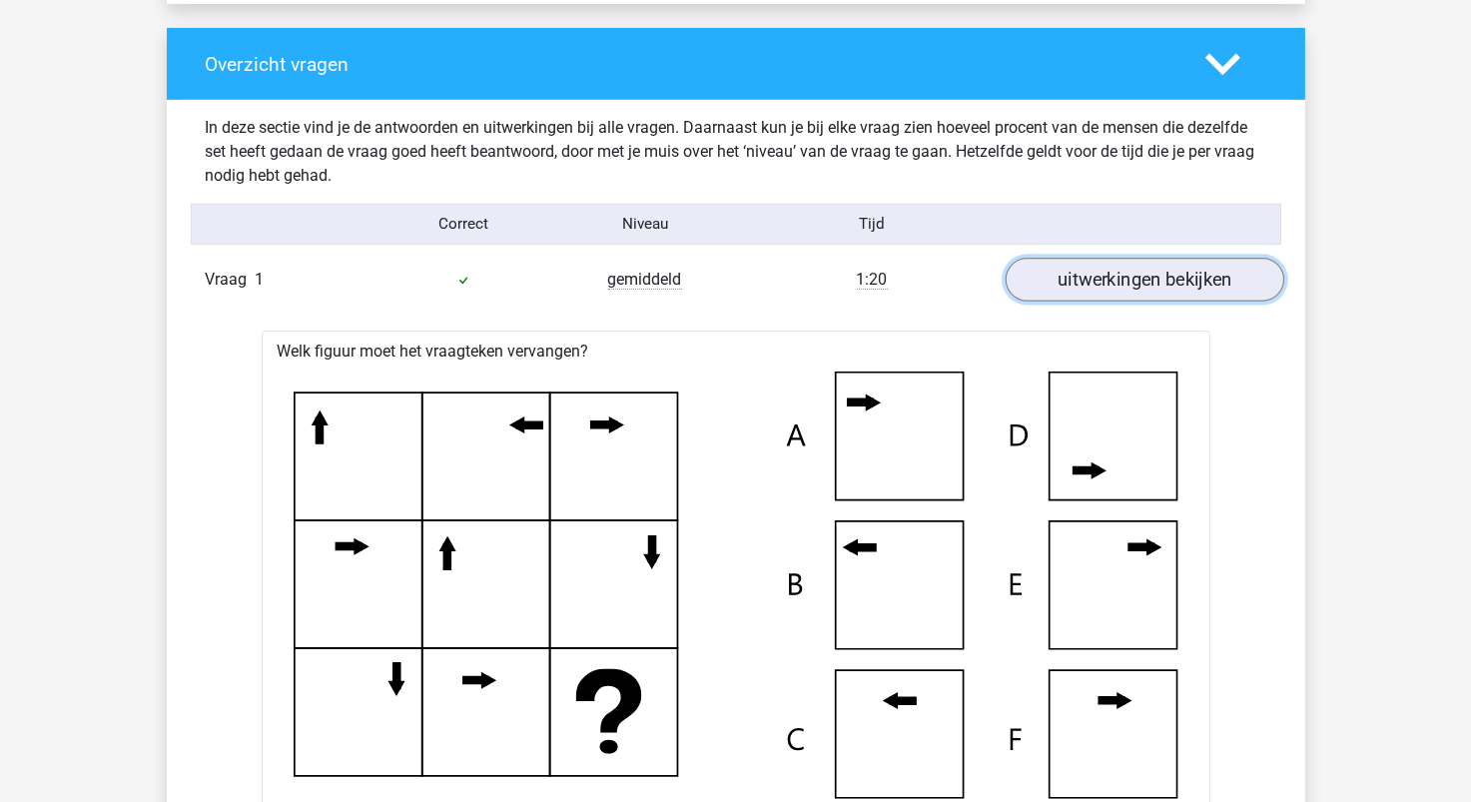
scroll to position [1399, 0]
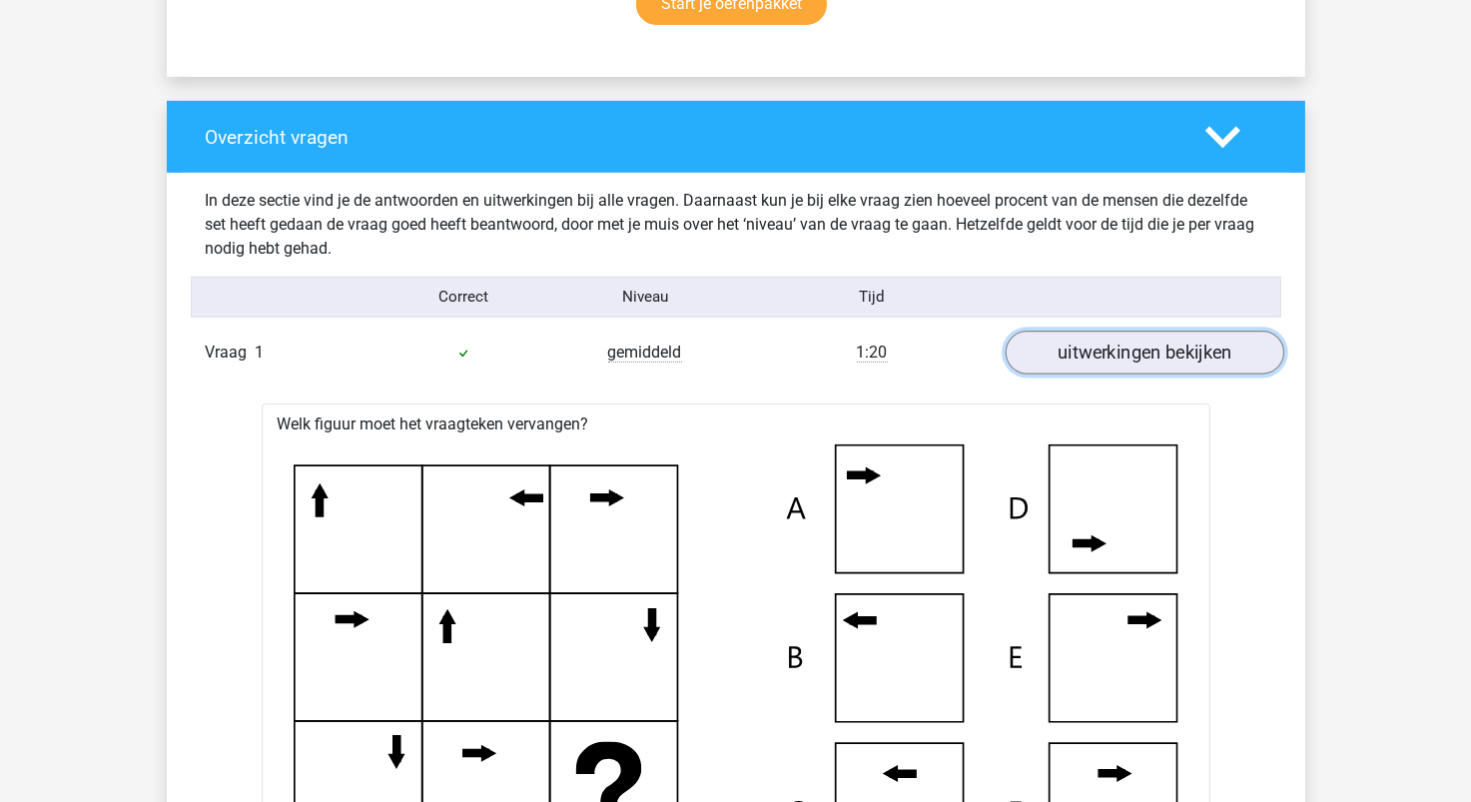
click at [1158, 351] on link "uitwerkingen bekijken" at bounding box center [1144, 353] width 279 height 44
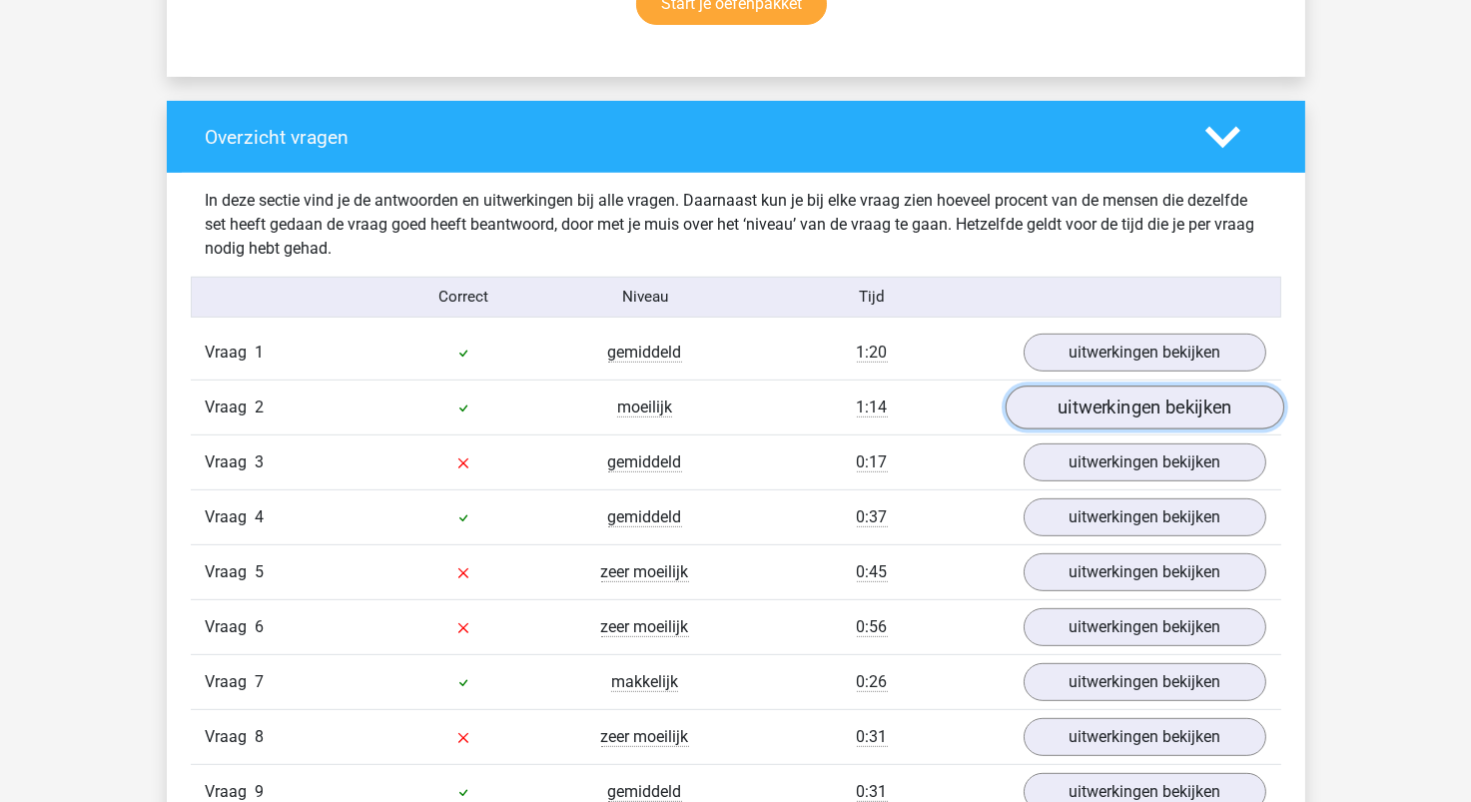
click at [1127, 411] on link "uitwerkingen bekijken" at bounding box center [1144, 408] width 279 height 44
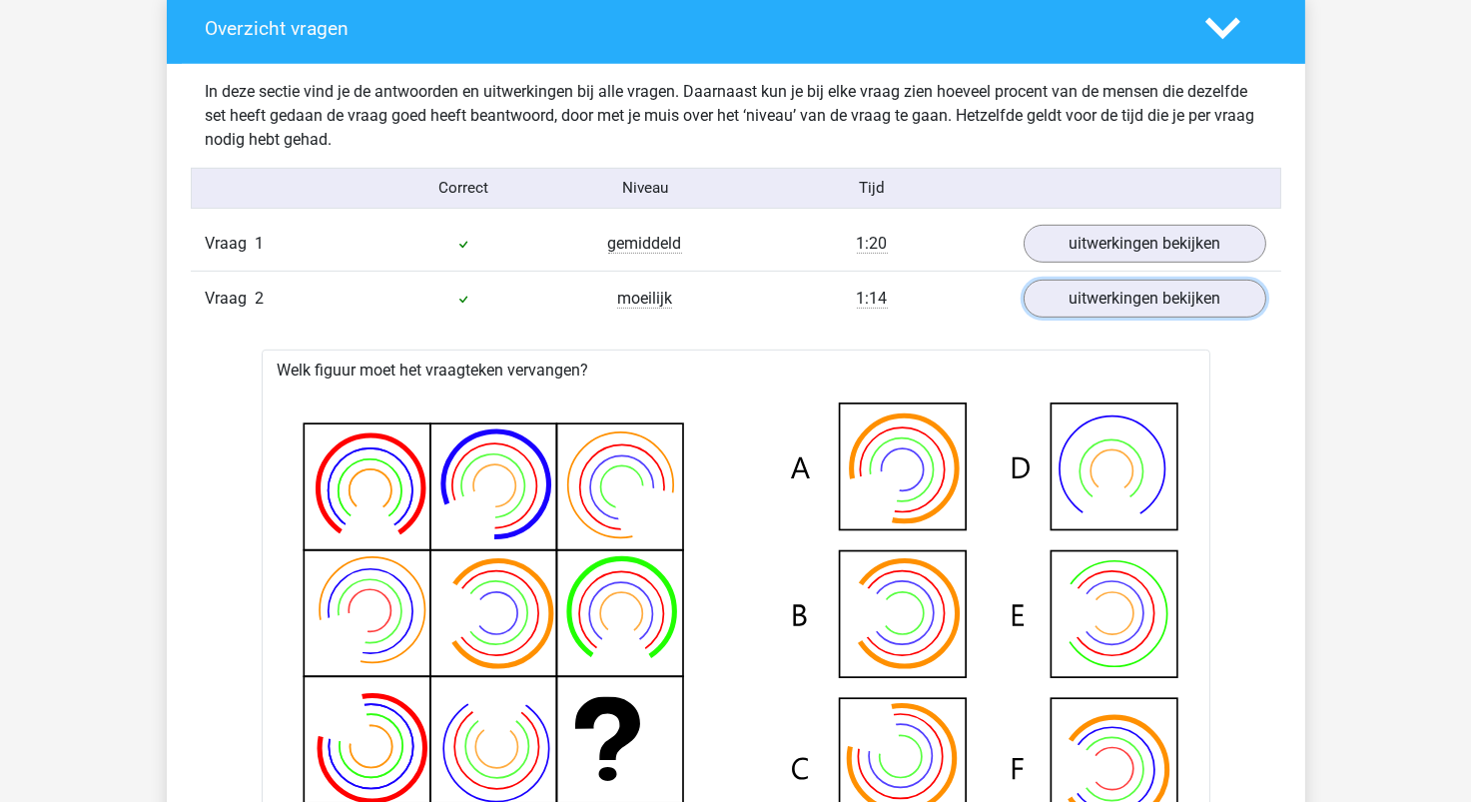
scroll to position [1497, 0]
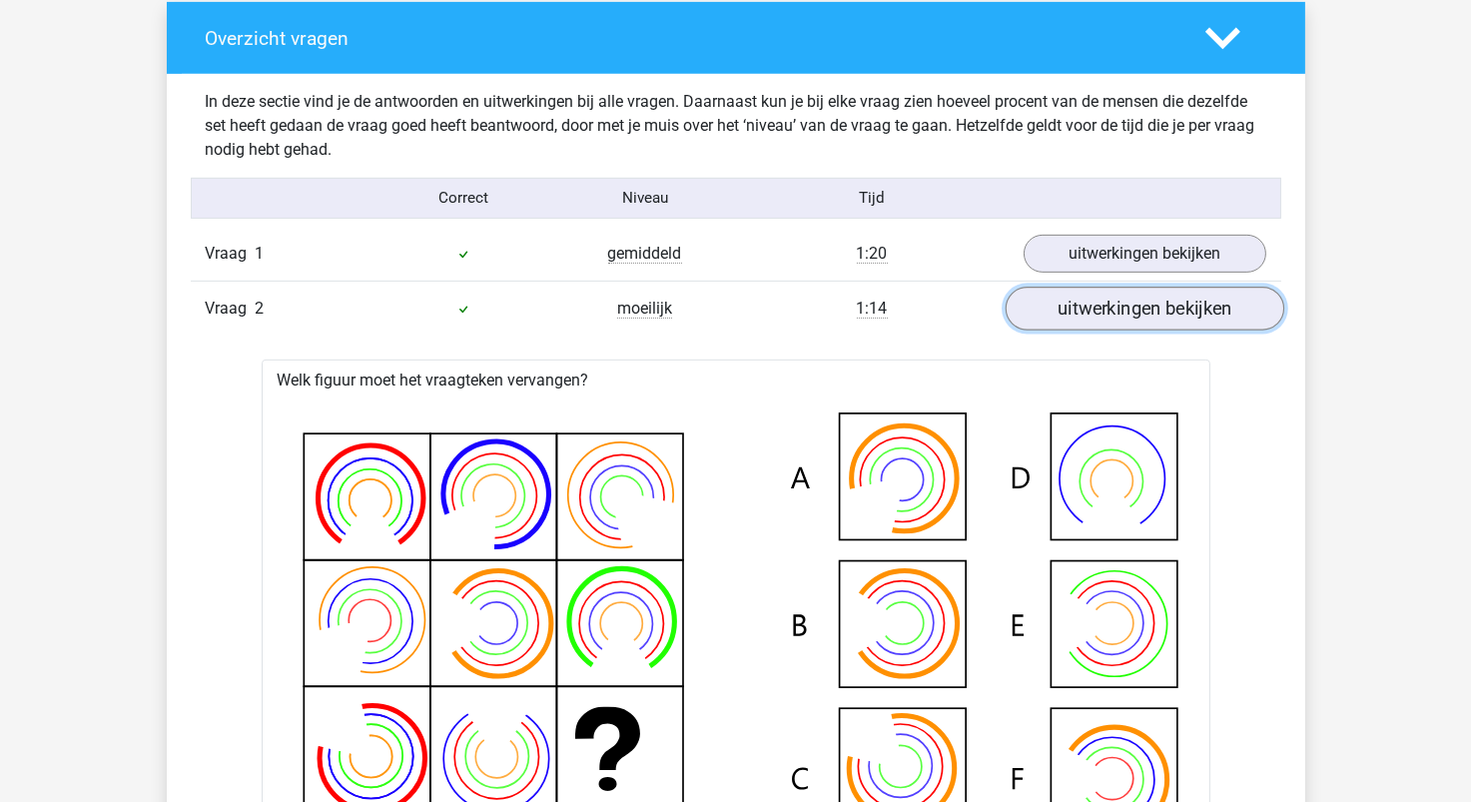
click at [1119, 309] on link "uitwerkingen bekijken" at bounding box center [1144, 309] width 279 height 44
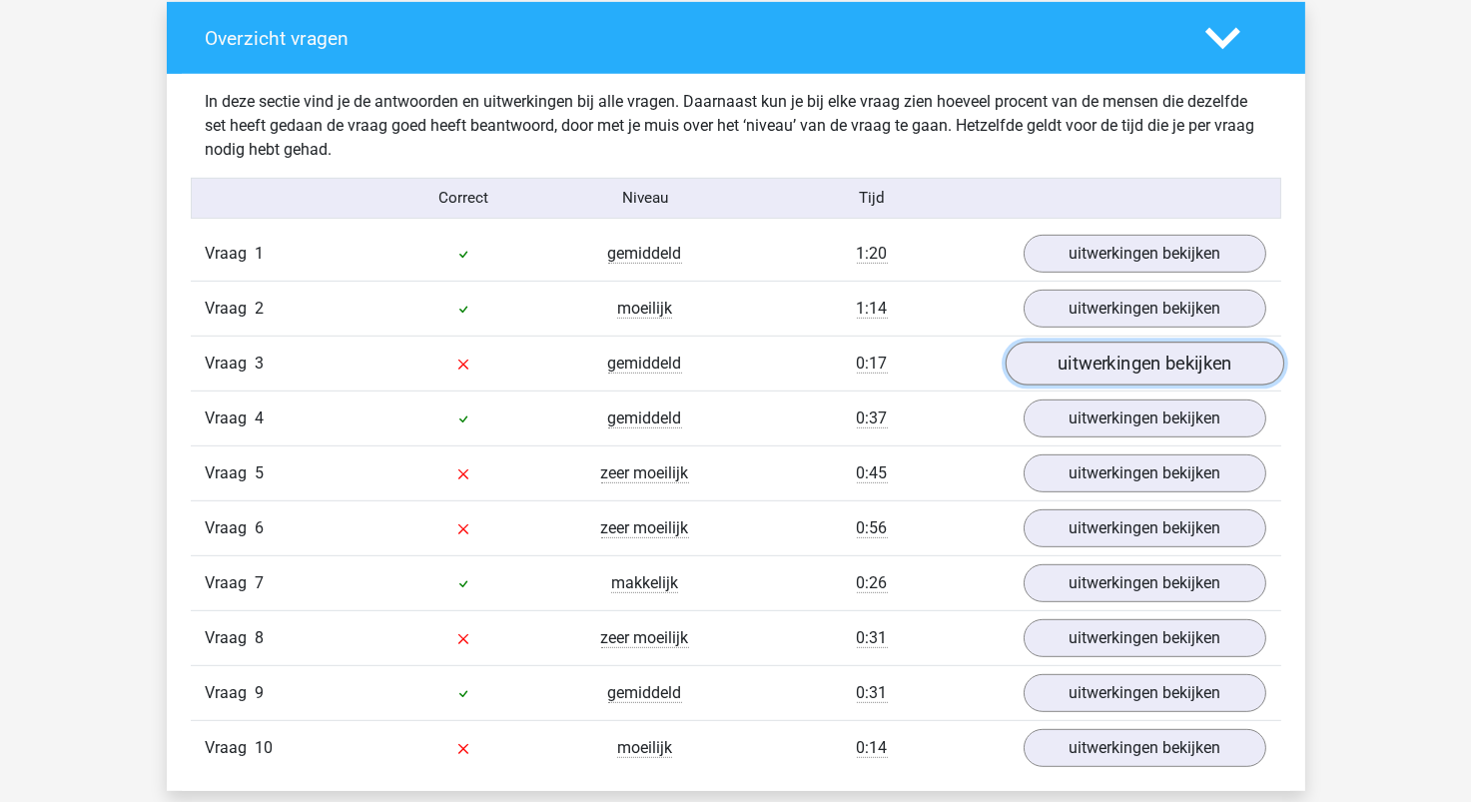
click at [1112, 369] on link "uitwerkingen bekijken" at bounding box center [1144, 364] width 279 height 44
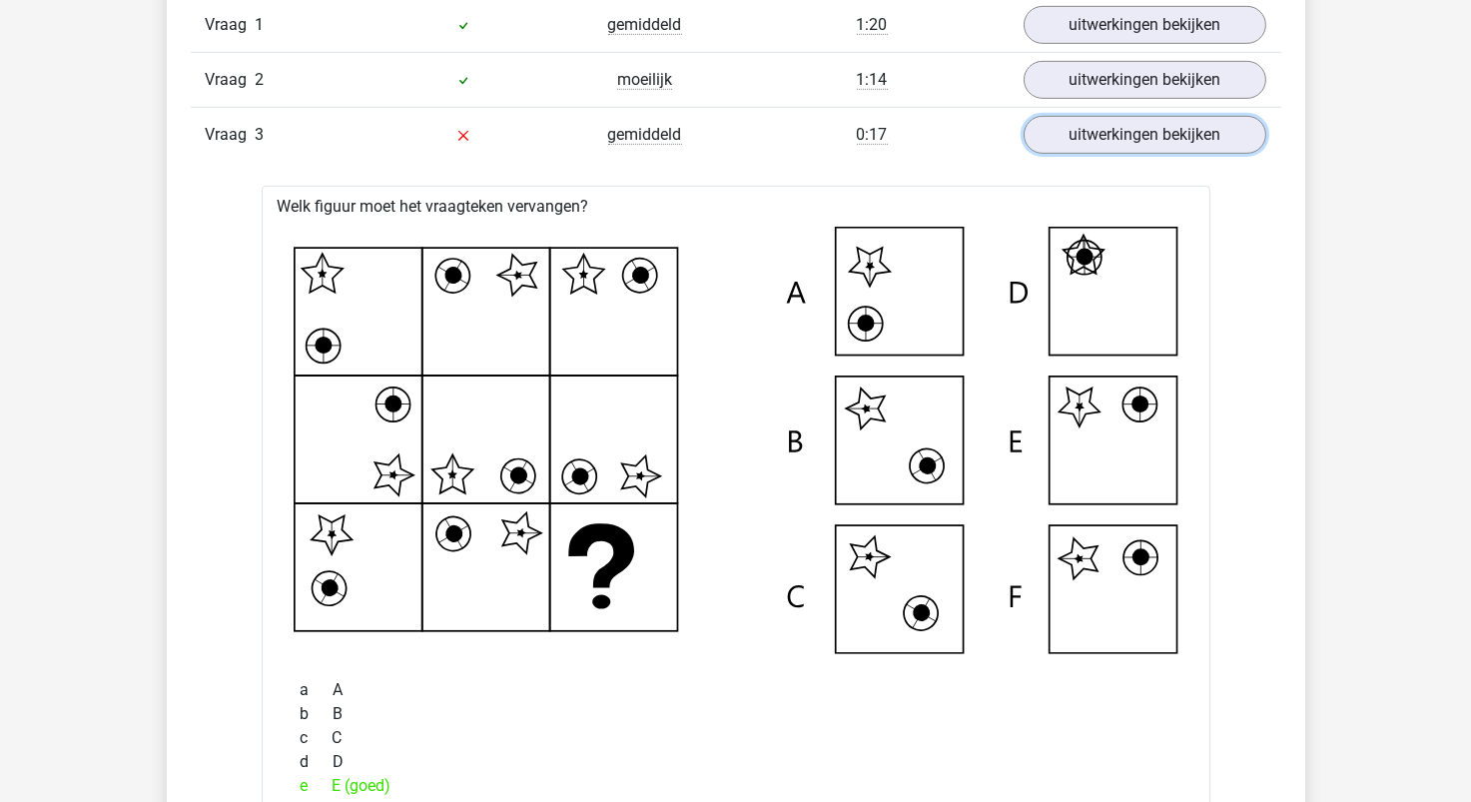
scroll to position [1697, 0]
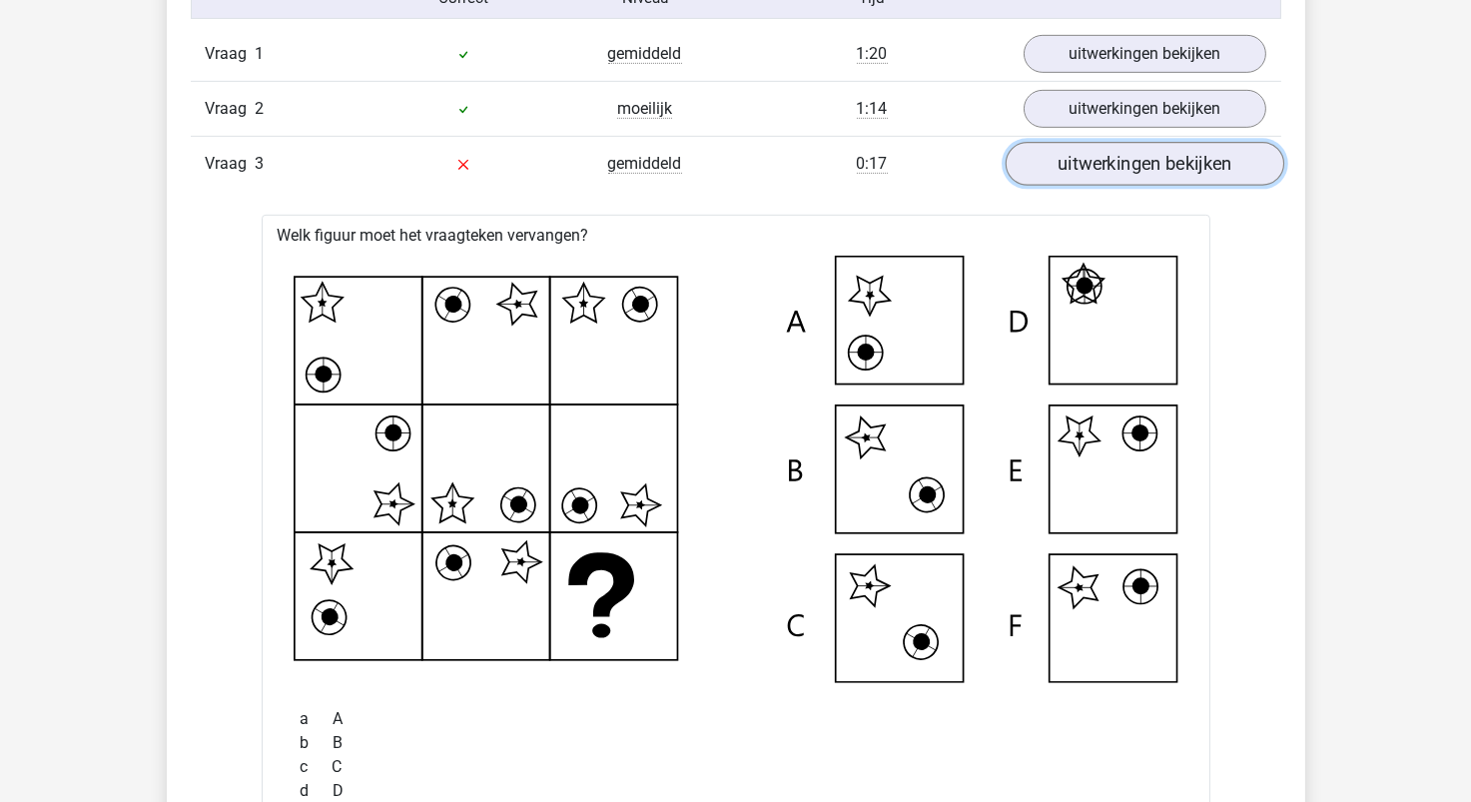
click at [1124, 171] on link "uitwerkingen bekijken" at bounding box center [1144, 164] width 279 height 44
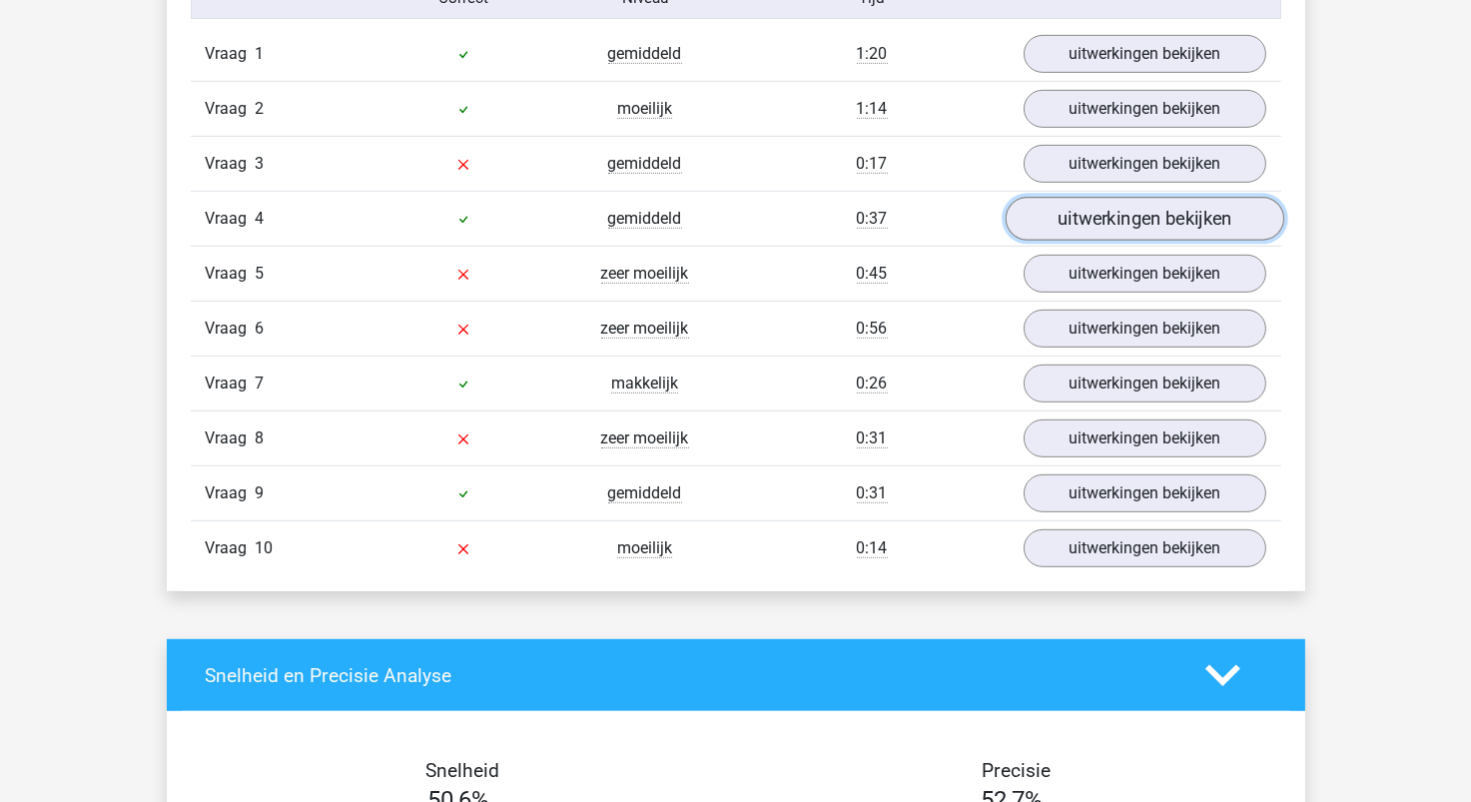
click at [1119, 220] on link "uitwerkingen bekijken" at bounding box center [1144, 219] width 279 height 44
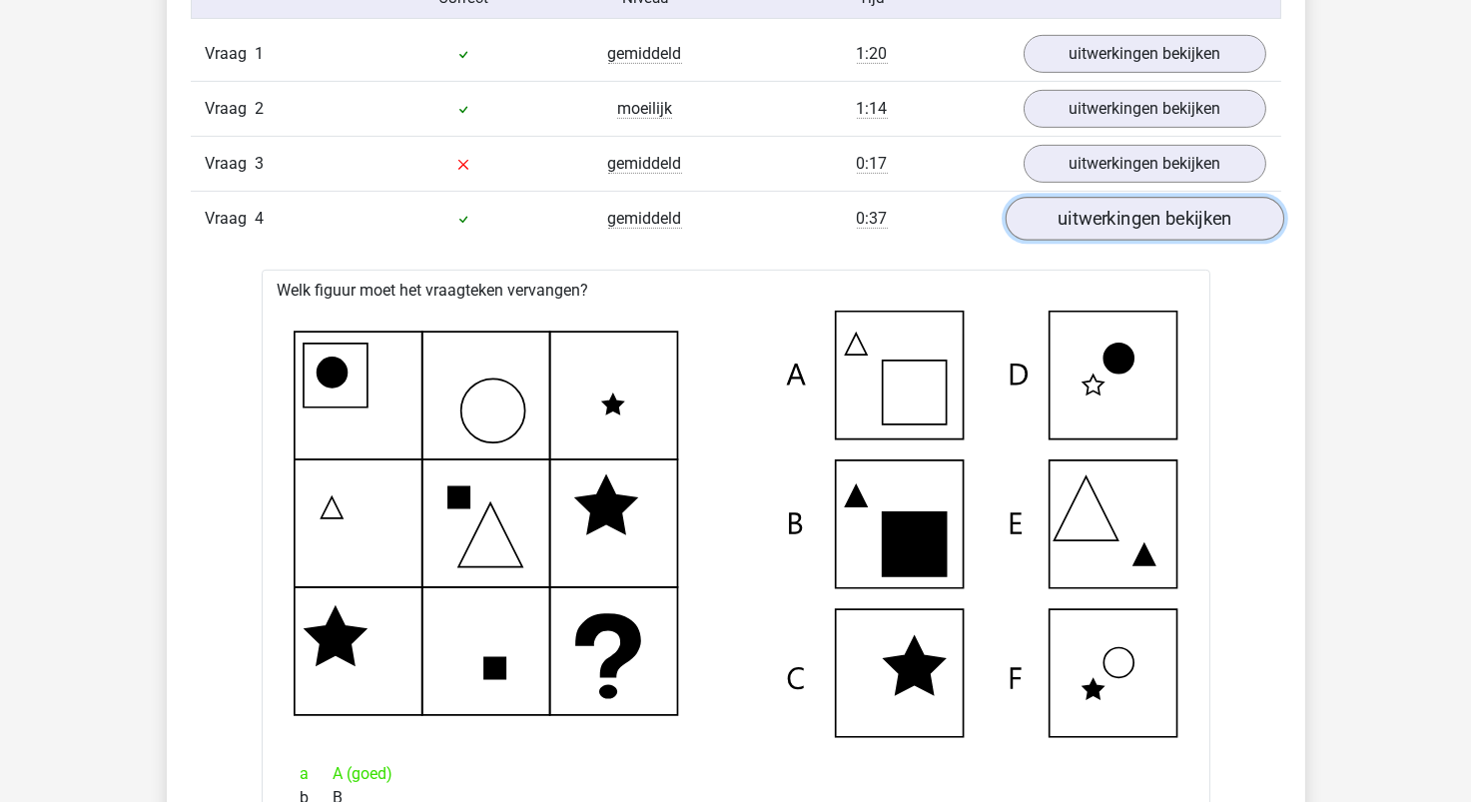
click at [1125, 220] on link "uitwerkingen bekijken" at bounding box center [1144, 219] width 279 height 44
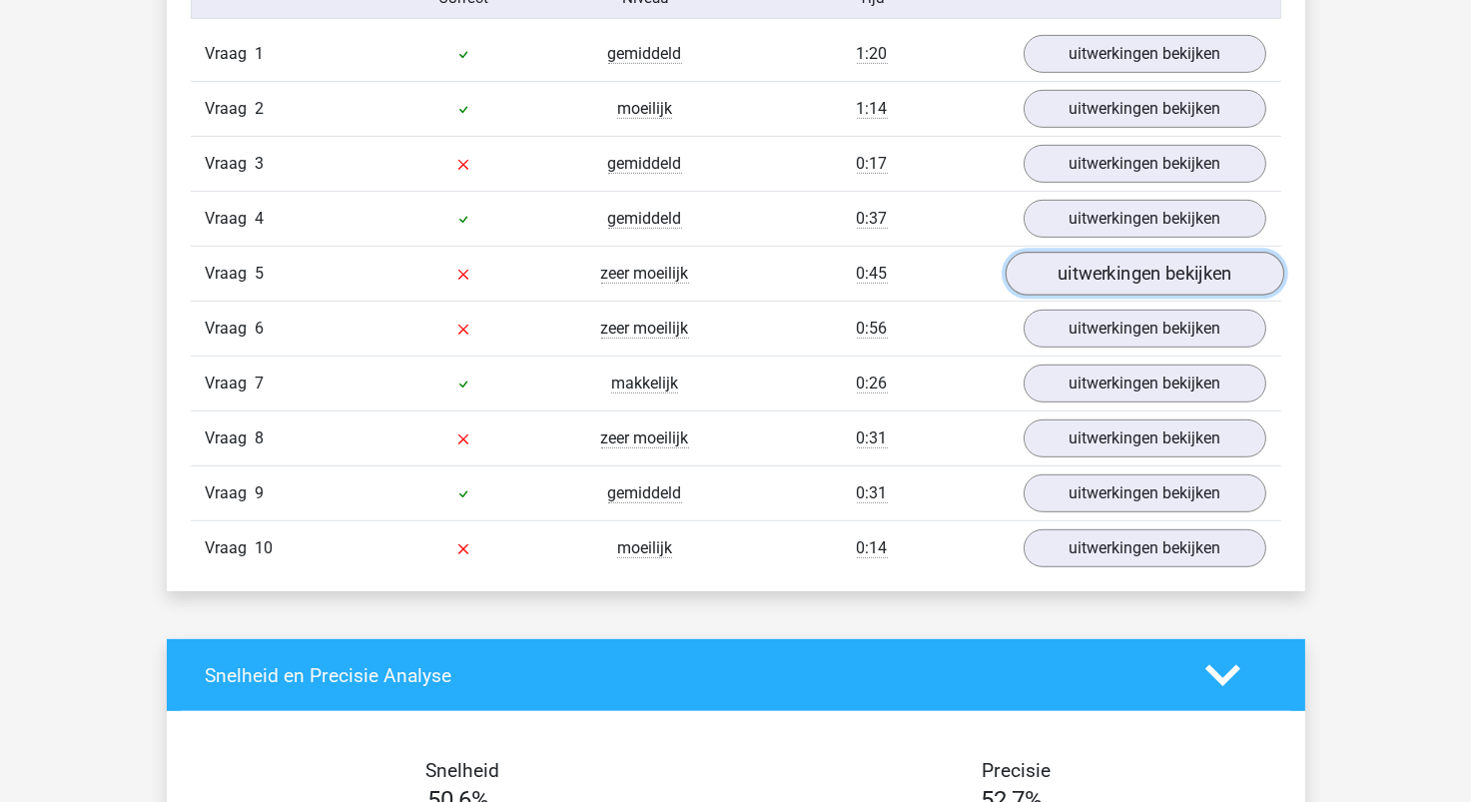
click at [1116, 261] on link "uitwerkingen bekijken" at bounding box center [1144, 274] width 279 height 44
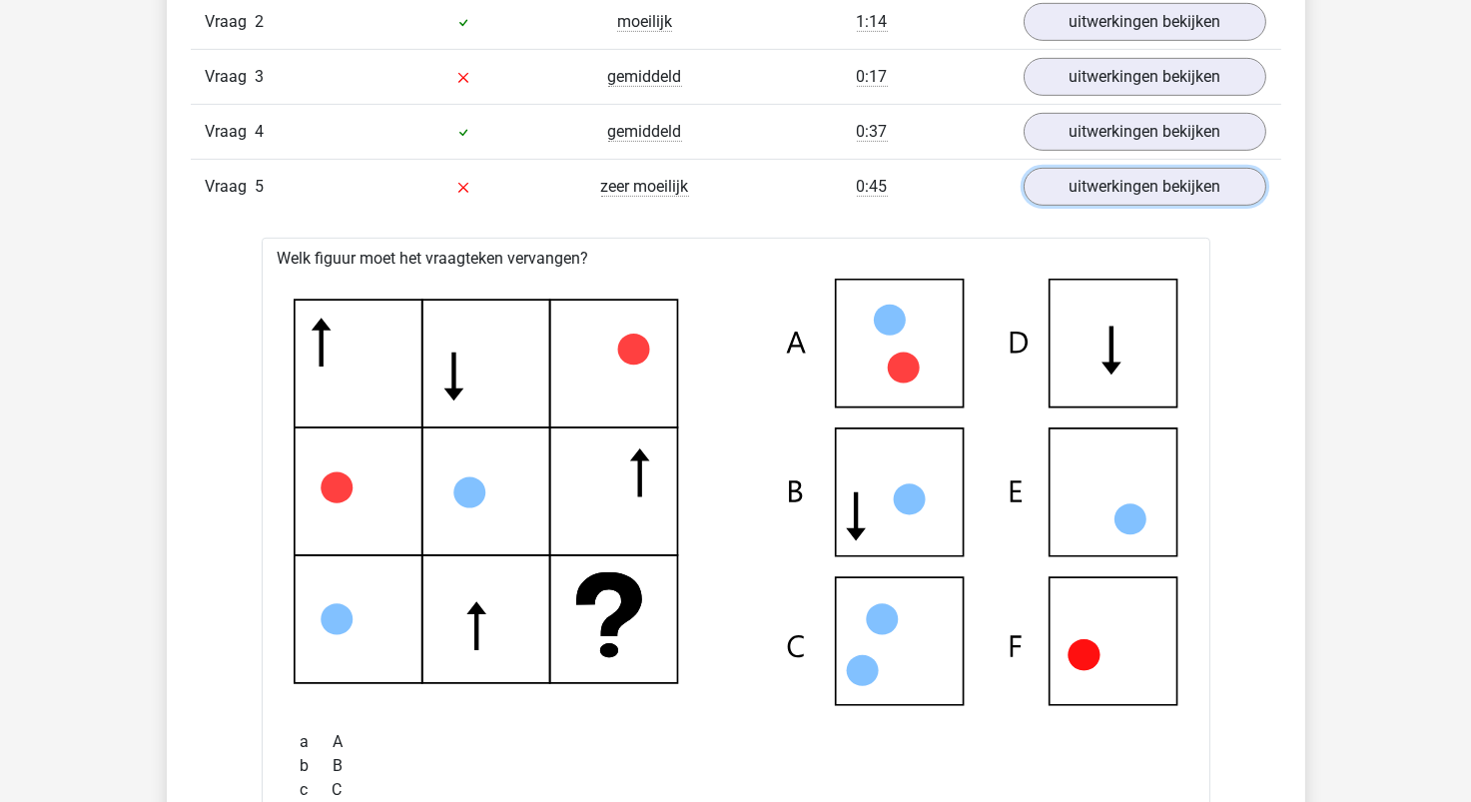
scroll to position [1897, 0]
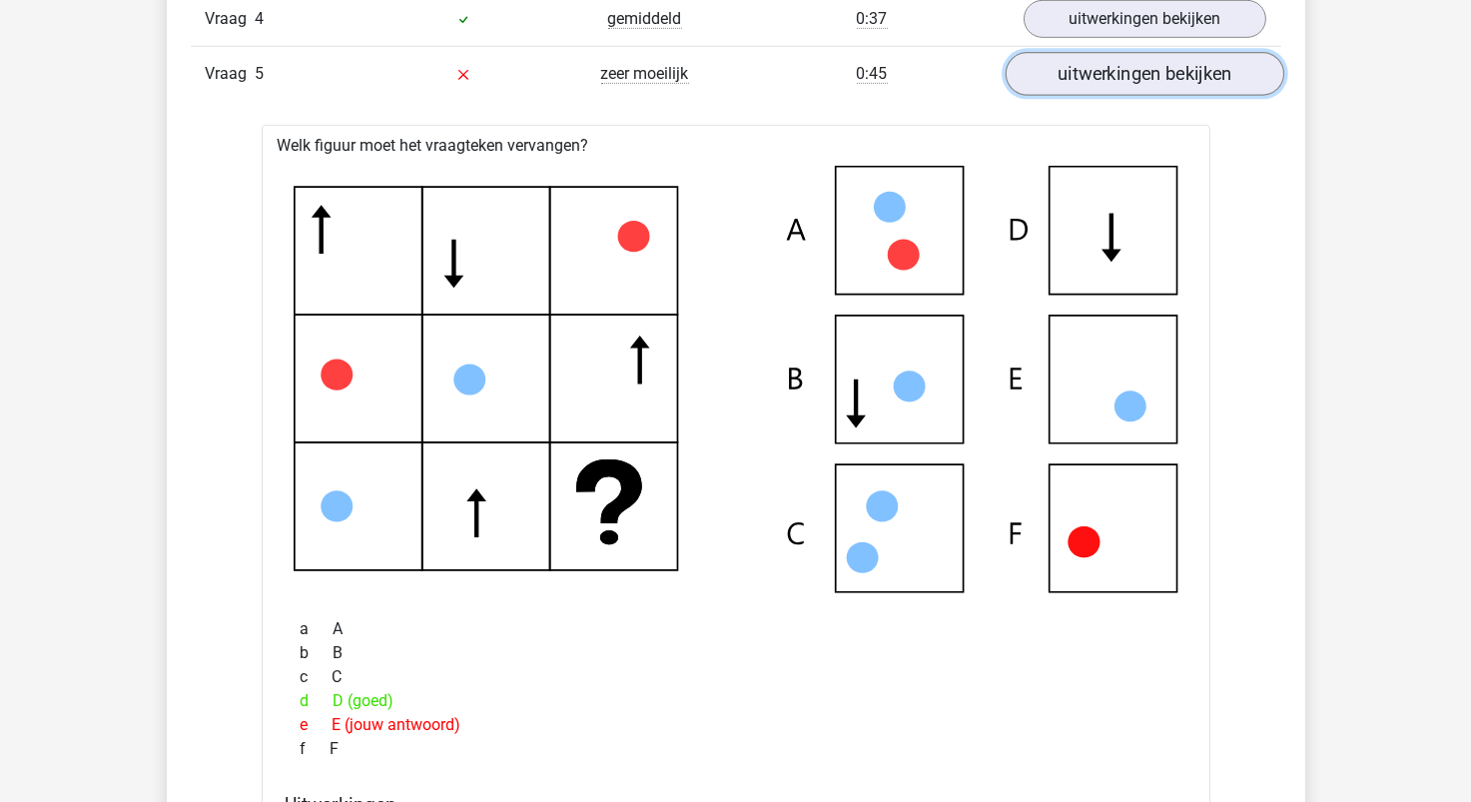
click at [1141, 84] on link "uitwerkingen bekijken" at bounding box center [1144, 74] width 279 height 44
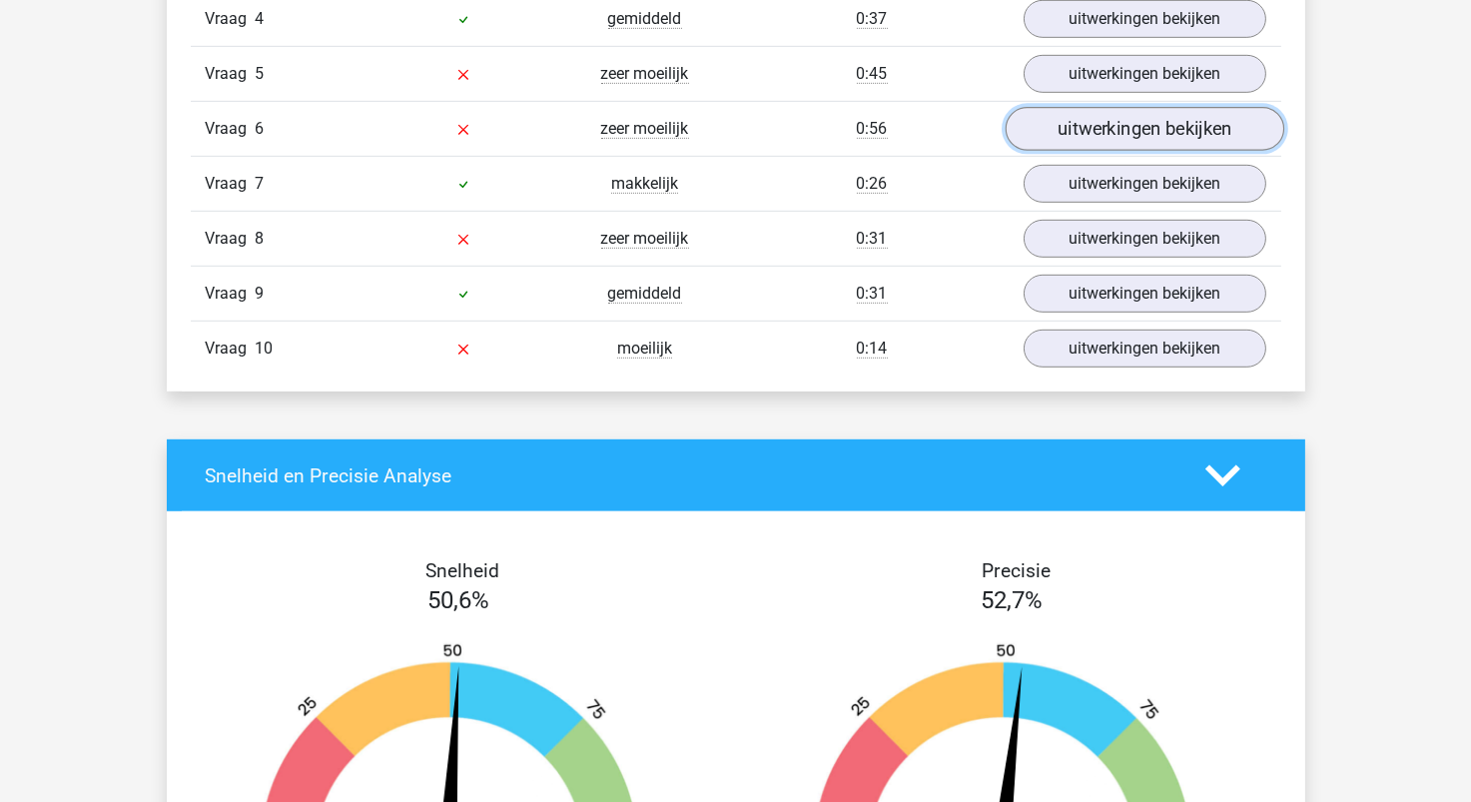
click at [1137, 129] on link "uitwerkingen bekijken" at bounding box center [1144, 129] width 279 height 44
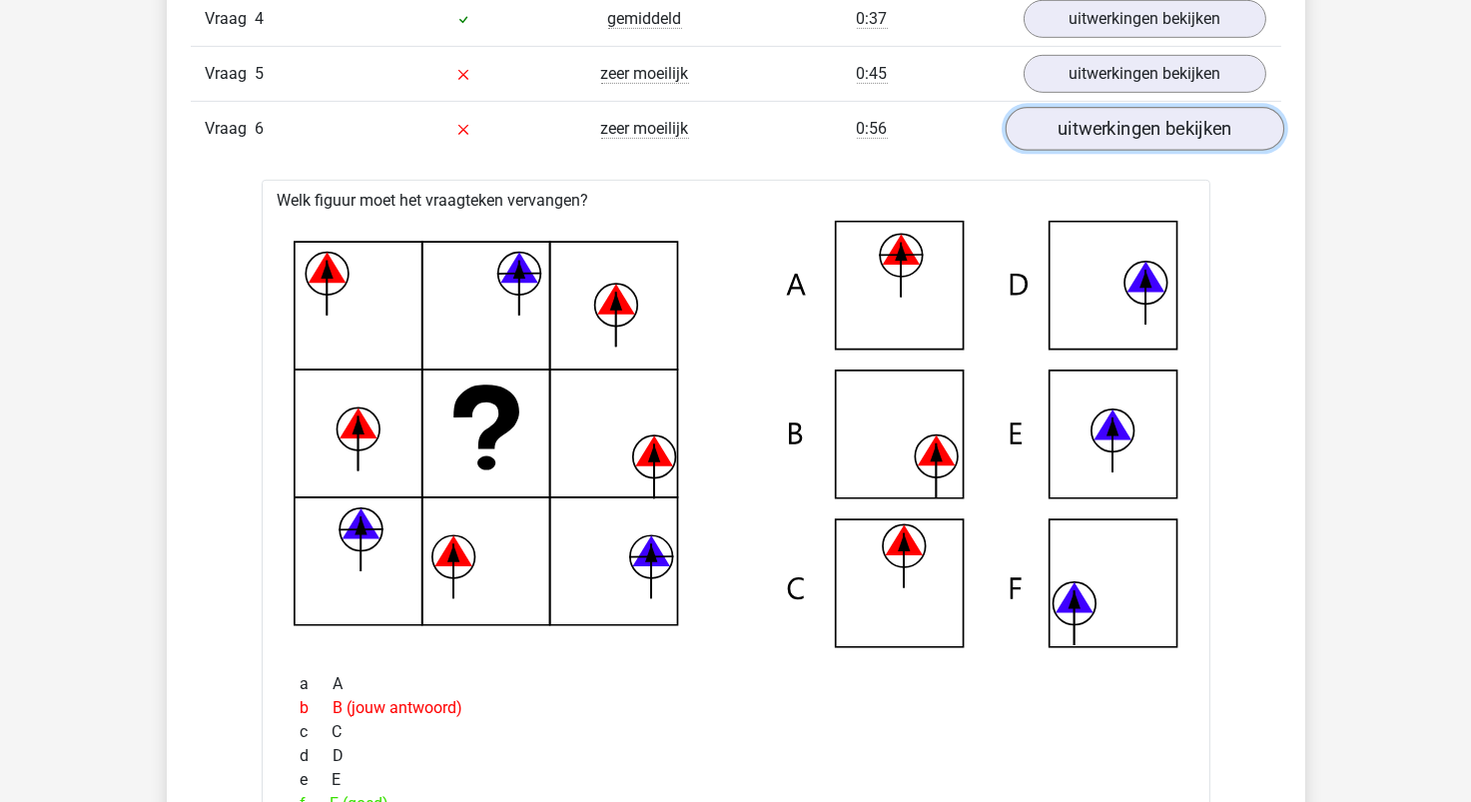
click at [1112, 132] on link "uitwerkingen bekijken" at bounding box center [1144, 129] width 279 height 44
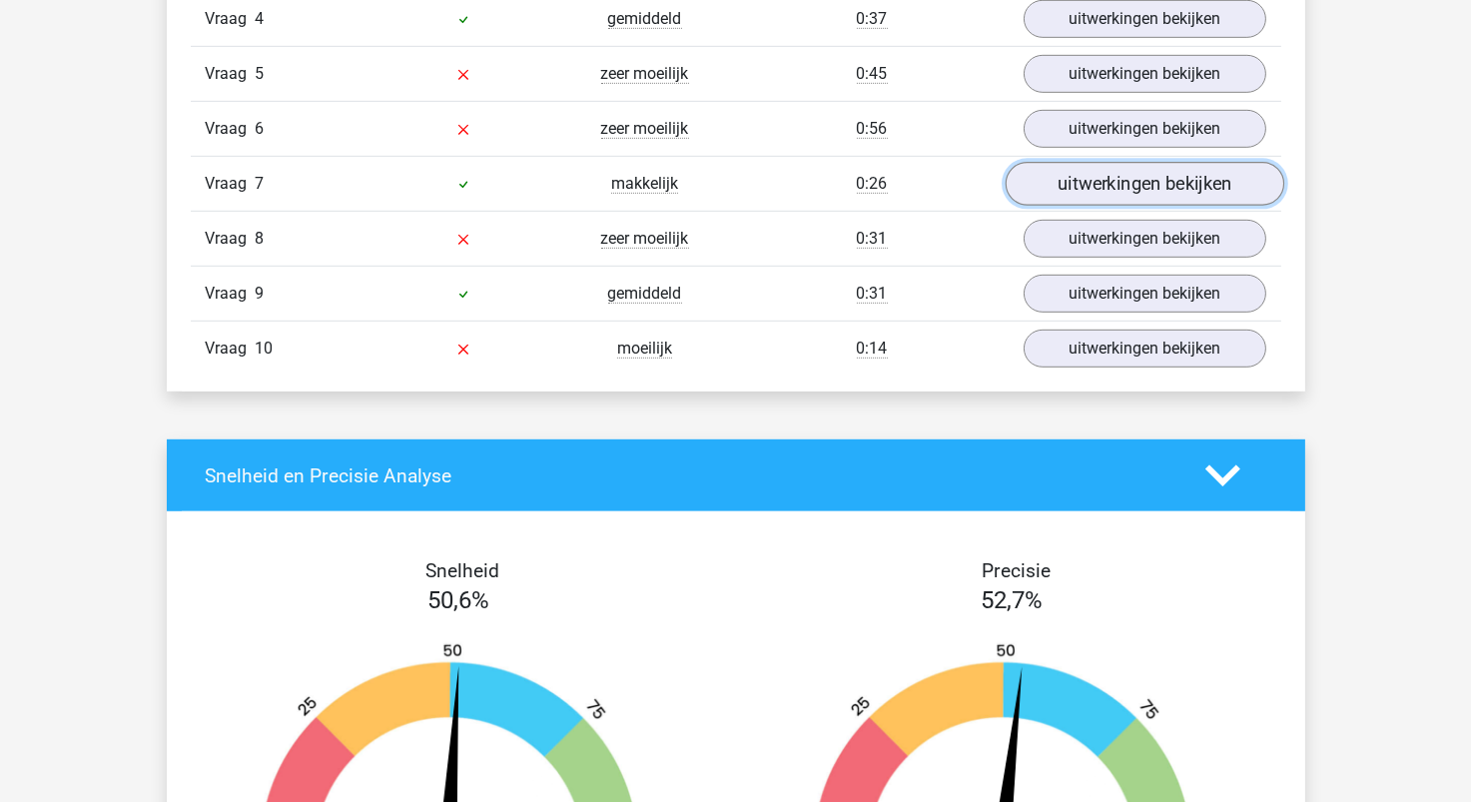
click at [1118, 193] on link "uitwerkingen bekijken" at bounding box center [1144, 184] width 279 height 44
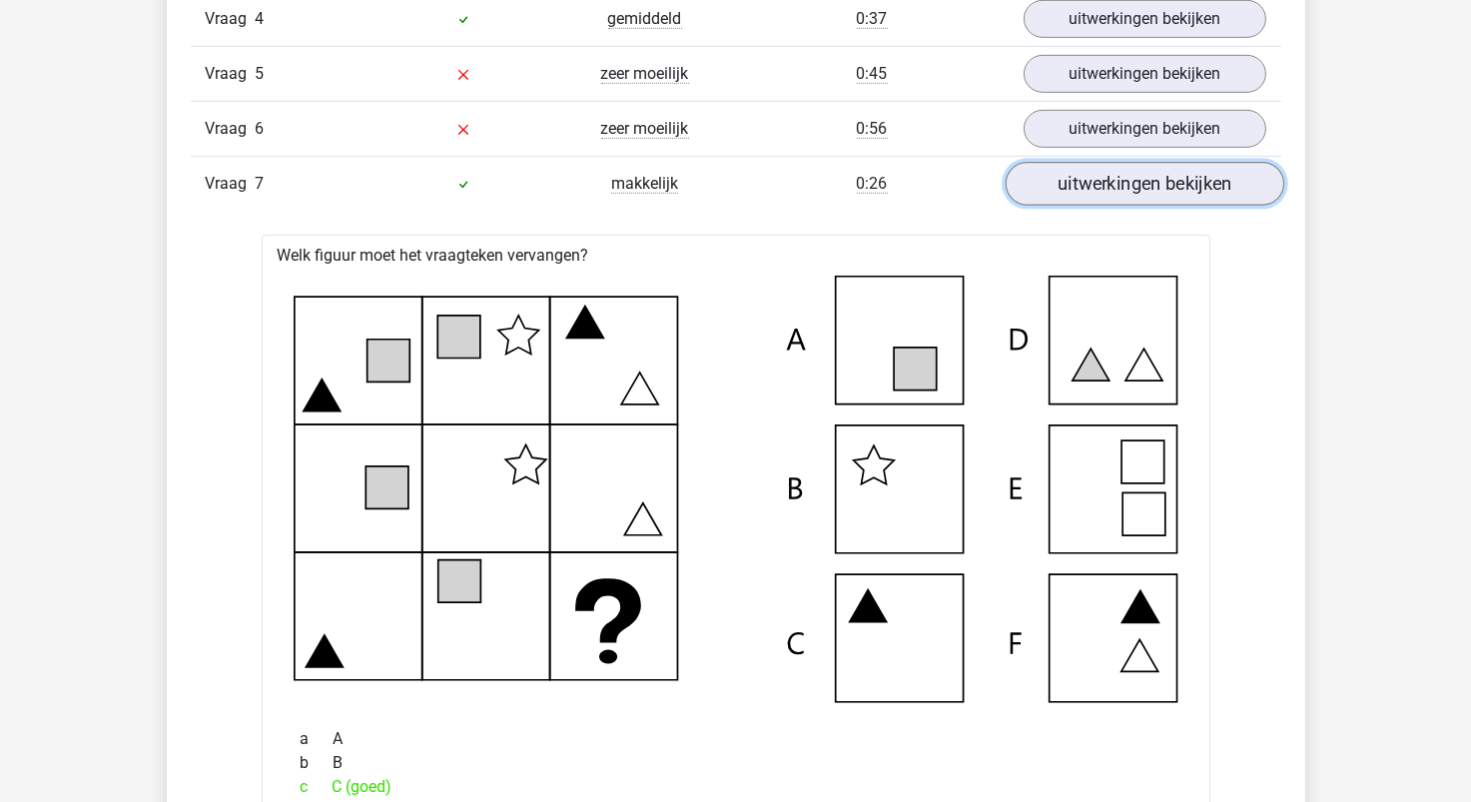
click at [1118, 193] on link "uitwerkingen bekijken" at bounding box center [1144, 184] width 279 height 44
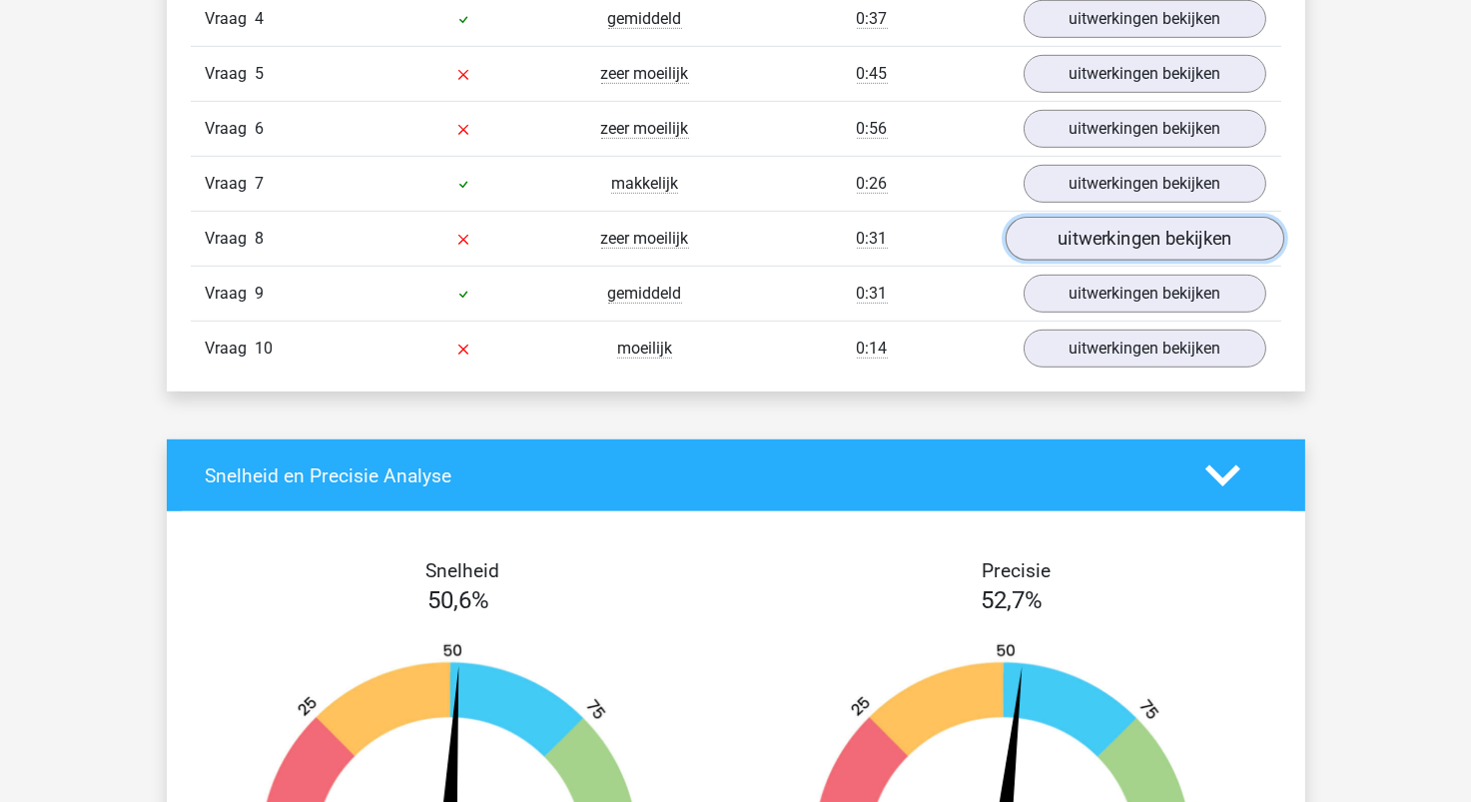
click at [1112, 249] on link "uitwerkingen bekijken" at bounding box center [1144, 239] width 279 height 44
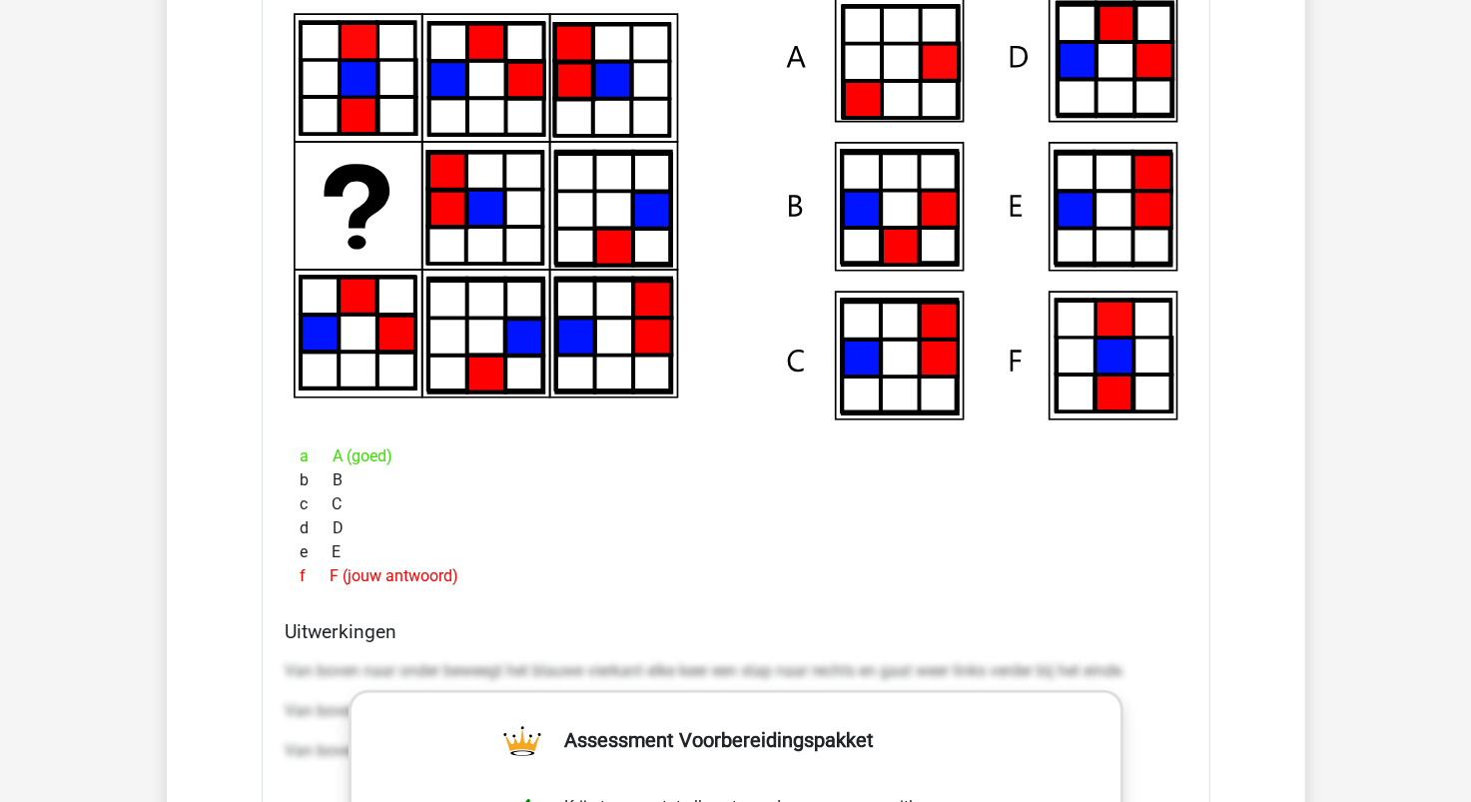
scroll to position [1798, 0]
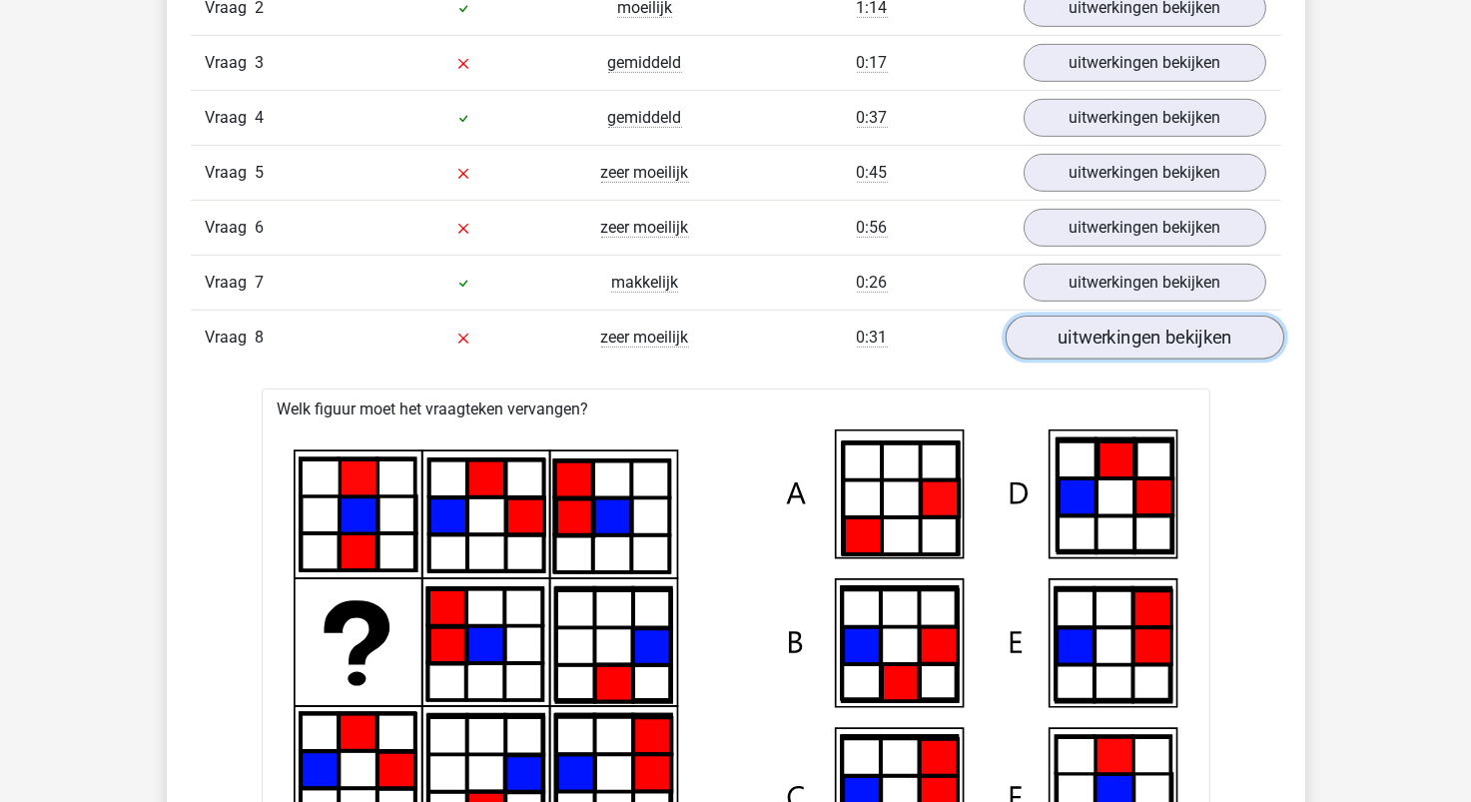
click at [1226, 343] on link "uitwerkingen bekijken" at bounding box center [1144, 338] width 279 height 44
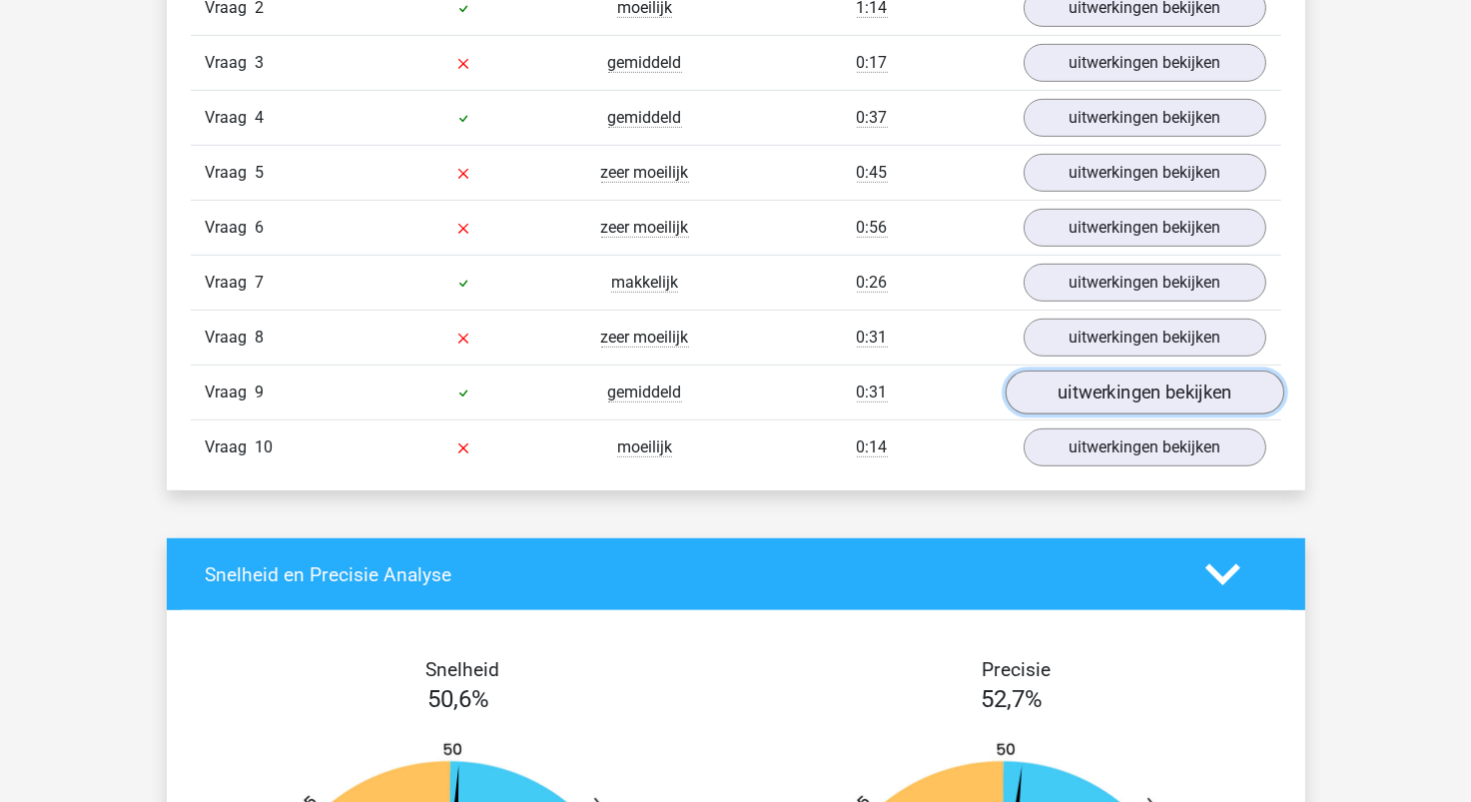
click at [1194, 399] on link "uitwerkingen bekijken" at bounding box center [1144, 393] width 279 height 44
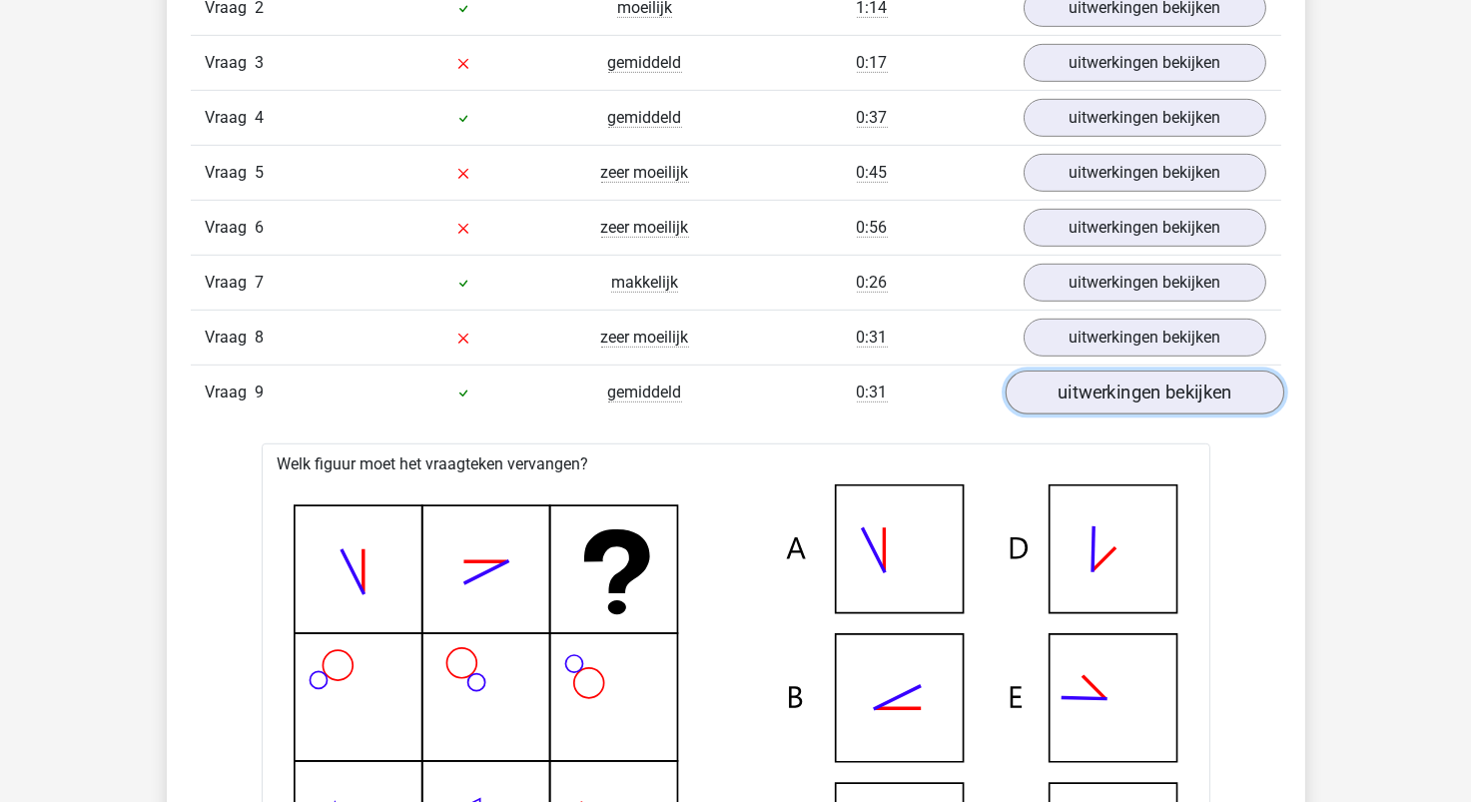
click at [1195, 403] on link "uitwerkingen bekijken" at bounding box center [1144, 393] width 279 height 44
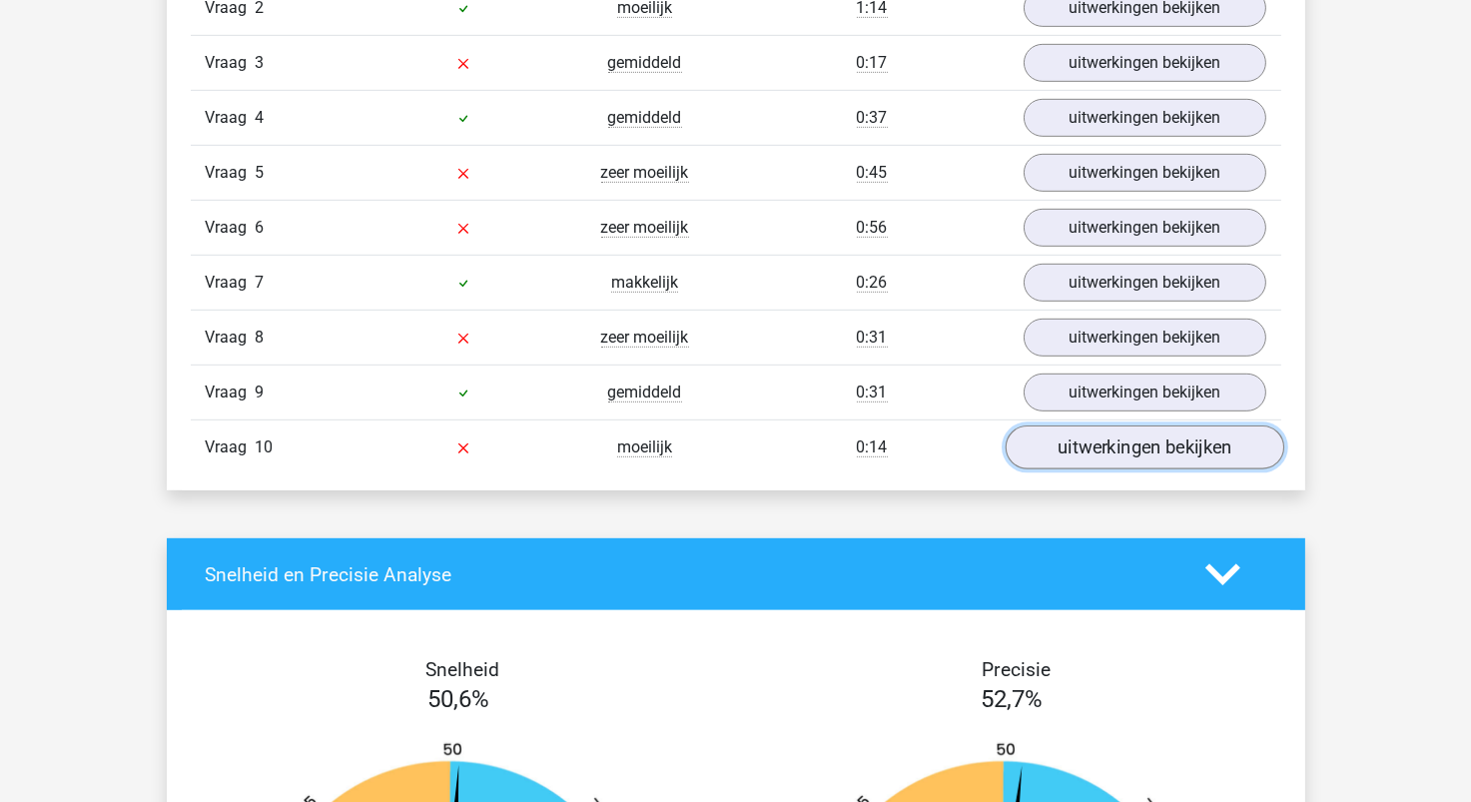
click at [1163, 443] on link "uitwerkingen bekijken" at bounding box center [1144, 448] width 279 height 44
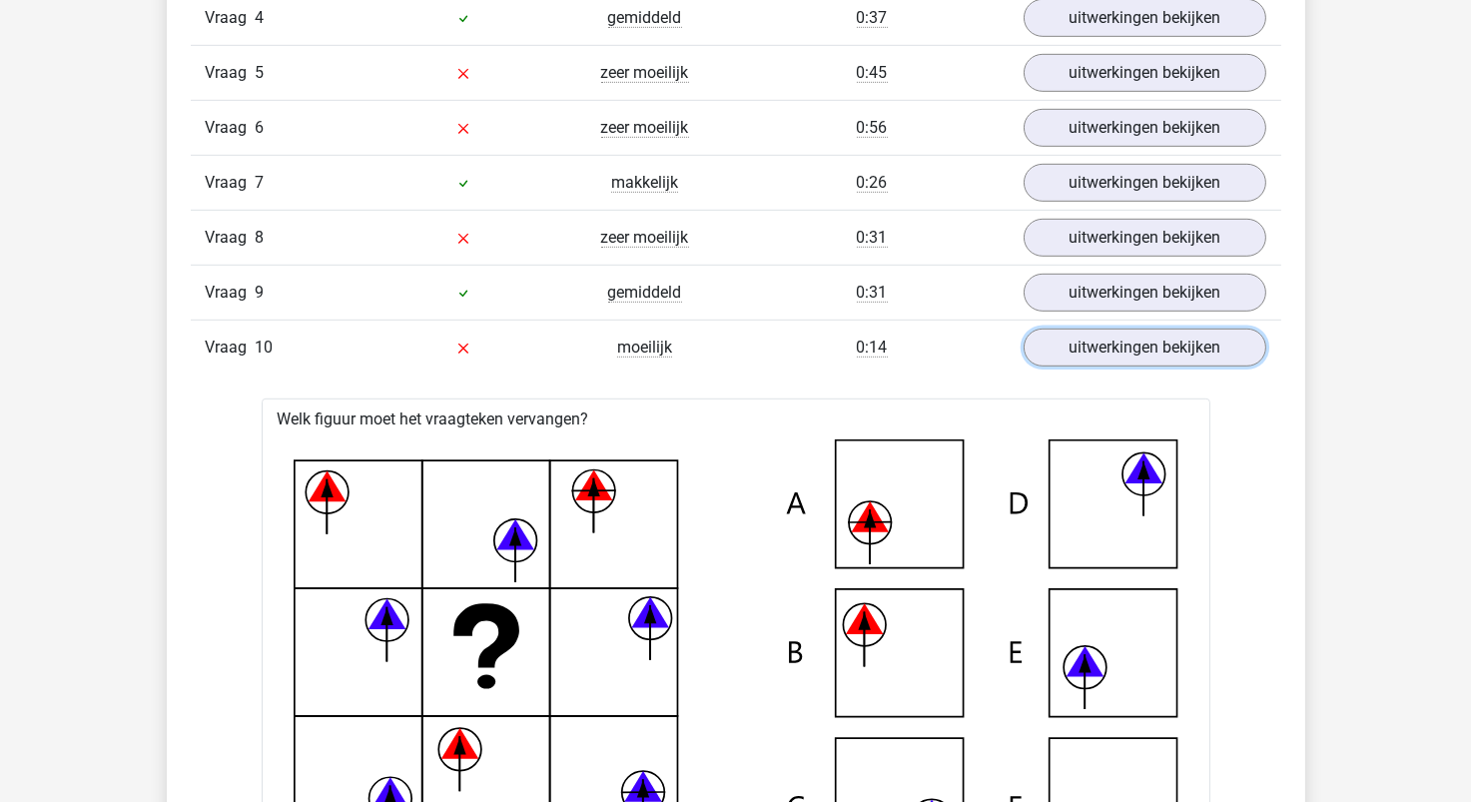
scroll to position [1897, 0]
click at [1218, 359] on link "uitwerkingen bekijken" at bounding box center [1144, 349] width 279 height 44
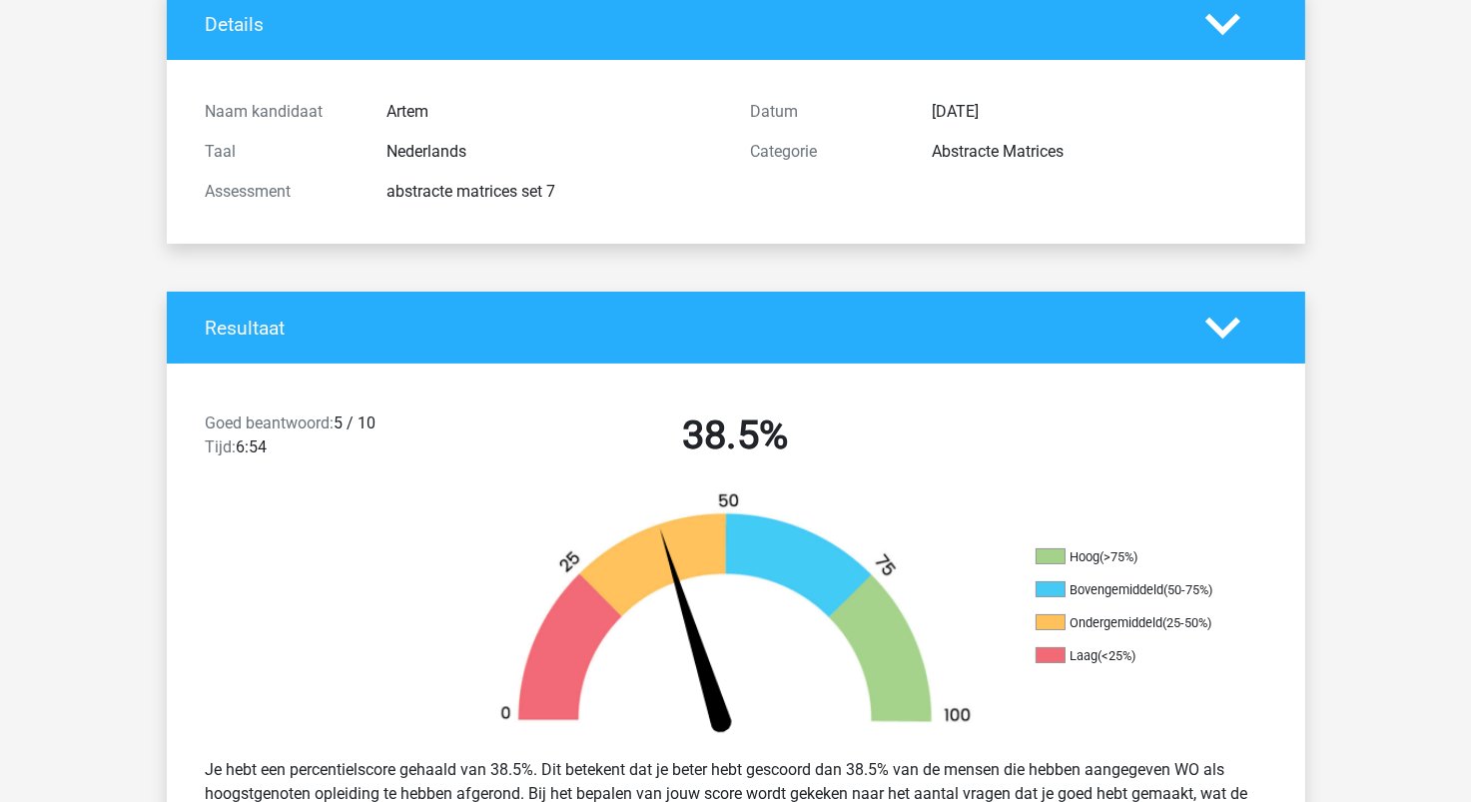
scroll to position [0, 0]
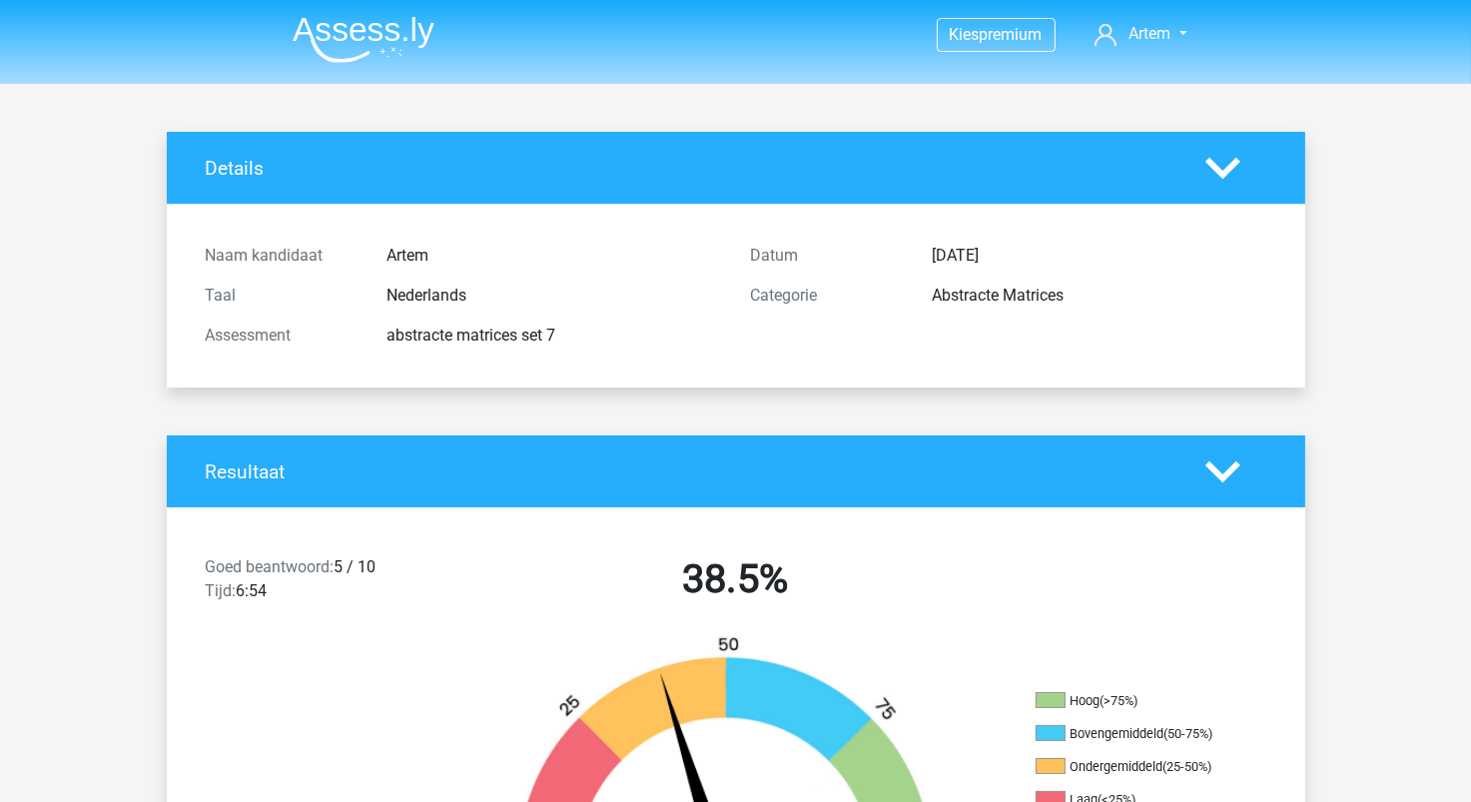
click at [388, 36] on img at bounding box center [364, 39] width 142 height 47
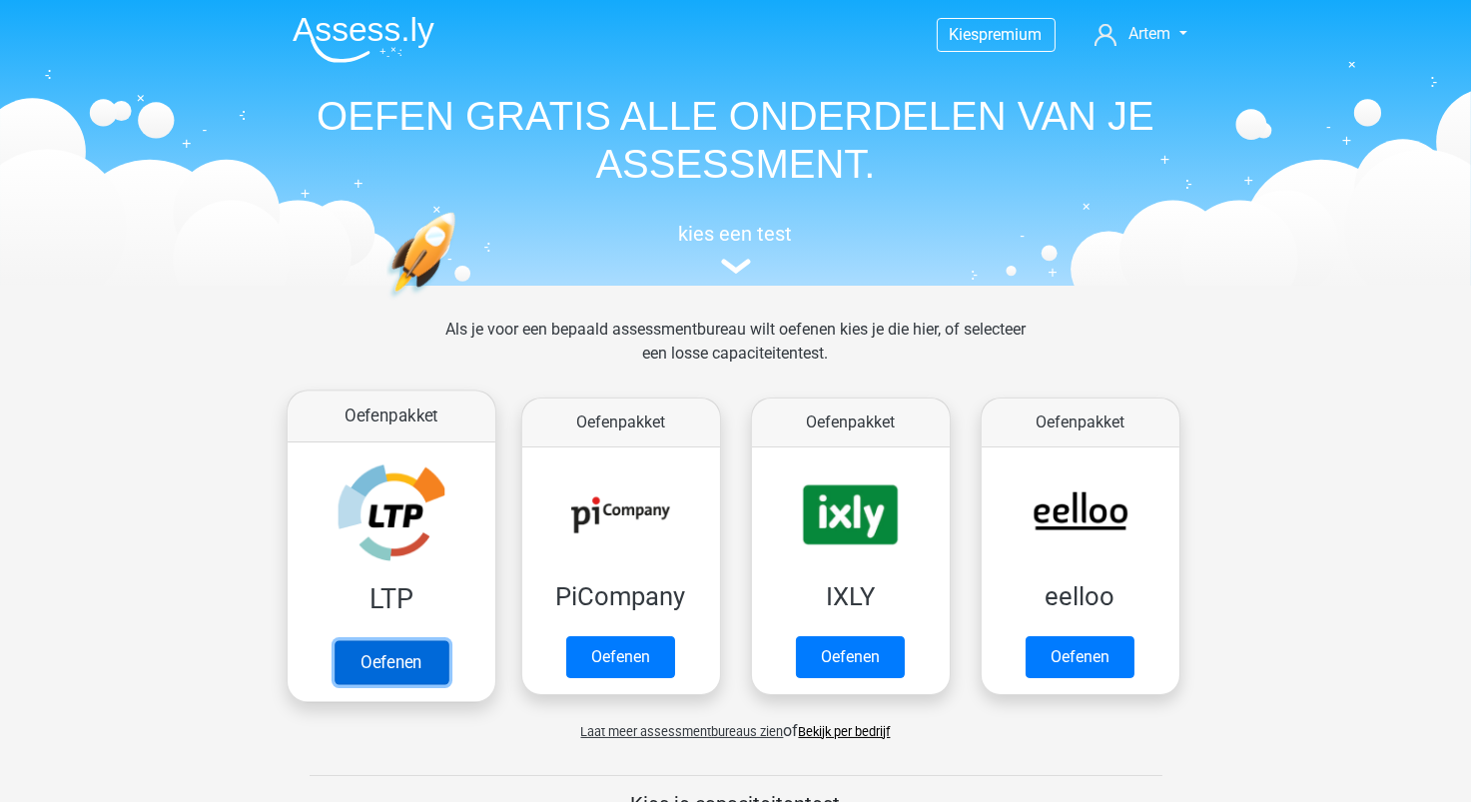
click at [392, 666] on link "Oefenen" at bounding box center [391, 662] width 114 height 44
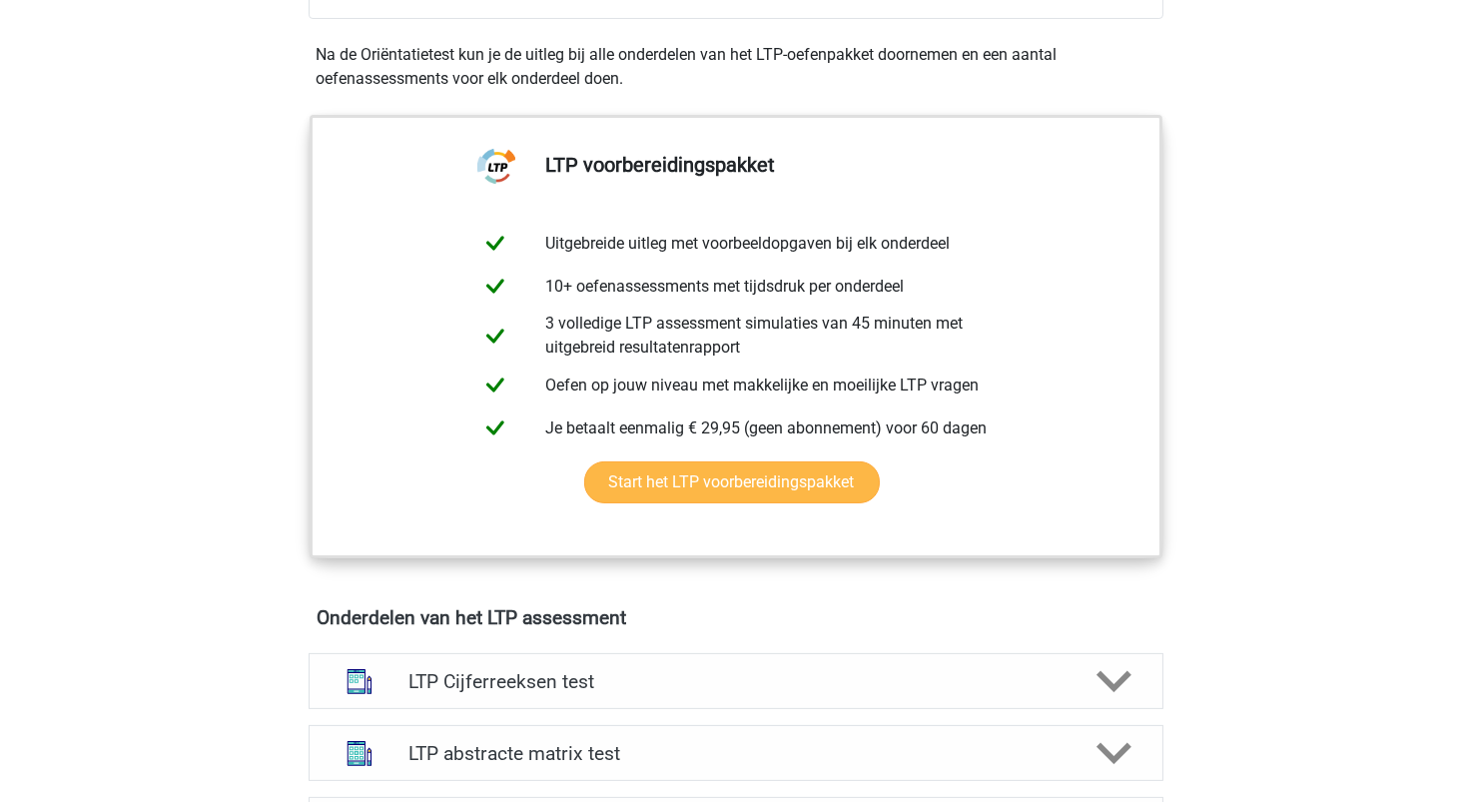
scroll to position [1098, 0]
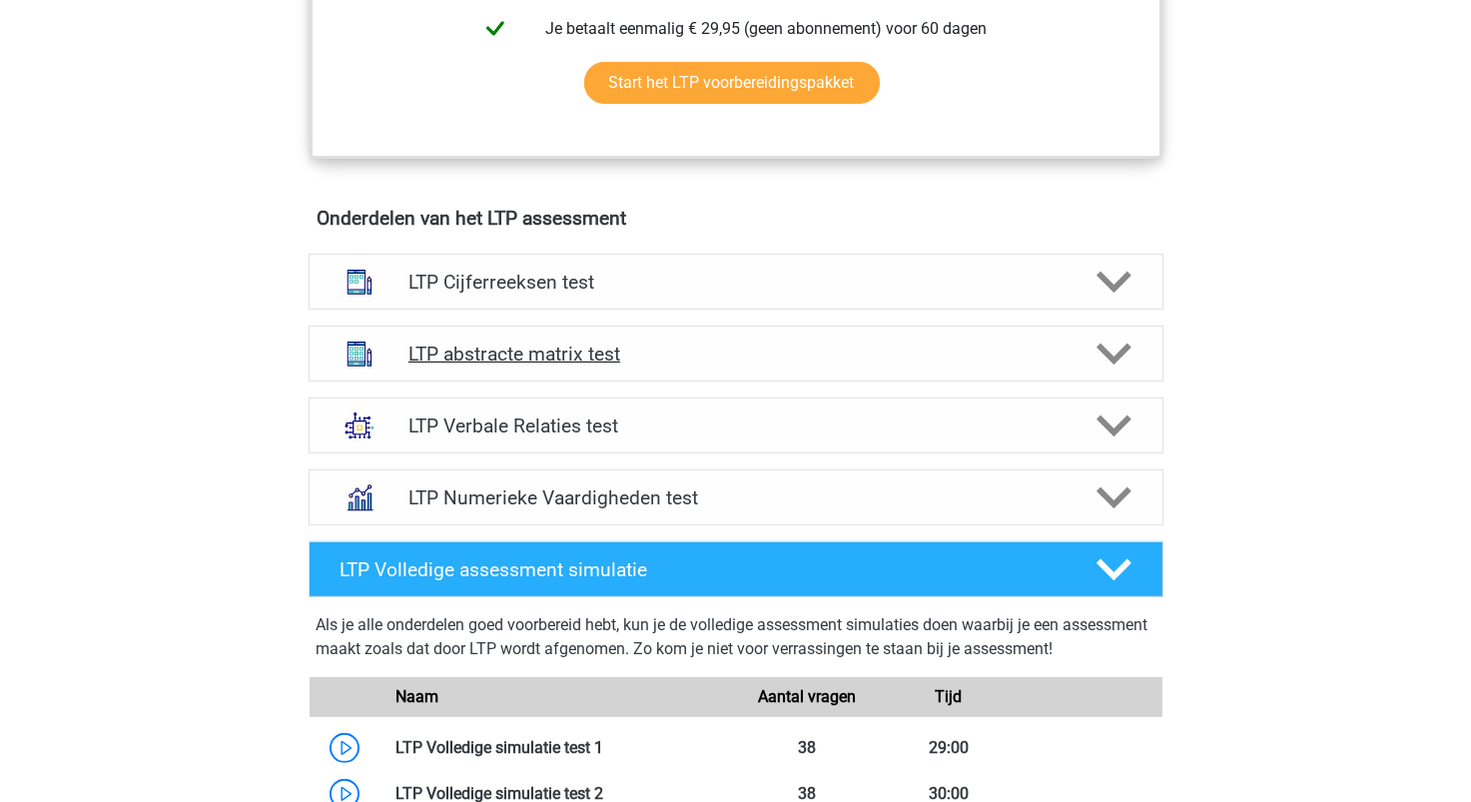
click at [553, 363] on h4 "LTP abstracte matrix test" at bounding box center [736, 354] width 654 height 23
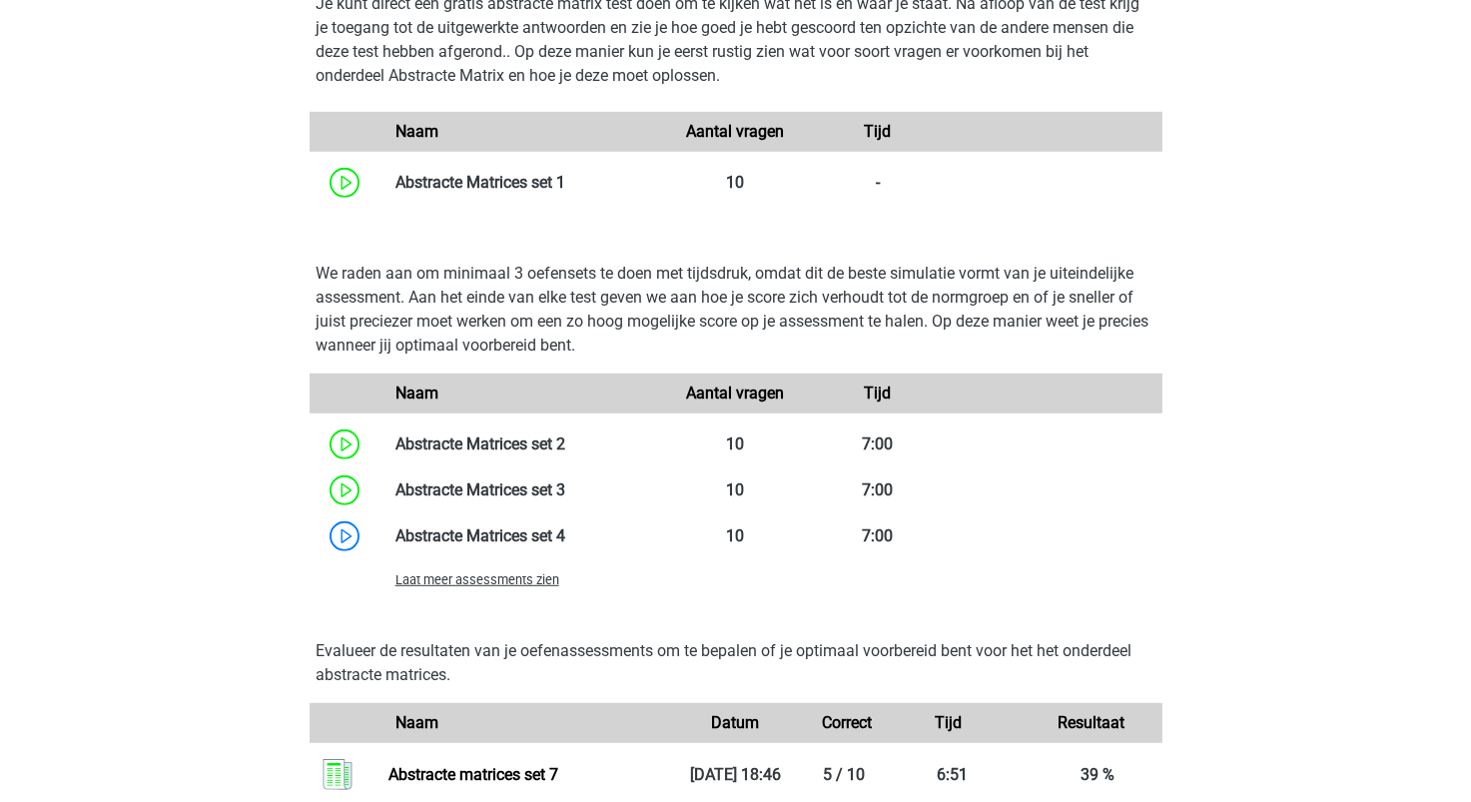
scroll to position [1998, 0]
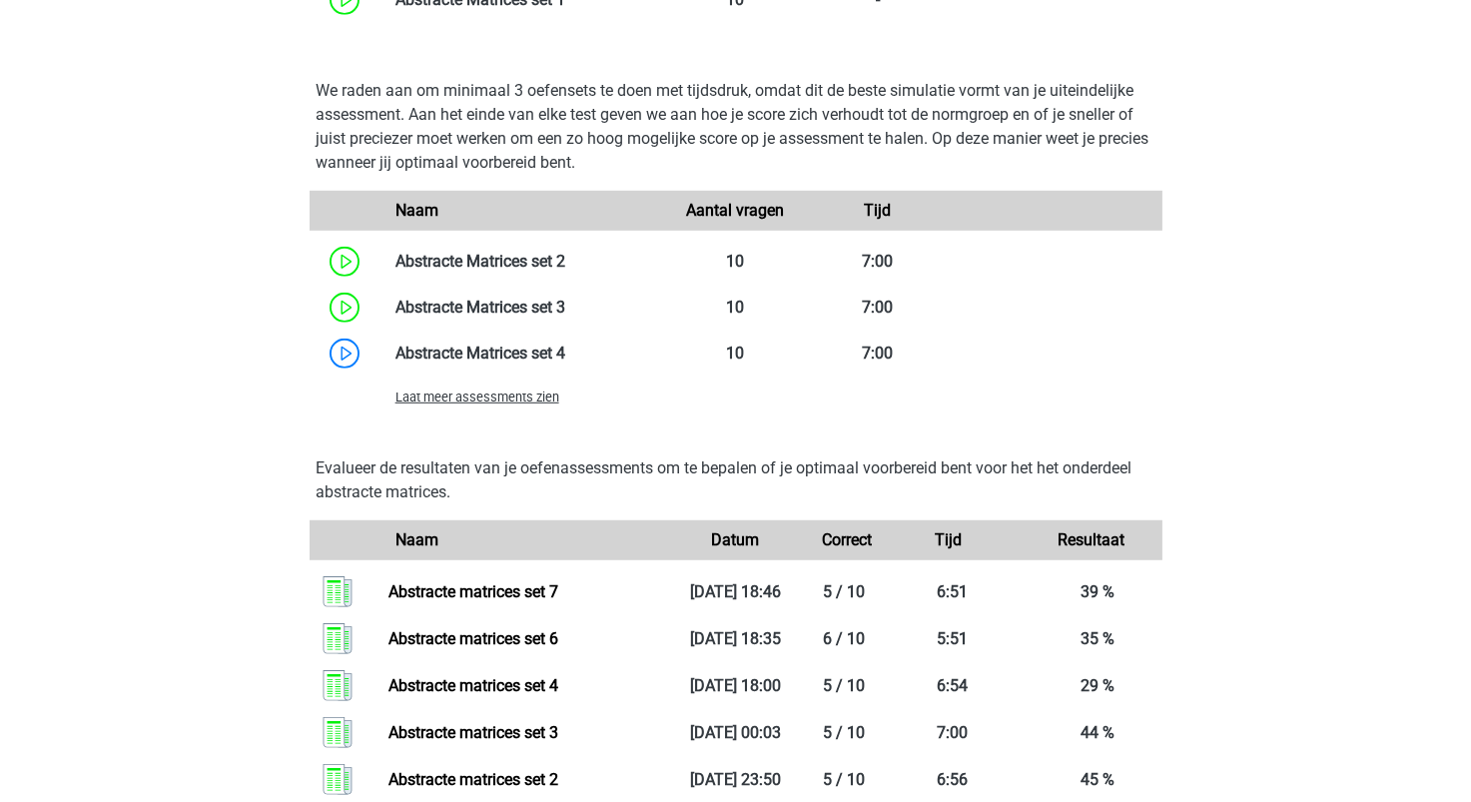
click at [528, 414] on div "Laat meer assessments zien" at bounding box center [736, 397] width 853 height 40
click at [530, 405] on span "Laat meer assessments zien" at bounding box center [478, 397] width 164 height 15
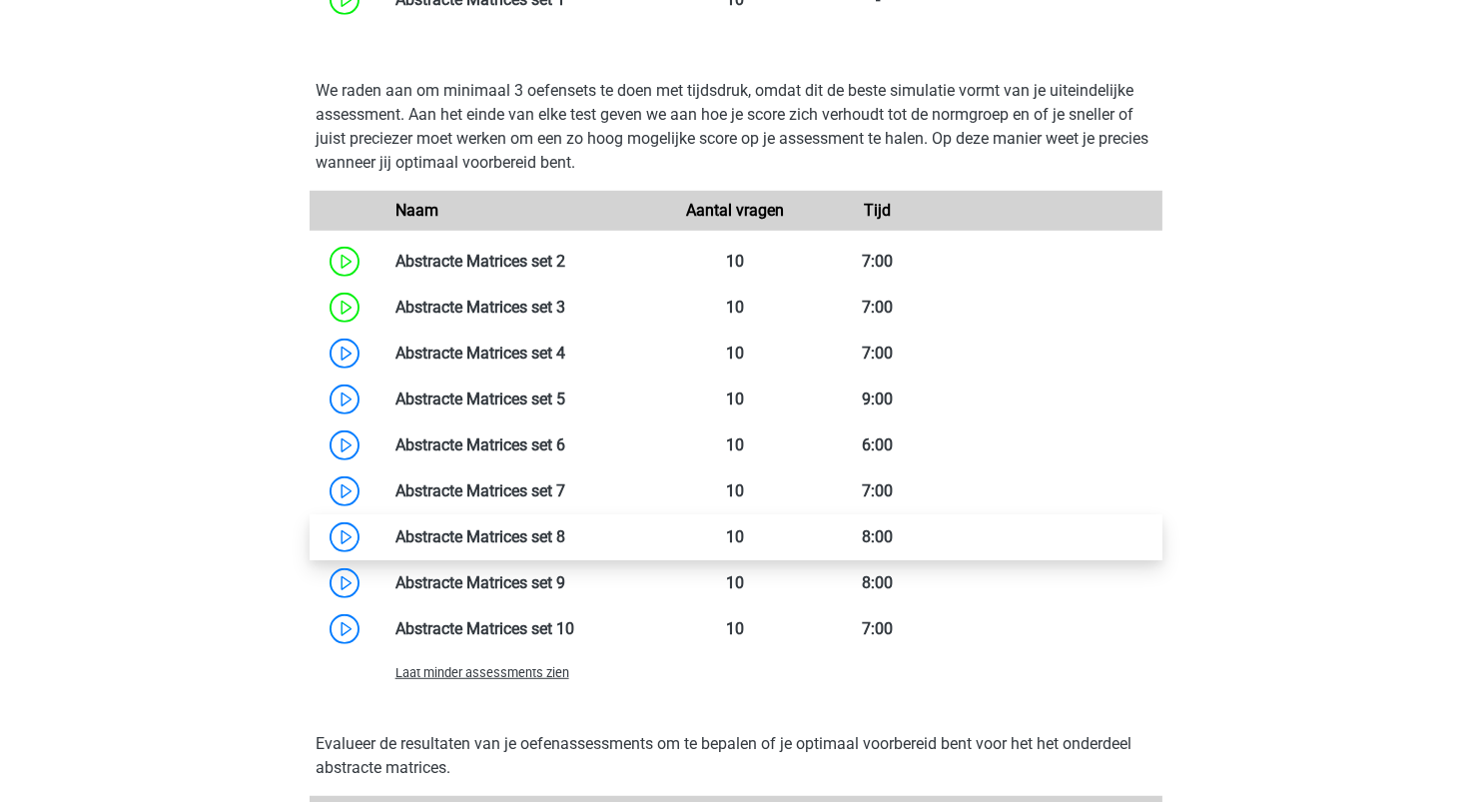
click at [565, 538] on link at bounding box center [565, 536] width 0 height 19
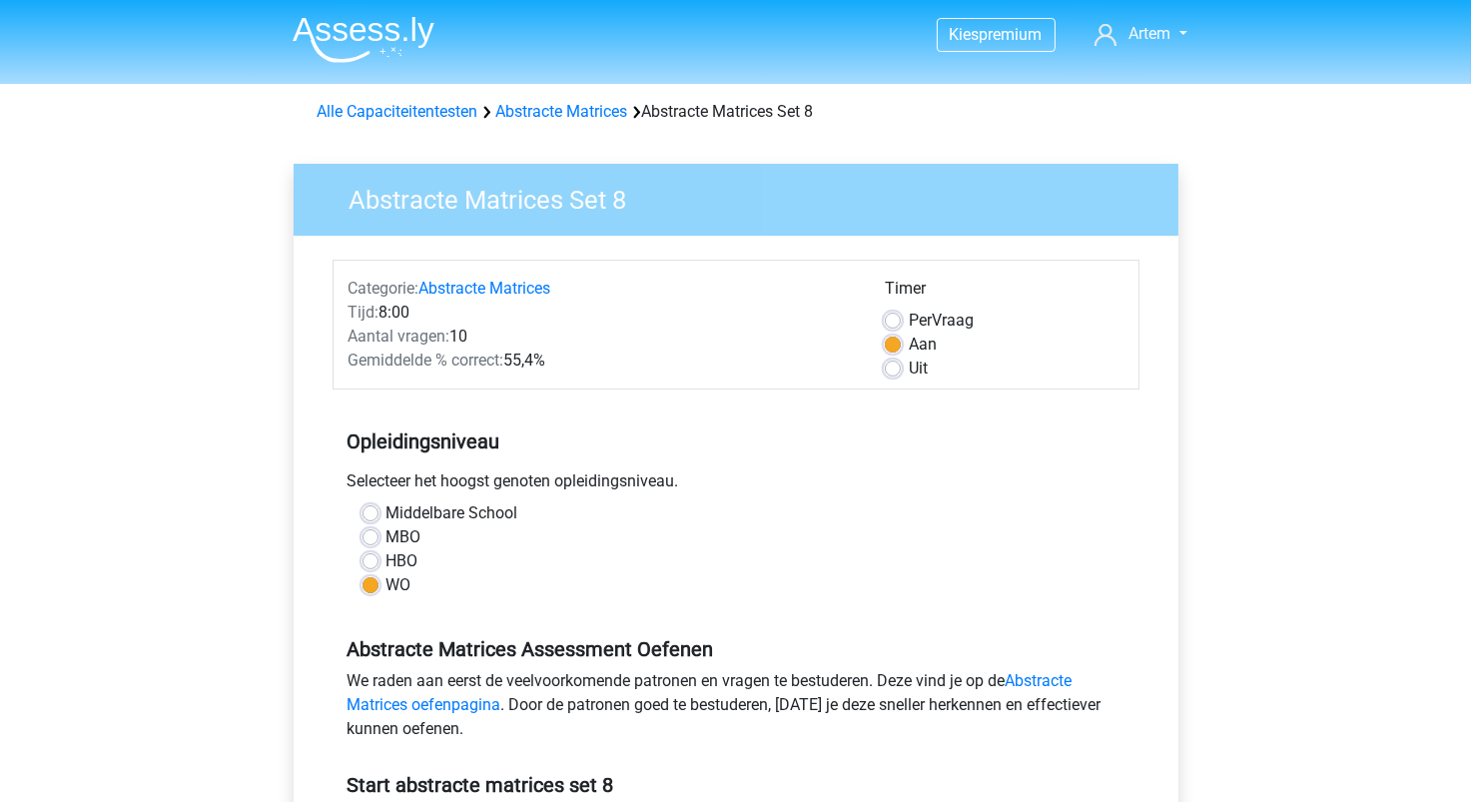
scroll to position [498, 0]
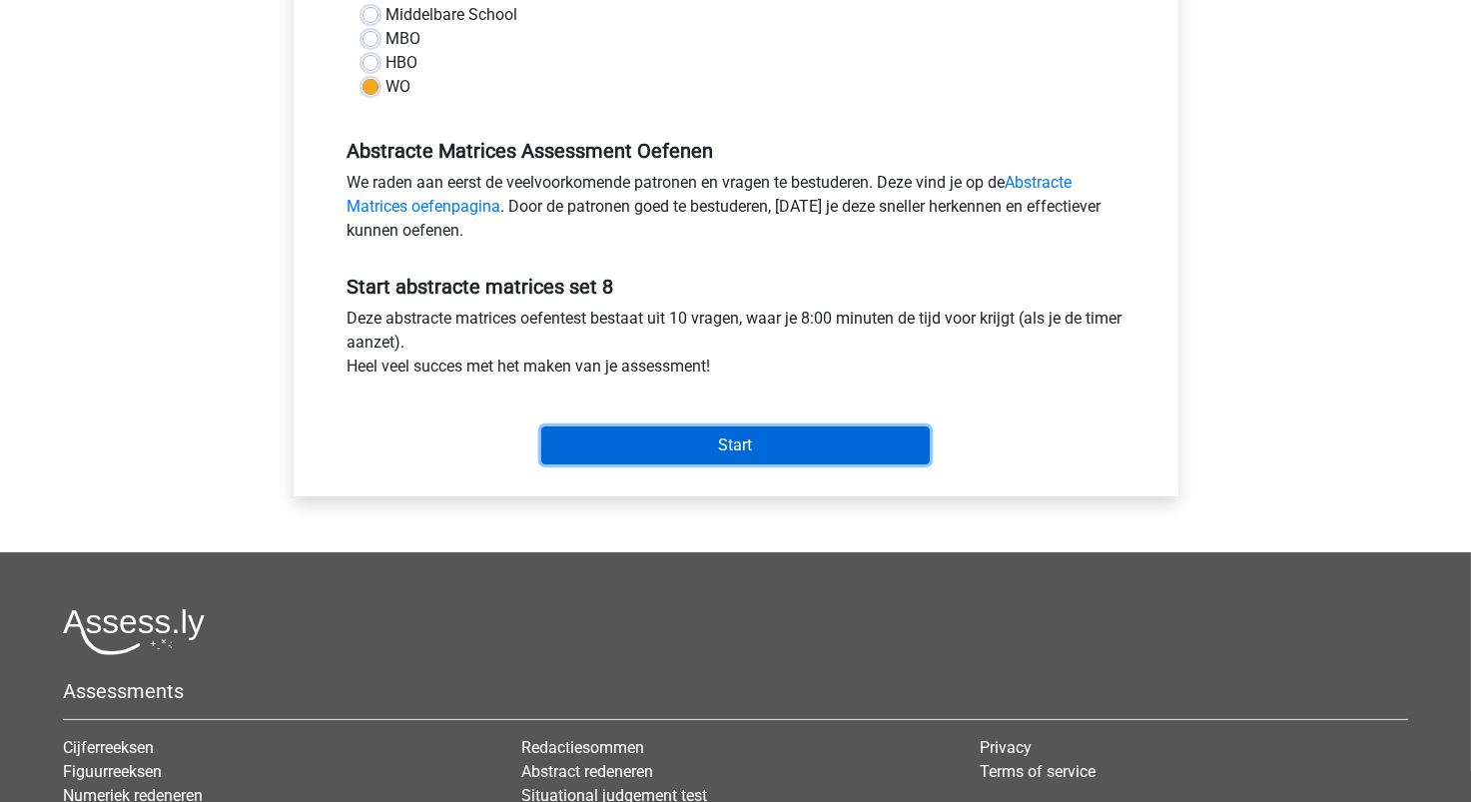
click at [597, 446] on input "Start" at bounding box center [735, 446] width 389 height 38
click at [701, 445] on input "Start" at bounding box center [735, 446] width 389 height 38
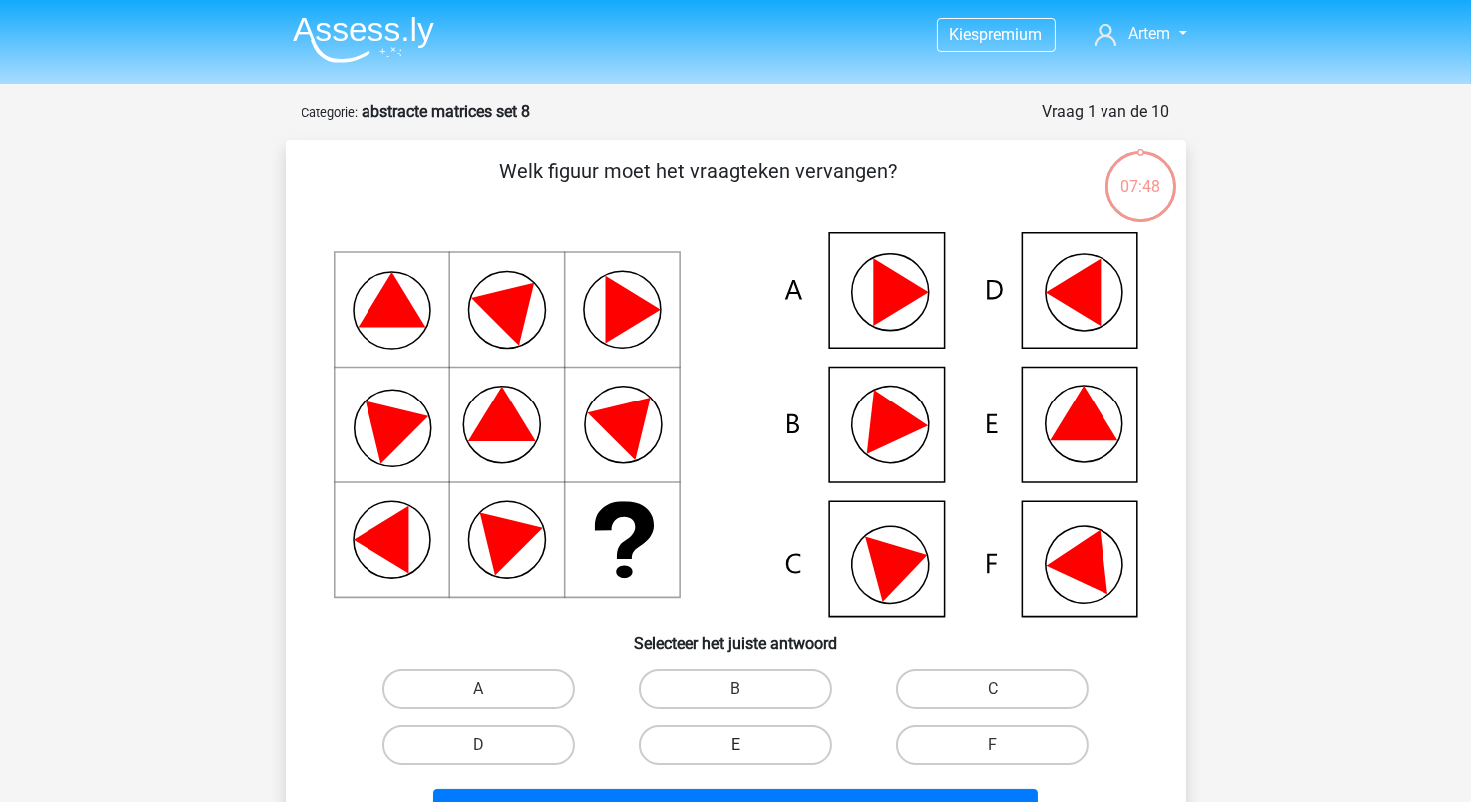
click at [764, 741] on label "E" at bounding box center [735, 745] width 193 height 40
click at [748, 745] on input "E" at bounding box center [741, 751] width 13 height 13
radio input "true"
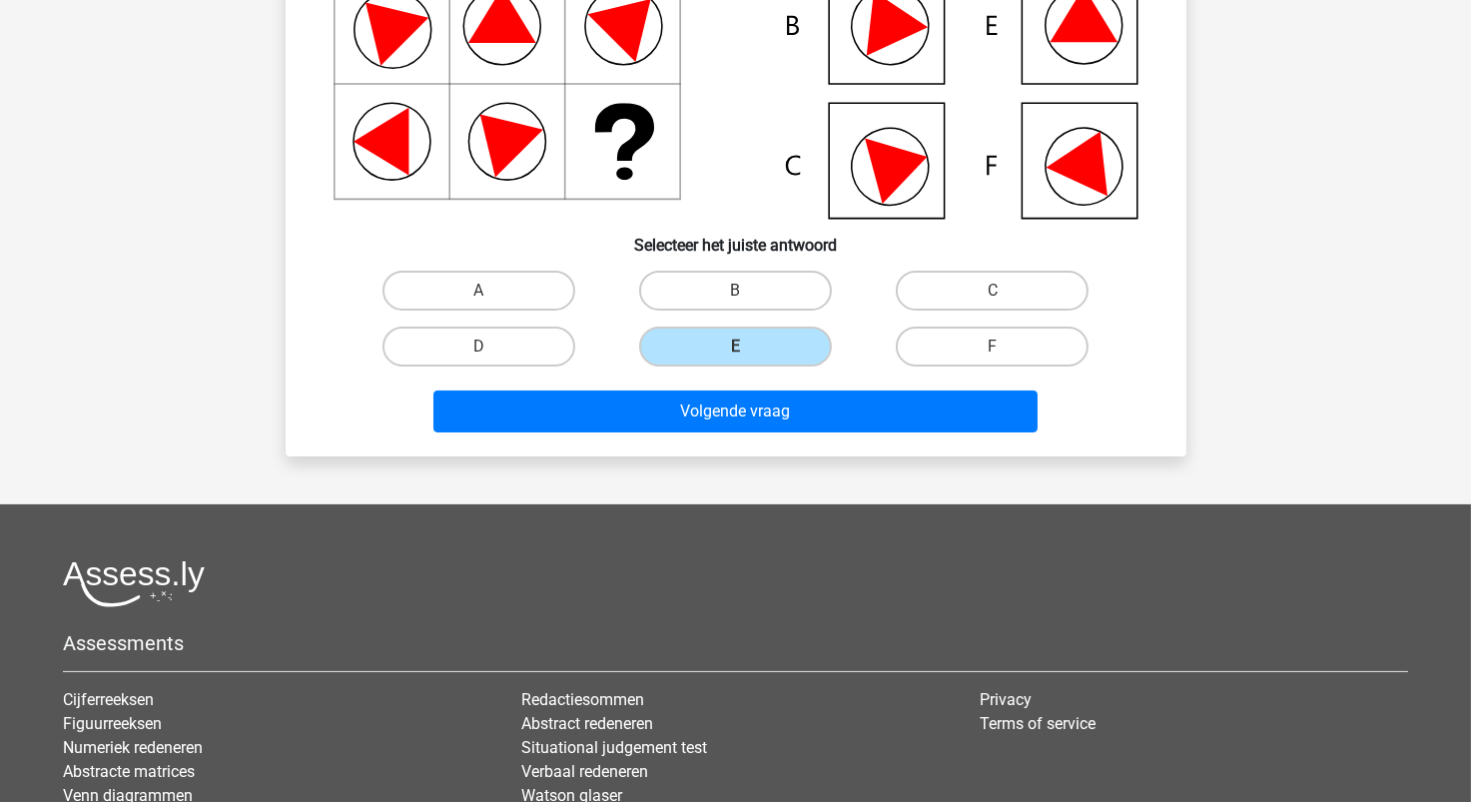
scroll to position [400, 0]
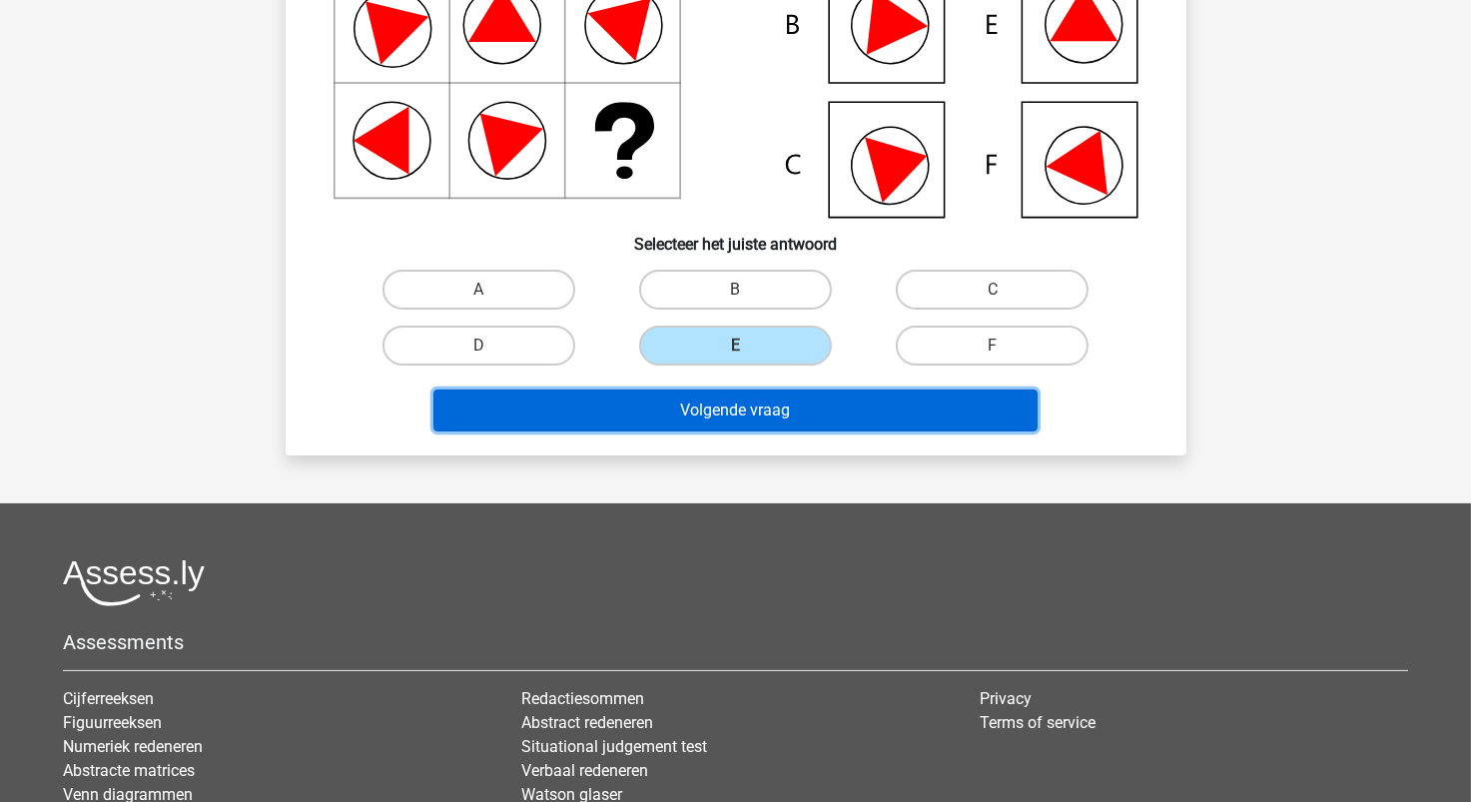
click at [740, 415] on button "Volgende vraag" at bounding box center [736, 411] width 604 height 42
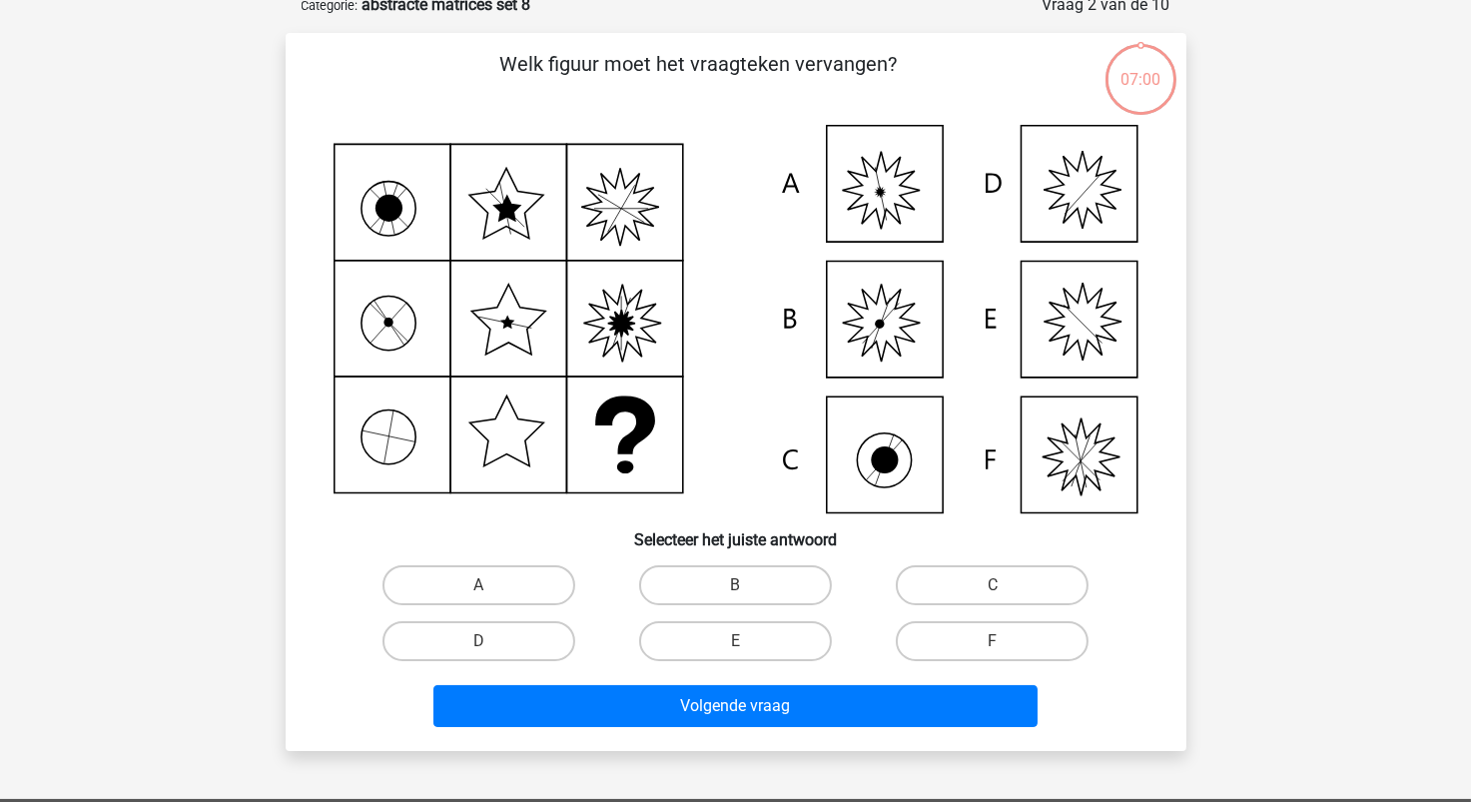
scroll to position [100, 0]
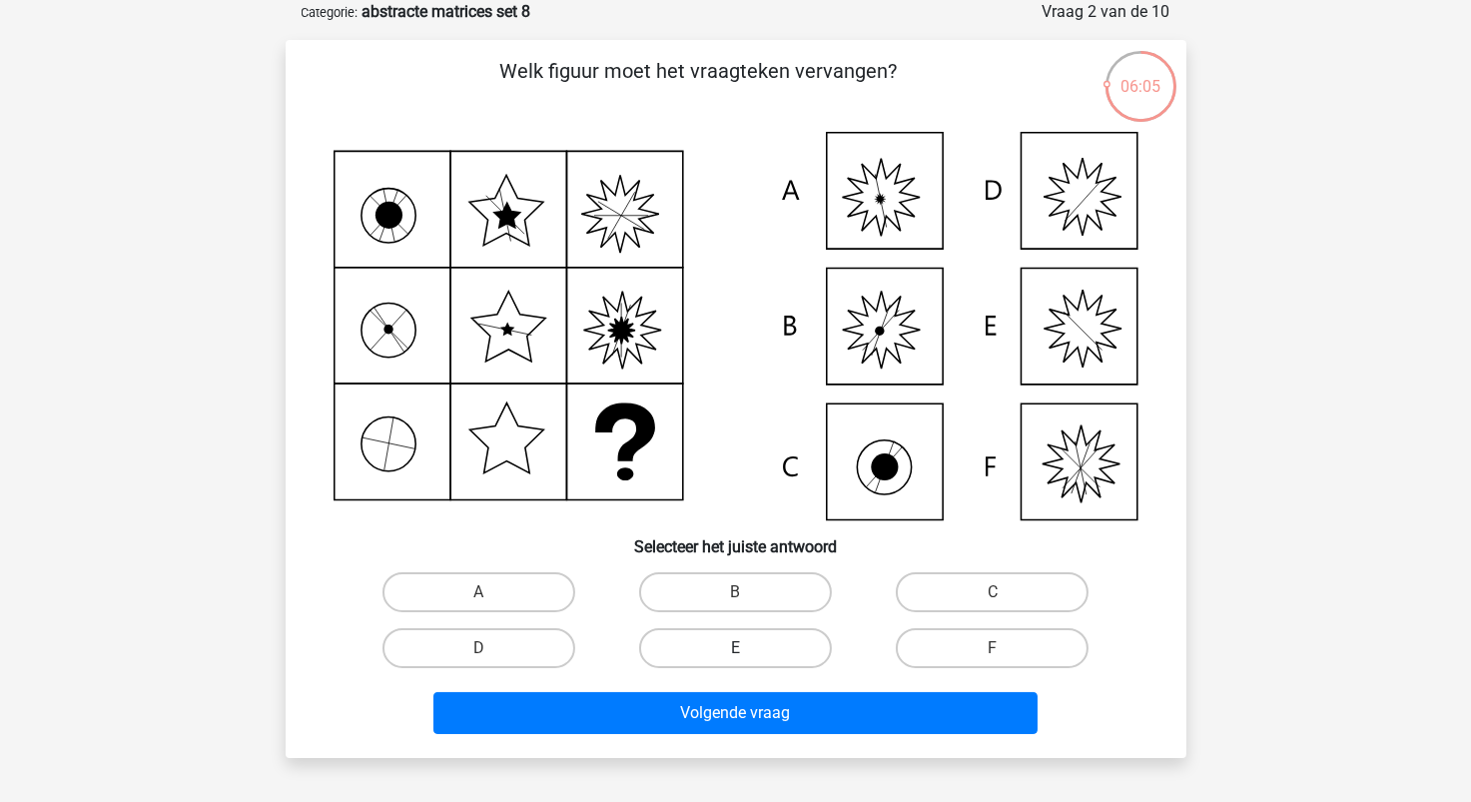
click at [716, 650] on label "E" at bounding box center [735, 648] width 193 height 40
click at [735, 650] on input "E" at bounding box center [741, 654] width 13 height 13
radio input "true"
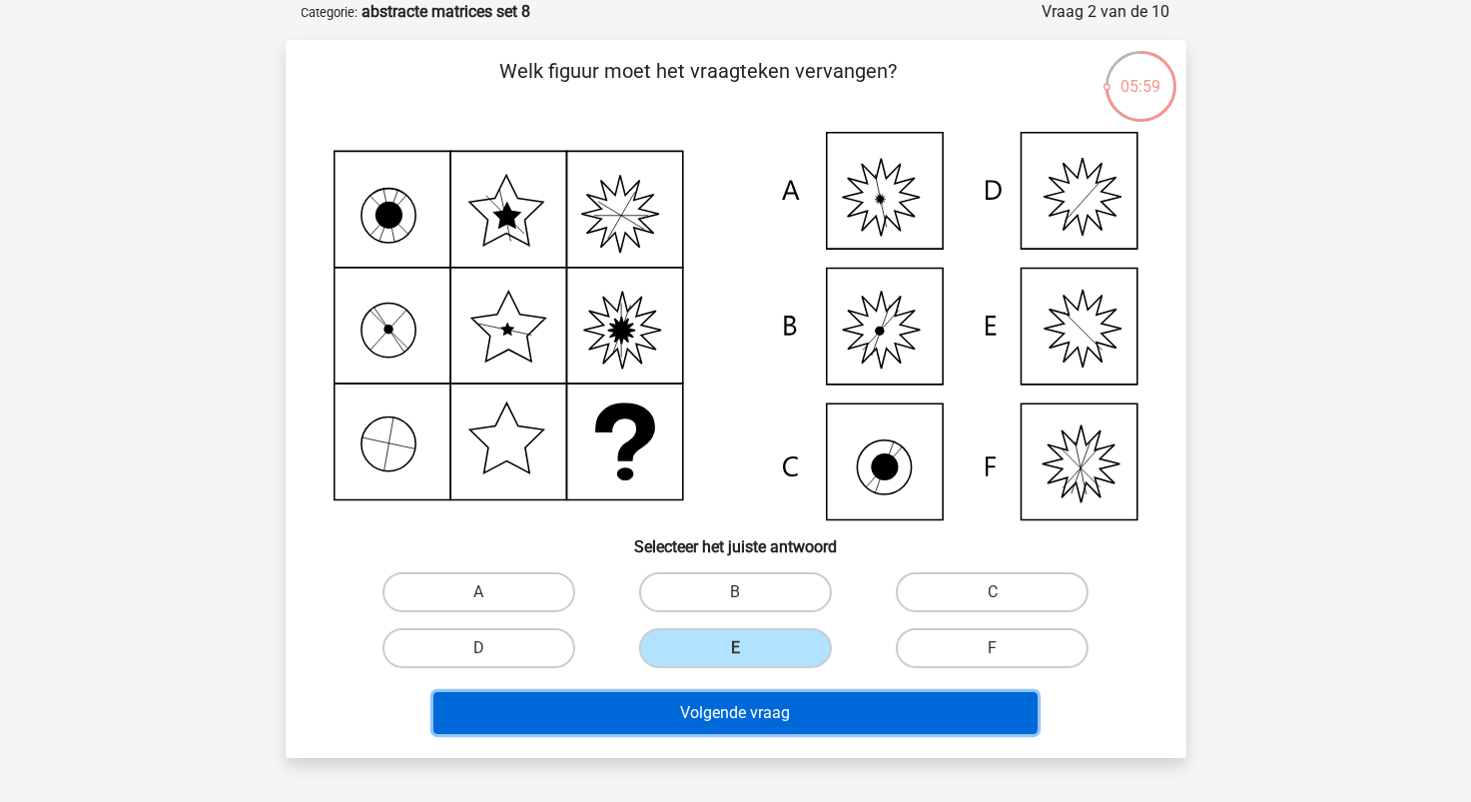
click at [746, 714] on button "Volgende vraag" at bounding box center [736, 713] width 604 height 42
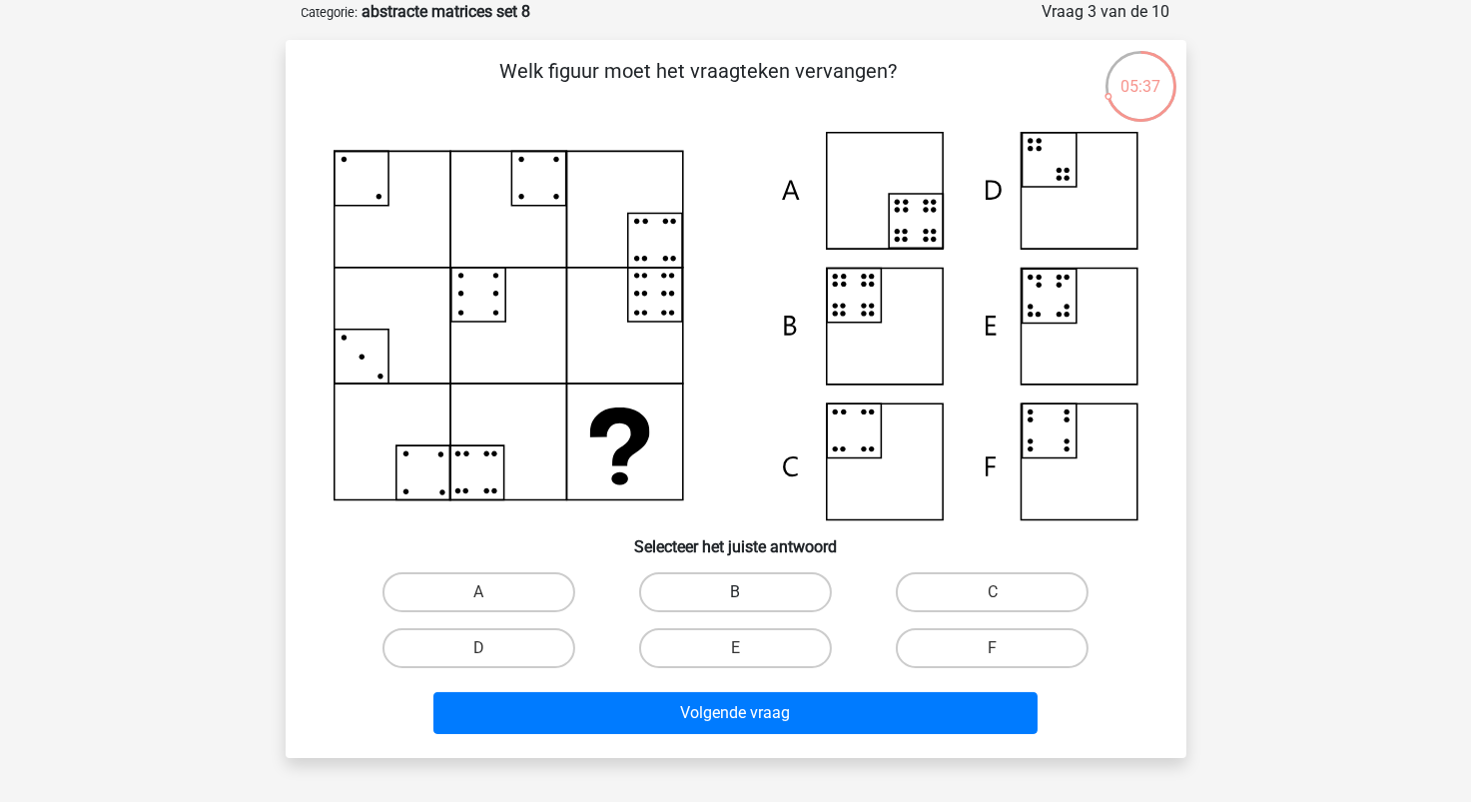
click at [723, 604] on label "B" at bounding box center [735, 592] width 193 height 40
click at [735, 604] on input "B" at bounding box center [741, 598] width 13 height 13
radio input "true"
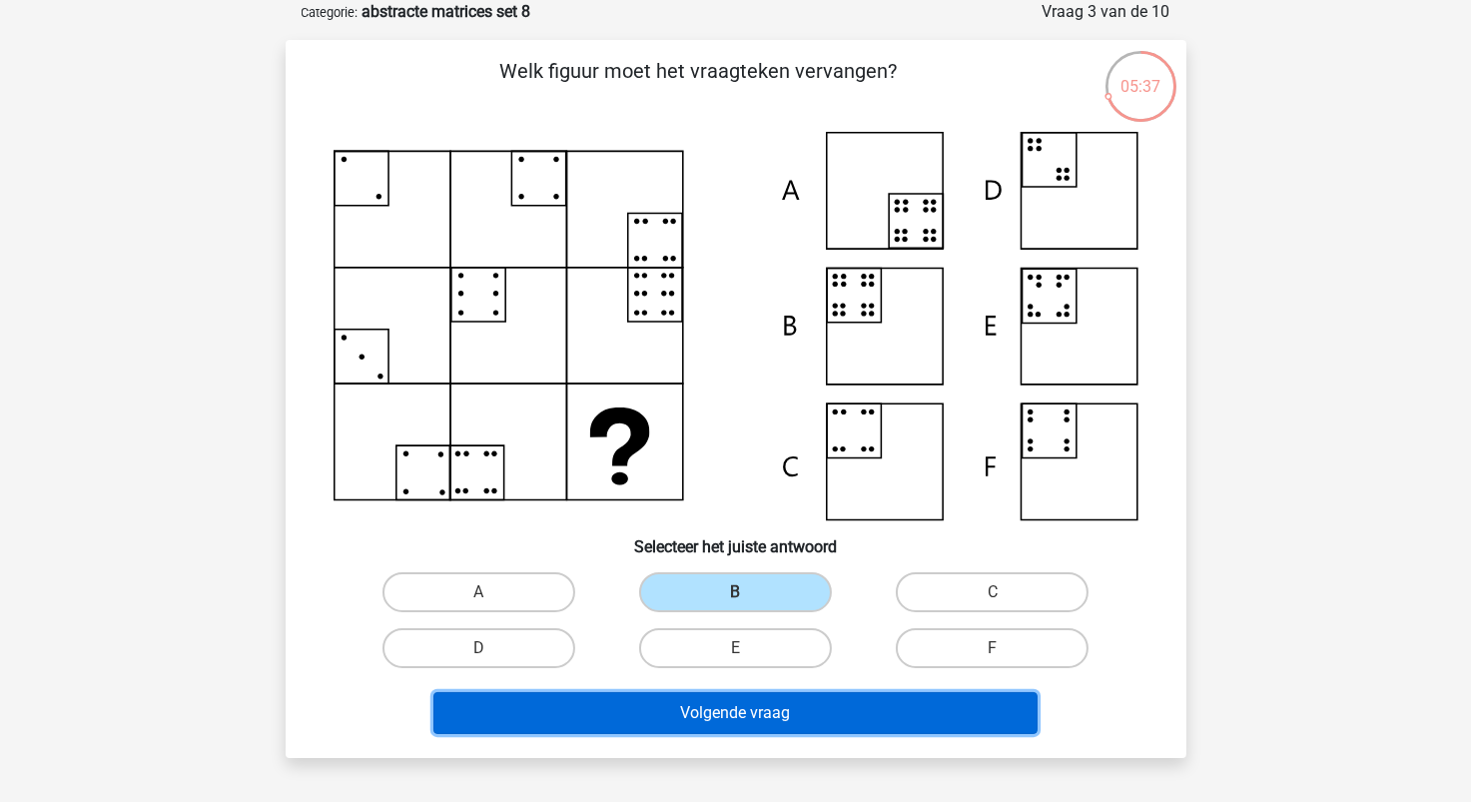
click at [715, 719] on button "Volgende vraag" at bounding box center [736, 713] width 604 height 42
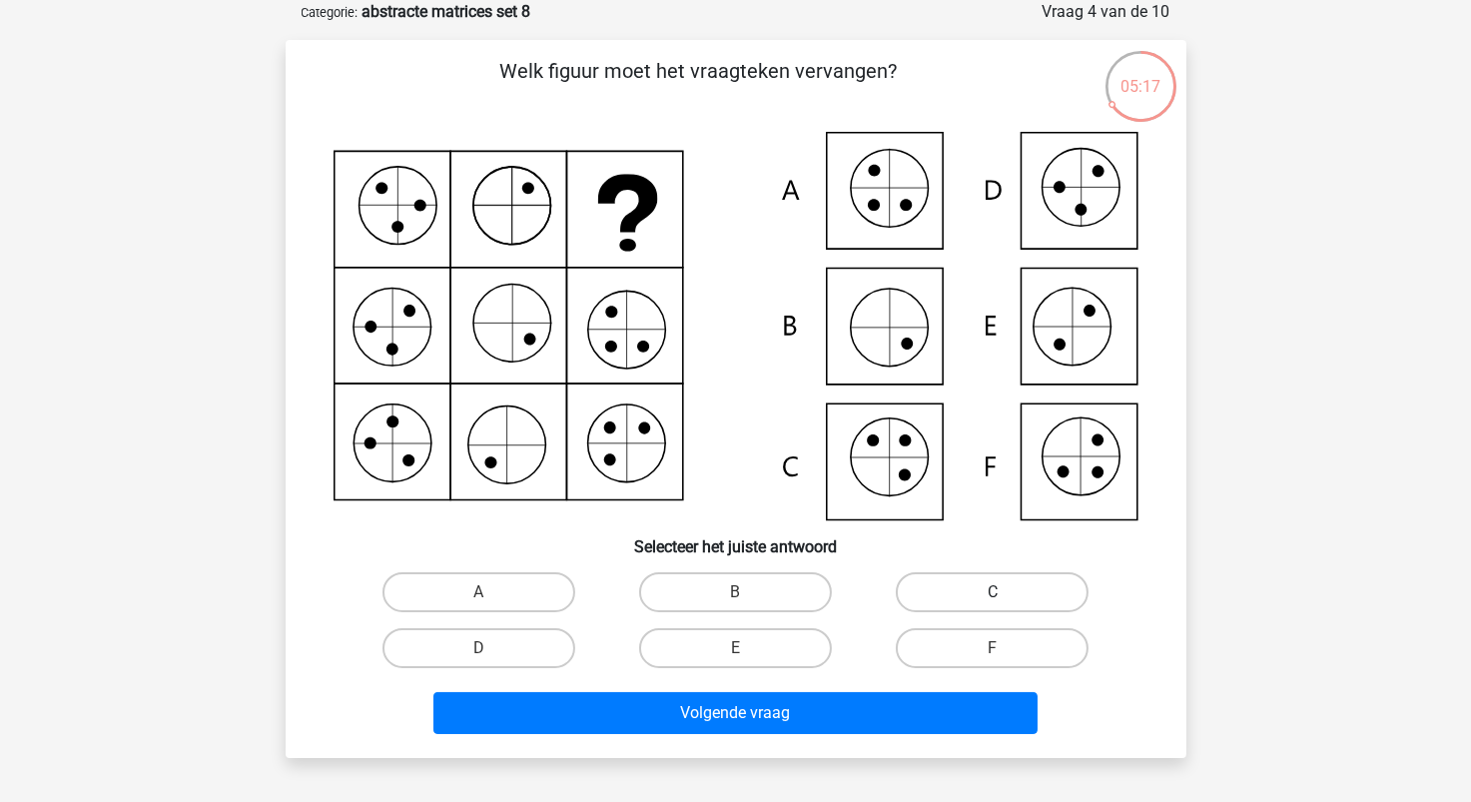
click at [989, 587] on label "C" at bounding box center [992, 592] width 193 height 40
click at [993, 592] on input "C" at bounding box center [999, 598] width 13 height 13
radio input "true"
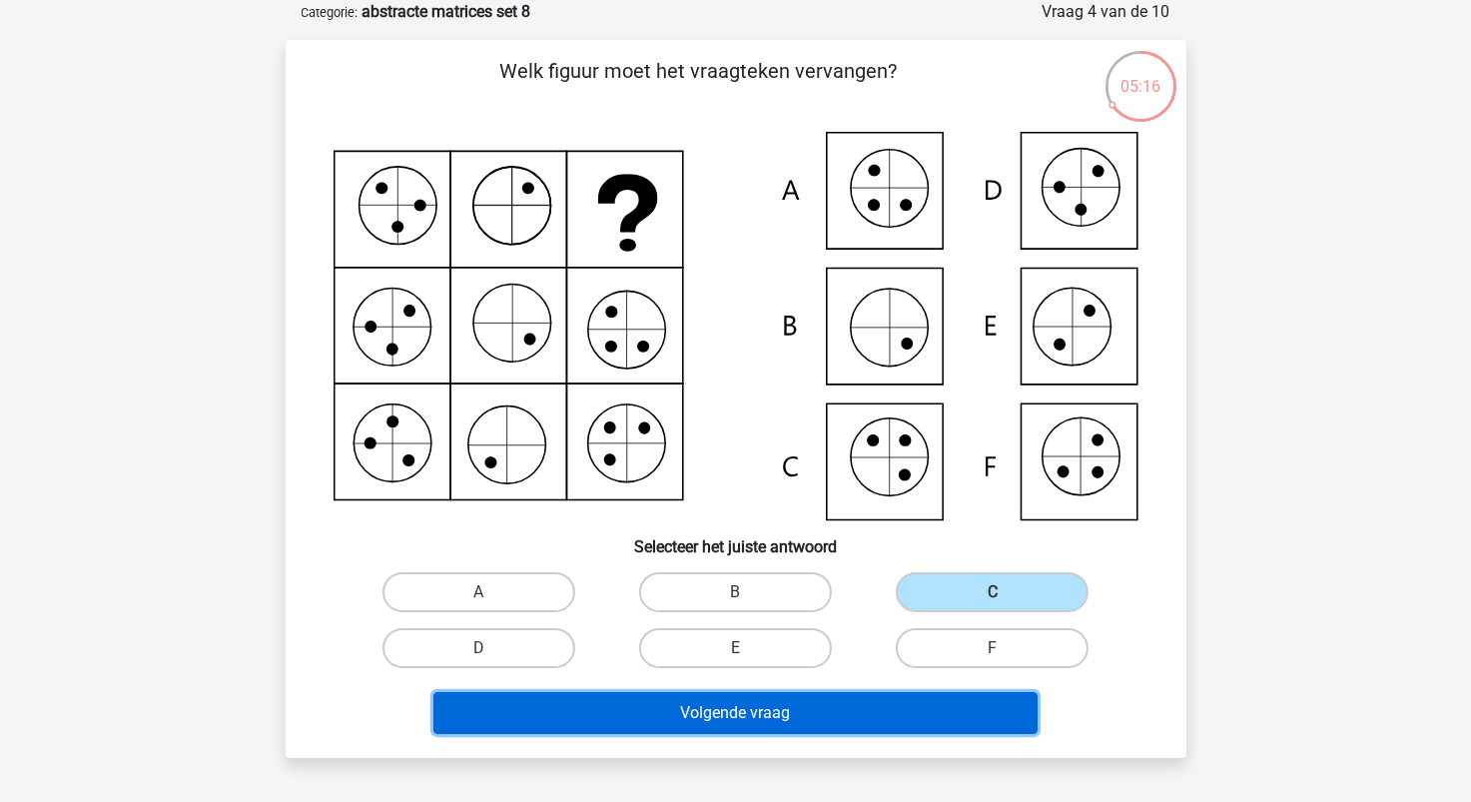
click at [903, 715] on button "Volgende vraag" at bounding box center [736, 713] width 604 height 42
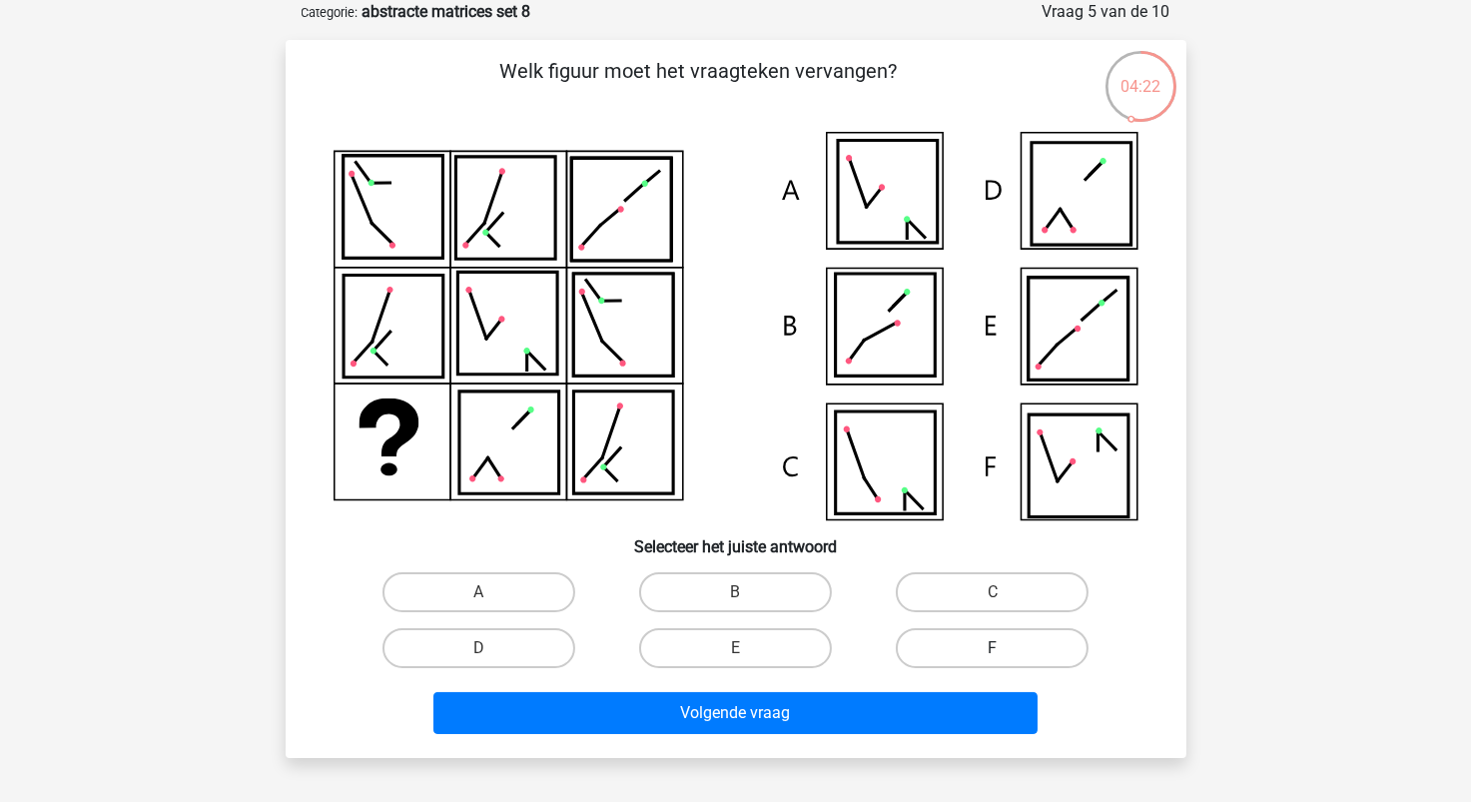
click at [961, 644] on label "F" at bounding box center [992, 648] width 193 height 40
click at [993, 648] on input "F" at bounding box center [999, 654] width 13 height 13
radio input "true"
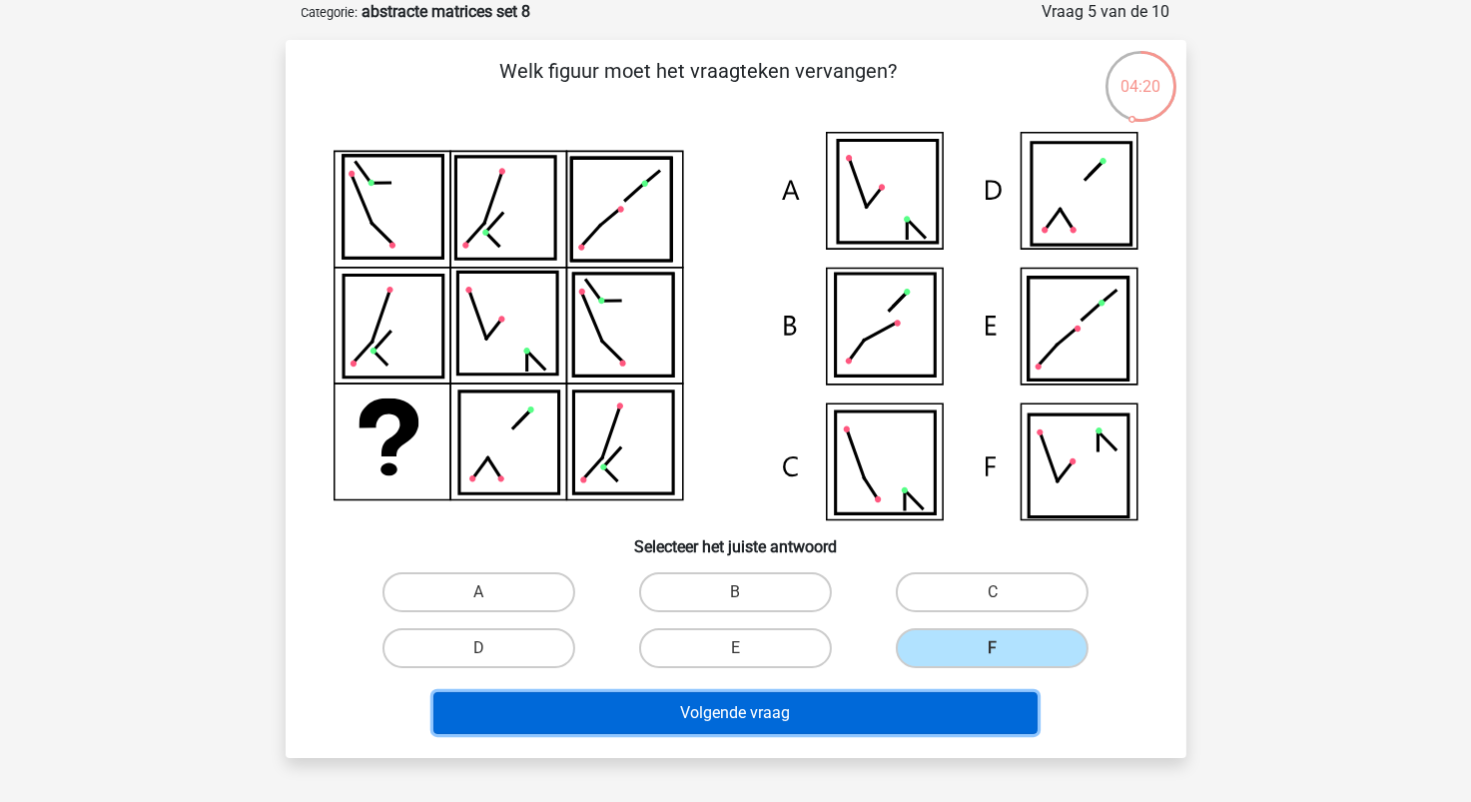
click at [949, 711] on button "Volgende vraag" at bounding box center [736, 713] width 604 height 42
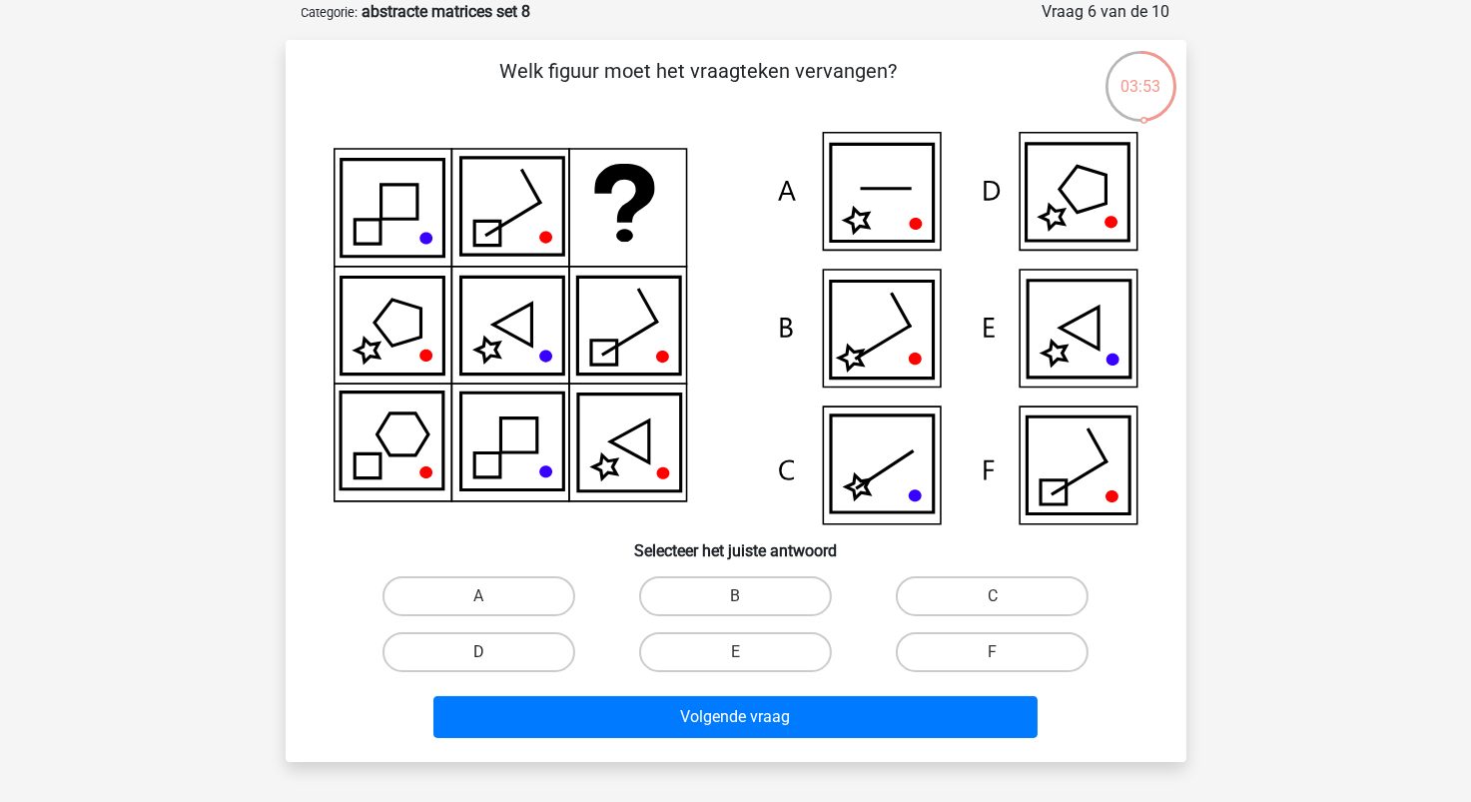
click at [528, 649] on label "D" at bounding box center [479, 652] width 193 height 40
click at [491, 652] on input "D" at bounding box center [484, 658] width 13 height 13
radio input "true"
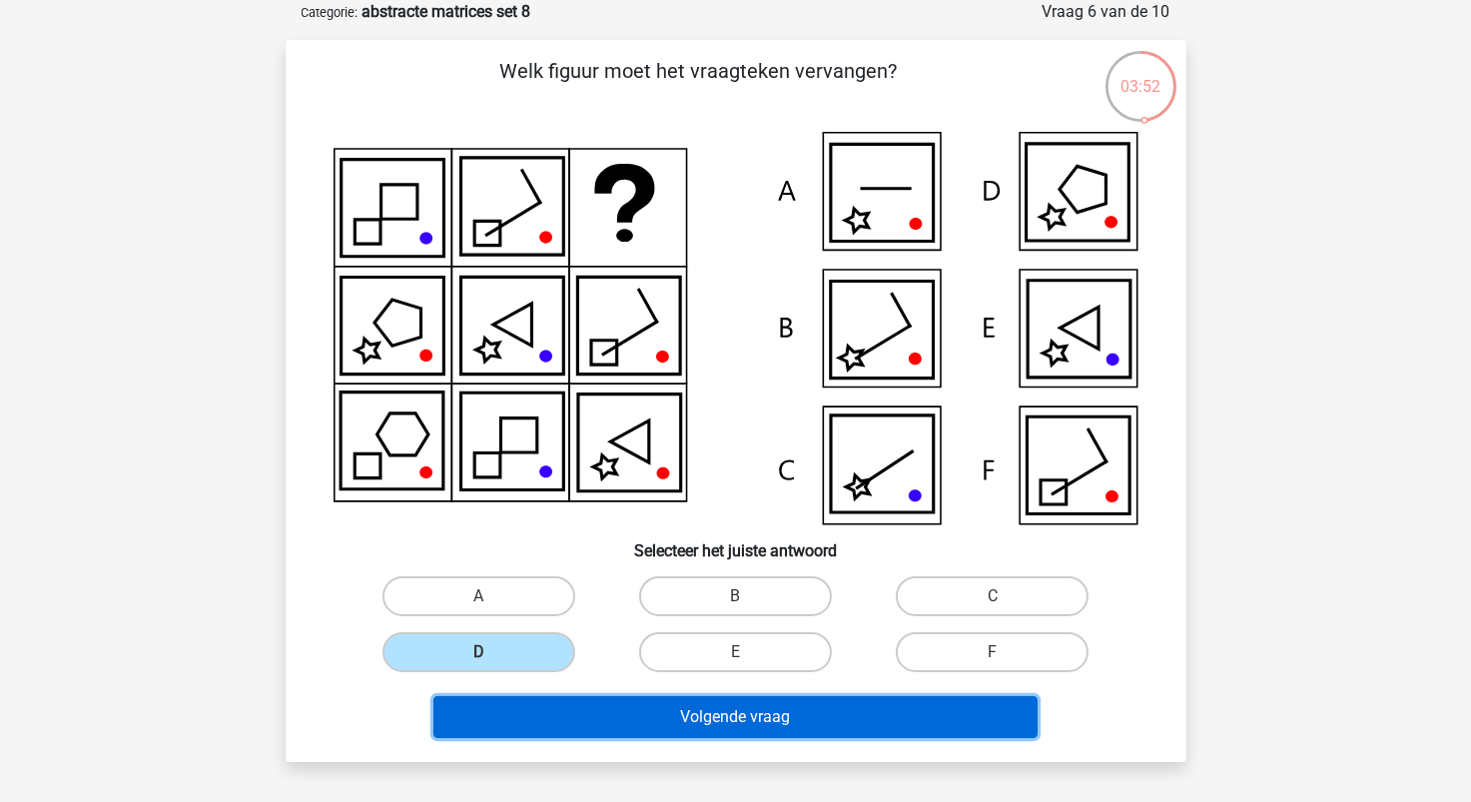
click at [721, 723] on button "Volgende vraag" at bounding box center [736, 717] width 604 height 42
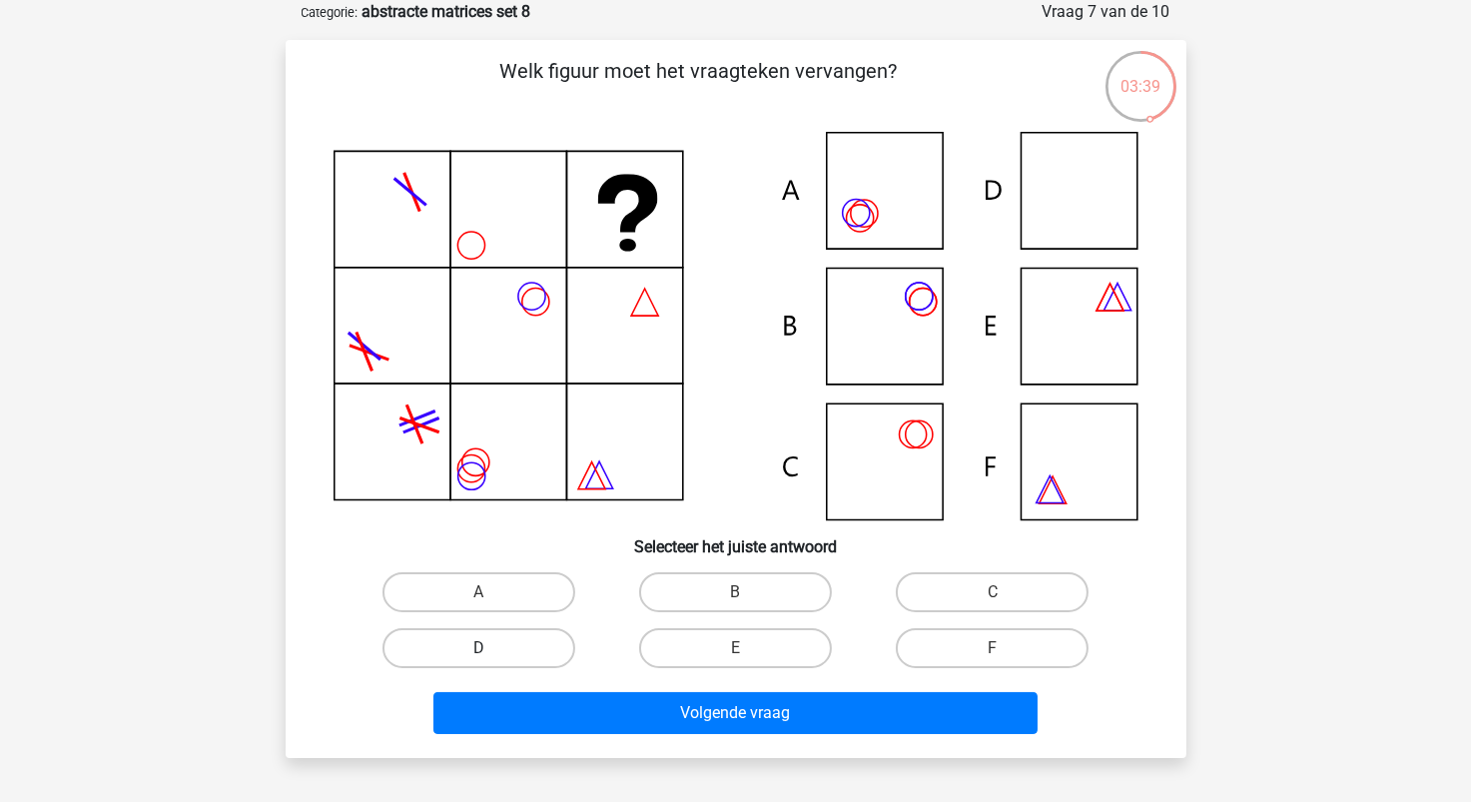
click at [542, 649] on label "D" at bounding box center [479, 648] width 193 height 40
click at [491, 649] on input "D" at bounding box center [484, 654] width 13 height 13
radio input "true"
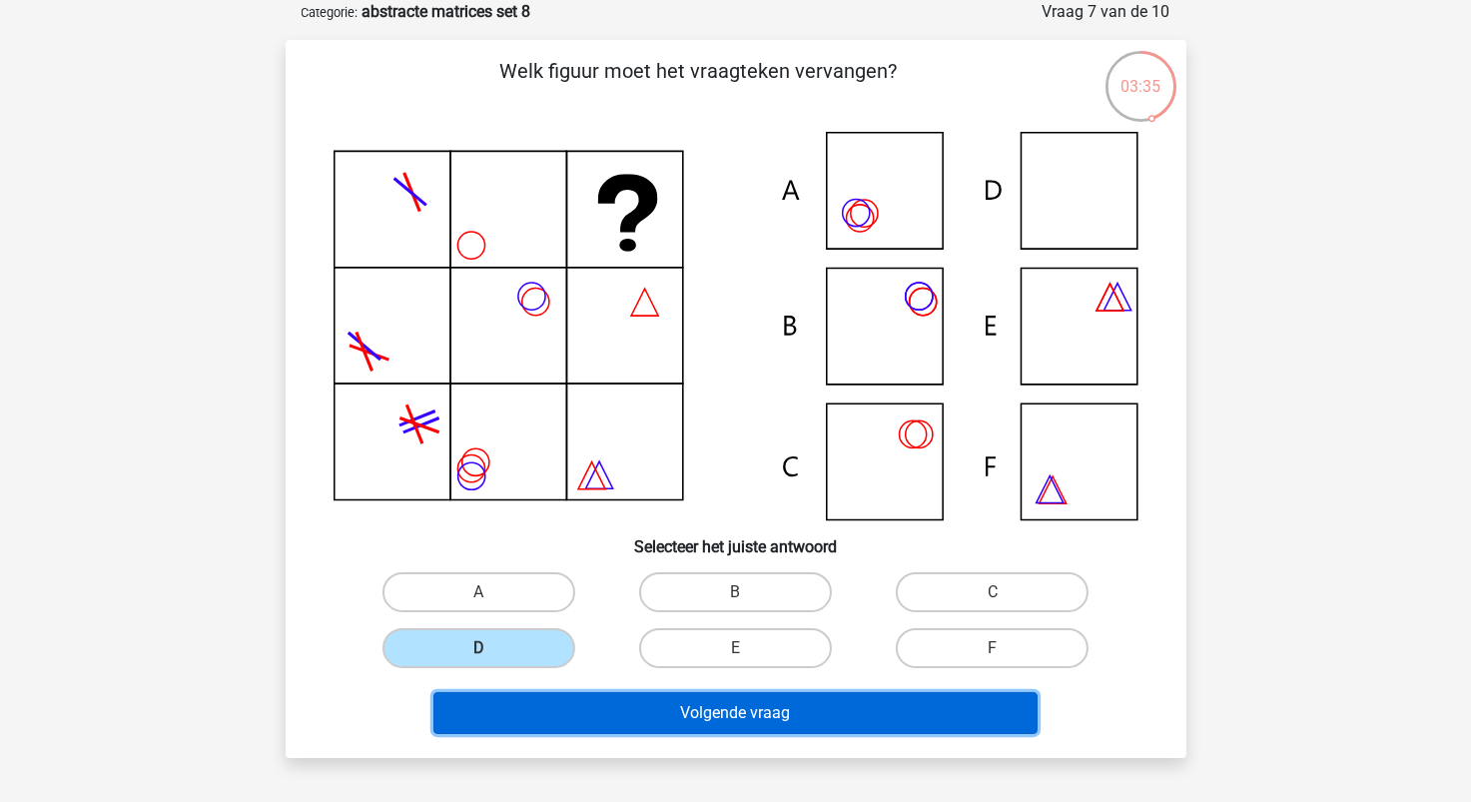
click at [755, 722] on button "Volgende vraag" at bounding box center [736, 713] width 604 height 42
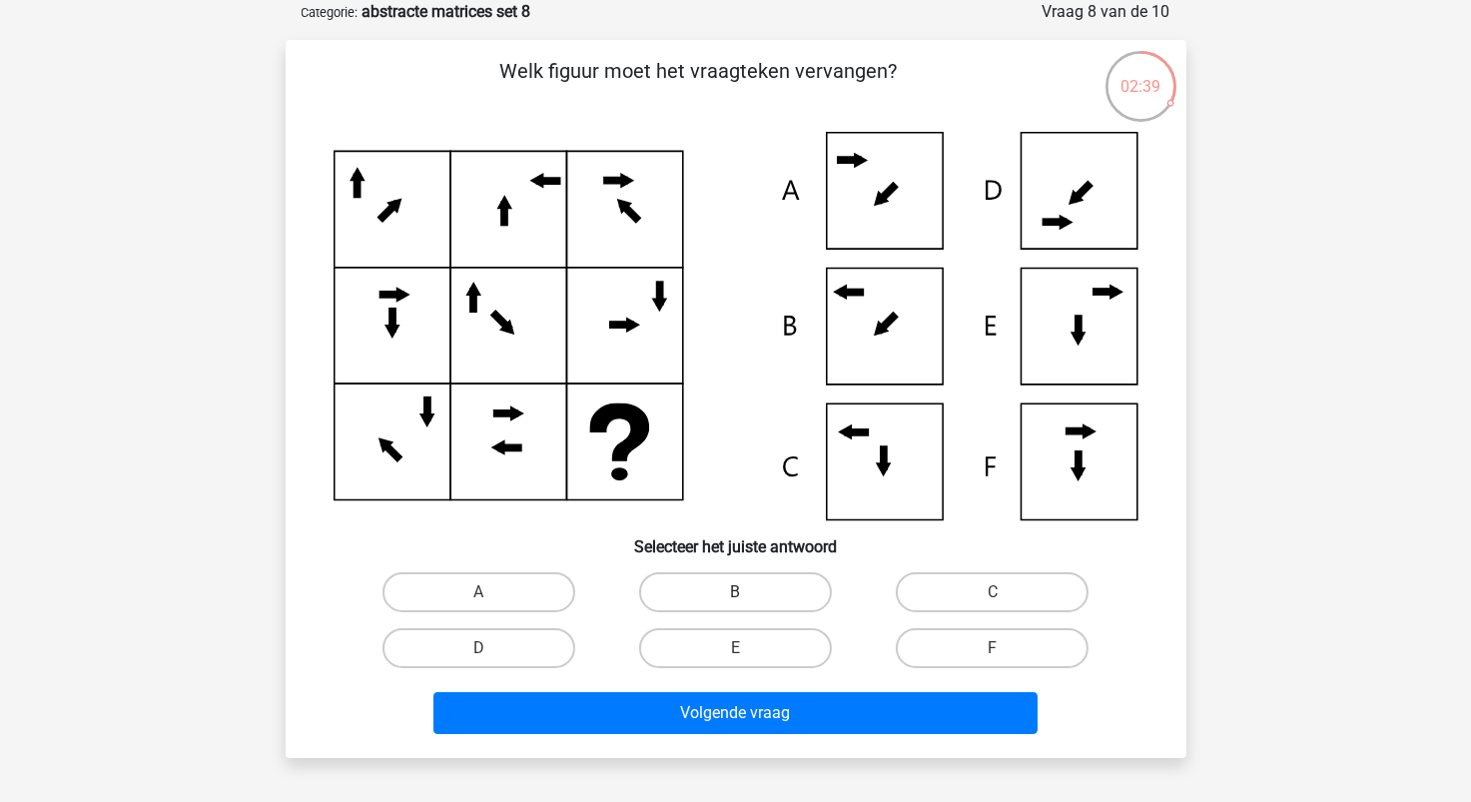
click at [790, 596] on label "B" at bounding box center [735, 592] width 193 height 40
click at [748, 596] on input "B" at bounding box center [741, 598] width 13 height 13
radio input "true"
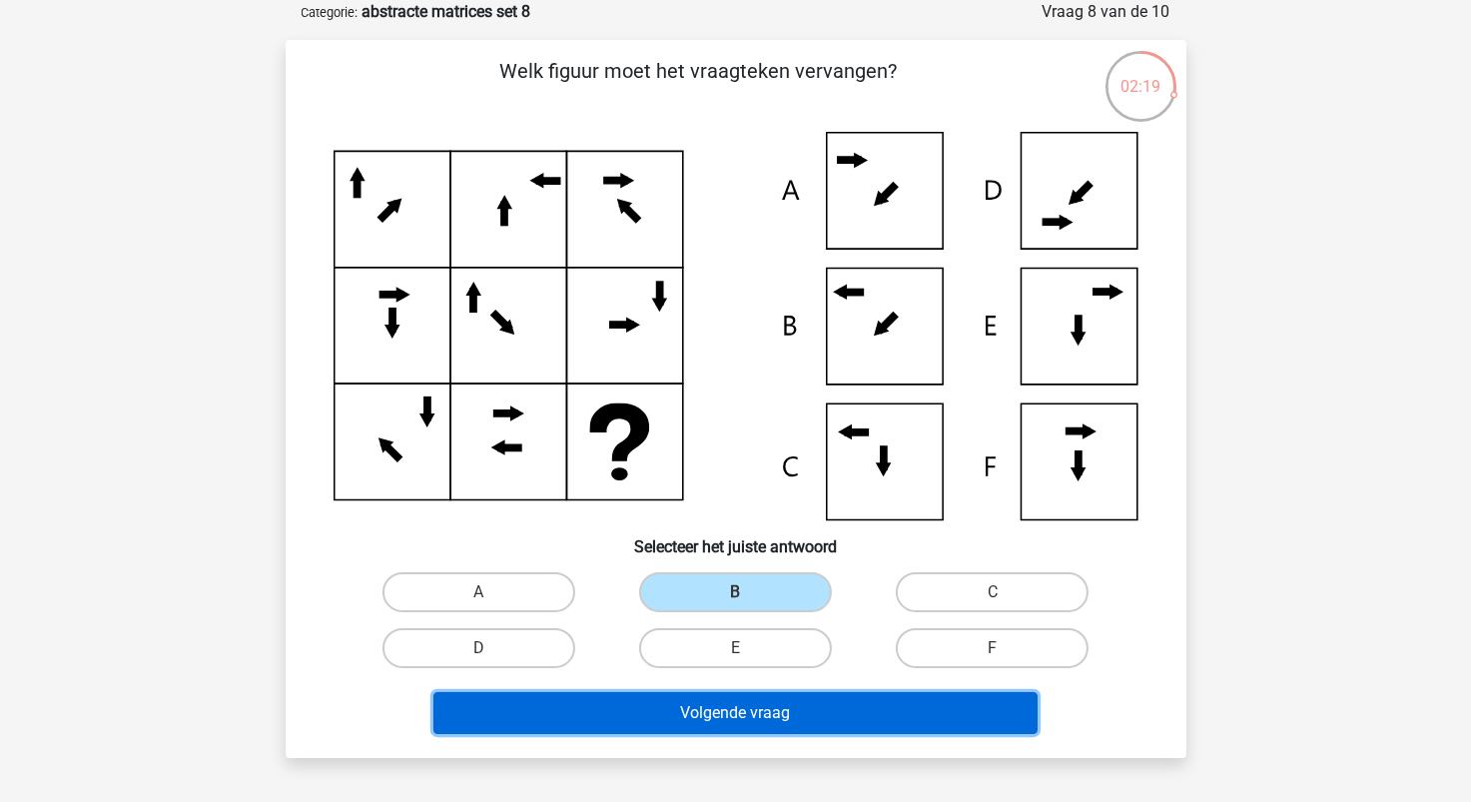
click at [822, 724] on button "Volgende vraag" at bounding box center [736, 713] width 604 height 42
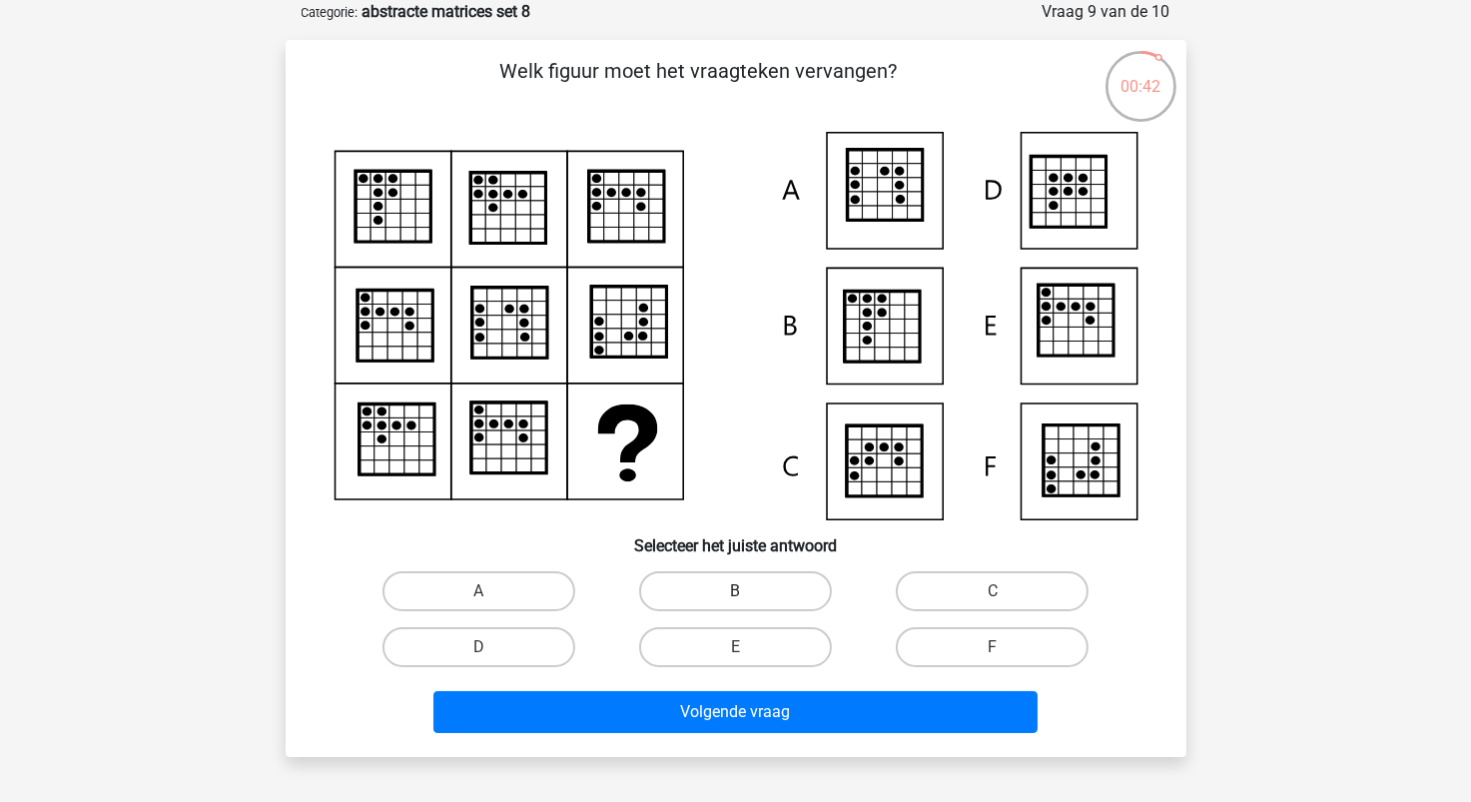
click at [759, 589] on label "B" at bounding box center [735, 591] width 193 height 40
click at [748, 591] on input "B" at bounding box center [741, 597] width 13 height 13
radio input "true"
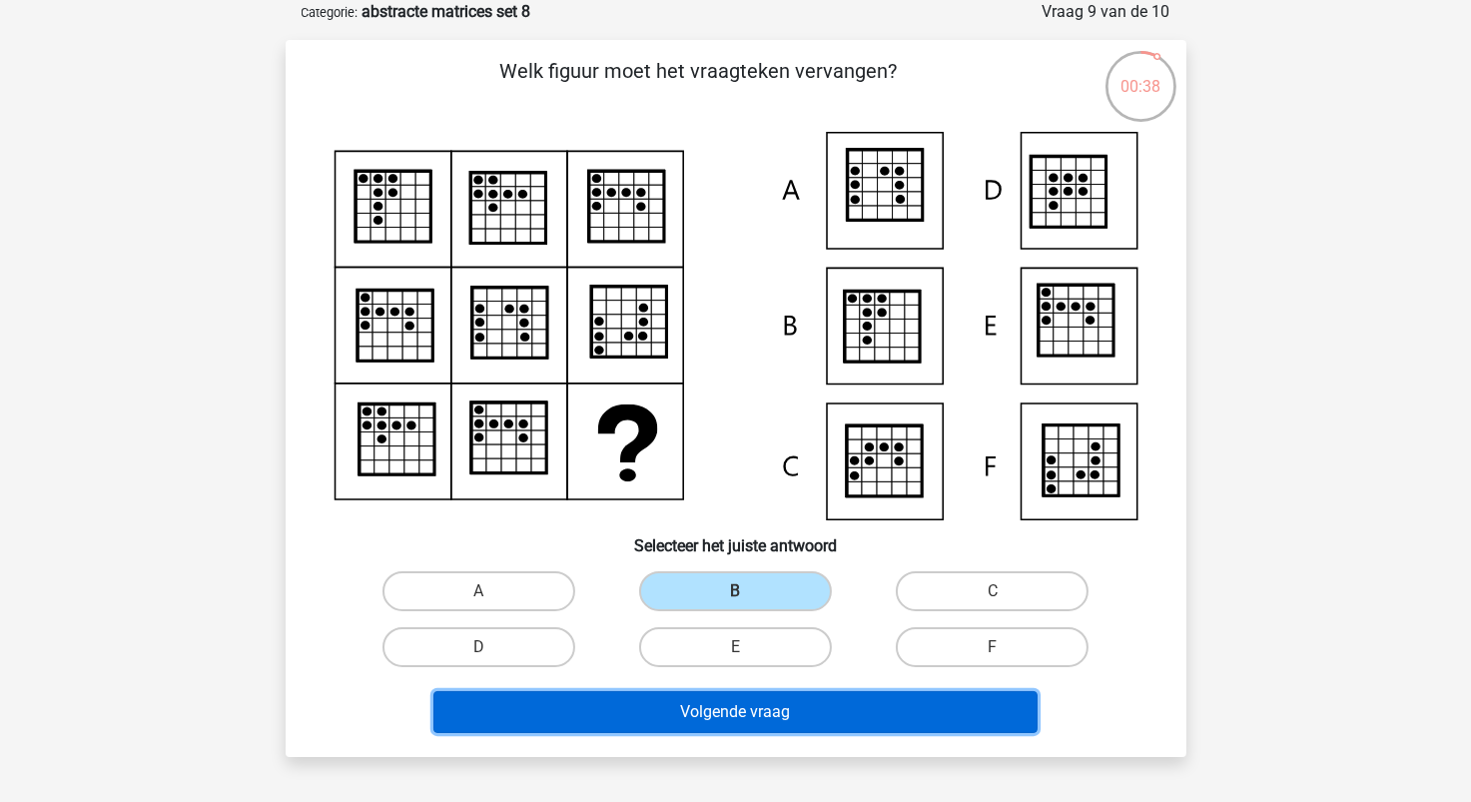
click at [783, 712] on button "Volgende vraag" at bounding box center [736, 712] width 604 height 42
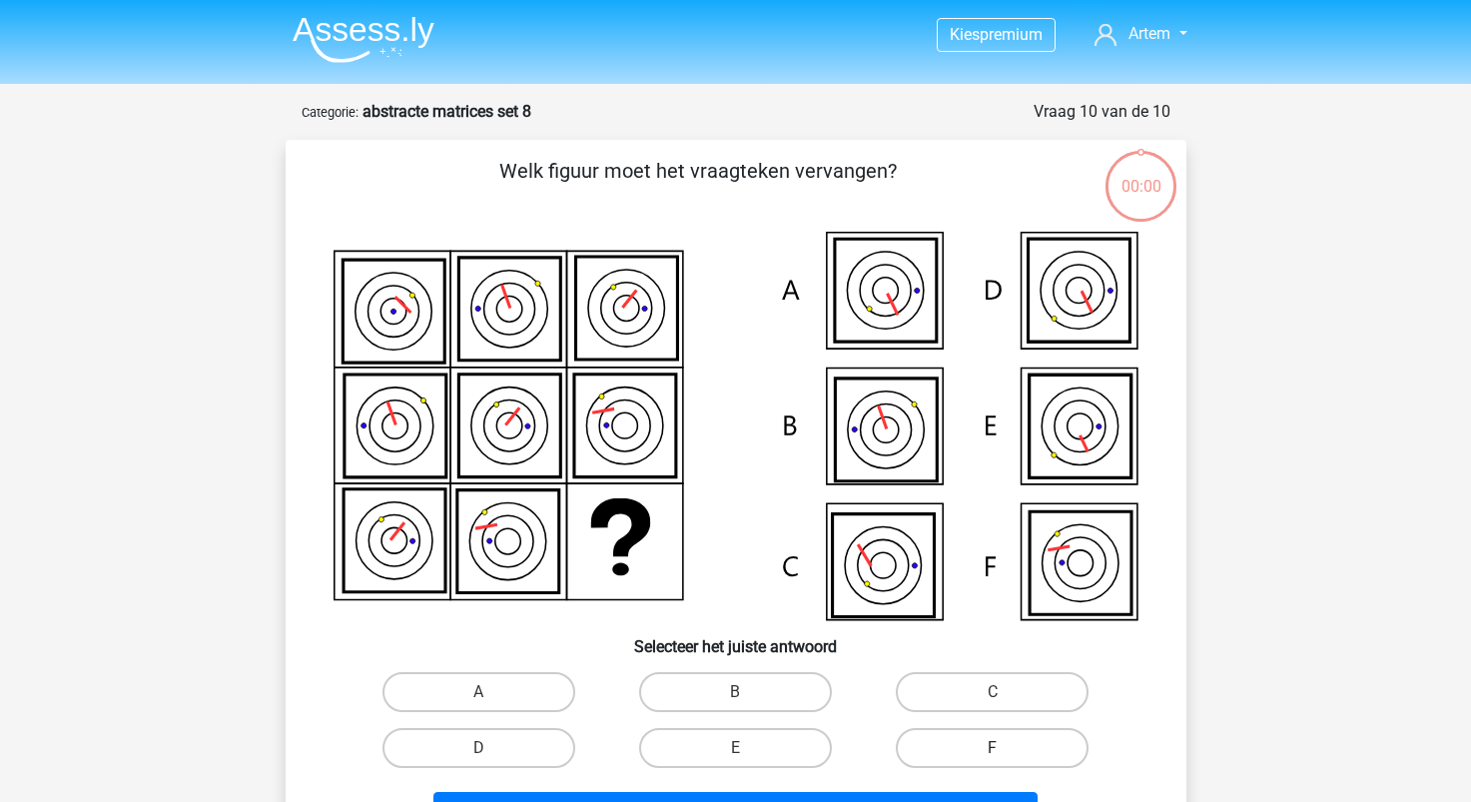
scroll to position [100, 0]
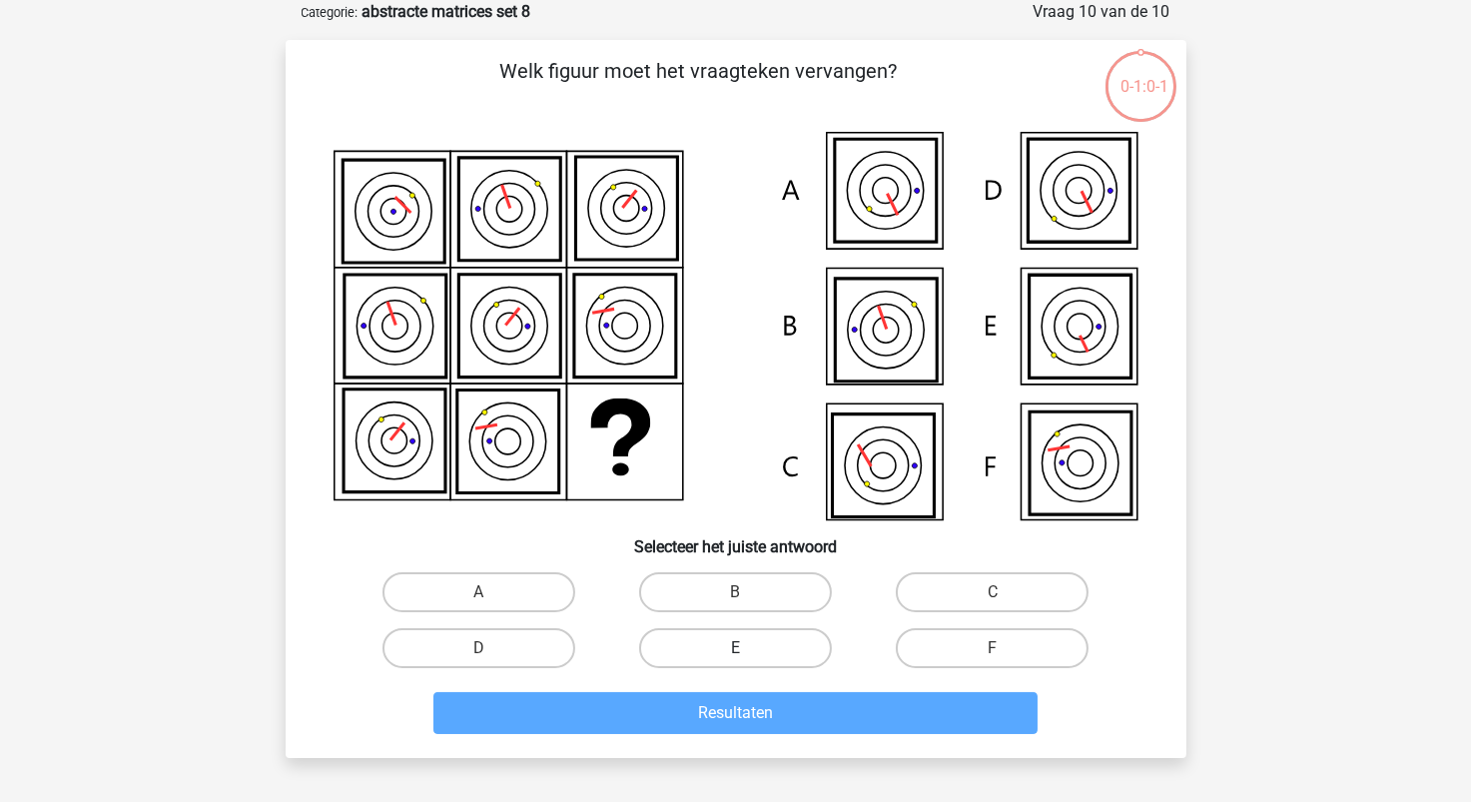
click at [747, 641] on label "E" at bounding box center [735, 648] width 193 height 40
click at [747, 648] on input "E" at bounding box center [741, 654] width 13 height 13
radio input "true"
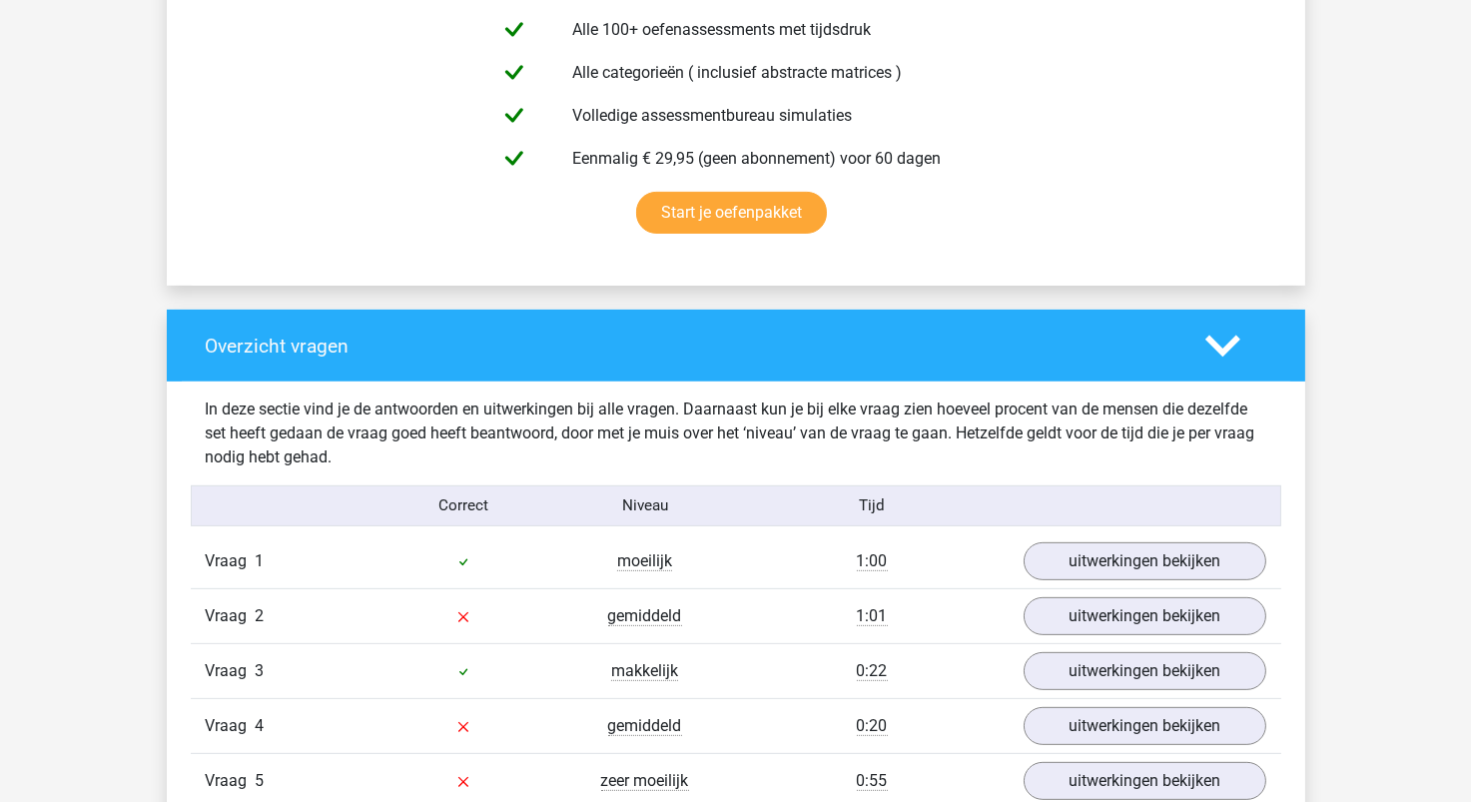
scroll to position [1199, 0]
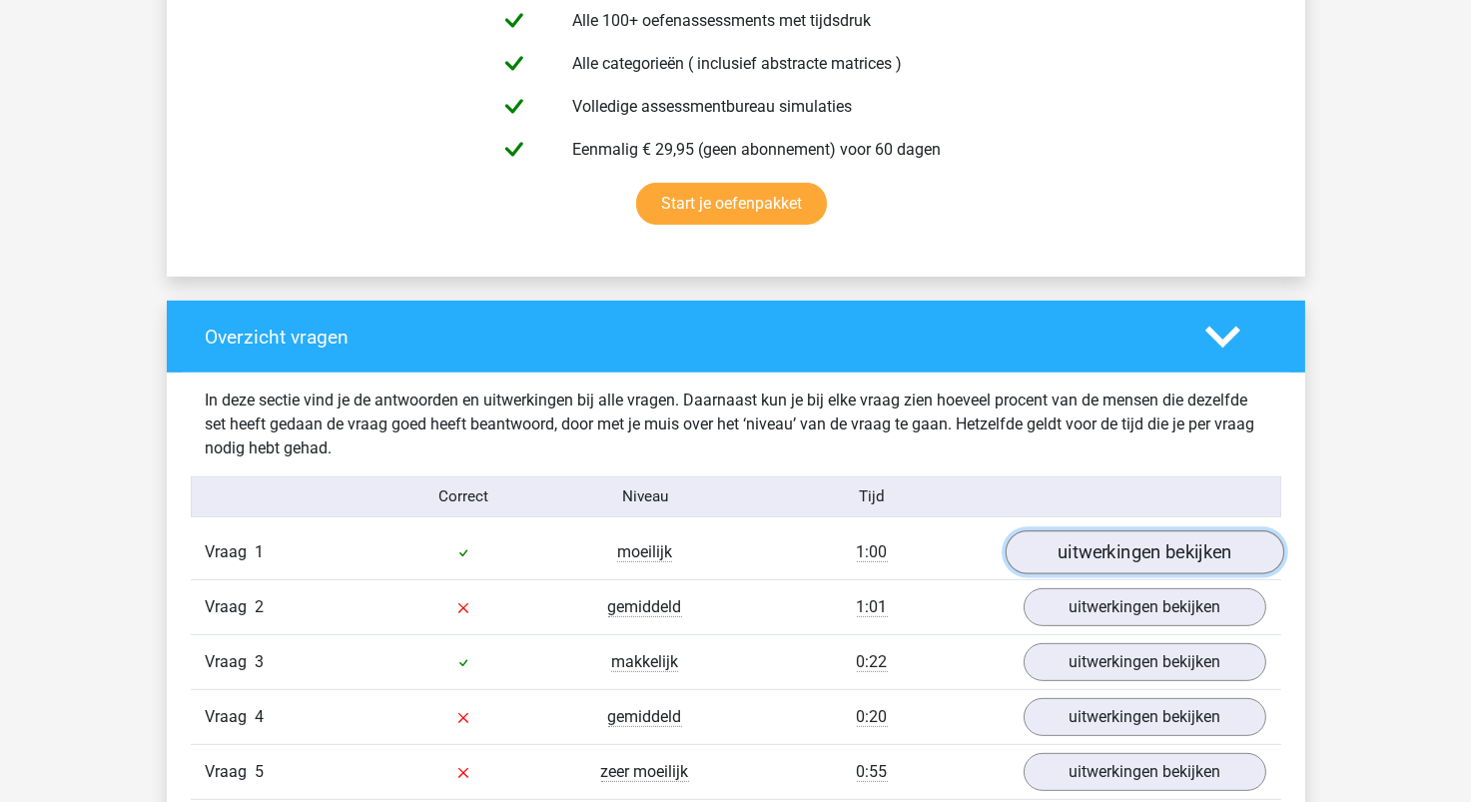
click at [1154, 556] on link "uitwerkingen bekijken" at bounding box center [1144, 552] width 279 height 44
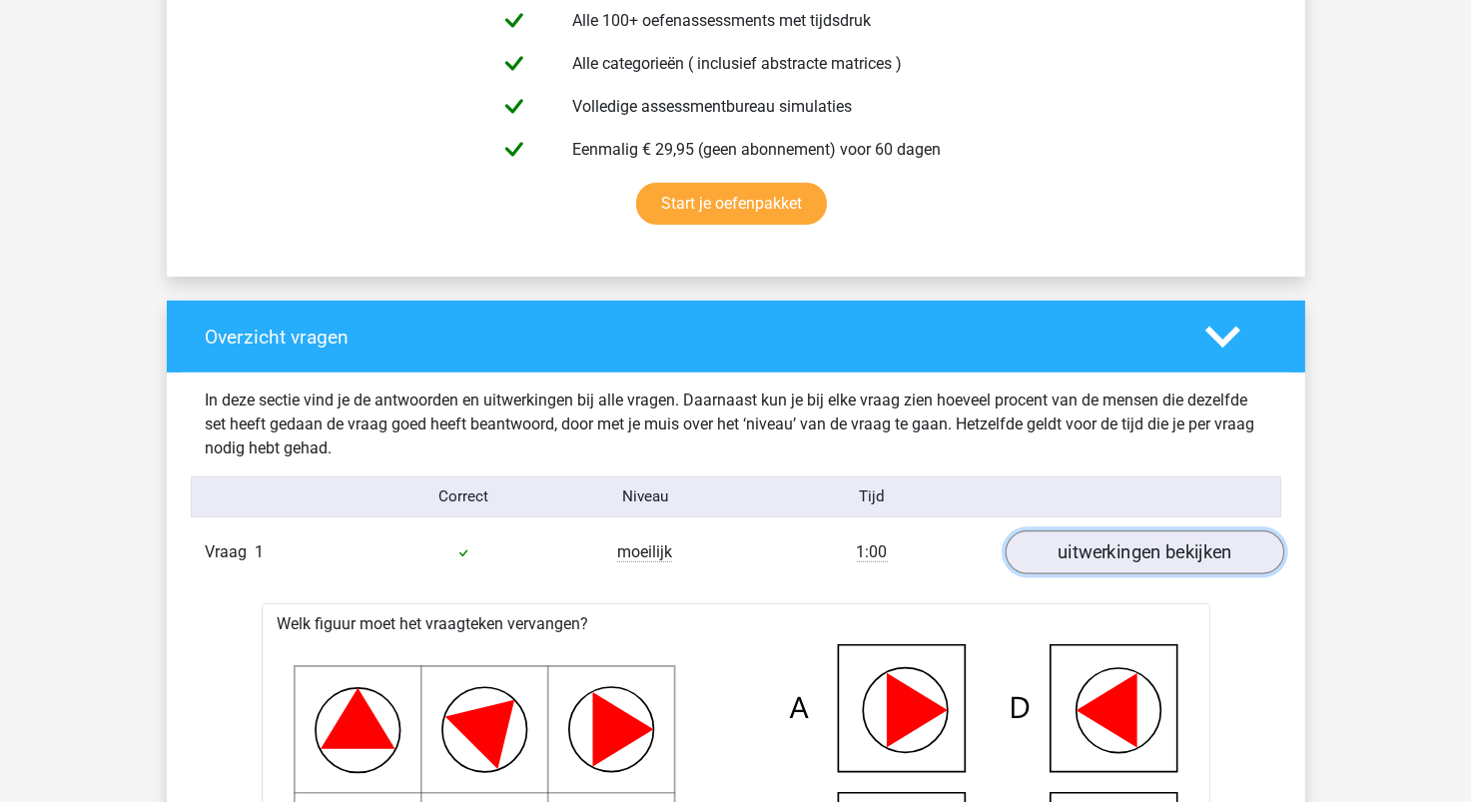
click at [1129, 550] on link "uitwerkingen bekijken" at bounding box center [1144, 552] width 279 height 44
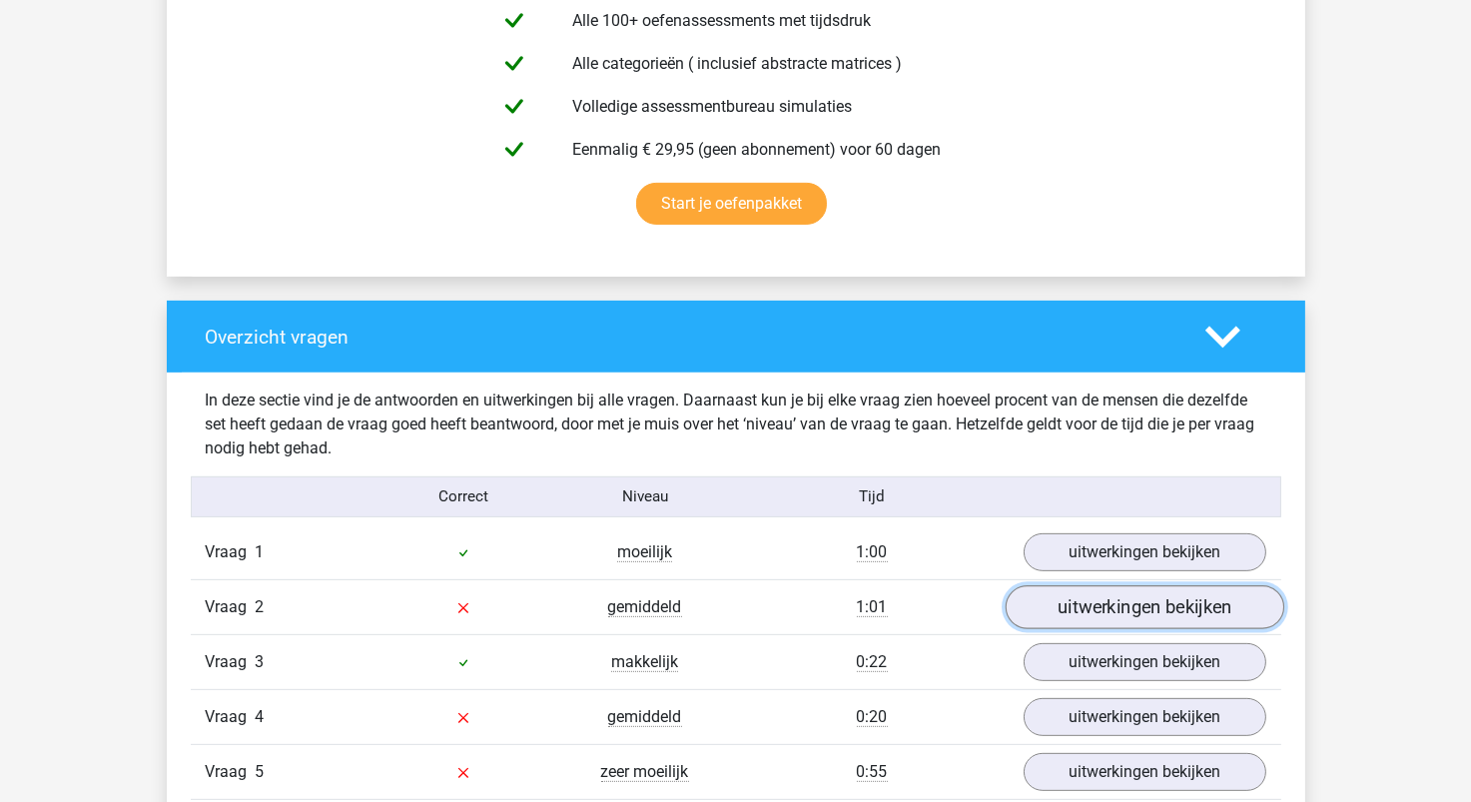
click at [1121, 622] on link "uitwerkingen bekijken" at bounding box center [1144, 607] width 279 height 44
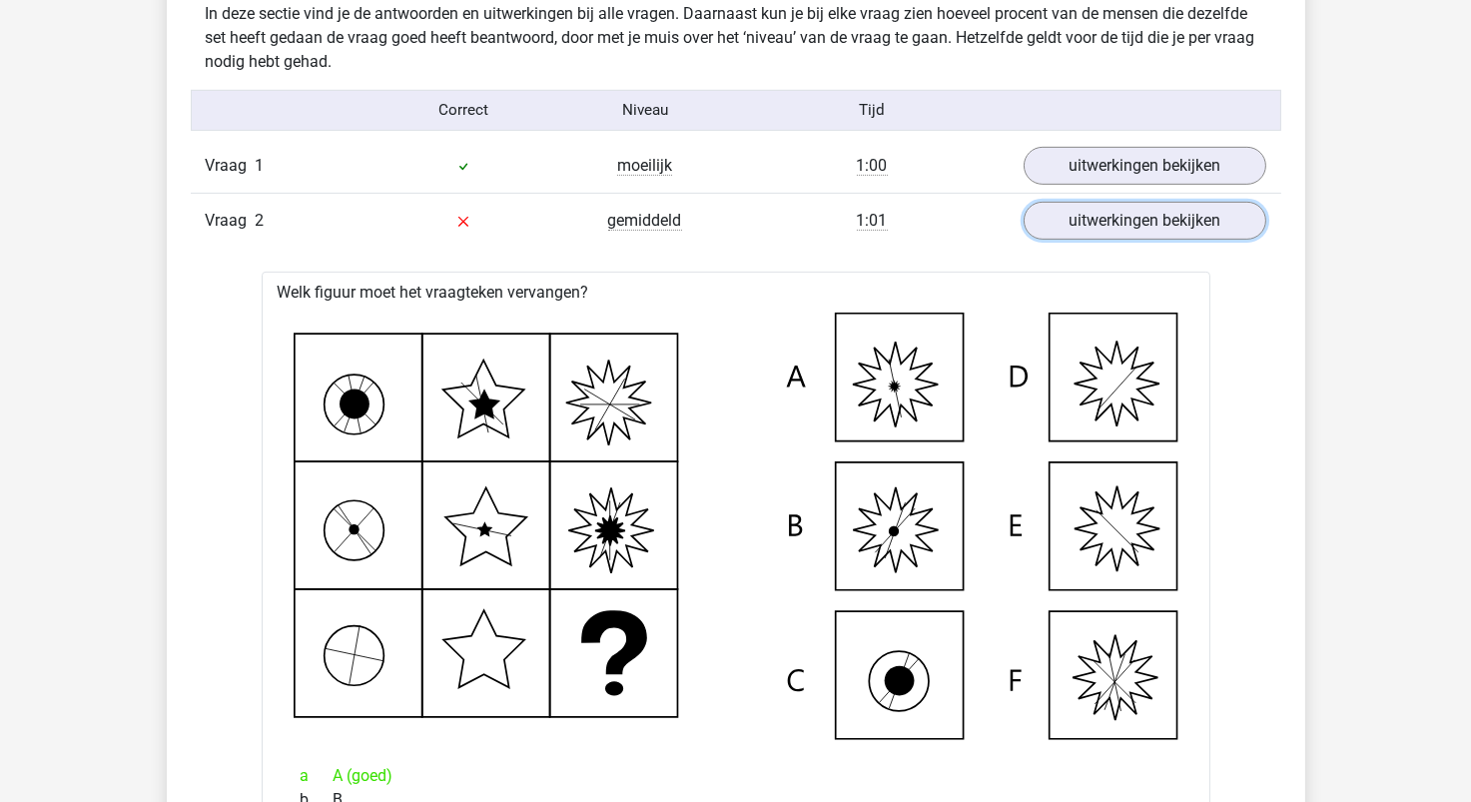
scroll to position [1399, 0]
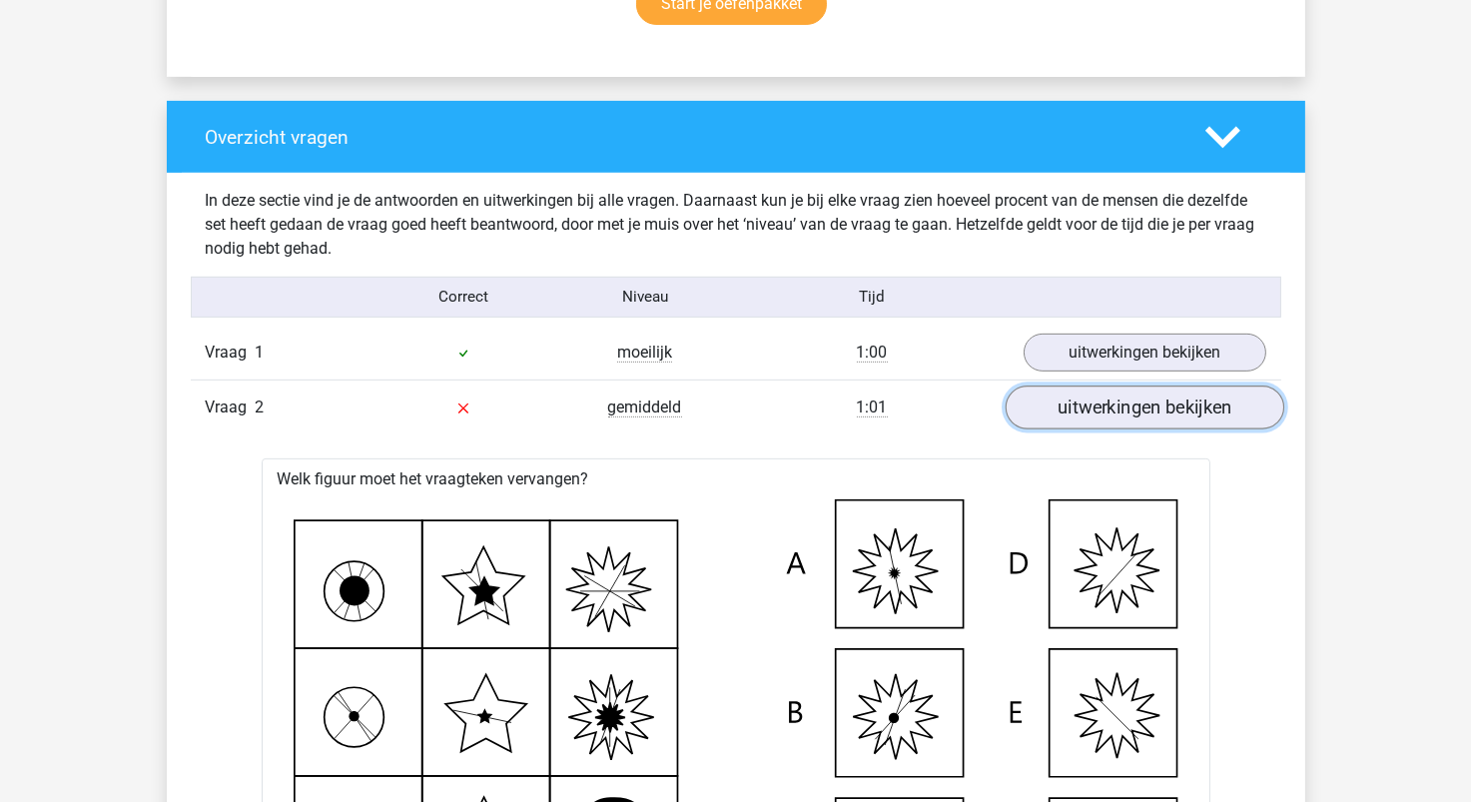
click at [1131, 414] on link "uitwerkingen bekijken" at bounding box center [1144, 408] width 279 height 44
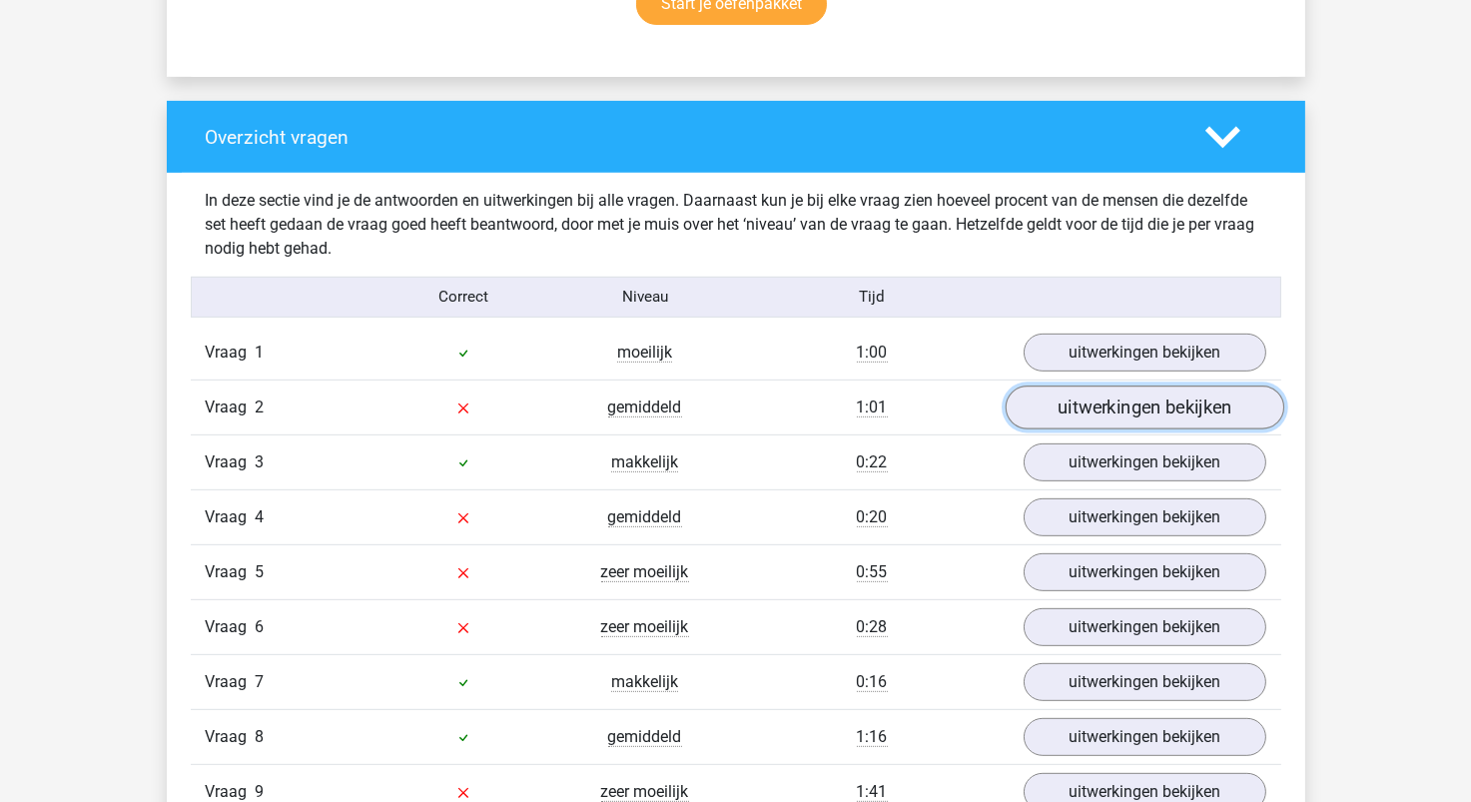
click at [1131, 414] on link "uitwerkingen bekijken" at bounding box center [1144, 408] width 279 height 44
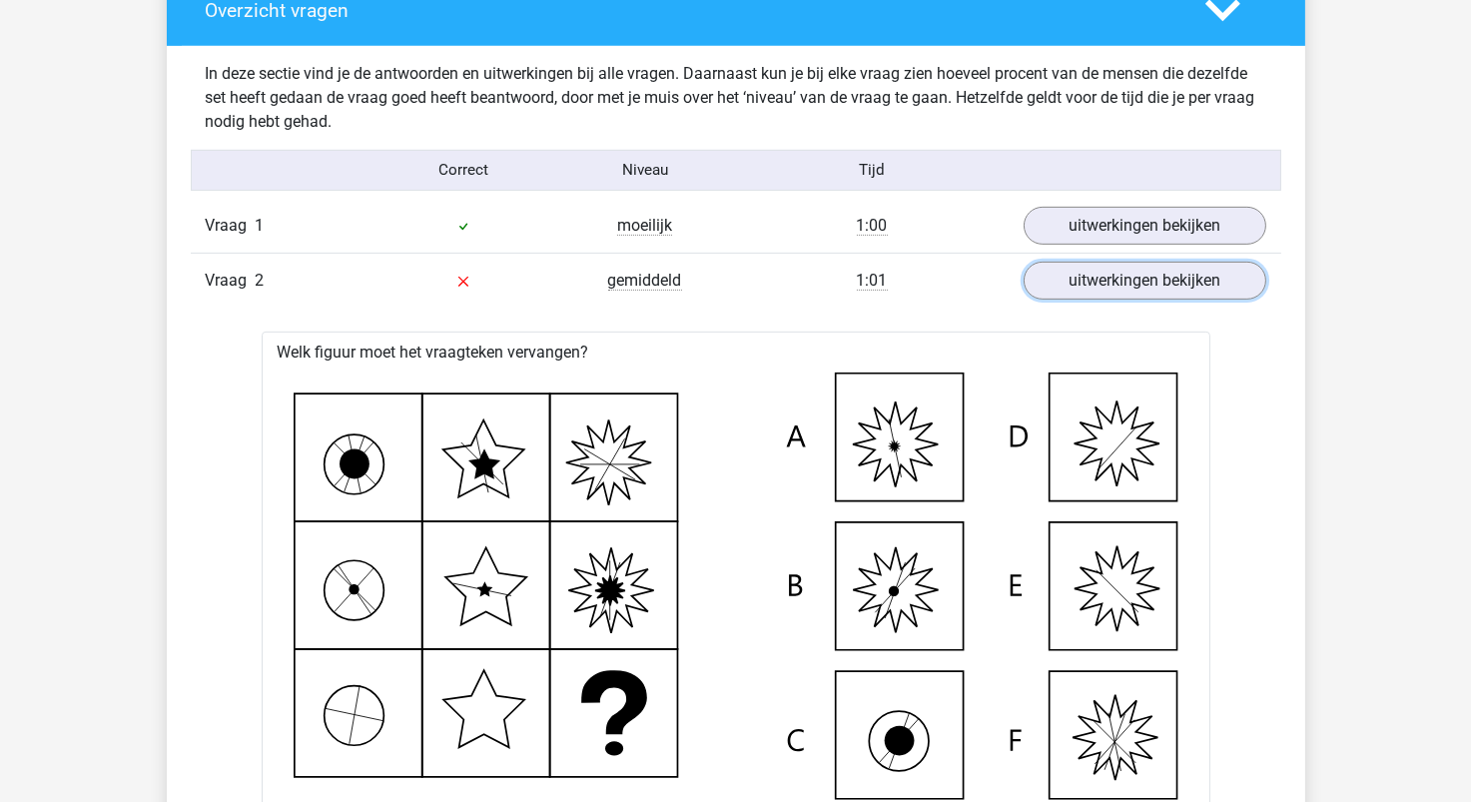
scroll to position [1598, 0]
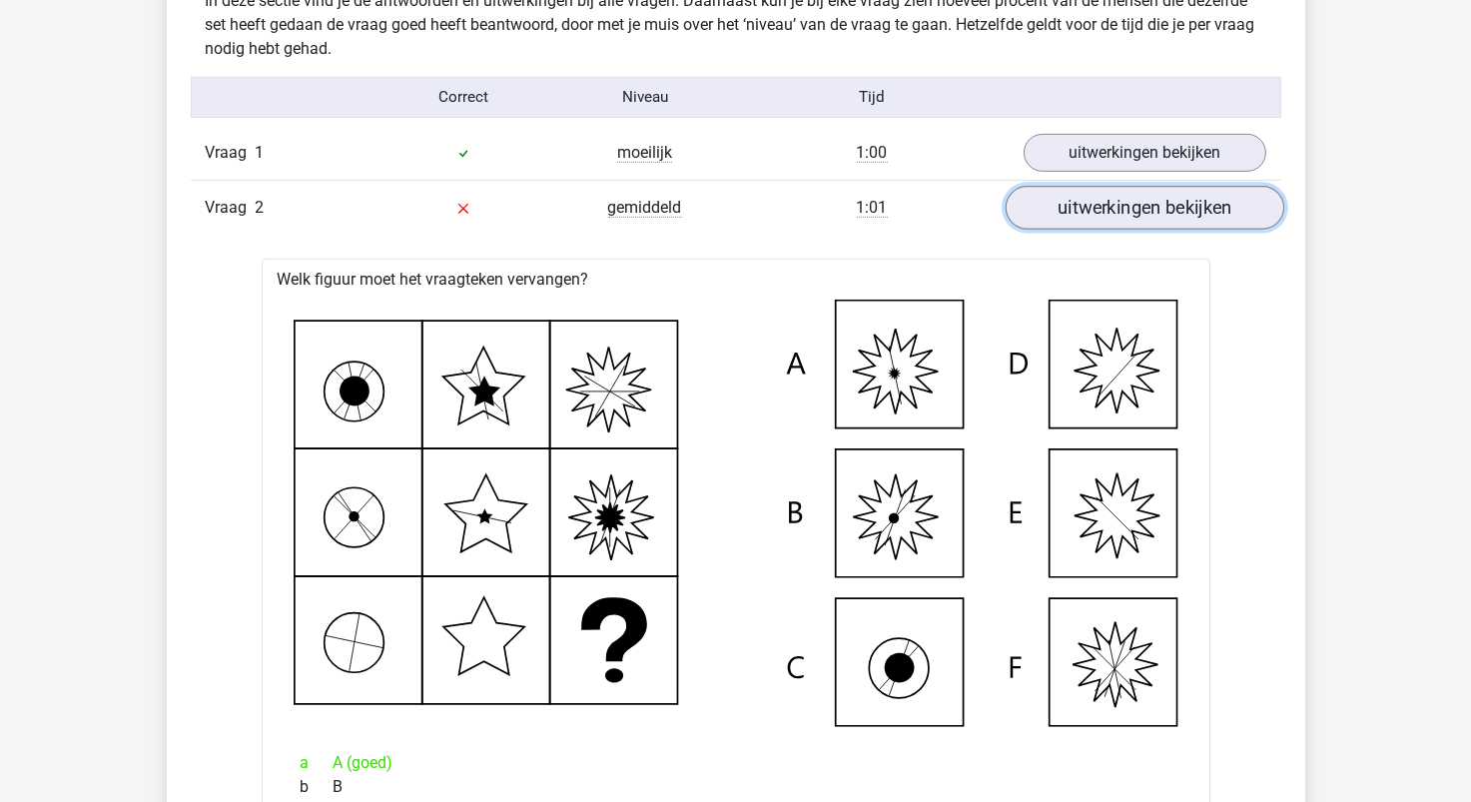
click at [1088, 213] on link "uitwerkingen bekijken" at bounding box center [1144, 208] width 279 height 44
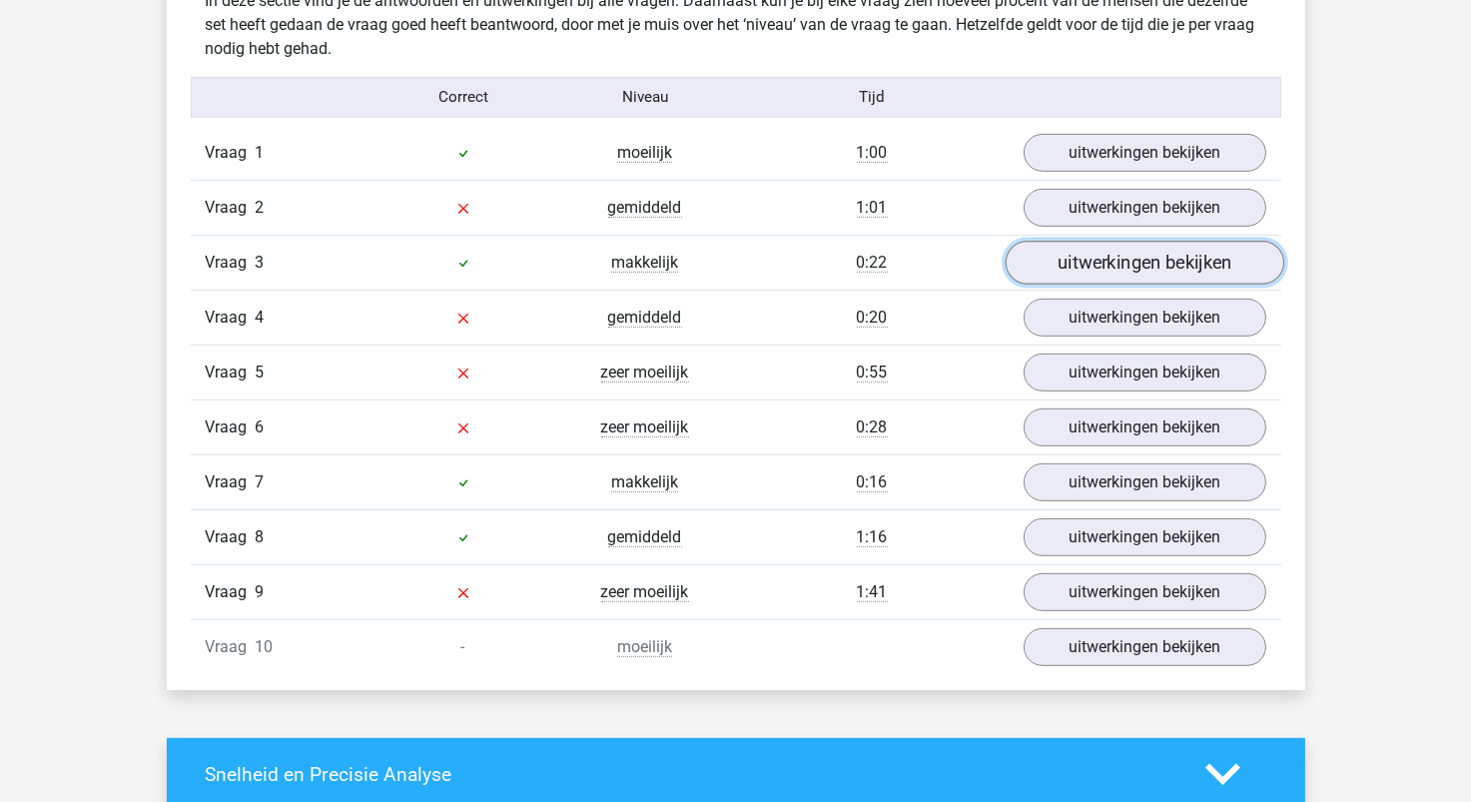
click at [1081, 266] on link "uitwerkingen bekijken" at bounding box center [1144, 263] width 279 height 44
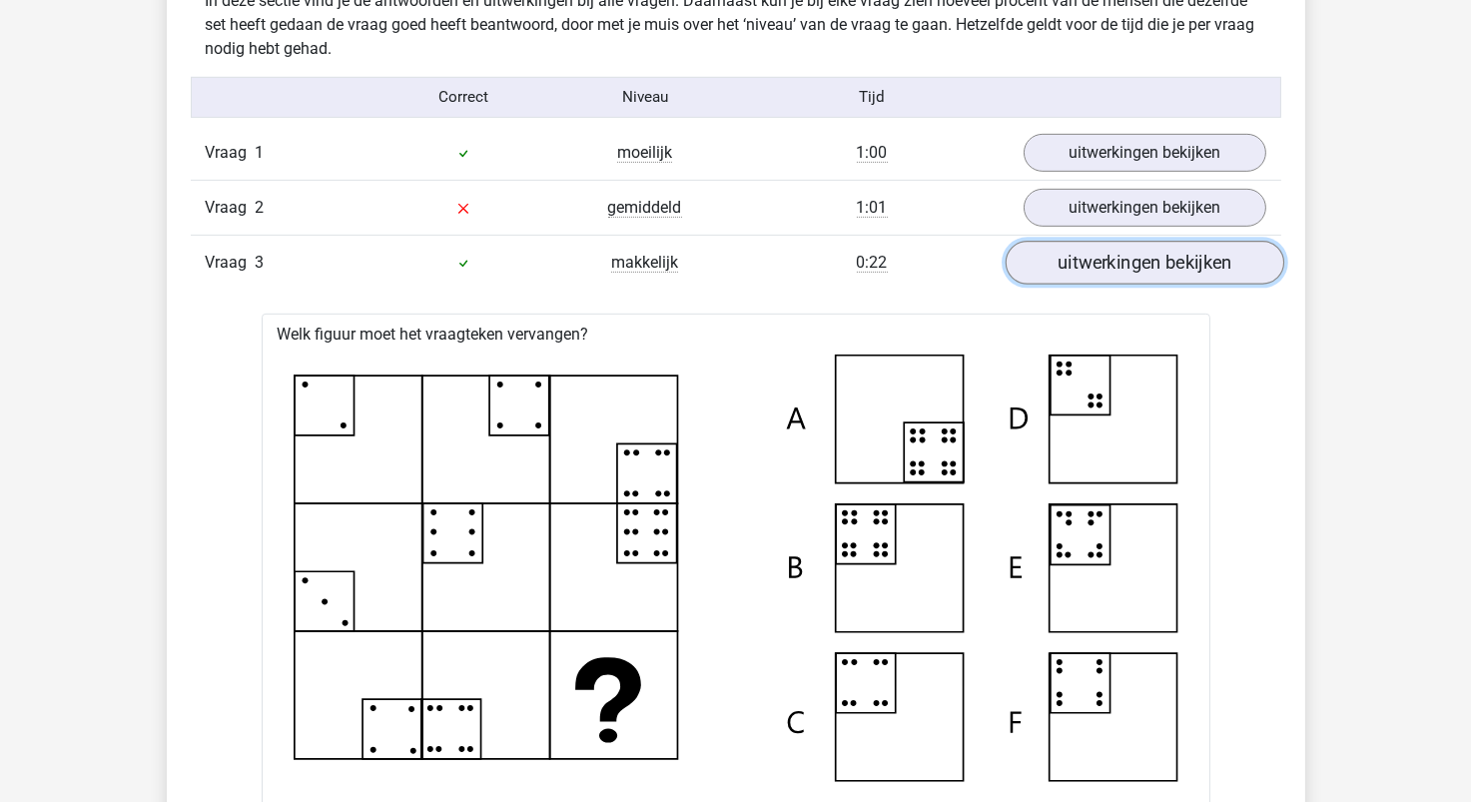
click at [1081, 266] on link "uitwerkingen bekijken" at bounding box center [1144, 263] width 279 height 44
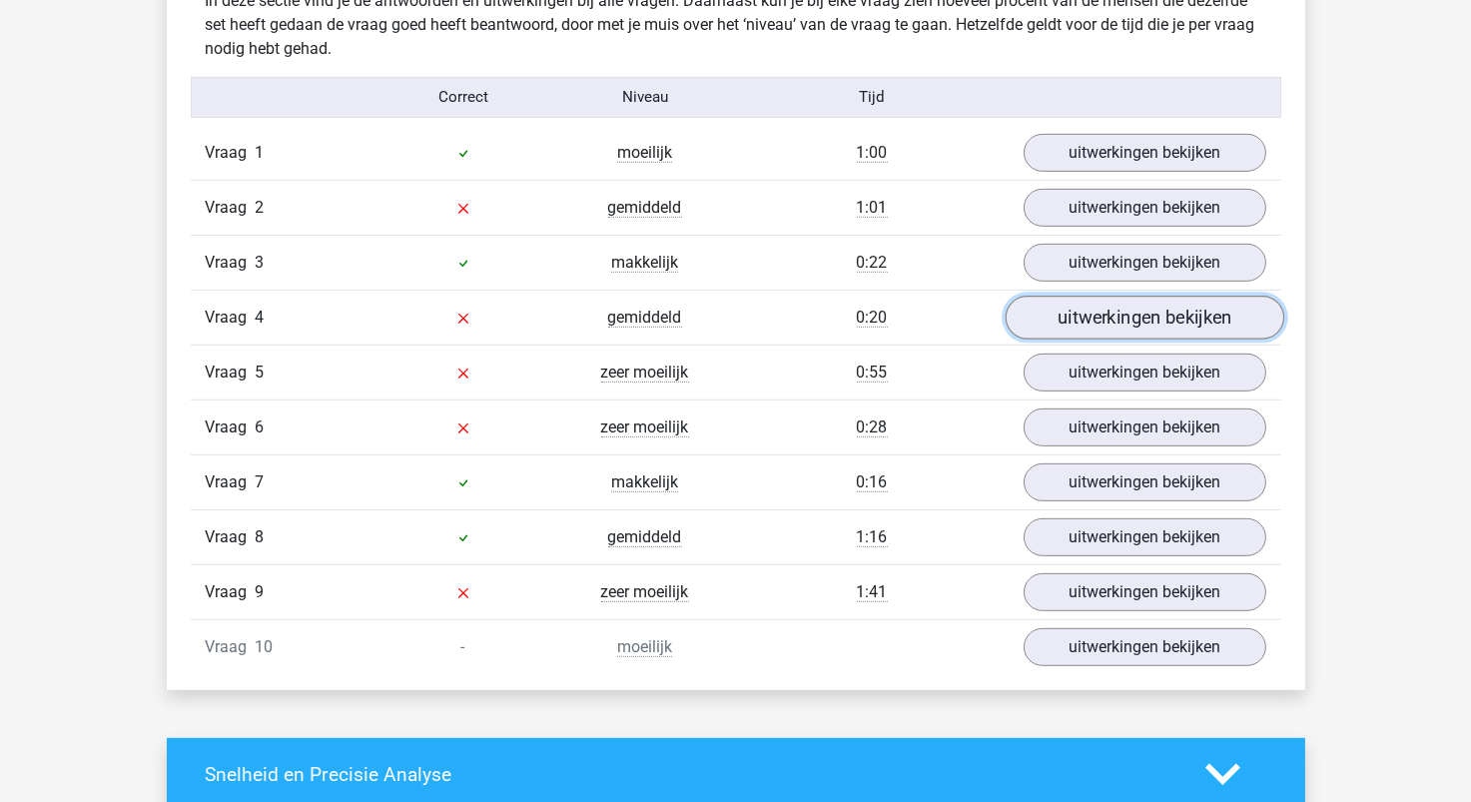
click at [1071, 317] on link "uitwerkingen bekijken" at bounding box center [1144, 318] width 279 height 44
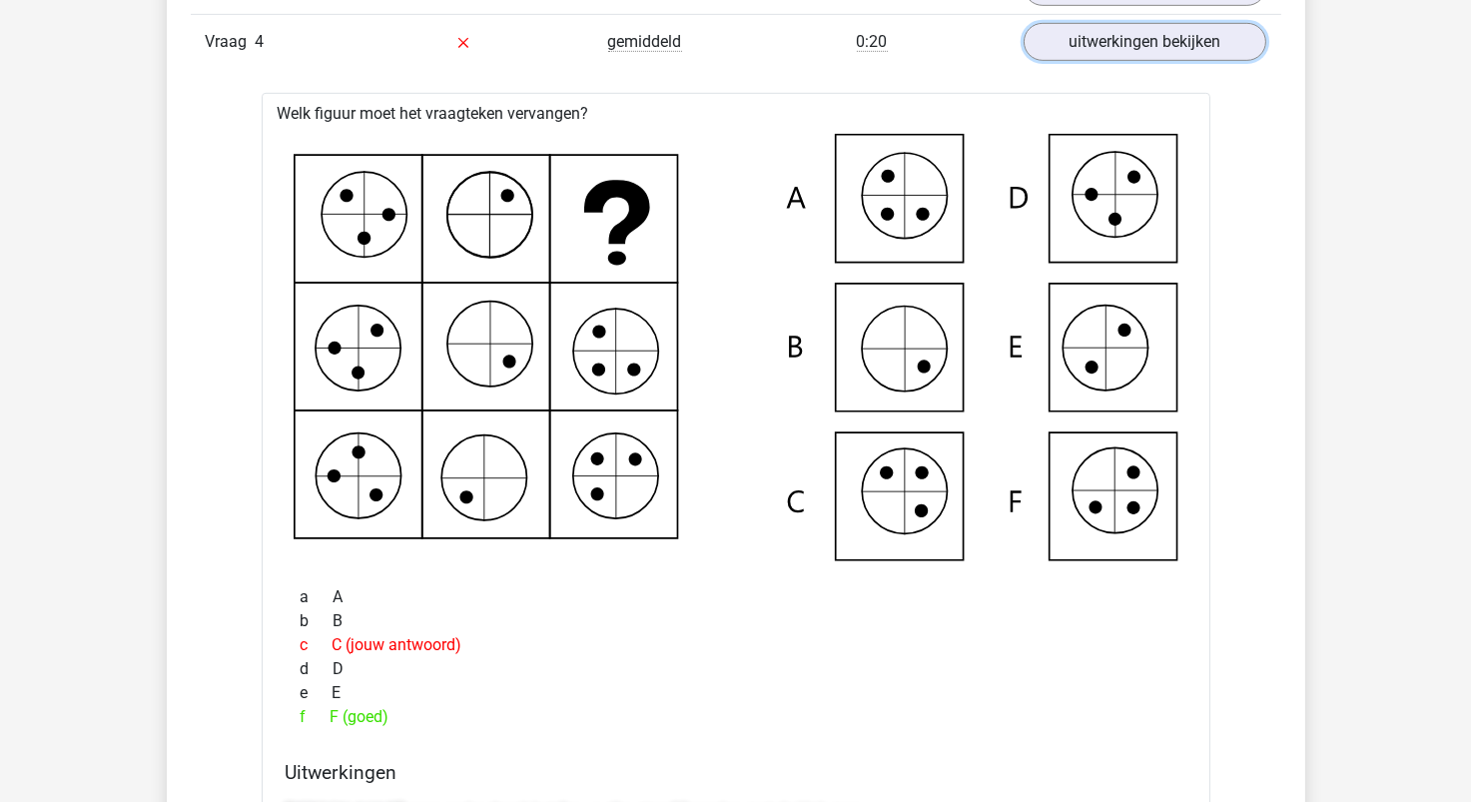
scroll to position [1897, 0]
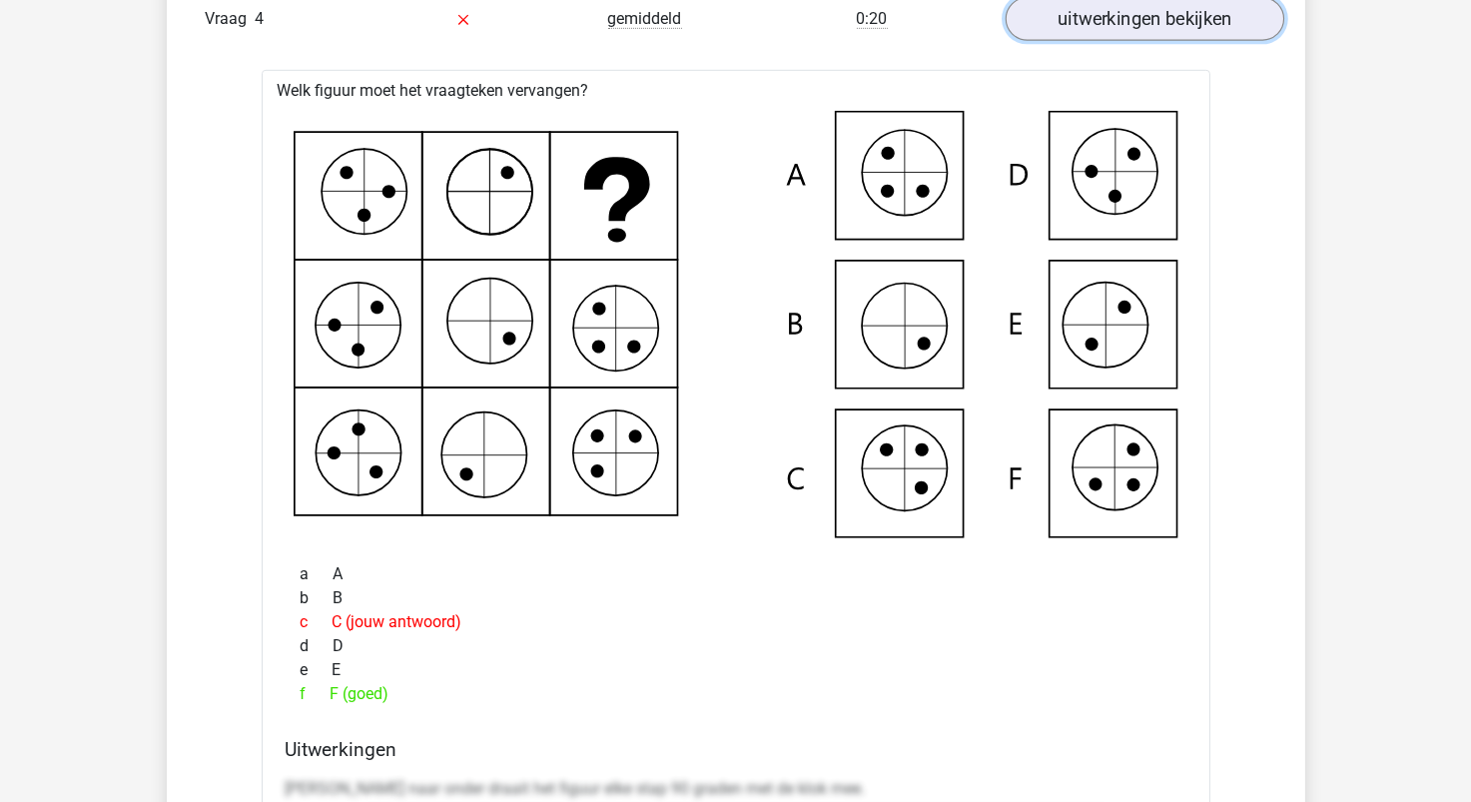
click at [1144, 22] on link "uitwerkingen bekijken" at bounding box center [1144, 19] width 279 height 44
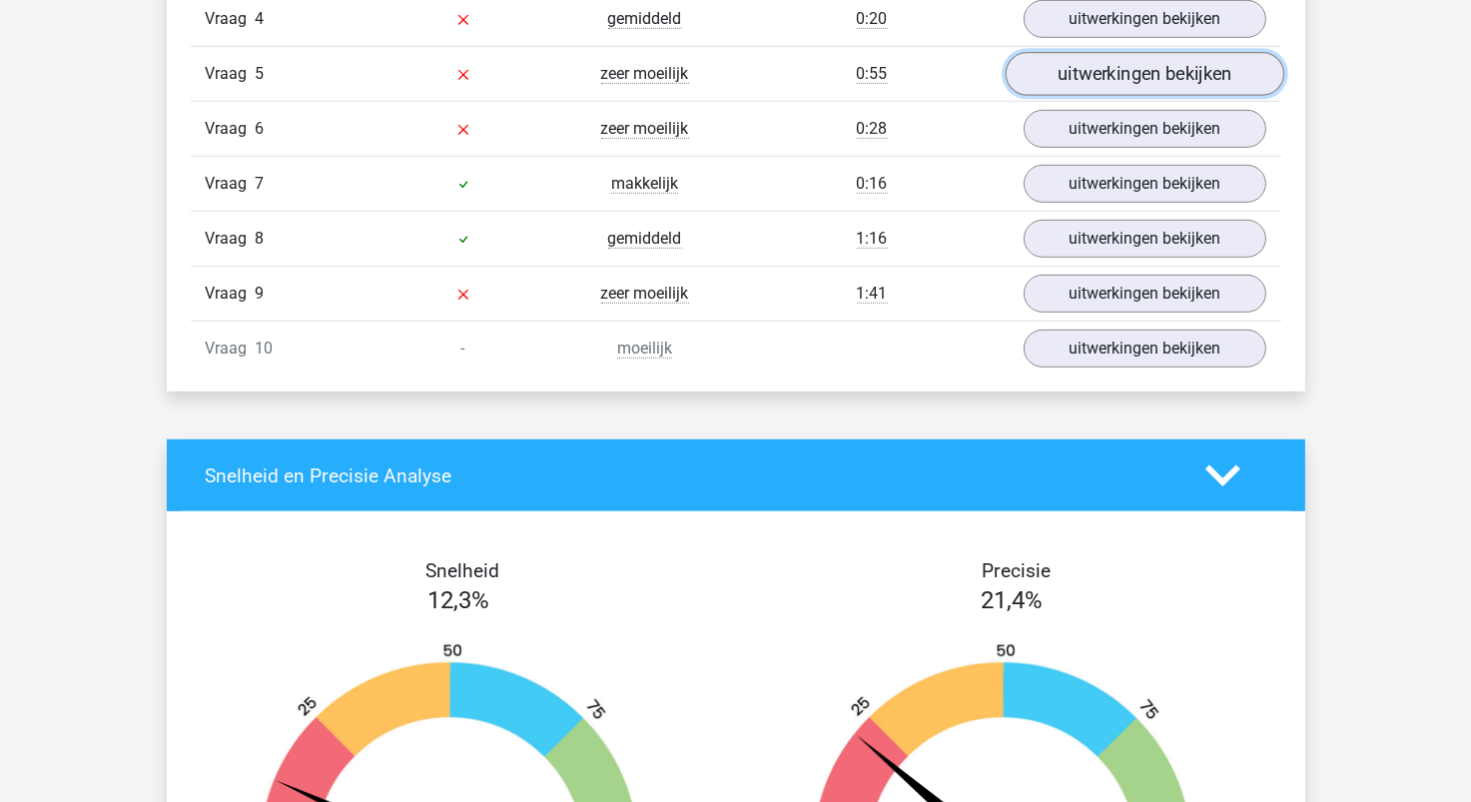
click at [1137, 75] on link "uitwerkingen bekijken" at bounding box center [1144, 74] width 279 height 44
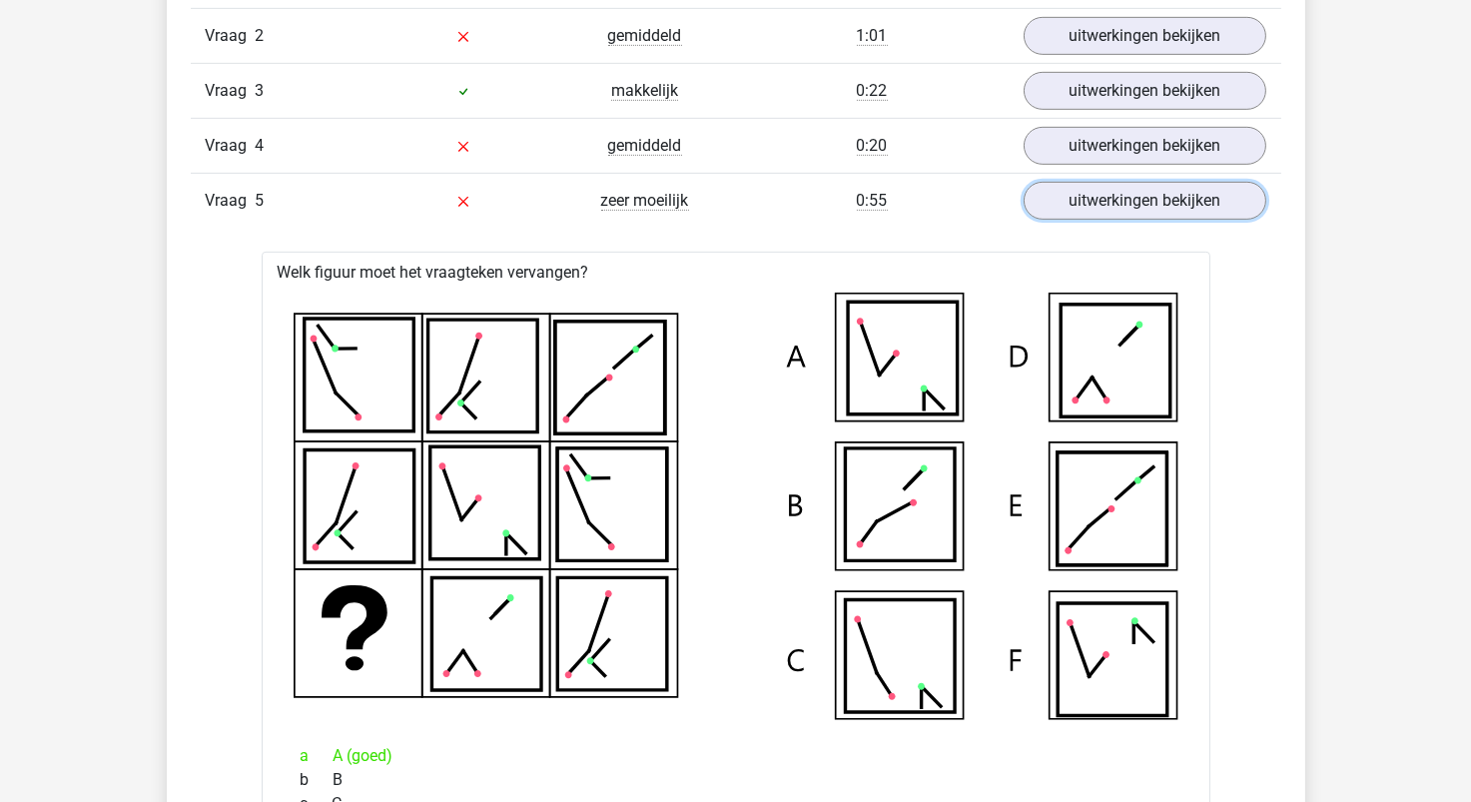
scroll to position [1697, 0]
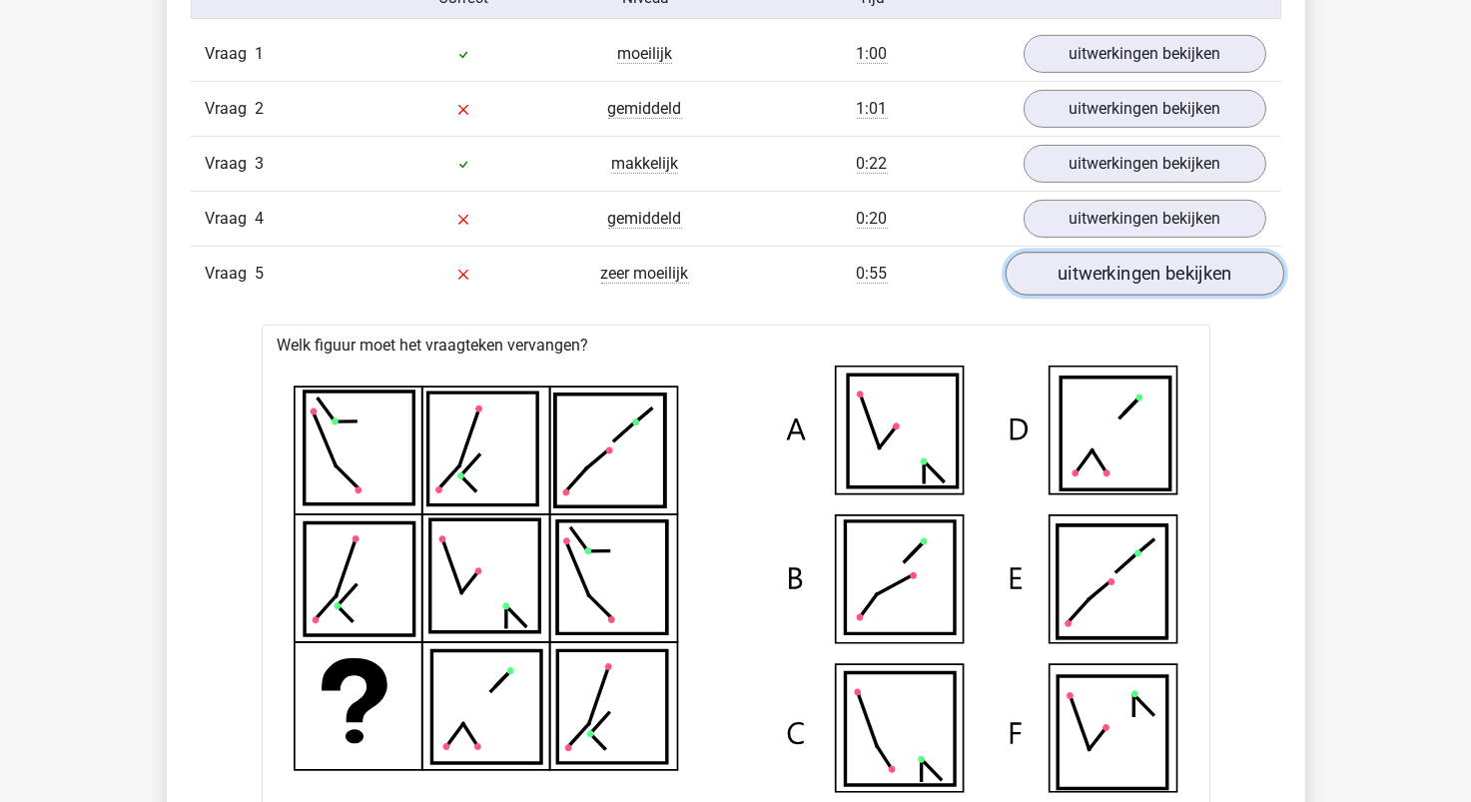
click at [1086, 275] on link "uitwerkingen bekijken" at bounding box center [1144, 274] width 279 height 44
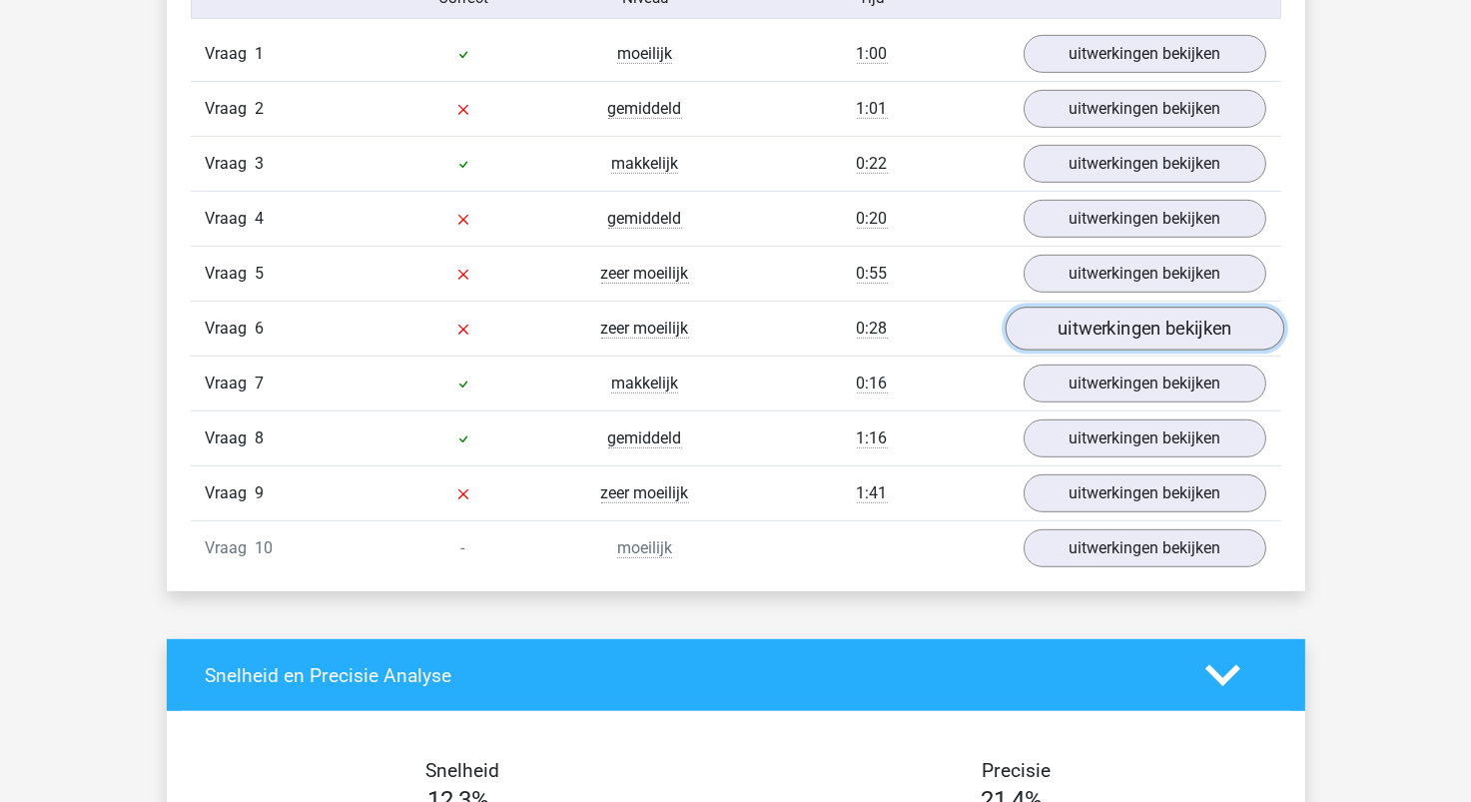
click at [1079, 330] on link "uitwerkingen bekijken" at bounding box center [1144, 329] width 279 height 44
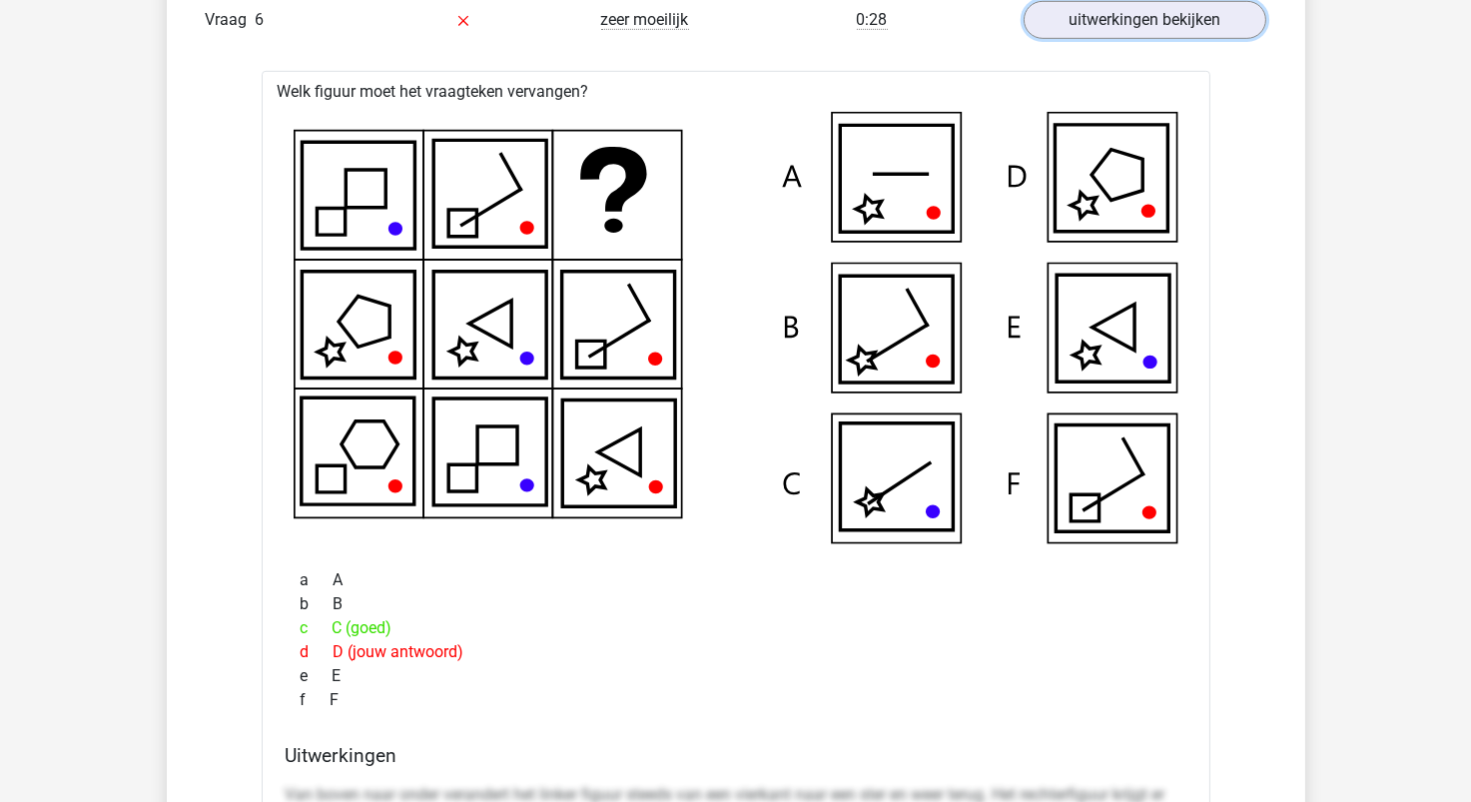
scroll to position [1897, 0]
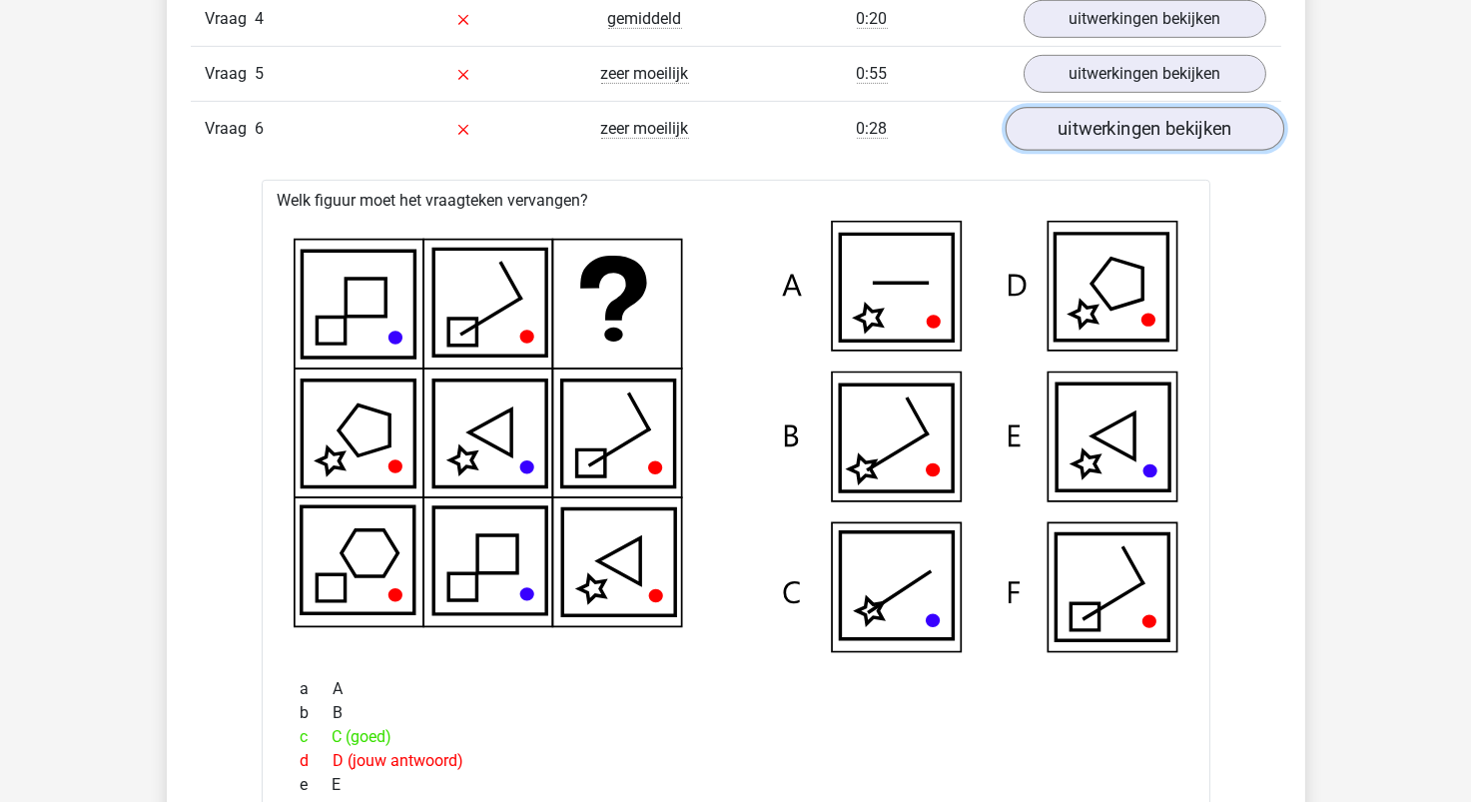
click at [1220, 130] on link "uitwerkingen bekijken" at bounding box center [1144, 129] width 279 height 44
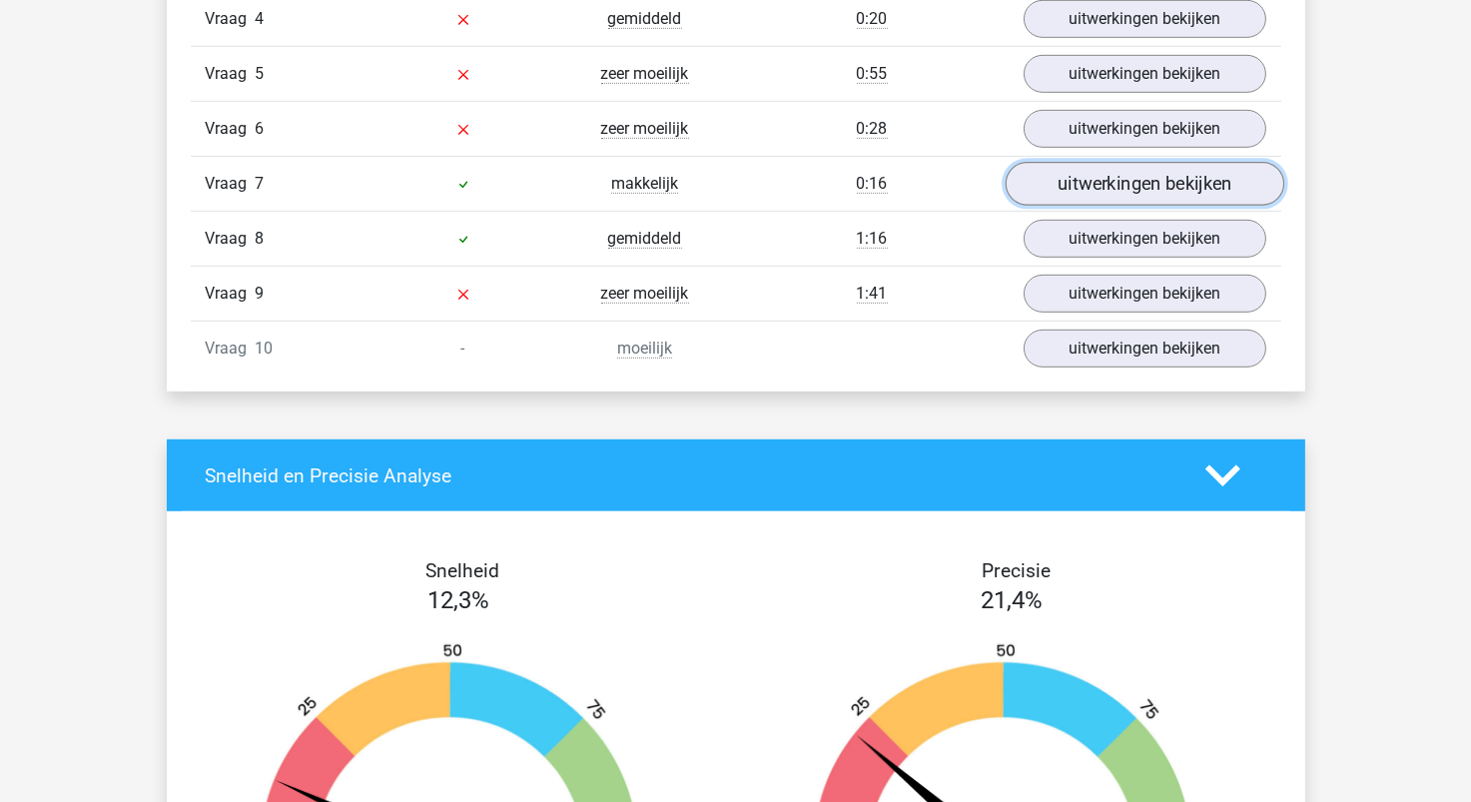
click at [1190, 193] on link "uitwerkingen bekijken" at bounding box center [1144, 184] width 279 height 44
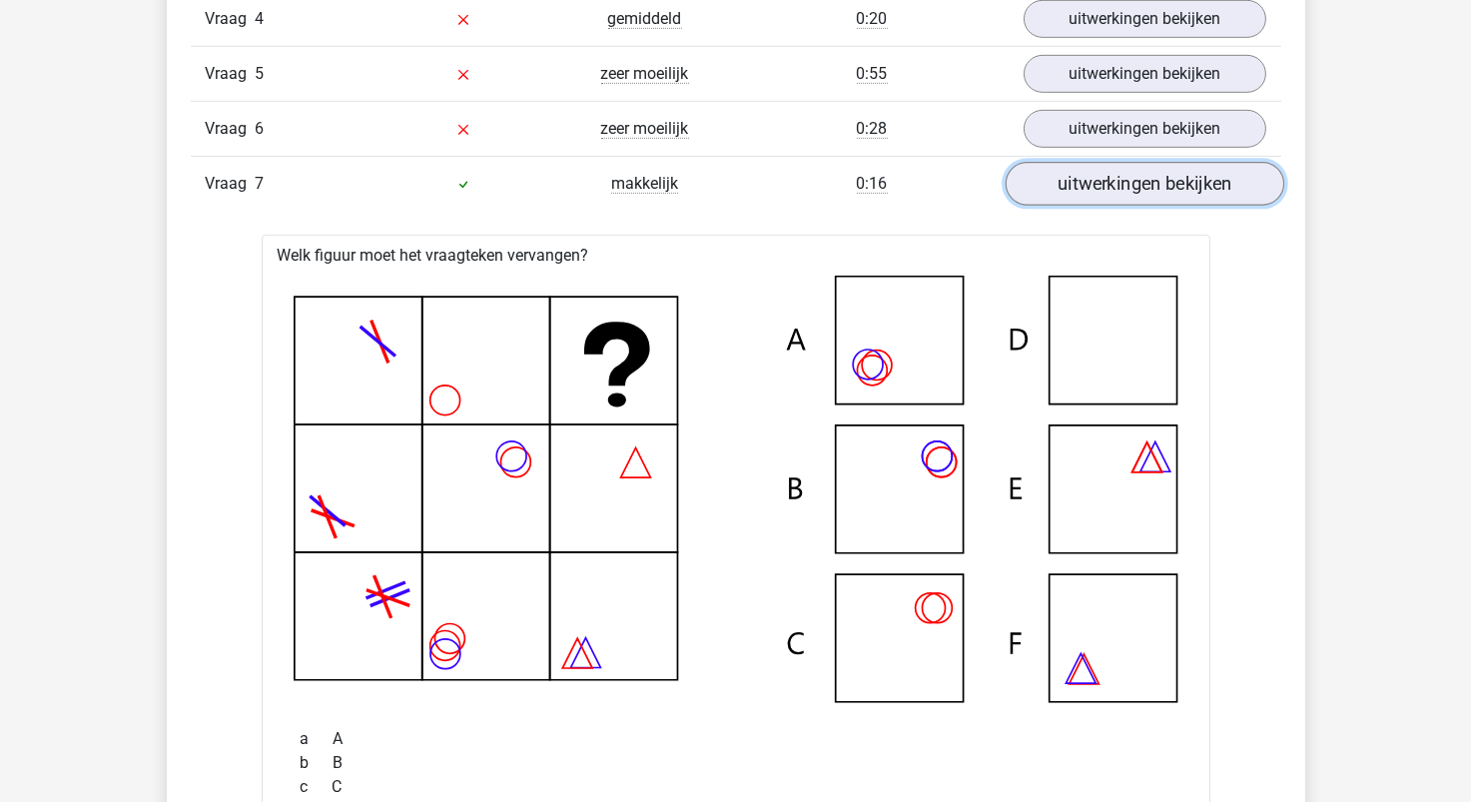
click at [1190, 193] on link "uitwerkingen bekijken" at bounding box center [1144, 184] width 279 height 44
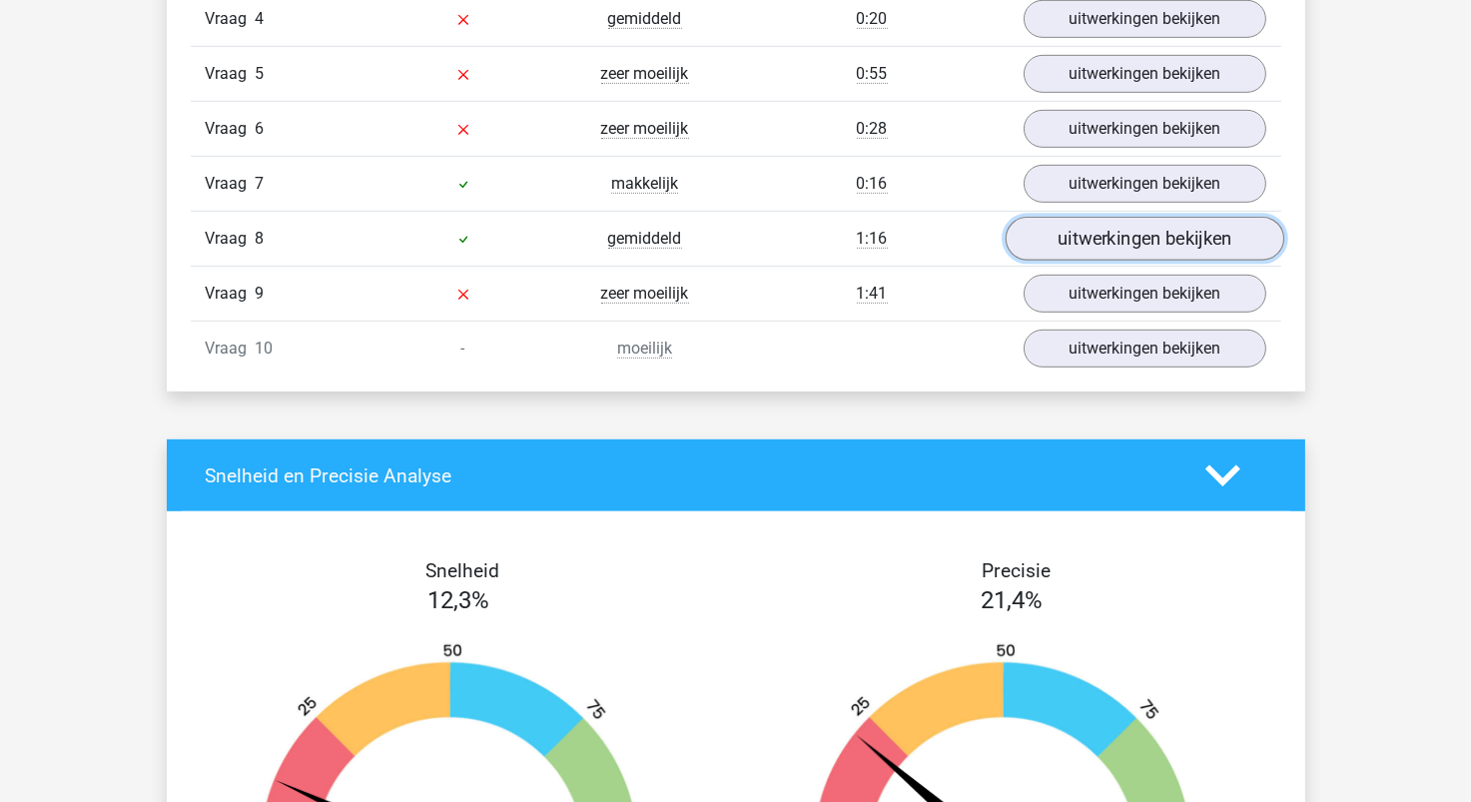
click at [1159, 237] on link "uitwerkingen bekijken" at bounding box center [1144, 239] width 279 height 44
